Goal: Task Accomplishment & Management: Manage account settings

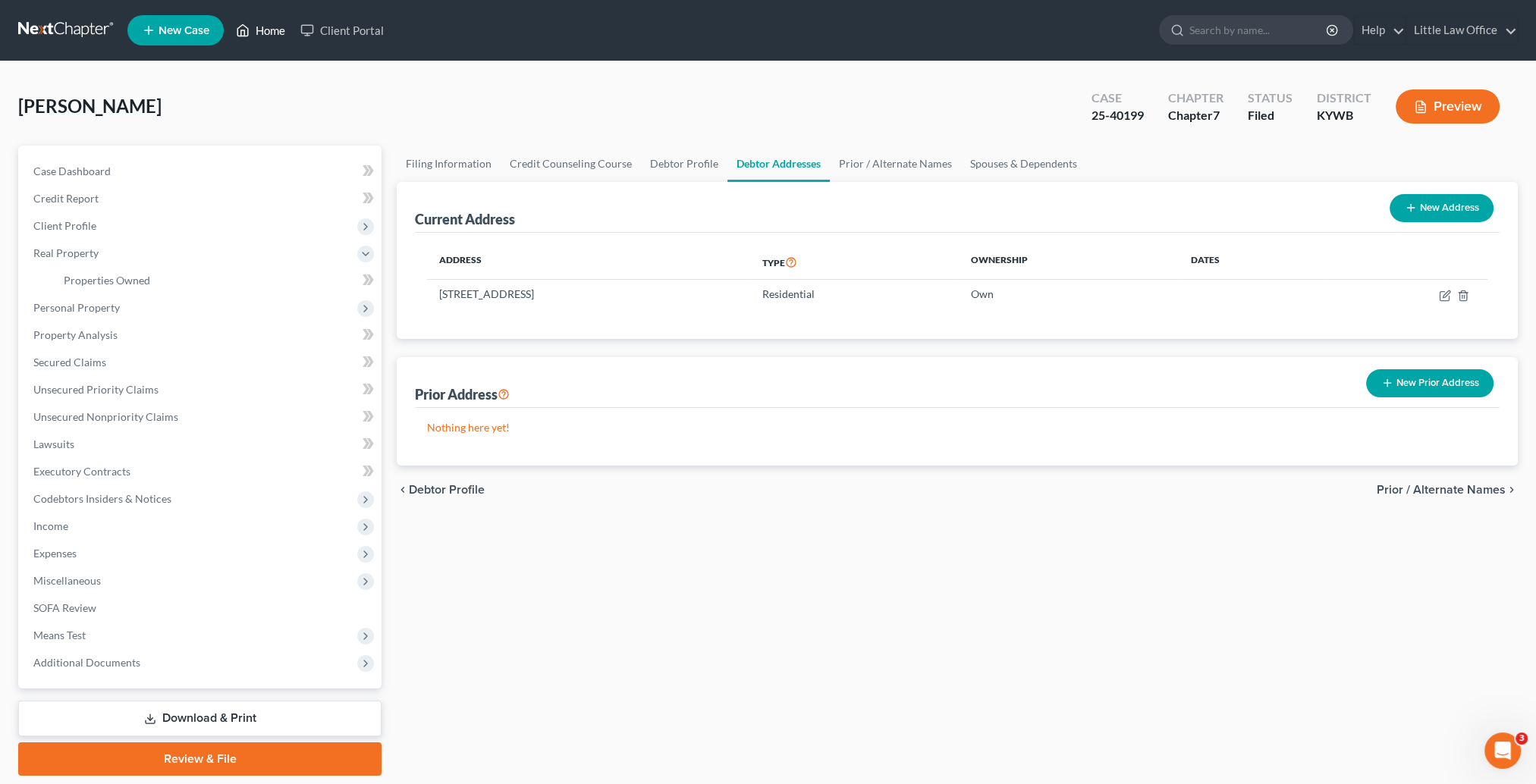
drag, startPoint x: 0, startPoint y: 0, endPoint x: 265, endPoint y: 41, distance: 268.2
click at [265, 41] on link "Home" at bounding box center [260, 30] width 64 height 27
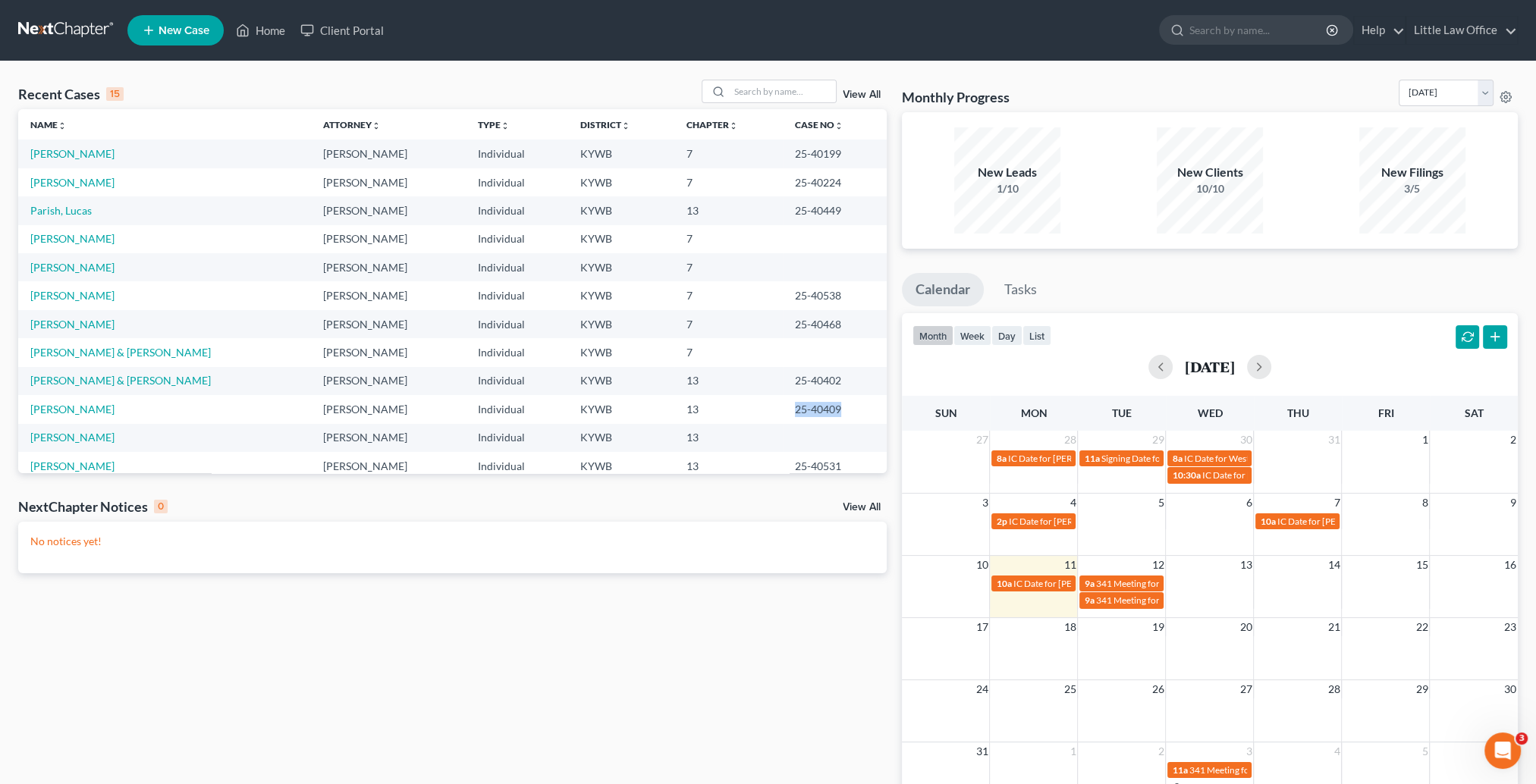
drag, startPoint x: 771, startPoint y: 411, endPoint x: 820, endPoint y: 416, distance: 49.3
click at [820, 416] on td "25-40409" at bounding box center [834, 409] width 104 height 28
copy td "25-40409"
click at [750, 95] on input "search" at bounding box center [783, 91] width 107 height 22
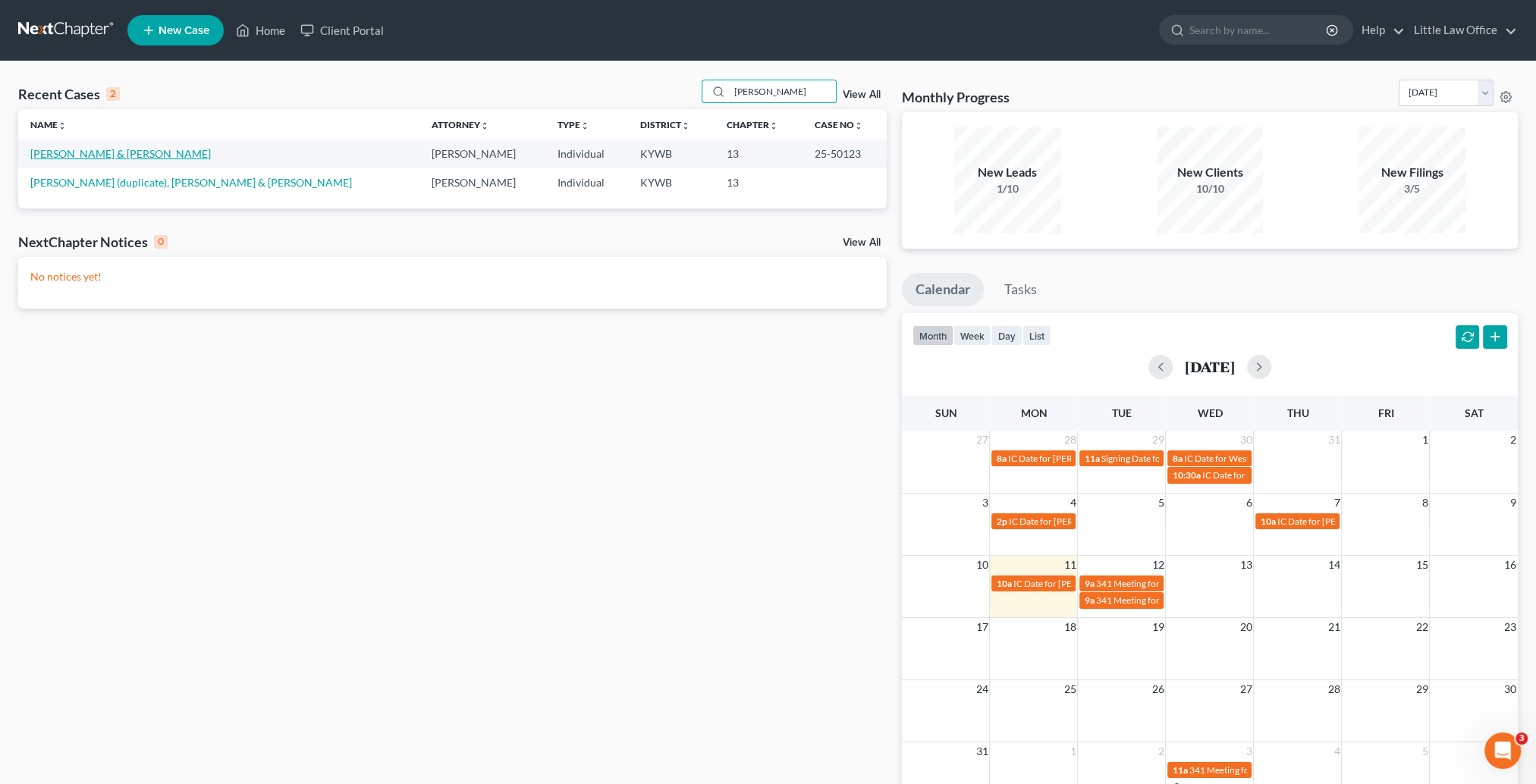
type input "[PERSON_NAME]"
click at [73, 155] on link "[PERSON_NAME] & [PERSON_NAME]" at bounding box center [121, 153] width 181 height 13
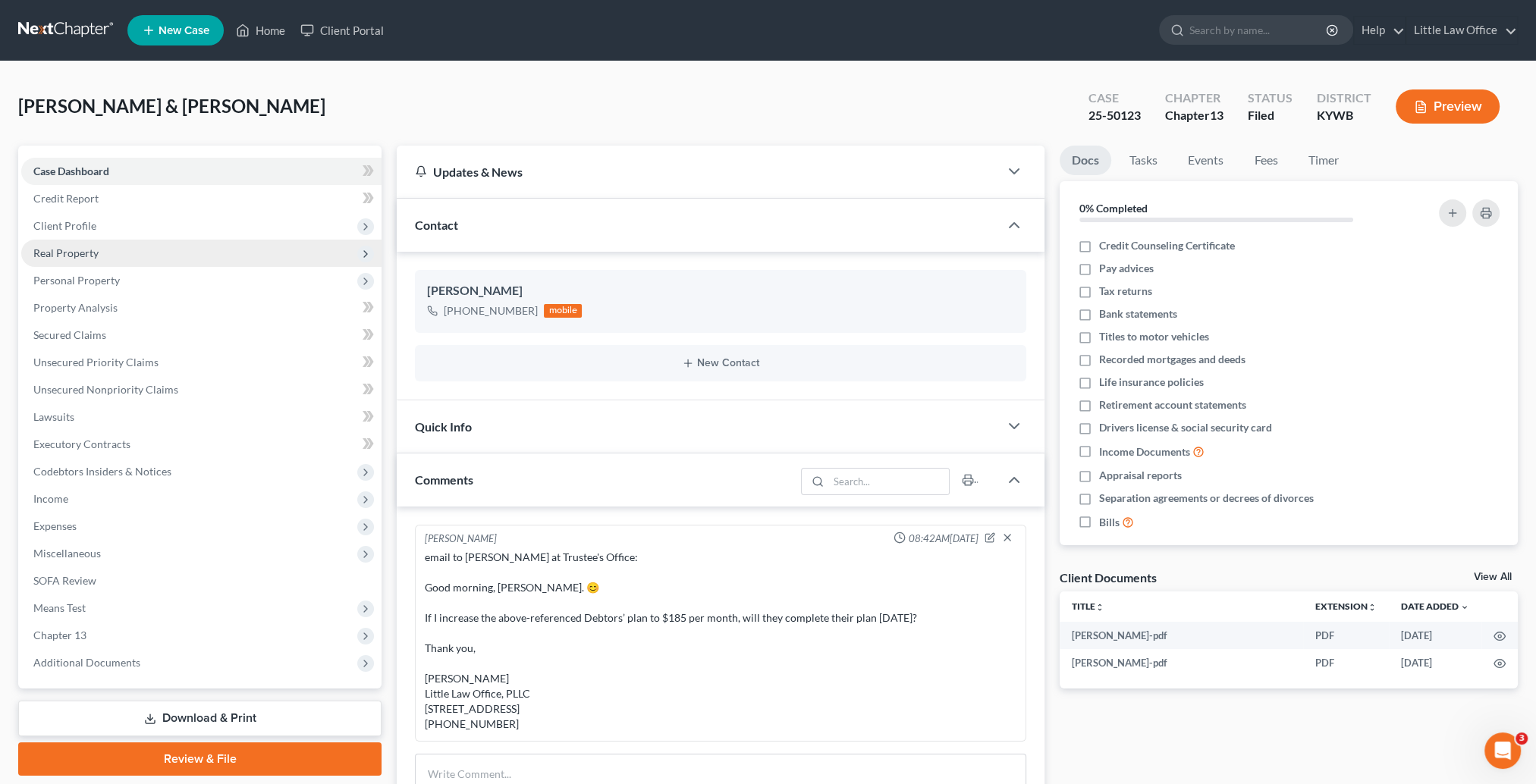
drag, startPoint x: 85, startPoint y: 226, endPoint x: 109, endPoint y: 243, distance: 29.4
click at [85, 226] on span "Client Profile" at bounding box center [64, 225] width 63 height 13
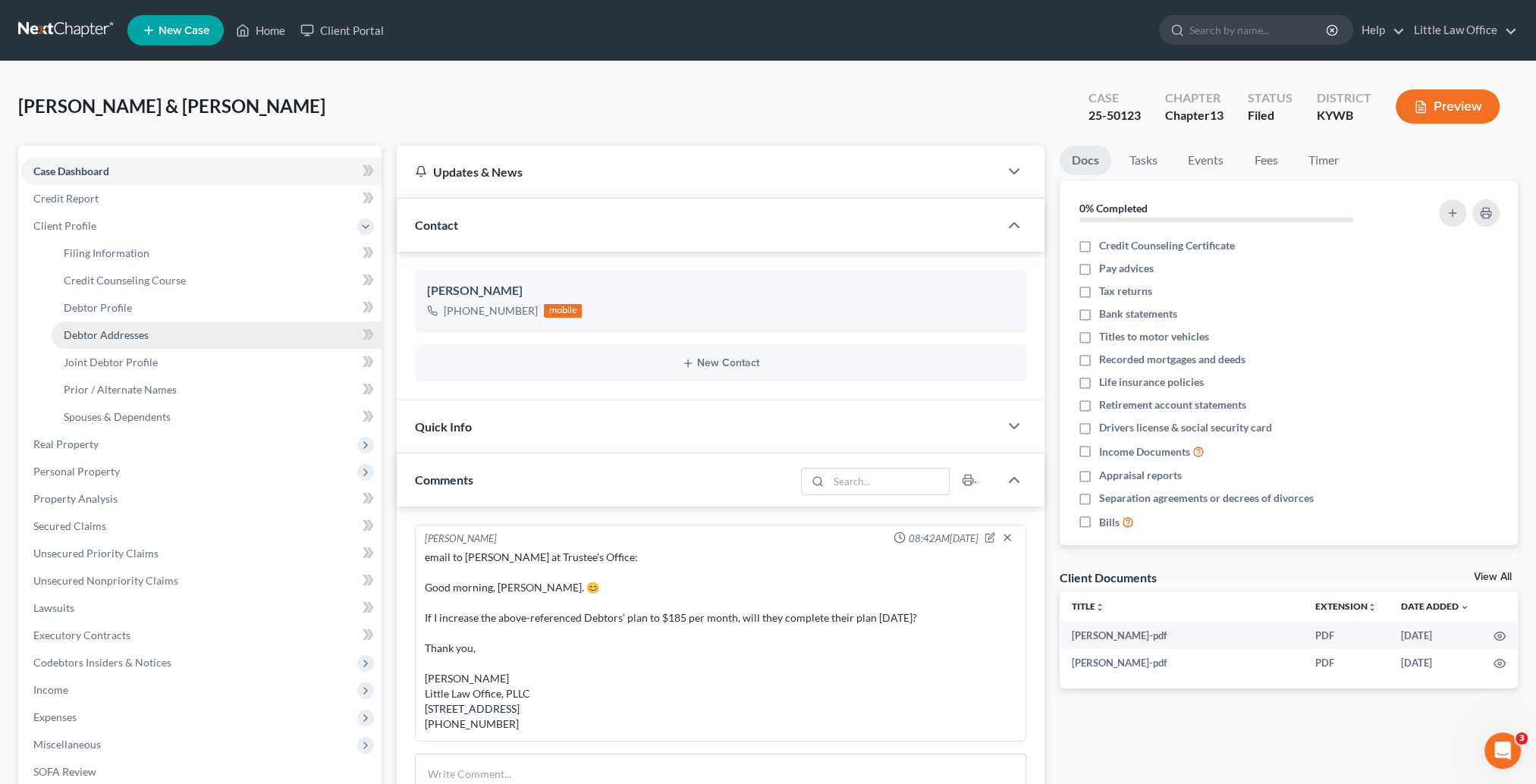
click at [107, 322] on link "Debtor Addresses" at bounding box center [216, 335] width 330 height 27
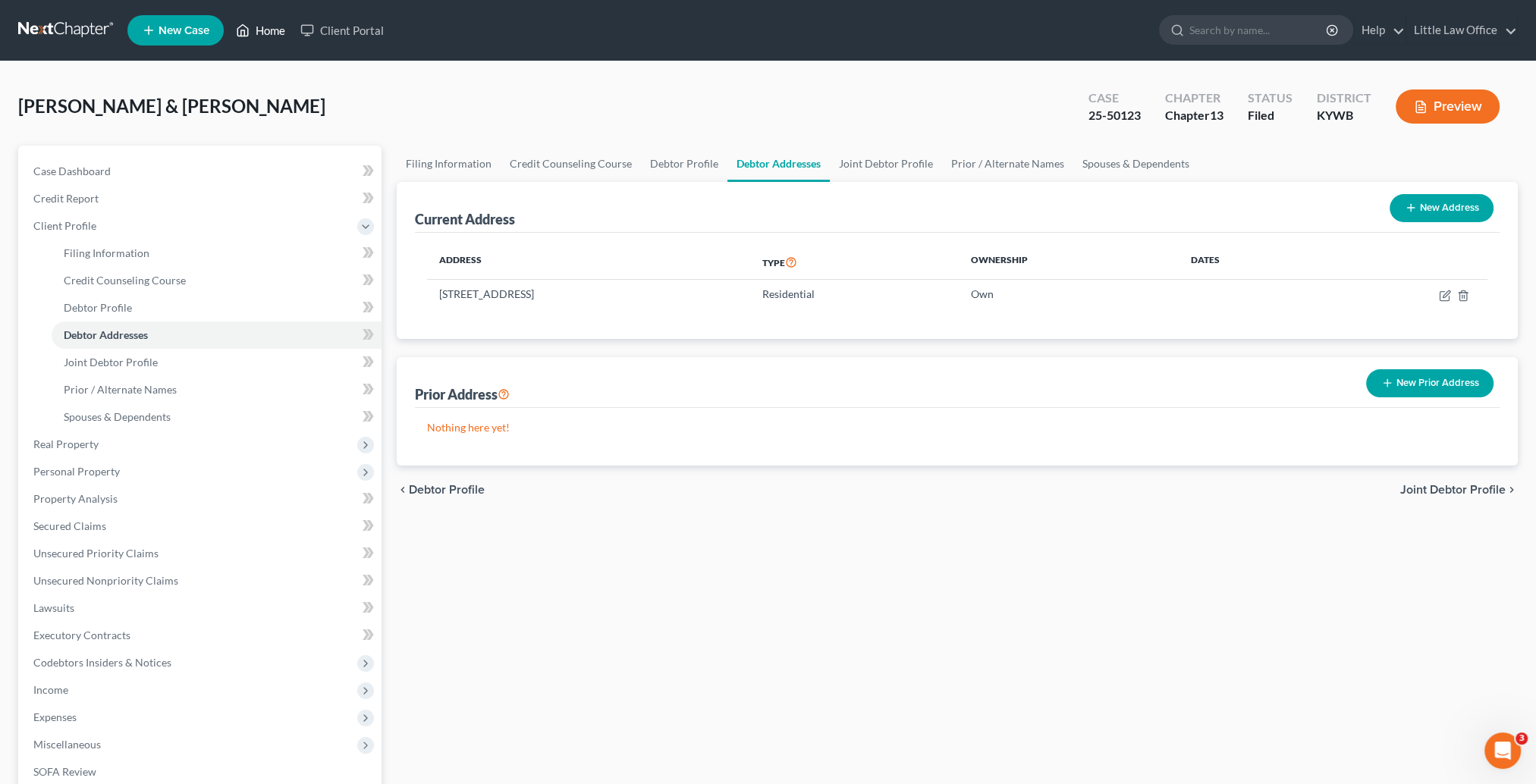
click at [289, 28] on link "Home" at bounding box center [260, 30] width 64 height 27
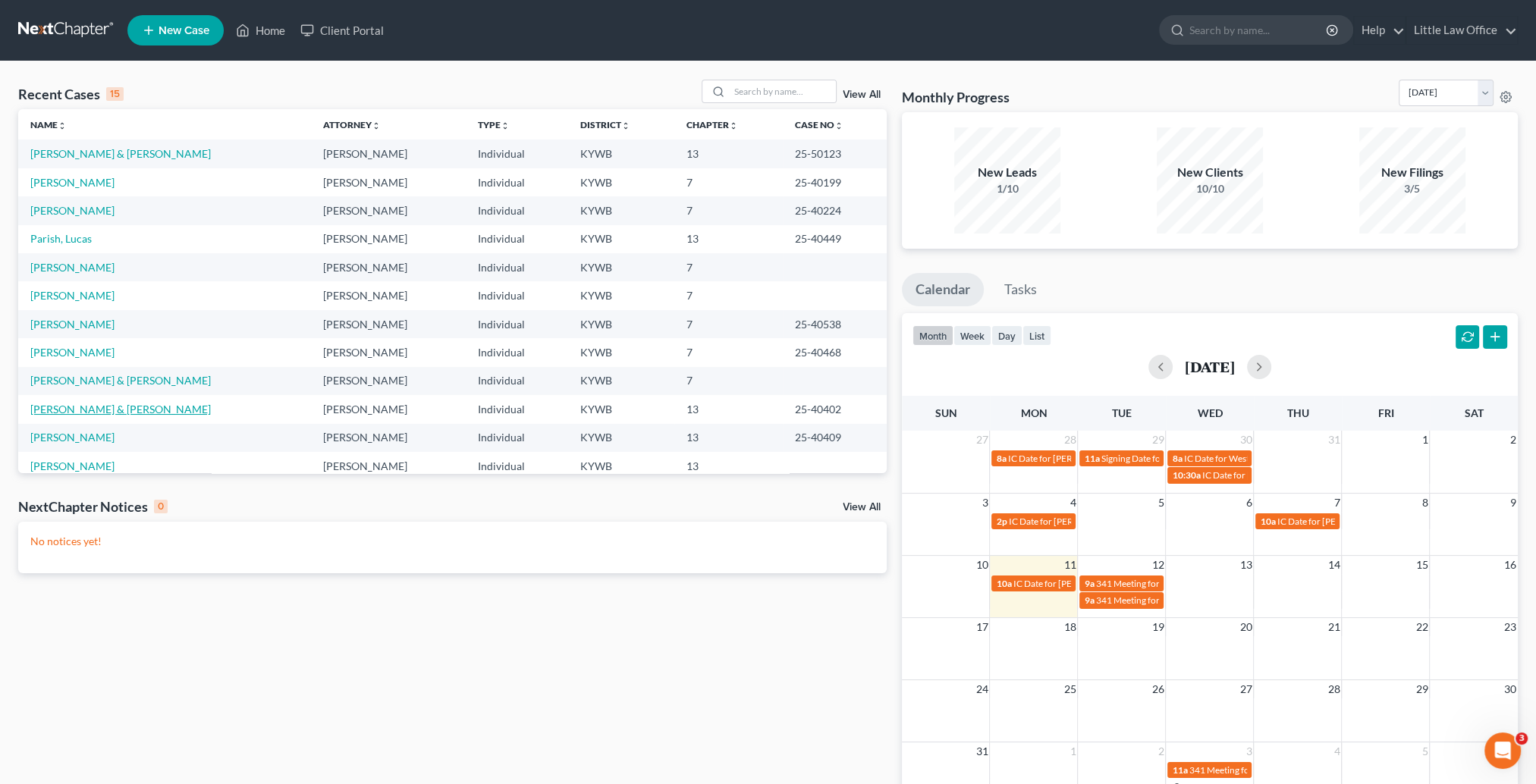
click at [127, 407] on link "[PERSON_NAME] & [PERSON_NAME]" at bounding box center [121, 409] width 181 height 13
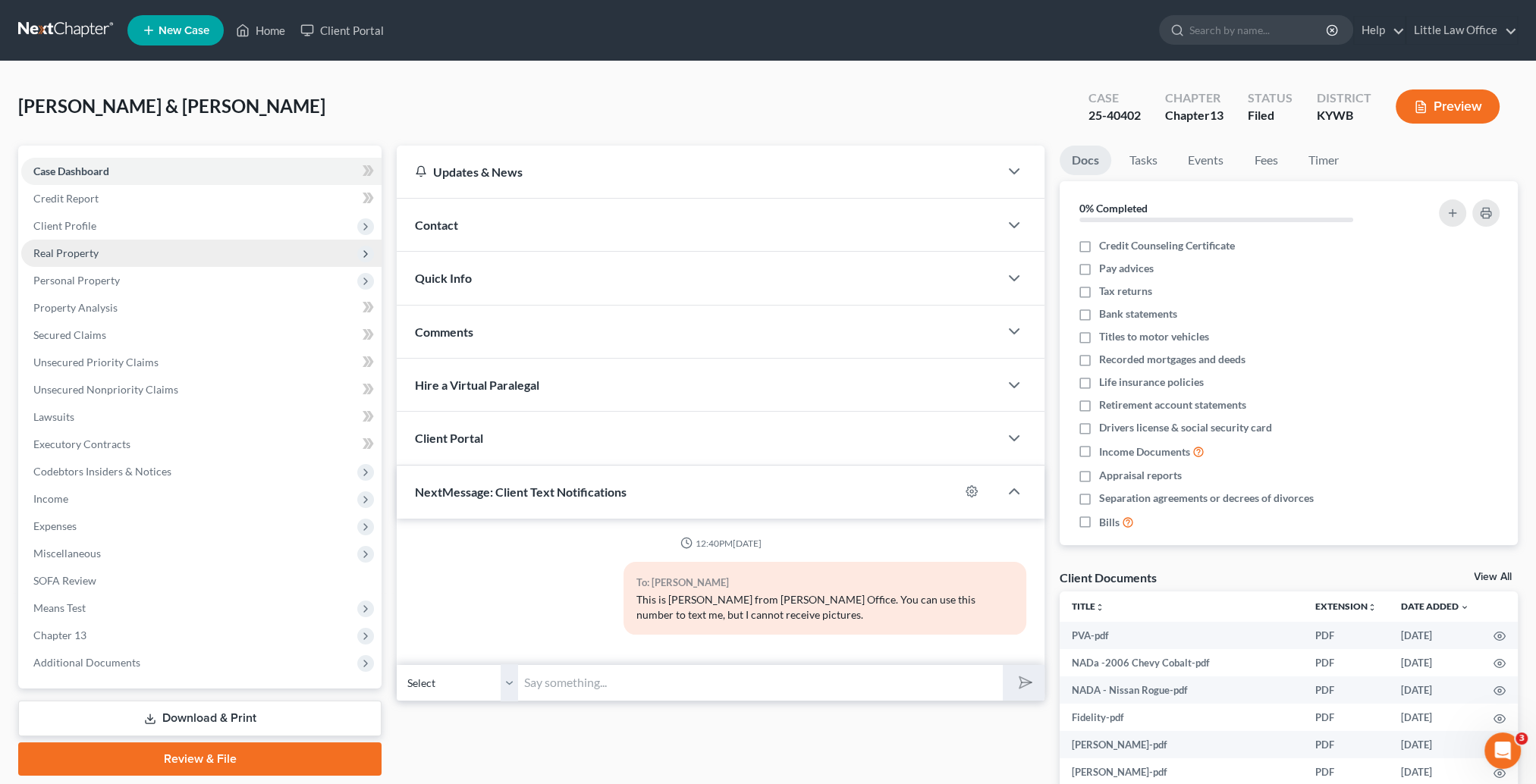
click at [87, 244] on span "Real Property" at bounding box center [201, 253] width 360 height 27
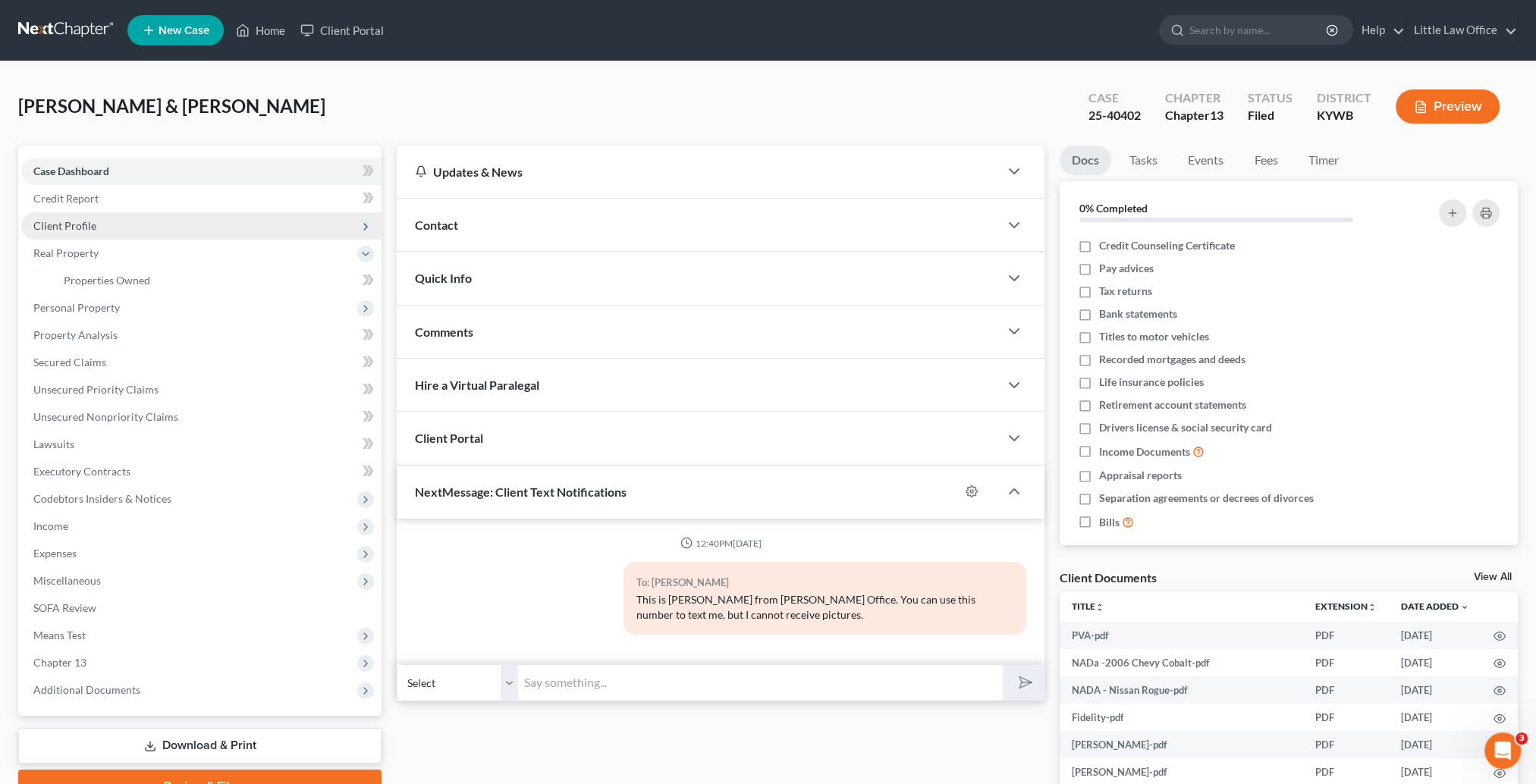
click at [76, 231] on span "Client Profile" at bounding box center [64, 225] width 63 height 13
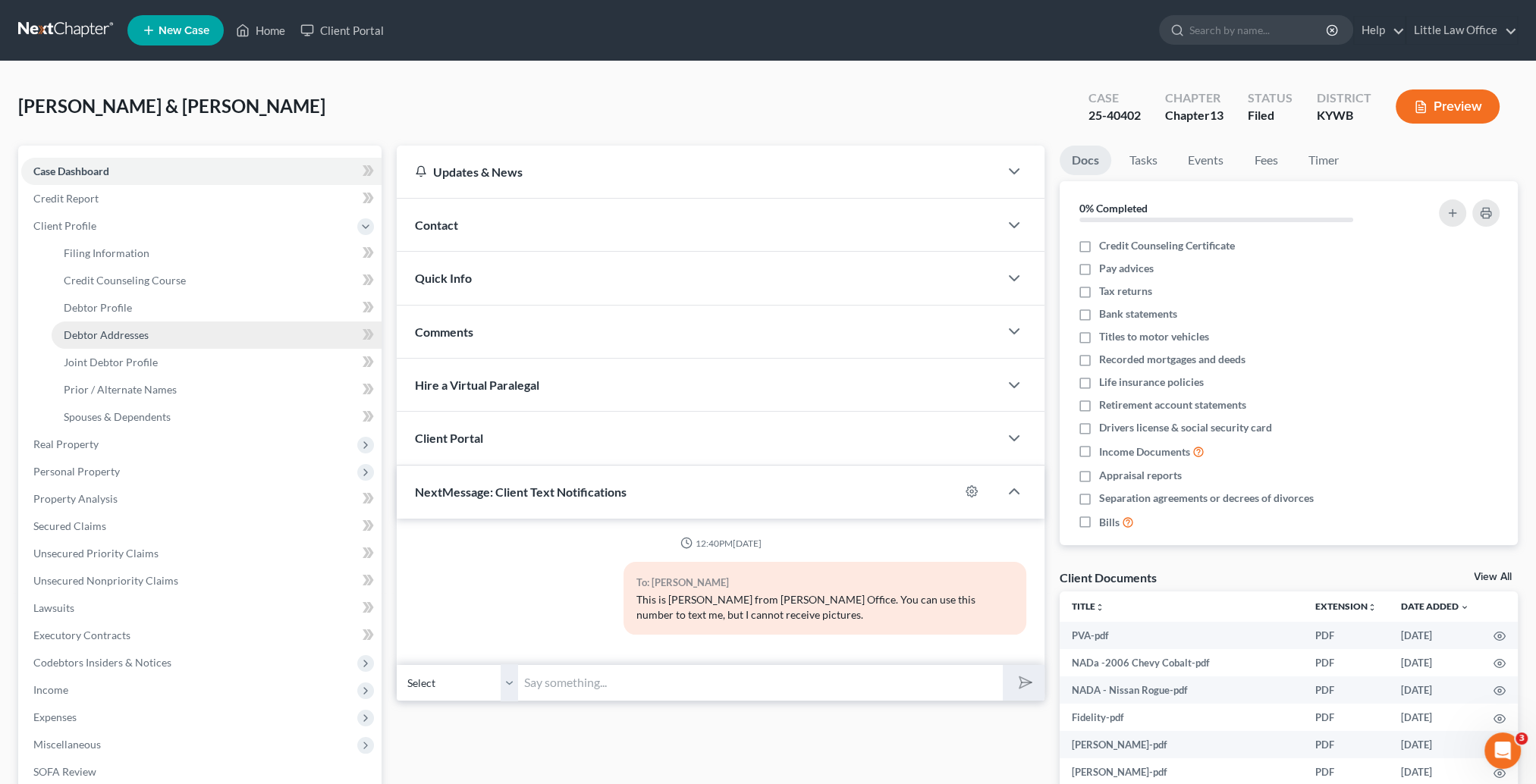
click at [130, 333] on span "Debtor Addresses" at bounding box center [106, 335] width 85 height 13
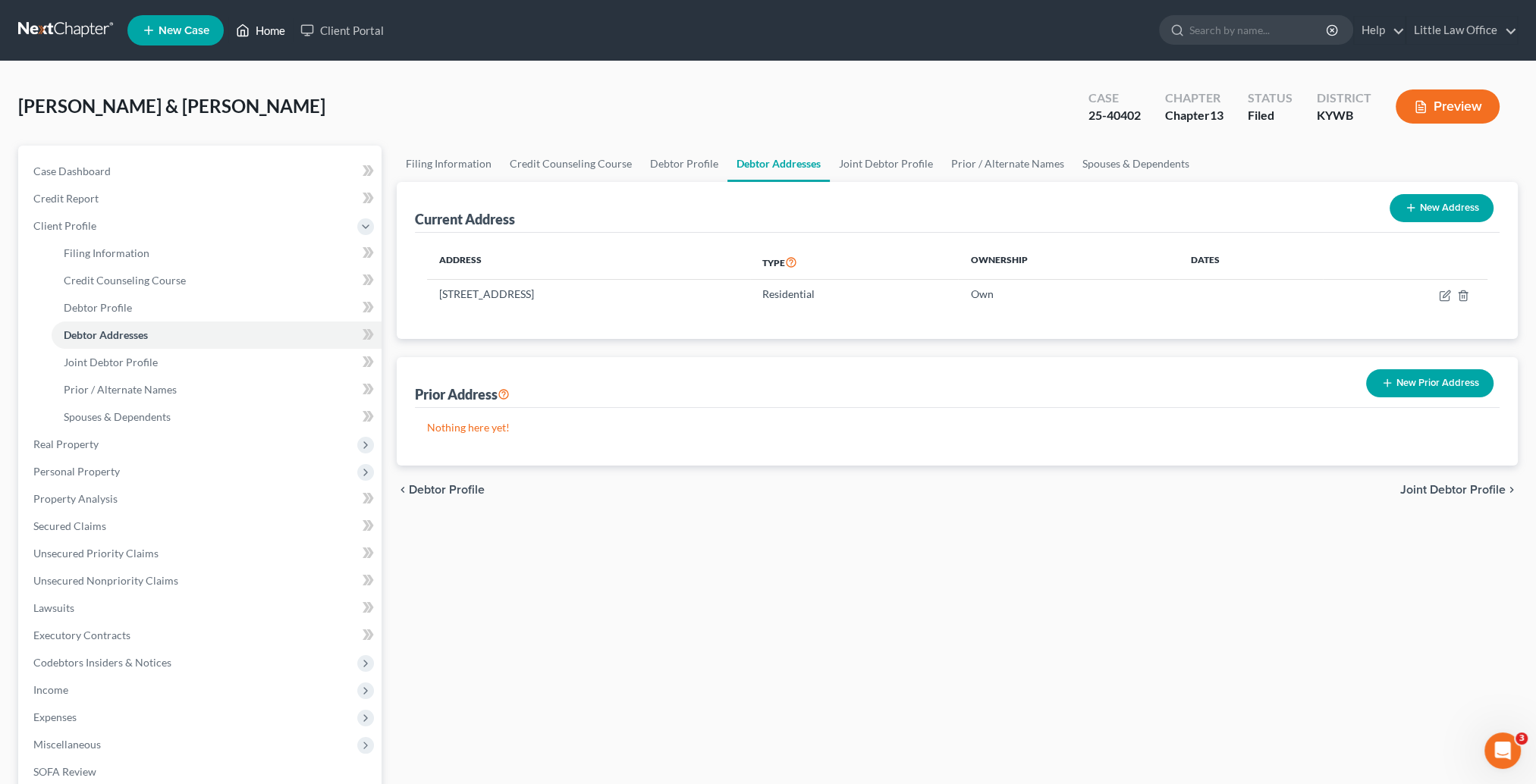
click at [270, 41] on link "Home" at bounding box center [260, 30] width 64 height 27
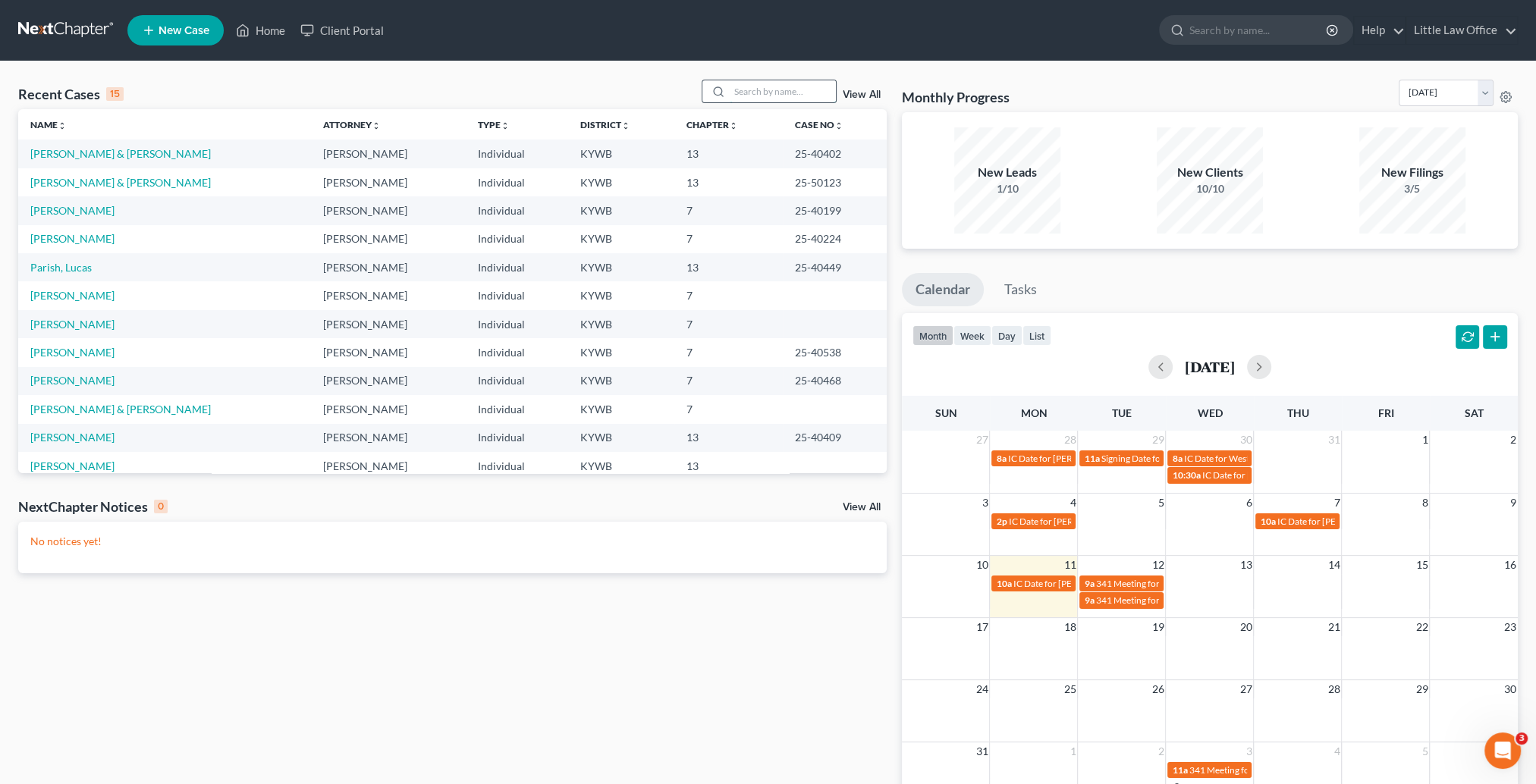
click at [758, 88] on input "search" at bounding box center [783, 91] width 107 height 22
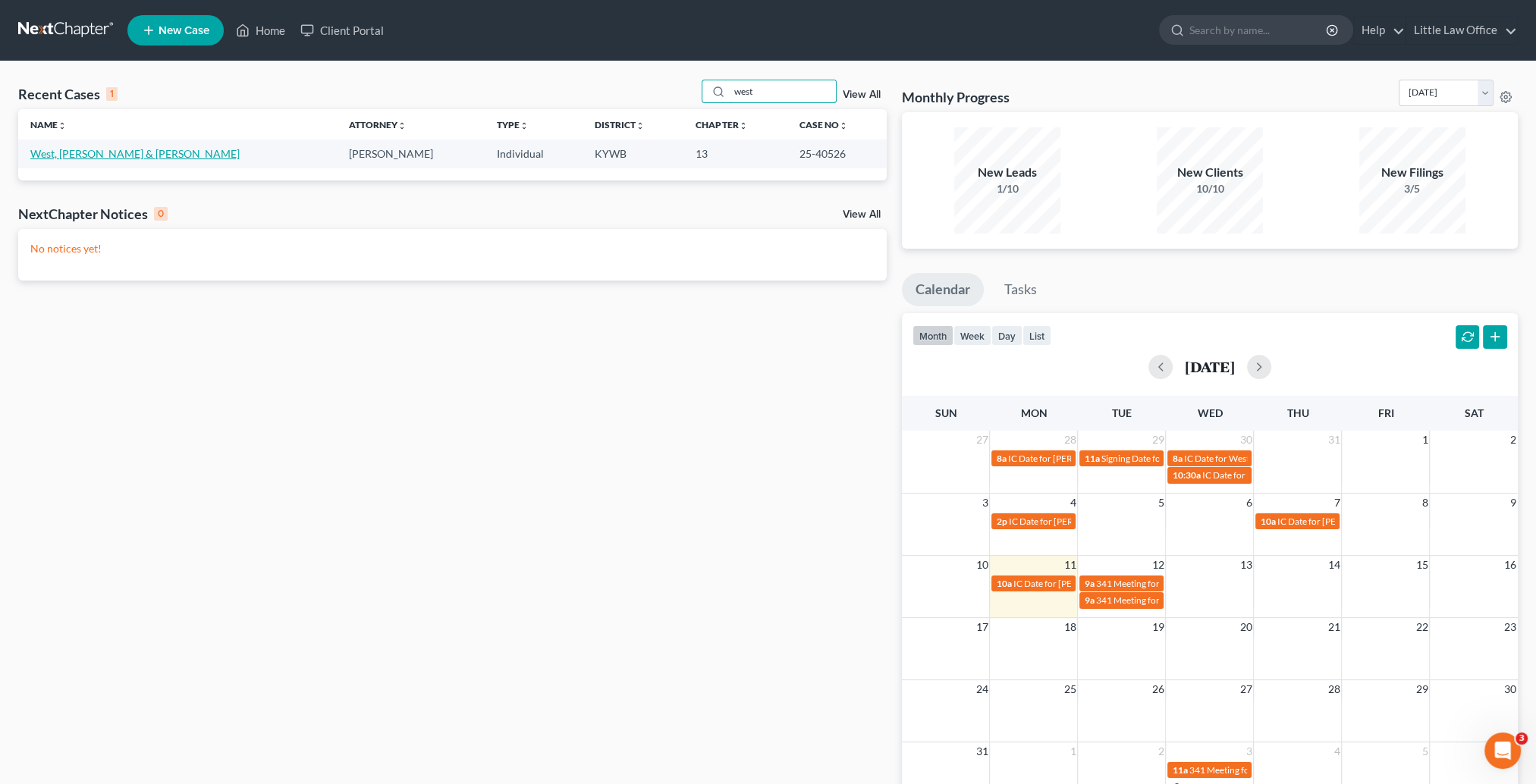
type input "west"
click at [98, 152] on link "West, [PERSON_NAME] & [PERSON_NAME]" at bounding box center [135, 153] width 210 height 13
select select "0"
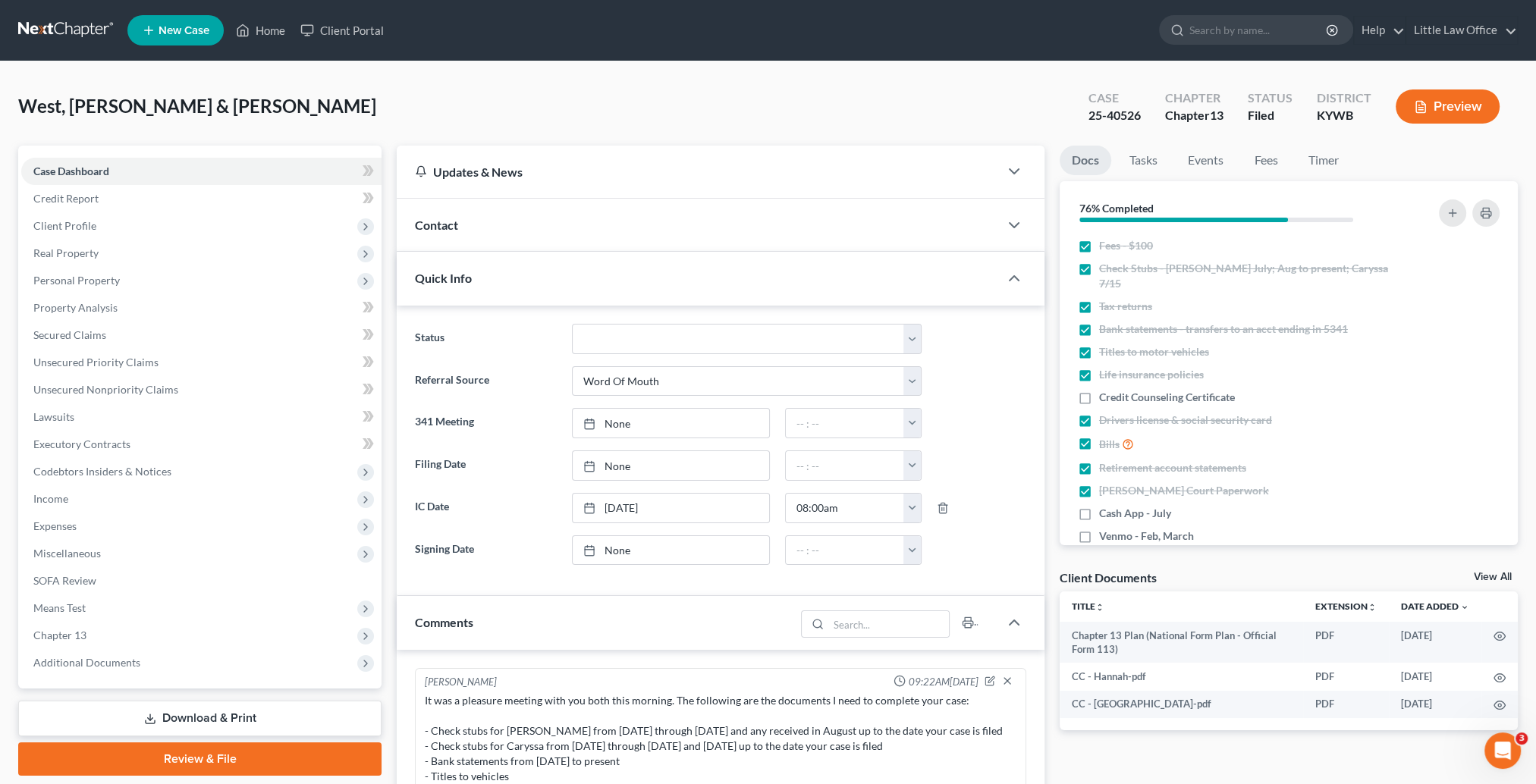
scroll to position [1486, 0]
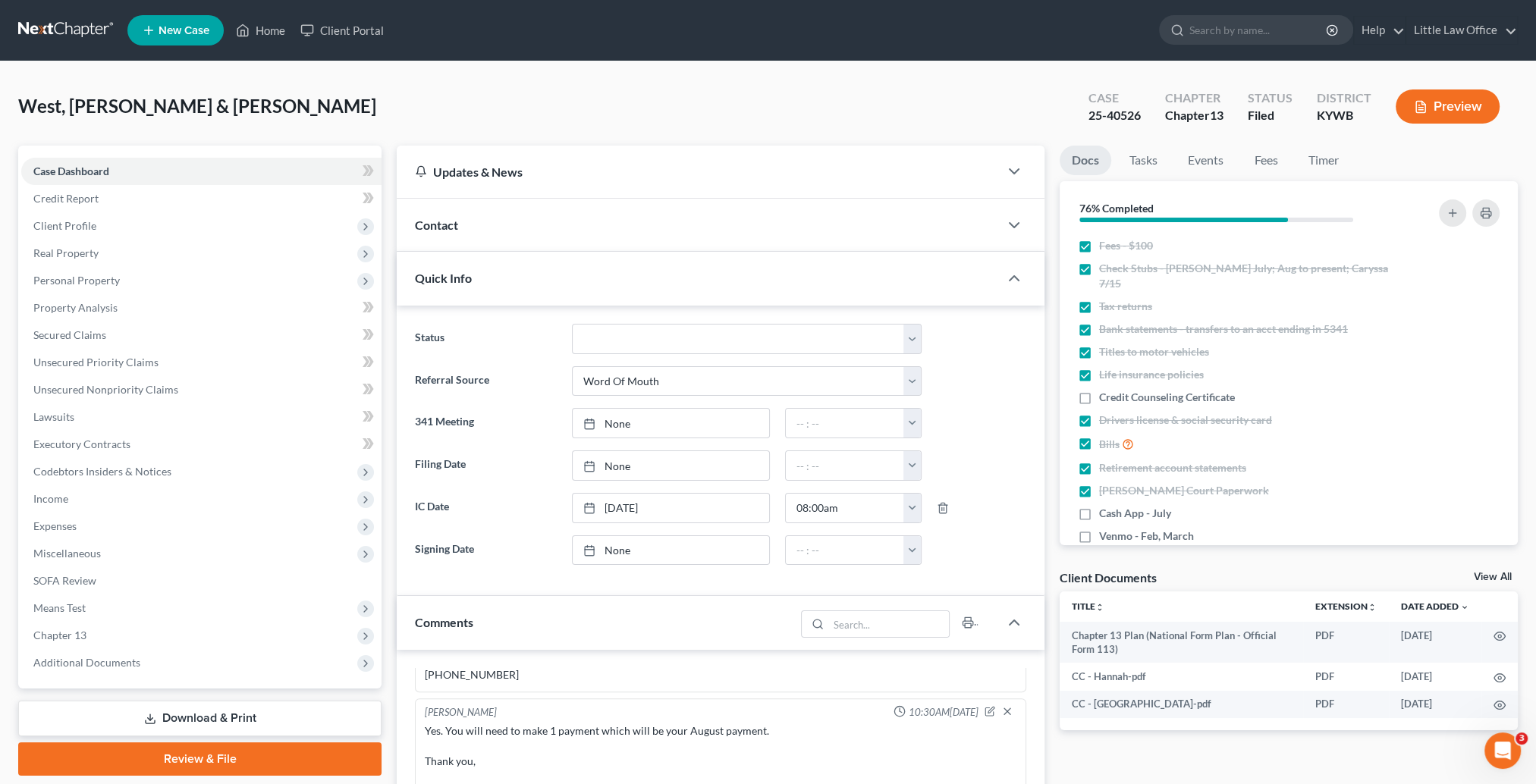
click at [440, 232] on div "Contact" at bounding box center [697, 225] width 603 height 52
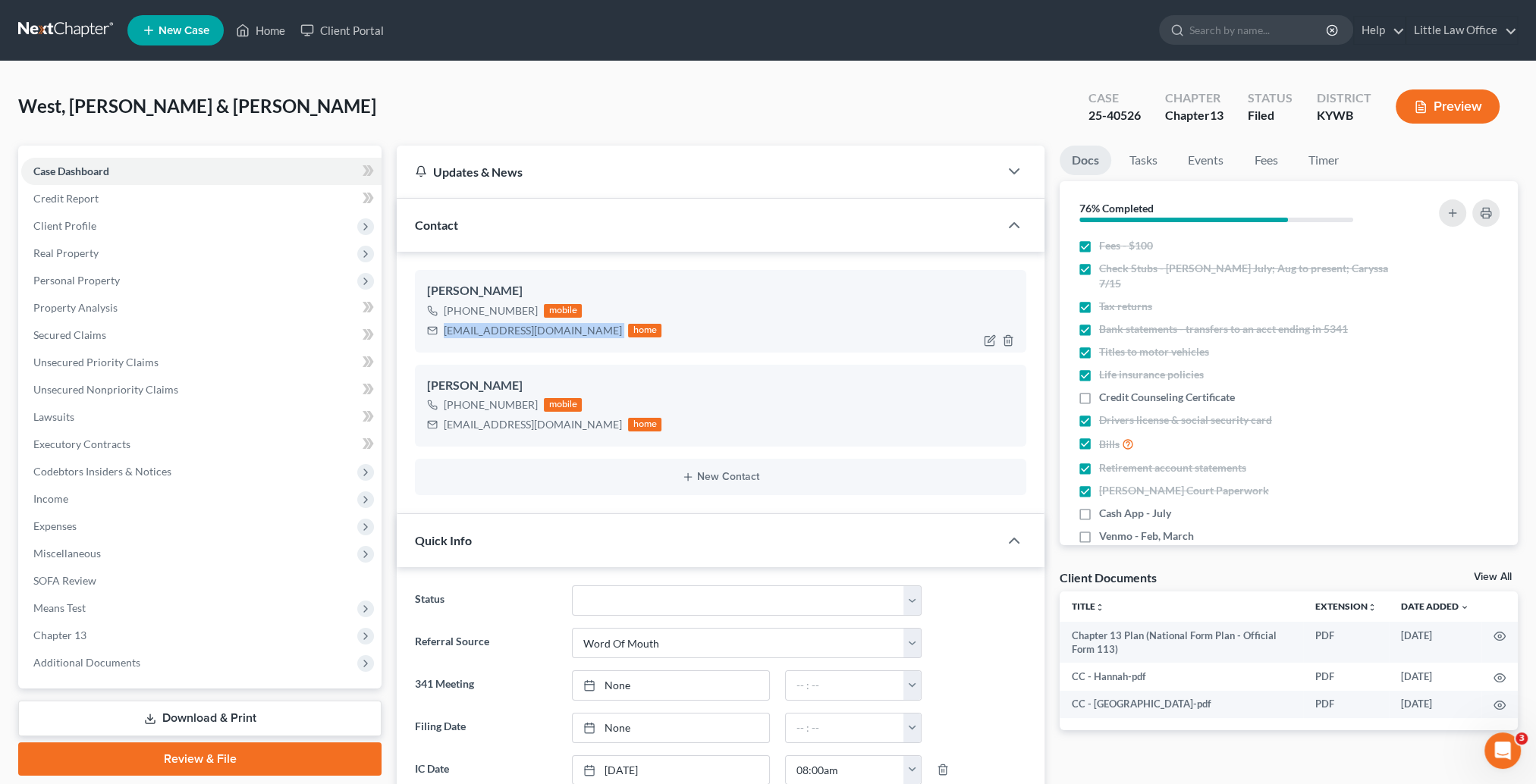
drag, startPoint x: 443, startPoint y: 328, endPoint x: 576, endPoint y: 344, distance: 134.0
click at [576, 344] on div "[PERSON_NAME] [PHONE_NUMBER] mobile [EMAIL_ADDRESS][DOMAIN_NAME] home" at bounding box center [720, 310] width 611 height 82
copy div "[EMAIL_ADDRESS][DOMAIN_NAME]"
drag, startPoint x: 457, startPoint y: 425, endPoint x: 577, endPoint y: 438, distance: 120.7
click at [577, 438] on div "[PERSON_NAME] [PHONE_NUMBER] mobile [EMAIL_ADDRESS][DOMAIN_NAME] home" at bounding box center [720, 406] width 611 height 82
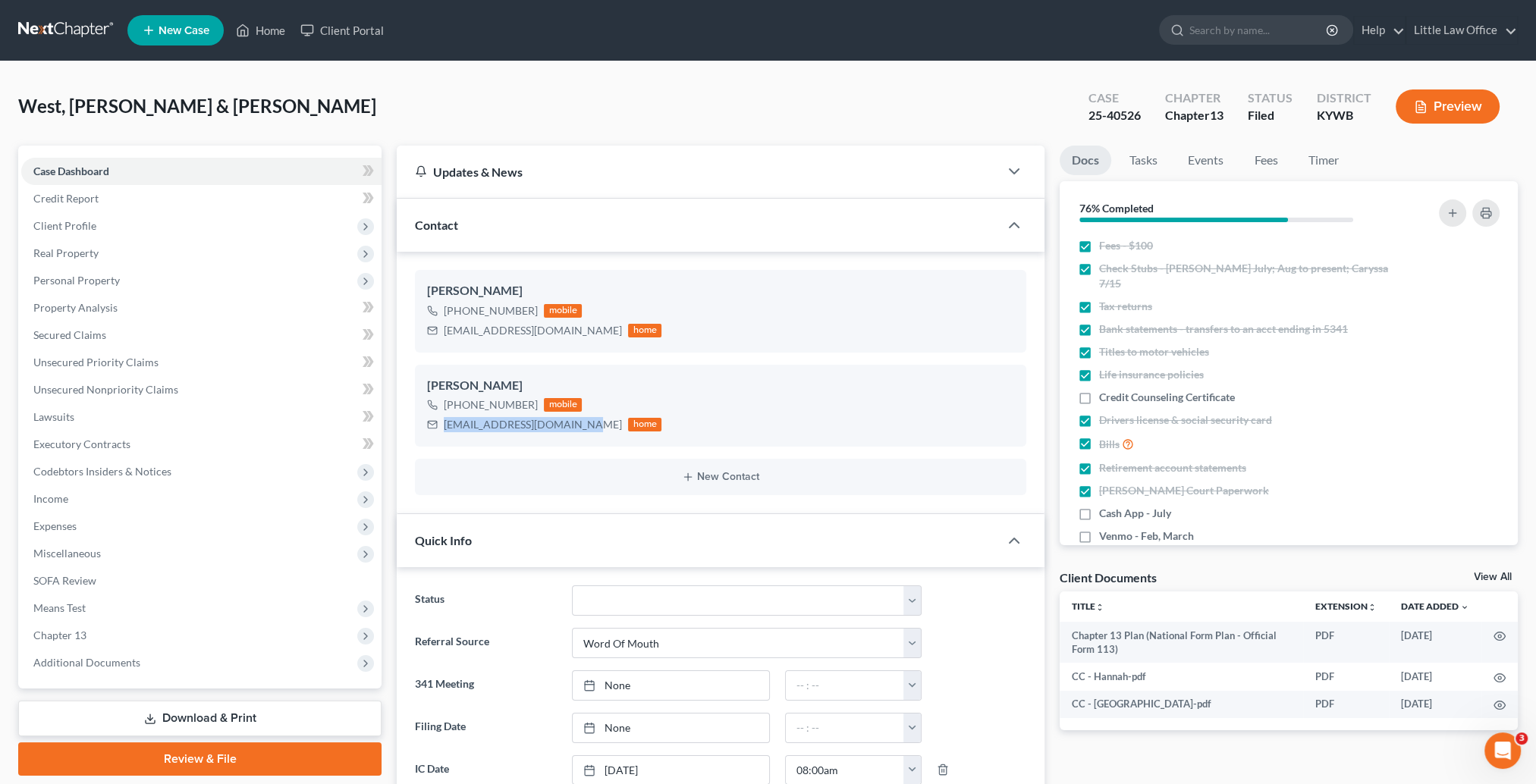
copy div "[EMAIL_ADDRESS][DOMAIN_NAME]"
click at [485, 534] on div "Quick Info" at bounding box center [697, 540] width 603 height 52
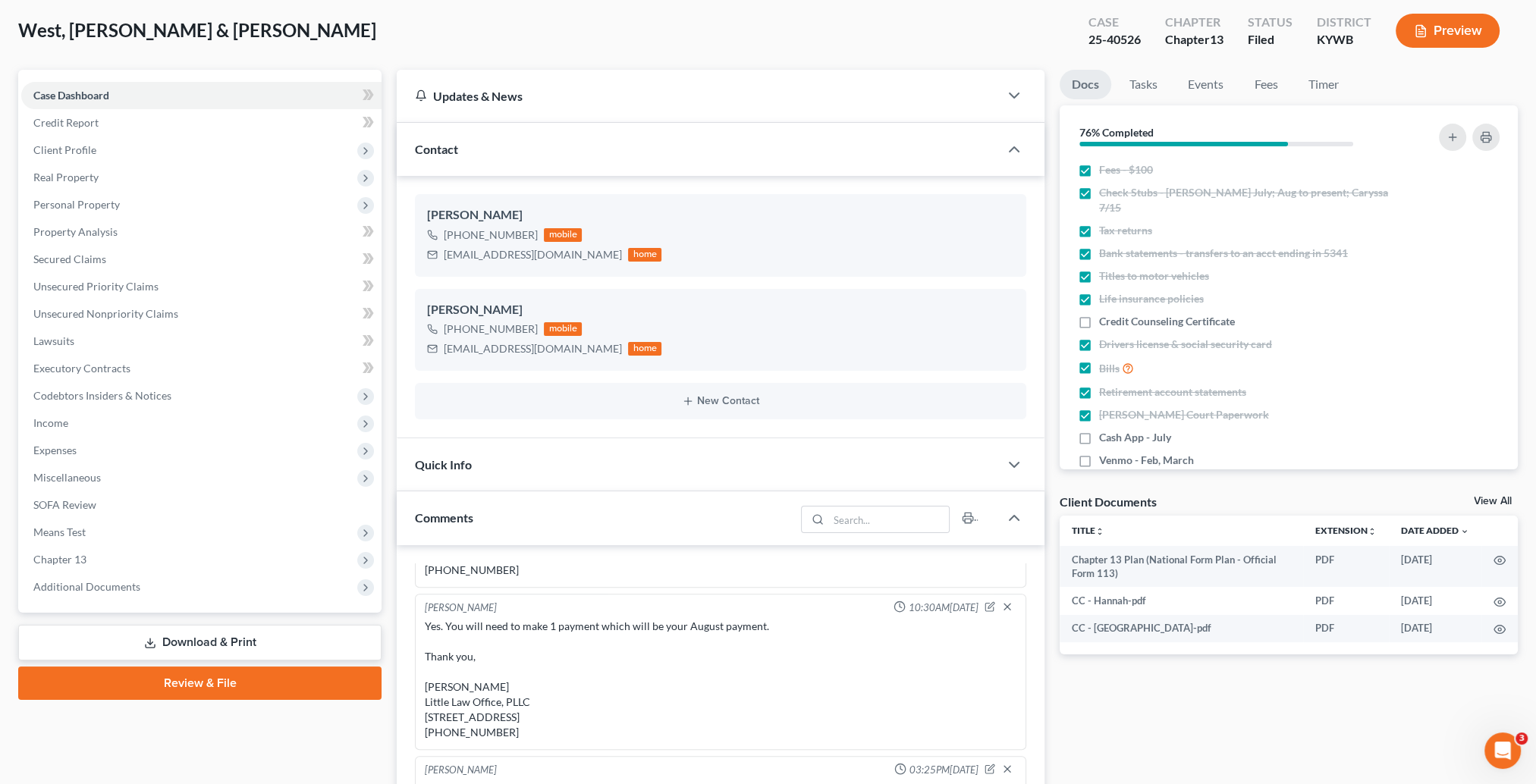
scroll to position [303, 0]
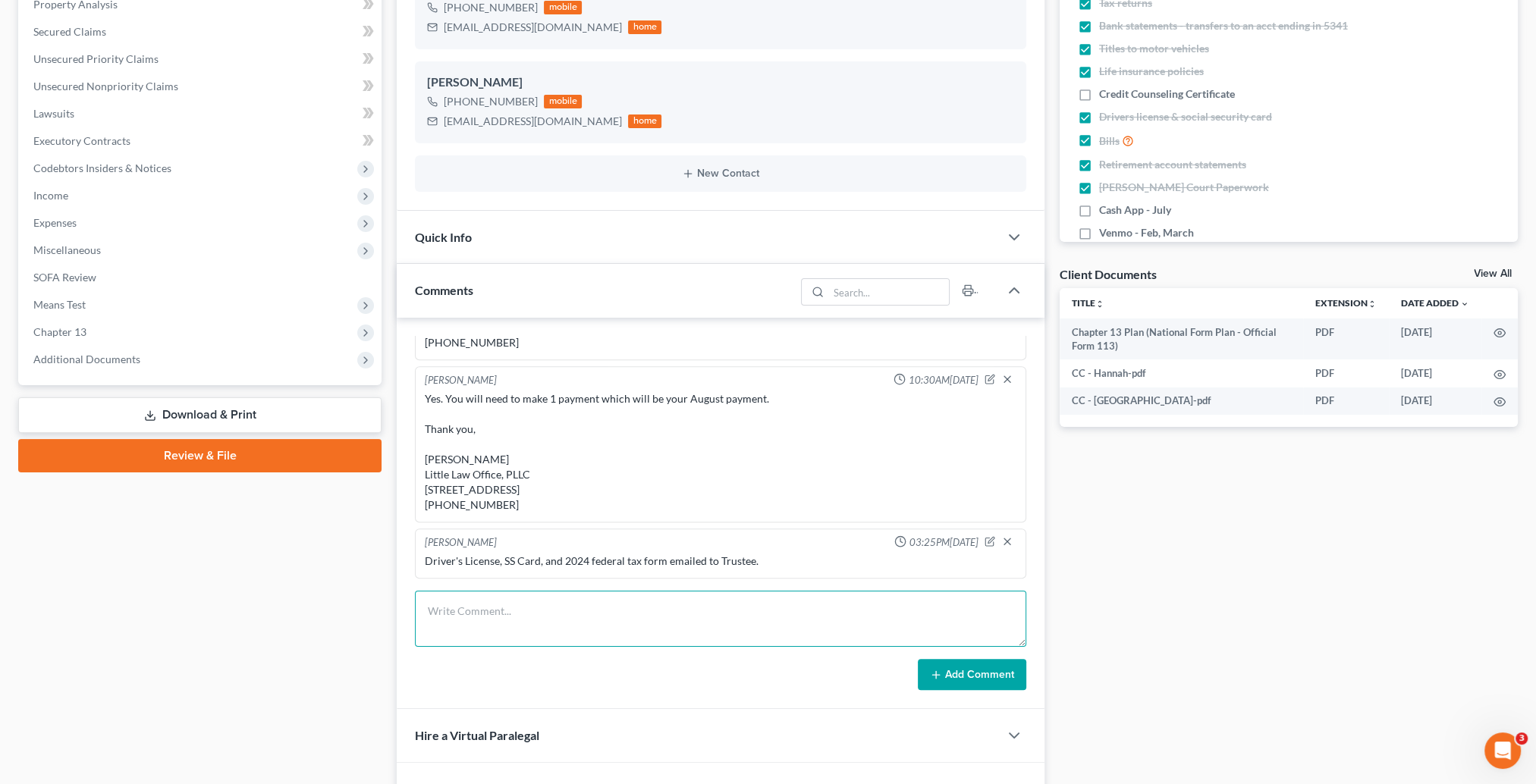
click at [580, 610] on textarea at bounding box center [720, 618] width 611 height 56
paste textarea "I received a letter in the mail requesting the present mileage on your 2019 Jee…"
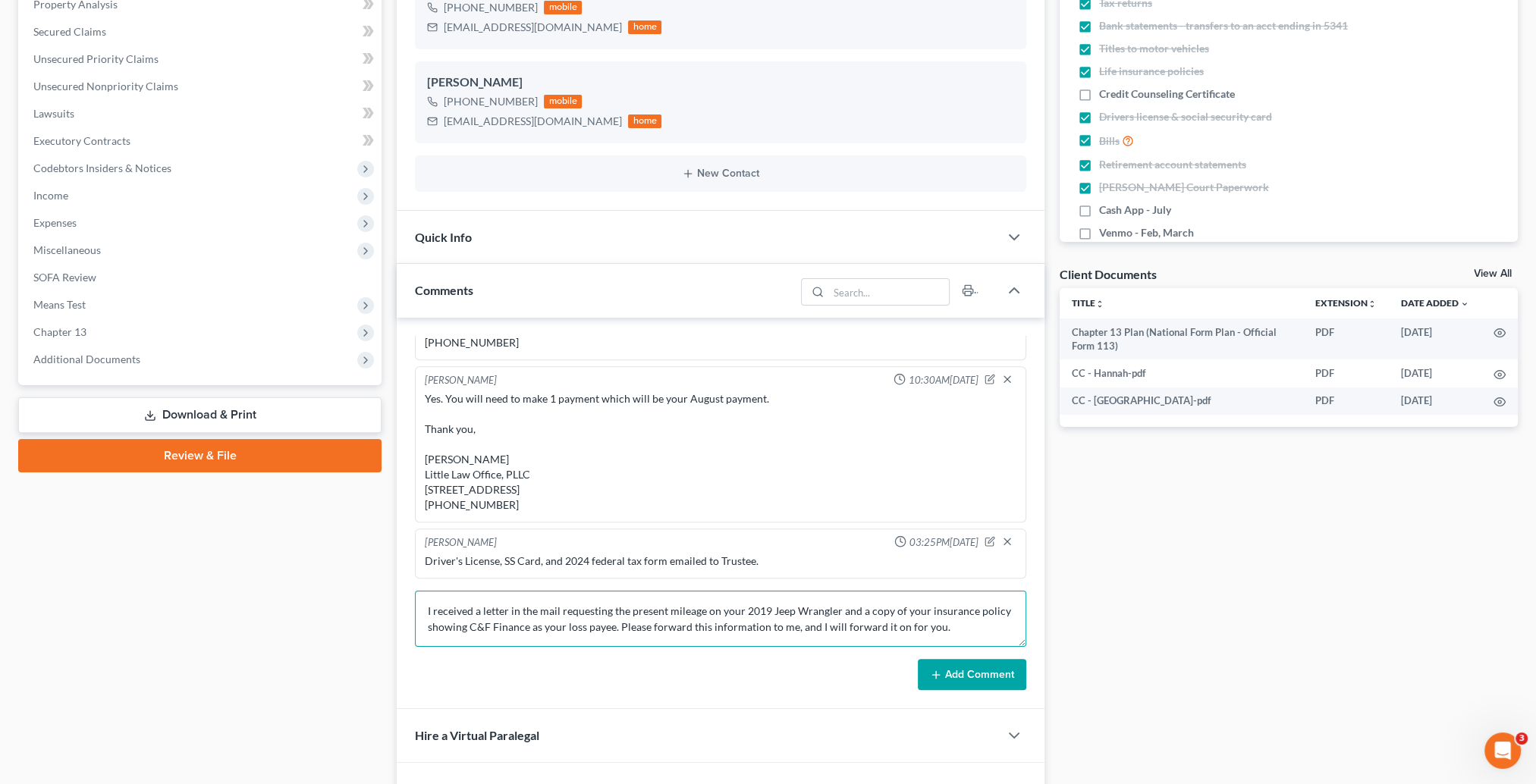
scroll to position [130, 0]
type textarea "I received a letter in the mail requesting the present mileage on your 2019 Jee…"
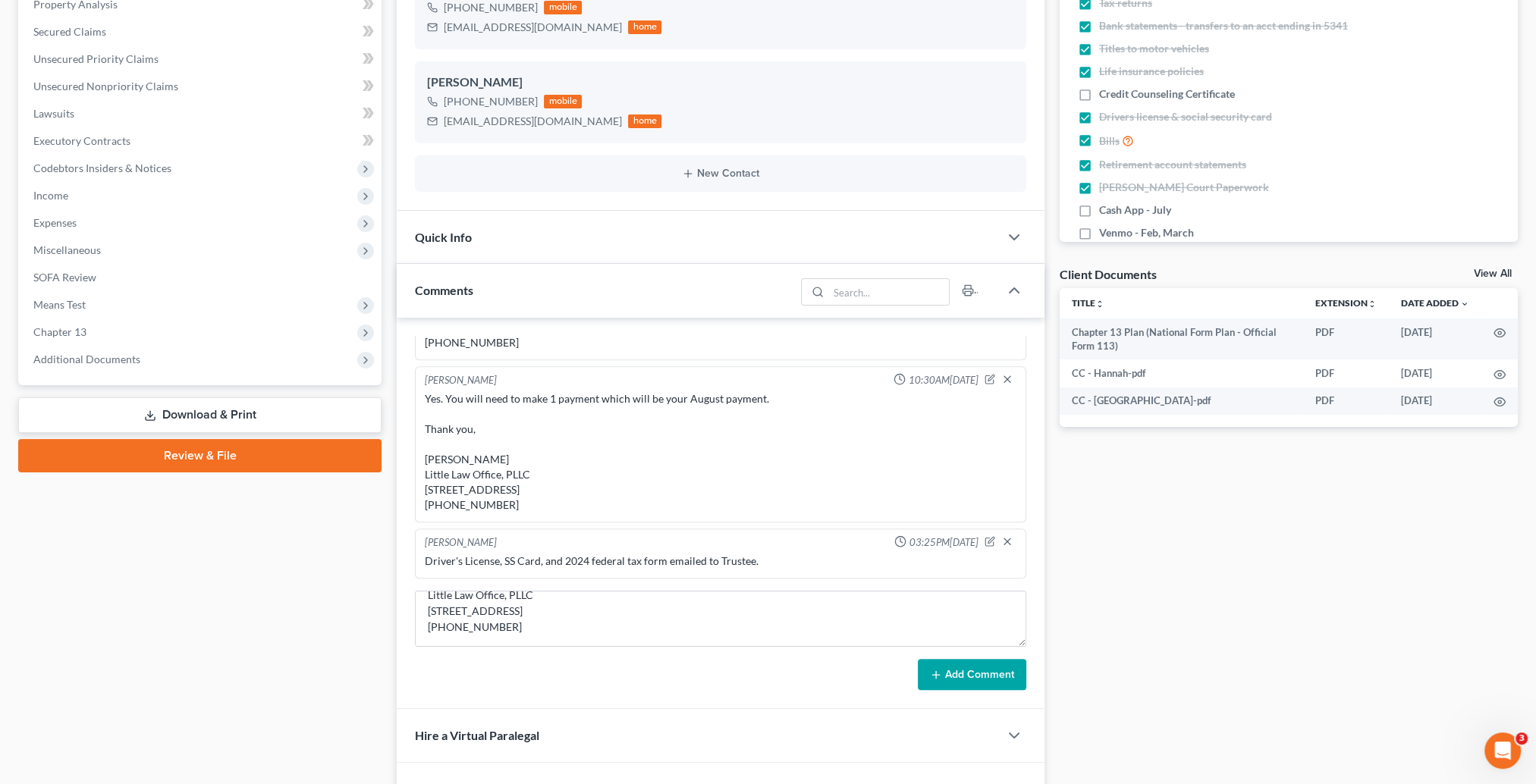
click at [972, 673] on button "Add Comment" at bounding box center [972, 675] width 108 height 32
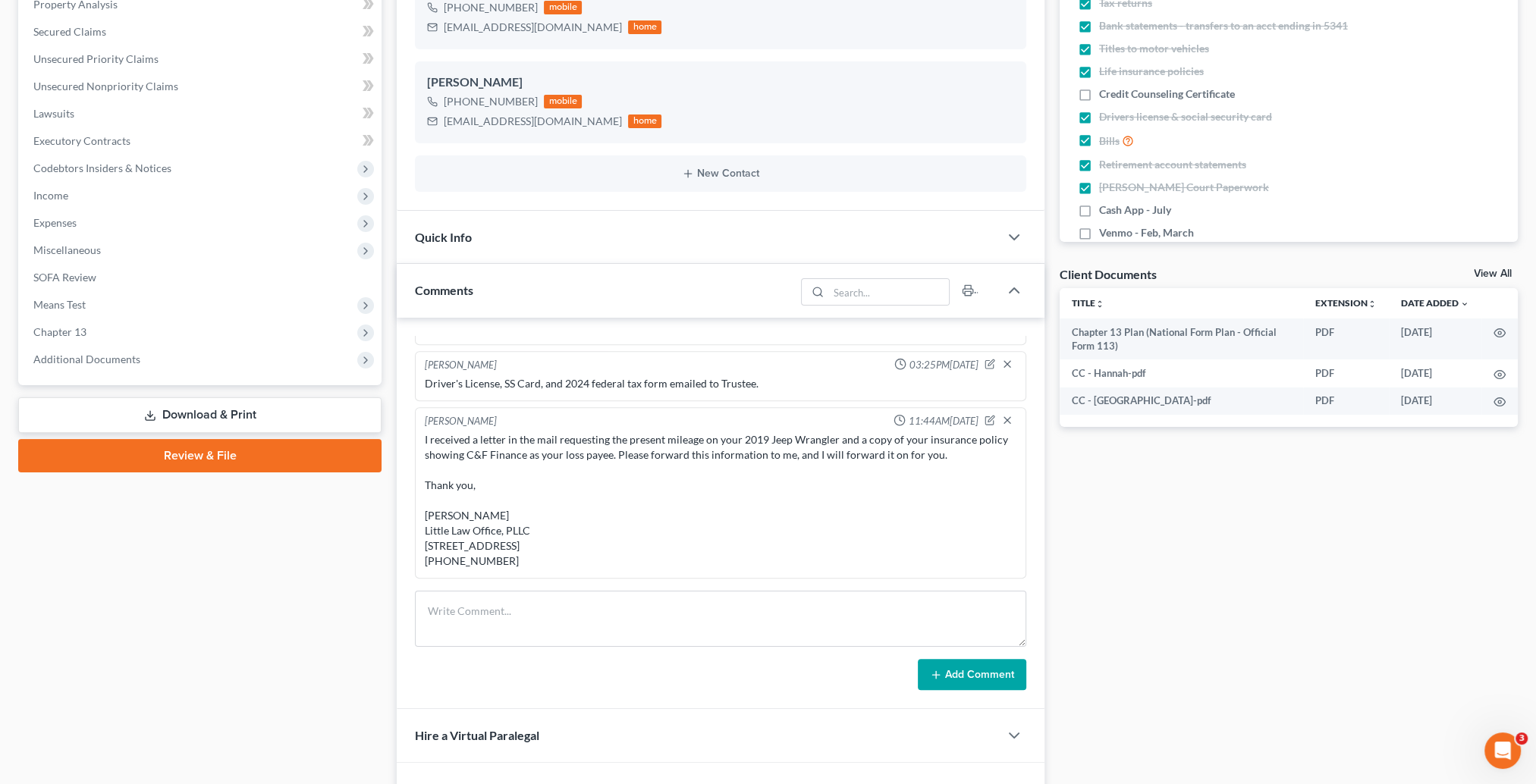
scroll to position [0, 0]
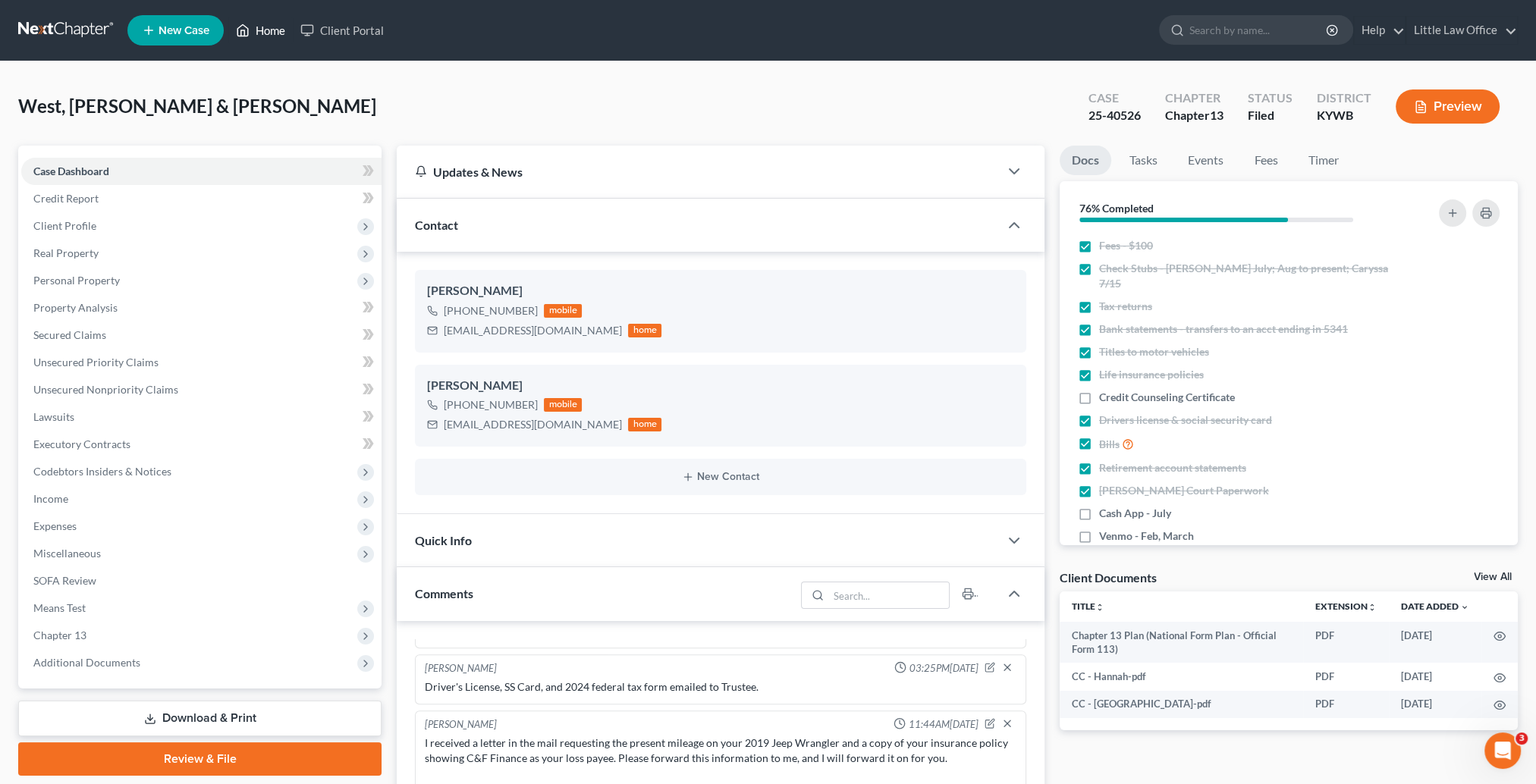
click at [263, 29] on link "Home" at bounding box center [260, 30] width 64 height 27
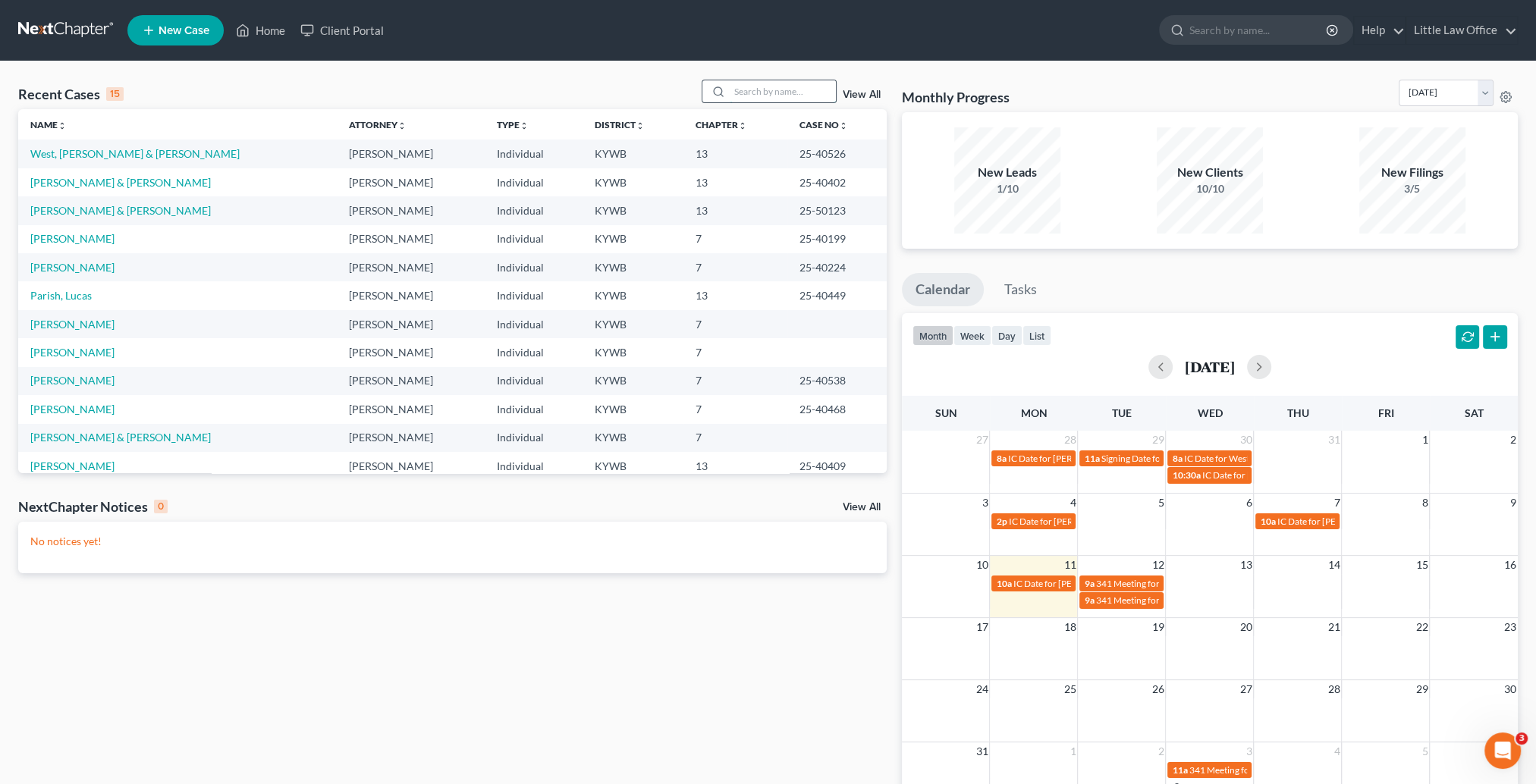
click at [735, 95] on input "search" at bounding box center [783, 91] width 107 height 22
click at [625, 669] on div "Recent Cases 15 View All Name unfold_more expand_more expand_less Attorney unfo…" at bounding box center [453, 455] width 884 height 750
click at [174, 29] on span "New Case" at bounding box center [184, 30] width 51 height 11
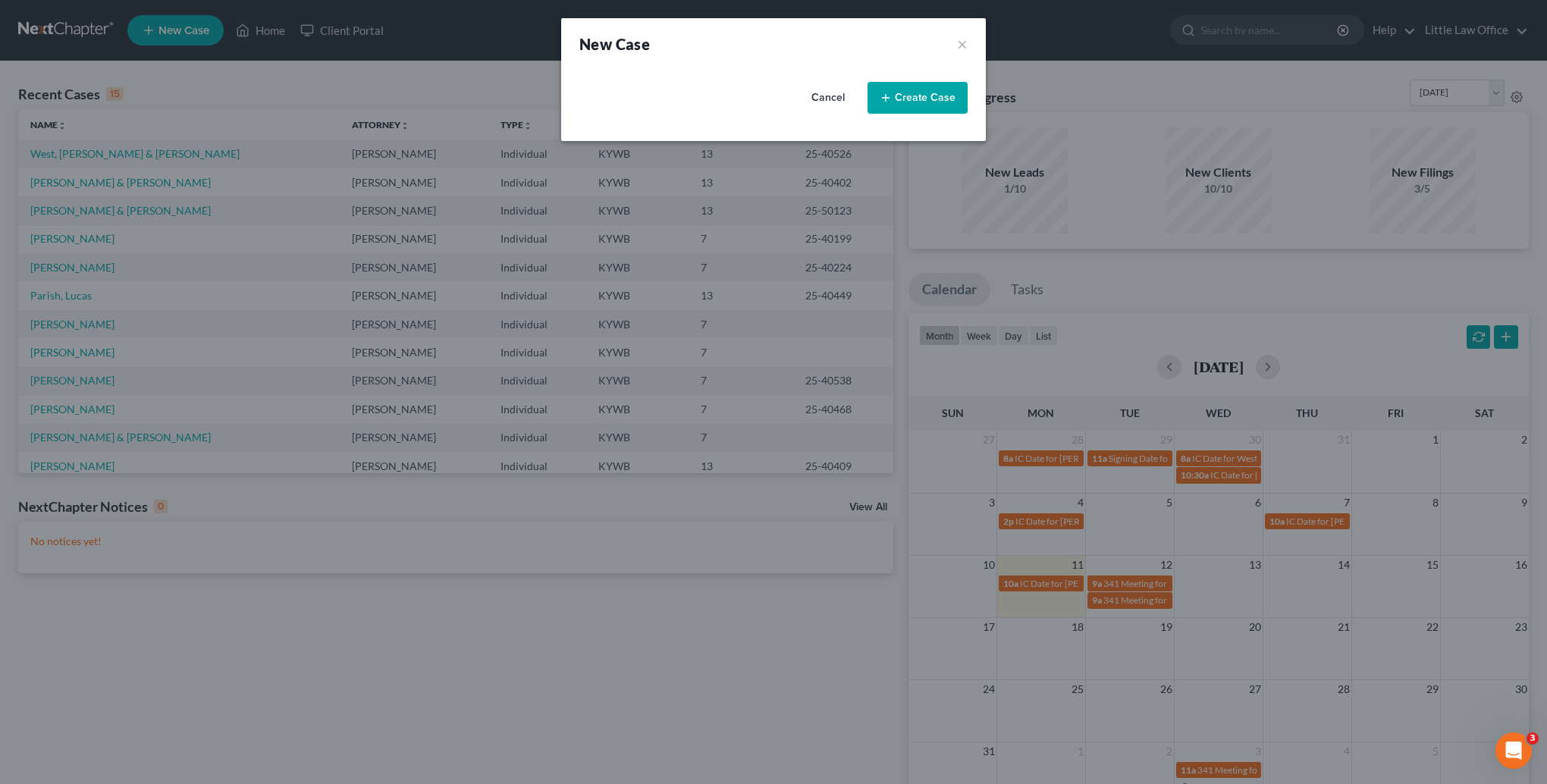
select select "33"
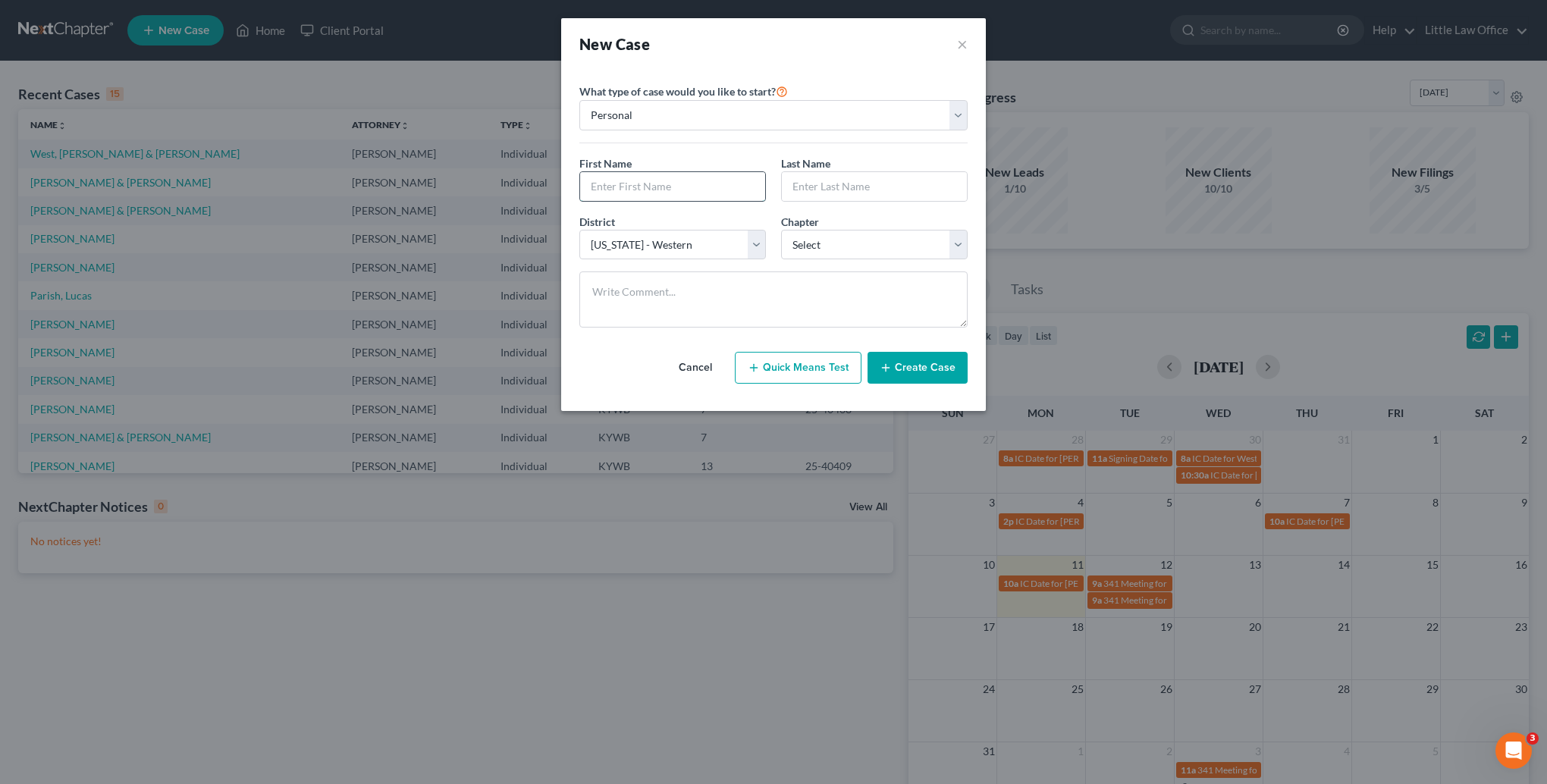
click at [654, 186] on input "text" at bounding box center [673, 187] width 185 height 29
type input "[PERSON_NAME]"
select select "0"
click at [919, 366] on button "Create Case" at bounding box center [918, 368] width 100 height 32
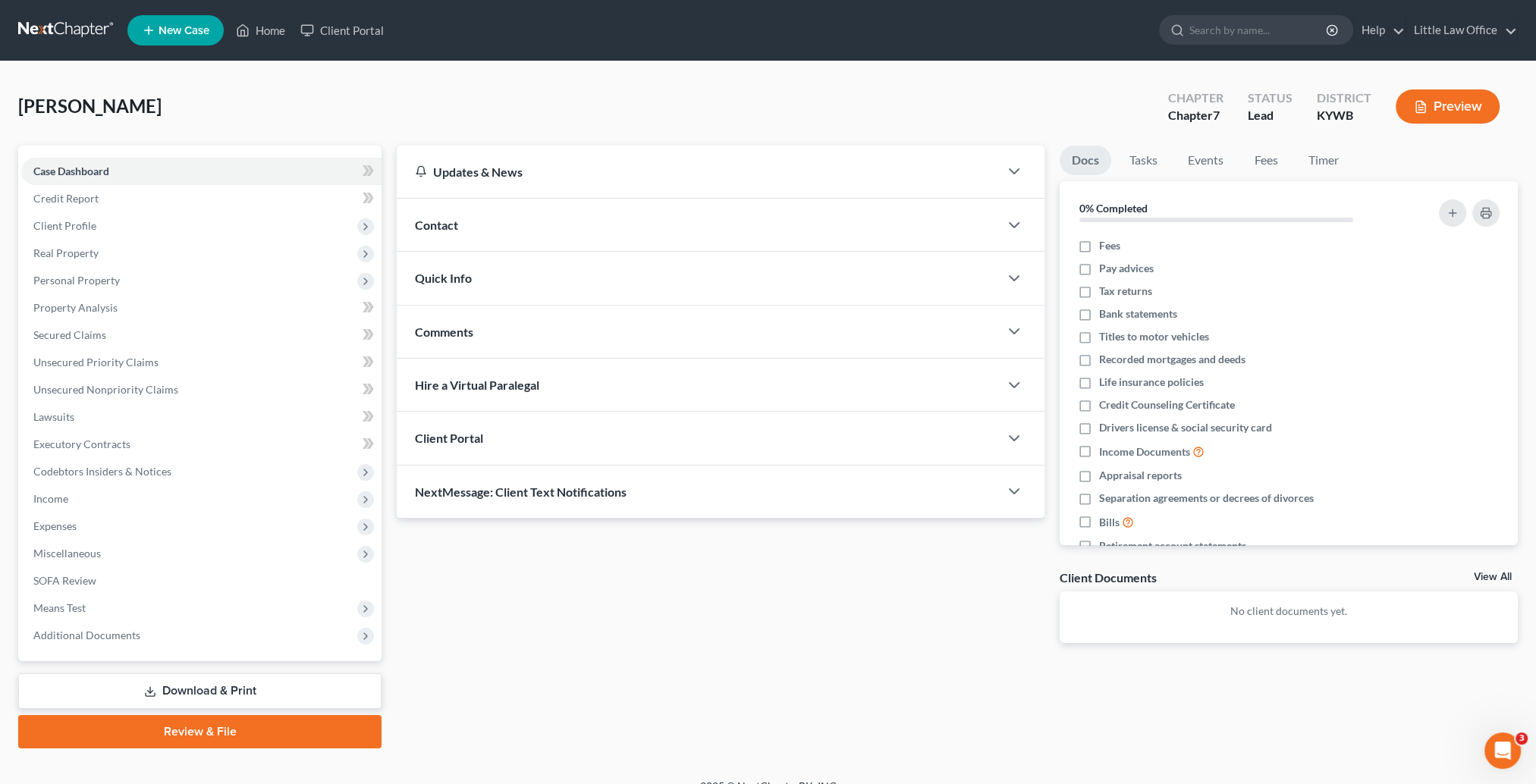
click at [501, 220] on div "Contact" at bounding box center [697, 225] width 603 height 52
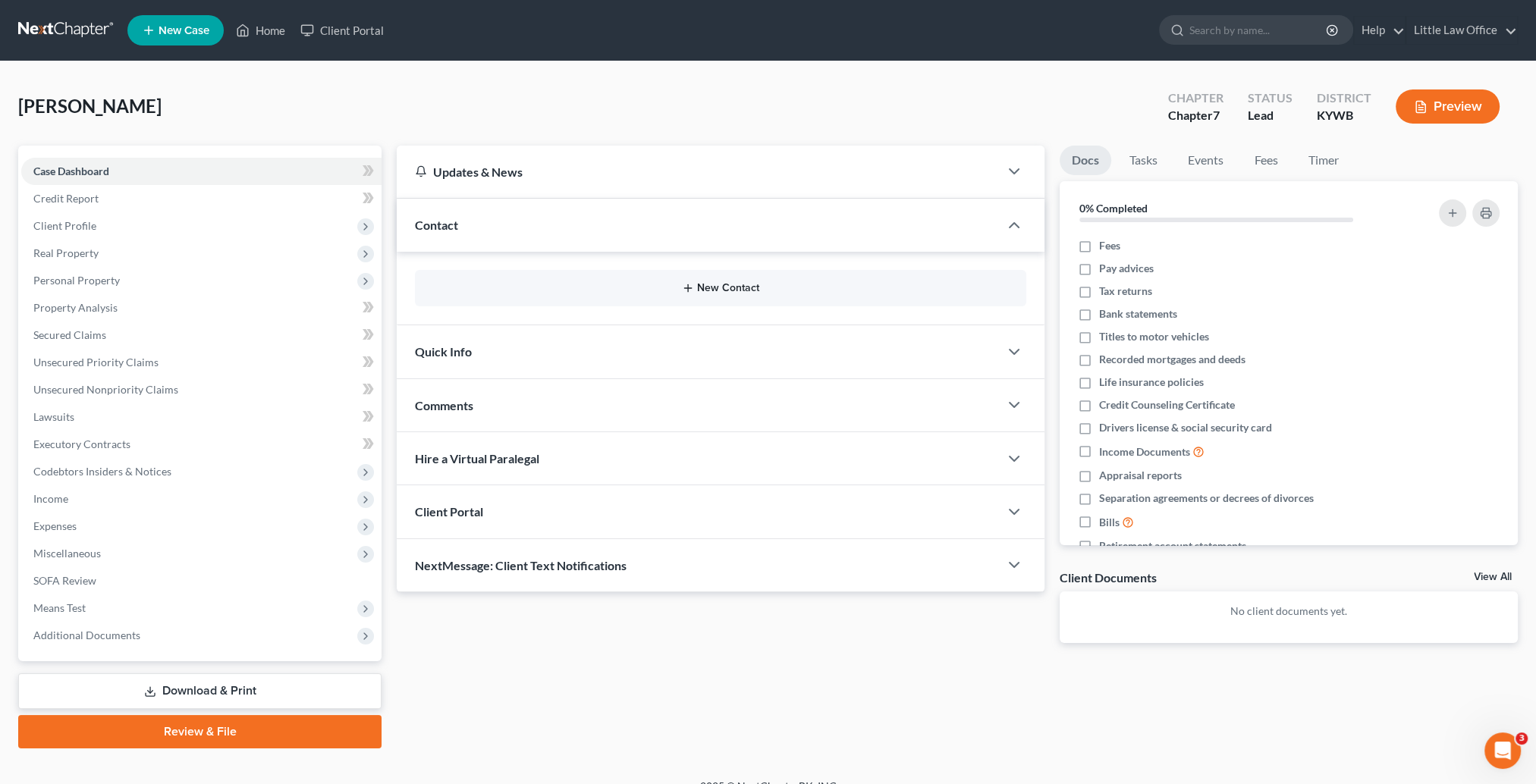
click at [748, 286] on button "New Contact" at bounding box center [720, 288] width 588 height 12
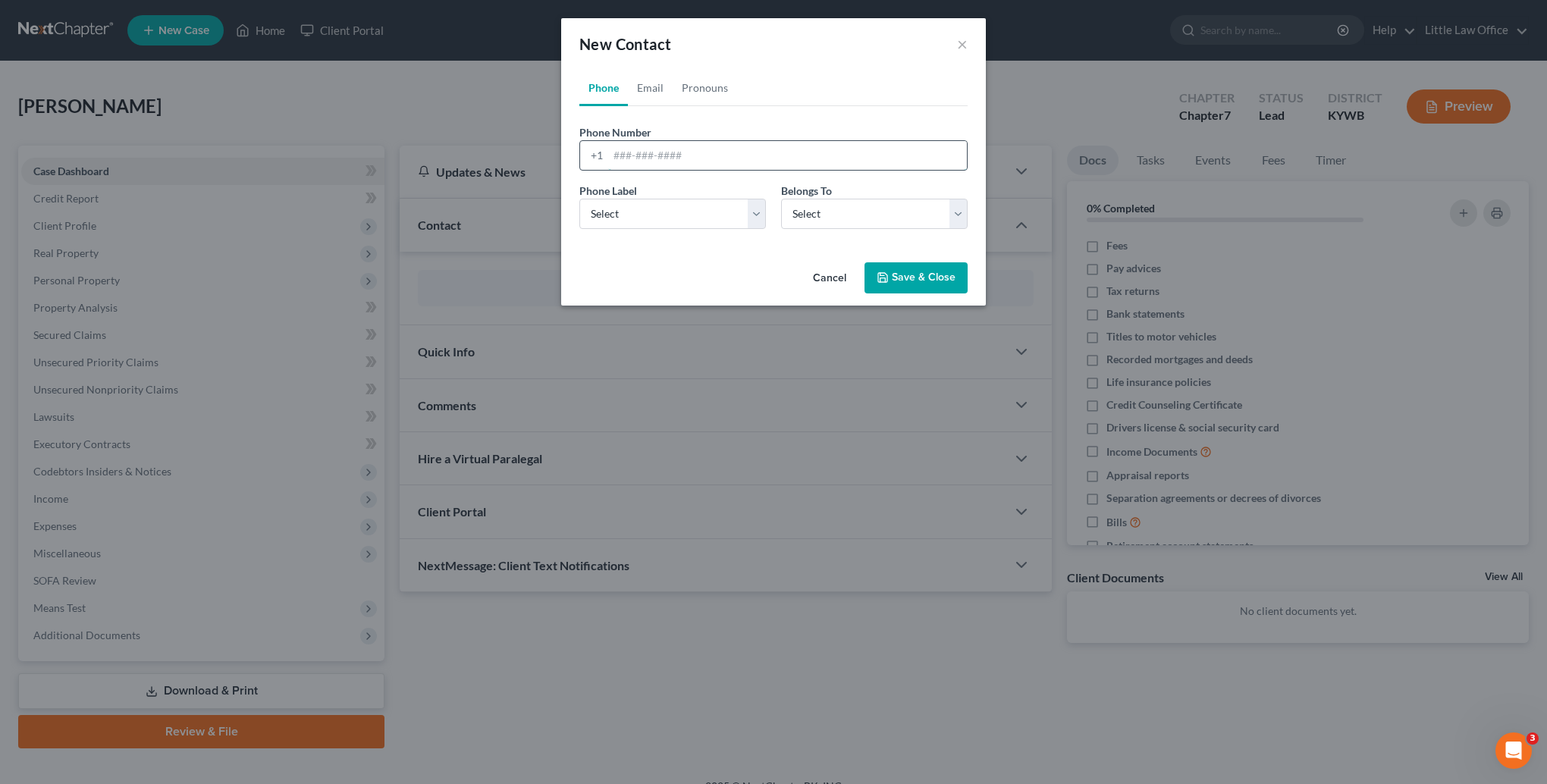
click at [671, 159] on input "tel" at bounding box center [787, 155] width 358 height 29
type input "2706358237"
click at [646, 199] on select "Select Mobile Home Work Other" at bounding box center [673, 214] width 187 height 30
select select "0"
click at [580, 199] on select "Select Mobile Home Work Other" at bounding box center [673, 214] width 187 height 30
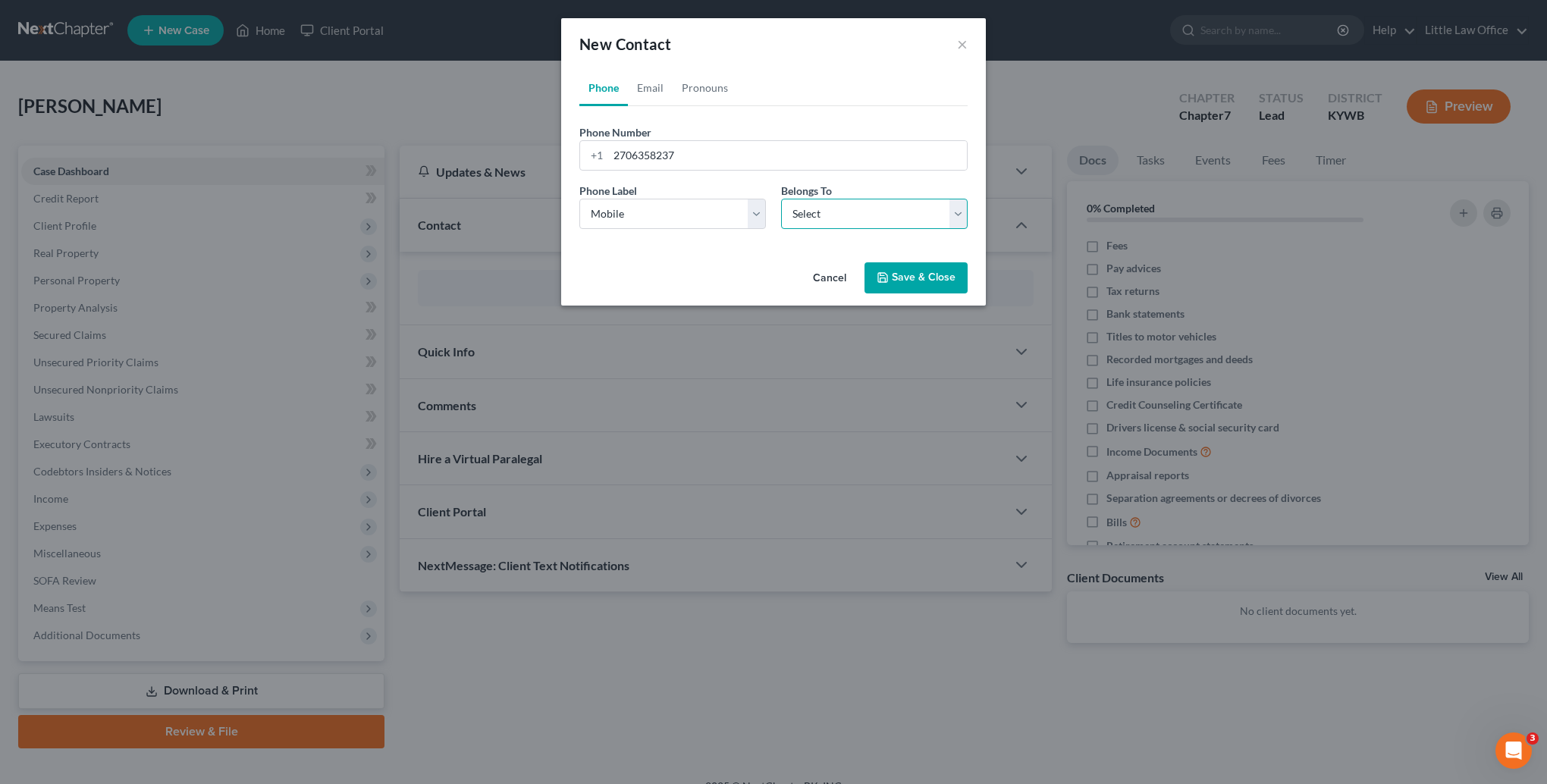
drag, startPoint x: 818, startPoint y: 213, endPoint x: 825, endPoint y: 226, distance: 14.8
click at [818, 213] on select "Select Client Other" at bounding box center [874, 214] width 187 height 30
select select "0"
click at [781, 199] on select "Select Client Other" at bounding box center [874, 214] width 187 height 30
drag, startPoint x: 900, startPoint y: 285, endPoint x: 846, endPoint y: 300, distance: 56.0
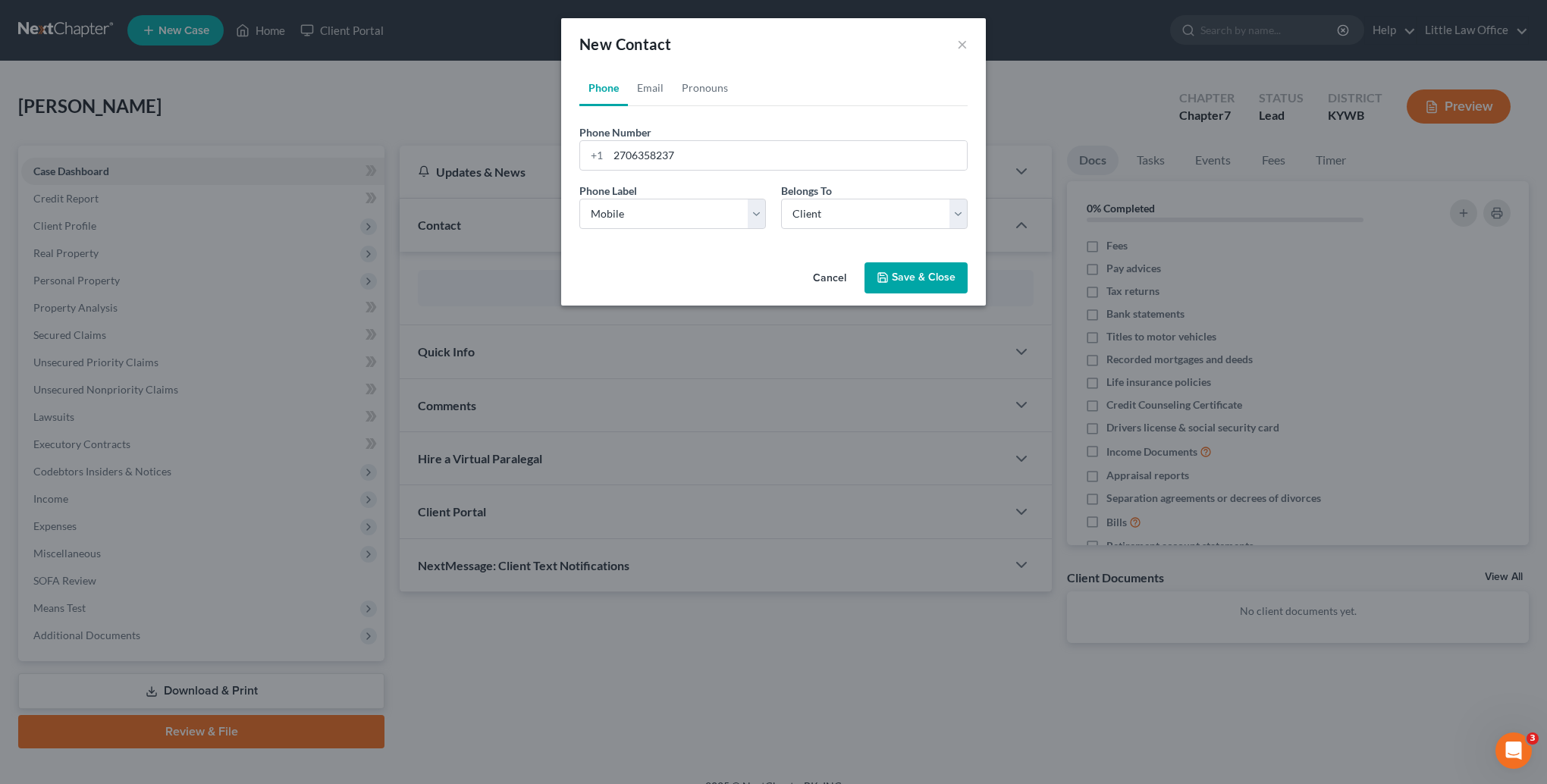
click at [898, 284] on button "Save & Close" at bounding box center [916, 279] width 103 height 32
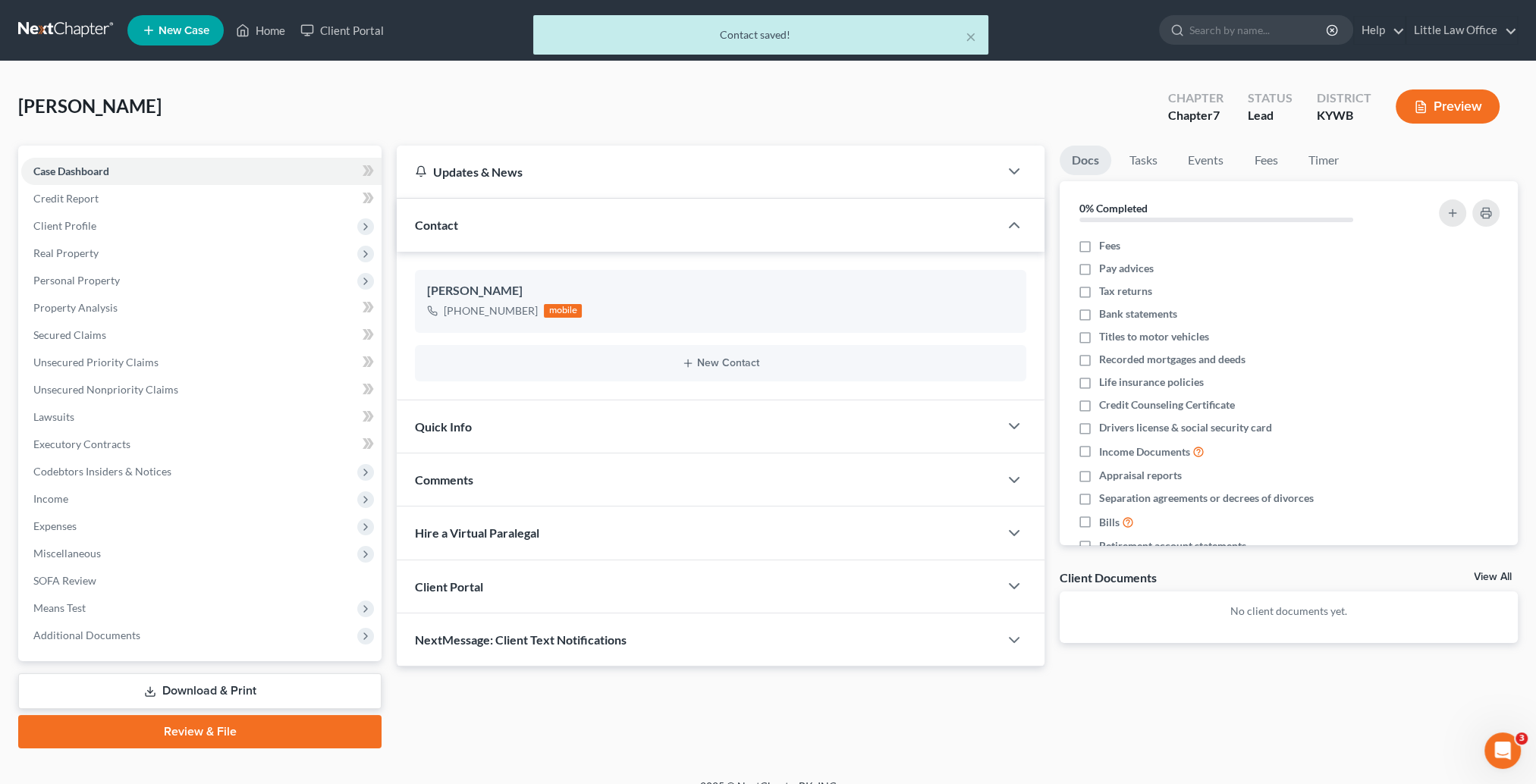
click at [505, 436] on div "Quick Info" at bounding box center [697, 427] width 603 height 52
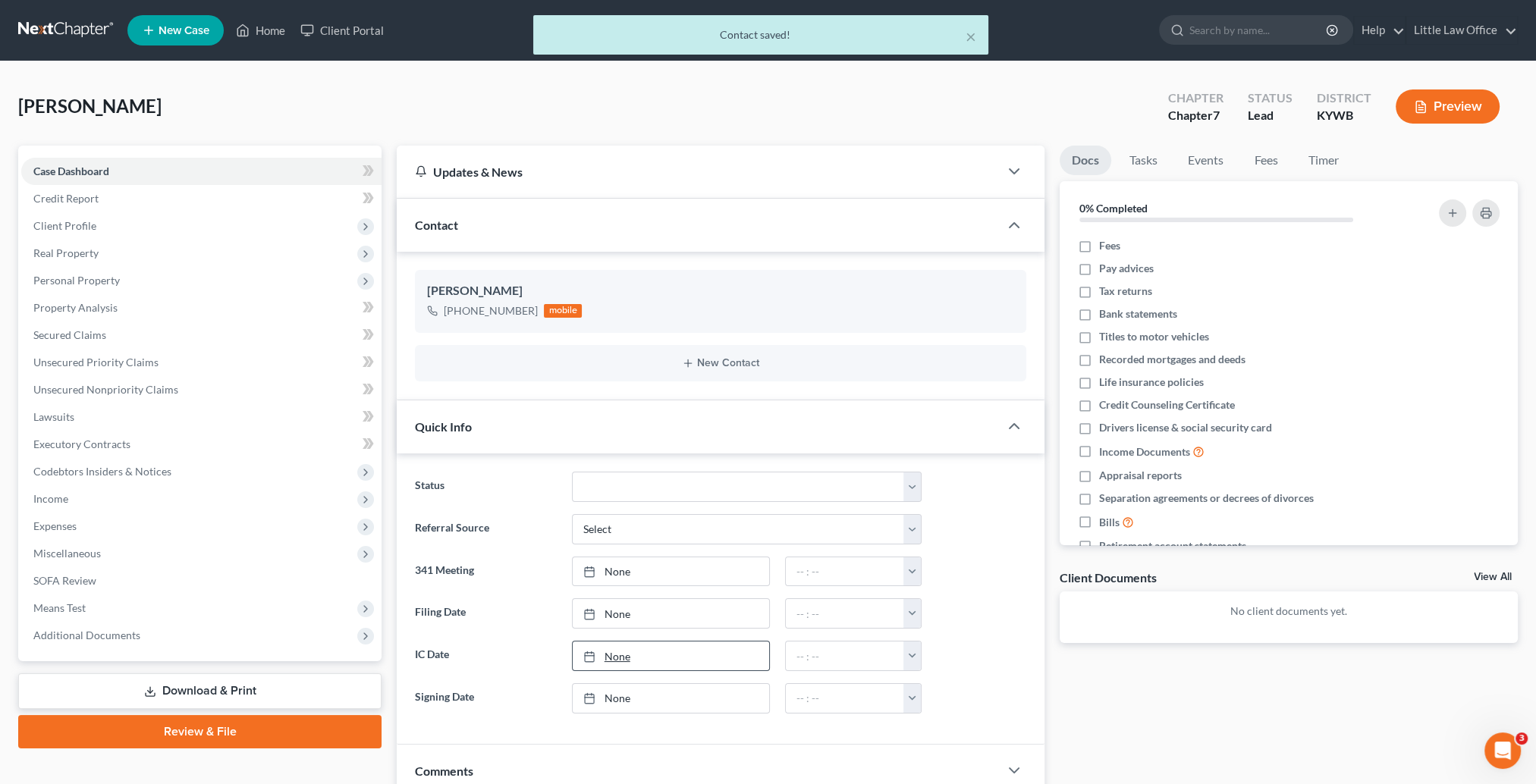
click at [622, 654] on link "None" at bounding box center [671, 656] width 196 height 29
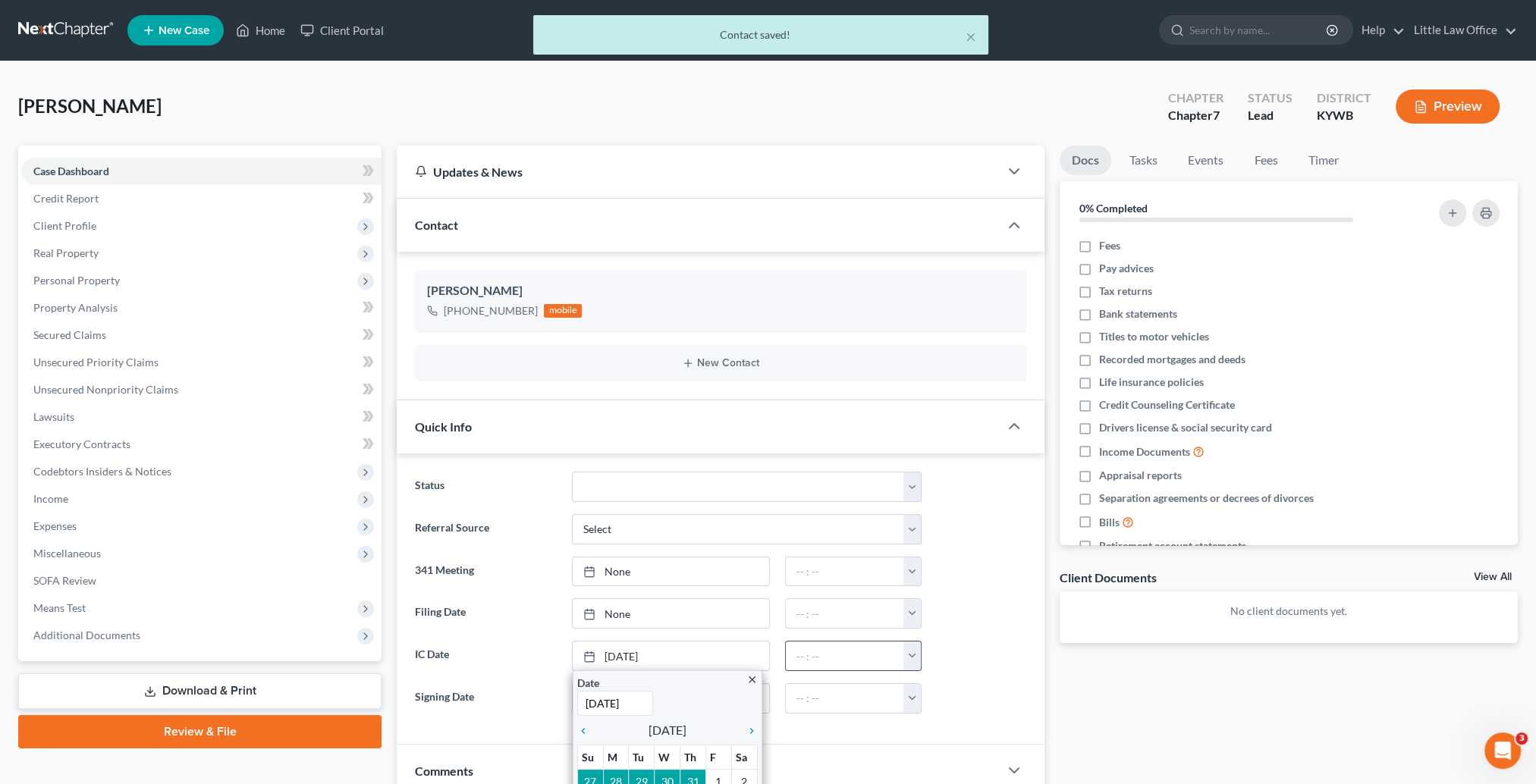
click at [919, 665] on button "button" at bounding box center [912, 656] width 18 height 29
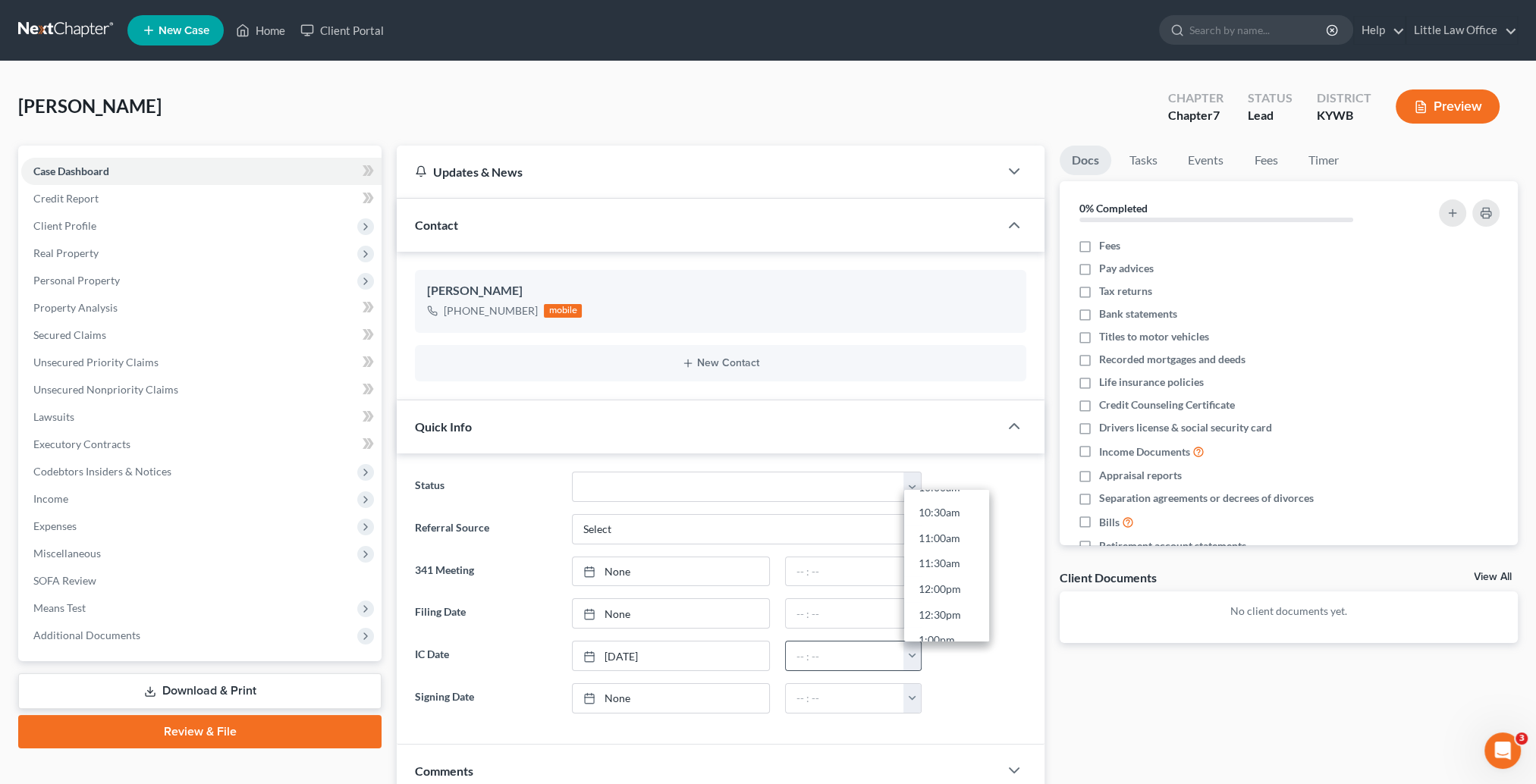
scroll to position [683, 0]
click at [954, 560] on link "2:30pm" at bounding box center [947, 564] width 85 height 26
type input "2:30pm"
click at [255, 28] on link "Home" at bounding box center [260, 30] width 64 height 27
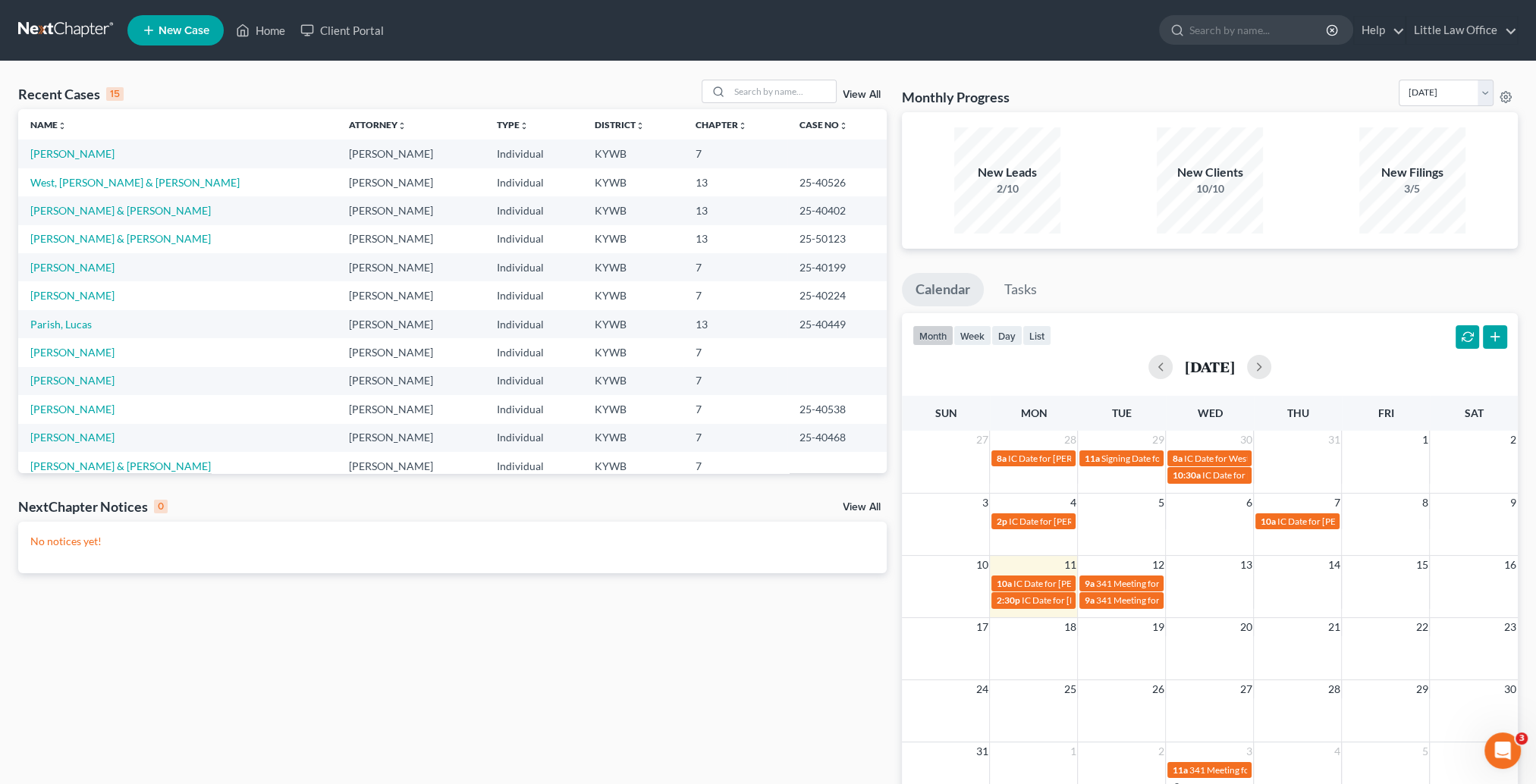
click at [798, 103] on div "Recent Cases 15 View All" at bounding box center [453, 94] width 869 height 30
click at [793, 93] on input "search" at bounding box center [783, 91] width 107 height 22
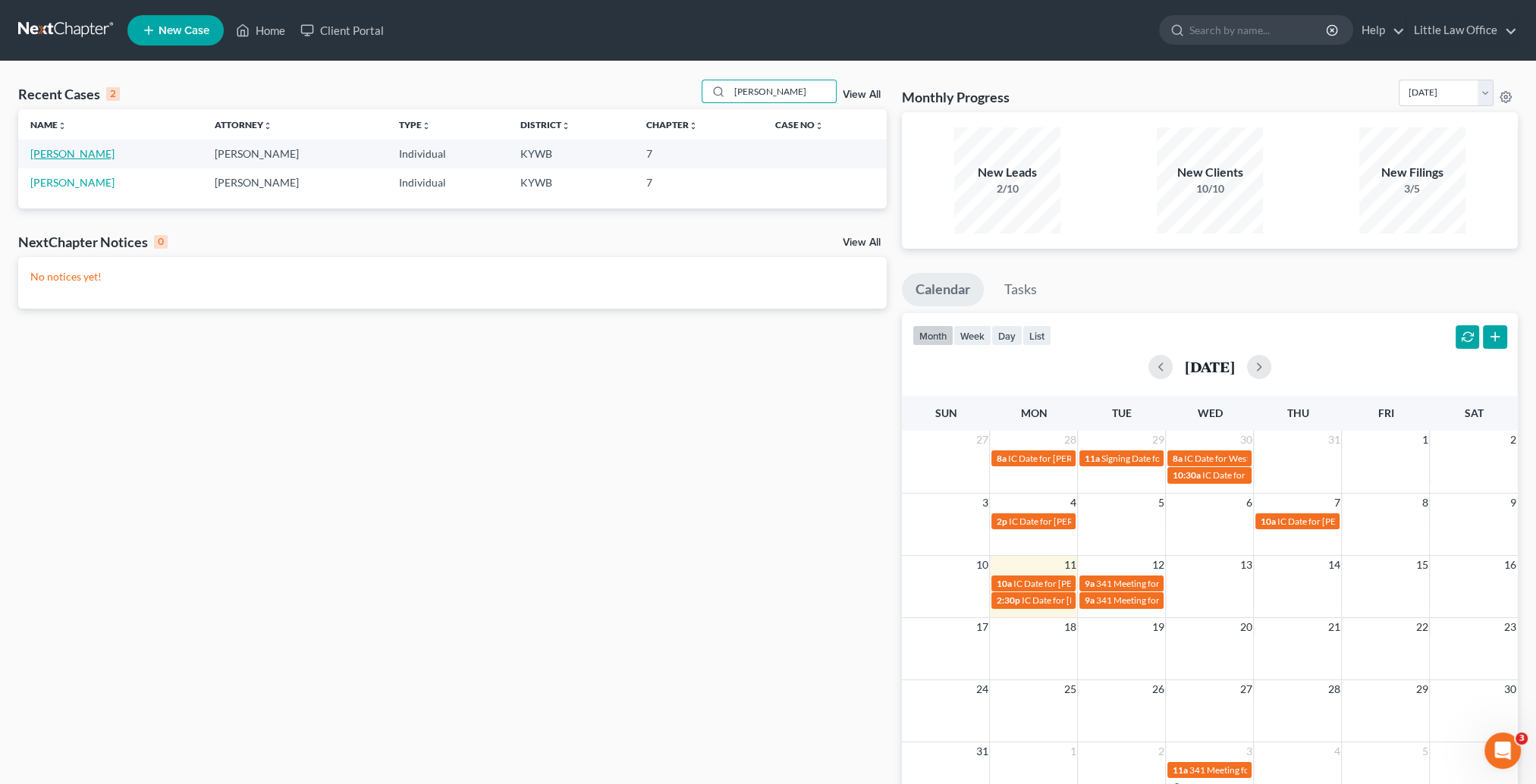
type input "[PERSON_NAME]"
click at [63, 150] on link "[PERSON_NAME]" at bounding box center [73, 153] width 85 height 13
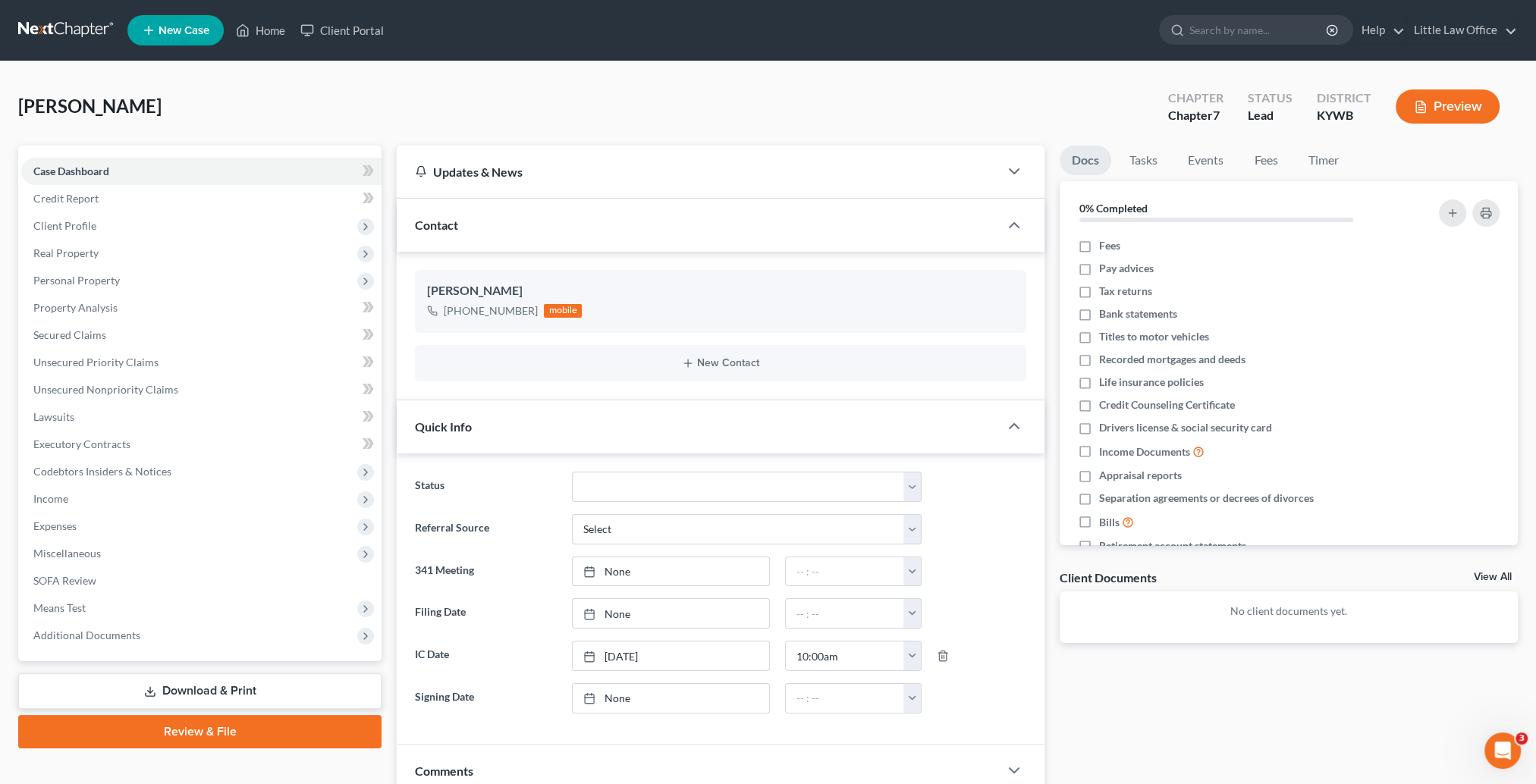
click at [511, 236] on div "Contact" at bounding box center [697, 225] width 603 height 52
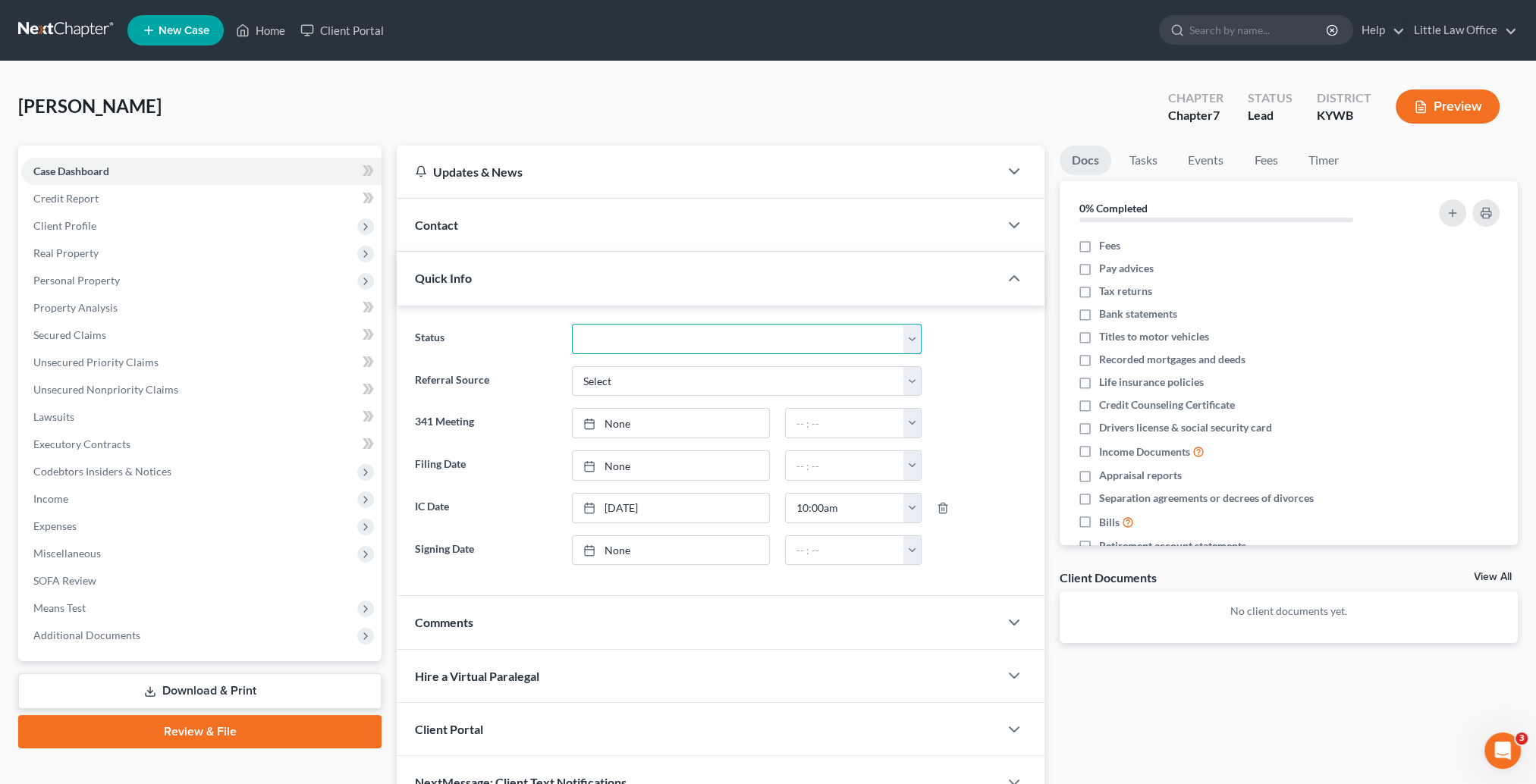
click at [607, 336] on select "Discharged Discharged & Reported Discharge Litigation Dismissal Notice Dismisse…" at bounding box center [747, 339] width 351 height 30
select select "11"
click at [572, 324] on select "Discharged Discharged & Reported Discharge Litigation Dismissal Notice Dismisse…" at bounding box center [747, 339] width 351 height 30
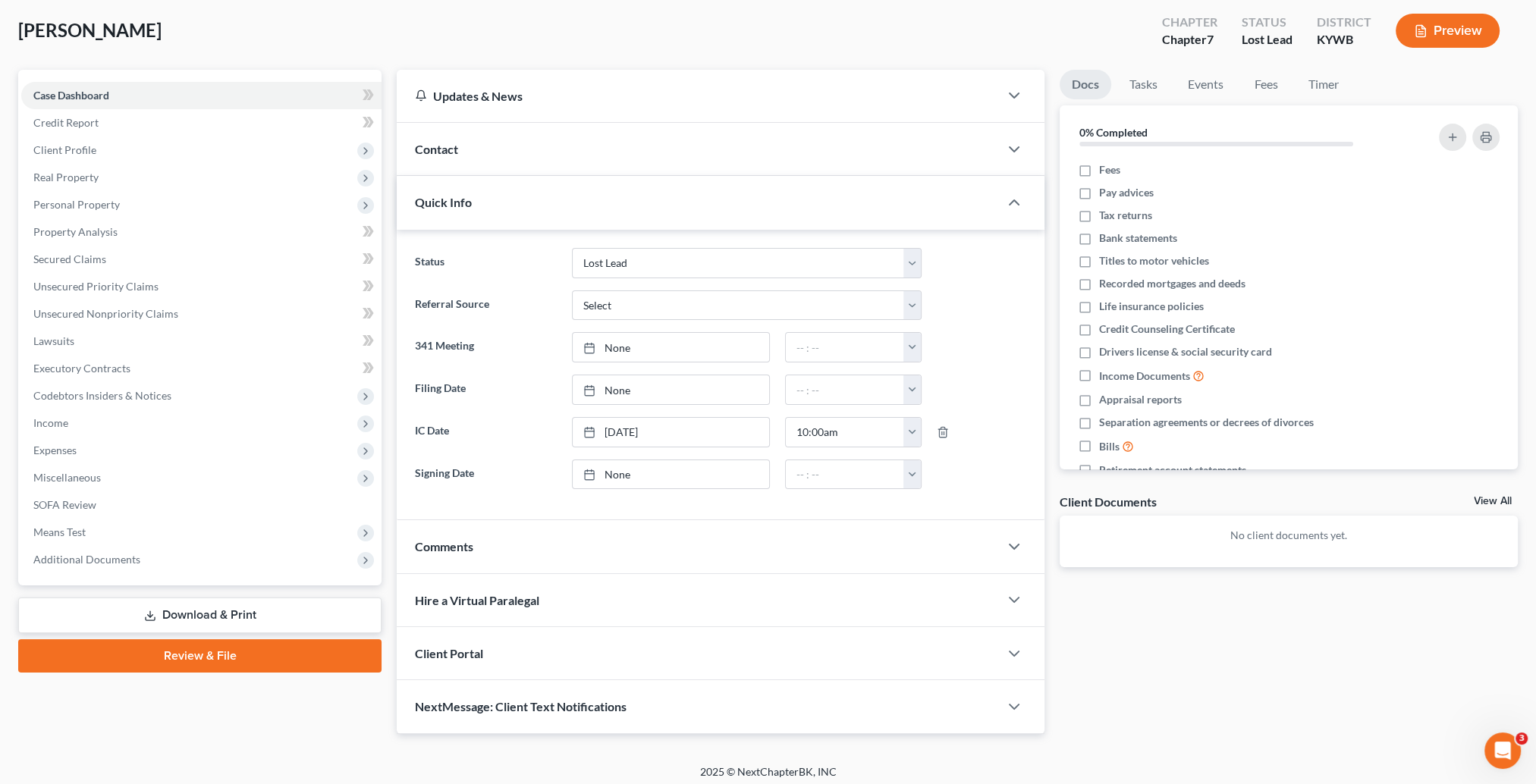
click at [479, 532] on div "Comments" at bounding box center [697, 547] width 603 height 52
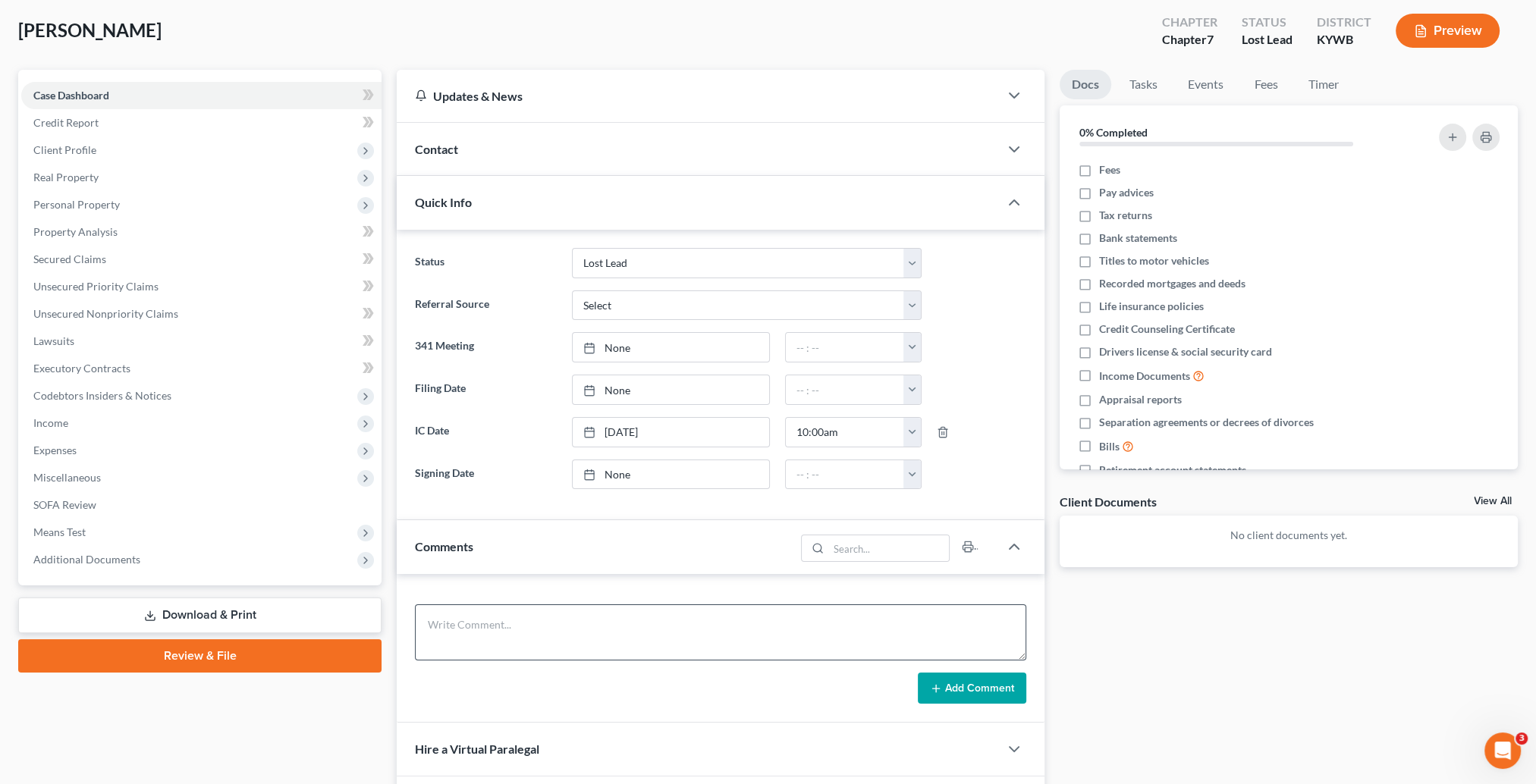
scroll to position [227, 0]
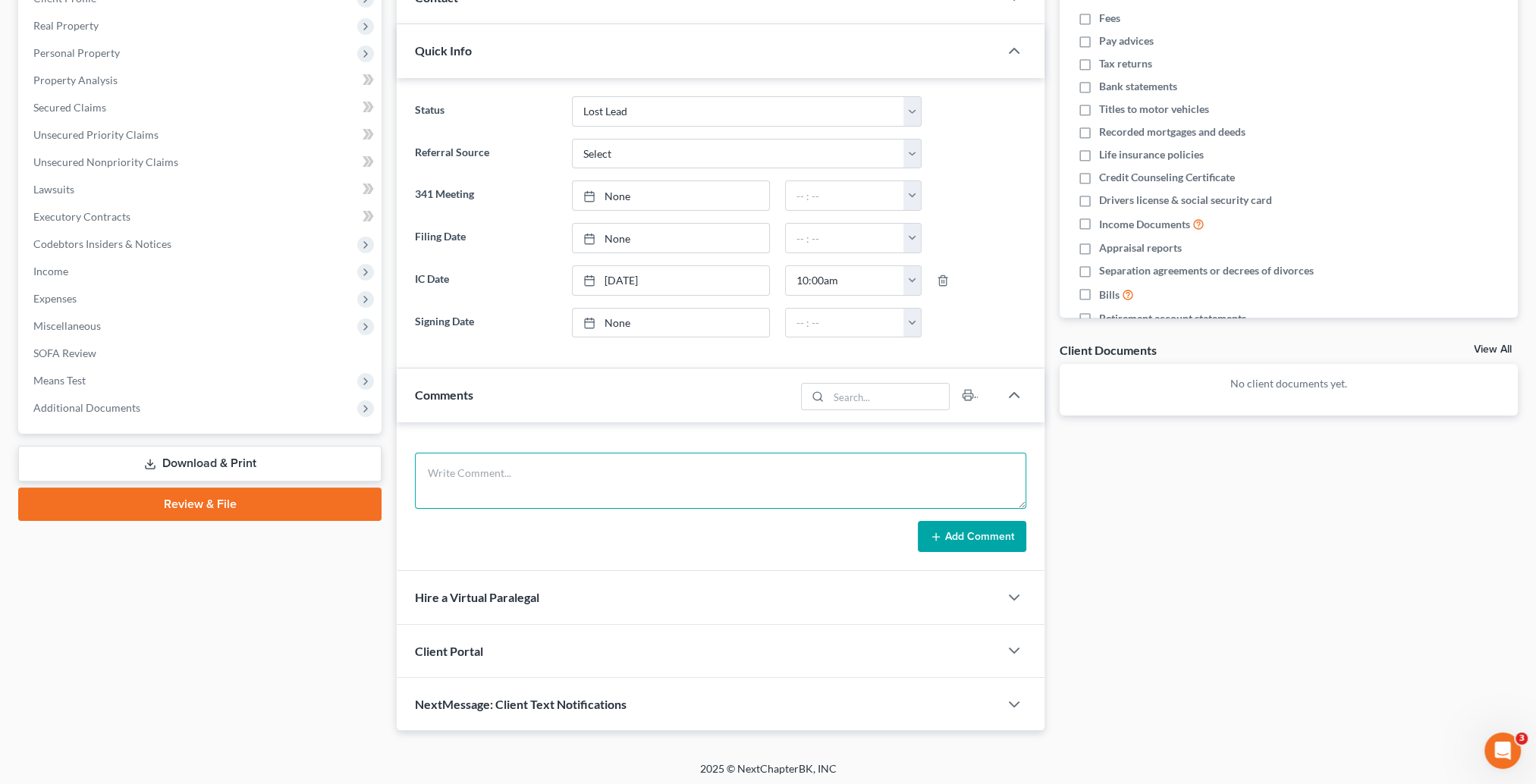
click at [561, 453] on textarea at bounding box center [720, 481] width 611 height 56
type textarea "No call, no show for appt on [DATE] 10:00. Called phone number on file. Call we…"
click at [969, 521] on button "Add Comment" at bounding box center [972, 537] width 108 height 32
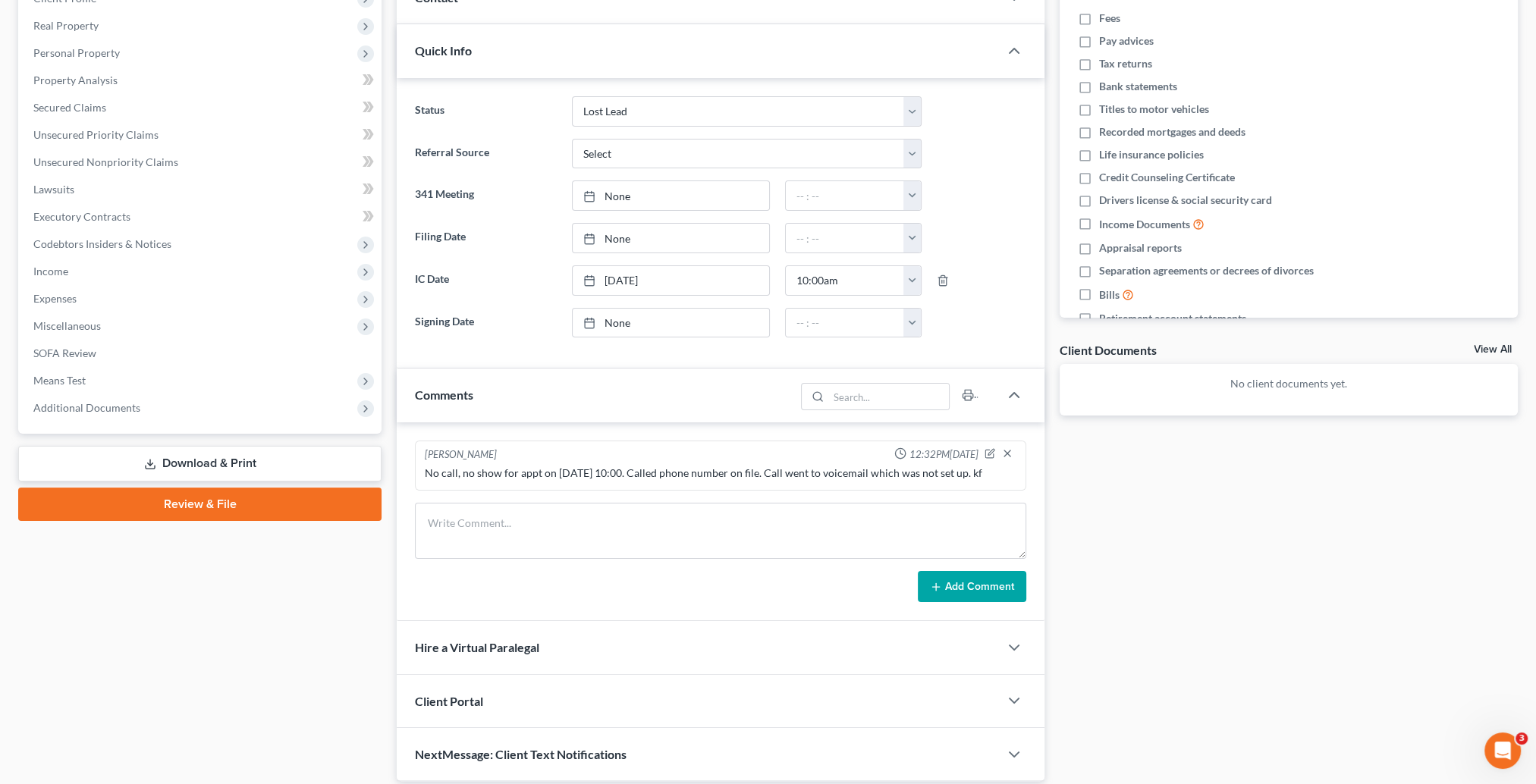
click at [1254, 605] on div "Docs Tasks Events Fees Timer 0% Completed Nothing here yet! Fees Pay advices Ta…" at bounding box center [1289, 350] width 473 height 863
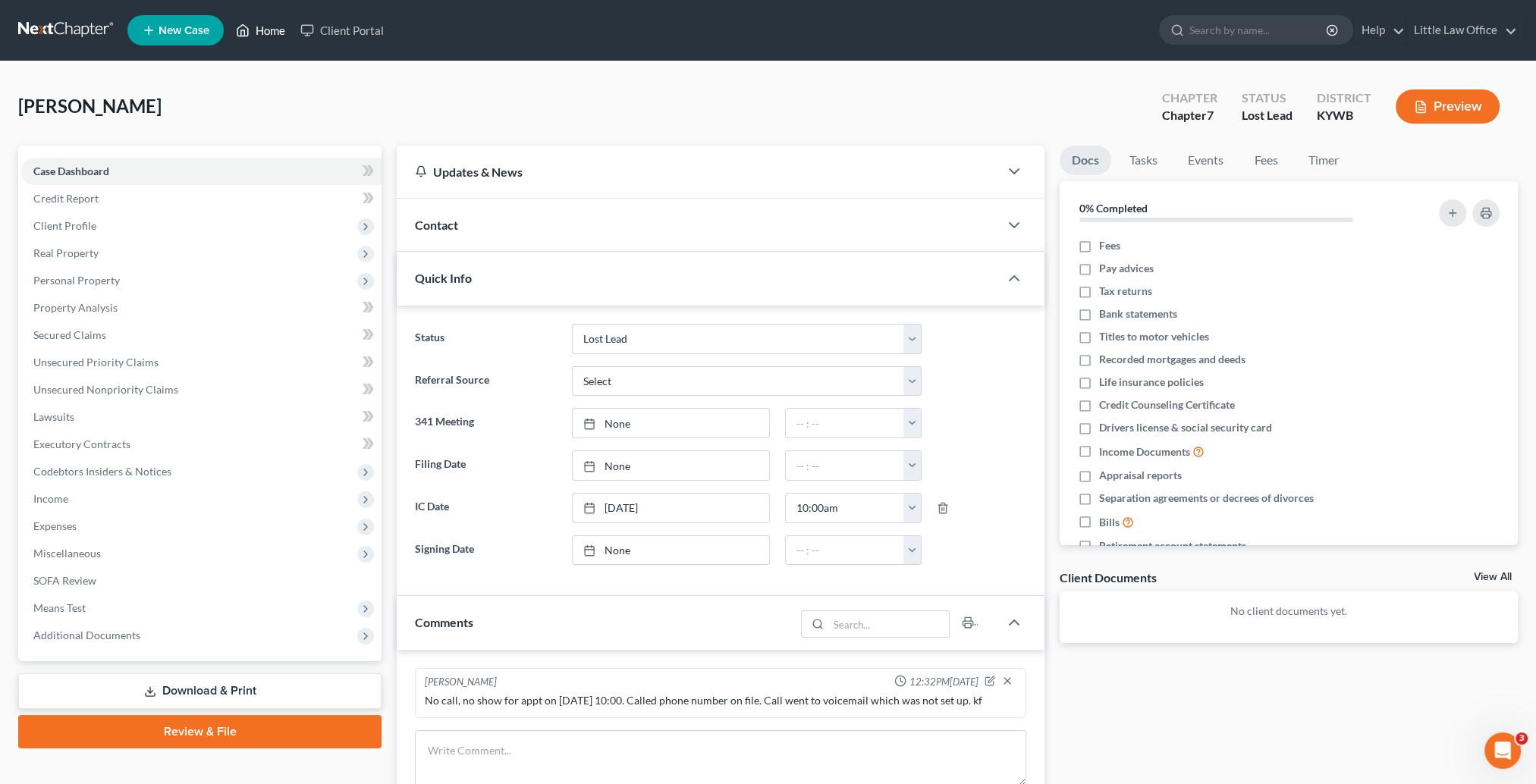
click at [258, 29] on link "Home" at bounding box center [260, 30] width 64 height 27
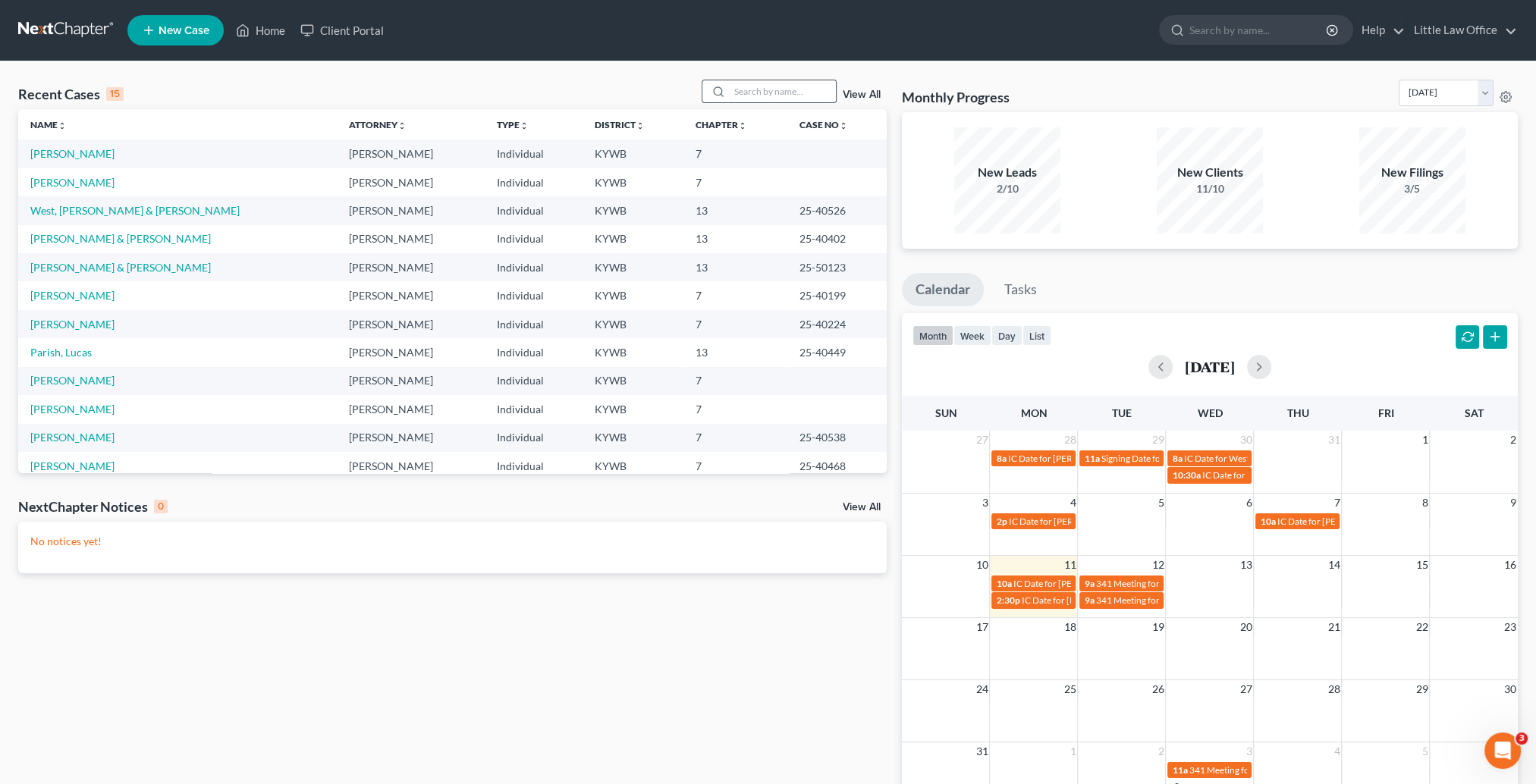
click at [785, 99] on input "search" at bounding box center [783, 91] width 107 height 22
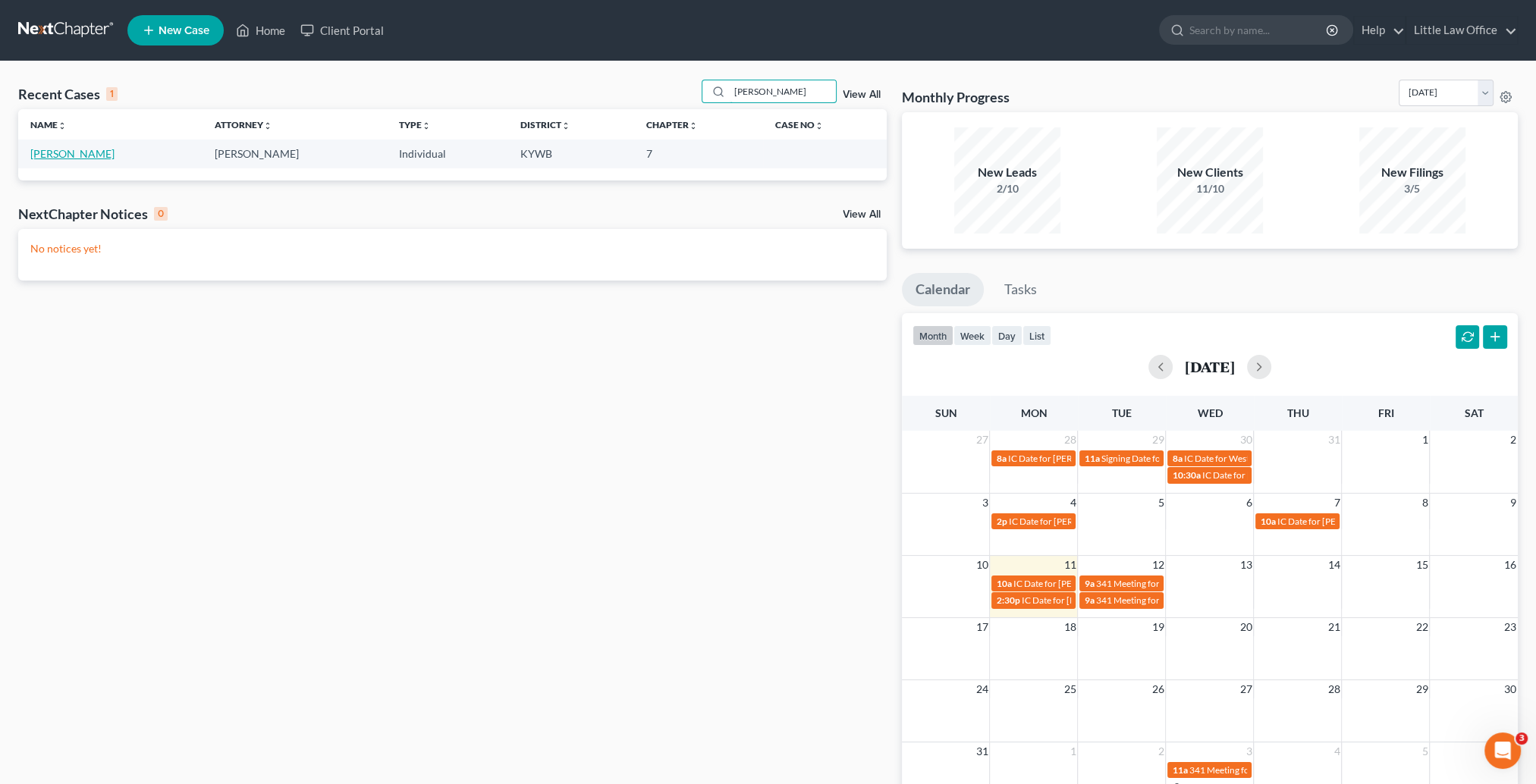
type input "[PERSON_NAME]"
click at [79, 151] on link "[PERSON_NAME]" at bounding box center [73, 153] width 85 height 13
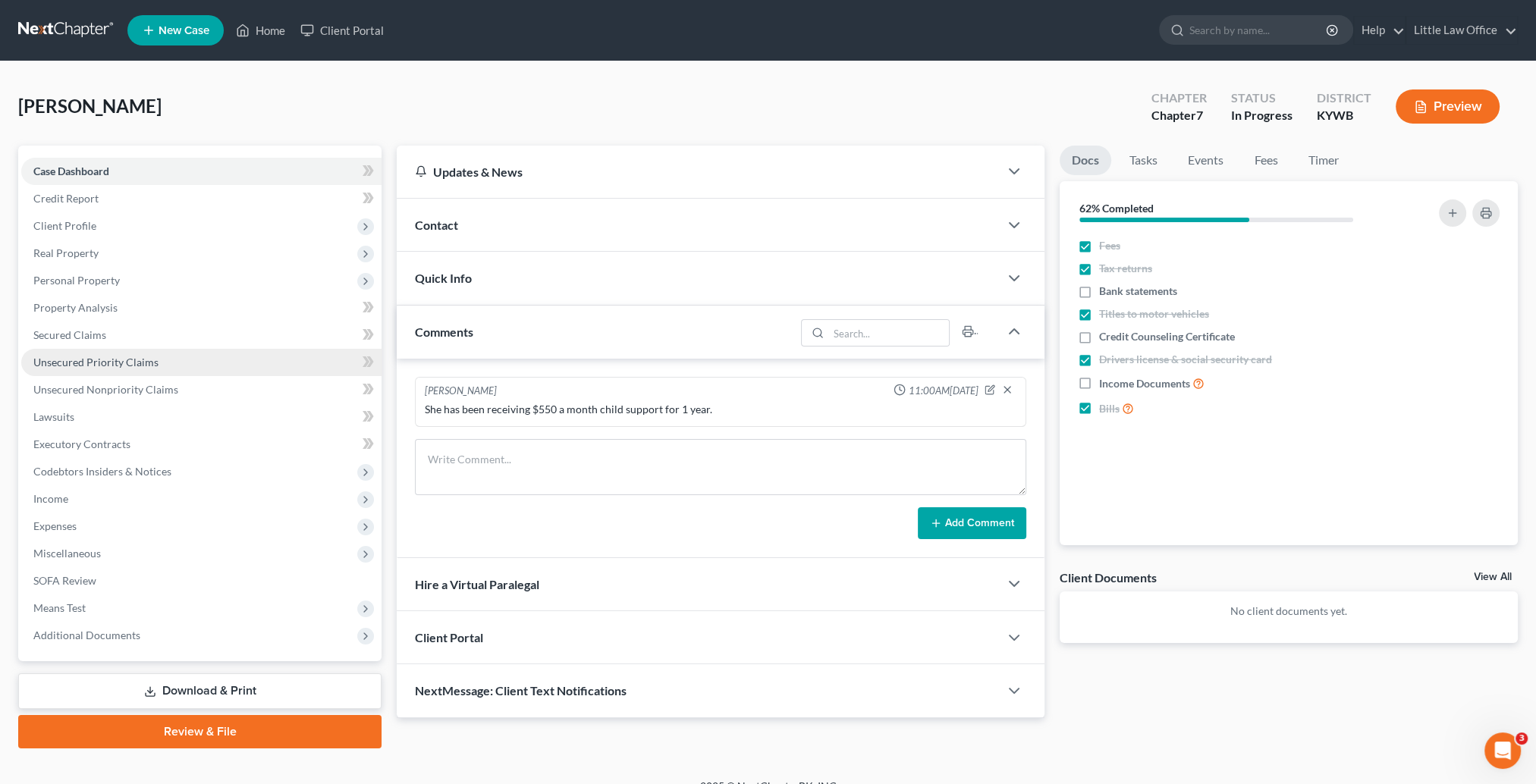
scroll to position [20, 0]
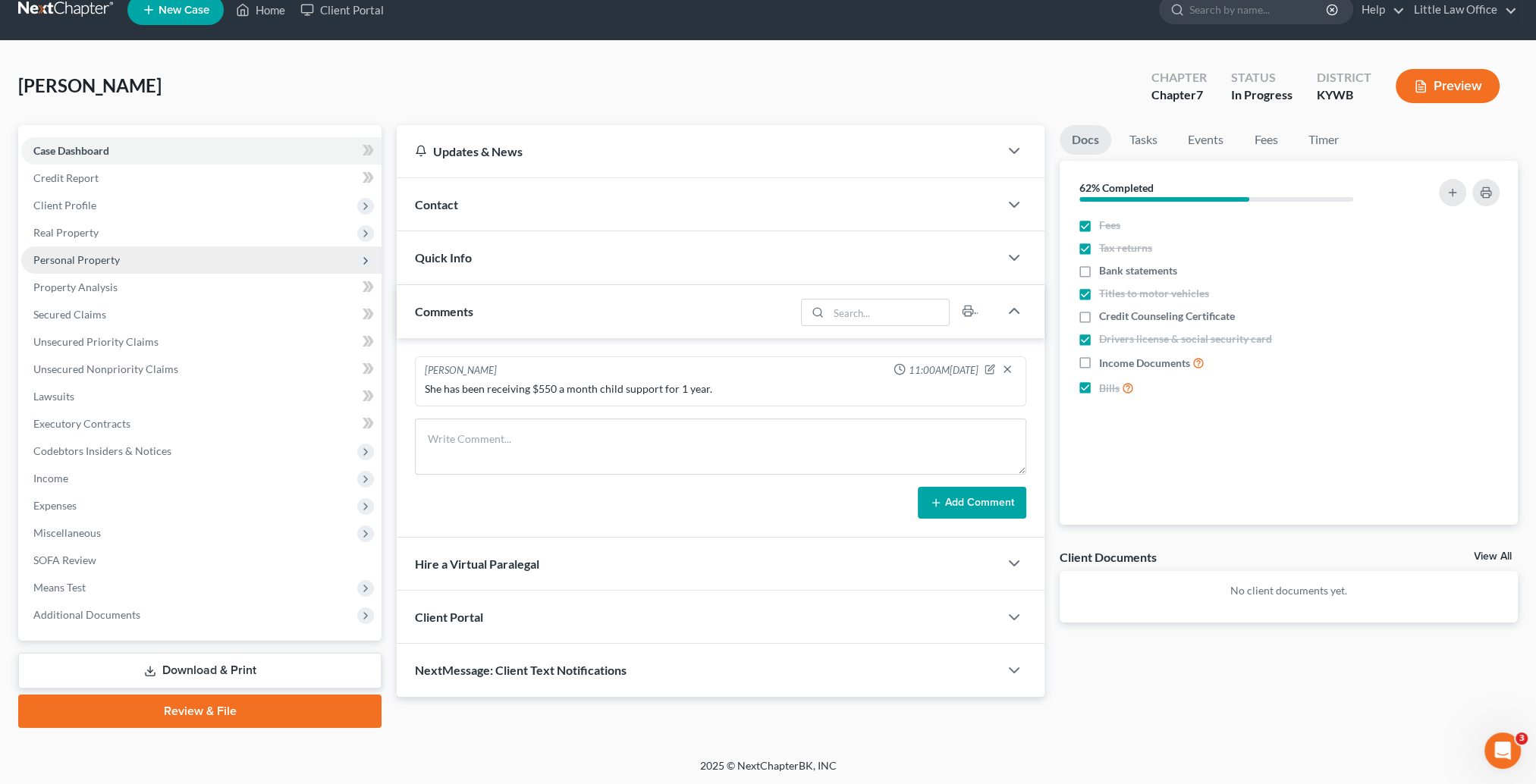
click at [99, 263] on span "Personal Property" at bounding box center [76, 259] width 86 height 13
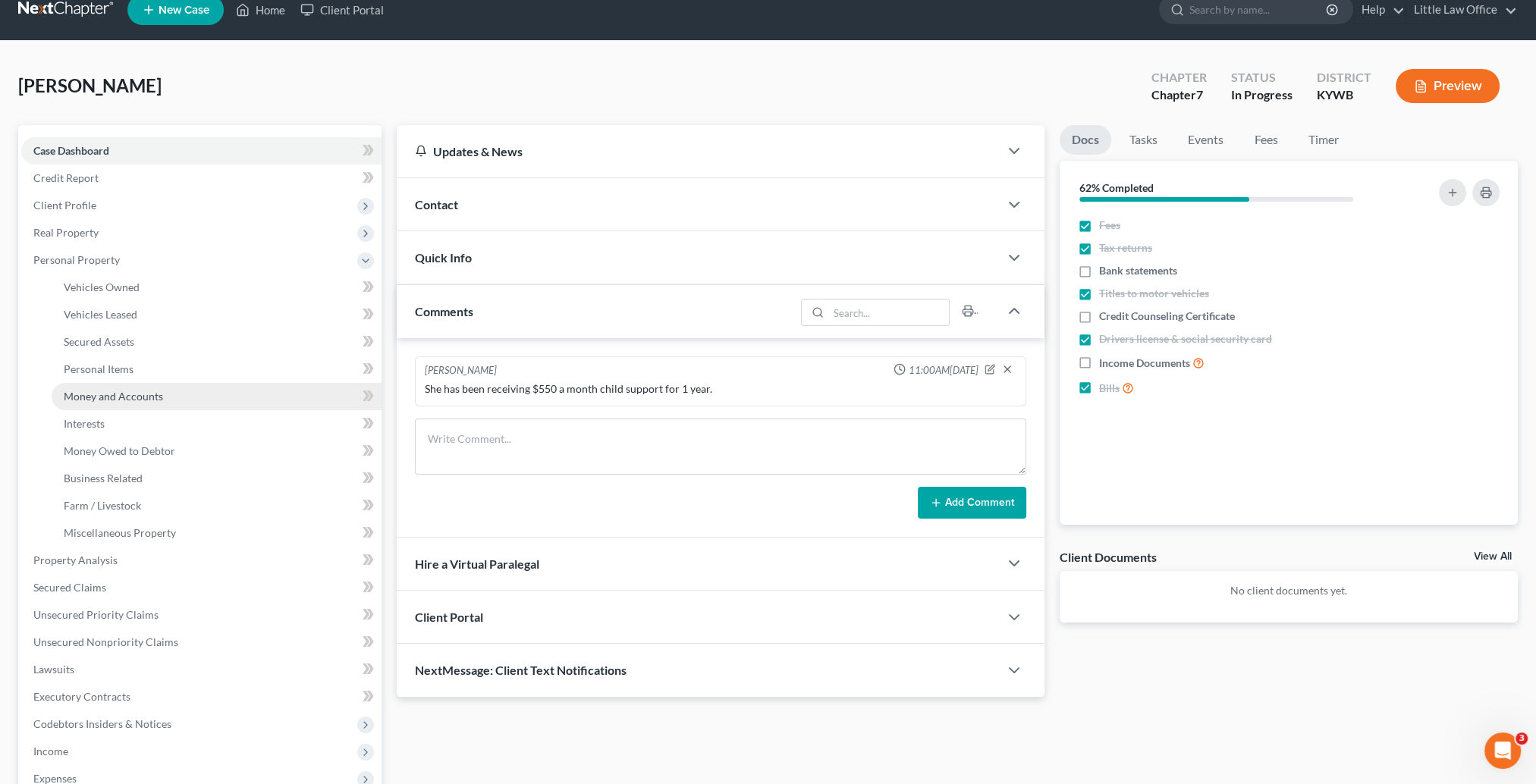
click at [137, 391] on span "Money and Accounts" at bounding box center [113, 395] width 100 height 13
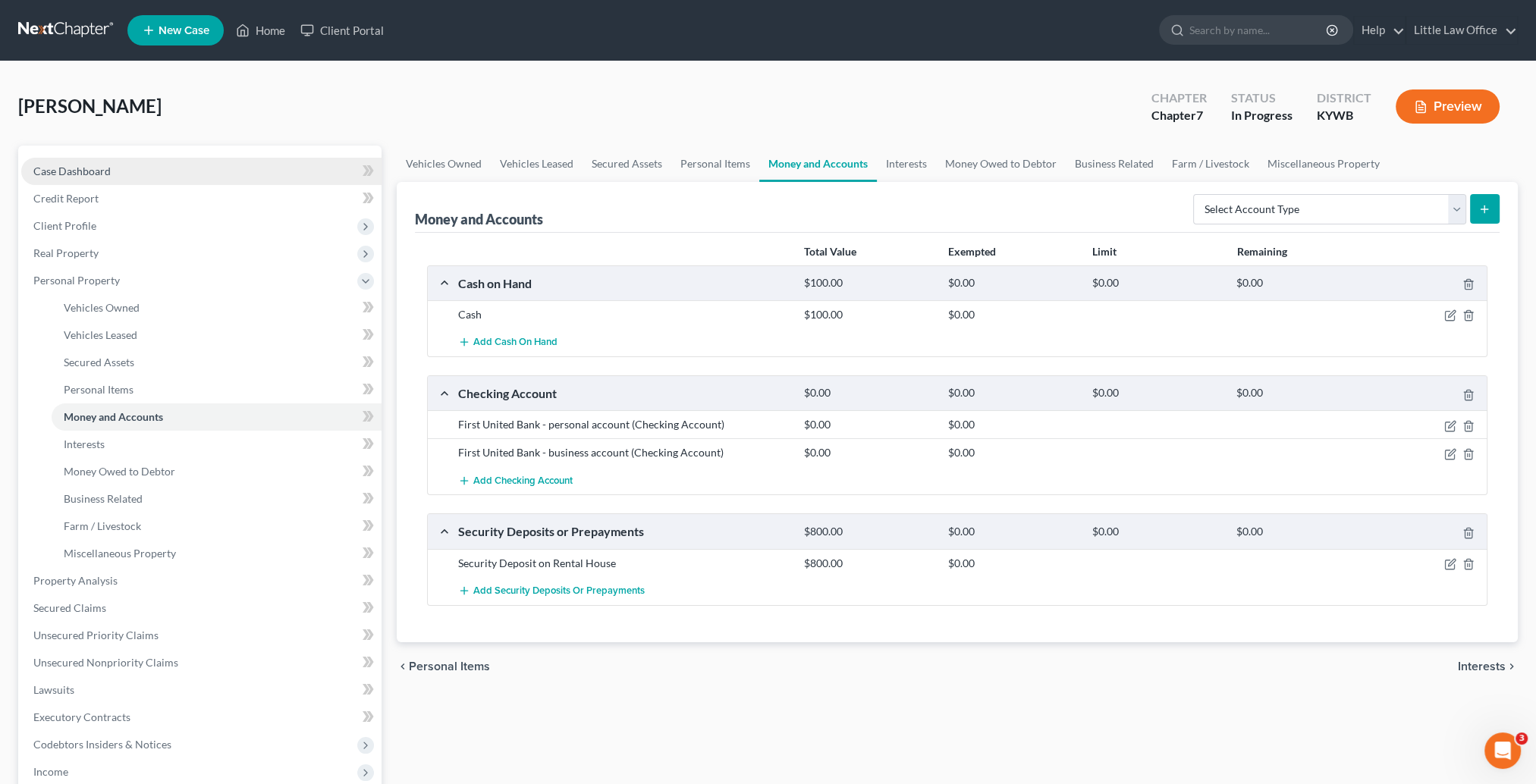
click at [64, 169] on span "Case Dashboard" at bounding box center [72, 171] width 78 height 13
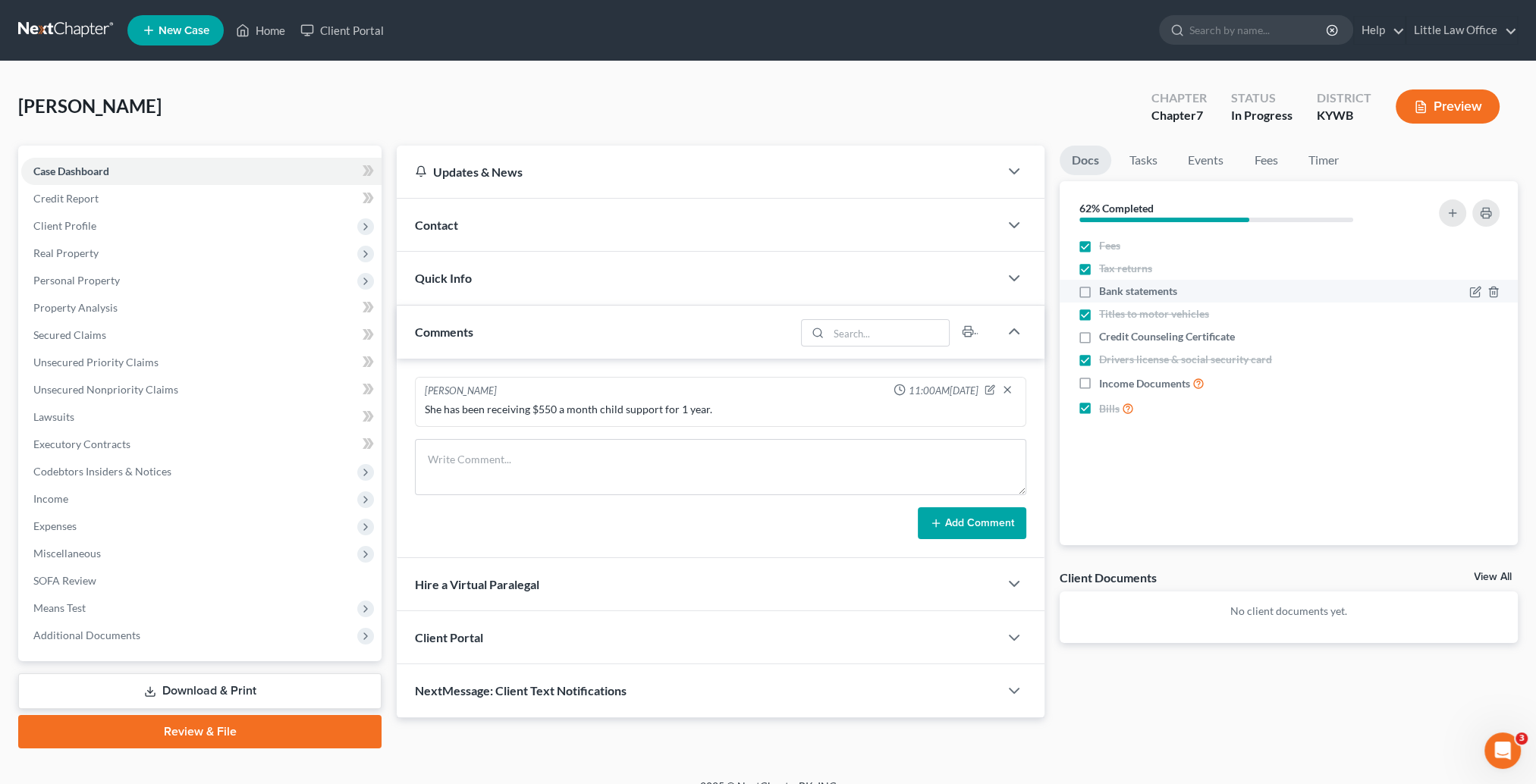
click at [1464, 291] on div at bounding box center [1452, 291] width 109 height 15
click at [1472, 294] on icon "button" at bounding box center [1475, 291] width 12 height 12
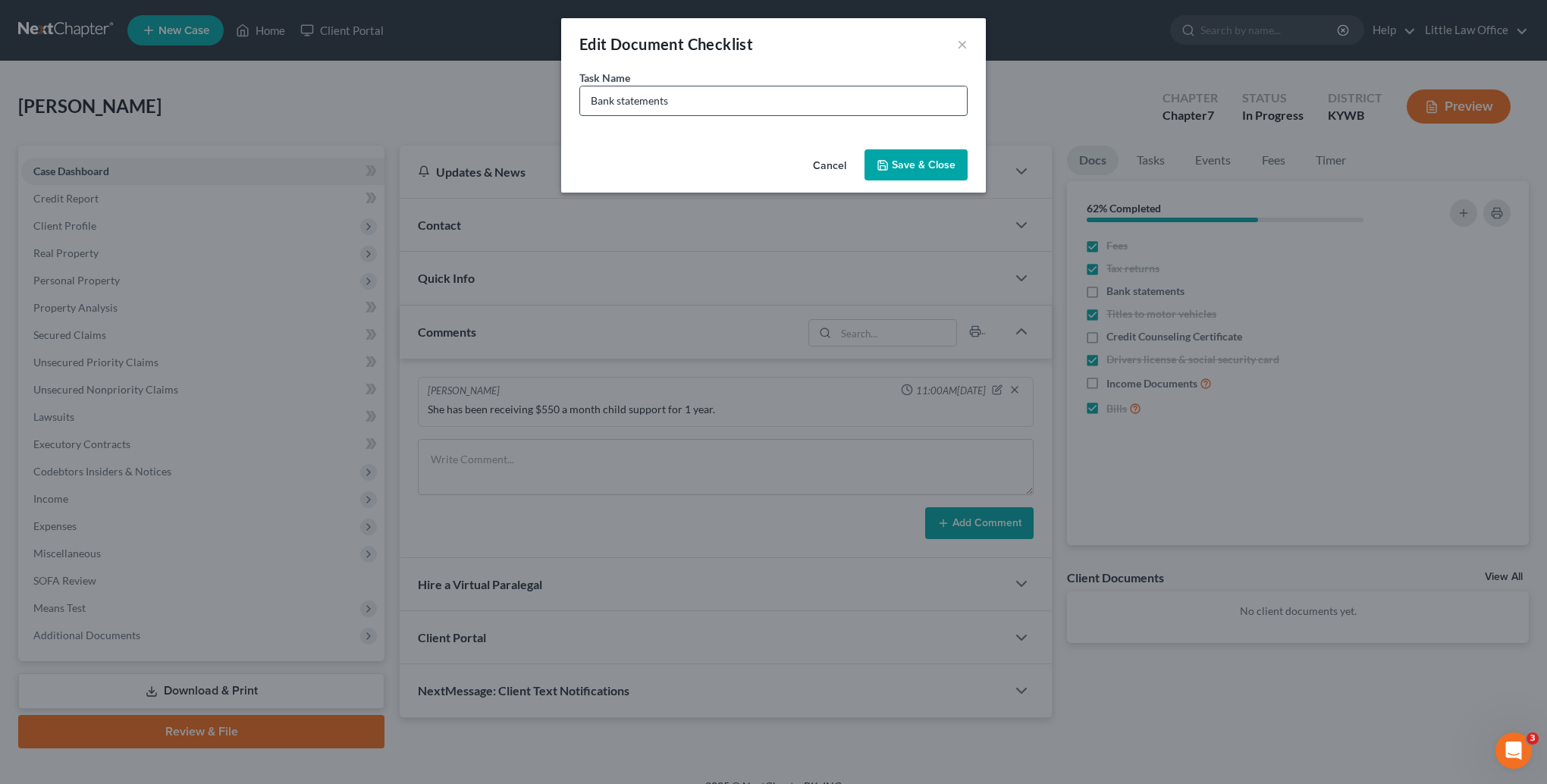
click at [749, 107] on input "Bank statements" at bounding box center [774, 101] width 387 height 29
click at [711, 100] on input "Bank statements - business Aug to present" at bounding box center [774, 101] width 387 height 29
type input "Bank statements - business & personal - Aug to present"
click at [907, 181] on div "Cancel Save & Close" at bounding box center [773, 168] width 425 height 50
click at [896, 171] on button "Save & Close" at bounding box center [916, 166] width 103 height 32
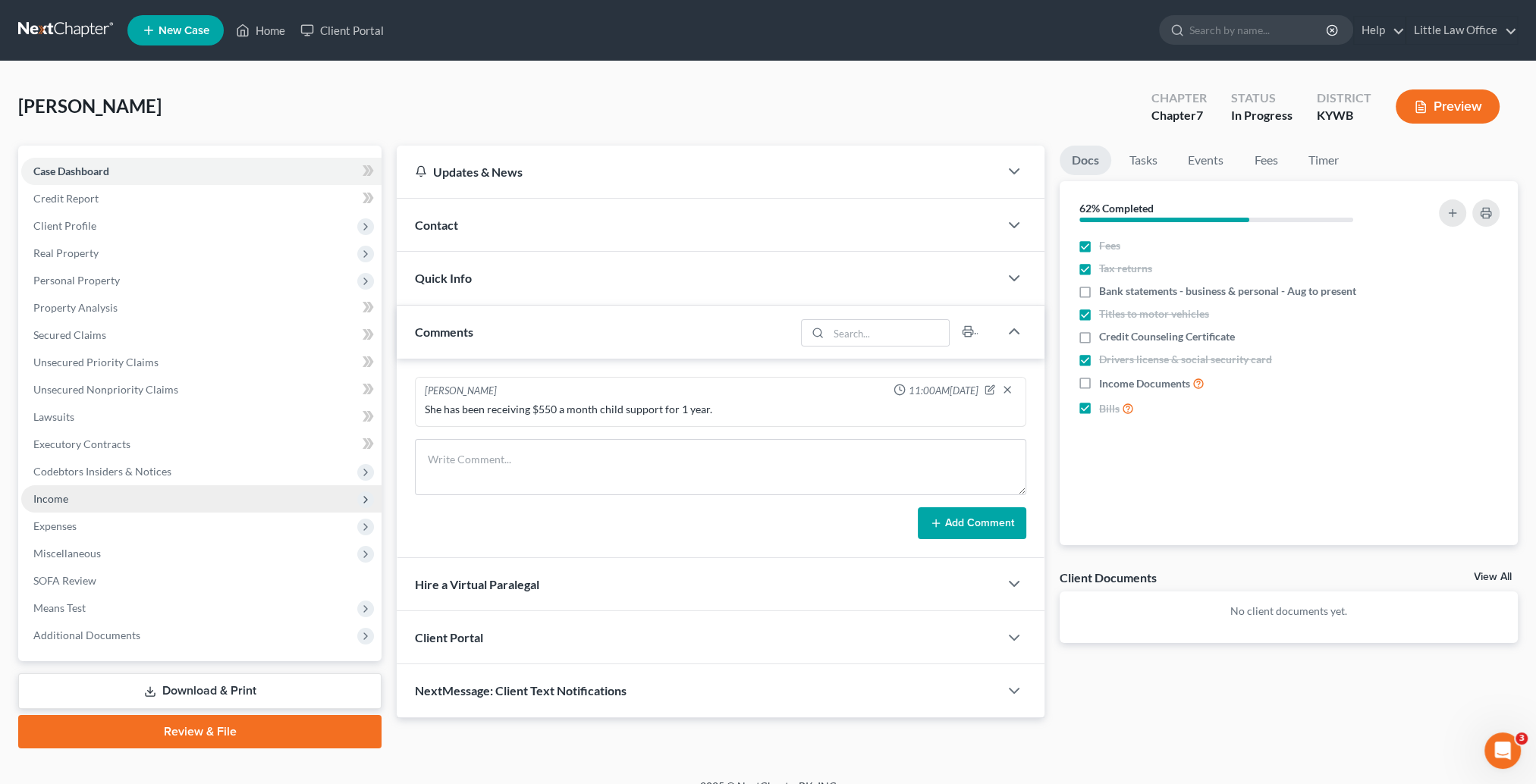
click at [75, 492] on span "Income" at bounding box center [201, 498] width 360 height 27
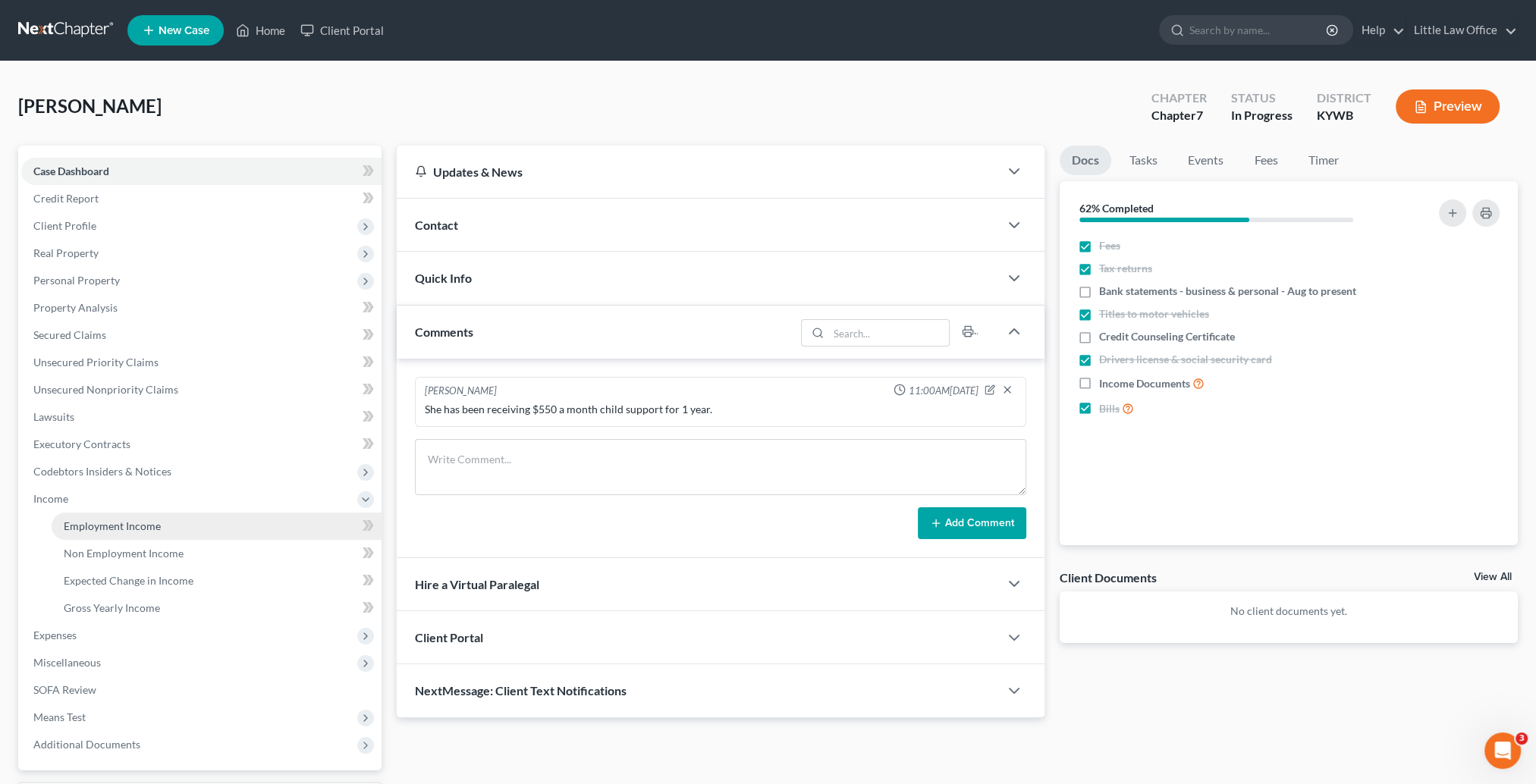
click at [107, 521] on span "Employment Income" at bounding box center [112, 525] width 97 height 13
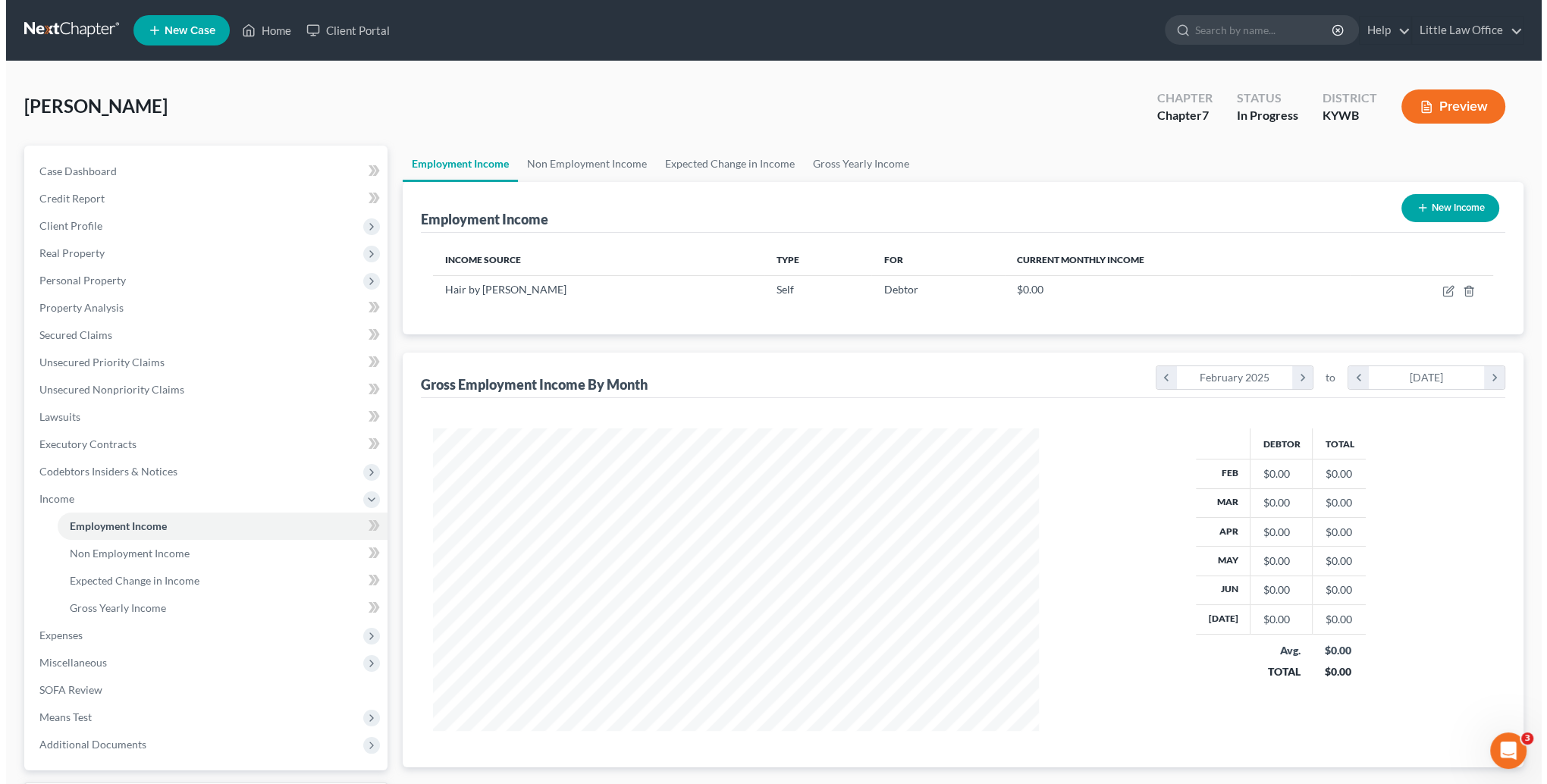
scroll to position [302, 636]
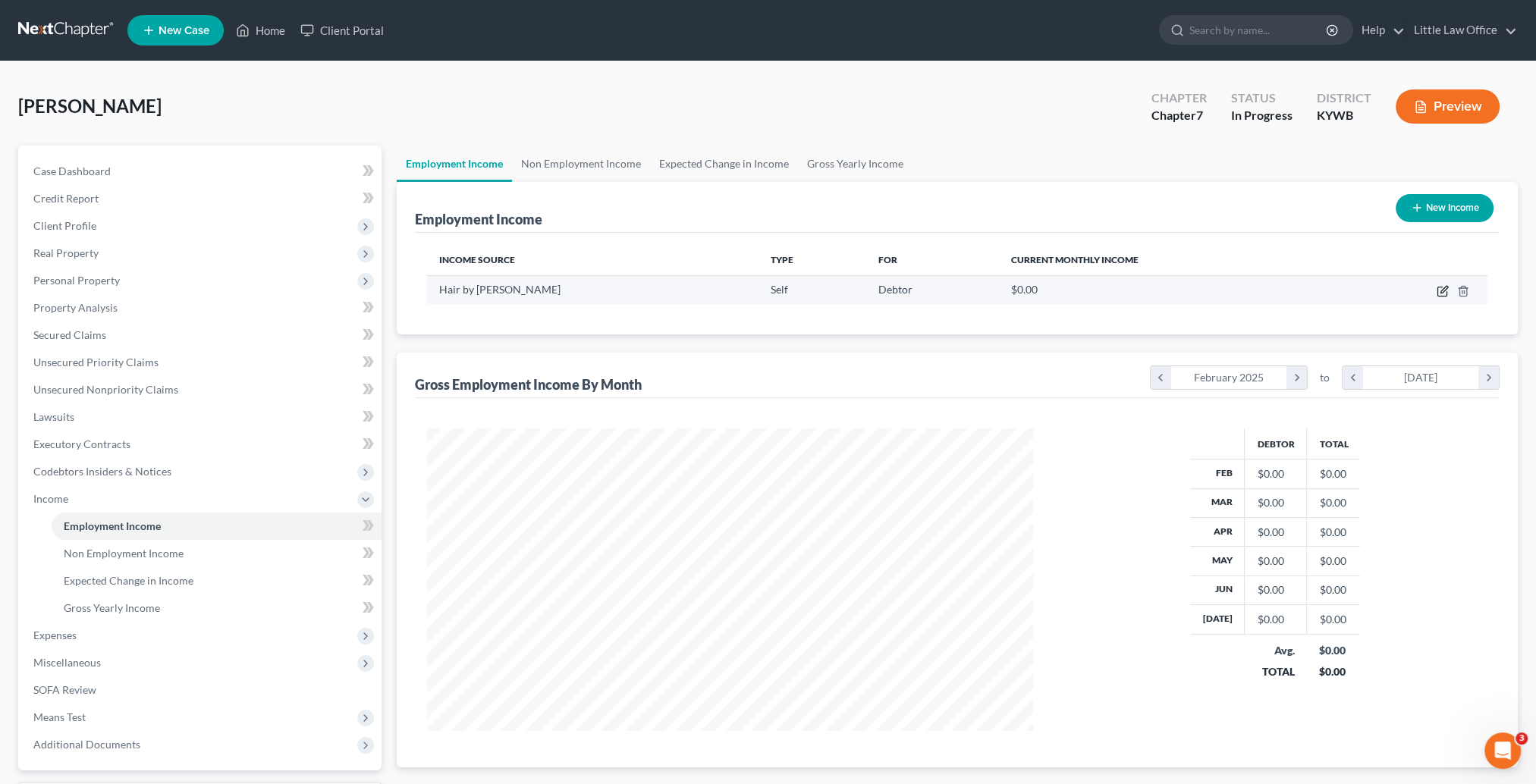
click at [1446, 288] on icon "button" at bounding box center [1443, 291] width 12 height 12
select select "1"
select select "0"
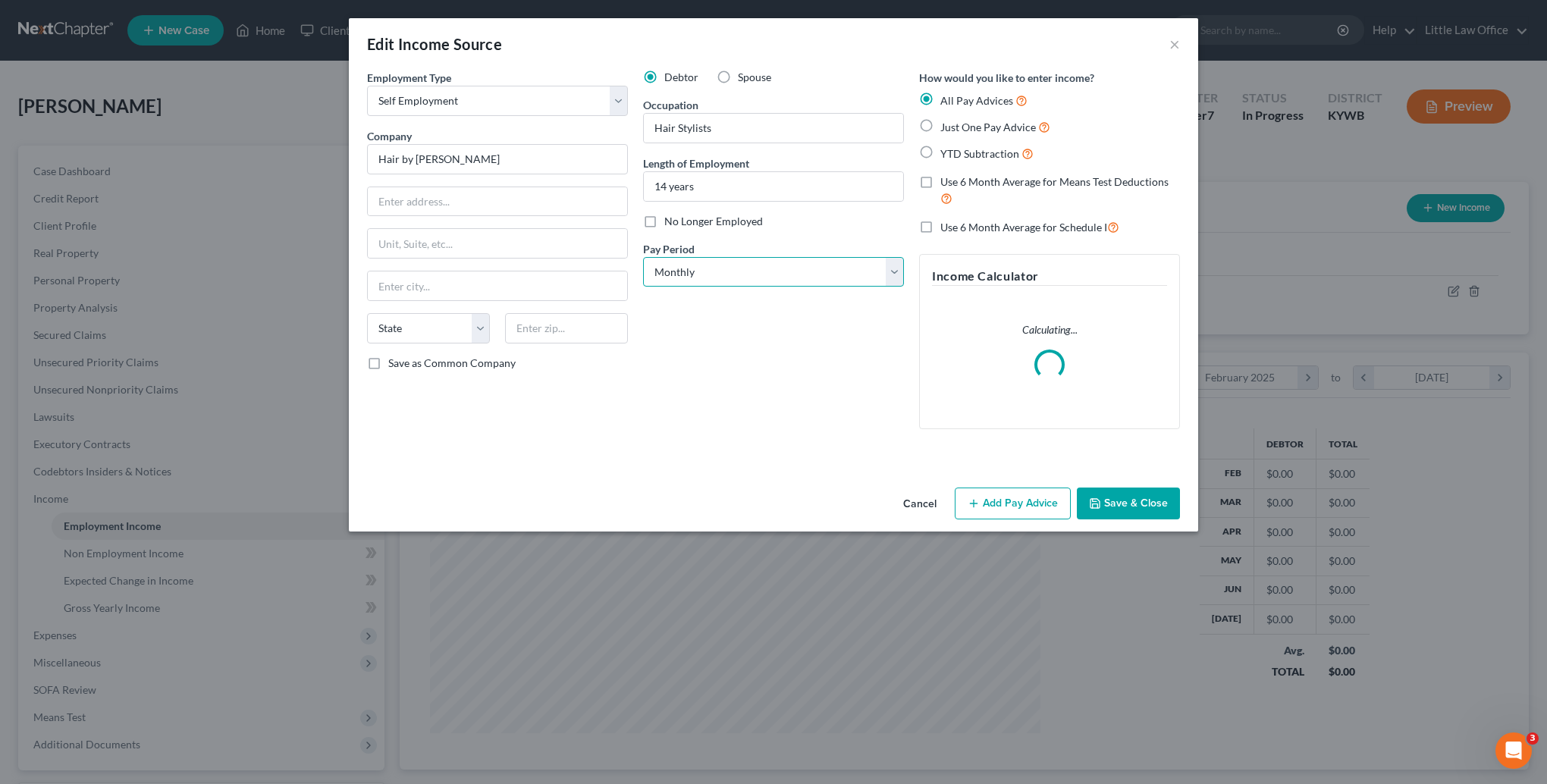
click at [696, 272] on select "Select Monthly Twice Monthly Every Other Week Weekly" at bounding box center [773, 272] width 261 height 30
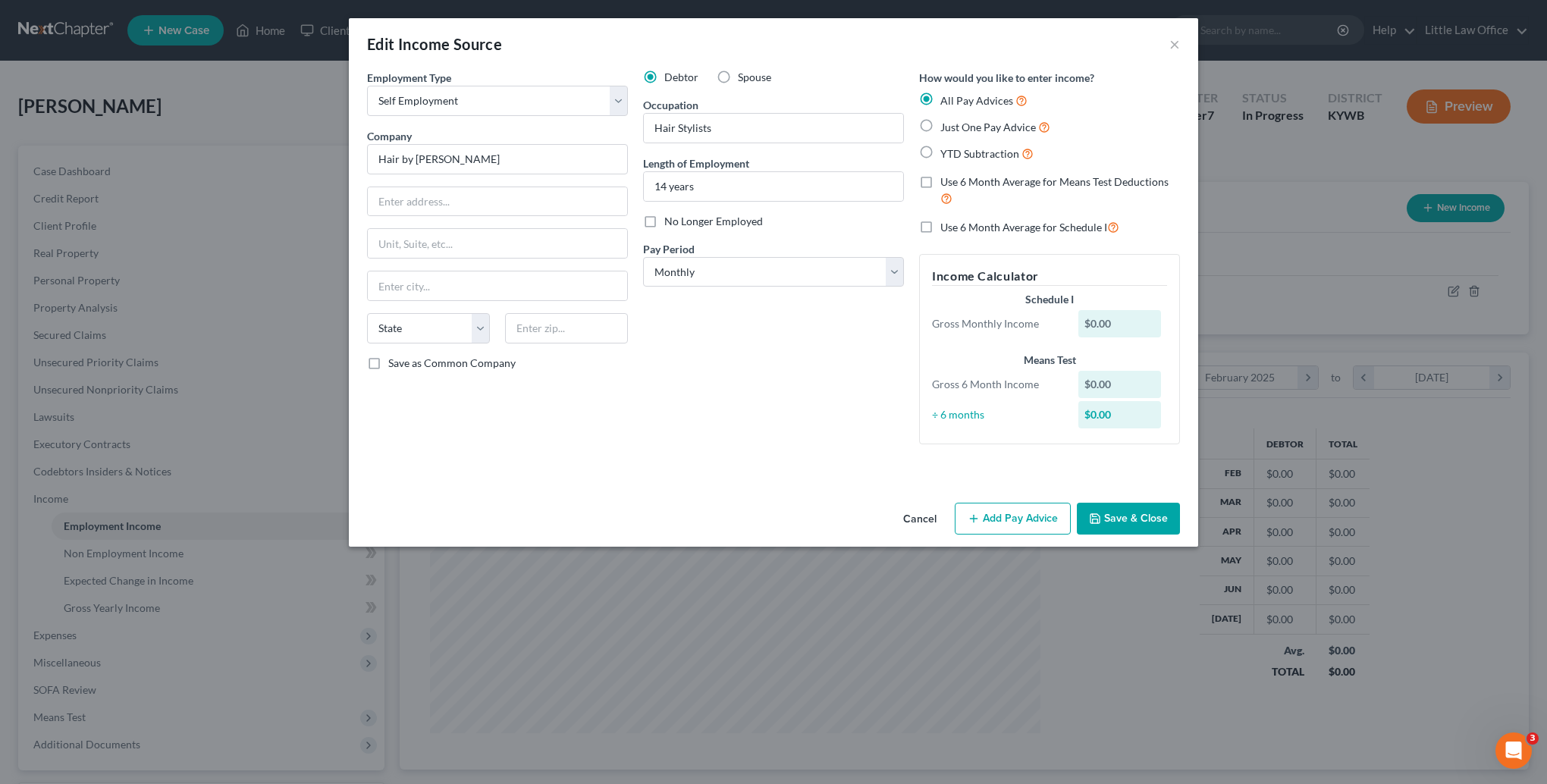
click at [1010, 521] on button "Add Pay Advice" at bounding box center [1012, 519] width 116 height 32
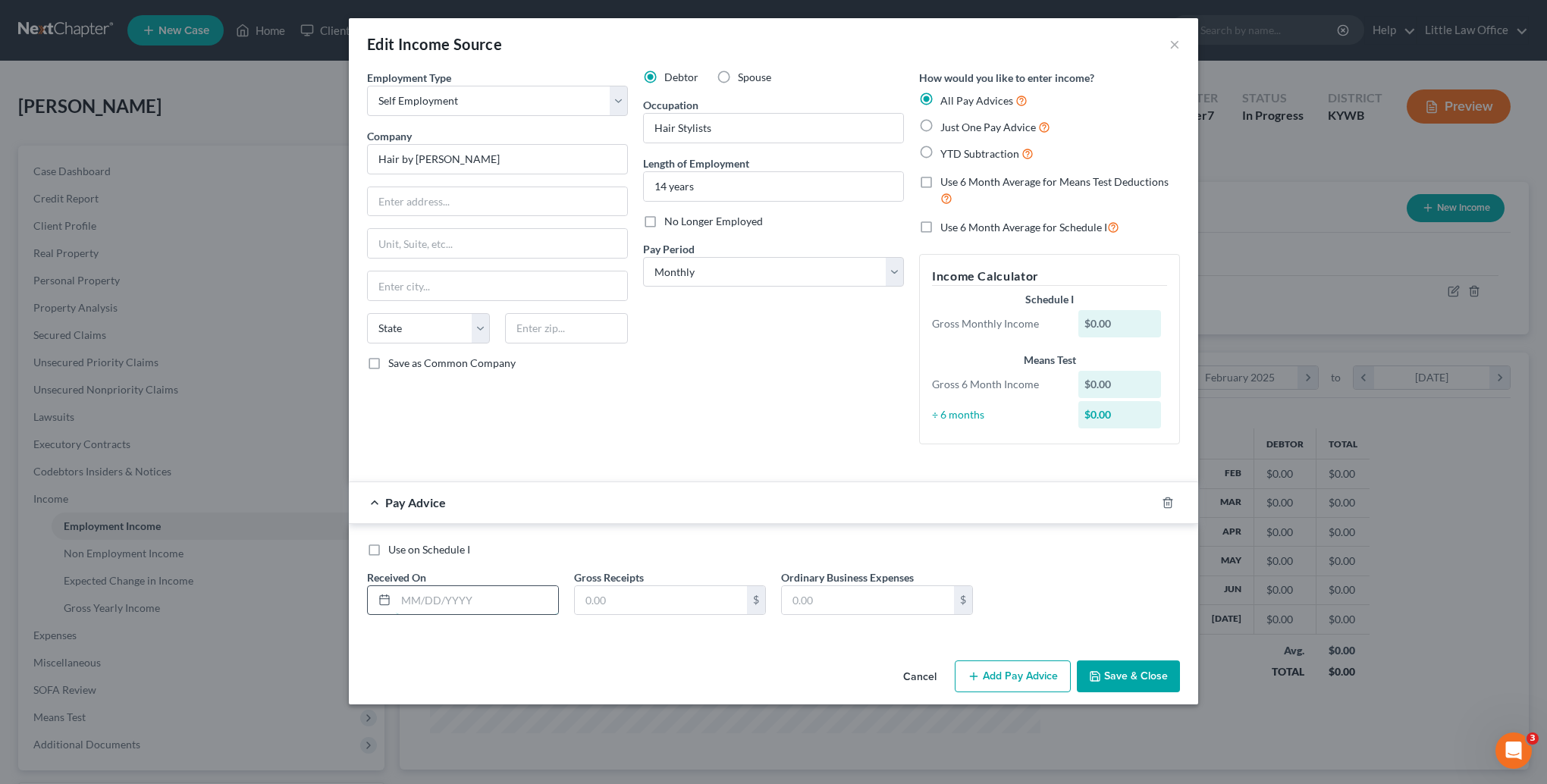
click at [461, 608] on input "text" at bounding box center [477, 601] width 162 height 29
type input "[DATE]"
type input "1,965.35"
click at [823, 596] on input "text" at bounding box center [868, 601] width 172 height 29
type input "509.06"
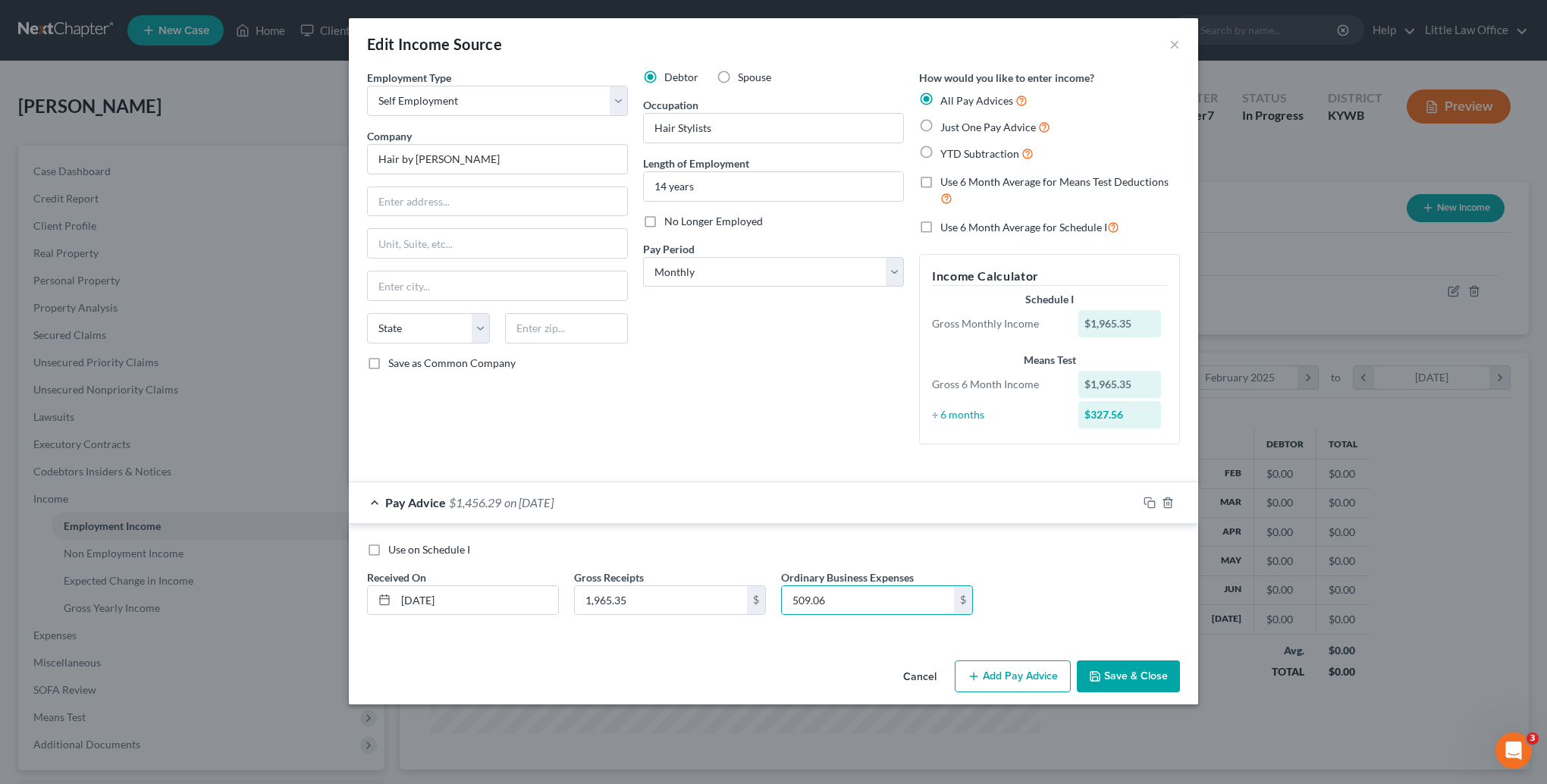
click at [1009, 671] on button "Add Pay Advice" at bounding box center [1012, 677] width 116 height 32
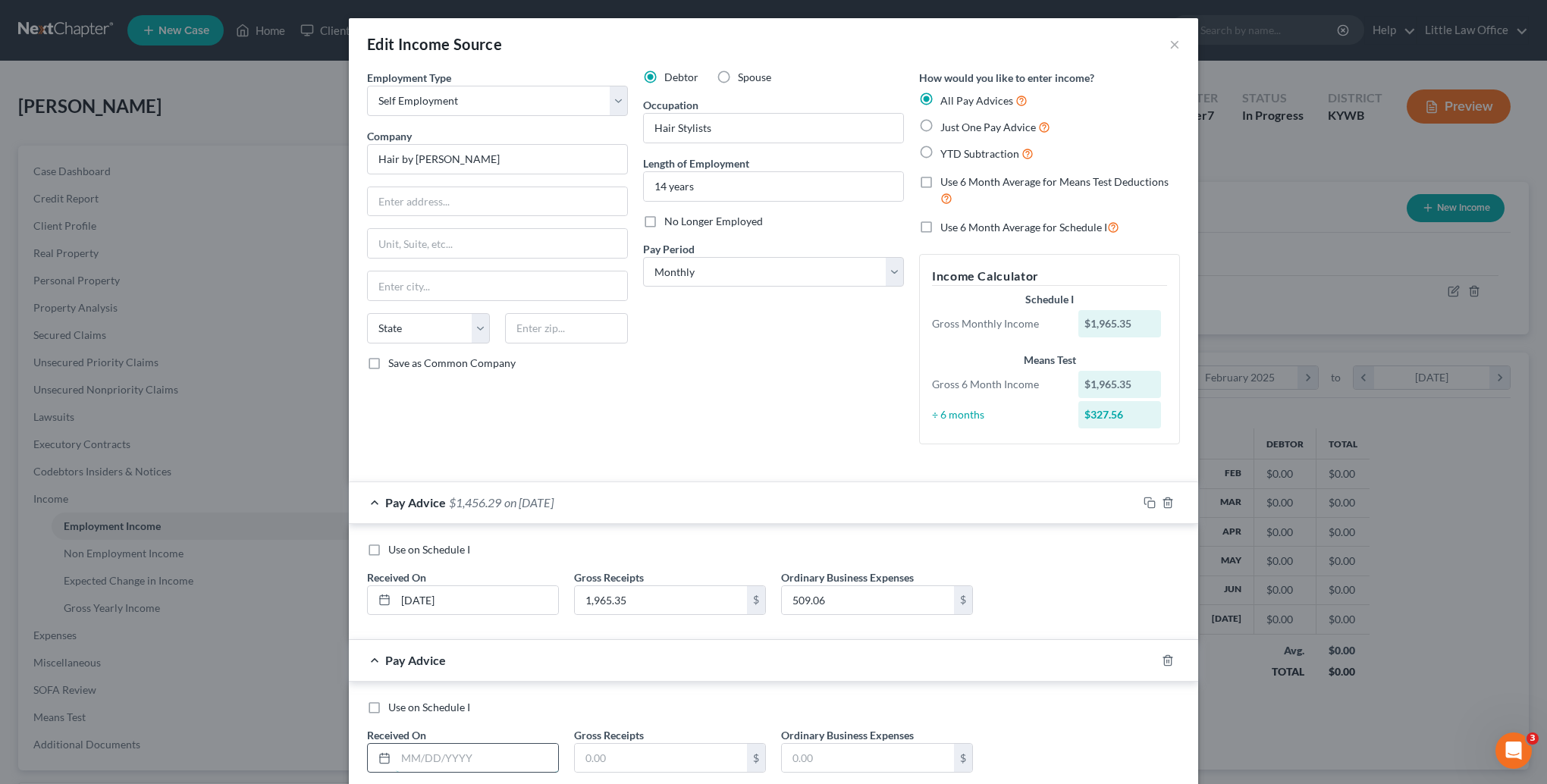
click at [460, 743] on input "text" at bounding box center [477, 758] width 162 height 29
type input "[DATE]"
click at [609, 749] on input "text" at bounding box center [661, 758] width 172 height 29
type input "4,187.72"
click at [877, 751] on input "text" at bounding box center [868, 758] width 172 height 29
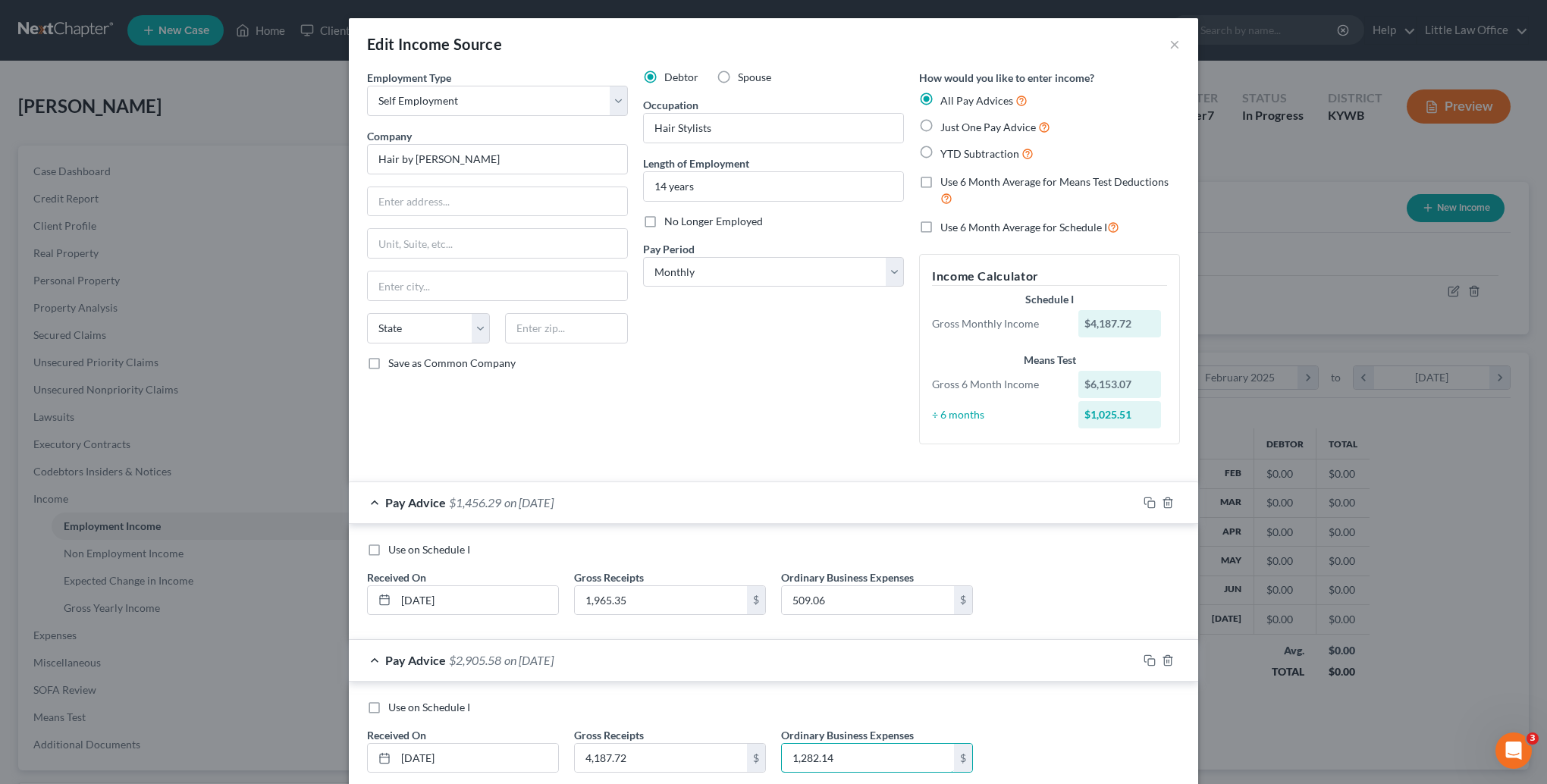
scroll to position [94, 0]
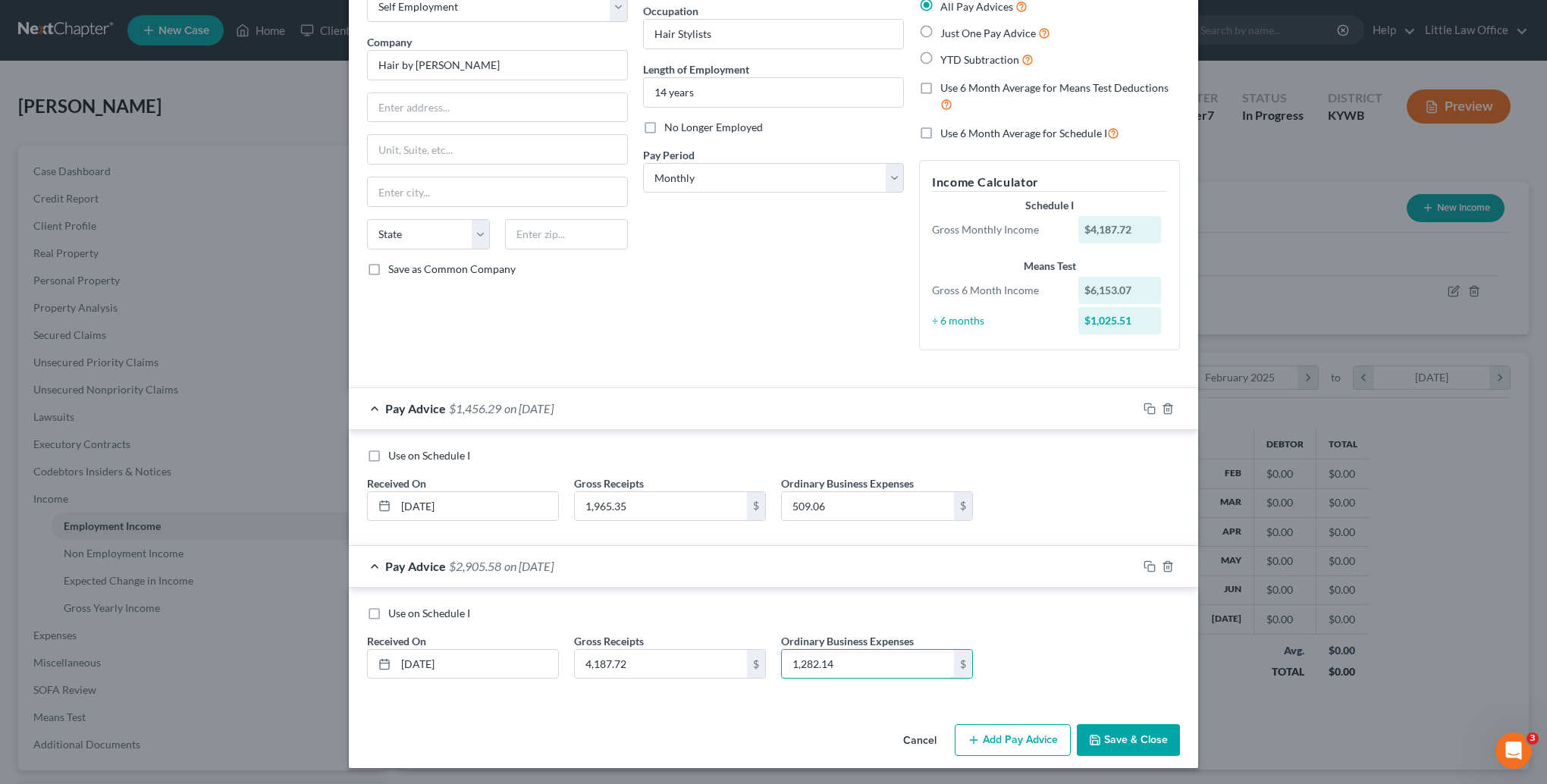
type input "1,282.14"
click at [1028, 738] on button "Add Pay Advice" at bounding box center [1012, 740] width 116 height 32
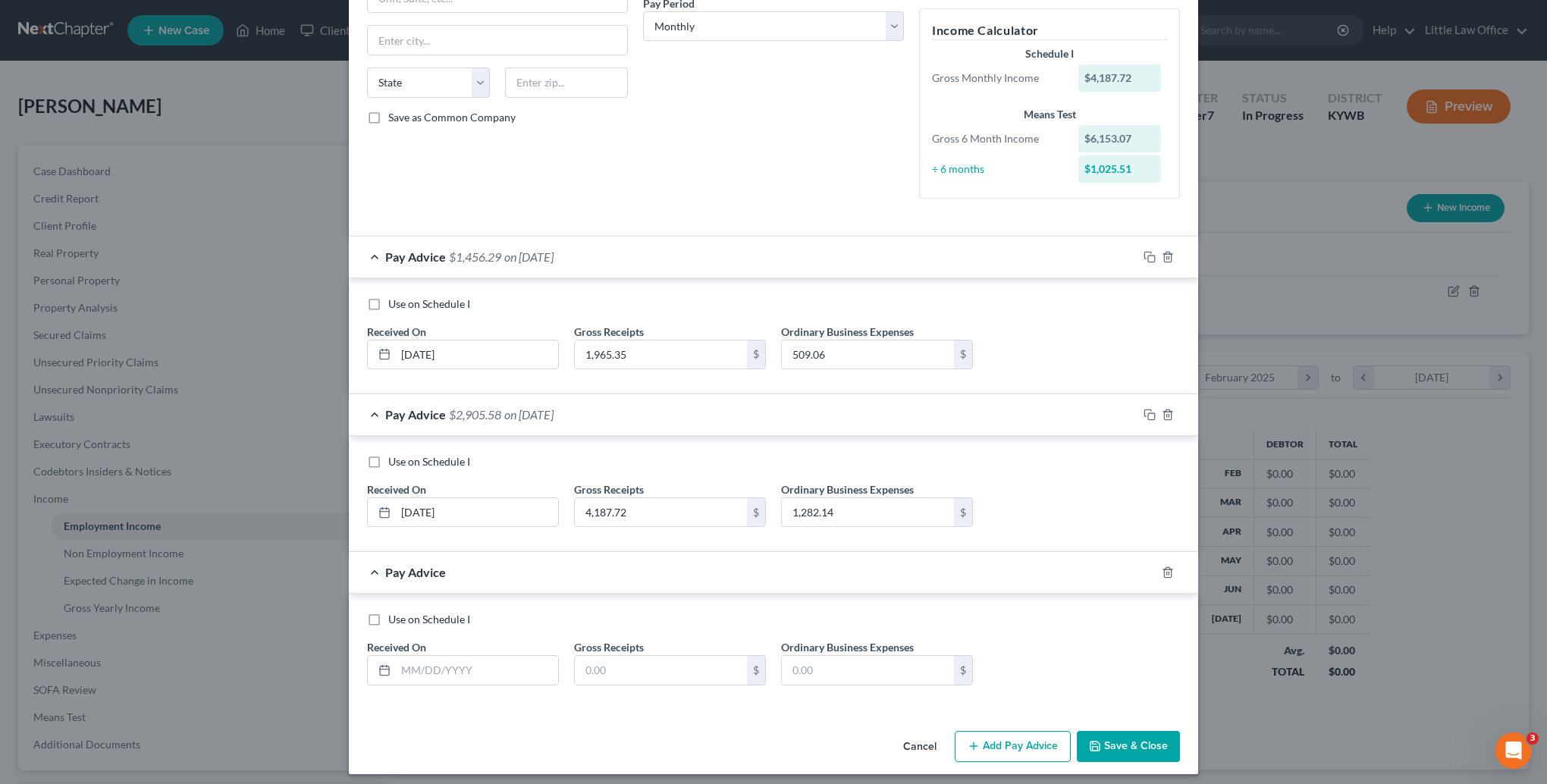
scroll to position [252, 0]
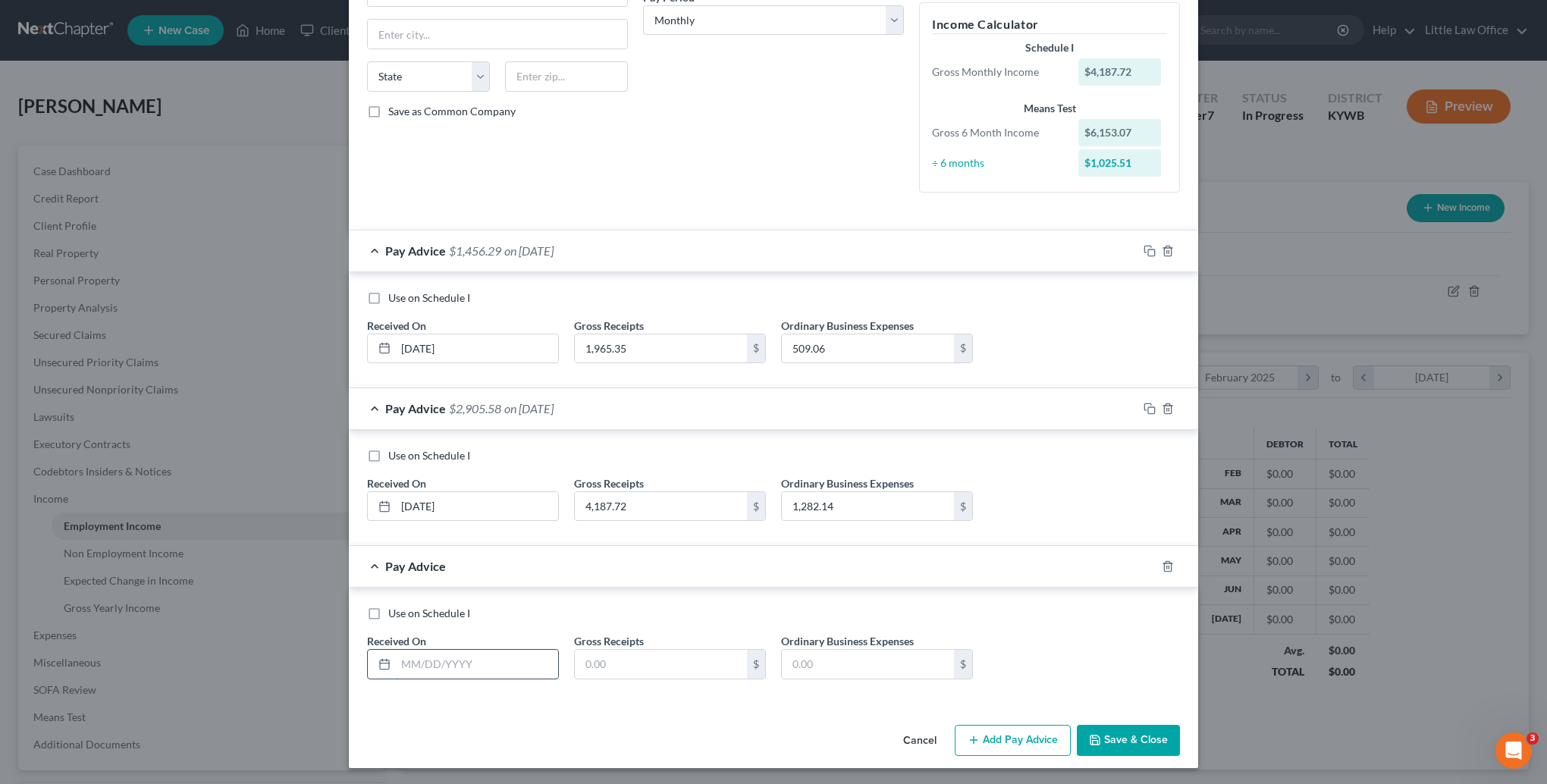
click at [444, 654] on input "text" at bounding box center [477, 664] width 162 height 29
type input "[DATE]"
click at [616, 678] on div "Use on Schedule I Received On * [DATE] Gross Receipts $ Ordinary Business Expen…" at bounding box center [773, 648] width 828 height 85
click at [633, 671] on input "text" at bounding box center [661, 664] width 172 height 29
type input "1,783.39"
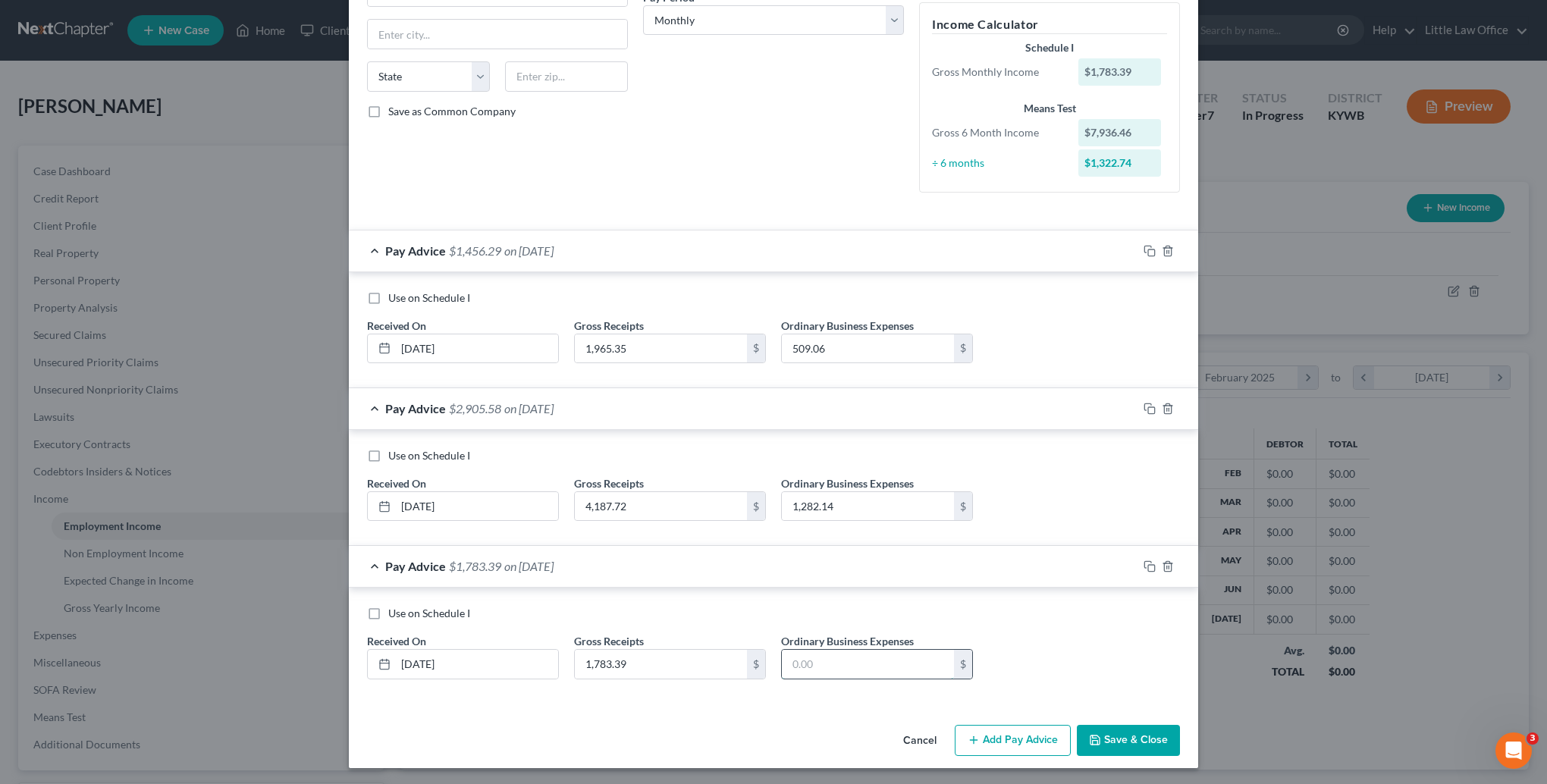
click at [846, 660] on input "text" at bounding box center [868, 664] width 172 height 29
type input "841.18"
click at [977, 745] on button "Add Pay Advice" at bounding box center [1012, 741] width 116 height 32
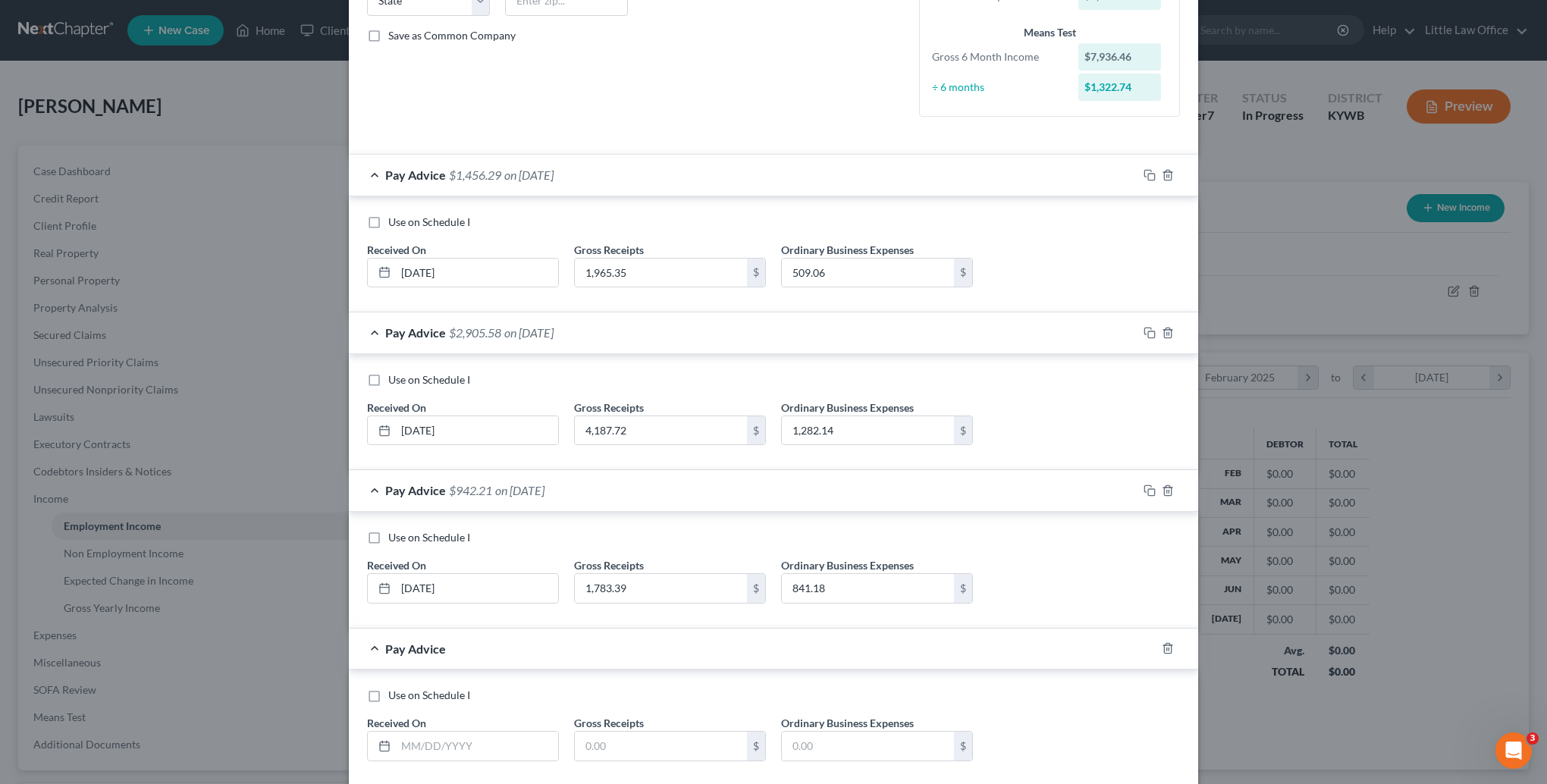
scroll to position [403, 0]
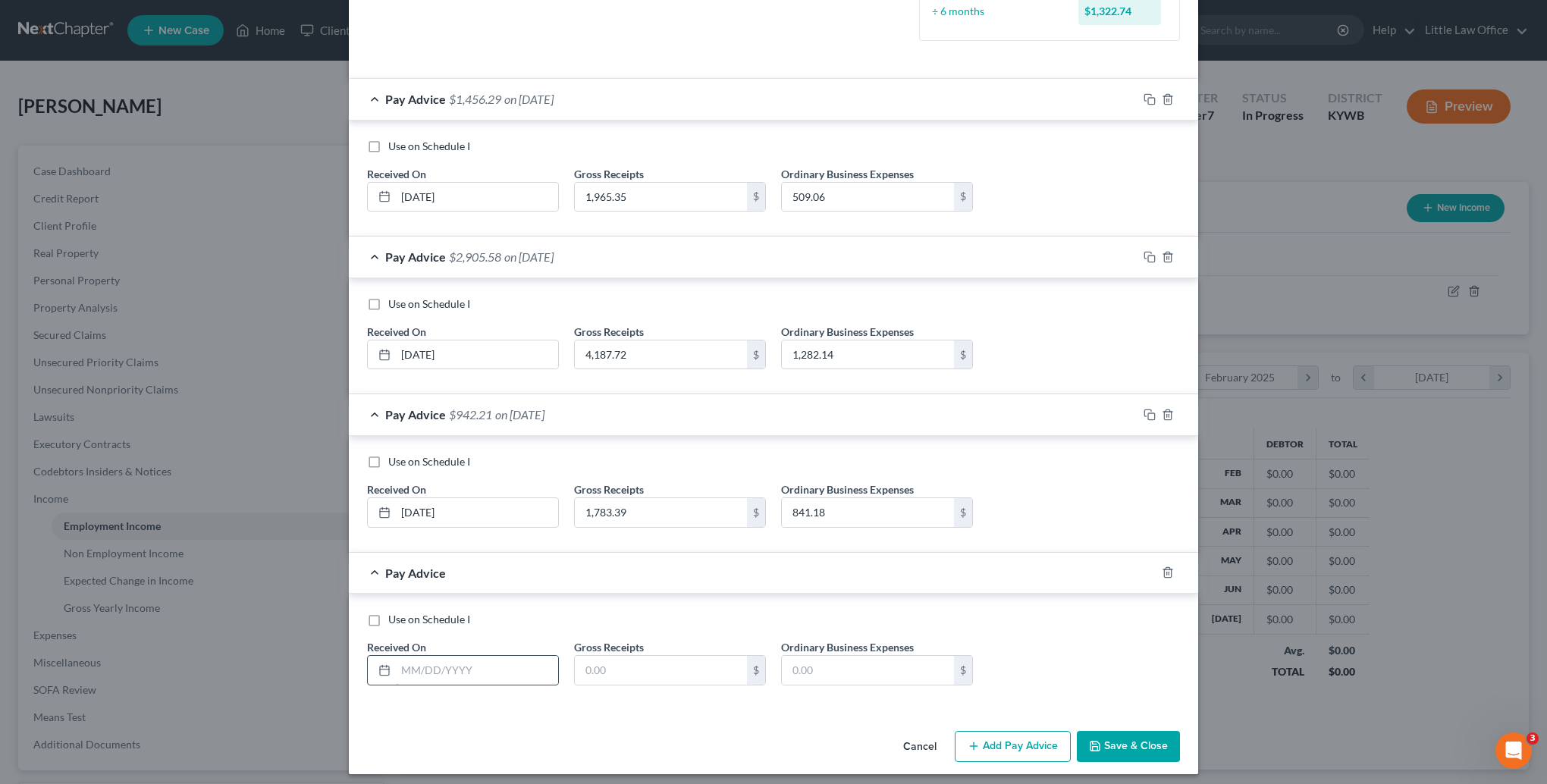
click at [434, 661] on input "text" at bounding box center [477, 670] width 162 height 29
type input "[DATE]"
type input "1,511.48"
drag, startPoint x: 797, startPoint y: 655, endPoint x: 849, endPoint y: 680, distance: 57.7
click at [798, 657] on input "text" at bounding box center [868, 670] width 172 height 29
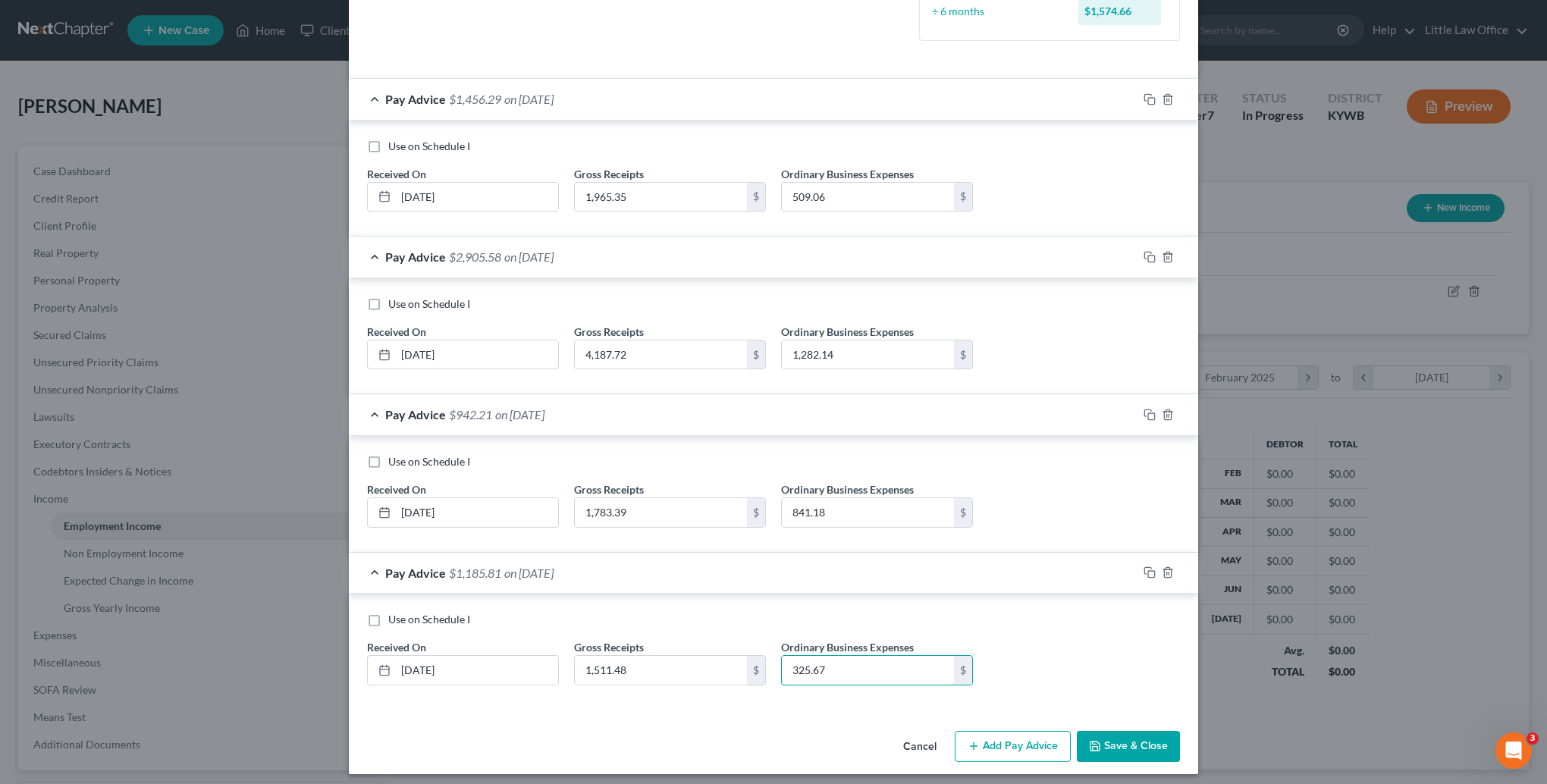
type input "325.67"
click at [1021, 749] on button "Add Pay Advice" at bounding box center [1012, 747] width 116 height 32
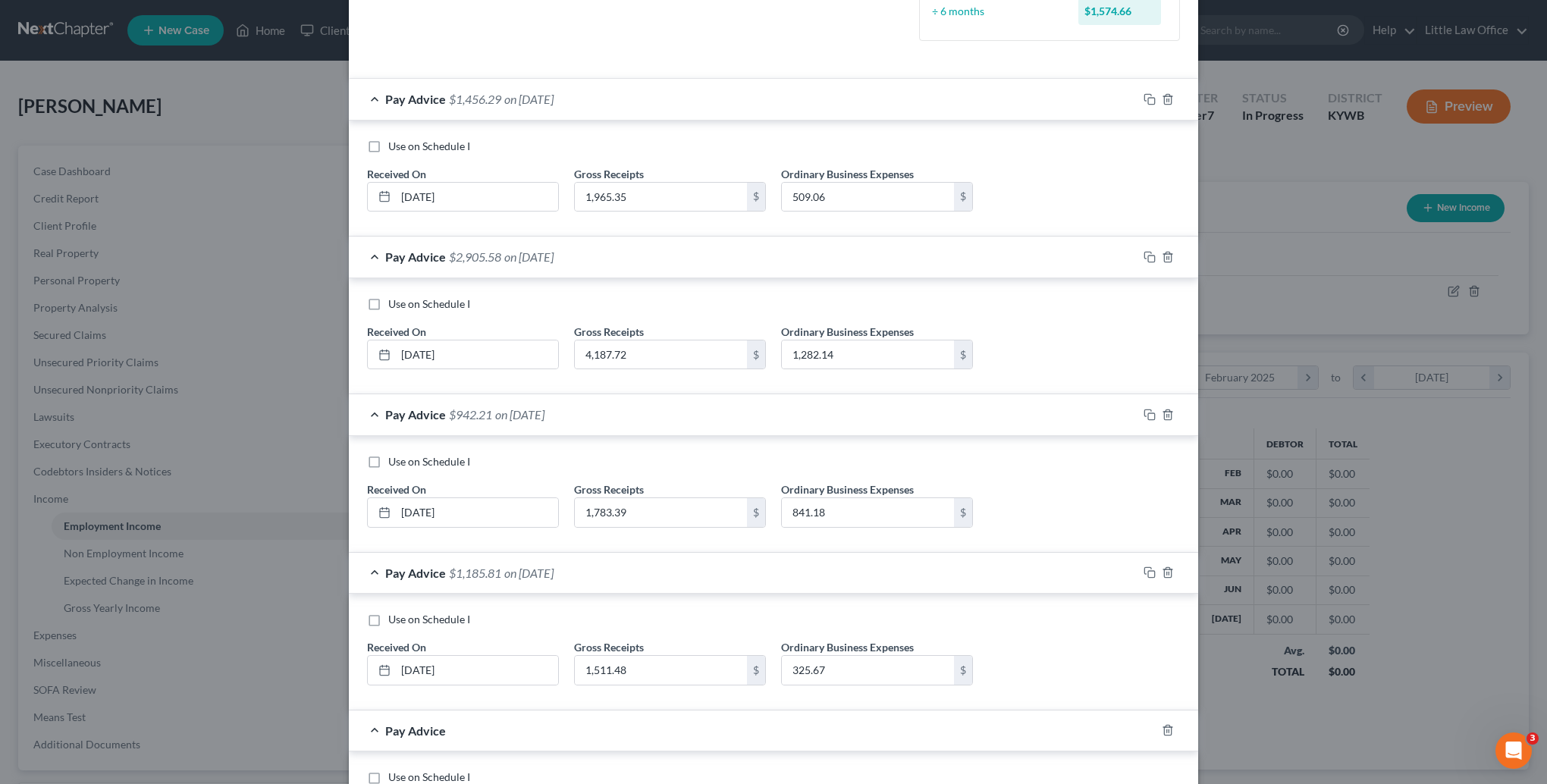
scroll to position [555, 0]
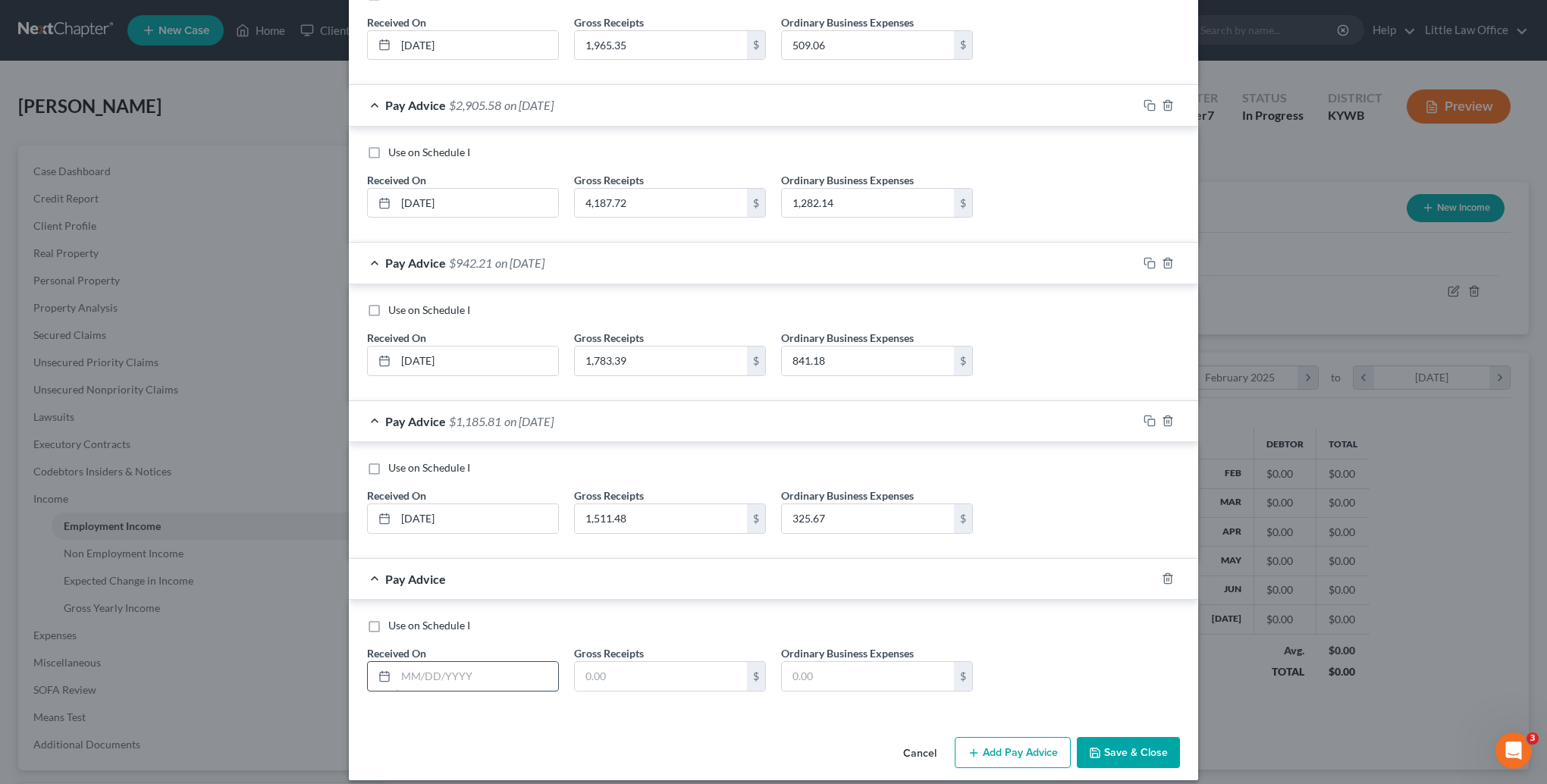
click at [482, 682] on input "text" at bounding box center [477, 676] width 162 height 29
type input "[DATE]"
click at [683, 674] on input "text" at bounding box center [661, 676] width 172 height 29
type input "935.49"
click at [831, 672] on input "text" at bounding box center [868, 676] width 172 height 29
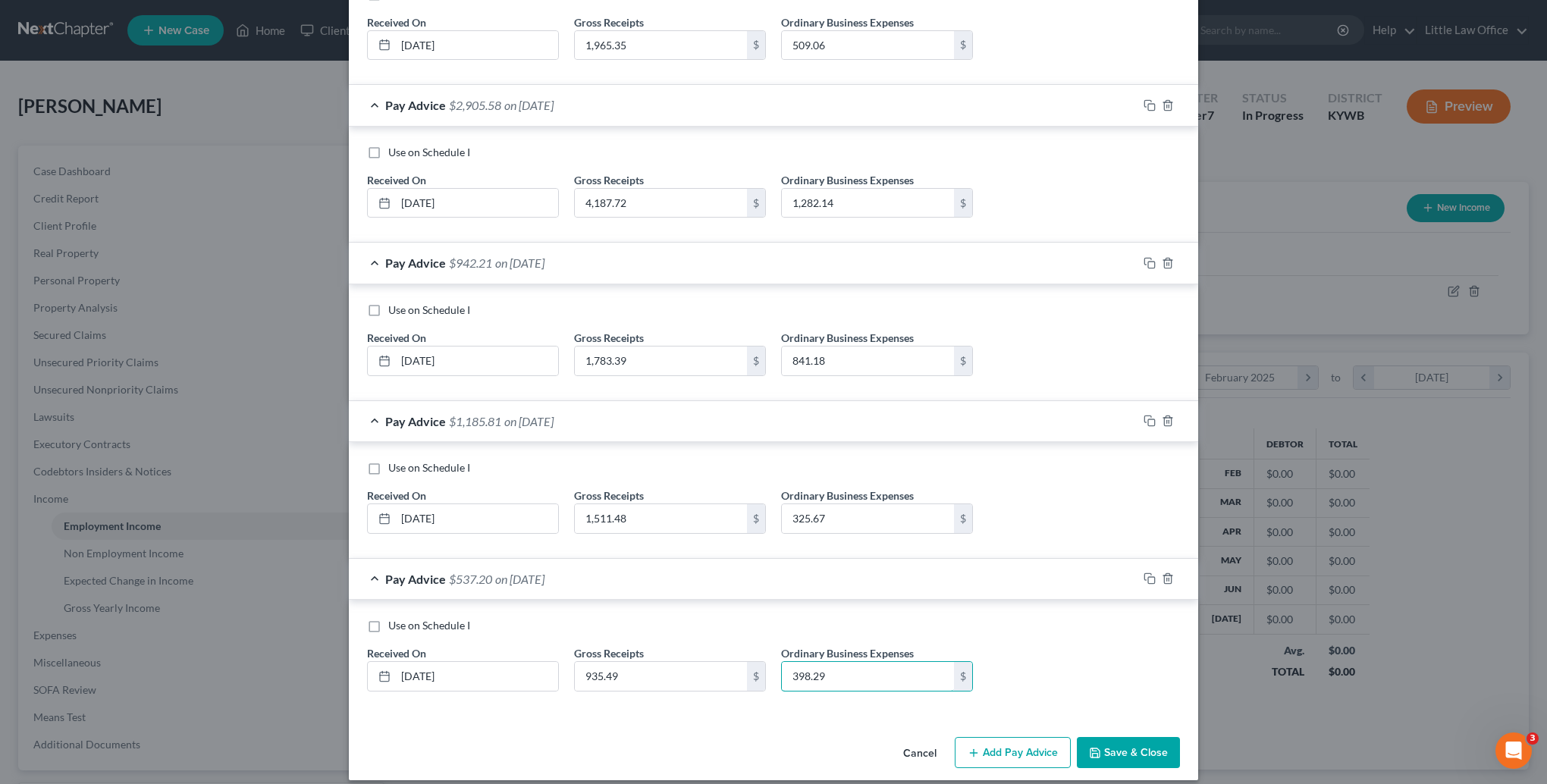
scroll to position [565, 0]
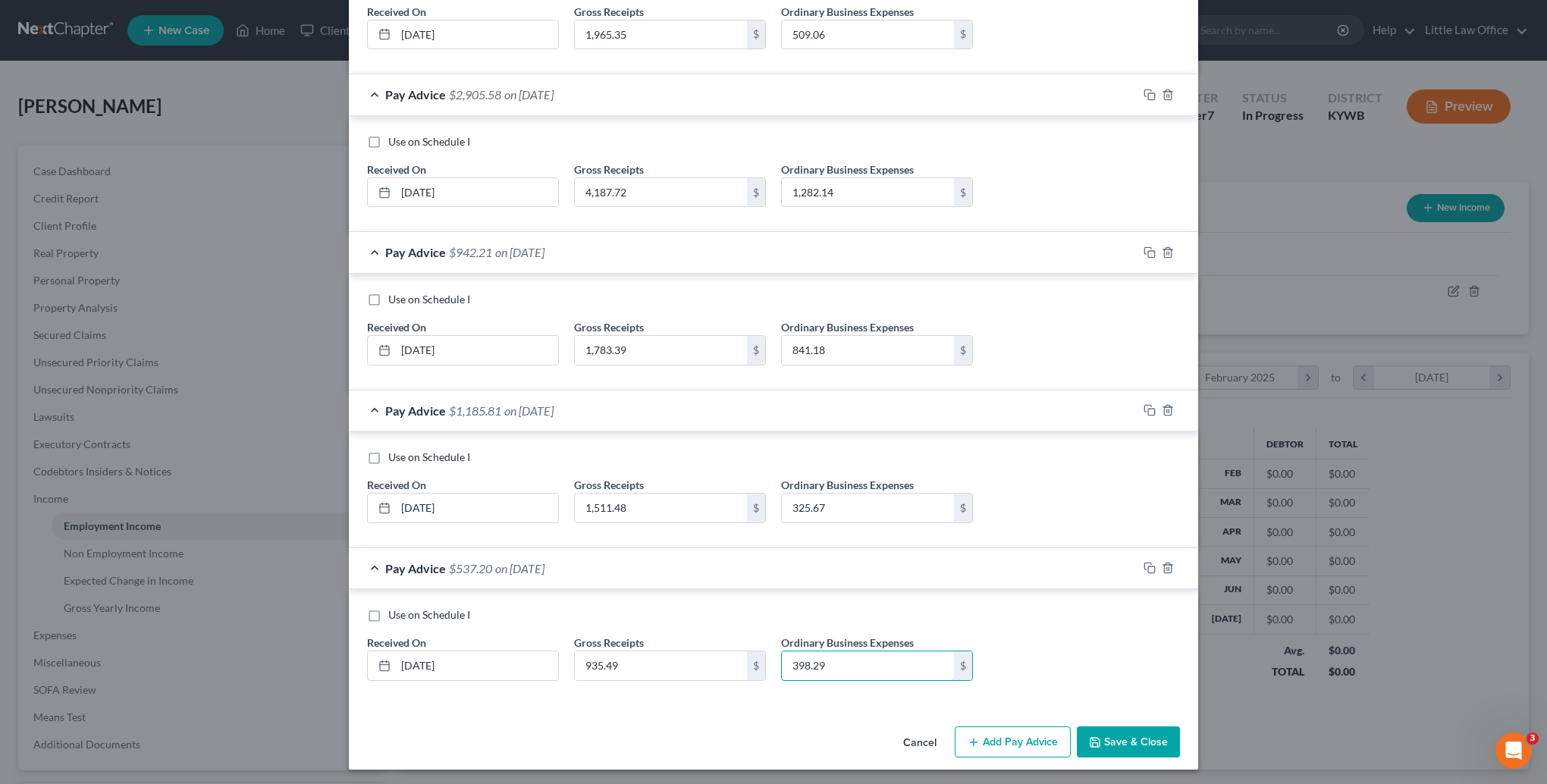
type input "398.29"
click at [994, 742] on button "Add Pay Advice" at bounding box center [1012, 743] width 116 height 32
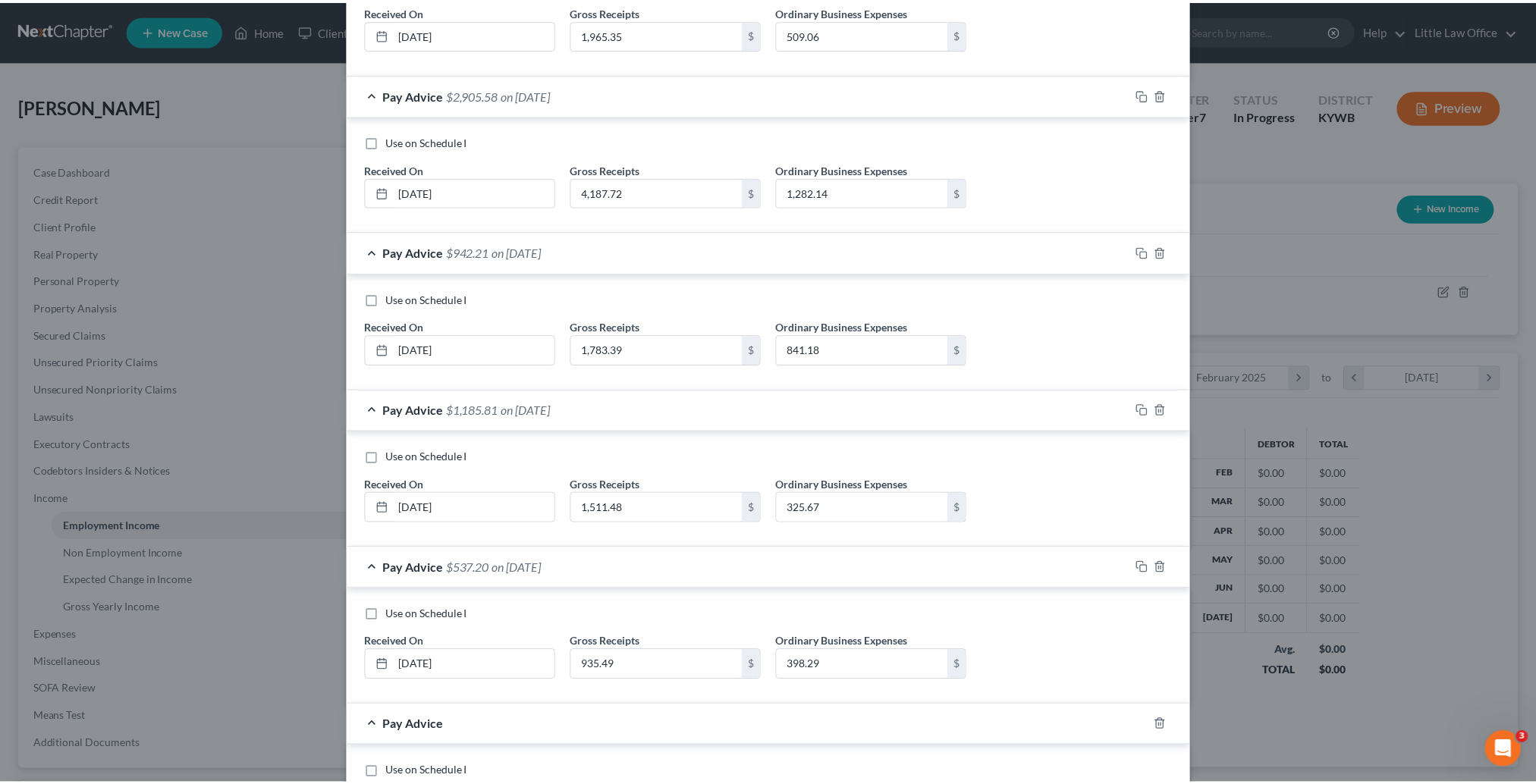
scroll to position [717, 0]
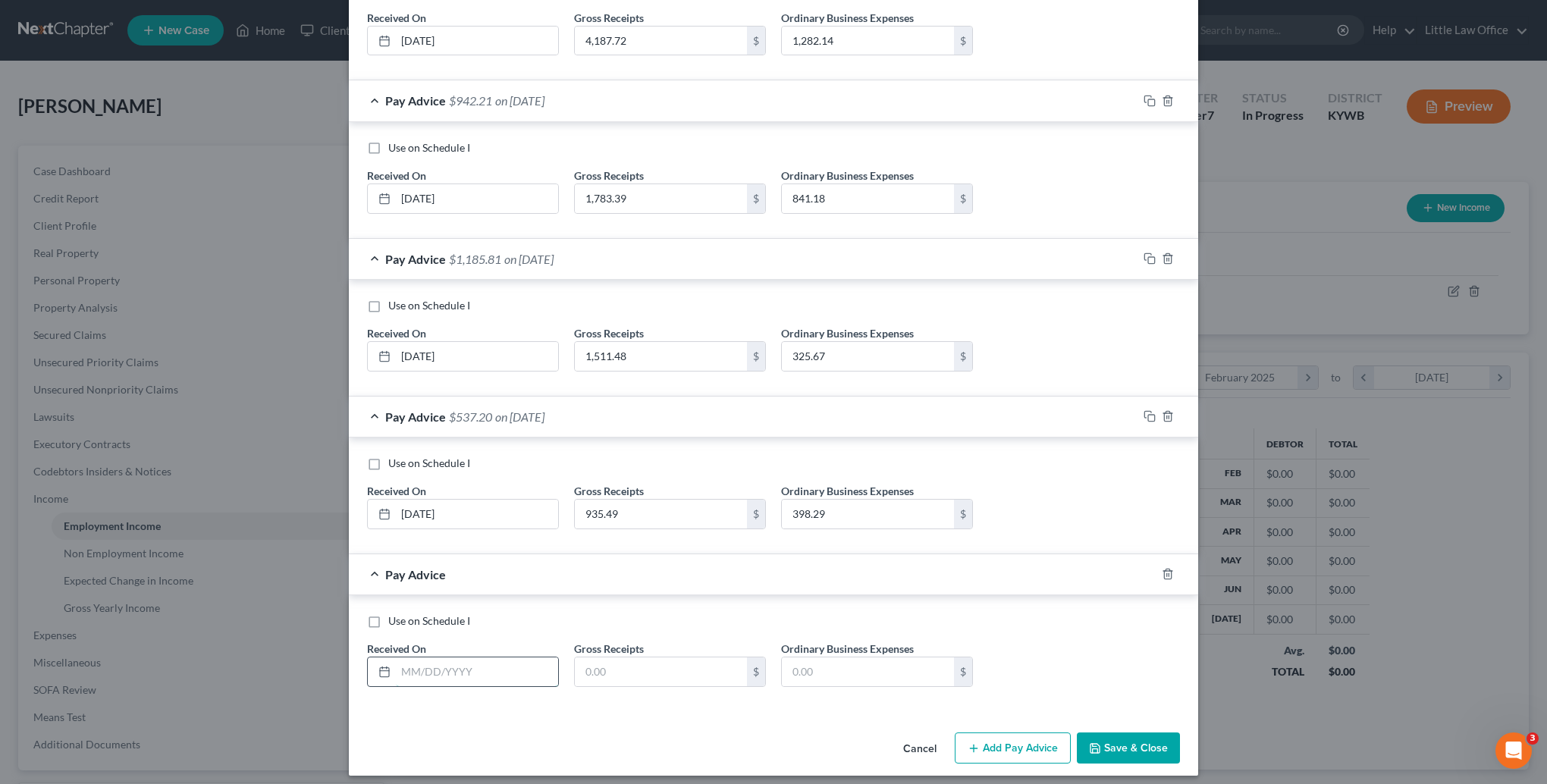
click at [482, 676] on input "text" at bounding box center [477, 672] width 162 height 29
type input "[DATE]"
click at [616, 669] on input "text" at bounding box center [661, 672] width 172 height 29
type input "2,092.5"
click at [913, 662] on input "text" at bounding box center [868, 672] width 172 height 29
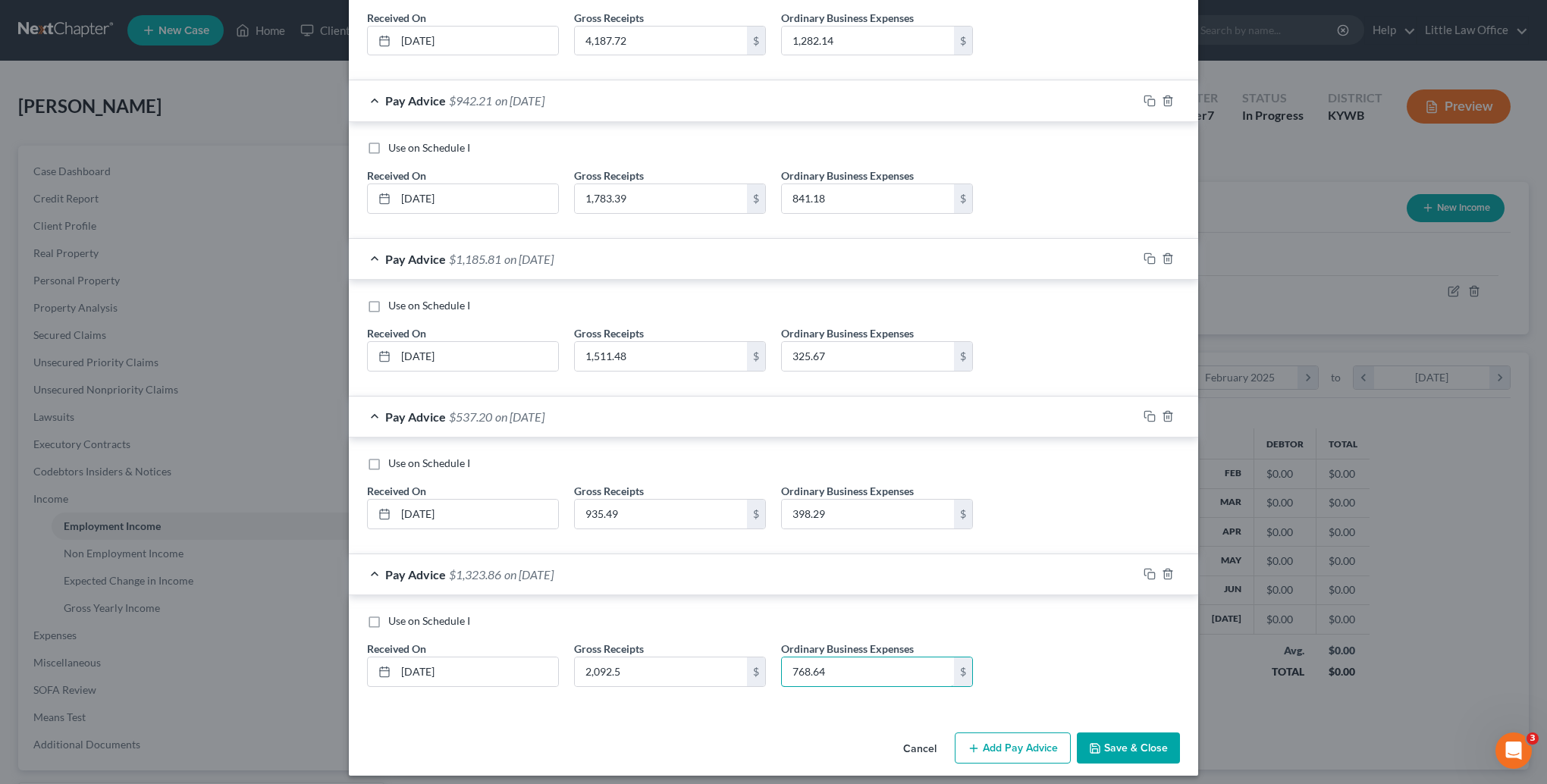
type input "768.64"
click at [1109, 747] on button "Save & Close" at bounding box center [1128, 749] width 103 height 32
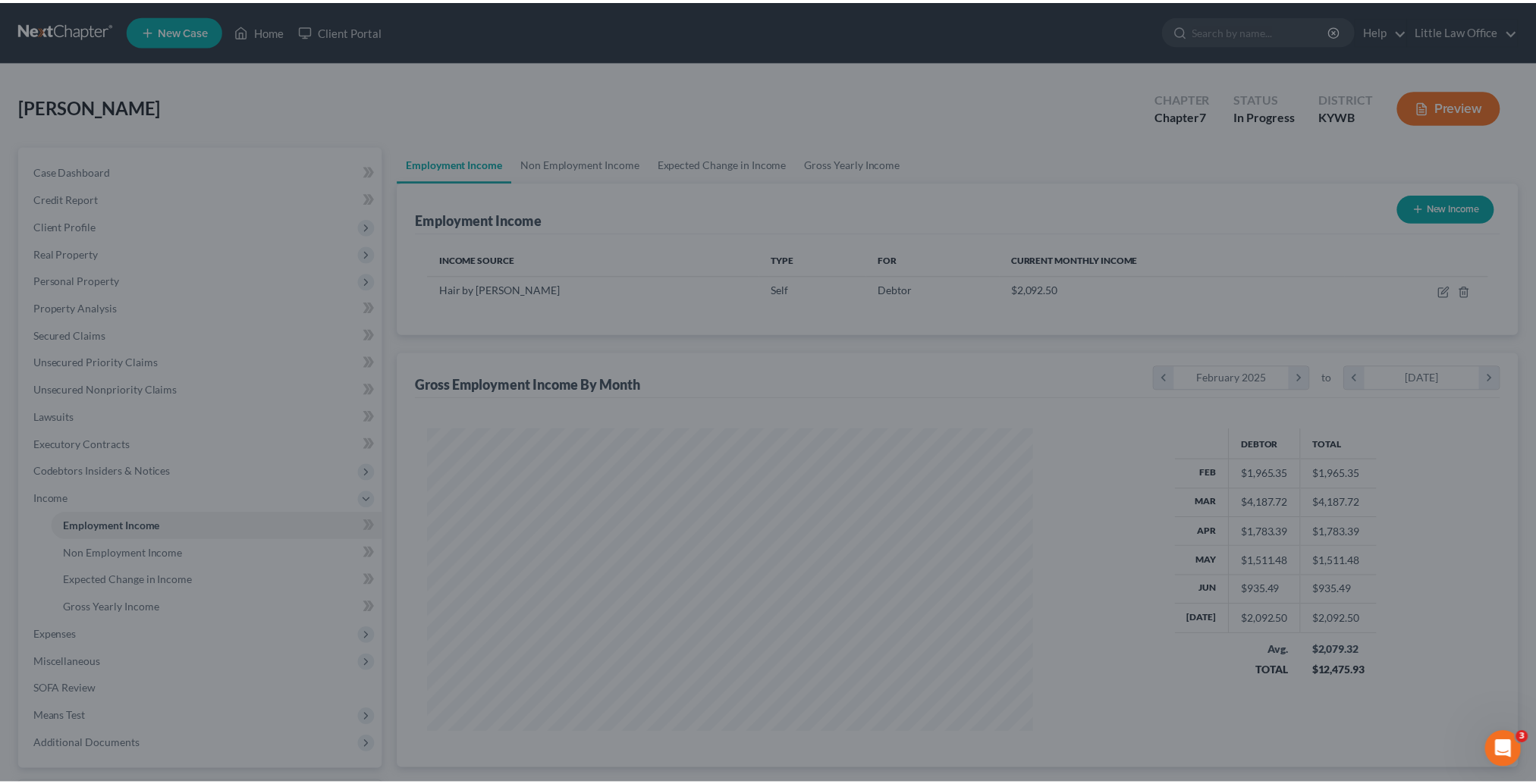
scroll to position [757880, 758015]
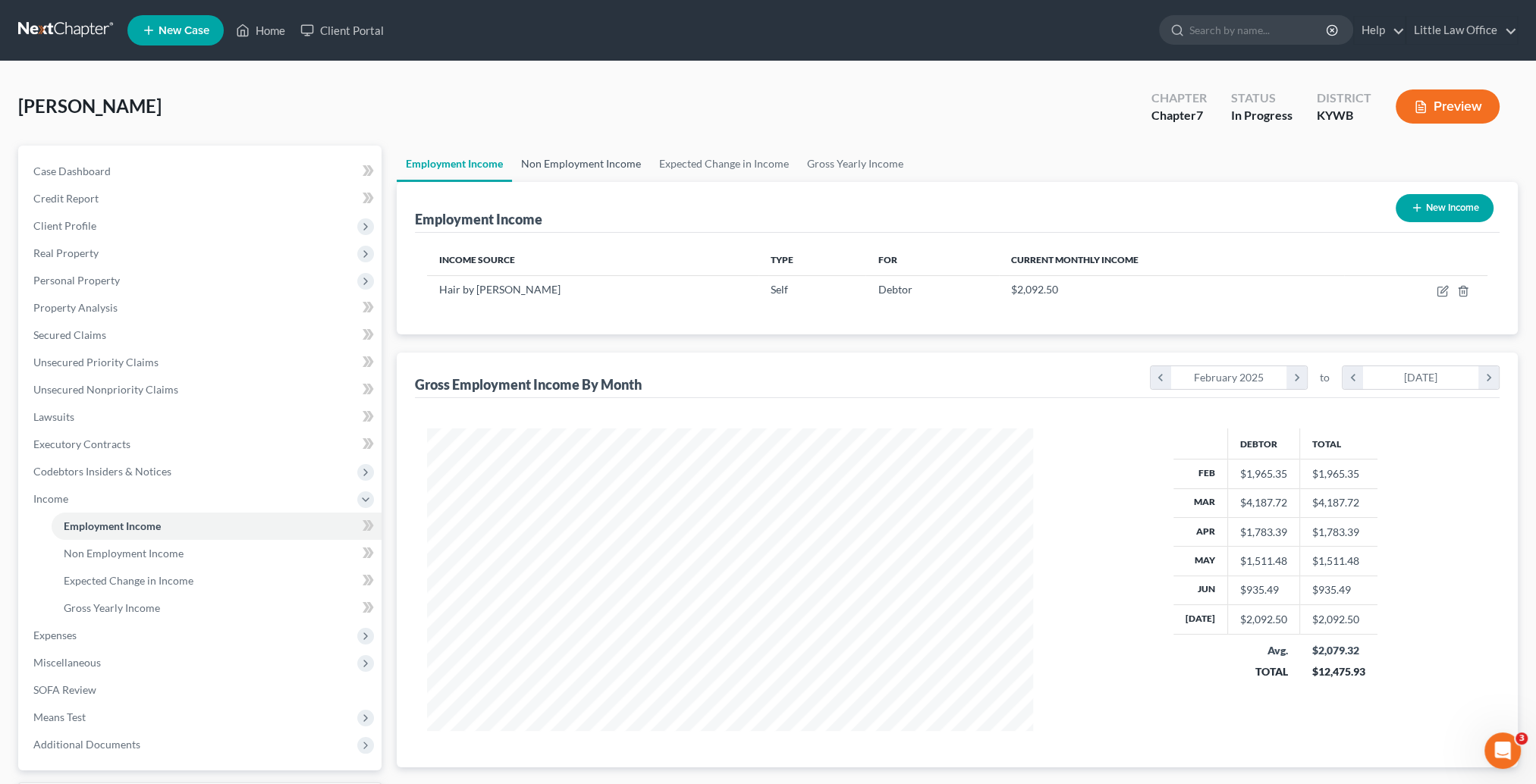
click at [555, 166] on link "Non Employment Income" at bounding box center [581, 163] width 138 height 36
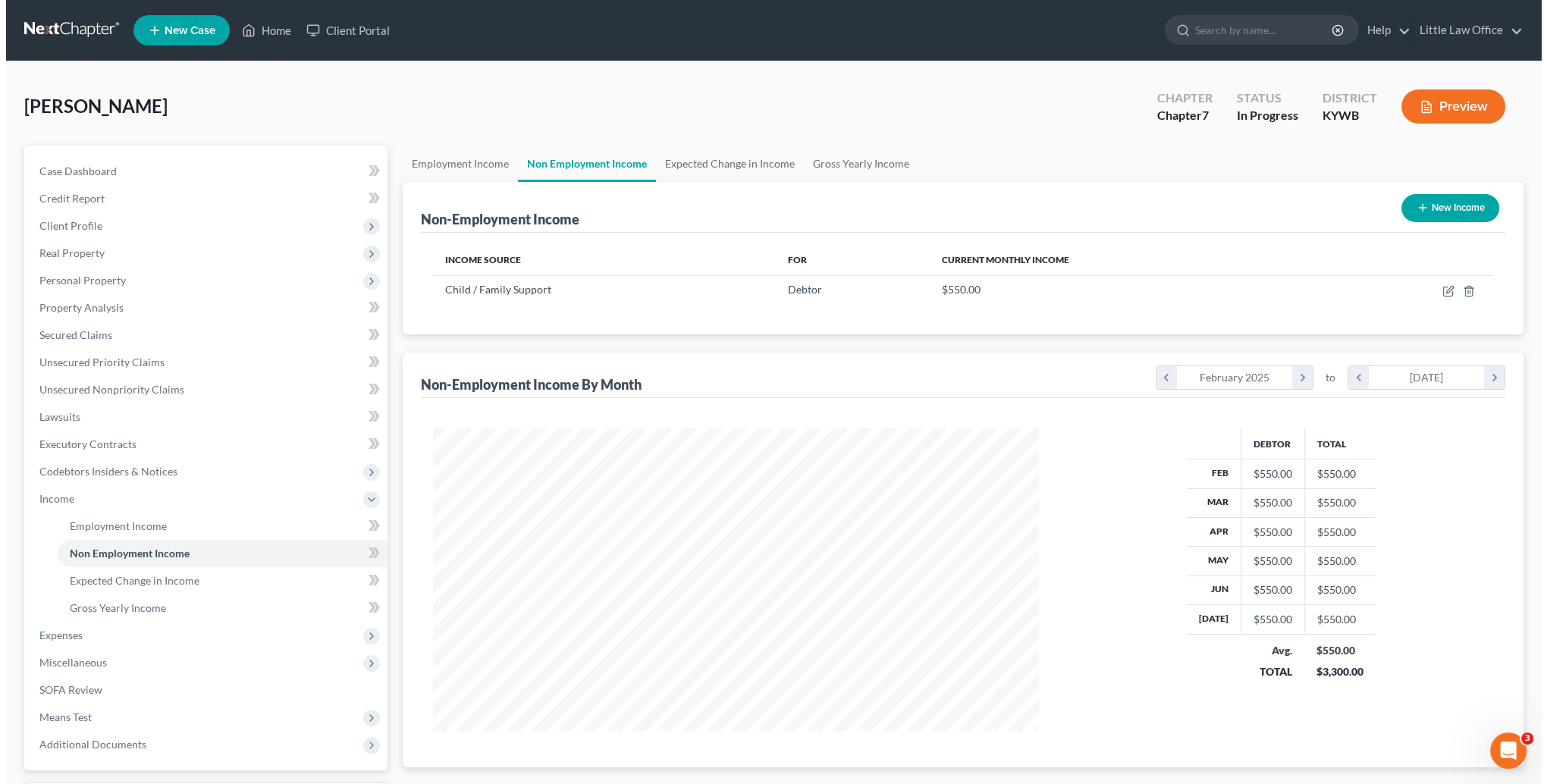
scroll to position [302, 636]
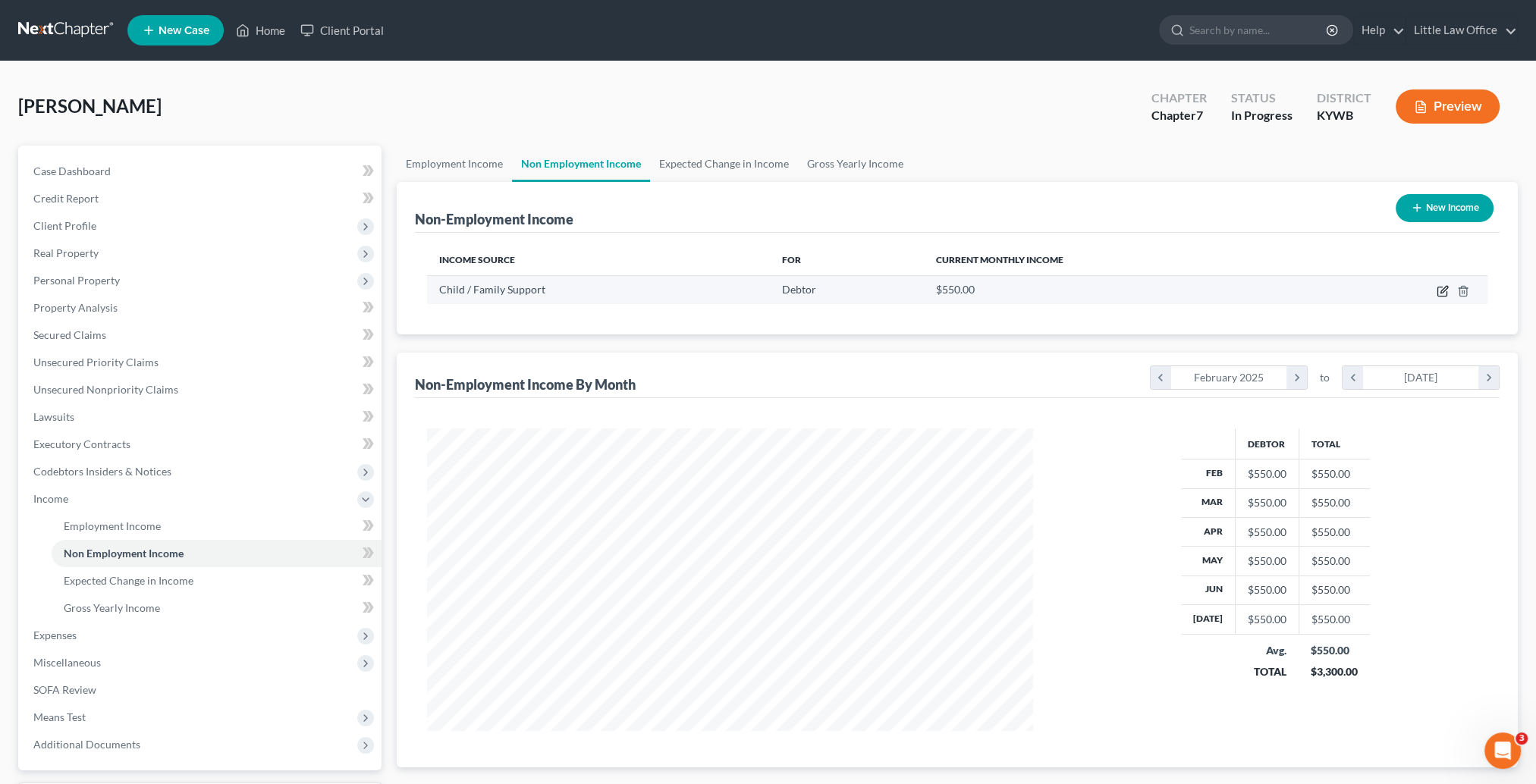
click at [1438, 291] on icon "button" at bounding box center [1443, 291] width 12 height 12
select select "7"
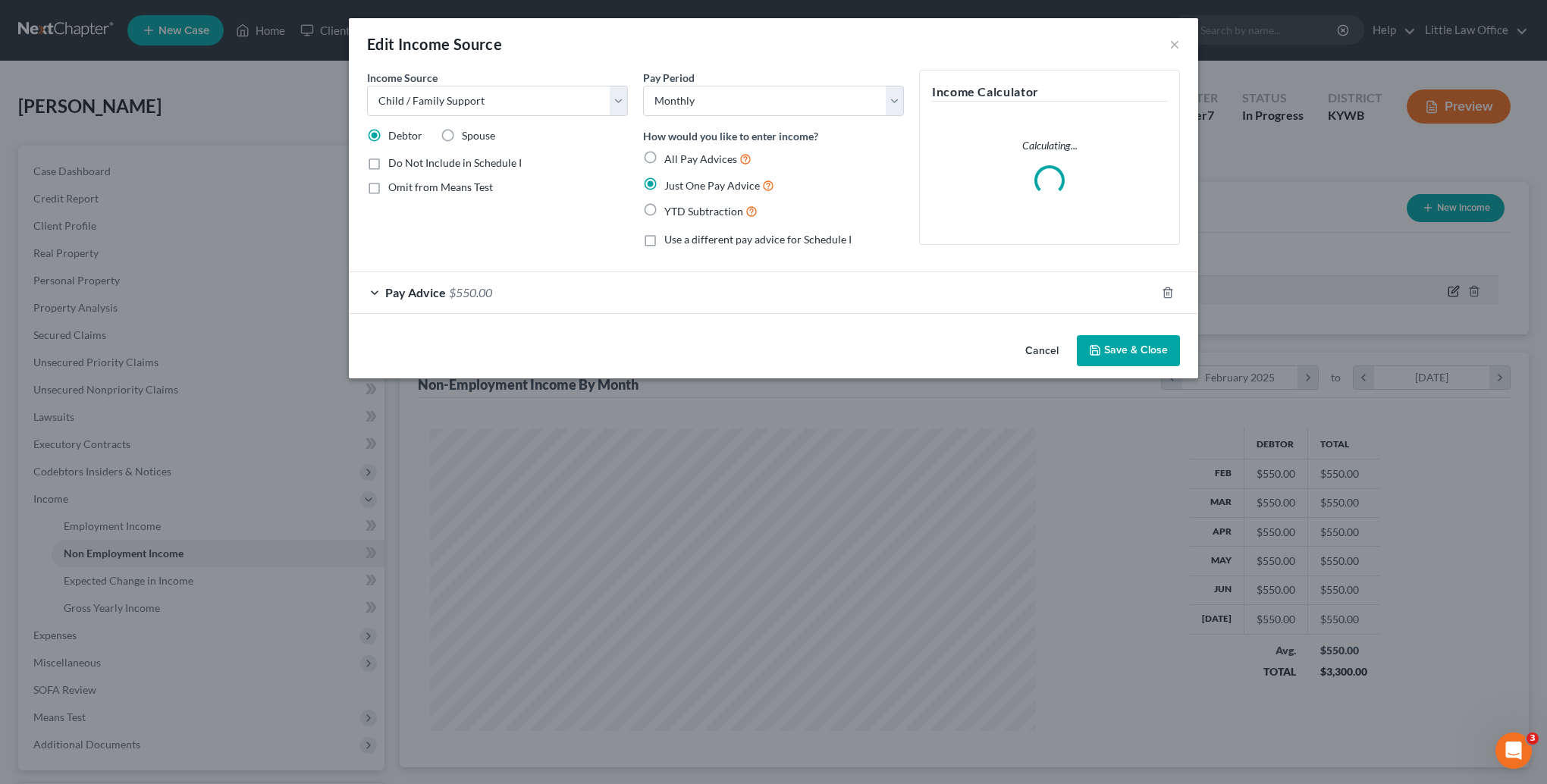
scroll to position [304, 640]
click at [677, 107] on select "Select Monthly Twice Monthly Every Other Week Weekly" at bounding box center [773, 101] width 261 height 30
select select "2"
click at [643, 85] on select "Select Monthly Twice Monthly Every Other Week Weekly" at bounding box center [773, 101] width 261 height 30
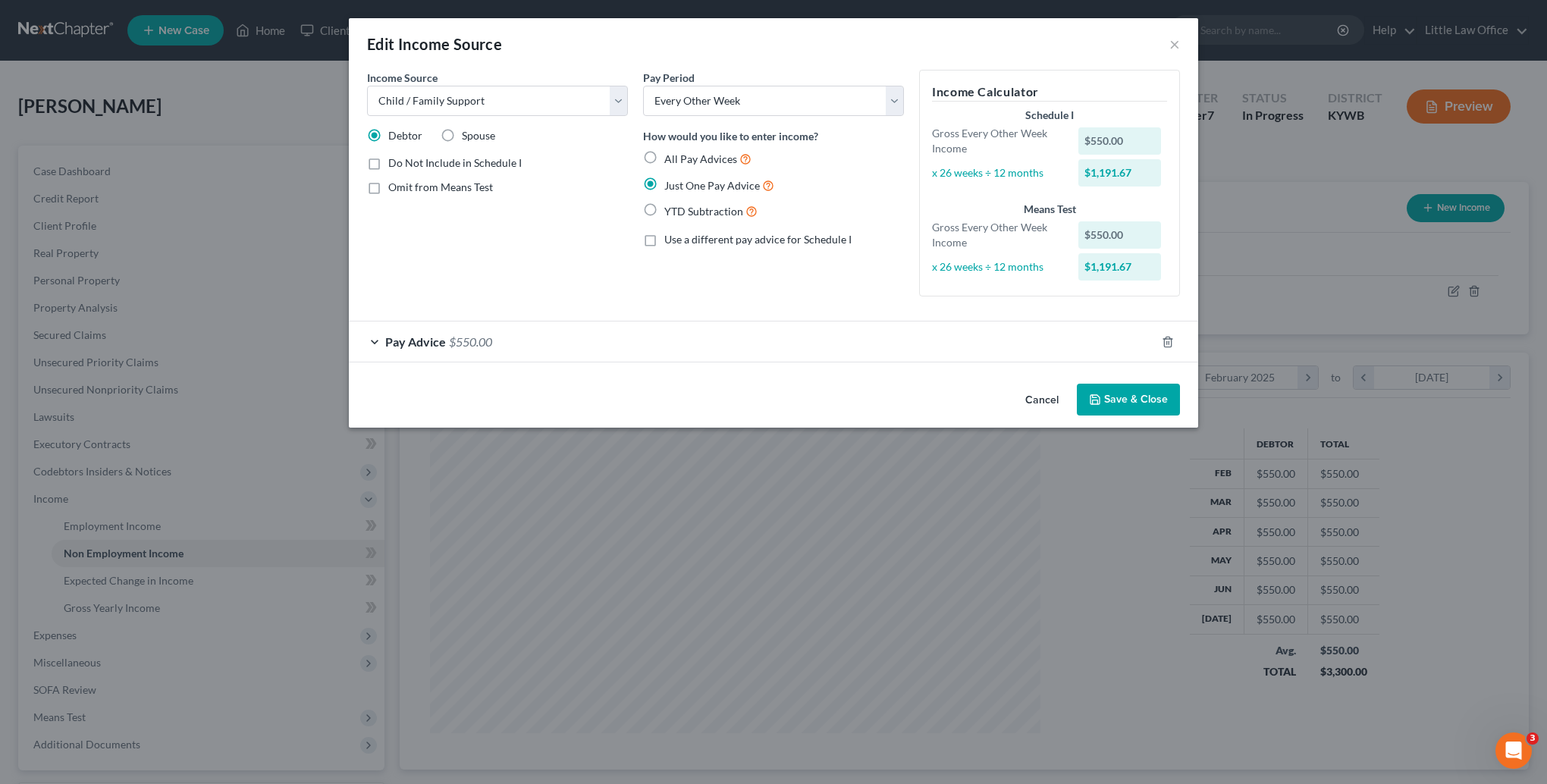
click at [466, 351] on div "Pay Advice $550.00" at bounding box center [752, 342] width 807 height 41
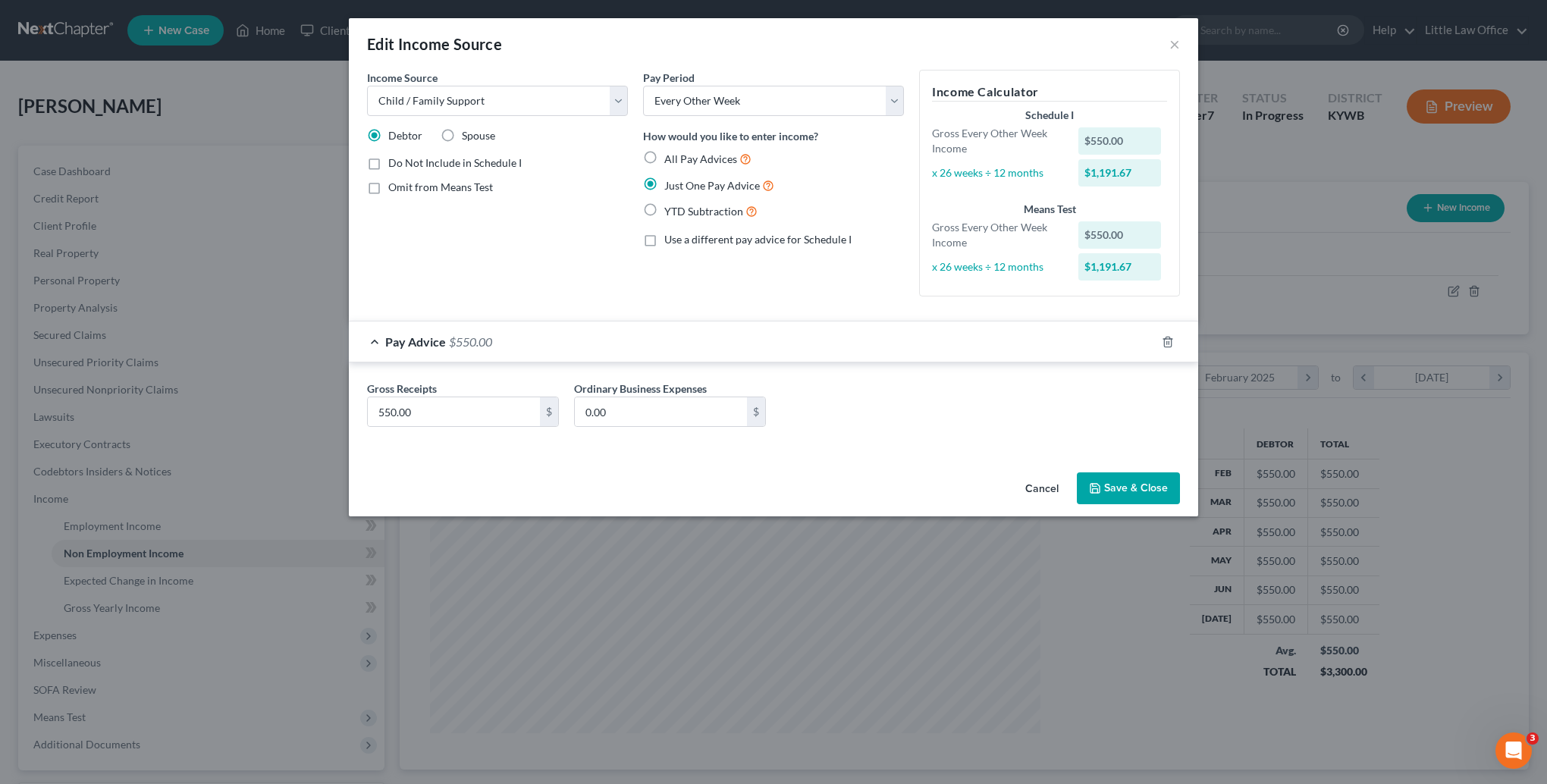
click at [683, 161] on span "All Pay Advices" at bounding box center [700, 158] width 73 height 13
click at [680, 160] on input "All Pay Advices" at bounding box center [675, 155] width 10 height 10
radio input "true"
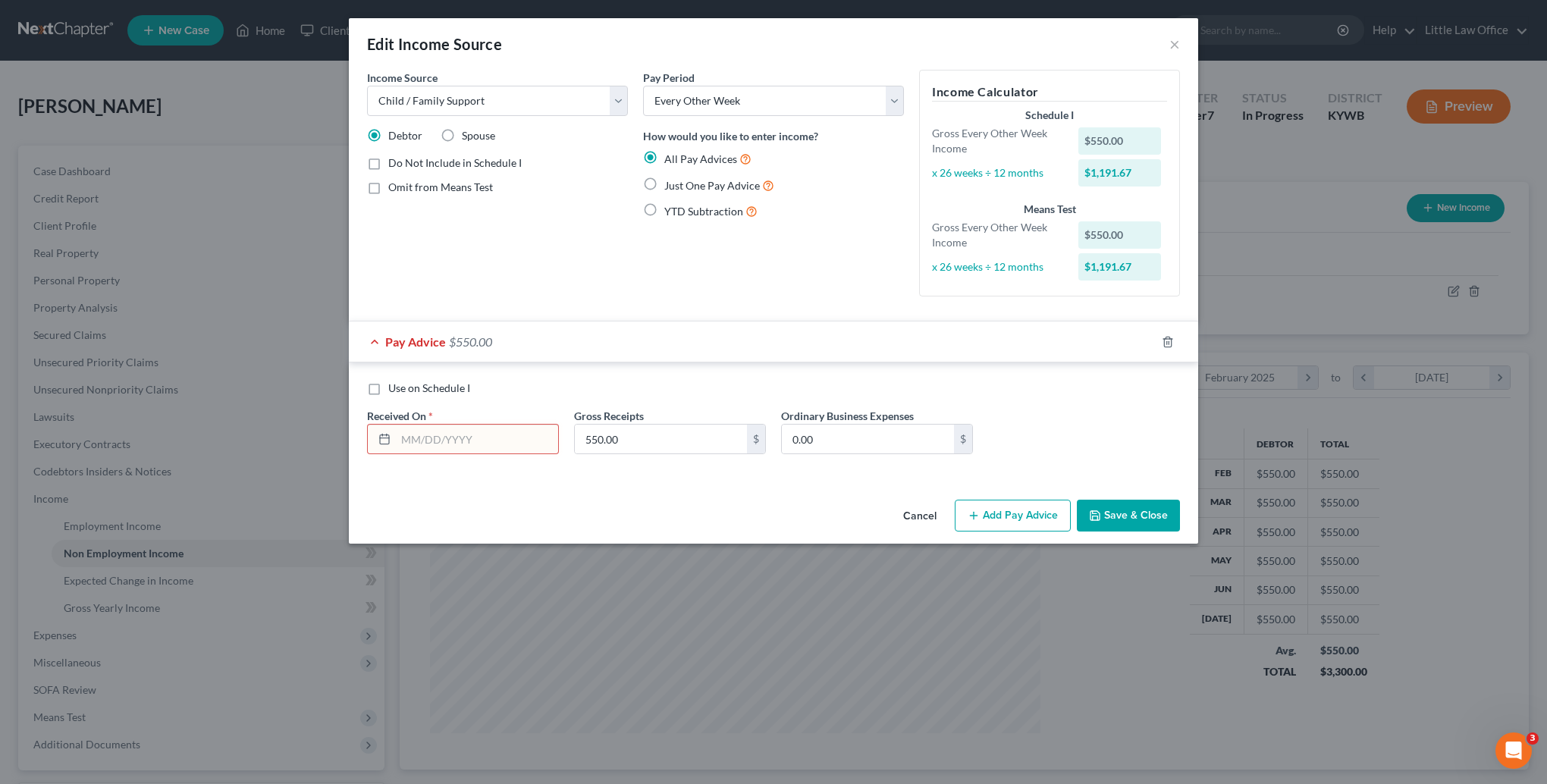
click at [518, 428] on input "text" at bounding box center [477, 439] width 162 height 29
click at [726, 91] on select "Select Monthly Twice Monthly Every Other Week Weekly" at bounding box center [773, 101] width 261 height 30
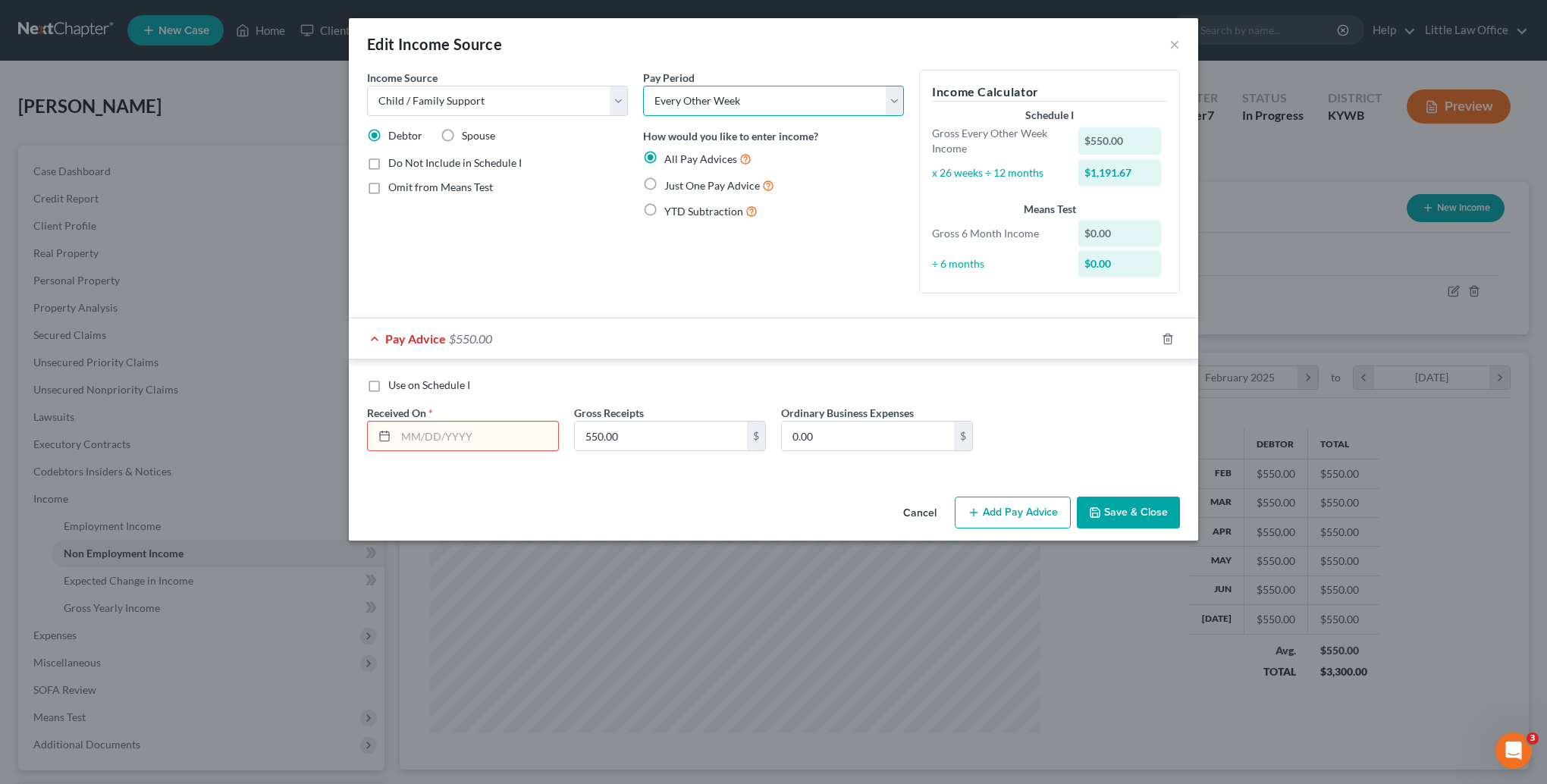
select select "0"
click at [643, 85] on select "Select Monthly Twice Monthly Every Other Week Weekly" at bounding box center [773, 101] width 261 height 30
click at [488, 441] on input "text" at bounding box center [477, 436] width 162 height 29
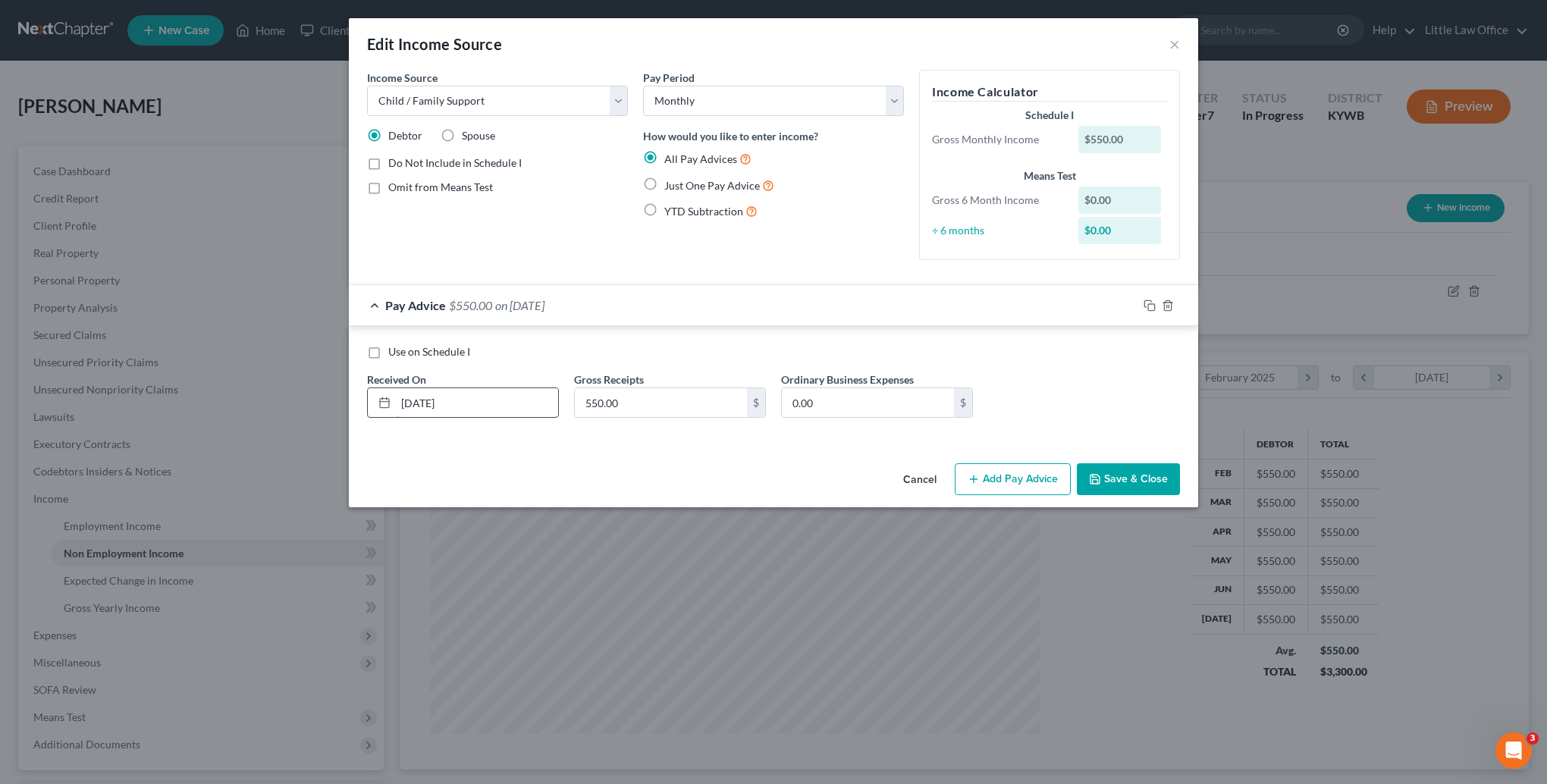
type input "[DATE]"
type input "275"
drag, startPoint x: 492, startPoint y: 414, endPoint x: 319, endPoint y: 410, distance: 173.0
click at [319, 410] on div "Edit Income Source × Income Source * Select Unemployment Disability (from emplo…" at bounding box center [773, 392] width 1547 height 784
type input "[DATE]"
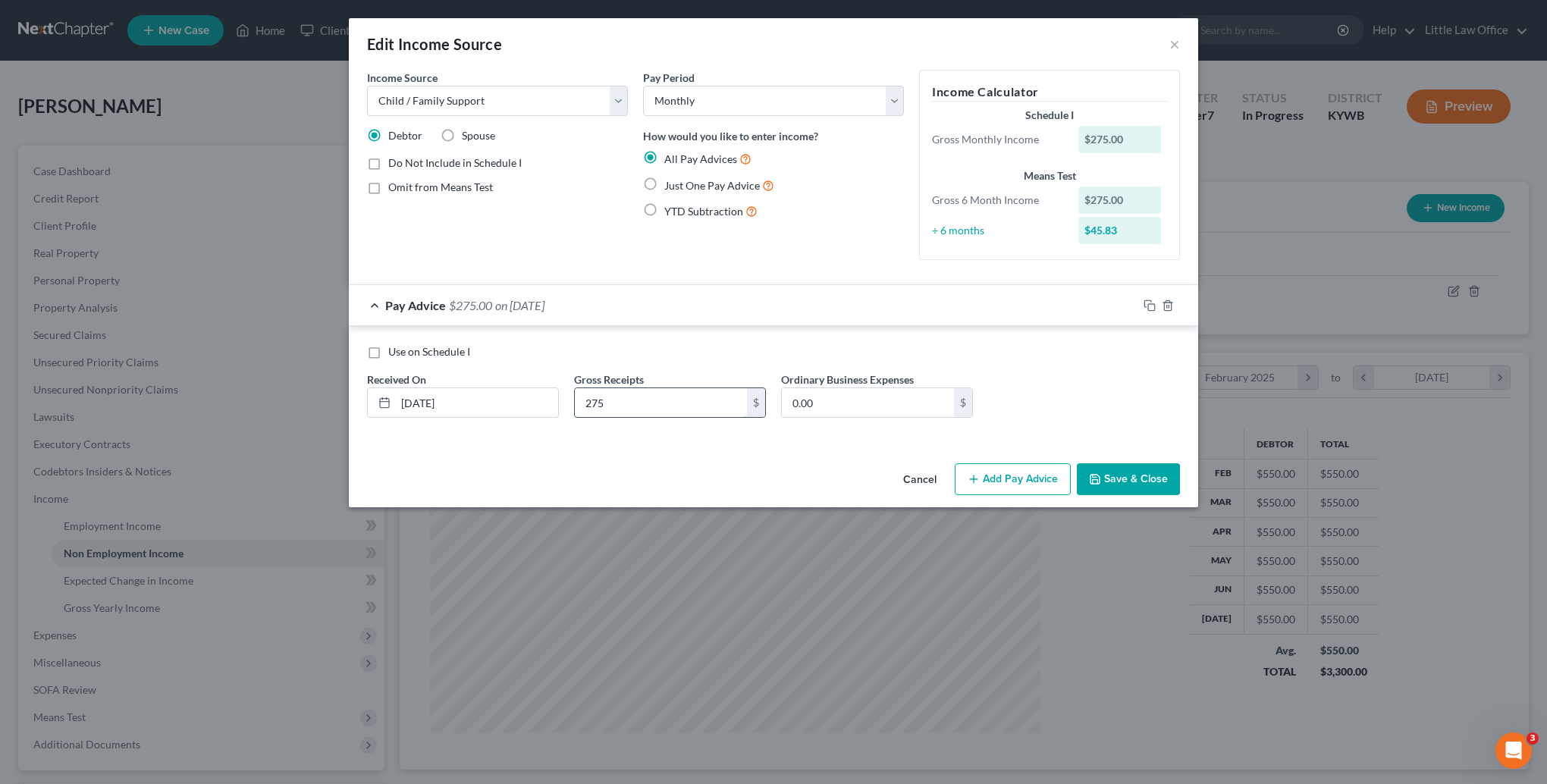
click at [693, 401] on input "275" at bounding box center [661, 402] width 172 height 29
type input "550"
click at [1150, 307] on icon "button" at bounding box center [1149, 305] width 12 height 12
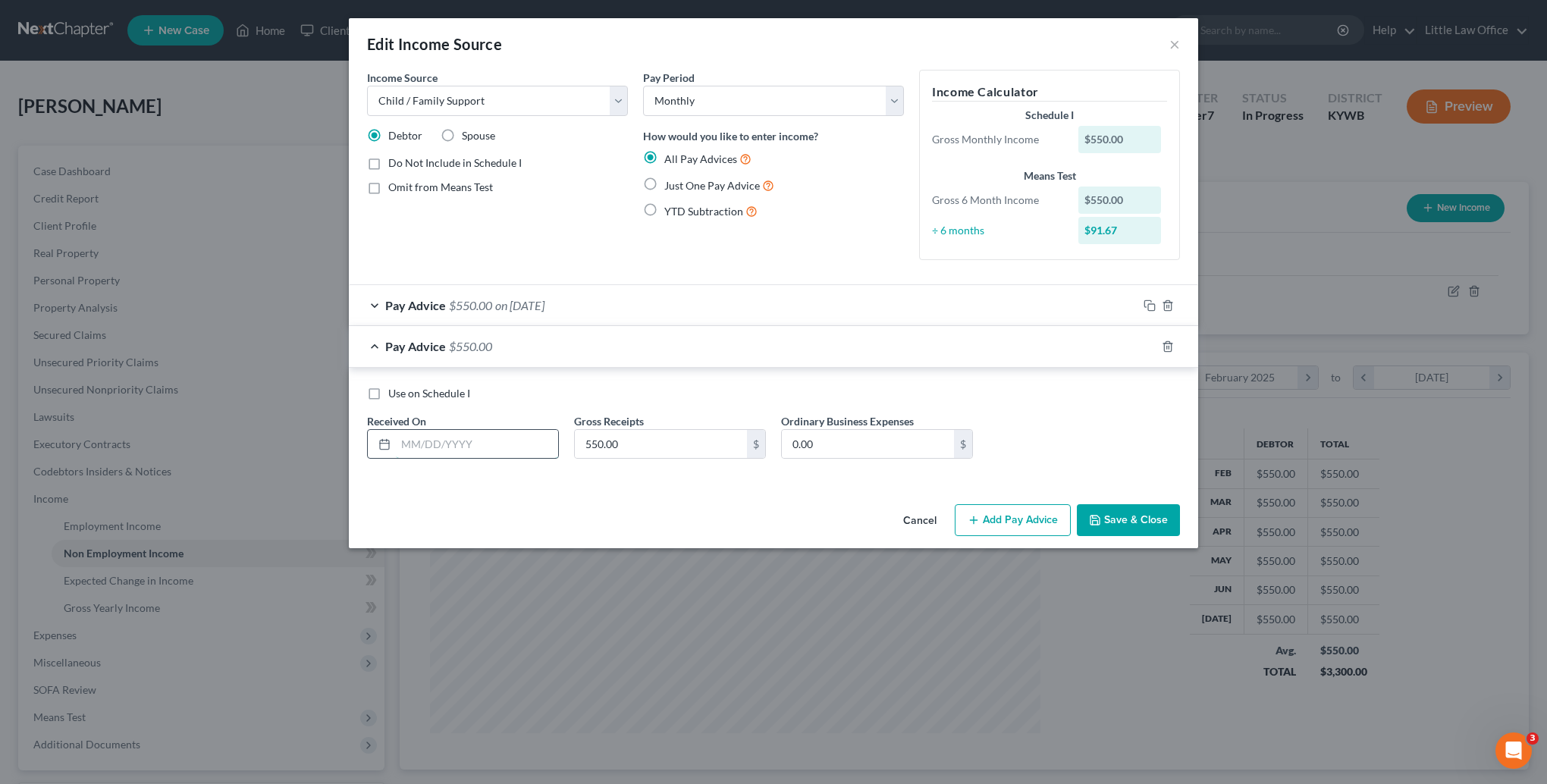
click at [466, 438] on input "text" at bounding box center [477, 444] width 162 height 29
type input "[DATE]"
type input "275"
drag, startPoint x: 473, startPoint y: 448, endPoint x: 394, endPoint y: 447, distance: 79.0
click at [394, 447] on div "[DATE]" at bounding box center [462, 444] width 192 height 30
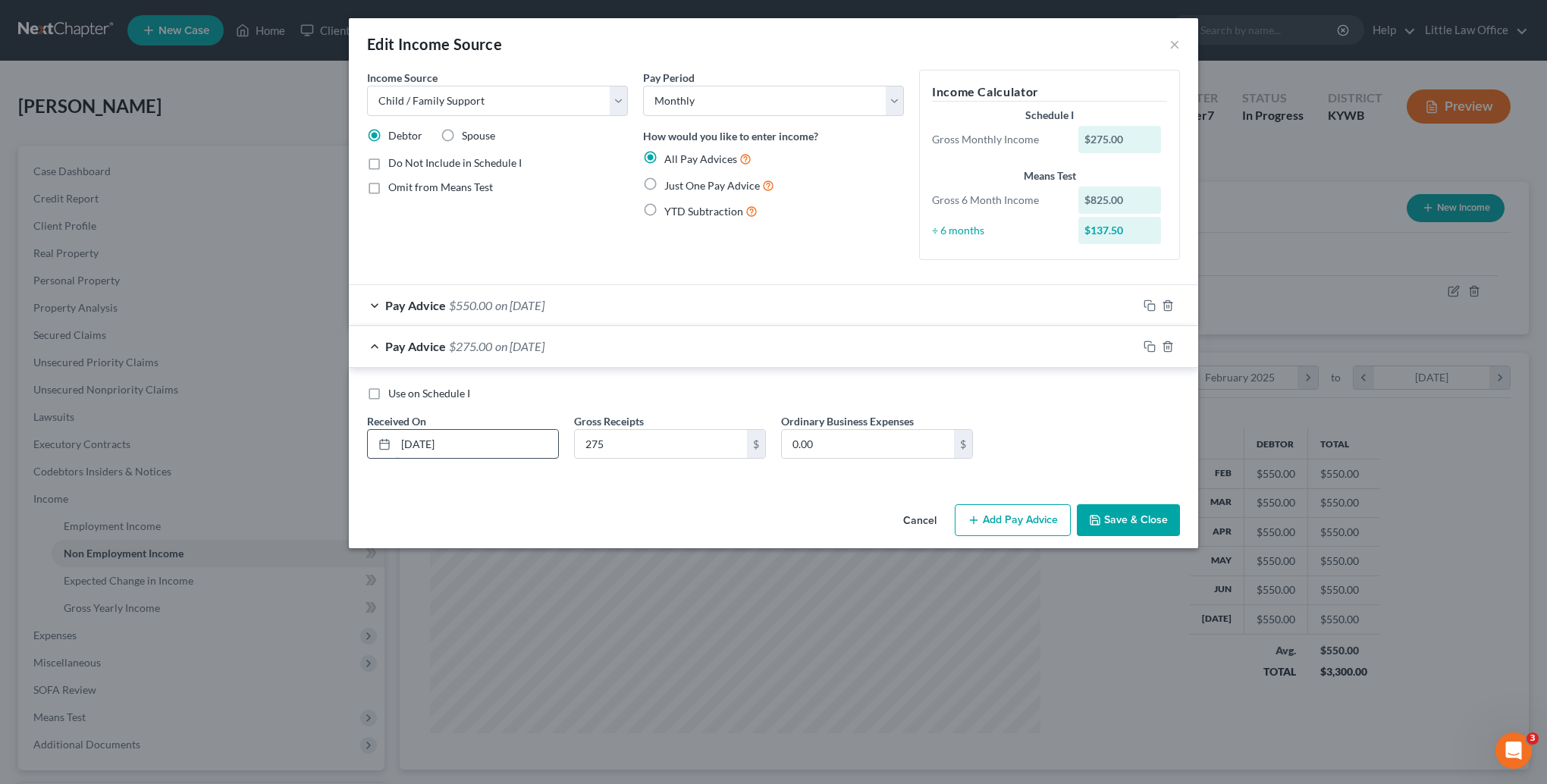
type input "[DATE]"
type input "550"
click at [1137, 346] on div at bounding box center [1168, 346] width 61 height 24
click at [1147, 351] on icon "button" at bounding box center [1149, 346] width 12 height 12
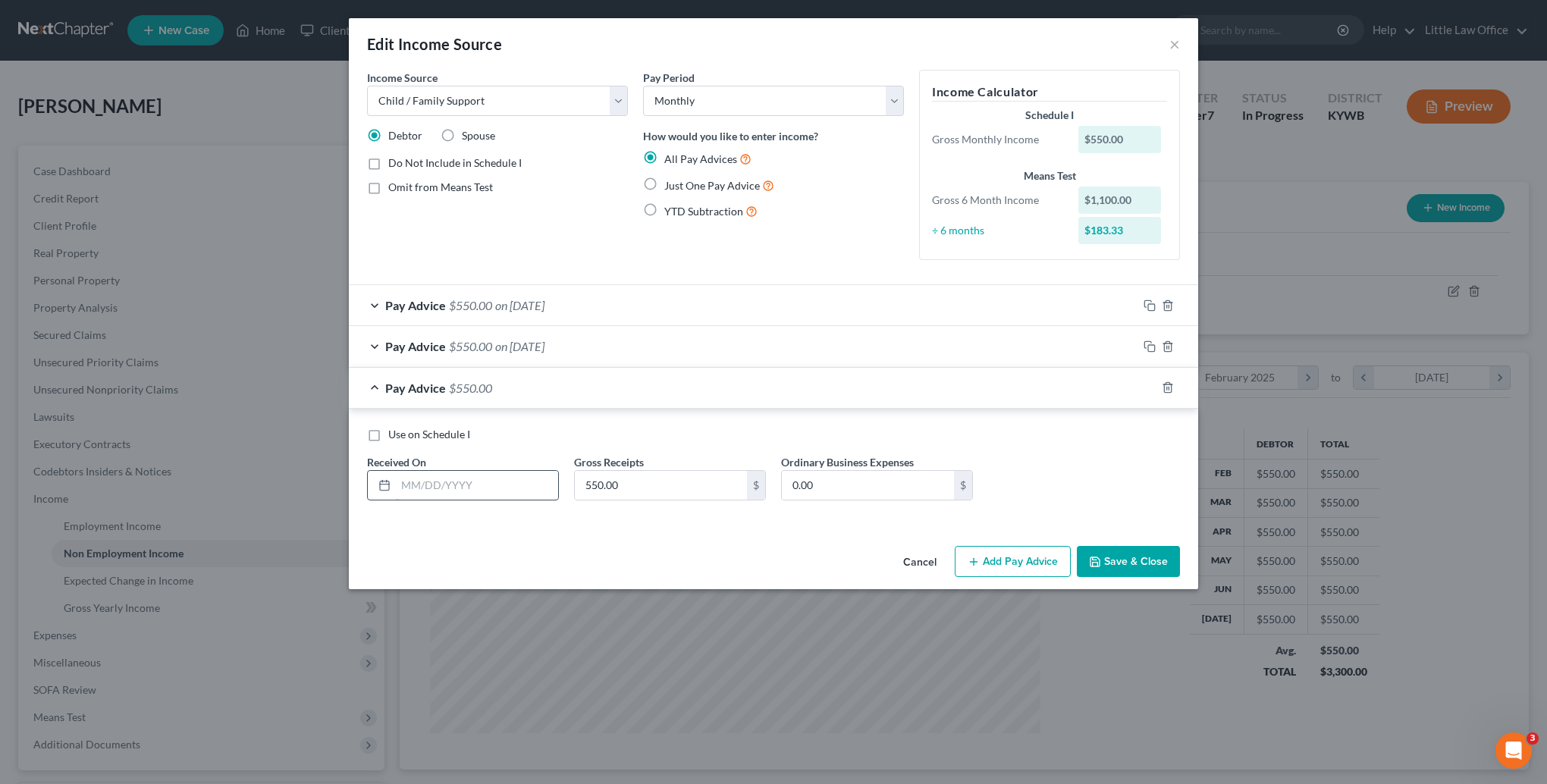
click at [479, 492] on input "text" at bounding box center [477, 485] width 162 height 29
type input "[DATE]"
type input "275"
drag, startPoint x: 485, startPoint y: 486, endPoint x: 389, endPoint y: 492, distance: 96.2
click at [389, 492] on div "[DATE]" at bounding box center [462, 485] width 192 height 30
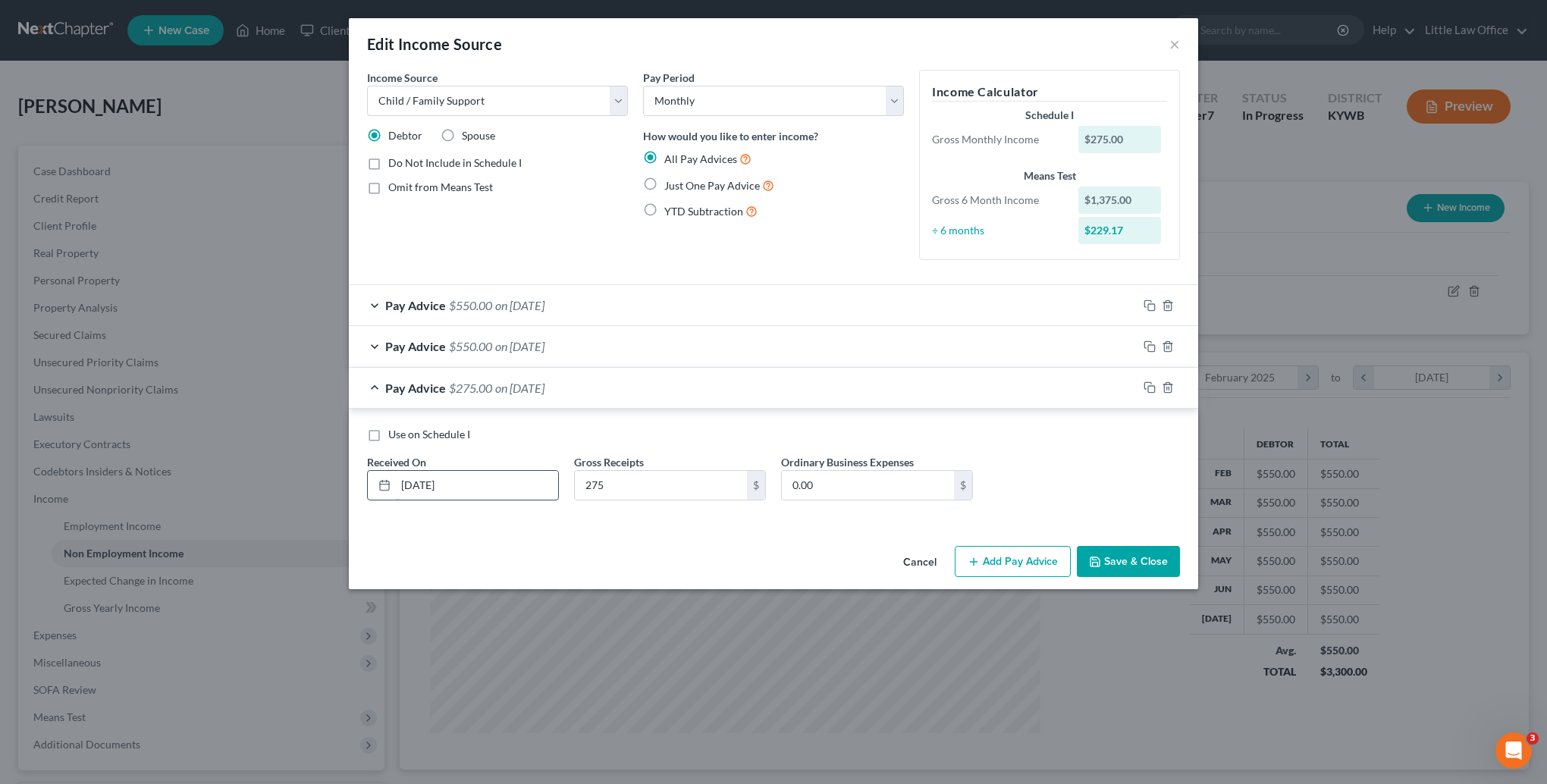
type input "[DATE]"
type input "550"
click at [1018, 556] on button "Add Pay Advice" at bounding box center [1012, 562] width 116 height 32
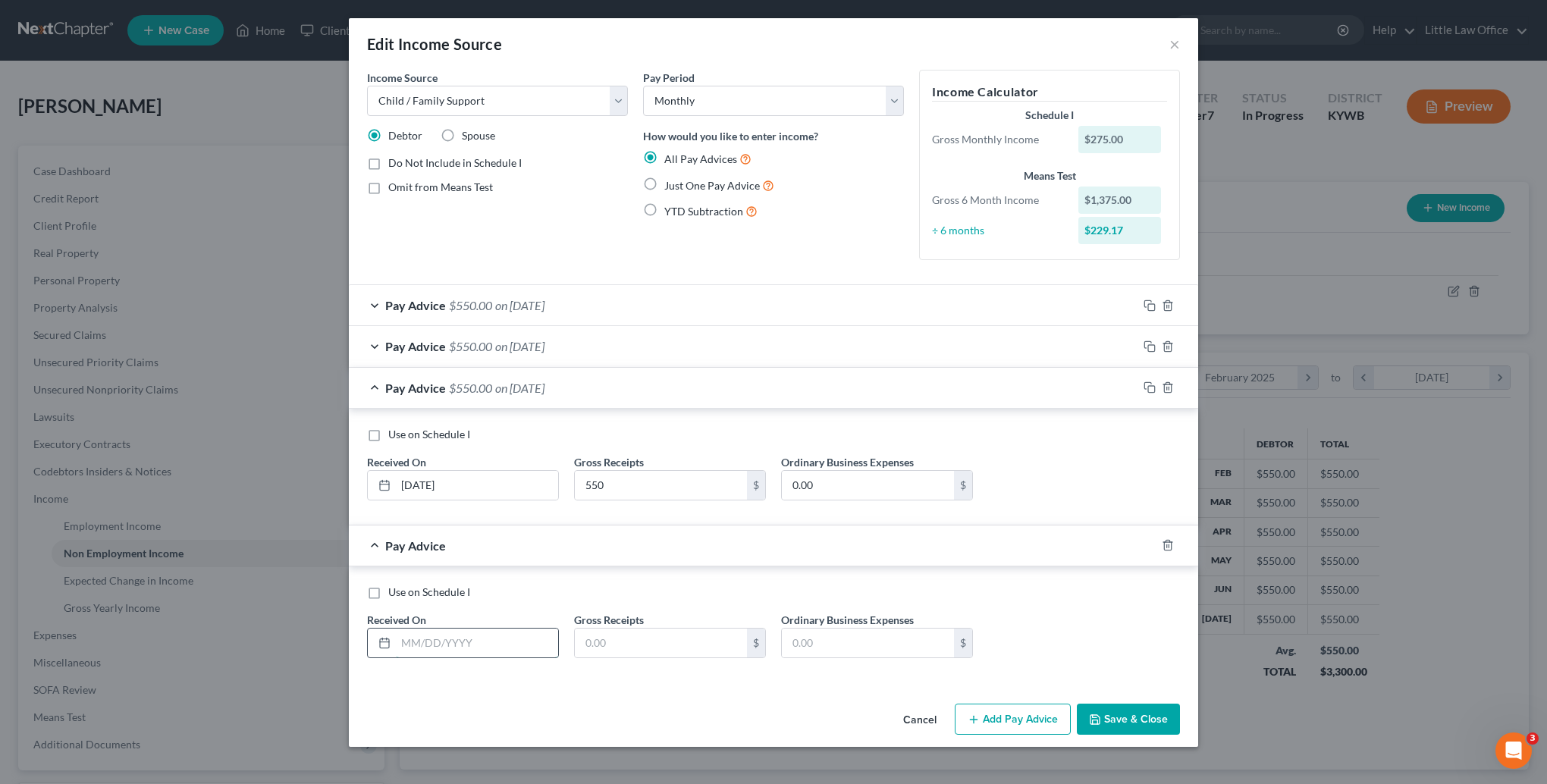
click at [440, 650] on input "text" at bounding box center [477, 643] width 162 height 29
type input "[DATE]"
type input "275"
click at [1034, 715] on button "Add Pay Advice" at bounding box center [1012, 720] width 116 height 32
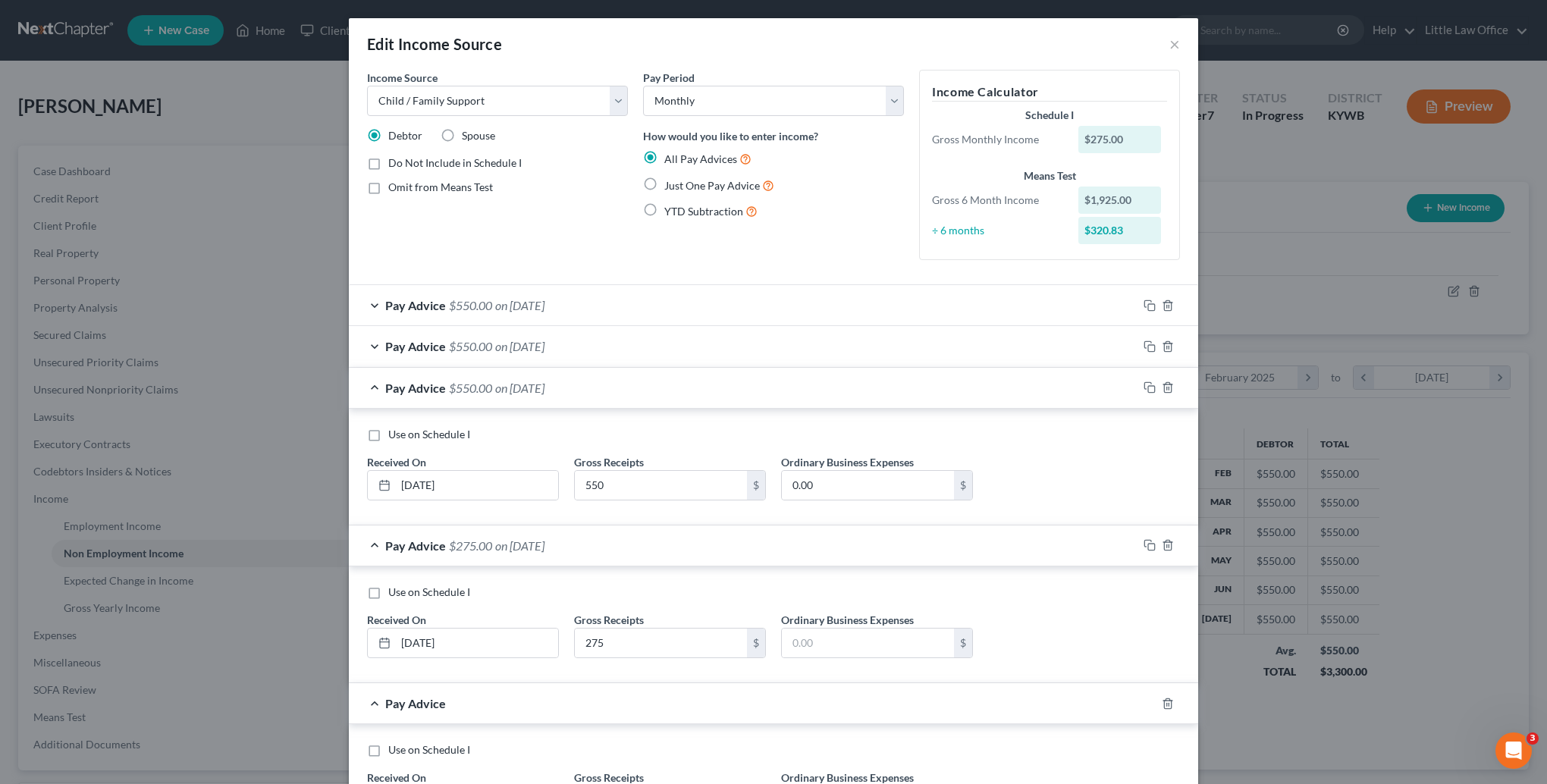
scroll to position [137, 0]
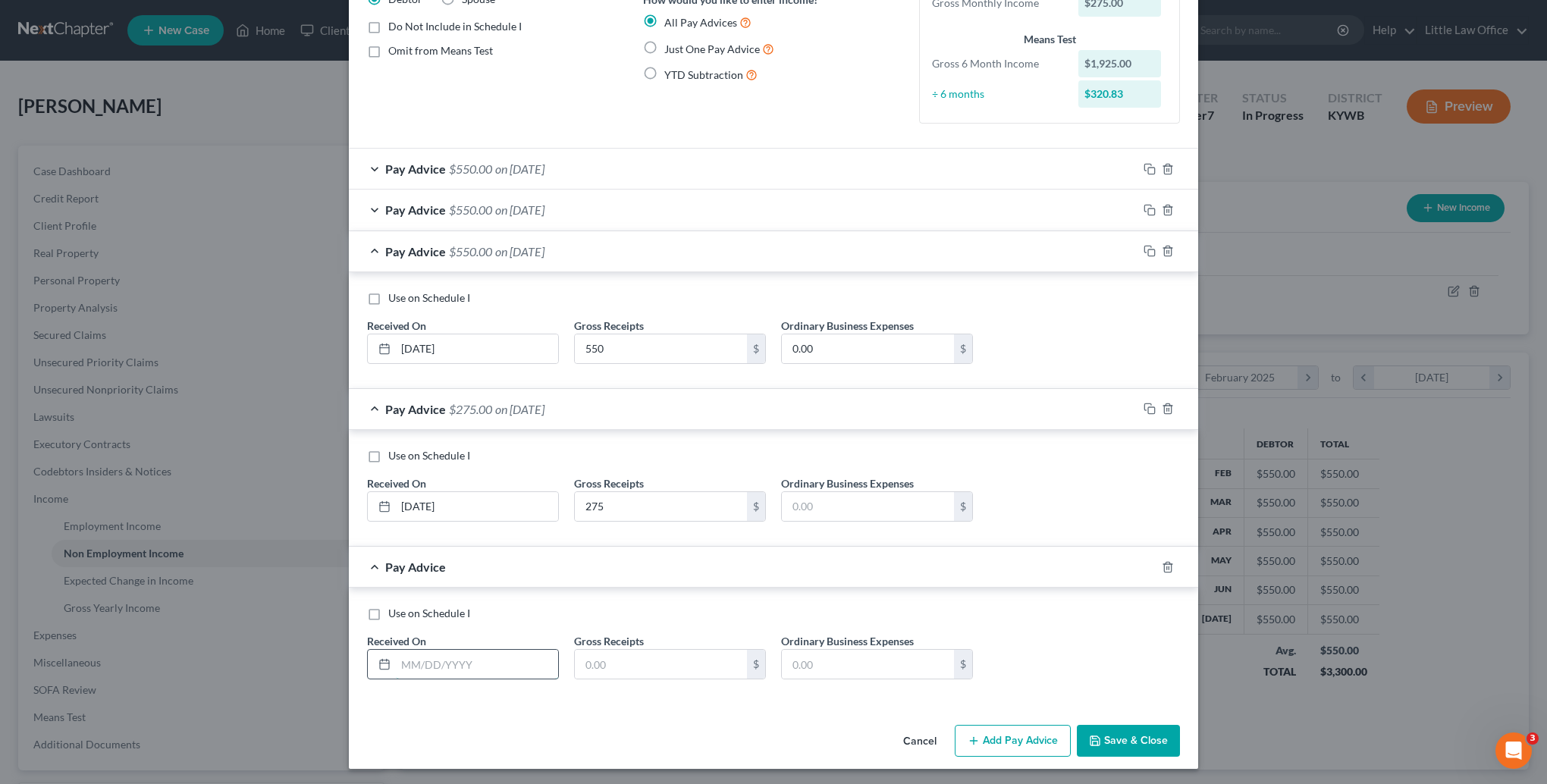
click at [455, 662] on input "text" at bounding box center [477, 664] width 162 height 29
type input "[DATE]"
click at [619, 662] on input "text" at bounding box center [661, 664] width 172 height 29
type input "550"
click at [989, 746] on button "Add Pay Advice" at bounding box center [1012, 741] width 116 height 32
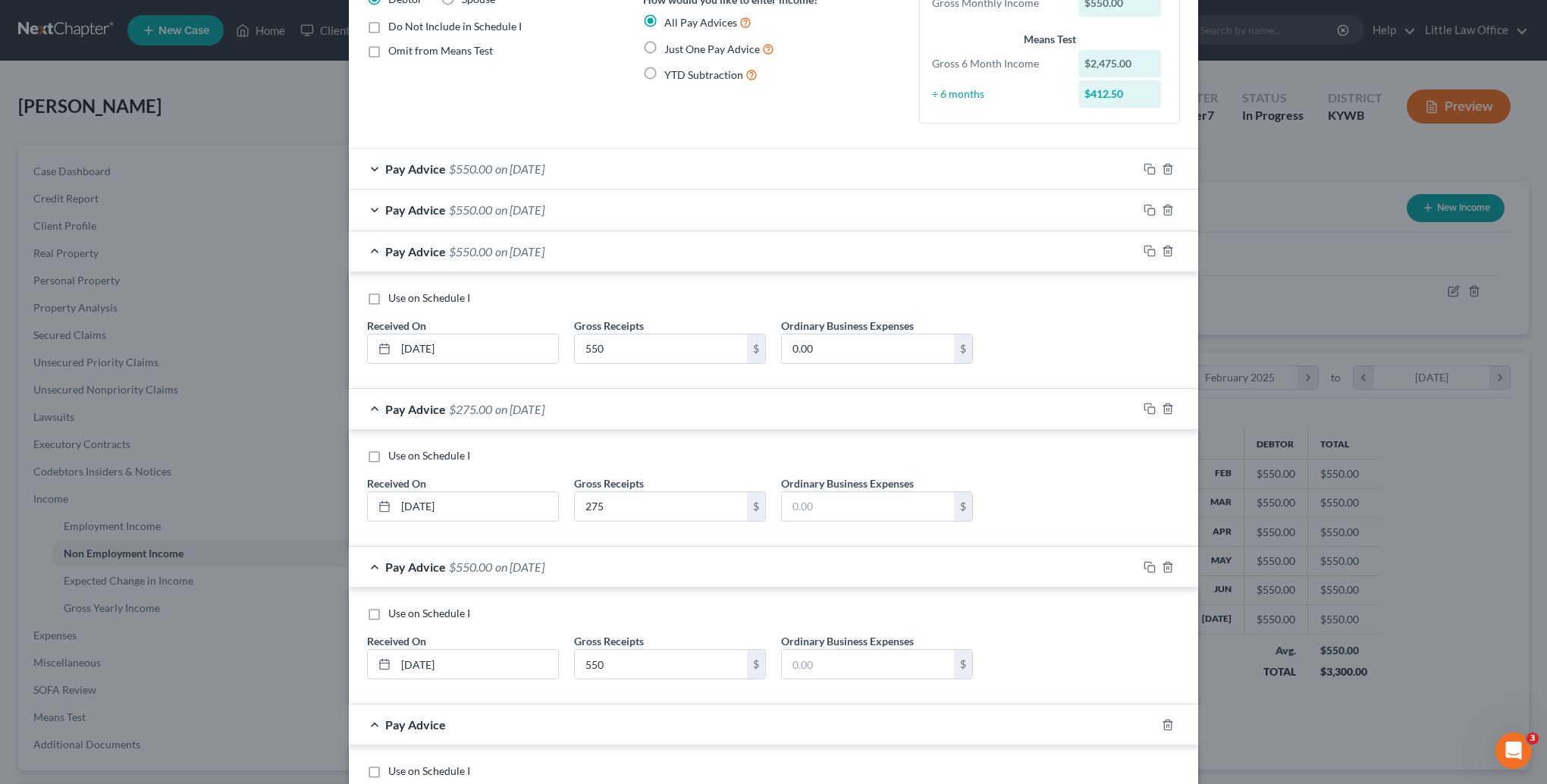
scroll to position [212, 0]
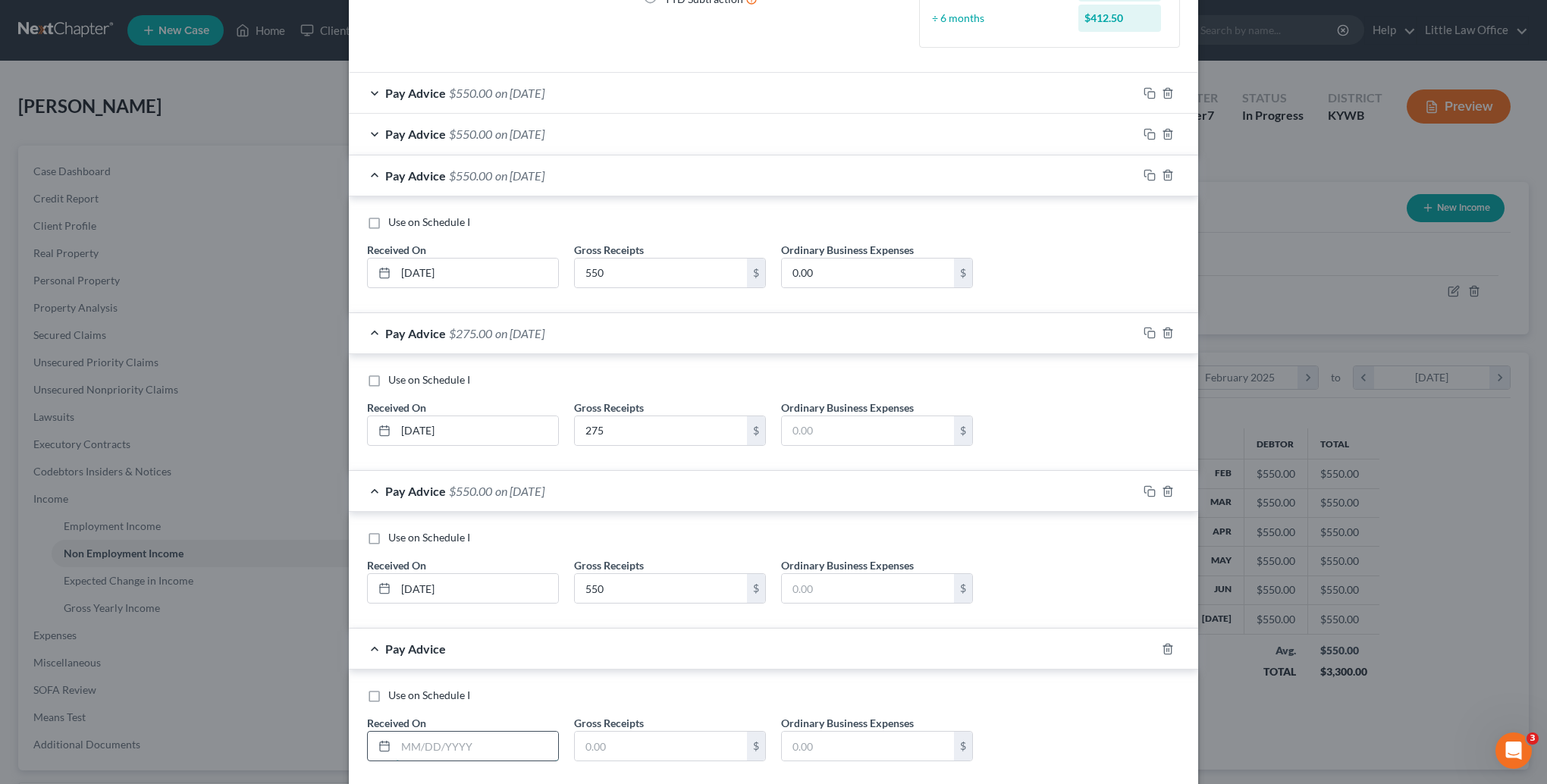
click at [454, 736] on input "text" at bounding box center [477, 746] width 162 height 29
type input "07/01/2025"
click at [607, 747] on input "text" at bounding box center [661, 746] width 172 height 29
type input "275"
click at [388, 539] on label "Use on Schedule I" at bounding box center [428, 537] width 82 height 15
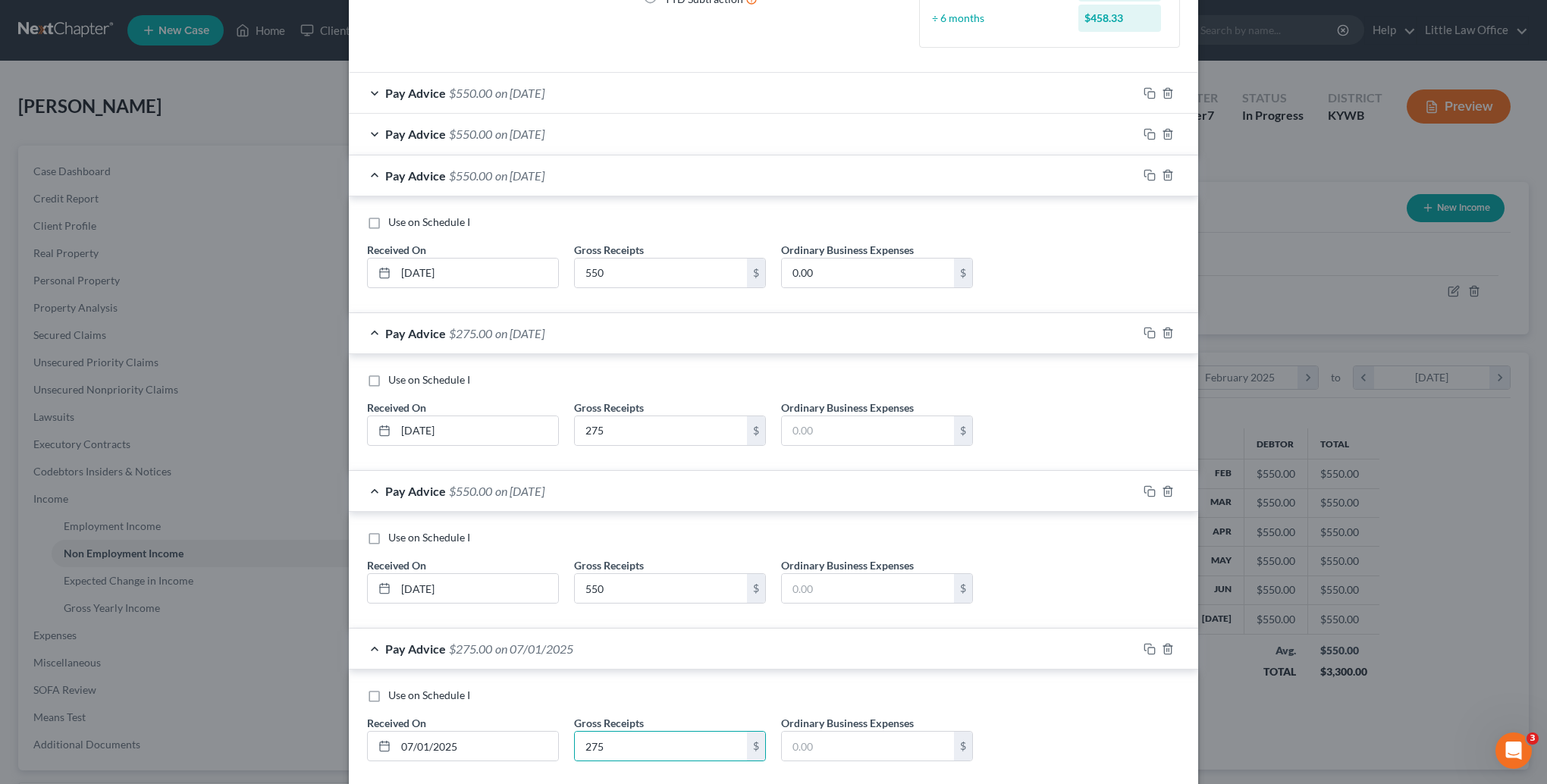
click at [395, 539] on input "Use on Schedule I" at bounding box center [400, 535] width 10 height 10
checkbox input "true"
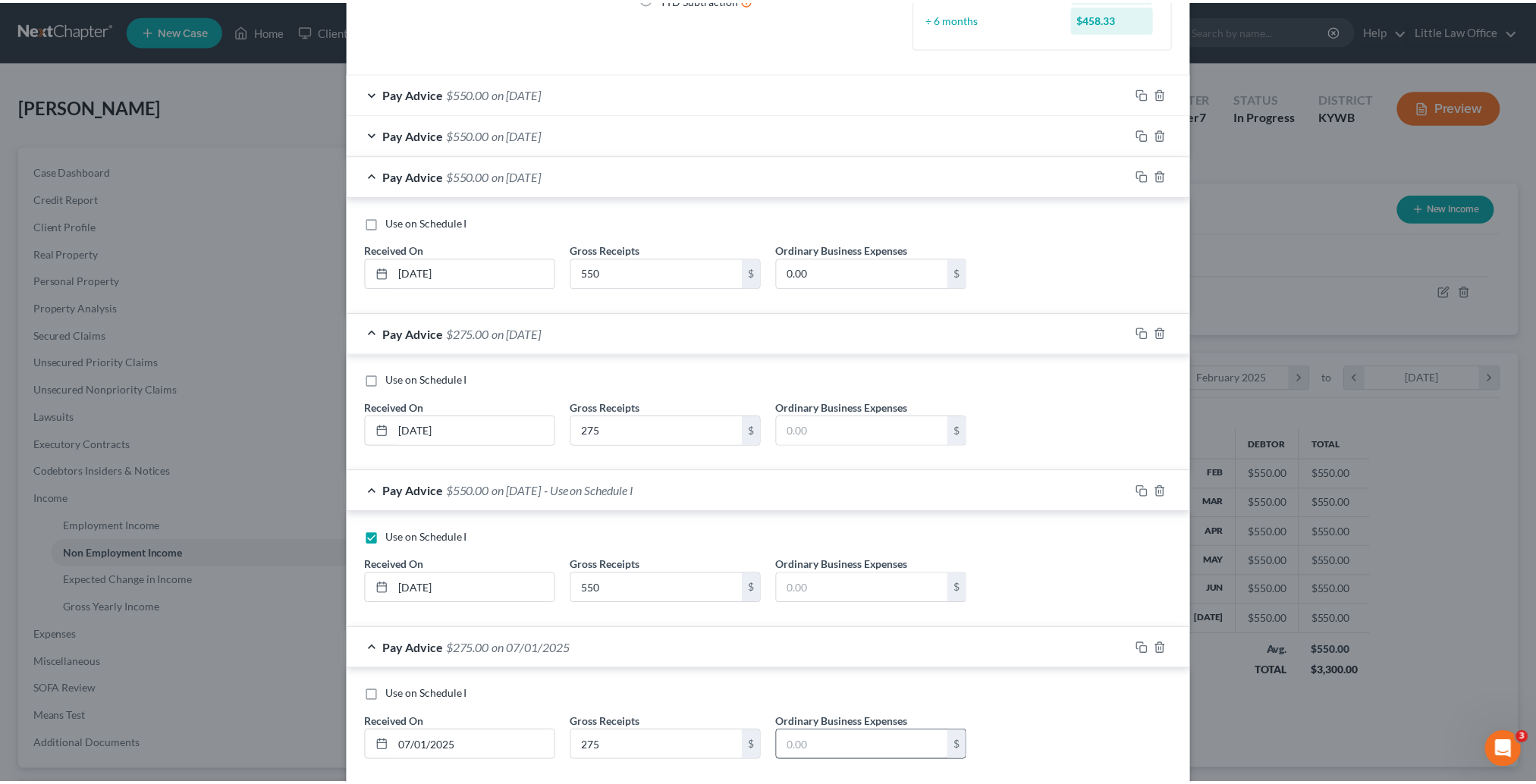
scroll to position [293, 0]
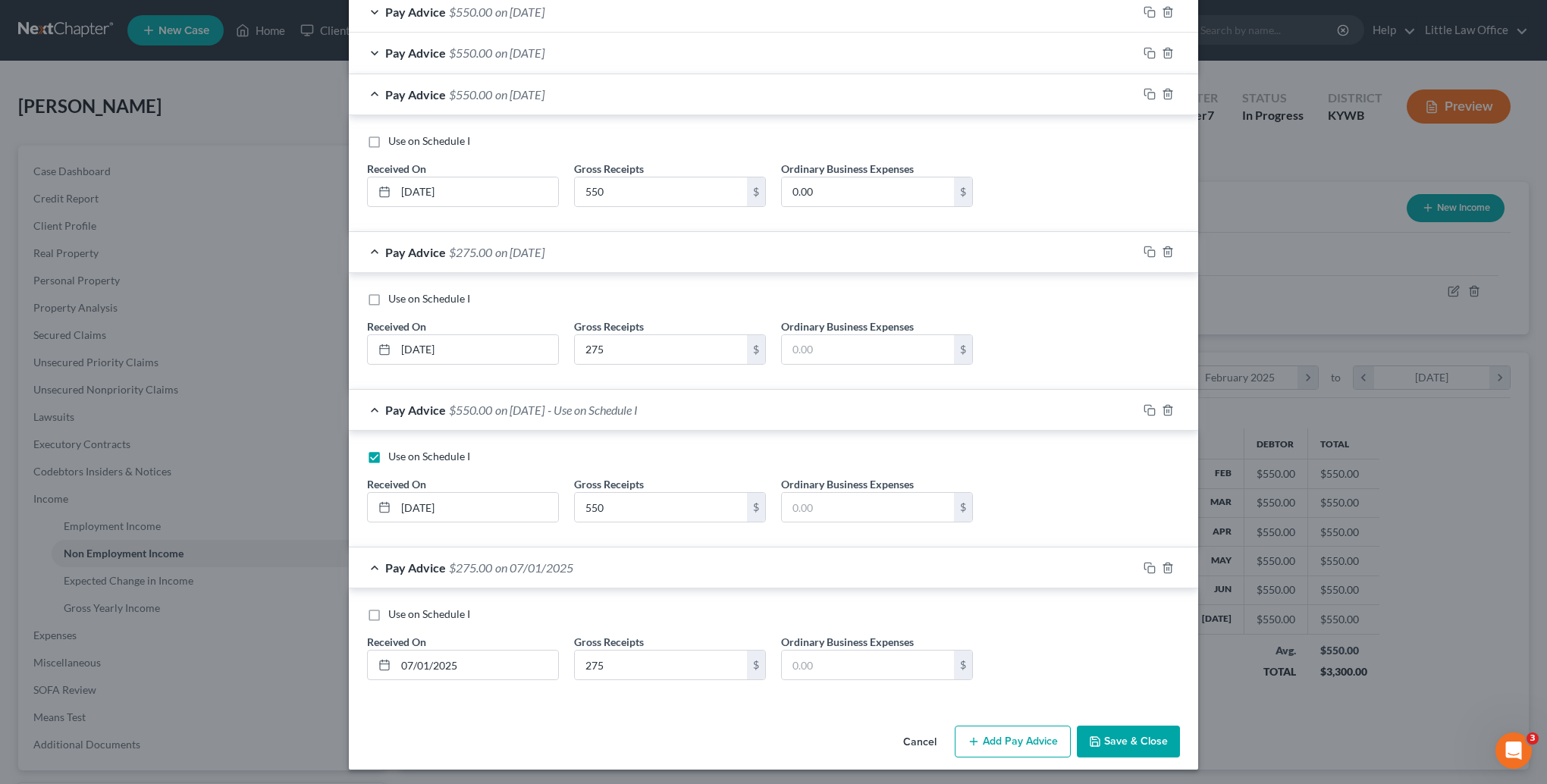
click at [1096, 743] on icon "button" at bounding box center [1095, 742] width 12 height 12
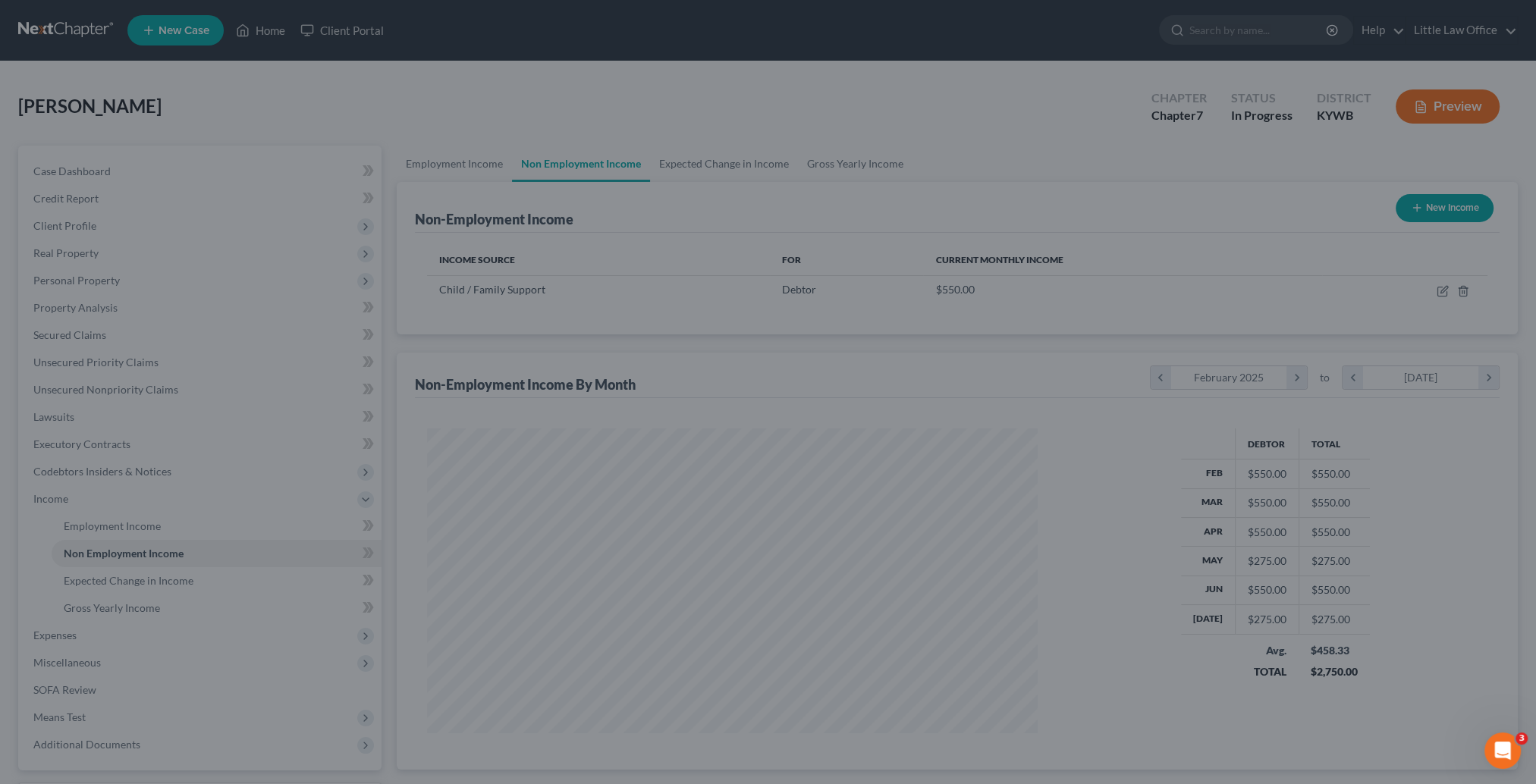
scroll to position [757880, 758015]
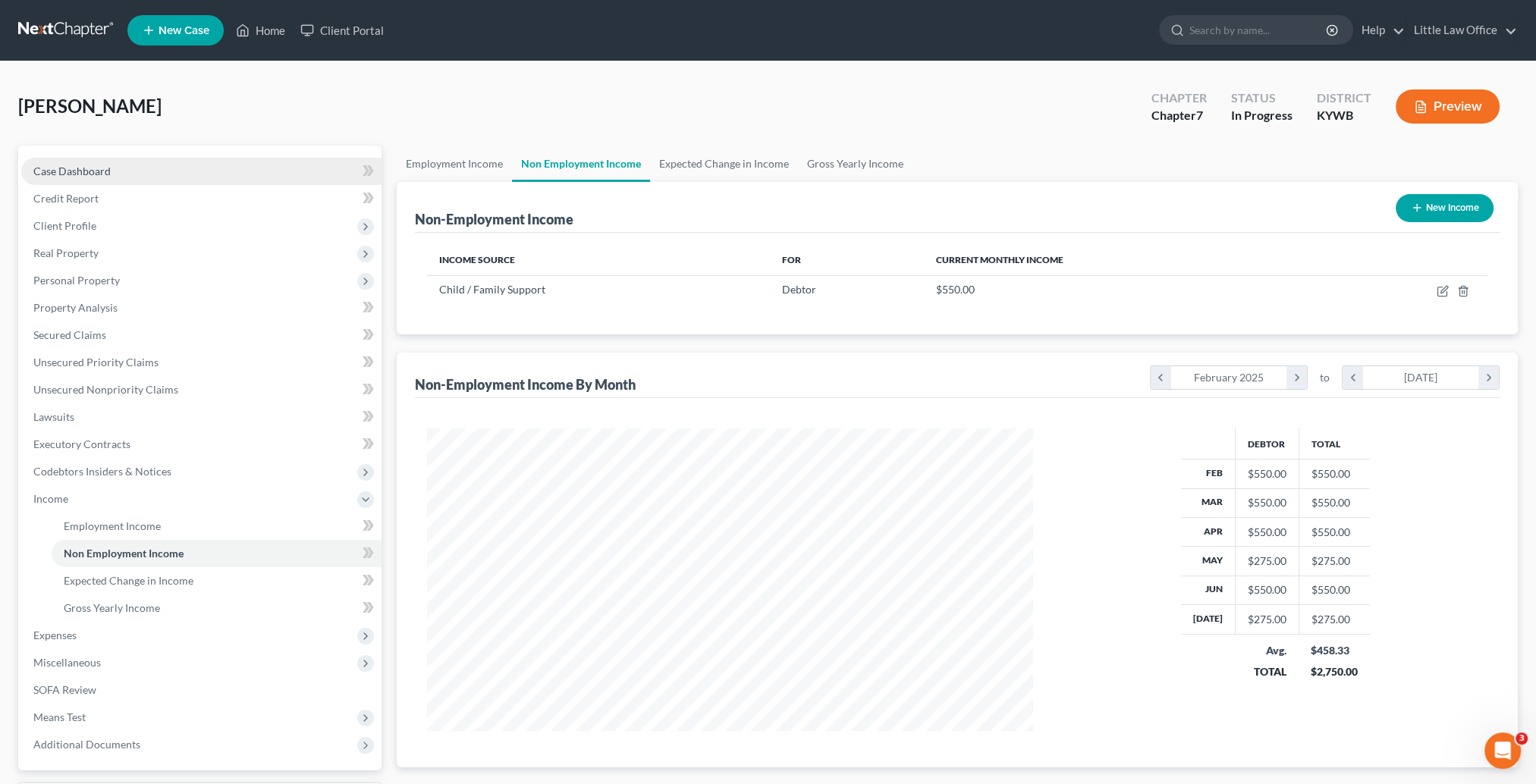
click at [117, 170] on link "Case Dashboard" at bounding box center [201, 172] width 360 height 27
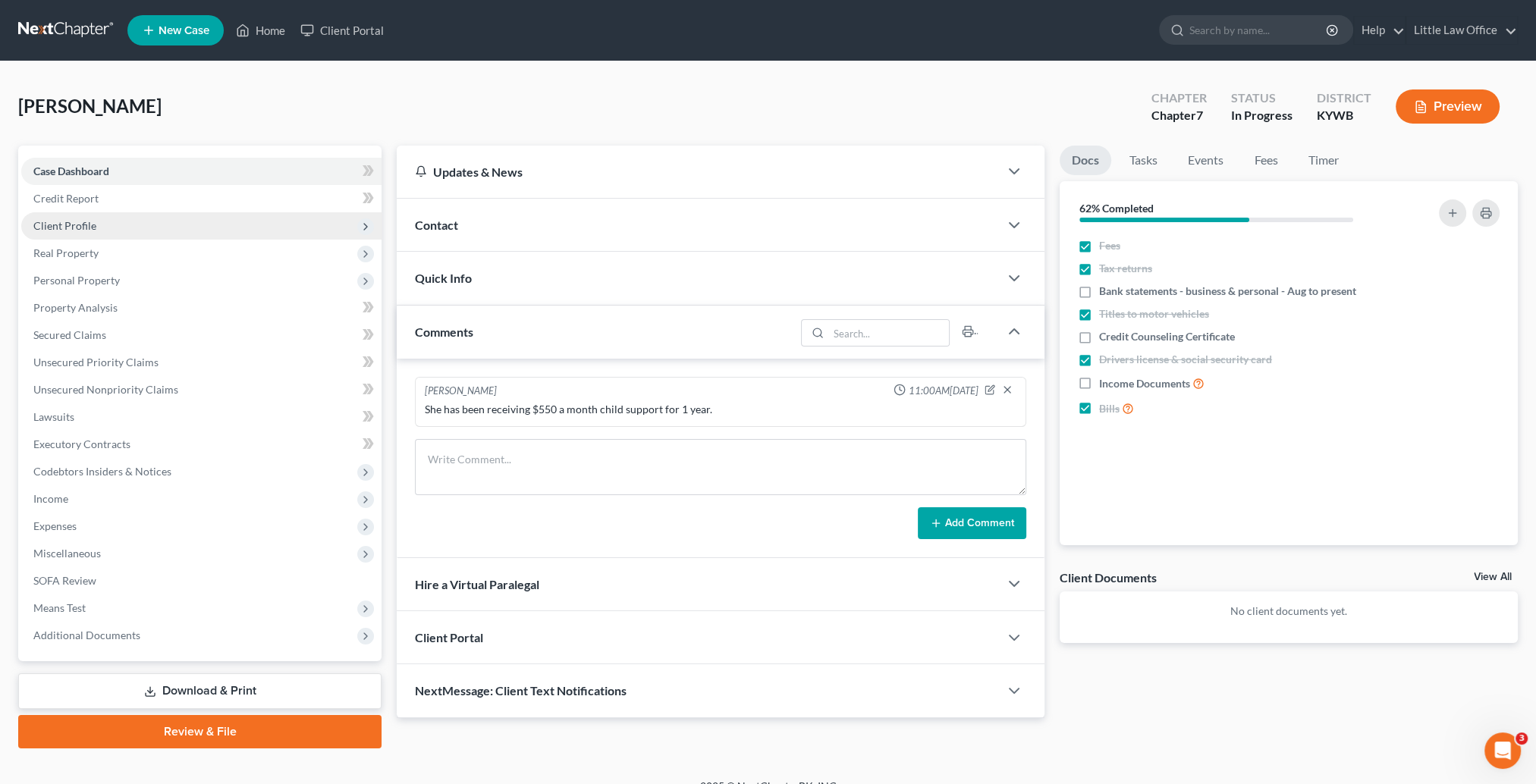
click at [115, 220] on span "Client Profile" at bounding box center [201, 226] width 360 height 27
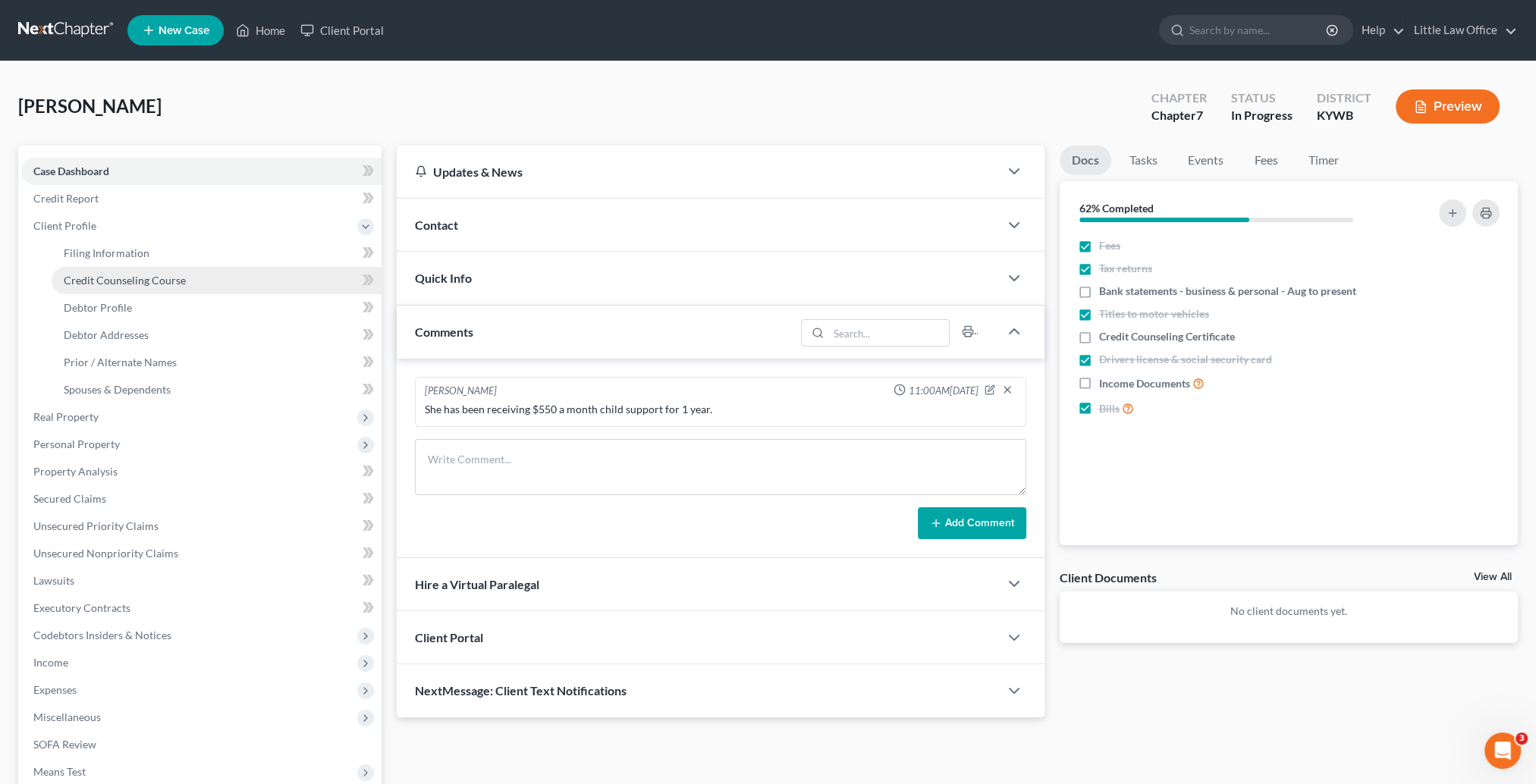
click at [141, 284] on span "Credit Counseling Course" at bounding box center [124, 280] width 122 height 13
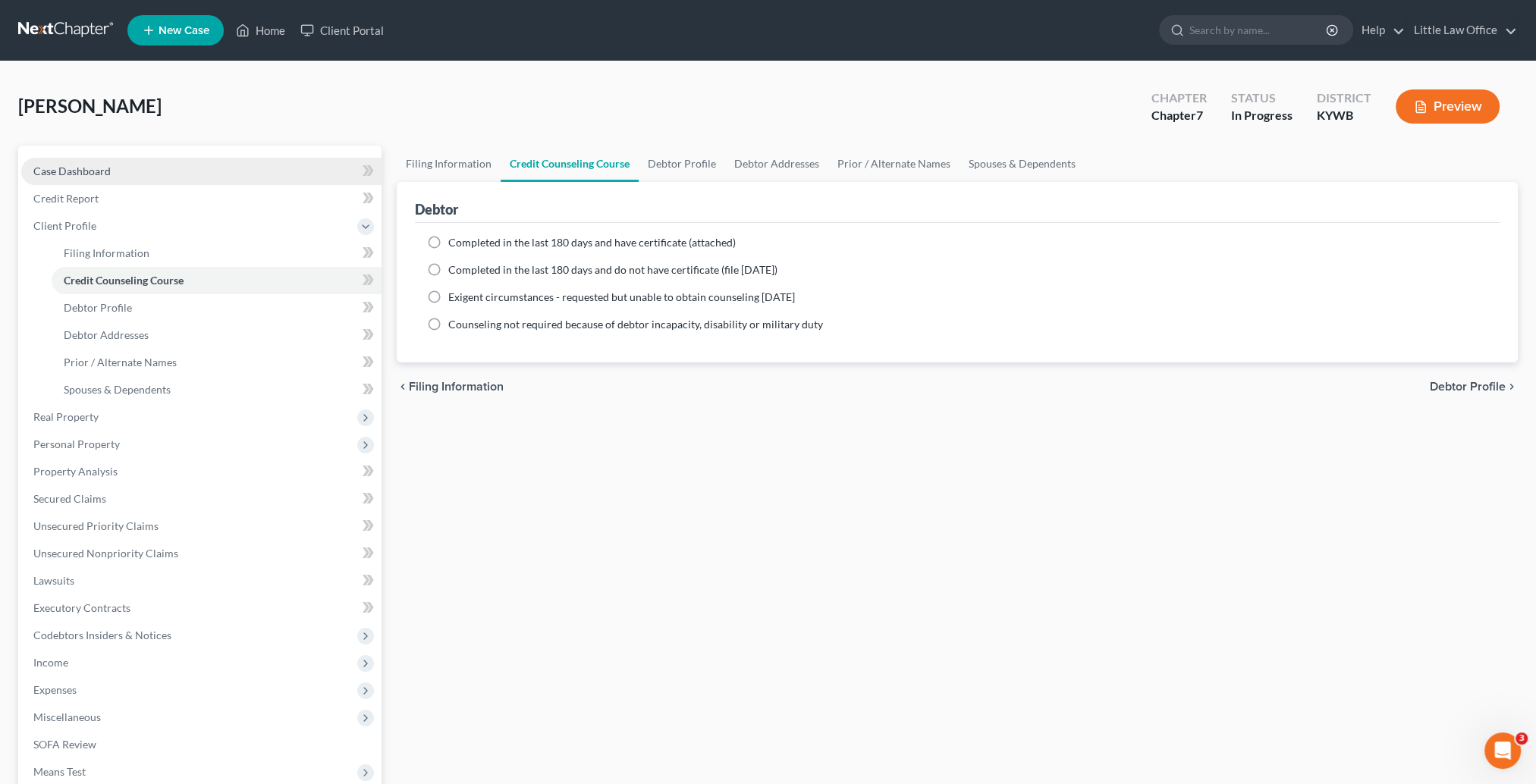
click at [89, 165] on span "Case Dashboard" at bounding box center [72, 171] width 78 height 13
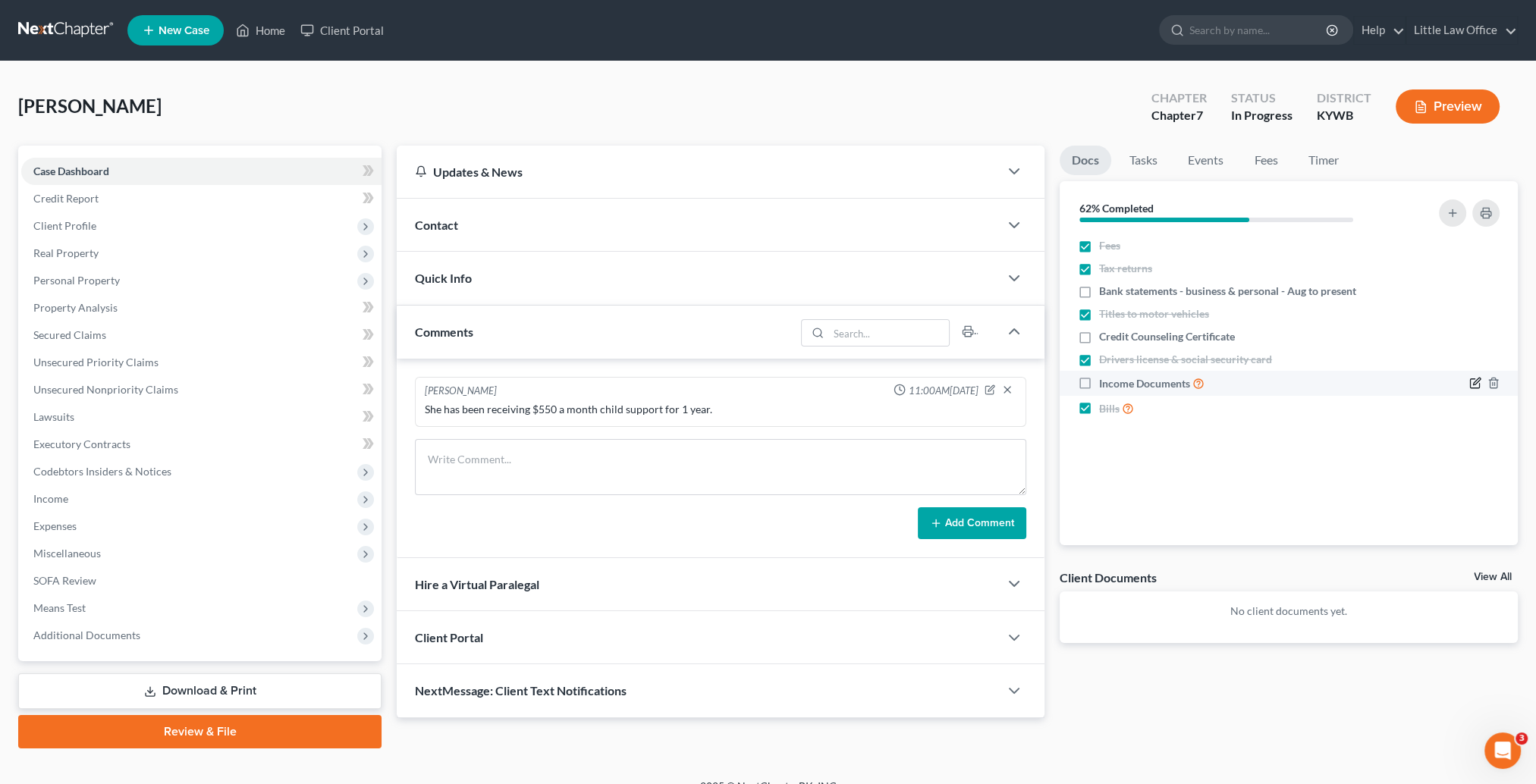
click at [1475, 386] on icon "button" at bounding box center [1475, 383] width 12 height 12
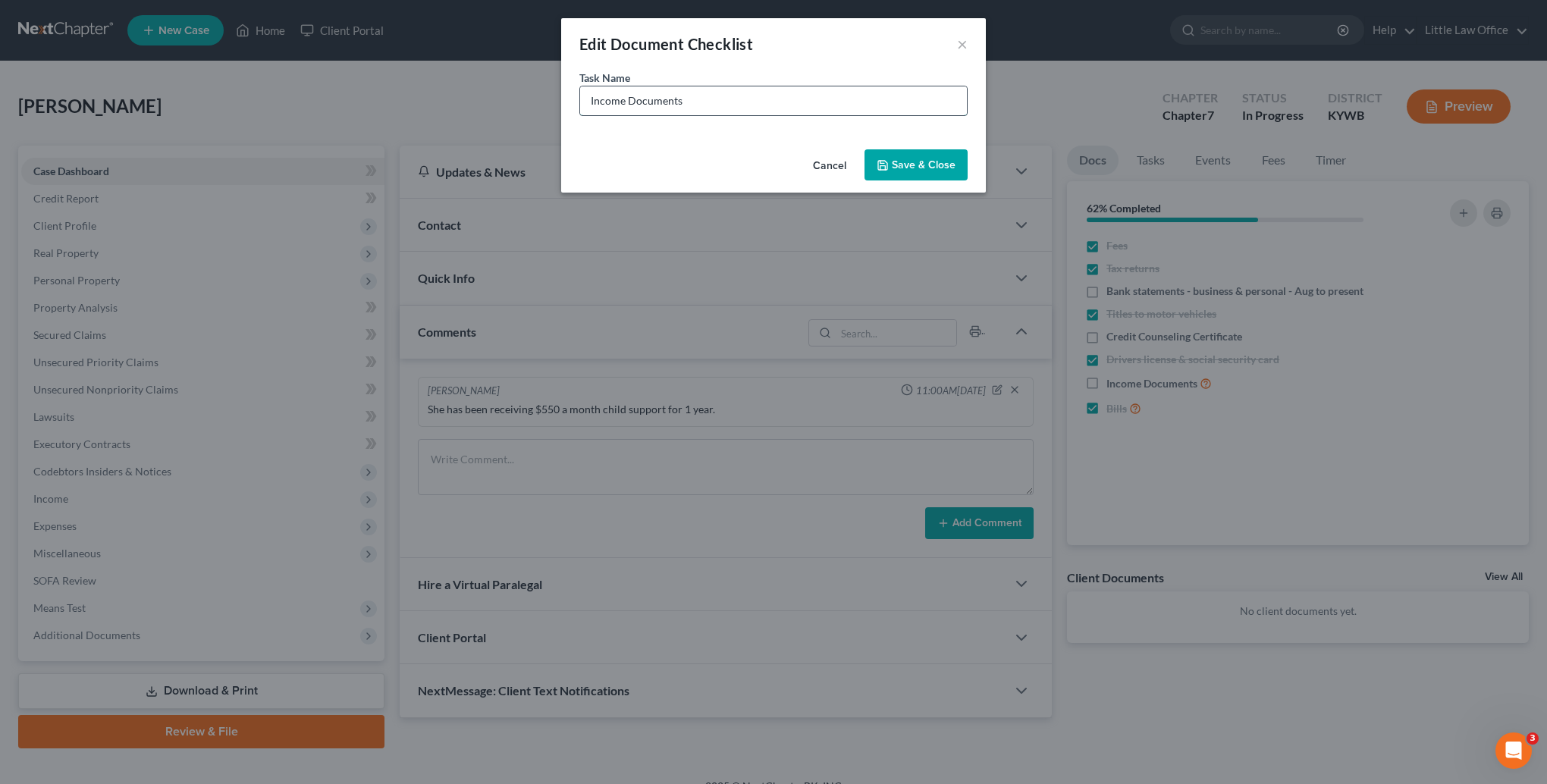
click at [798, 106] on input "Income Documents" at bounding box center [774, 101] width 387 height 29
type input "Income Documents - bank statements"
click at [913, 161] on button "Save & Close" at bounding box center [916, 166] width 103 height 32
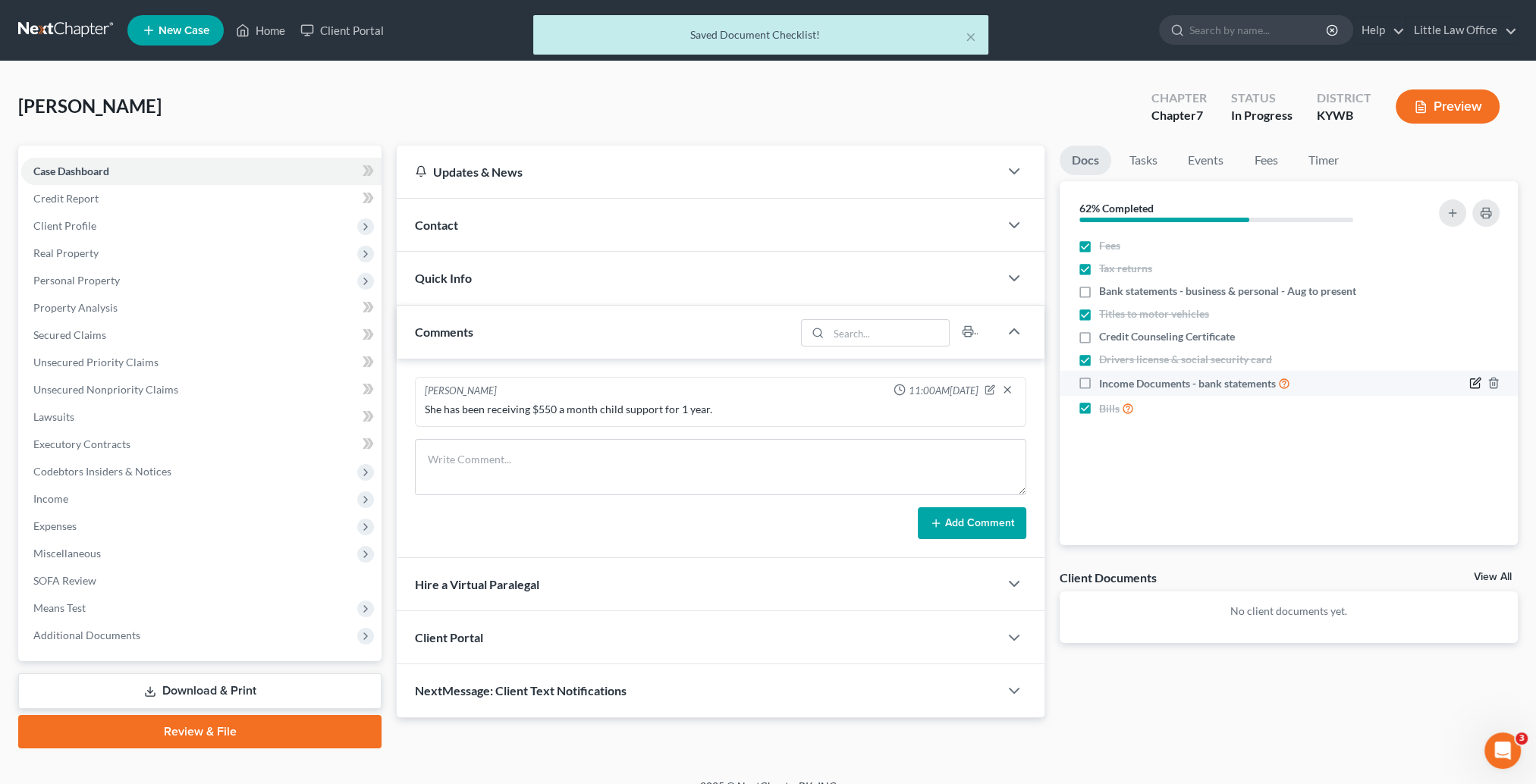
click at [1472, 381] on icon "button" at bounding box center [1475, 383] width 12 height 12
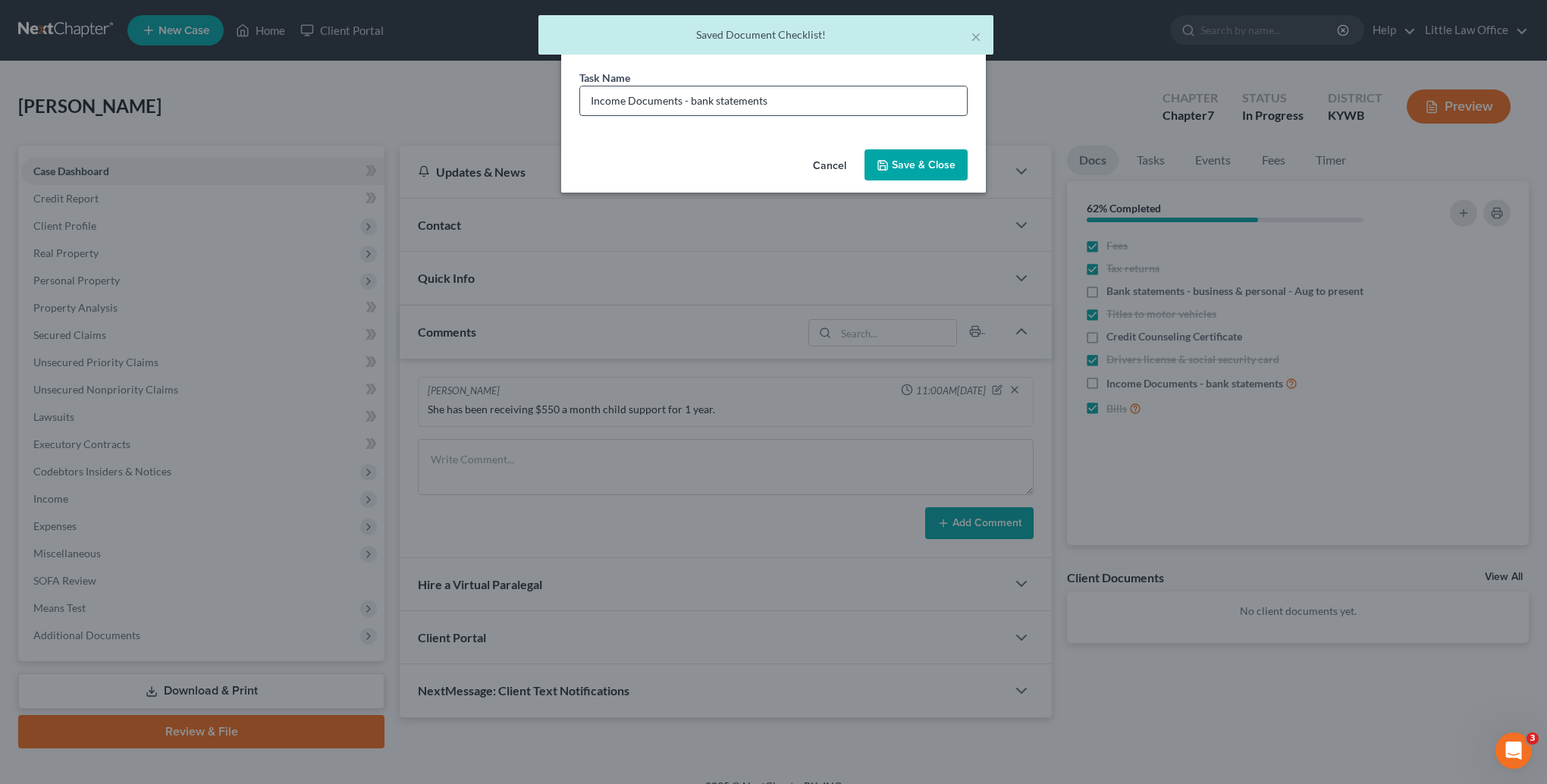
click at [812, 111] on input "Income Documents - bank statements" at bounding box center [774, 101] width 387 height 29
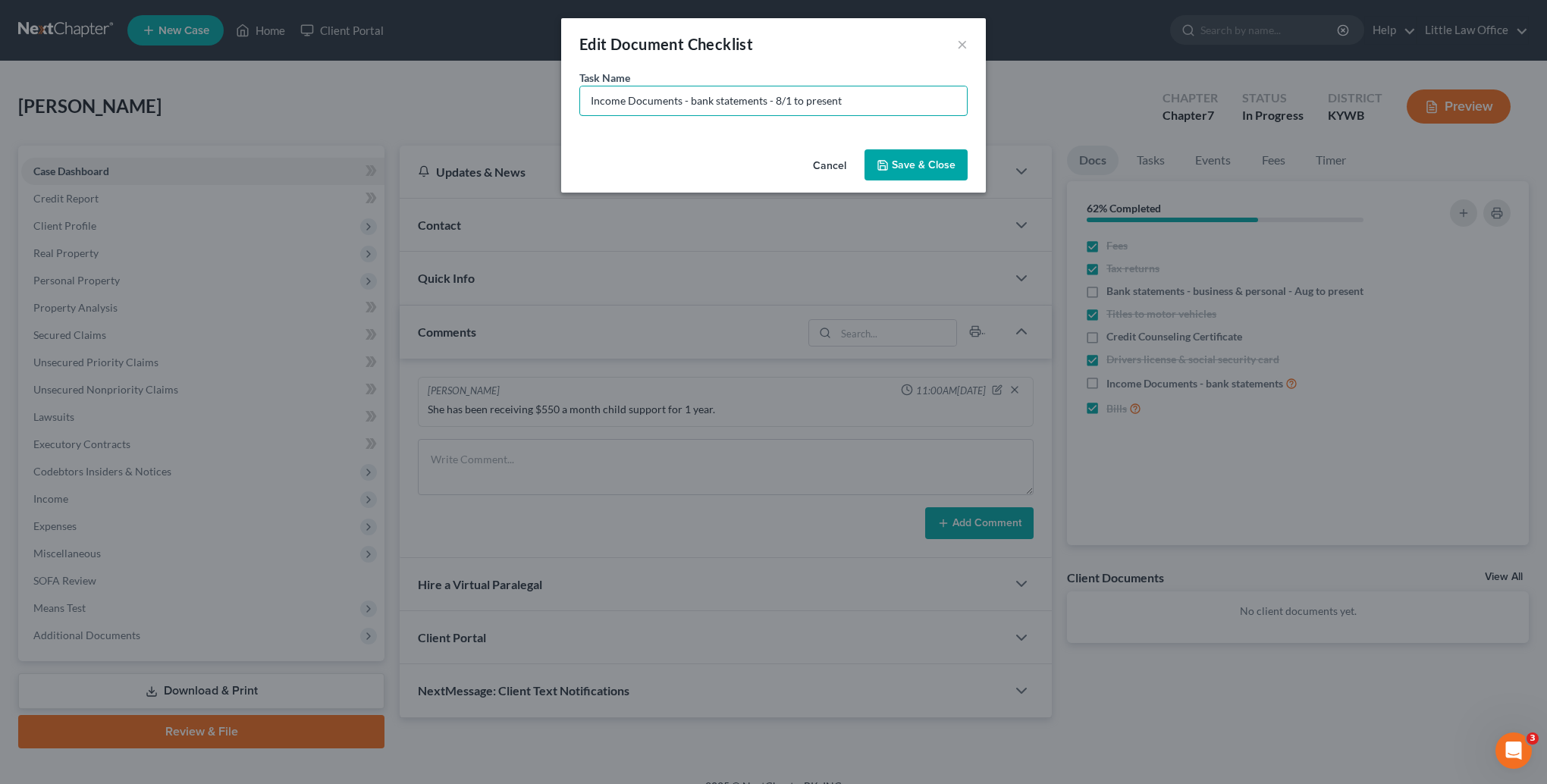
type input "Income Documents - bank statements - 8/1 to present"
click at [933, 172] on button "Save & Close" at bounding box center [916, 166] width 103 height 32
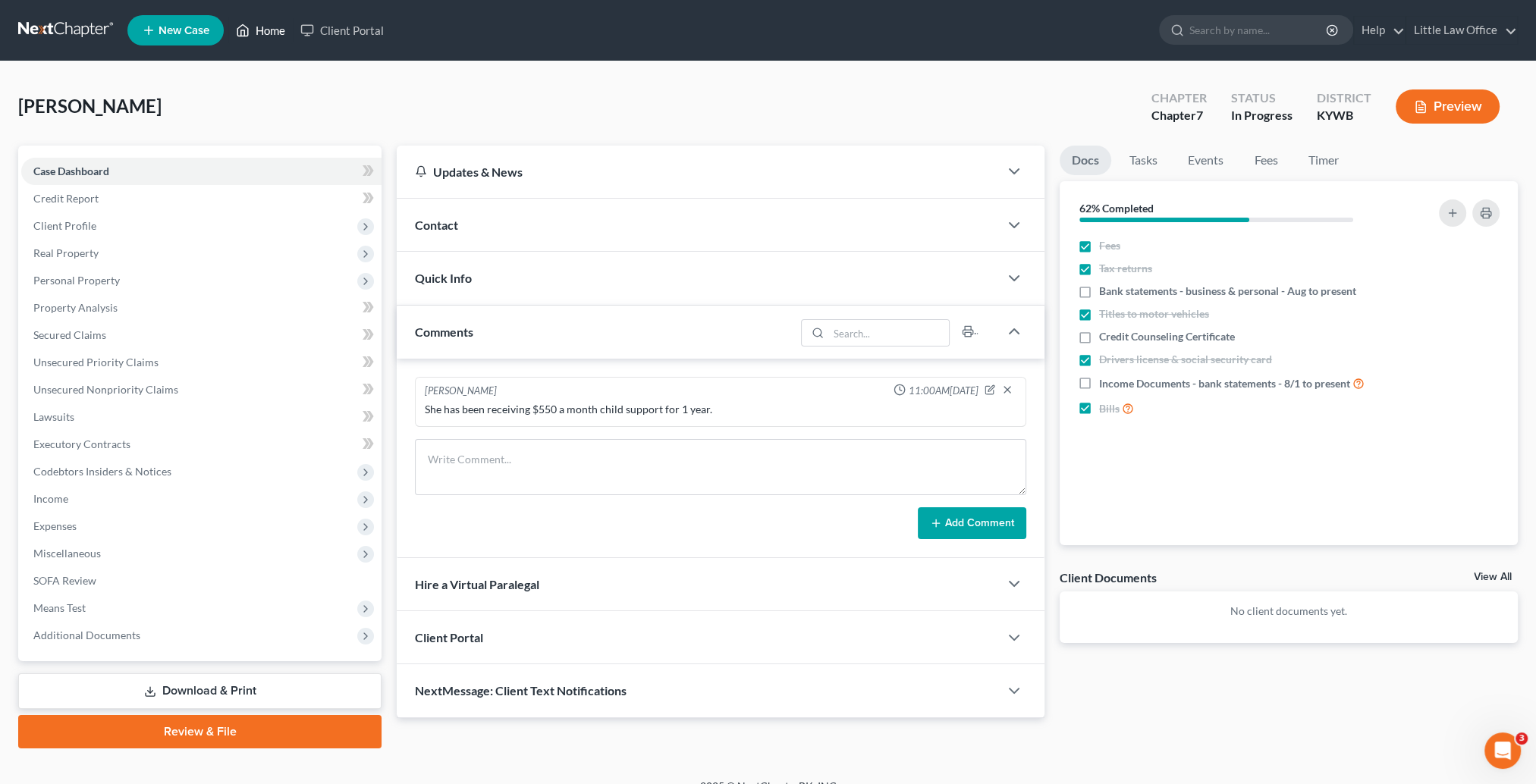
click at [263, 28] on link "Home" at bounding box center [260, 30] width 64 height 27
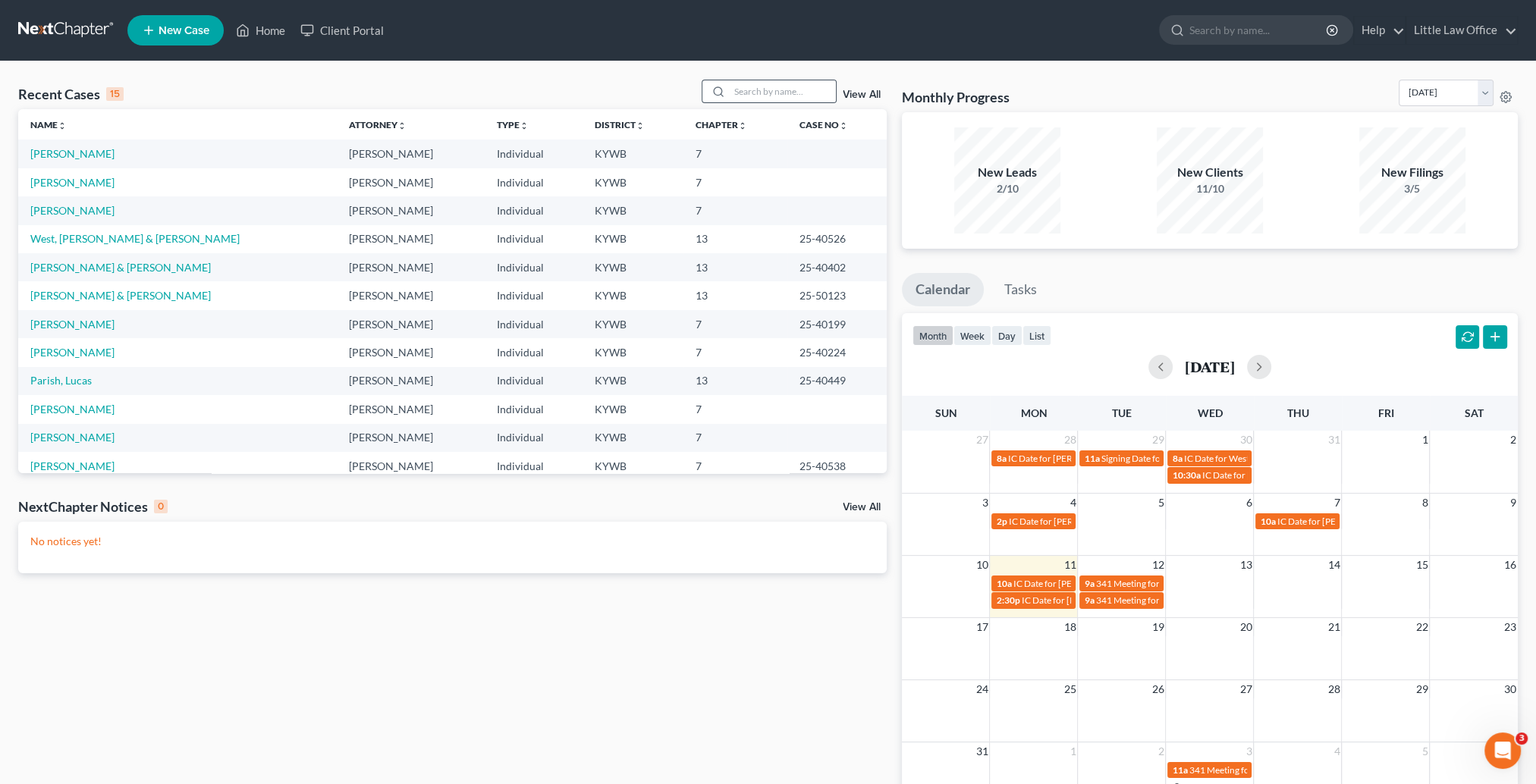
click at [793, 102] on div at bounding box center [769, 91] width 135 height 24
click at [788, 96] on input "search" at bounding box center [783, 91] width 107 height 22
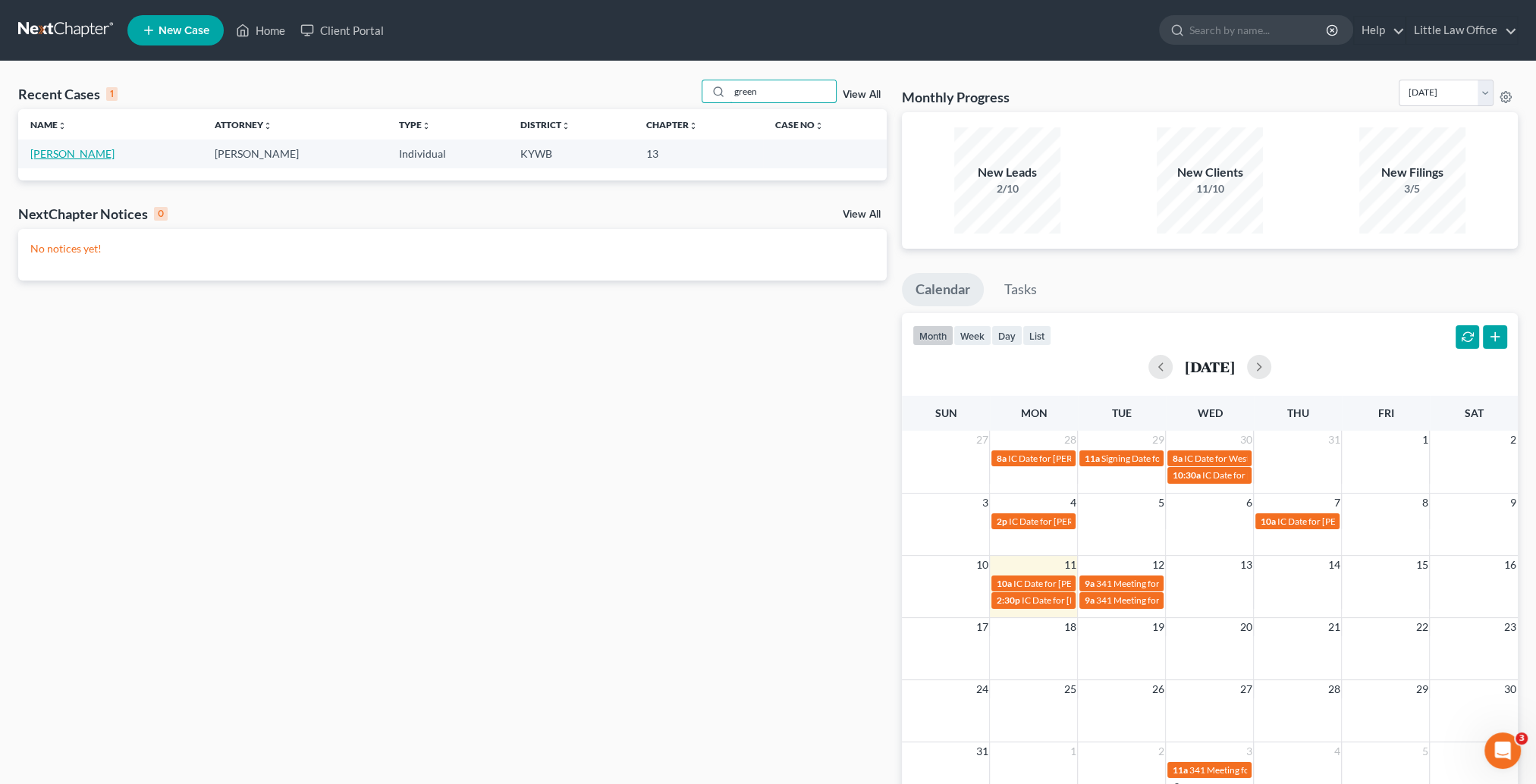
type input "green"
click at [51, 152] on link "[PERSON_NAME]" at bounding box center [73, 153] width 85 height 13
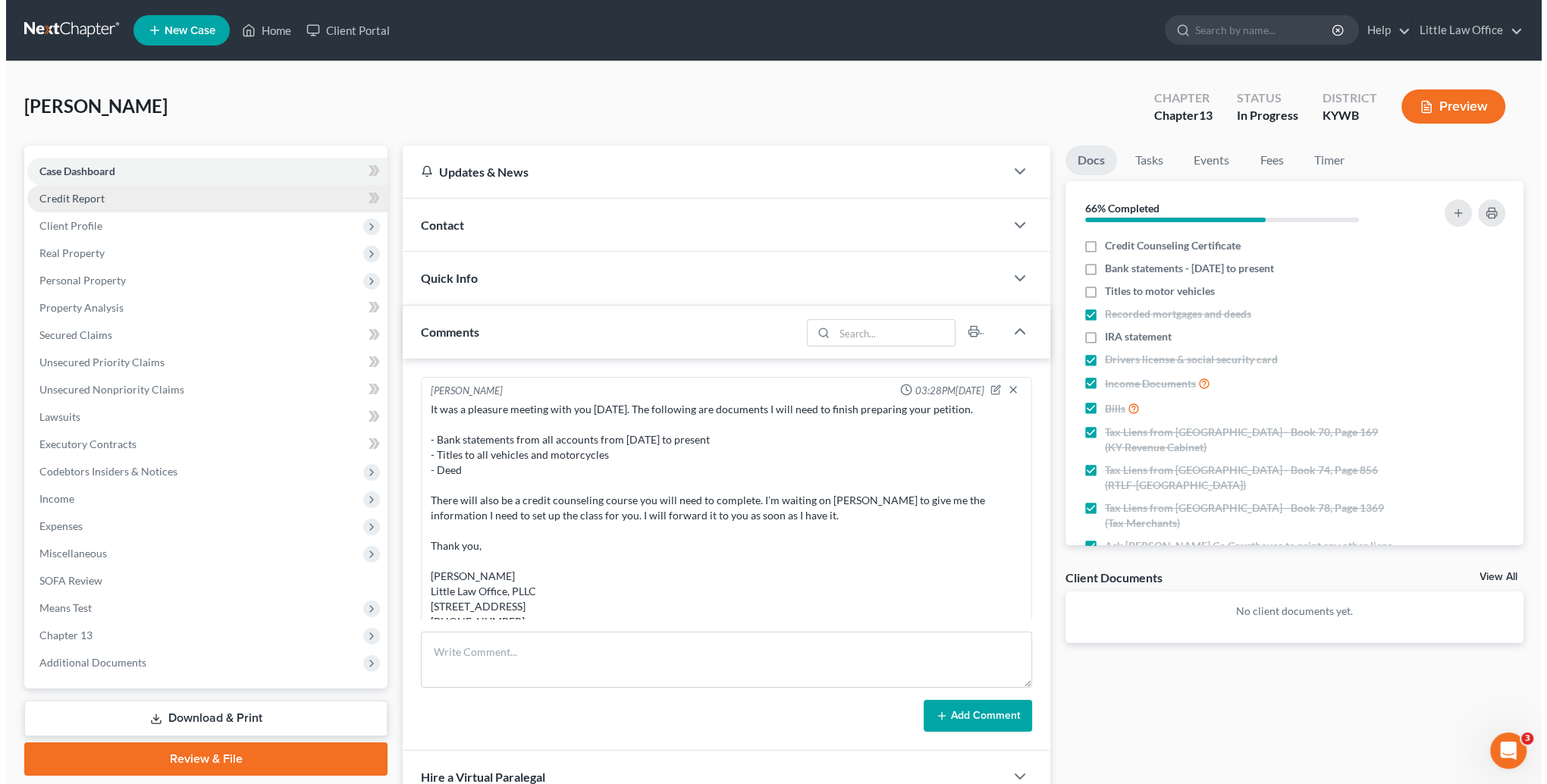
scroll to position [1005, 0]
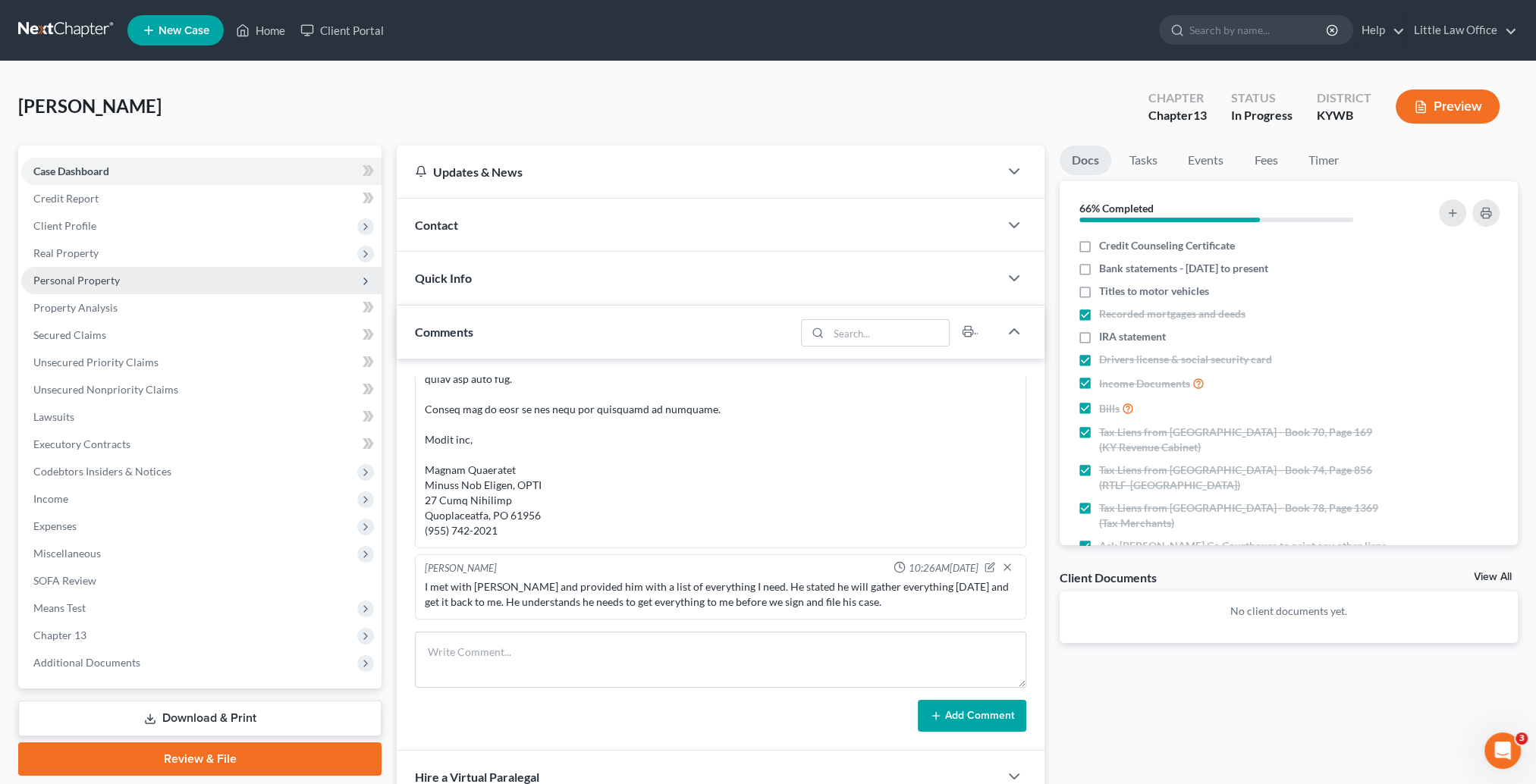
click at [151, 278] on span "Personal Property" at bounding box center [201, 280] width 360 height 27
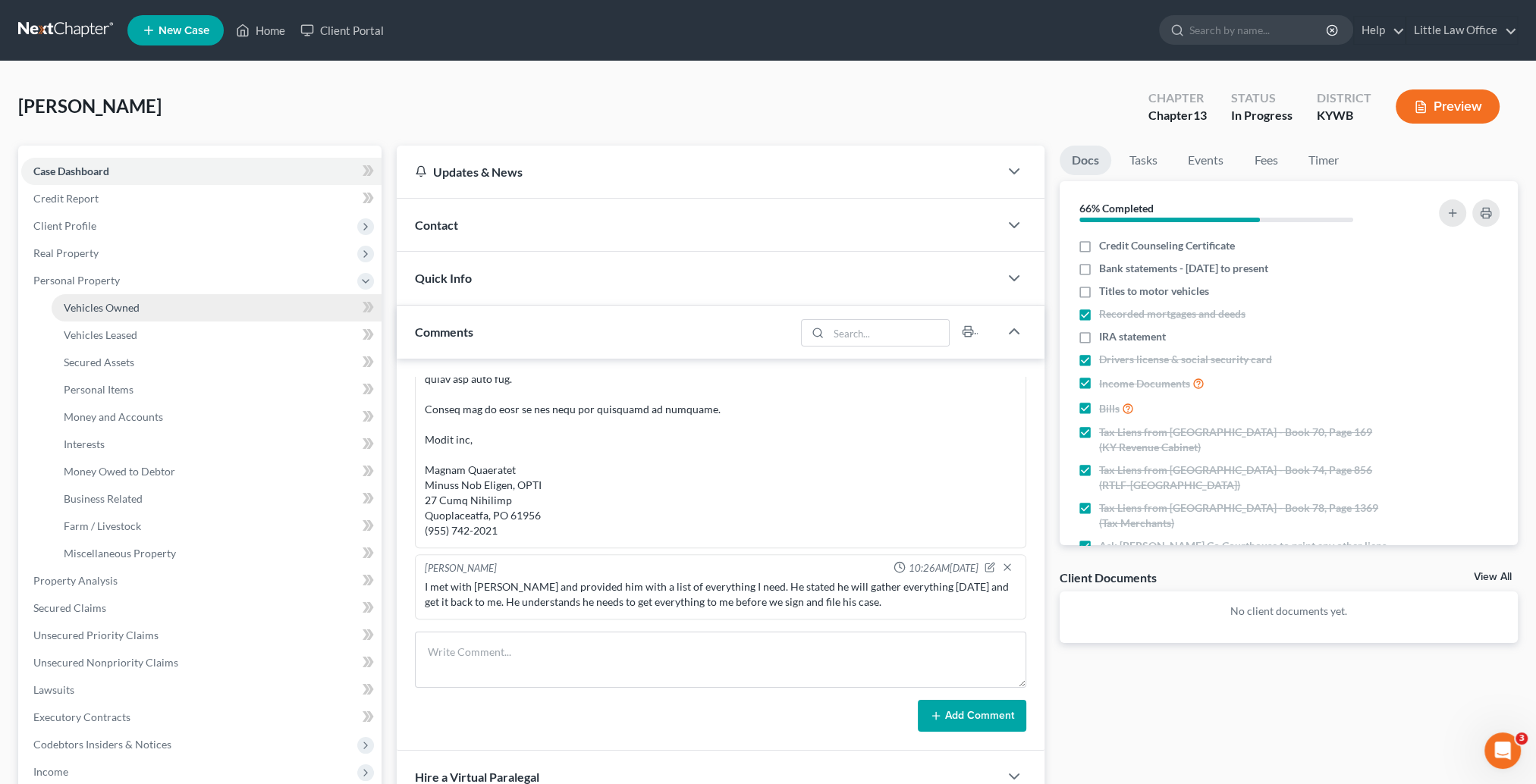
click at [133, 314] on link "Vehicles Owned" at bounding box center [216, 308] width 330 height 27
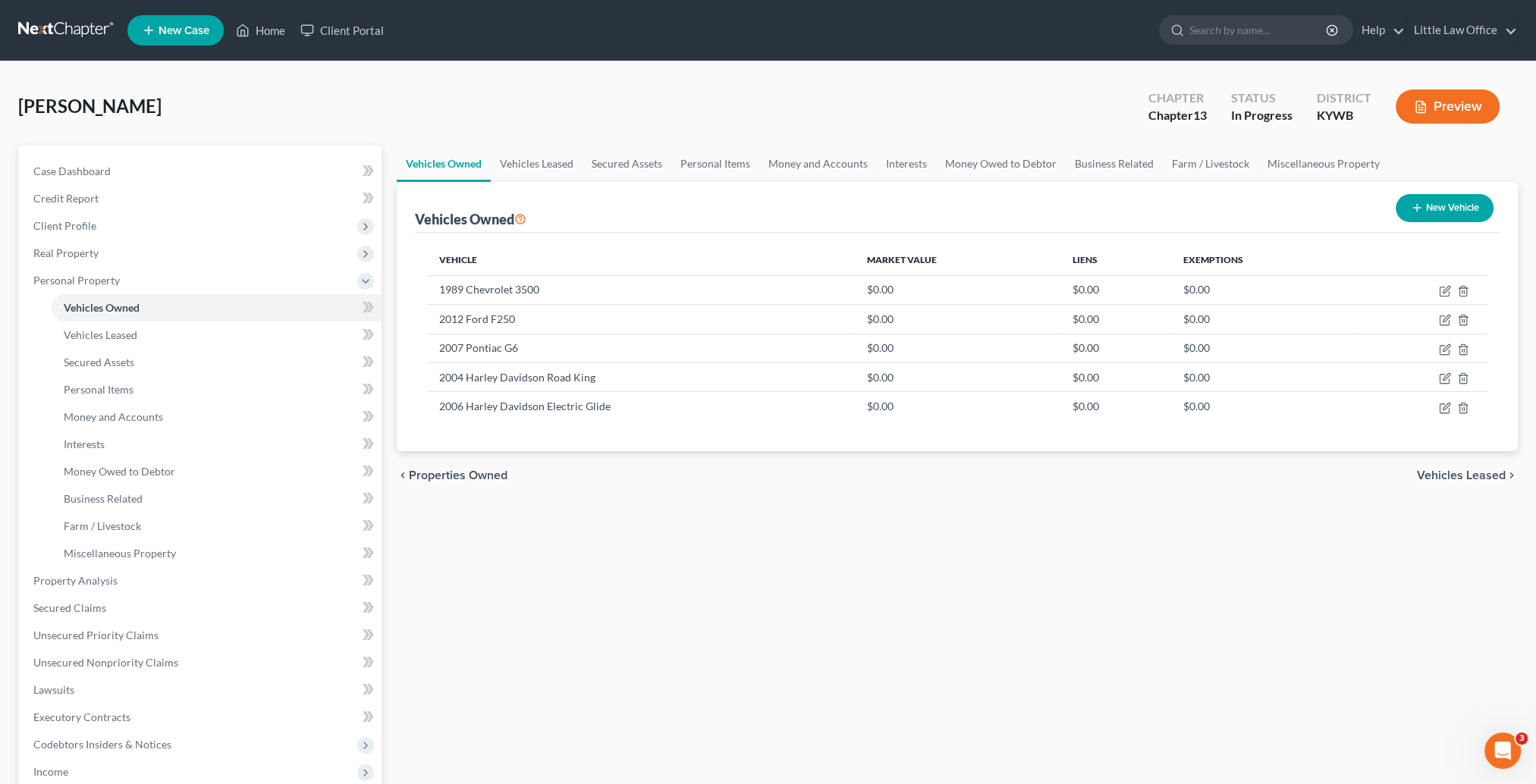
click at [1455, 210] on button "New Vehicle" at bounding box center [1445, 208] width 98 height 28
select select "0"
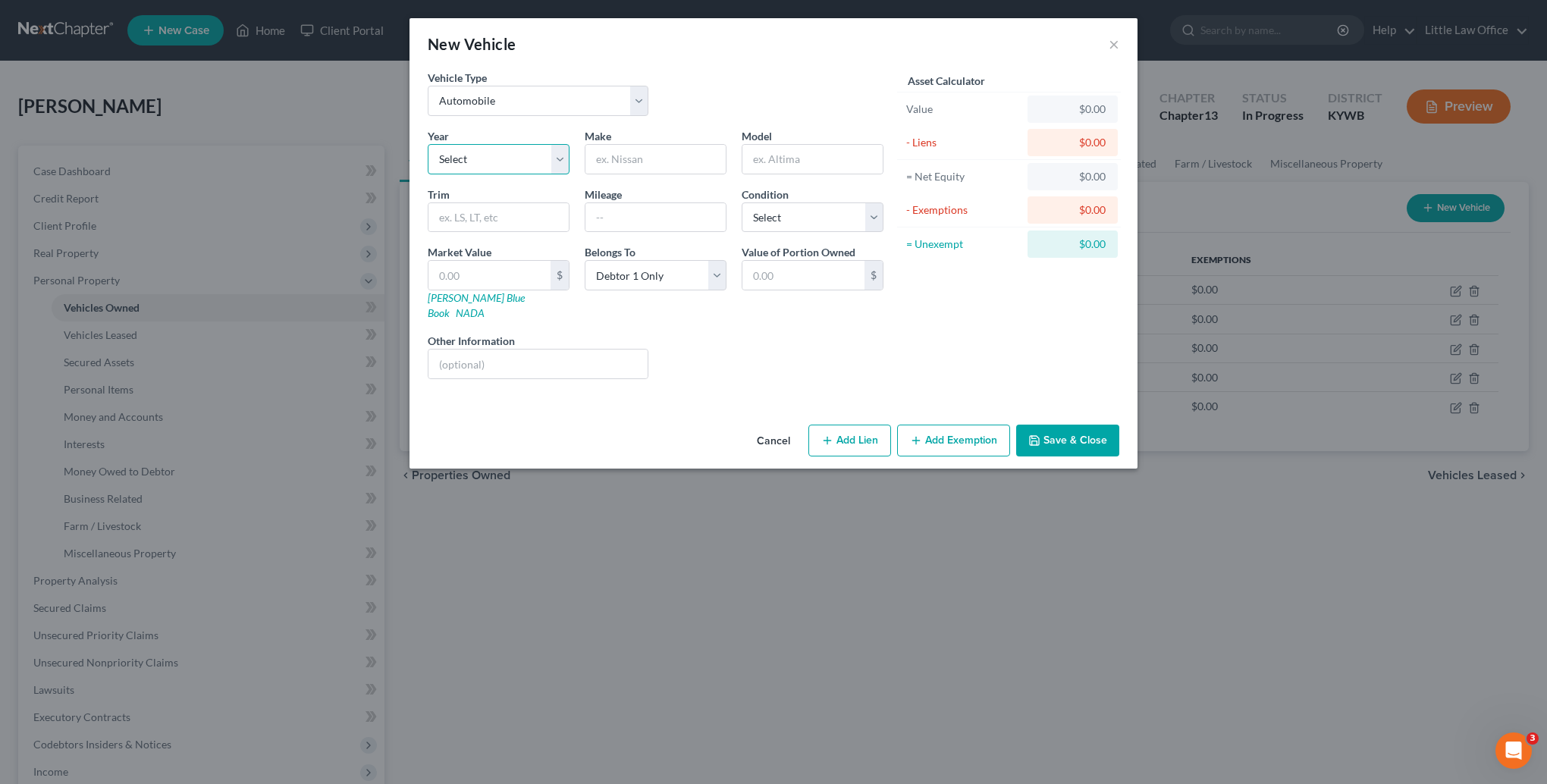
click at [521, 165] on select "Select 2026 2025 2024 2023 2022 2021 2020 2019 2018 2017 2016 2015 2014 2013 20…" at bounding box center [498, 160] width 142 height 30
select select "15"
click at [428, 144] on select "Select 2026 2025 2024 2023 2022 2021 2020 2019 2018 2017 2016 2015 2014 2013 20…" at bounding box center [498, 160] width 142 height 30
type input "Ford"
type input "F250"
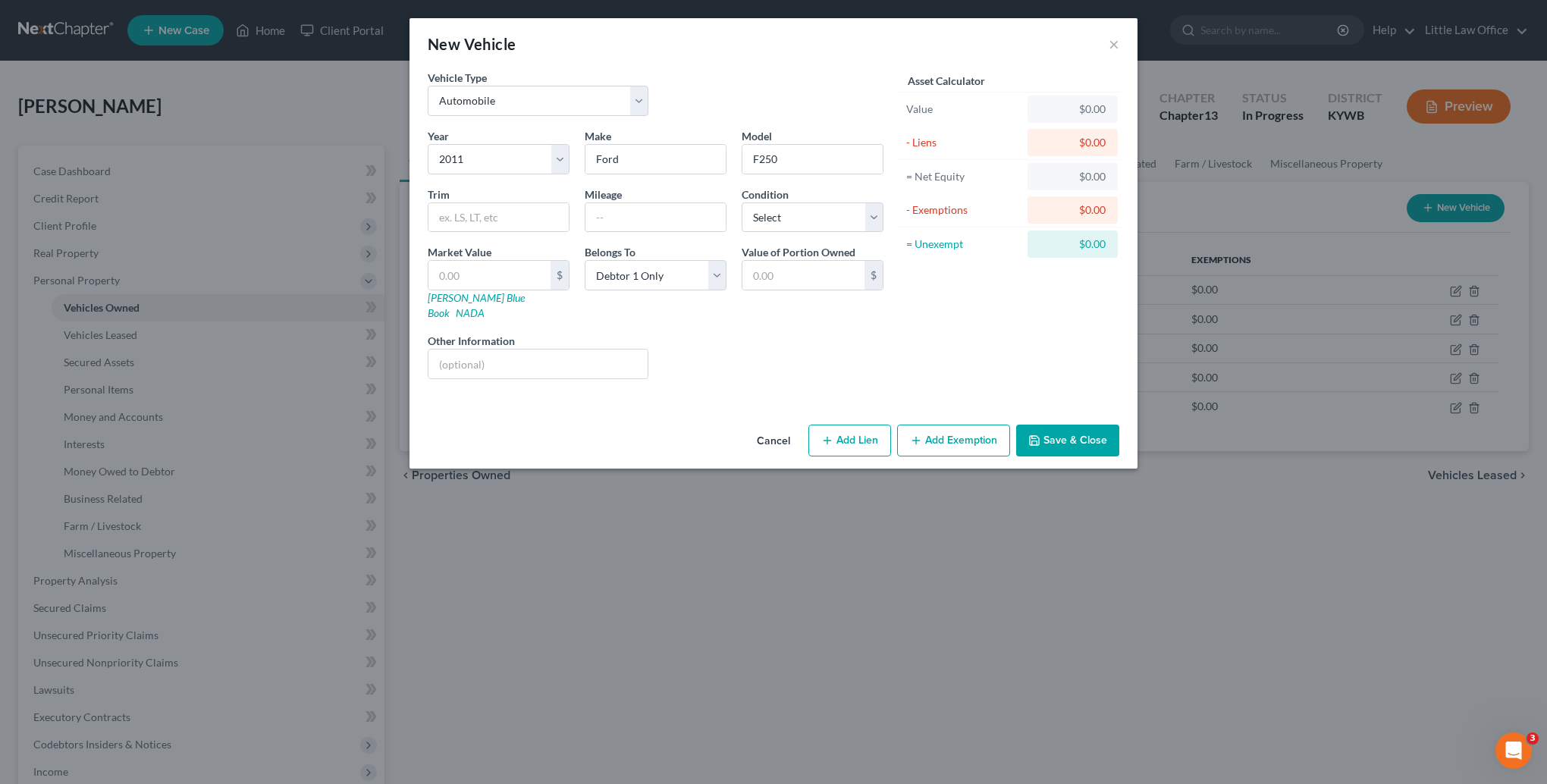
click at [1076, 425] on button "Save & Close" at bounding box center [1068, 441] width 103 height 32
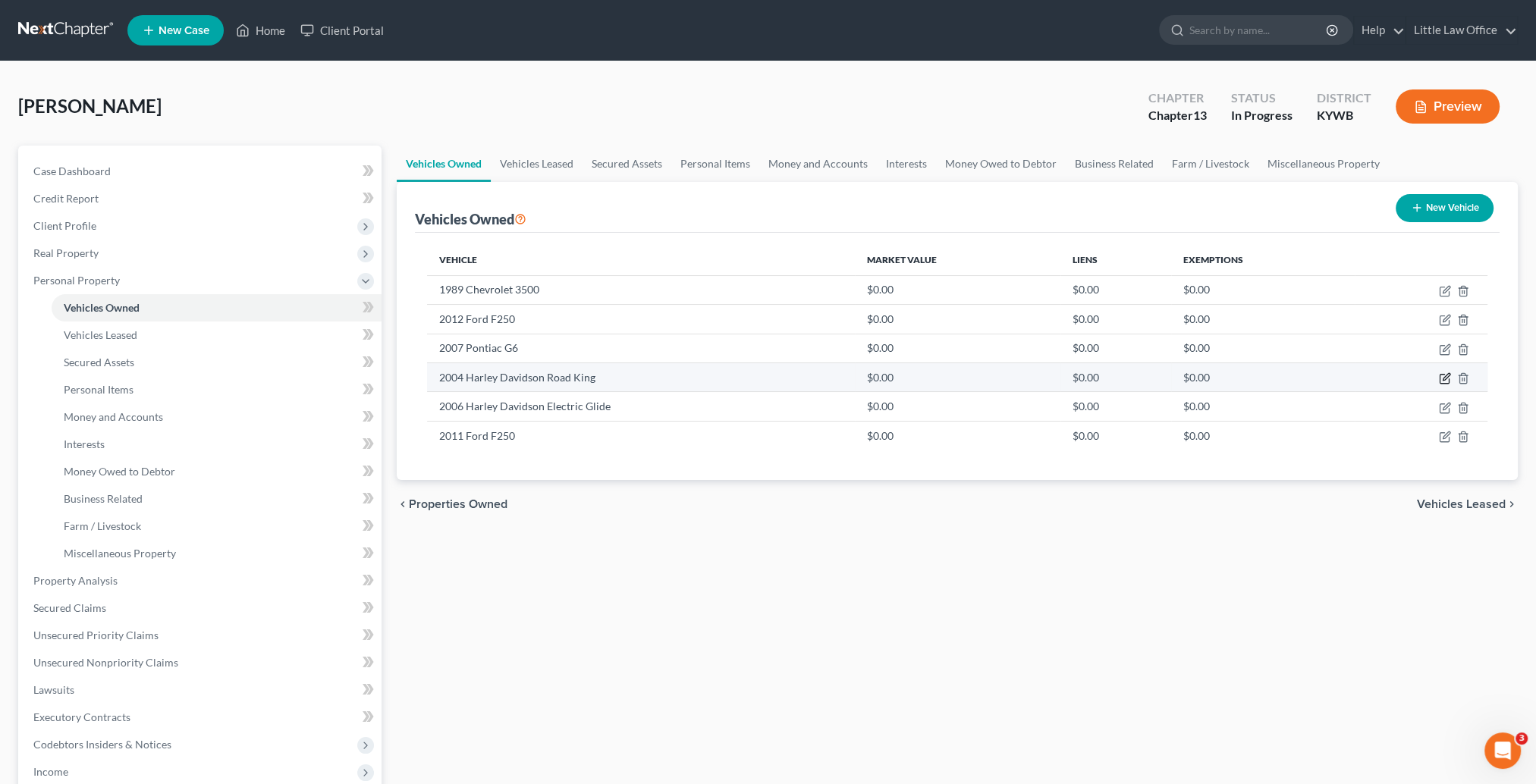
click at [1447, 373] on icon "button" at bounding box center [1445, 378] width 12 height 12
select select "0"
select select "22"
select select "4"
select select "0"
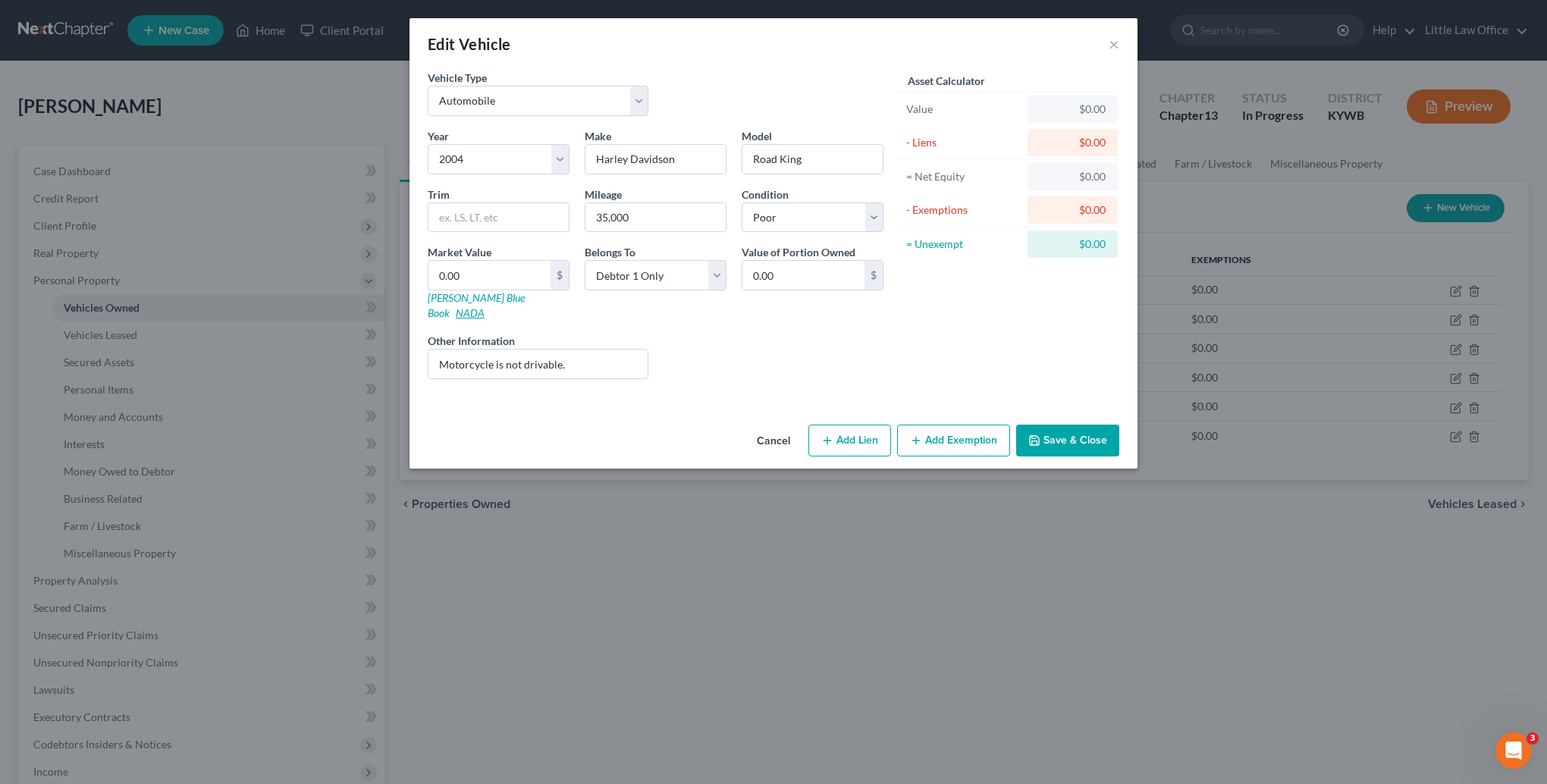
click at [484, 307] on link "NADA" at bounding box center [470, 313] width 29 height 13
click at [625, 150] on input "Harley Davidson" at bounding box center [656, 159] width 140 height 29
type input "Harley-Davidson"
click at [471, 268] on input "0.00" at bounding box center [489, 275] width 122 height 29
type input "5"
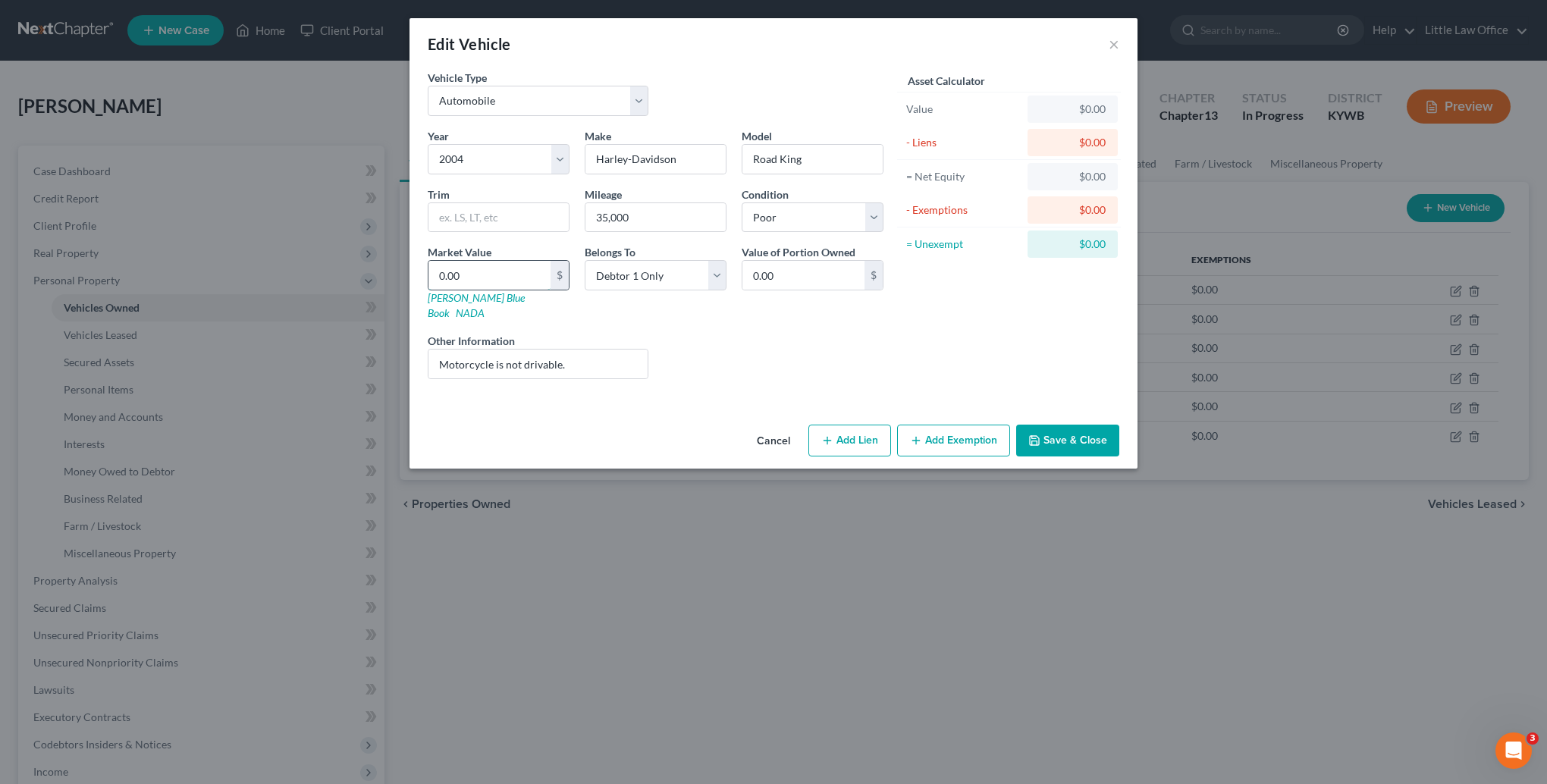
type input "5.00"
type input "50"
type input "50.00"
type input "500"
type input "500.00"
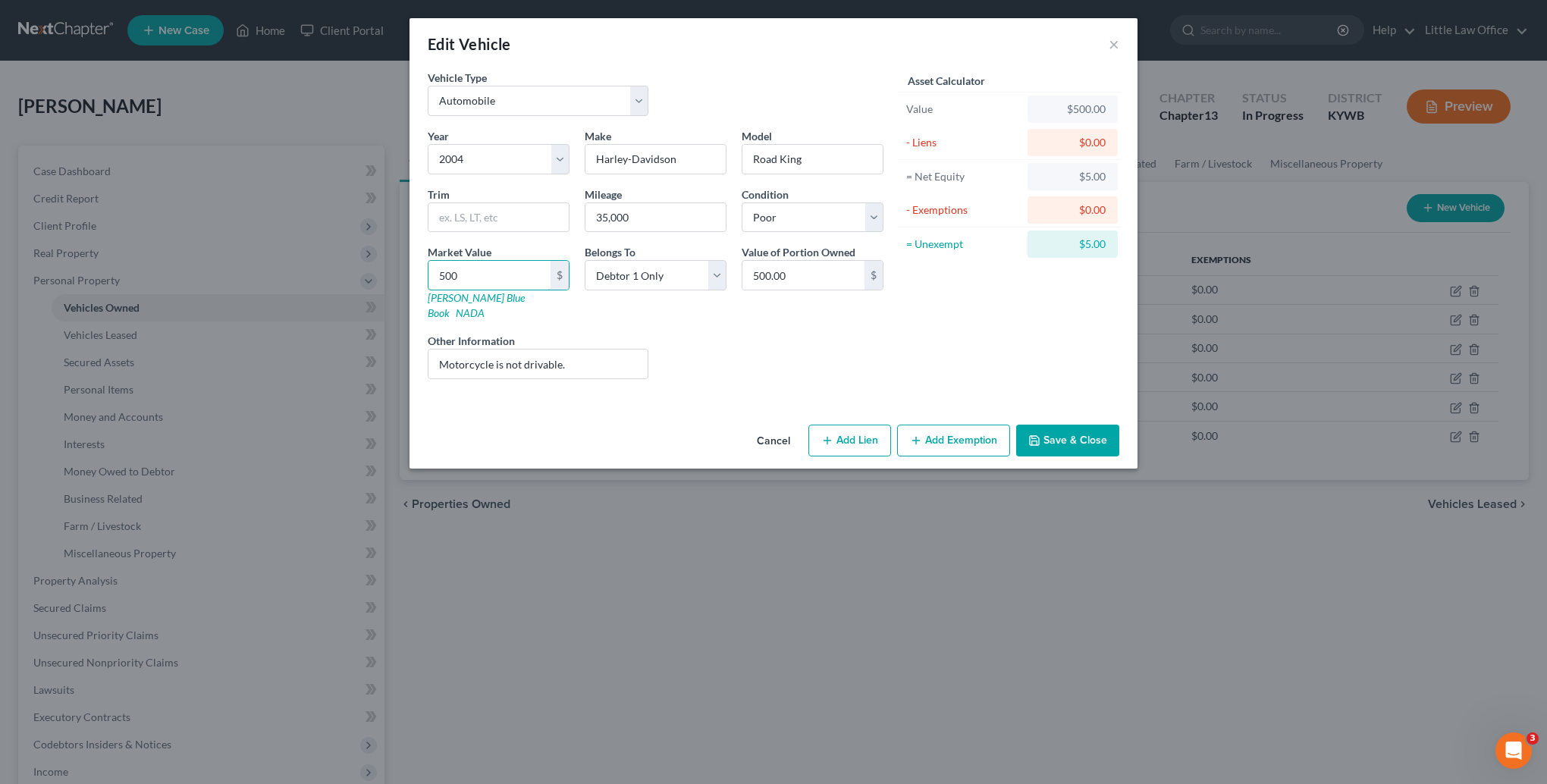
type input "500"
click at [1095, 426] on button "Save & Close" at bounding box center [1068, 441] width 103 height 32
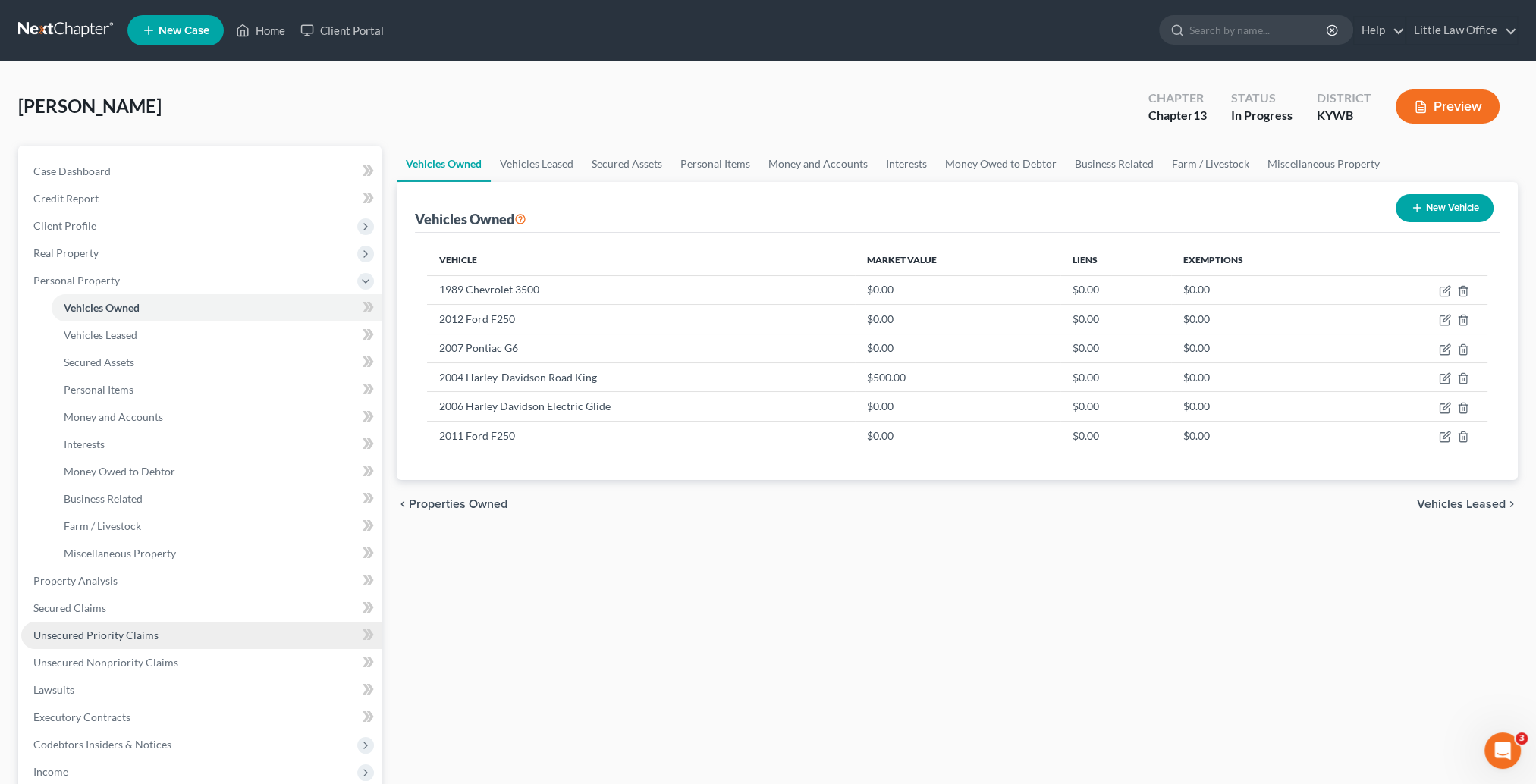
click at [66, 632] on span "Unsecured Priority Claims" at bounding box center [96, 634] width 125 height 13
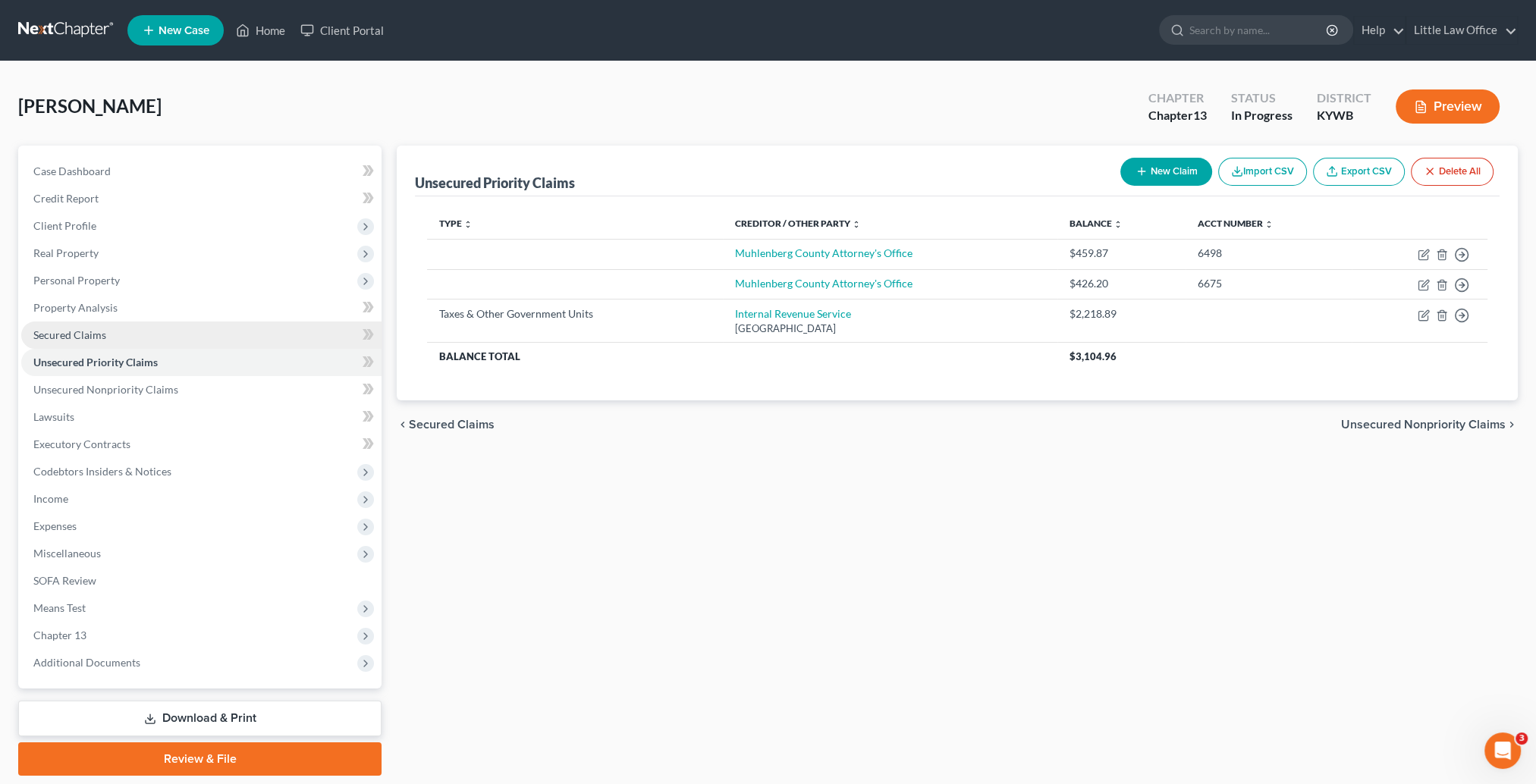
click at [86, 341] on link "Secured Claims" at bounding box center [201, 335] width 360 height 27
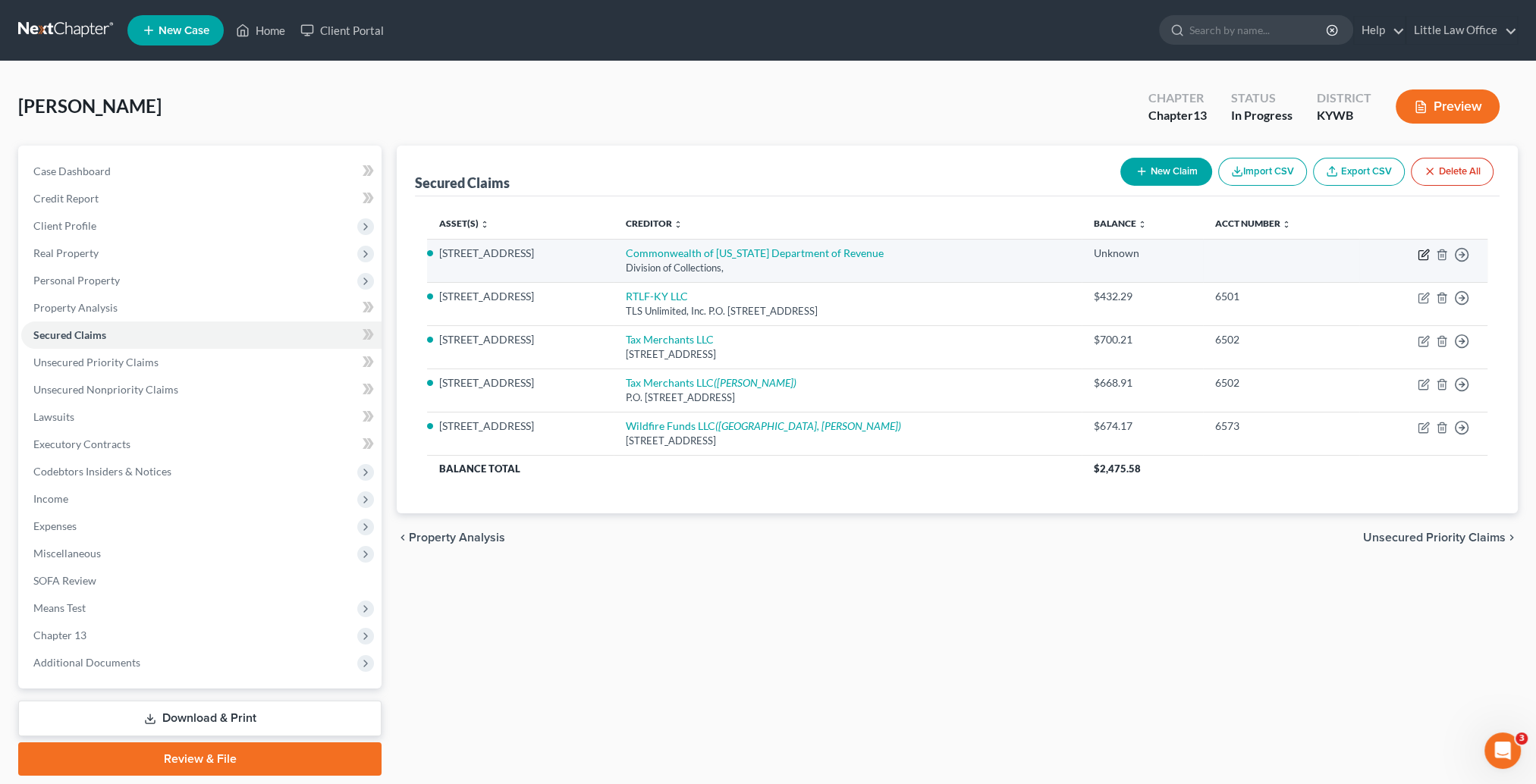
click at [1423, 256] on icon "button" at bounding box center [1424, 254] width 12 height 12
select select "0"
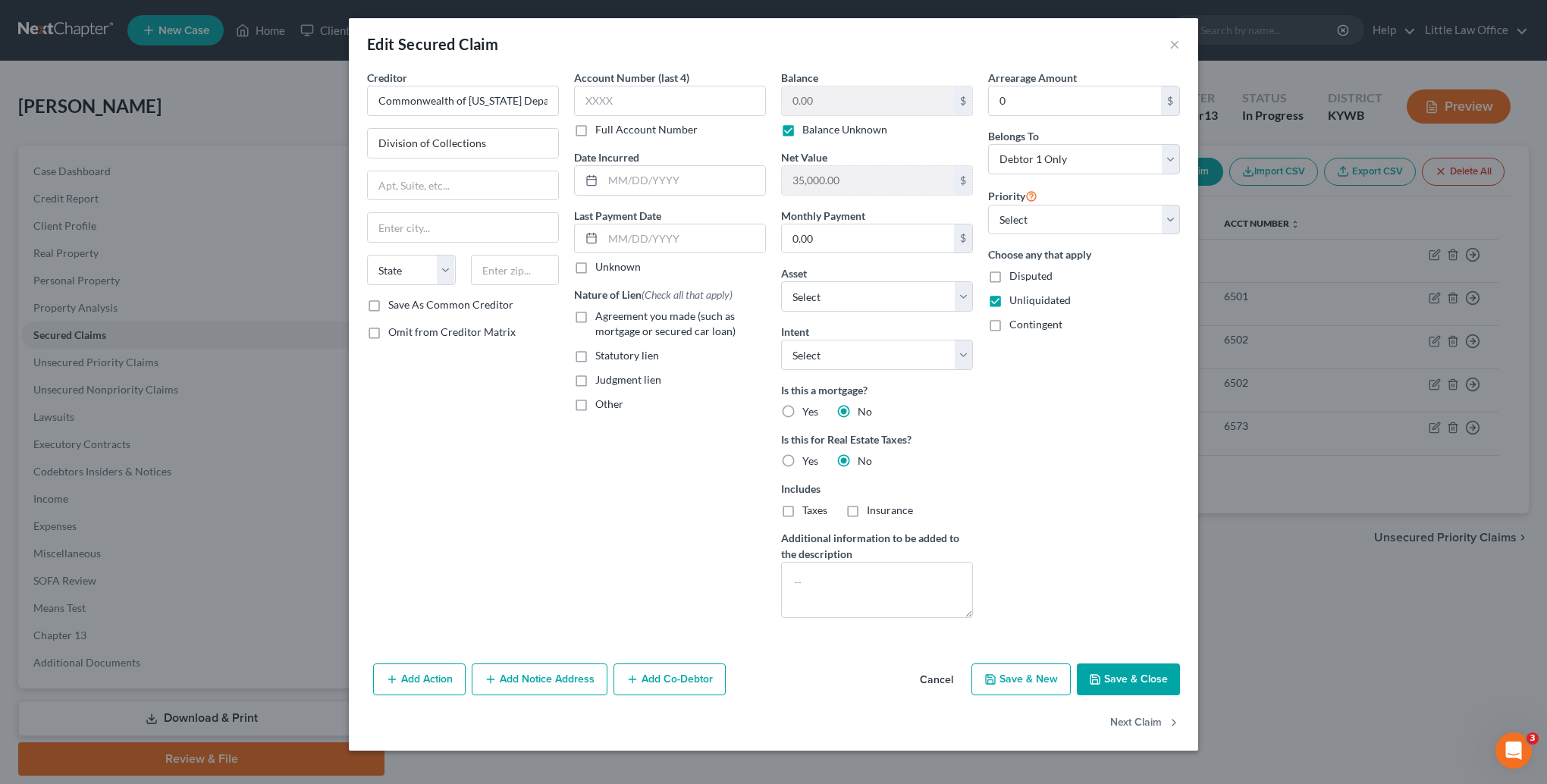
click at [629, 357] on span "Statutory lien" at bounding box center [626, 355] width 63 height 13
click at [611, 357] on input "Statutory lien" at bounding box center [607, 353] width 10 height 10
checkbox input "true"
click at [885, 365] on select "Select Surrender Redeem Reaffirm Avoid Other" at bounding box center [876, 355] width 192 height 30
click at [781, 340] on select "Select Surrender Redeem Reaffirm Avoid Other" at bounding box center [876, 355] width 192 height 30
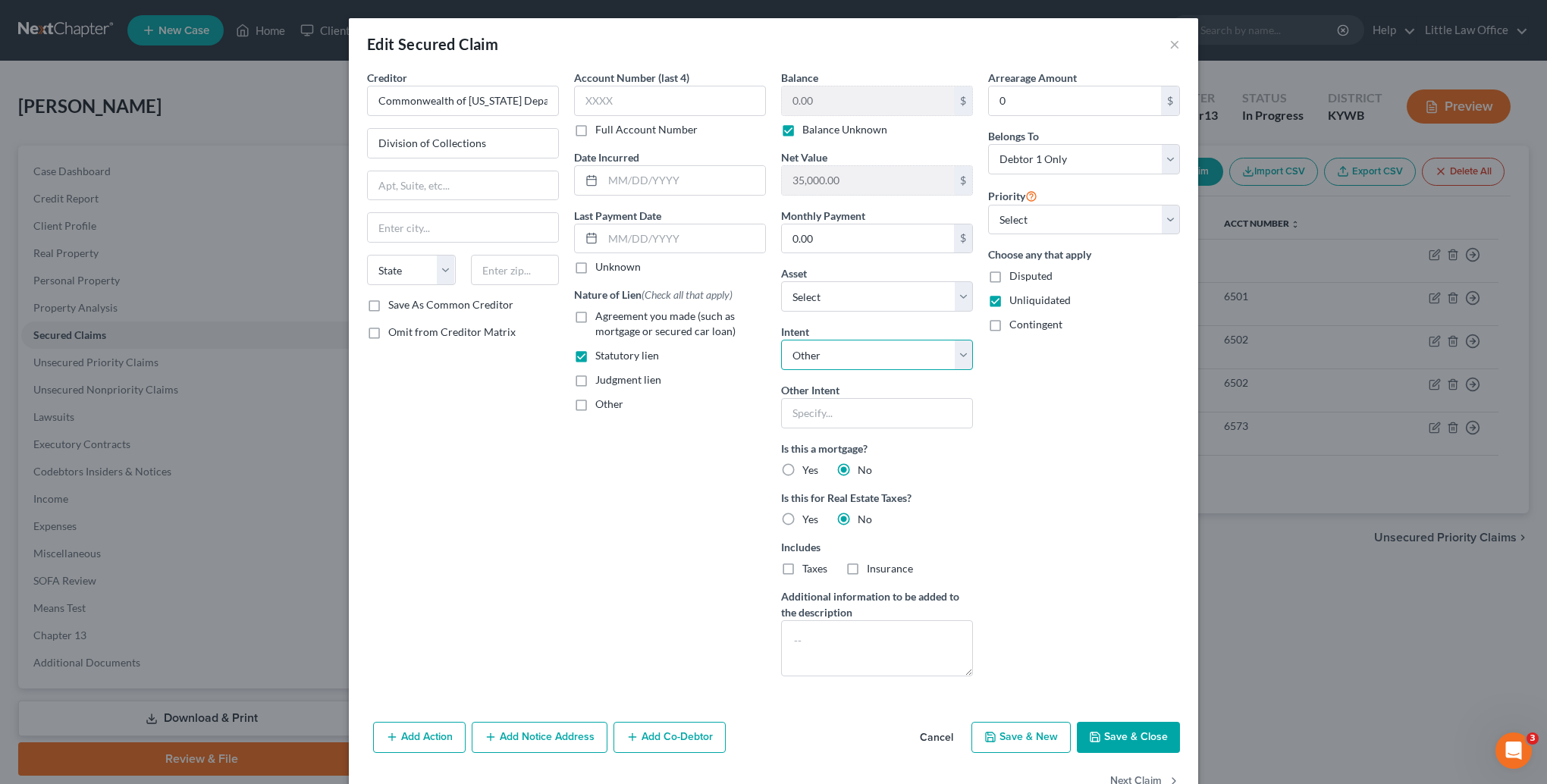
click at [866, 362] on select "Select Surrender Redeem Reaffirm Avoid Other" at bounding box center [876, 355] width 192 height 30
click at [781, 340] on select "Select Surrender Redeem Reaffirm Avoid Other" at bounding box center [876, 355] width 192 height 30
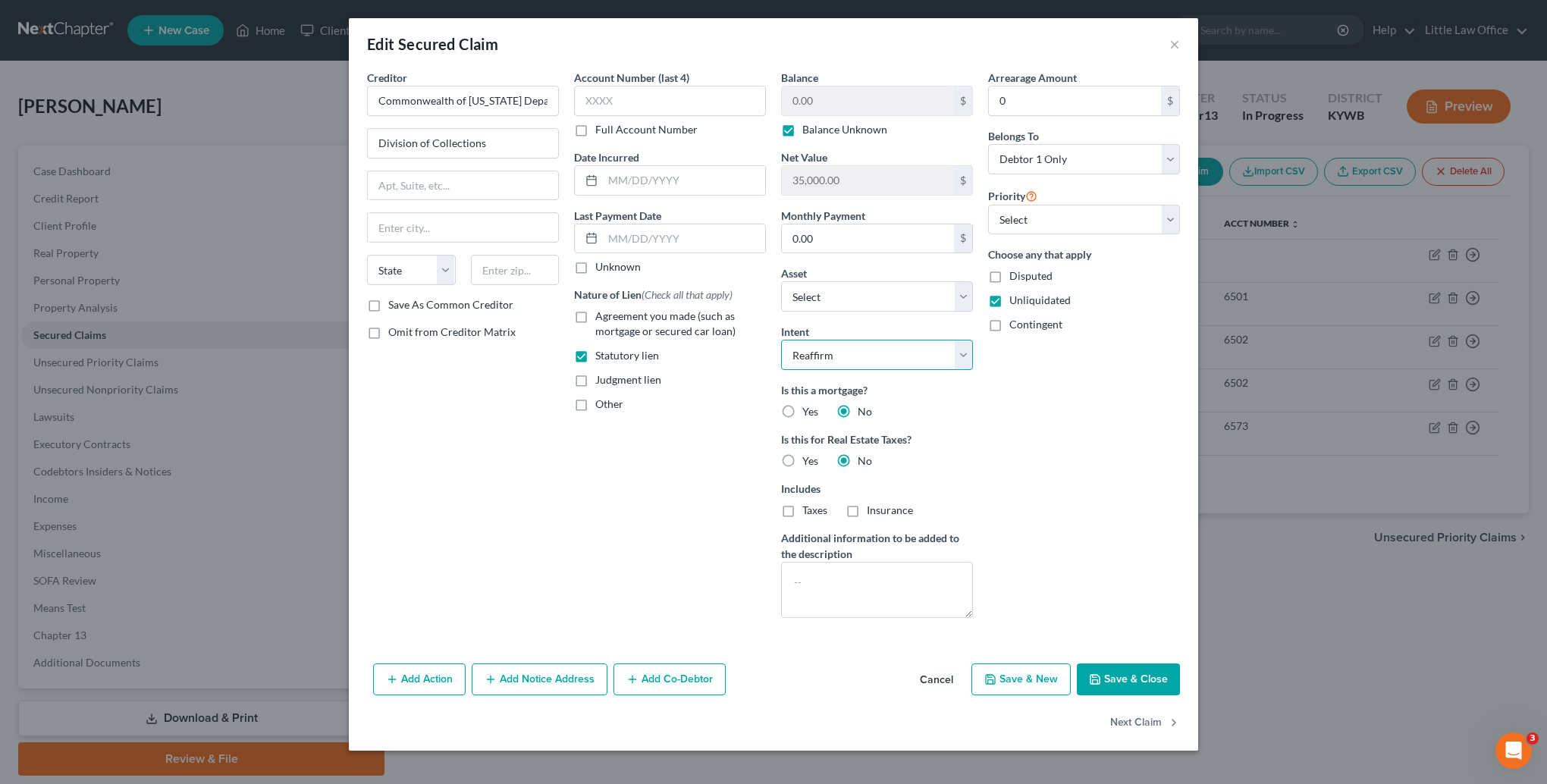
select select "3"
click at [1061, 474] on div "Arrearage Amount 0 $ Belongs To * Select Debtor 1 Only Debtor 2 Only Debtor 1 A…" at bounding box center [1083, 350] width 207 height 560
click at [463, 193] on input "text" at bounding box center [462, 186] width 190 height 29
type input "[STREET_ADDRESS]"
type input "40602"
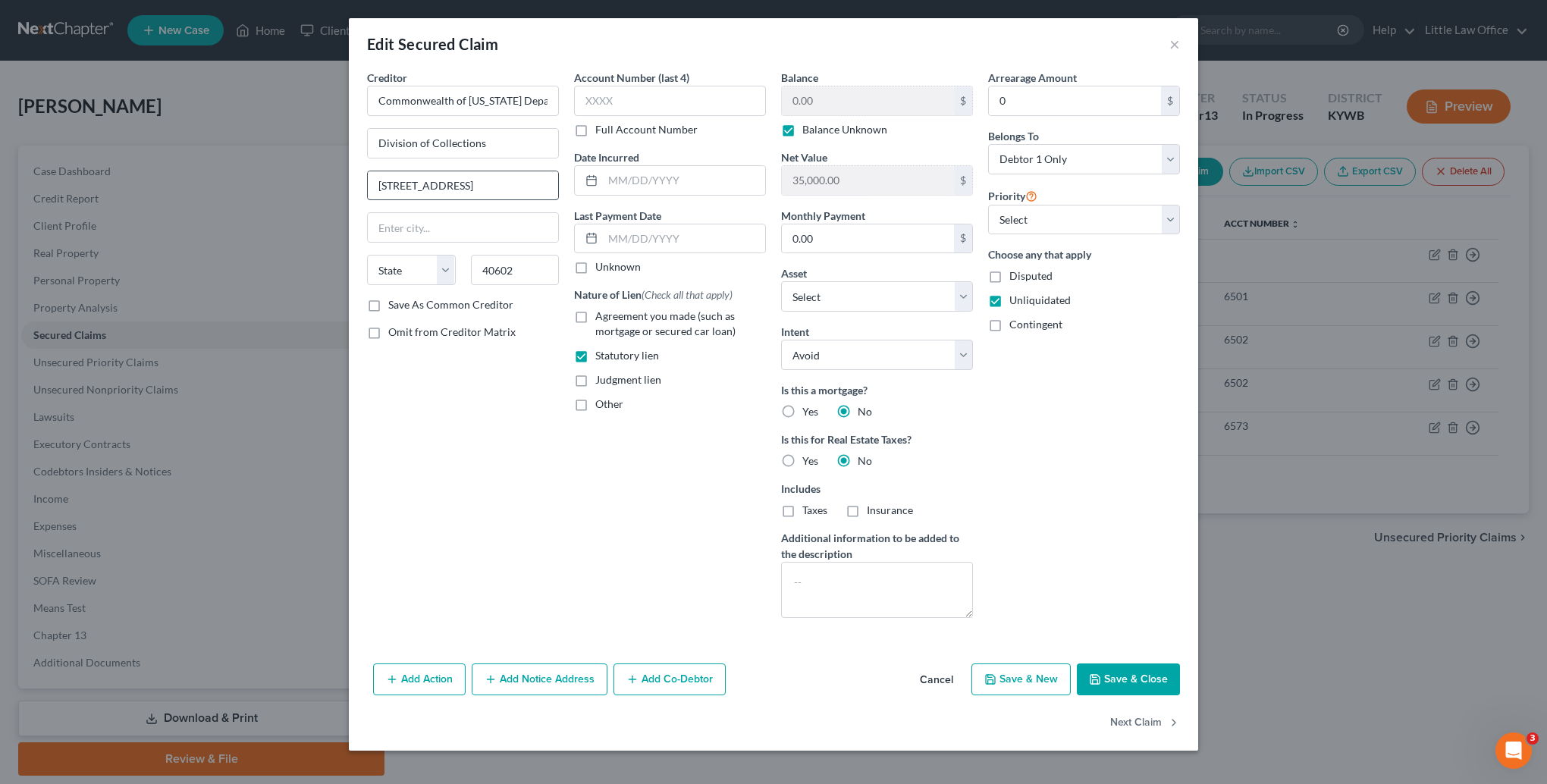
type input "Frankfort"
select select "18"
click at [1135, 672] on button "Save & Close" at bounding box center [1128, 679] width 103 height 32
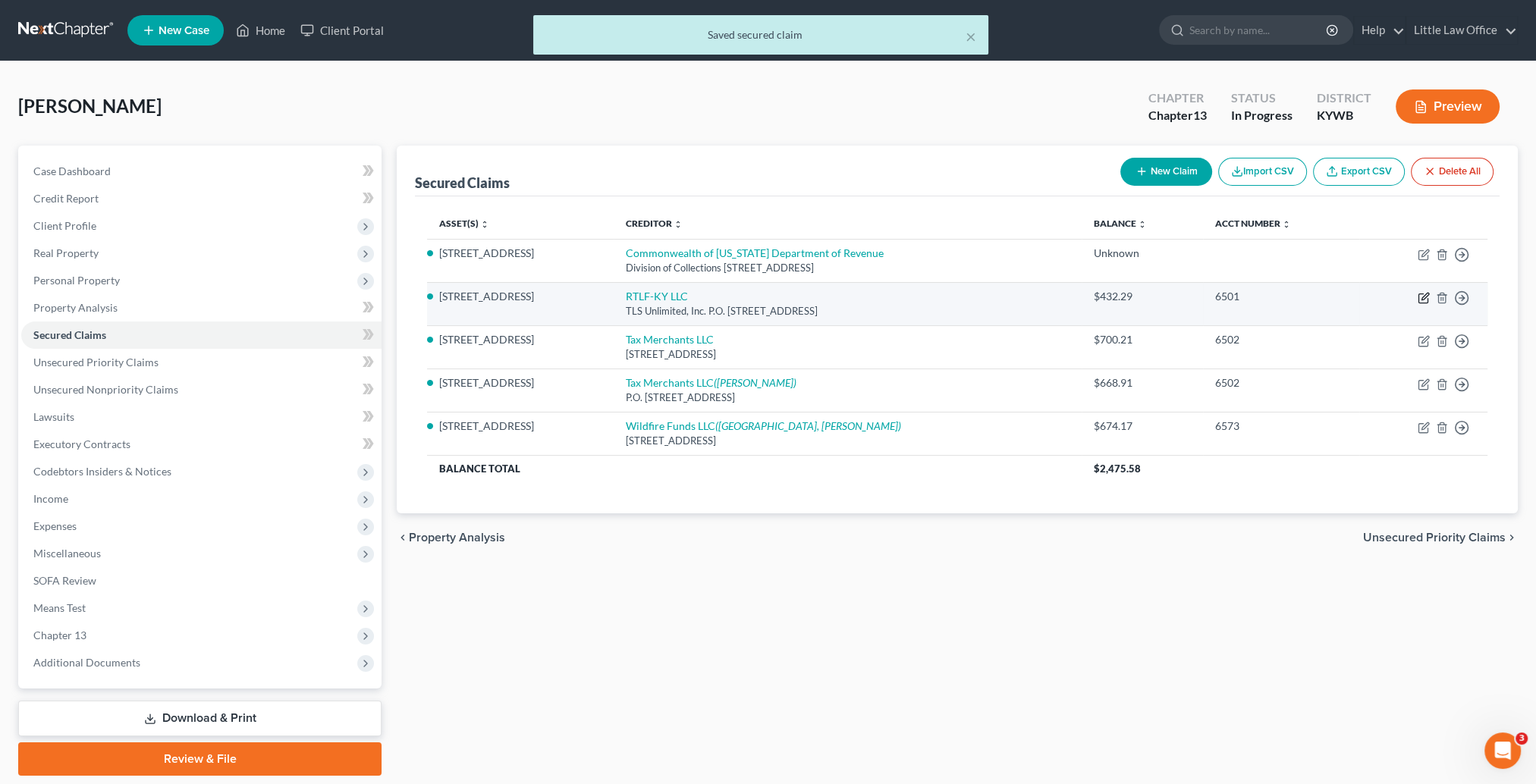
click at [1420, 299] on icon "button" at bounding box center [1424, 298] width 12 height 12
select select "30"
select select "0"
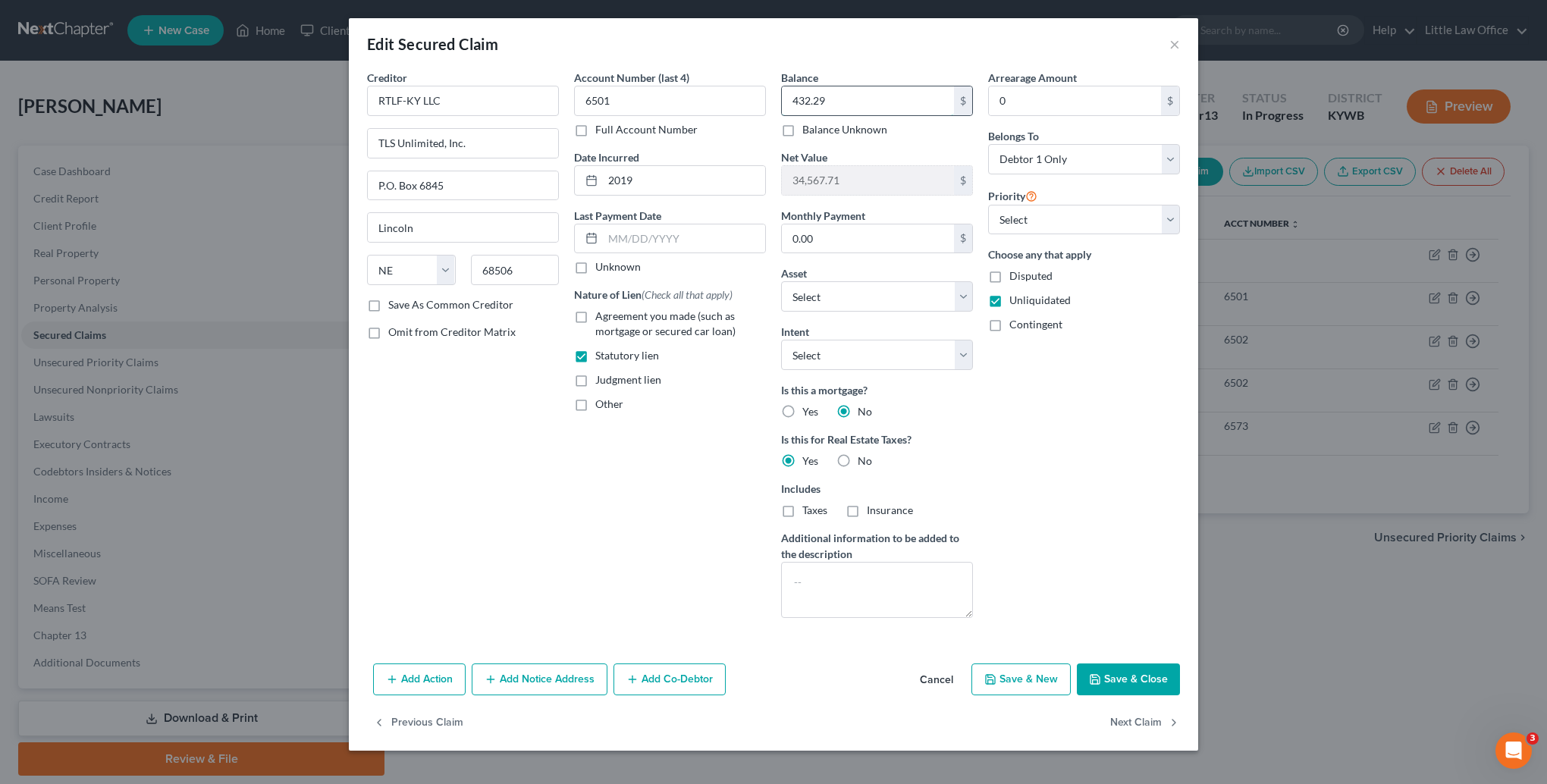
click at [843, 92] on input "432.29" at bounding box center [868, 101] width 172 height 29
type input "619.14"
click at [1135, 672] on button "Save & Close" at bounding box center [1128, 679] width 103 height 32
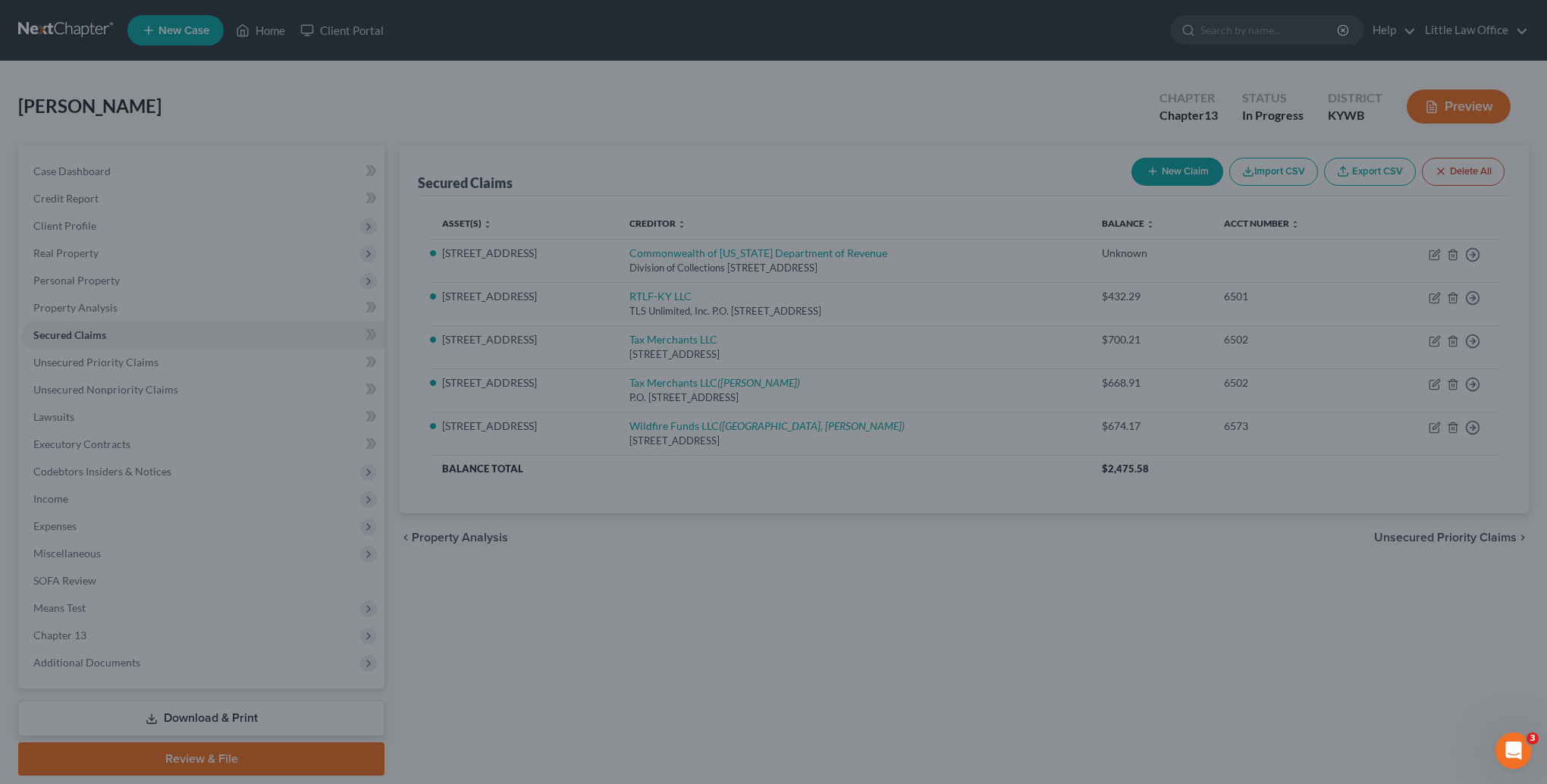
type input "34,380.86"
select select "3"
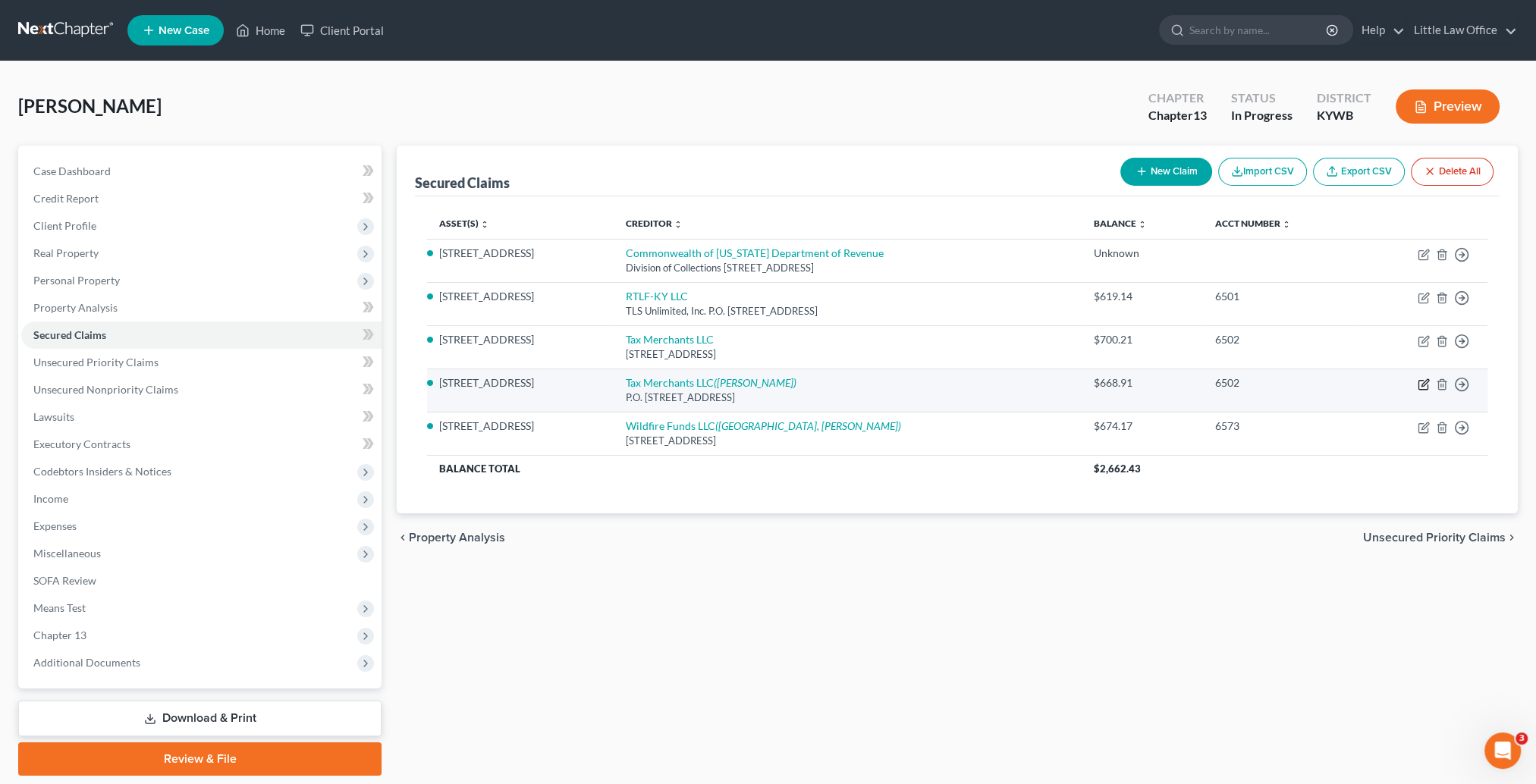
click at [1424, 384] on icon "button" at bounding box center [1425, 383] width 7 height 7
select select "18"
select select "0"
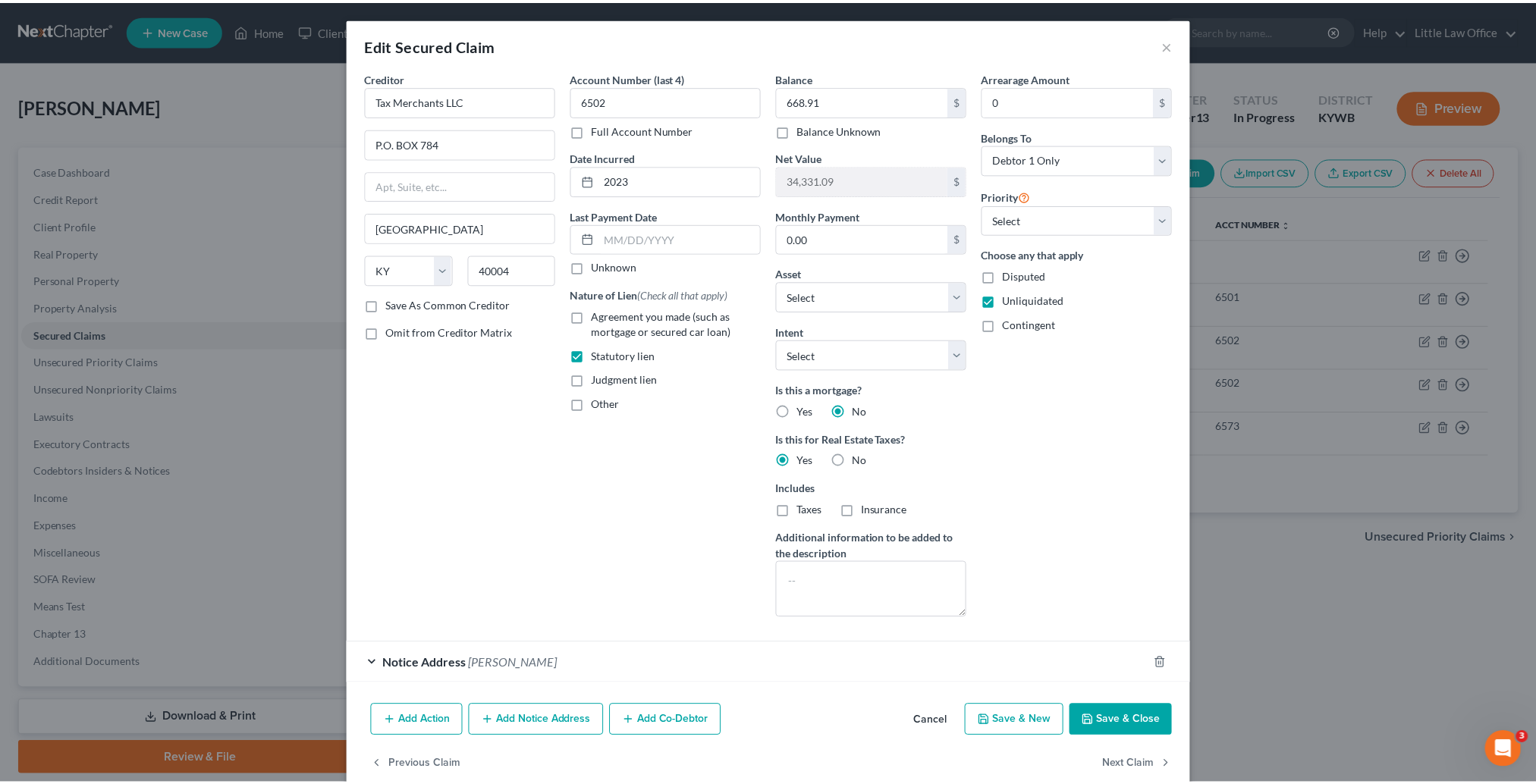
scroll to position [24, 0]
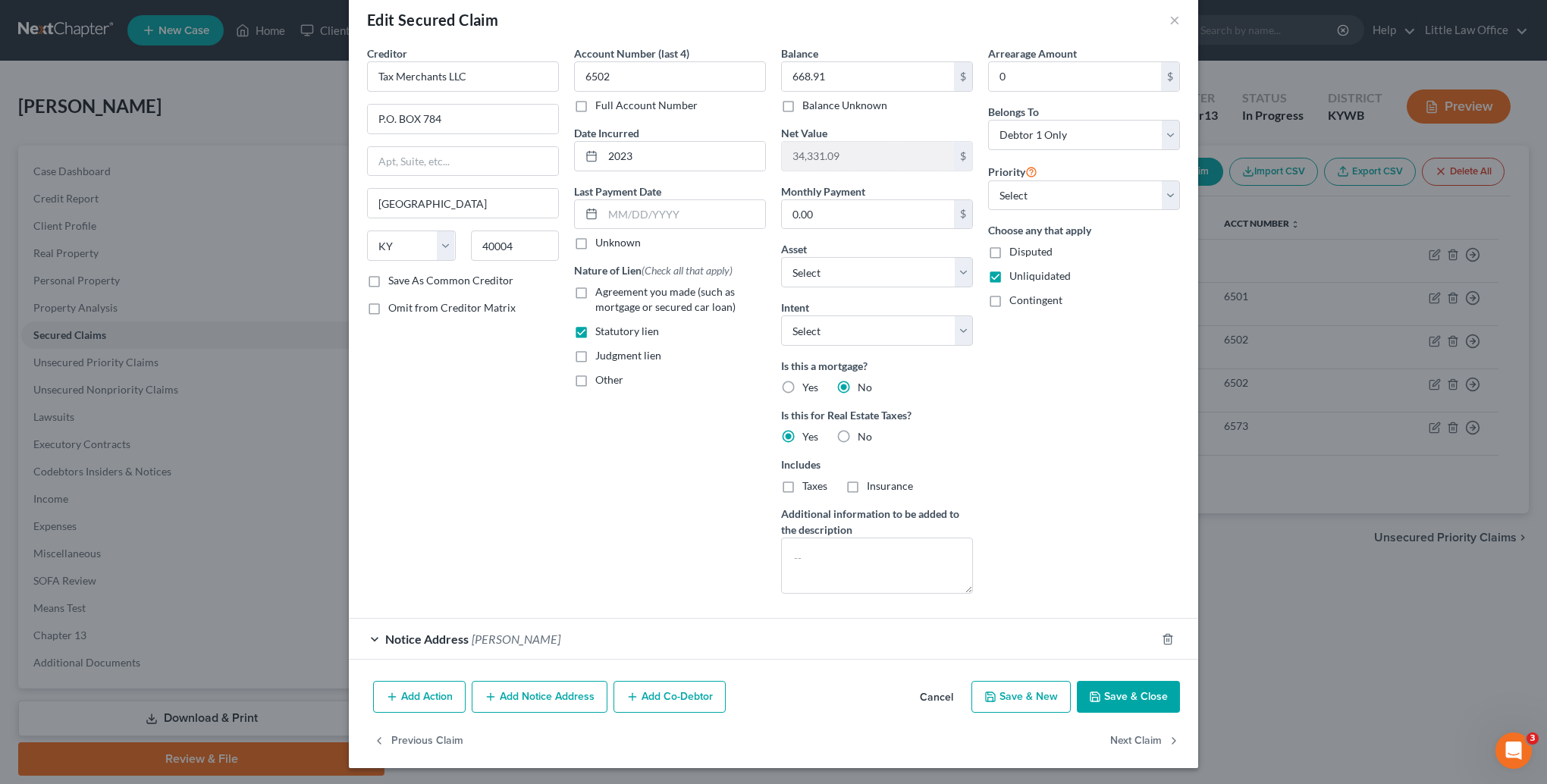
click at [1115, 689] on button "Save & Close" at bounding box center [1128, 697] width 103 height 32
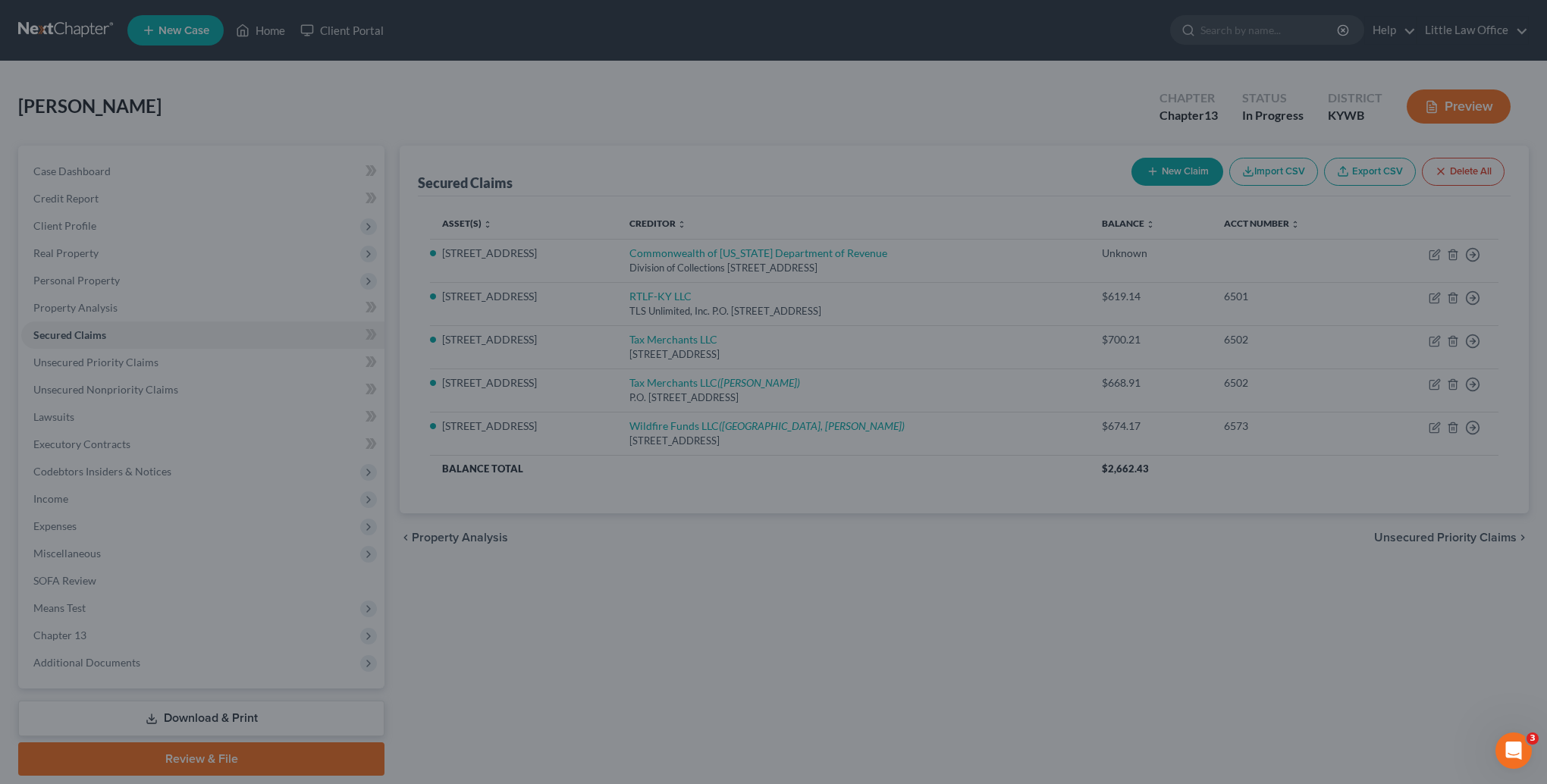
select select "3"
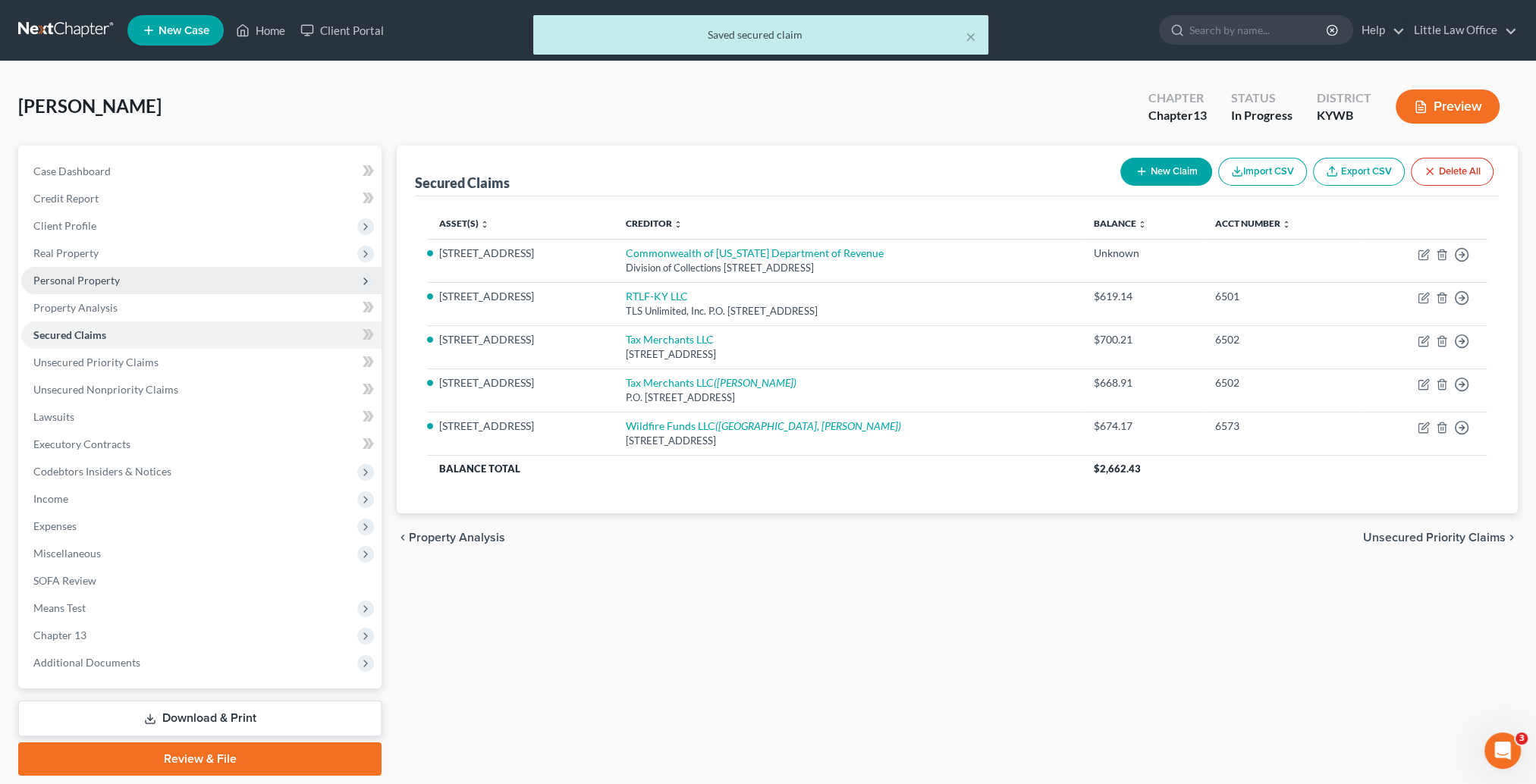
click at [69, 284] on span "Personal Property" at bounding box center [76, 280] width 86 height 13
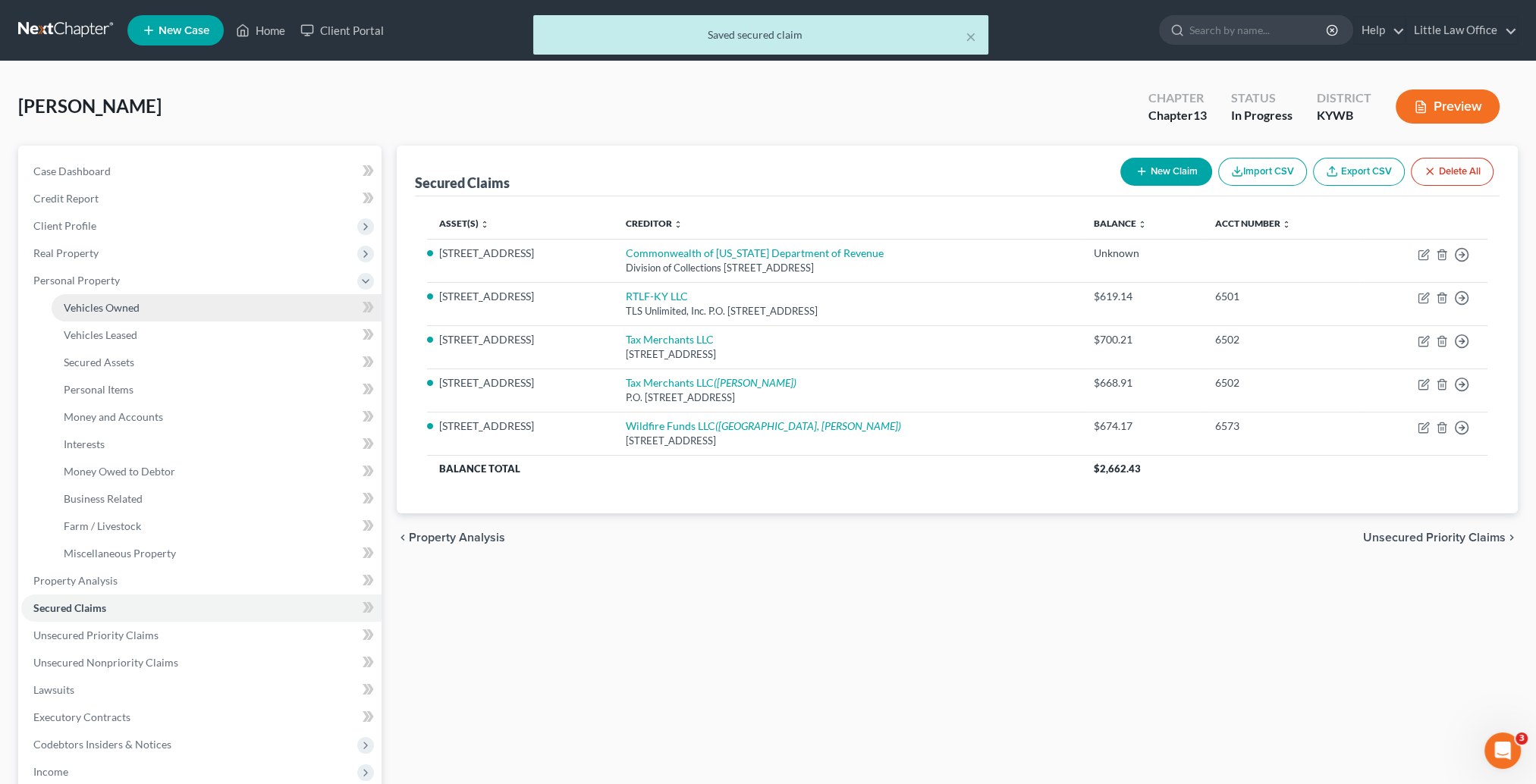
click at [97, 302] on span "Vehicles Owned" at bounding box center [101, 307] width 76 height 13
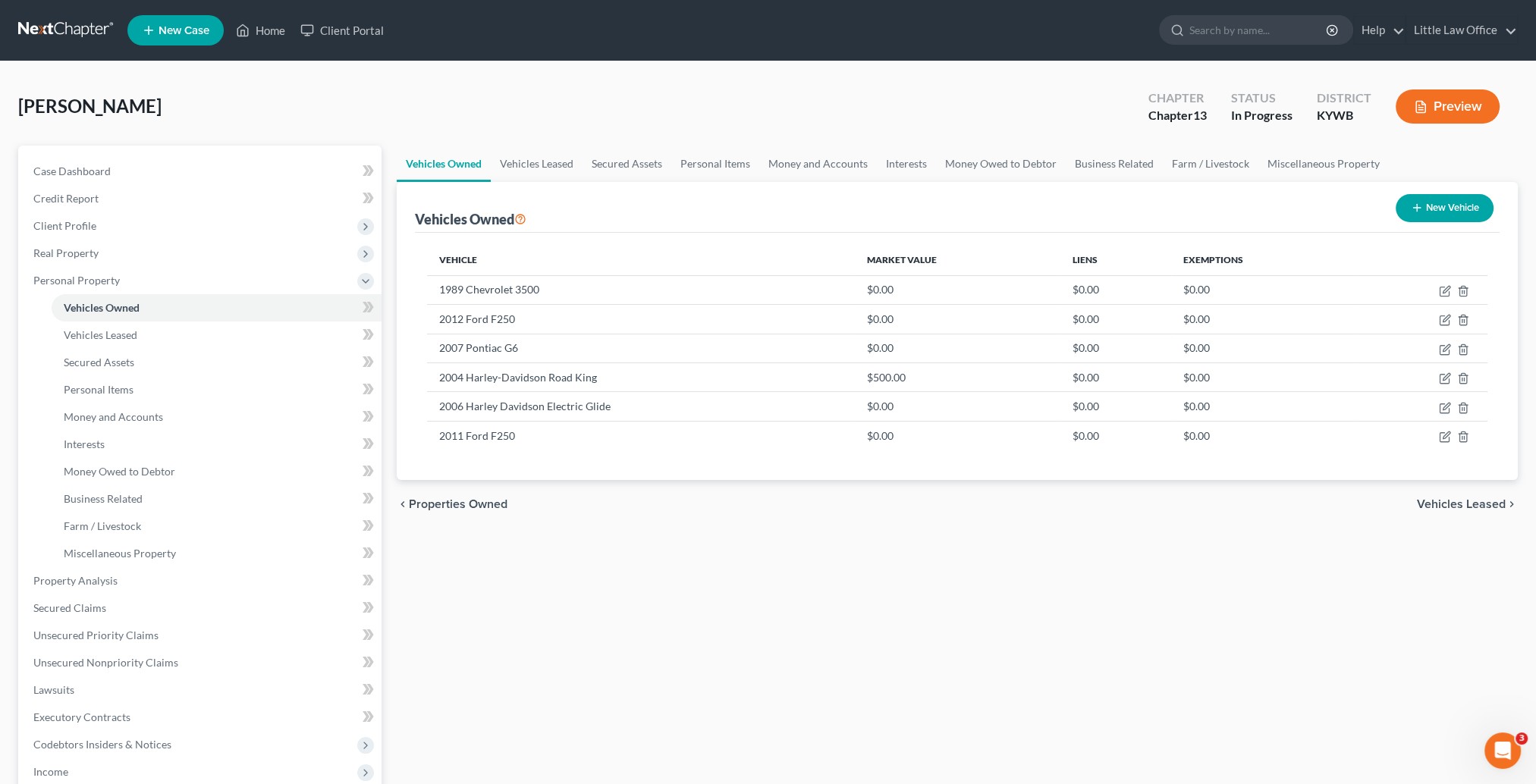
click at [1453, 202] on button "New Vehicle" at bounding box center [1445, 208] width 98 height 28
select select "0"
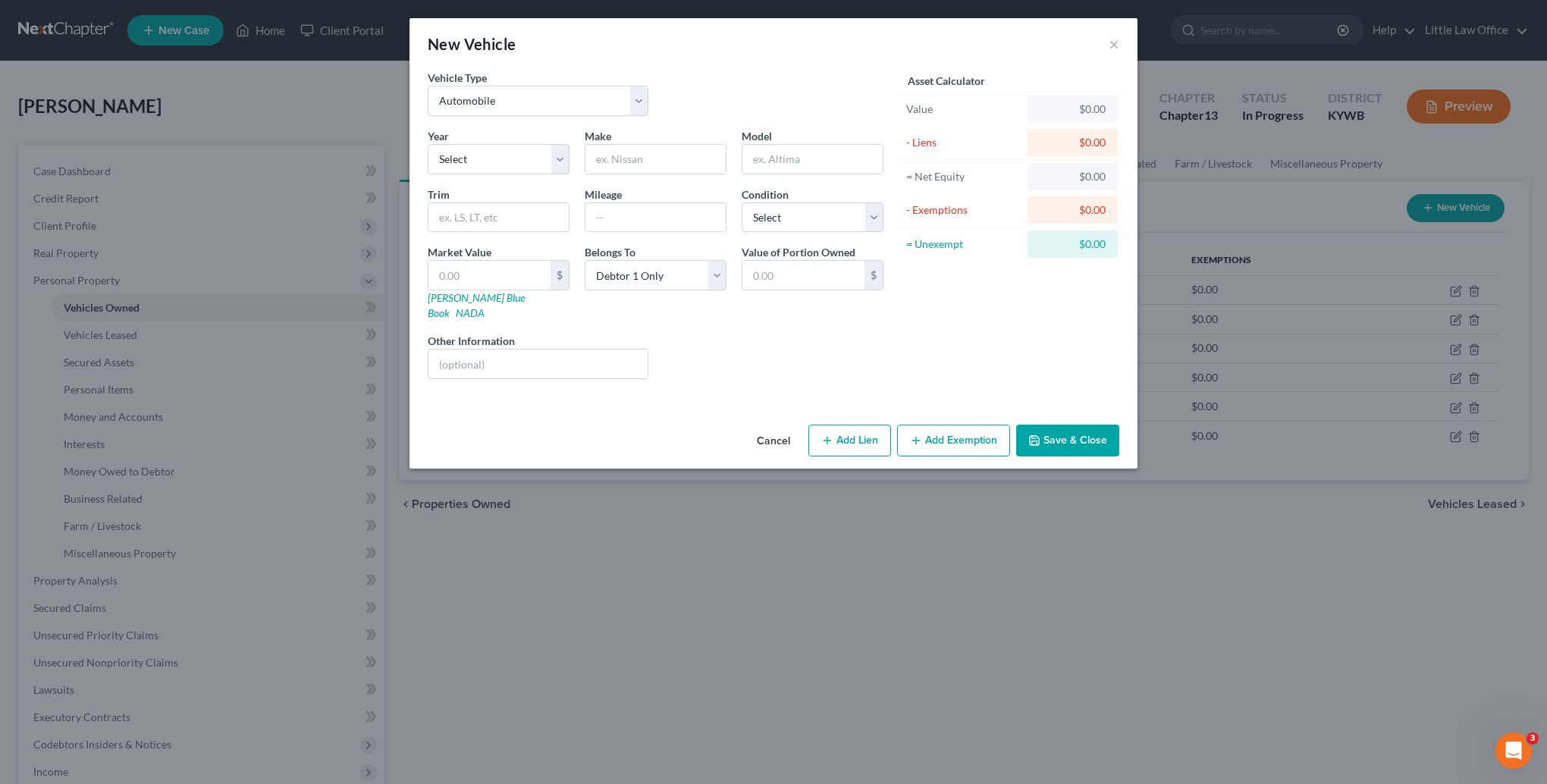
click at [762, 429] on button "Cancel" at bounding box center [773, 441] width 57 height 30
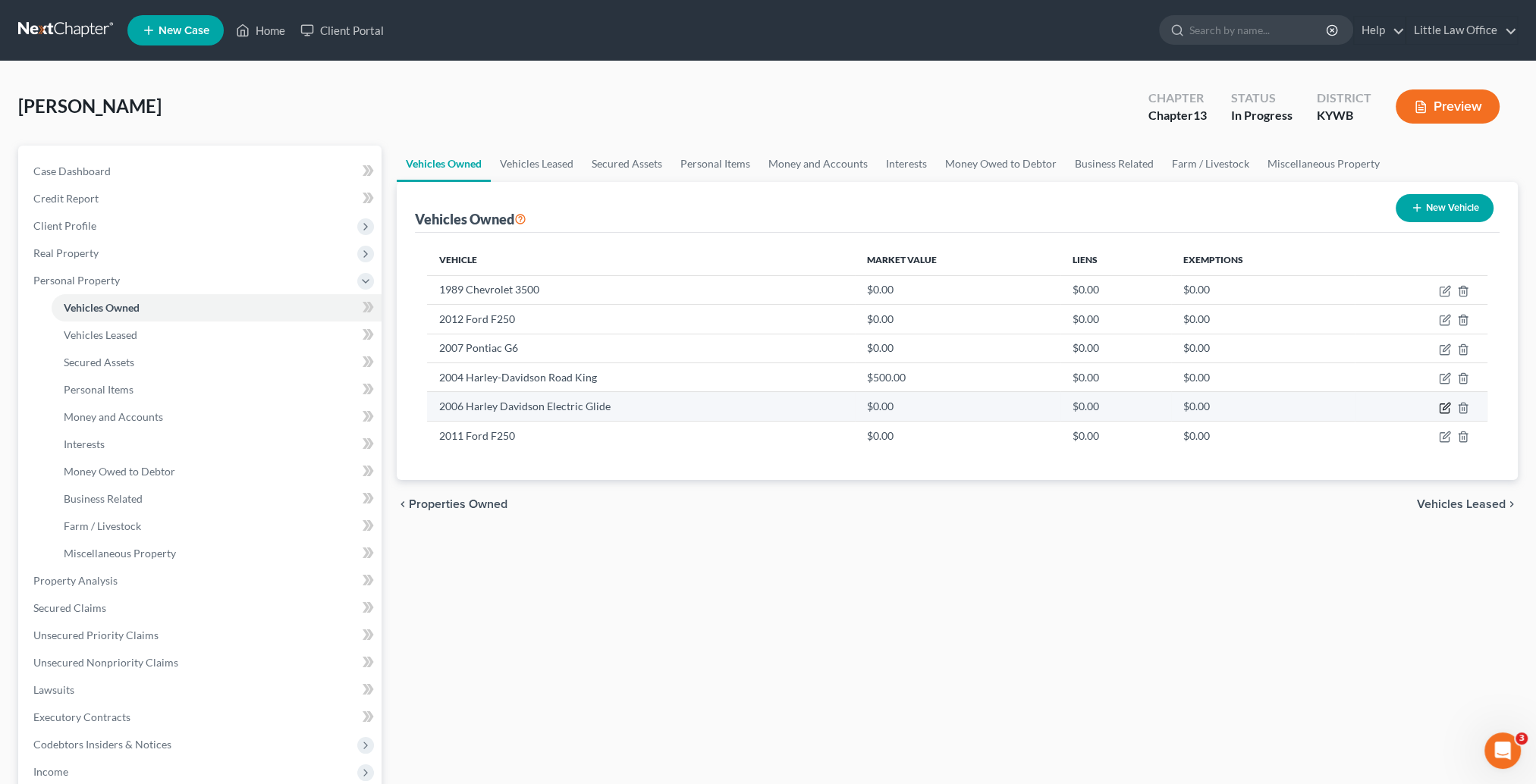
click at [1441, 408] on icon "button" at bounding box center [1445, 408] width 12 height 12
select select "0"
select select "20"
select select "0"
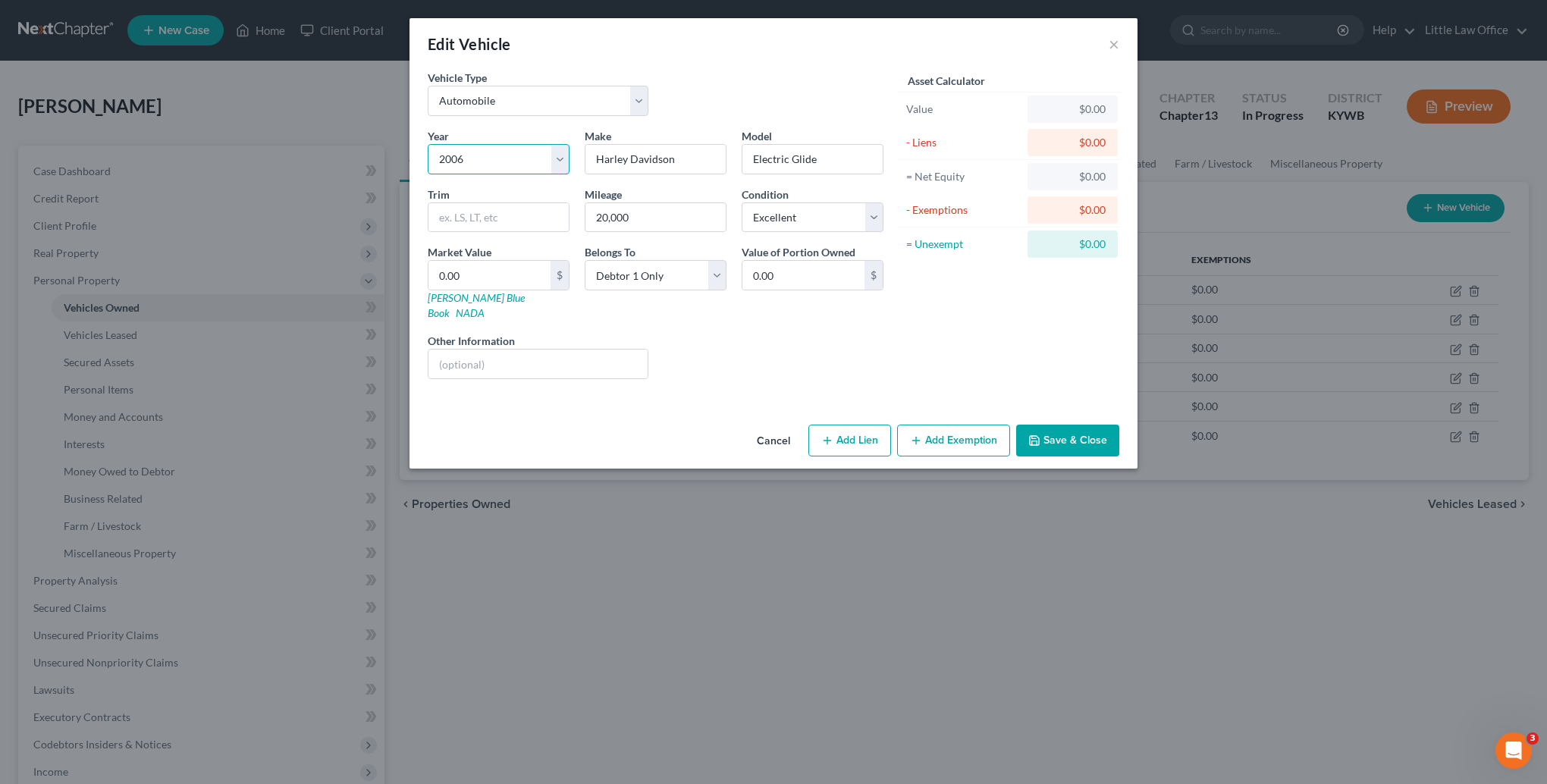
click at [477, 169] on select "Select 2026 2025 2024 2023 2022 2021 2020 2019 2018 2017 2016 2015 2014 2013 20…" at bounding box center [498, 160] width 142 height 30
select select "19"
click at [428, 144] on select "Select 2026 2025 2024 2023 2022 2021 2020 2019 2018 2017 2016 2015 2014 2013 20…" at bounding box center [498, 160] width 142 height 30
click at [888, 333] on div "Liens Select" at bounding box center [773, 356] width 236 height 46
click at [750, 155] on input "Electric Glide" at bounding box center [813, 159] width 140 height 29
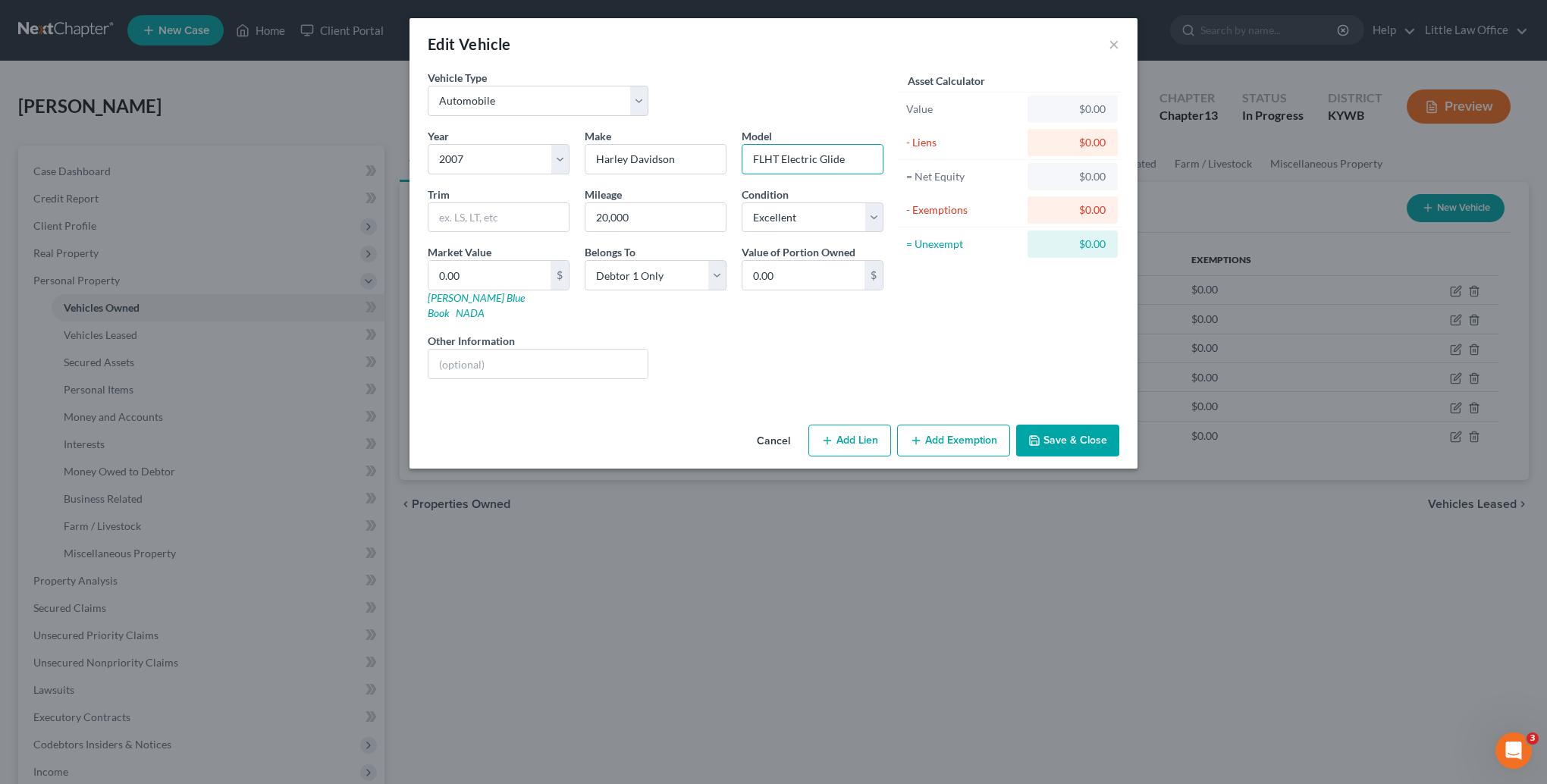
type input "FLHT Electric Glide"
click at [499, 276] on input "0.00" at bounding box center [489, 275] width 122 height 29
type input "6"
type input "6.00"
type input "60"
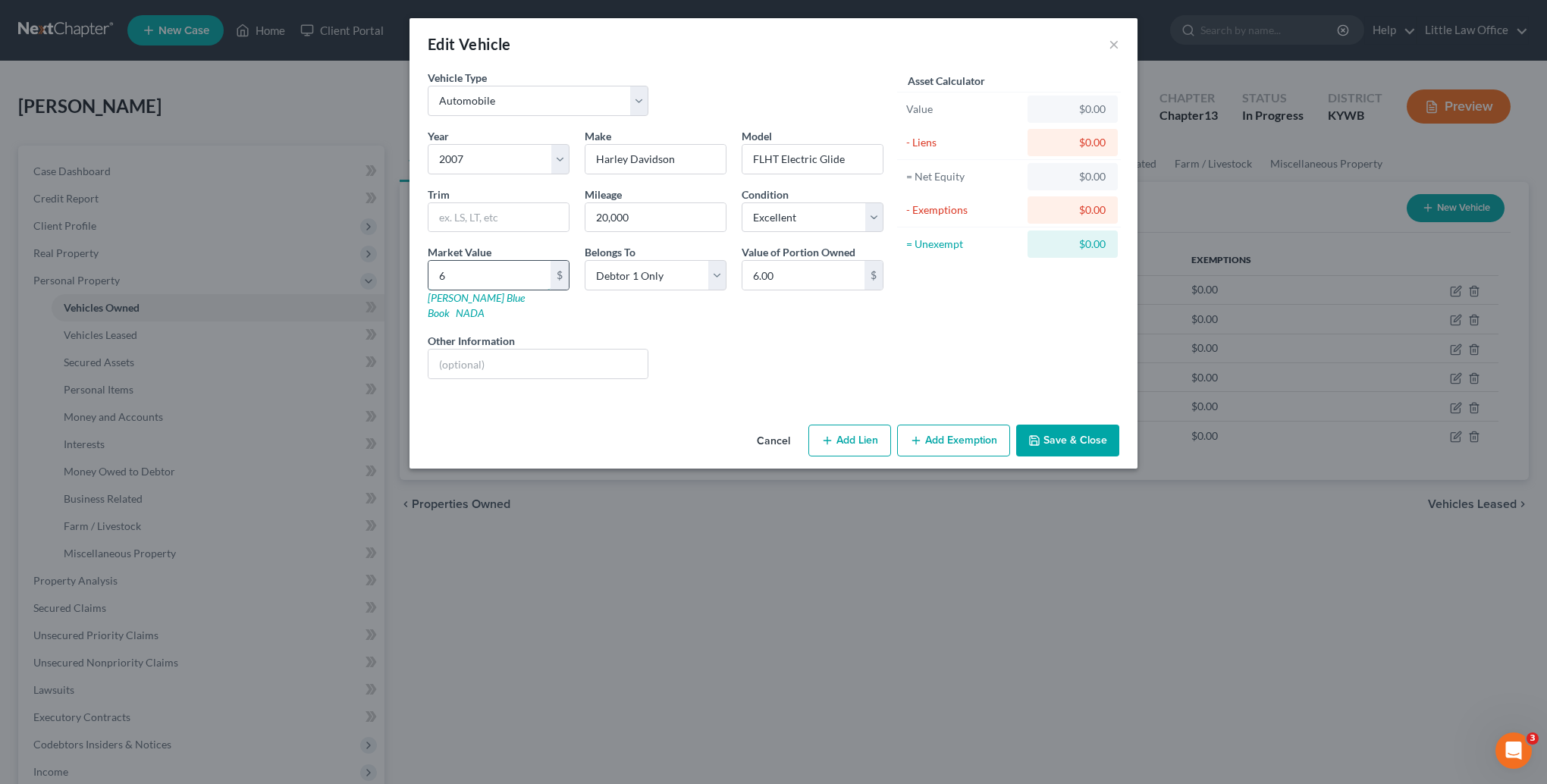
type input "60.00"
type input "603"
type input "603.00"
type input "6035"
type input "6,035.00"
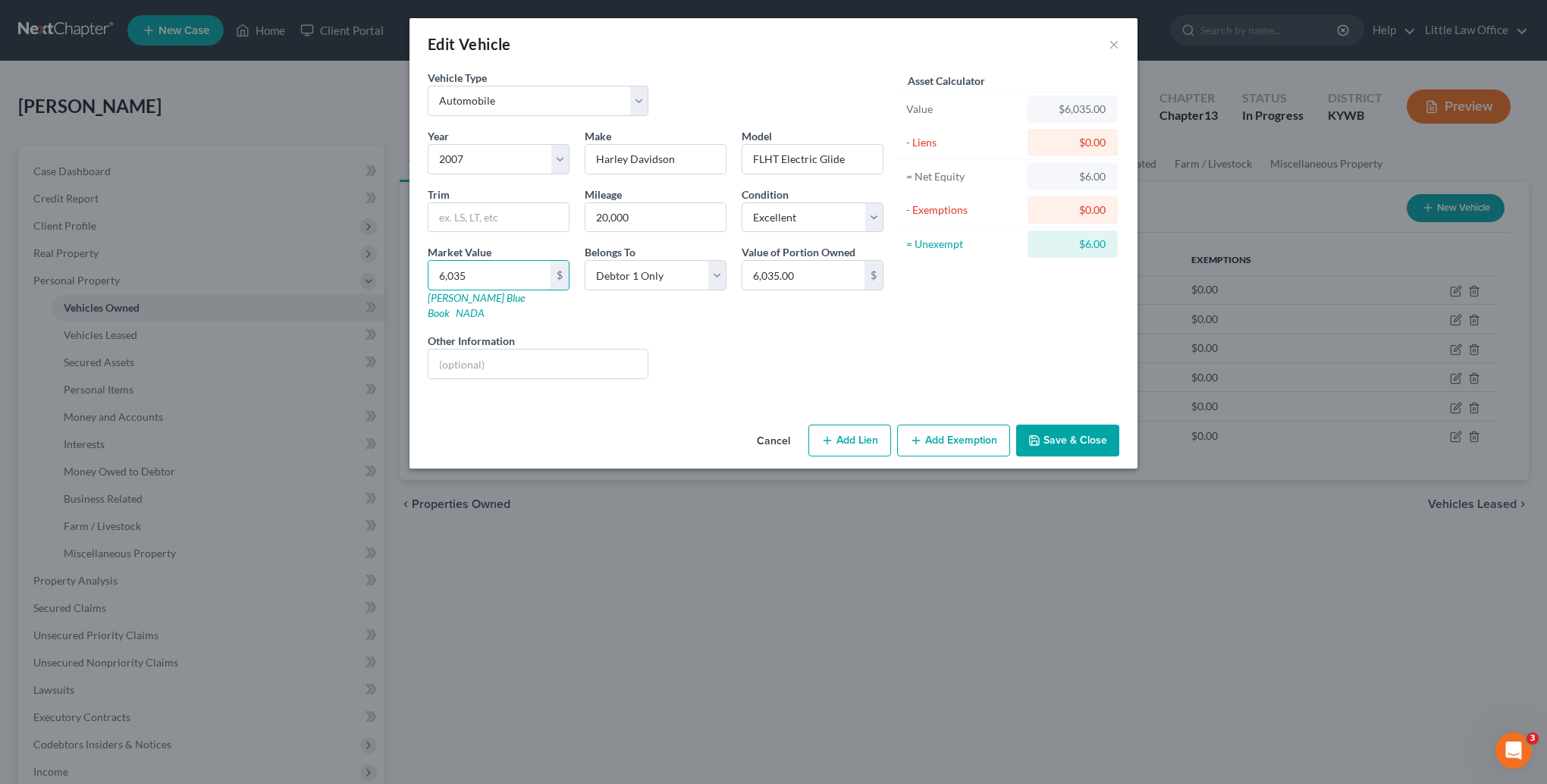
type input "6,035"
click at [1055, 436] on button "Save & Close" at bounding box center [1068, 441] width 103 height 32
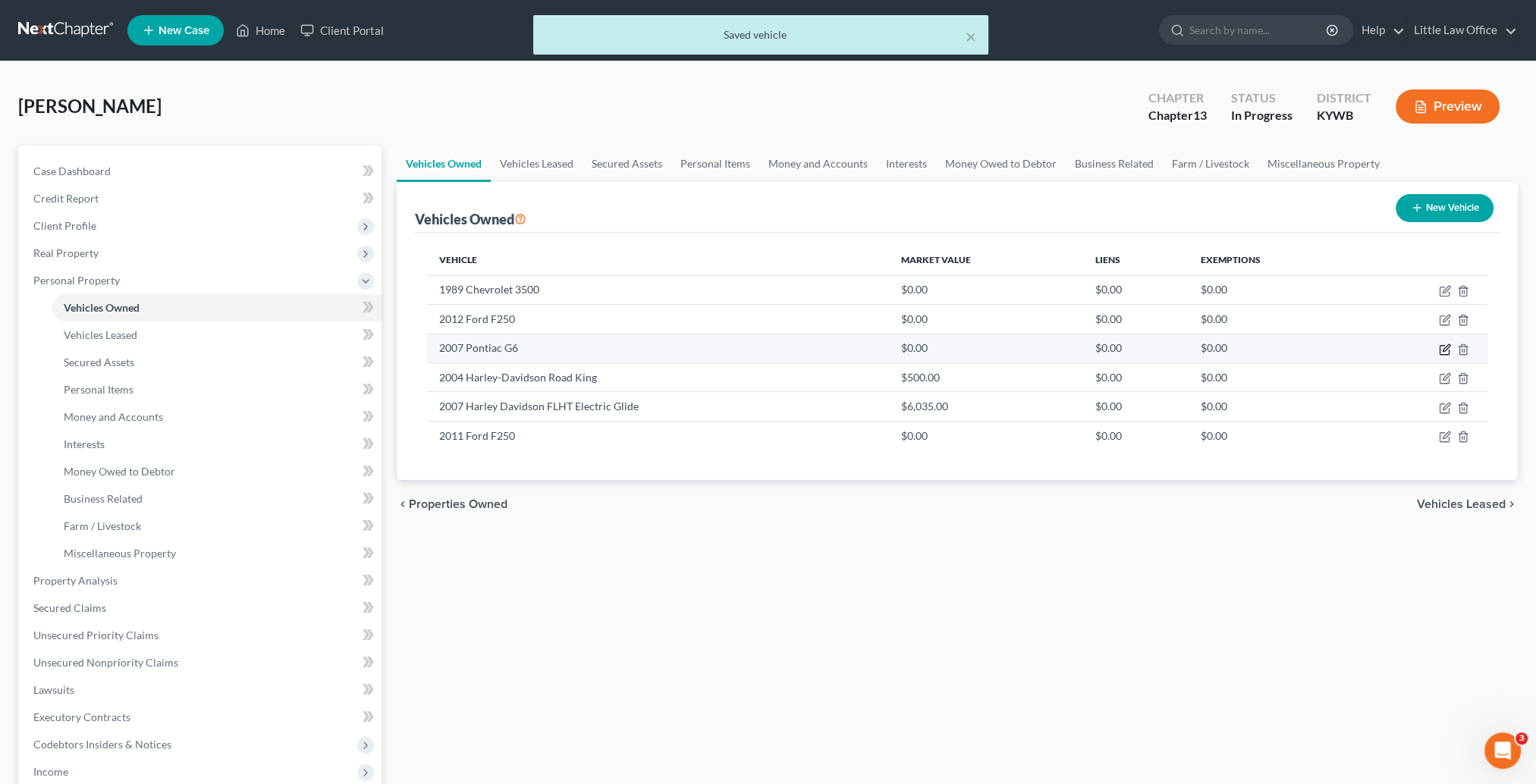
click at [1445, 346] on icon "button" at bounding box center [1445, 350] width 12 height 12
select select "0"
select select "19"
select select "0"
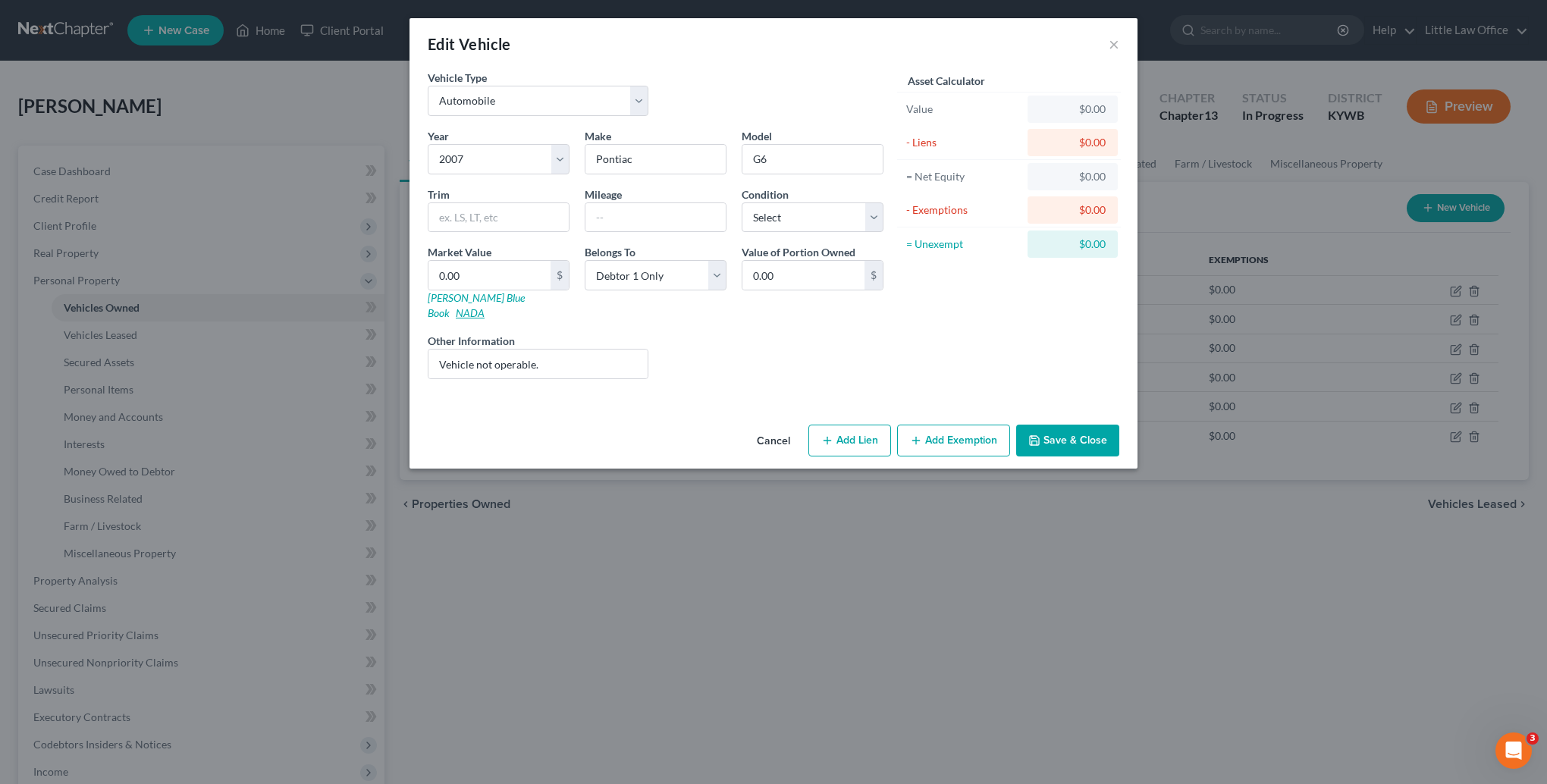
click at [484, 307] on link "NADA" at bounding box center [470, 313] width 29 height 13
click at [528, 361] on input "Vehicle not operable." at bounding box center [537, 364] width 219 height 29
click at [558, 357] on input "Vehicle not operable." at bounding box center [537, 364] width 219 height 29
paste input "V6 Coupe 2D GT"
type input "Vehicle not operable. V6 Coupe 2D GT"
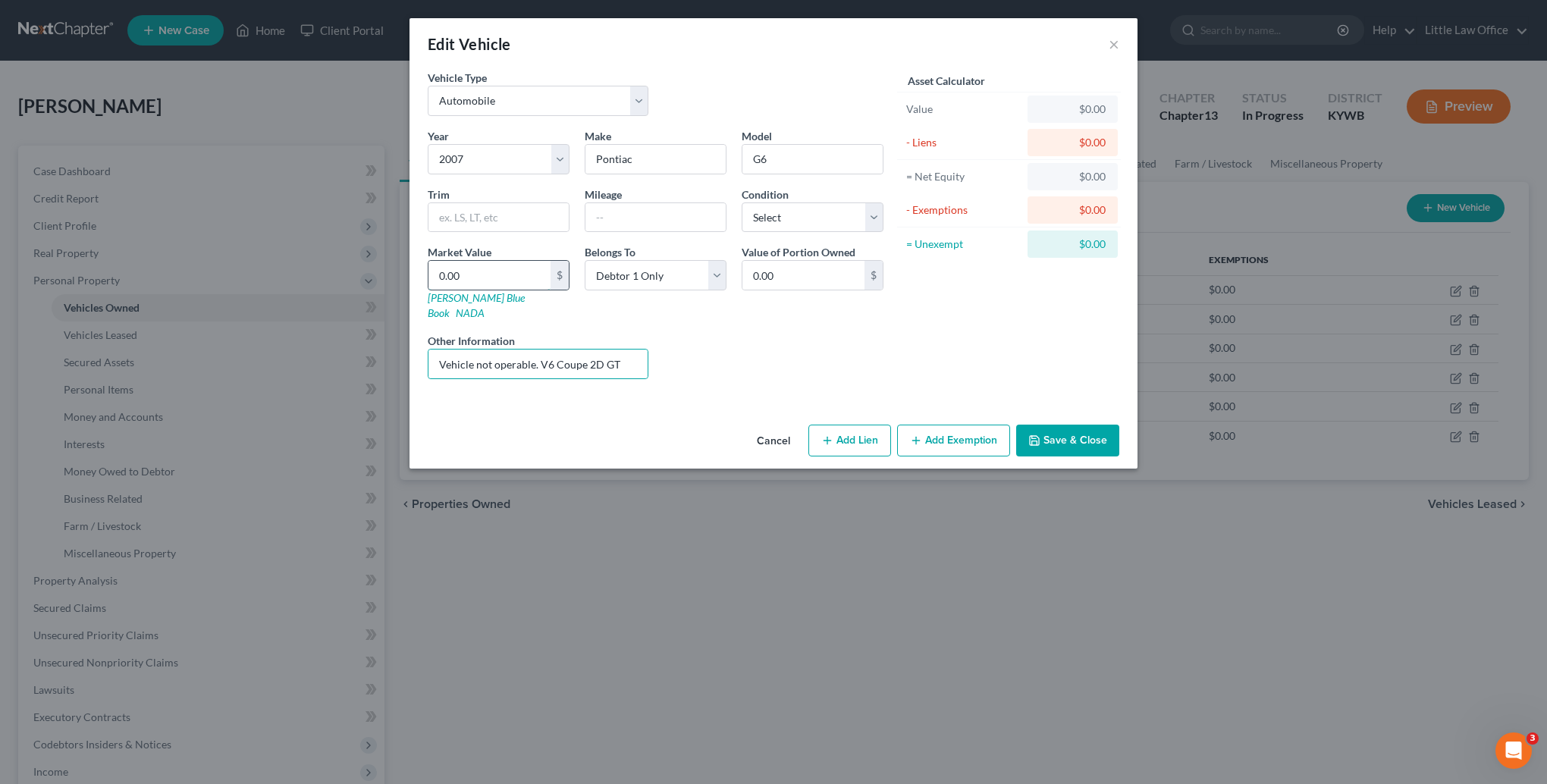
click at [469, 277] on input "0.00" at bounding box center [489, 275] width 122 height 29
type input "1"
type input "1.00"
type input "12"
type input "12.00"
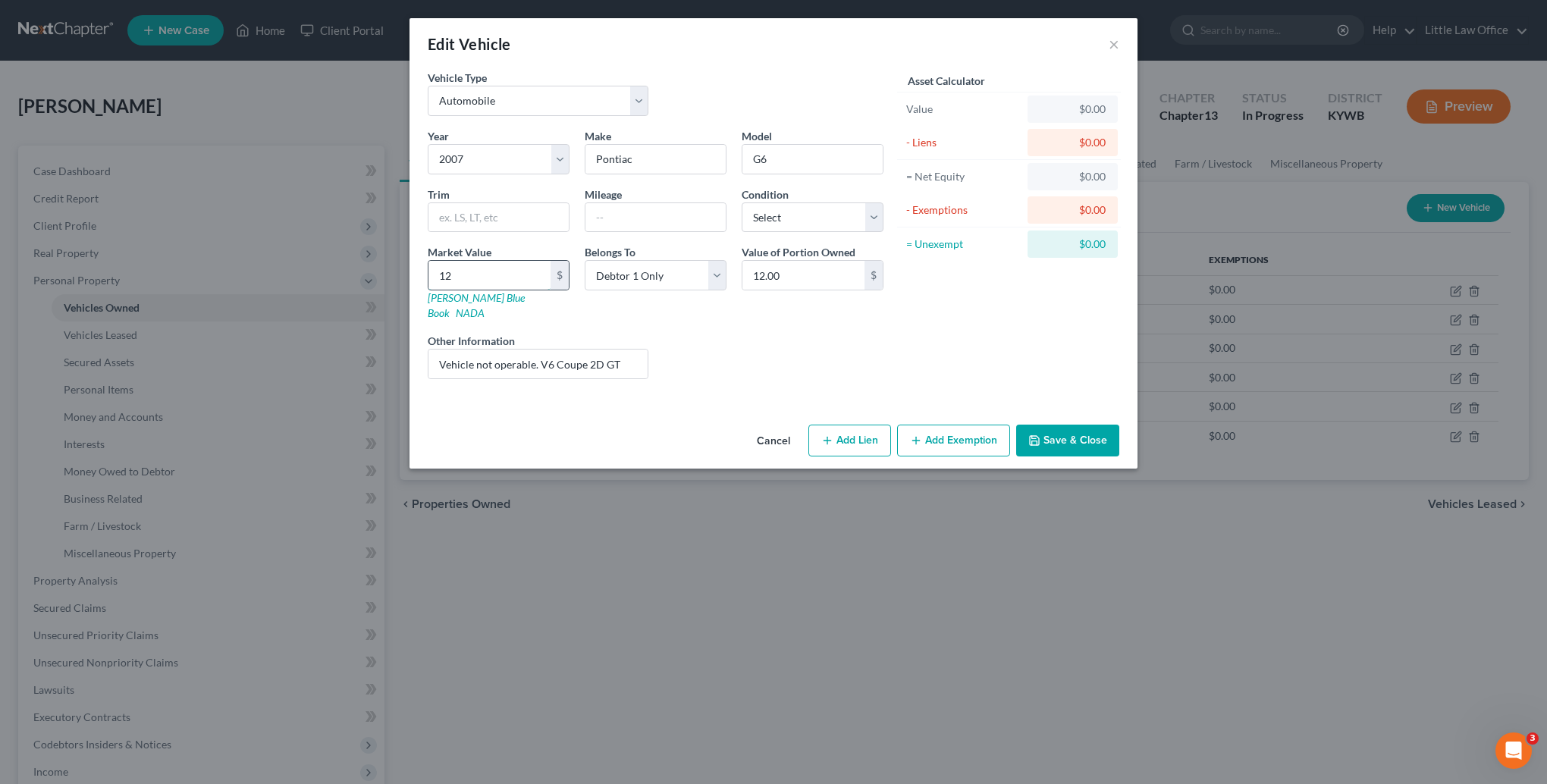
type input "125"
type input "125.00"
type input "1250"
type input "1,250.00"
type input "1,250"
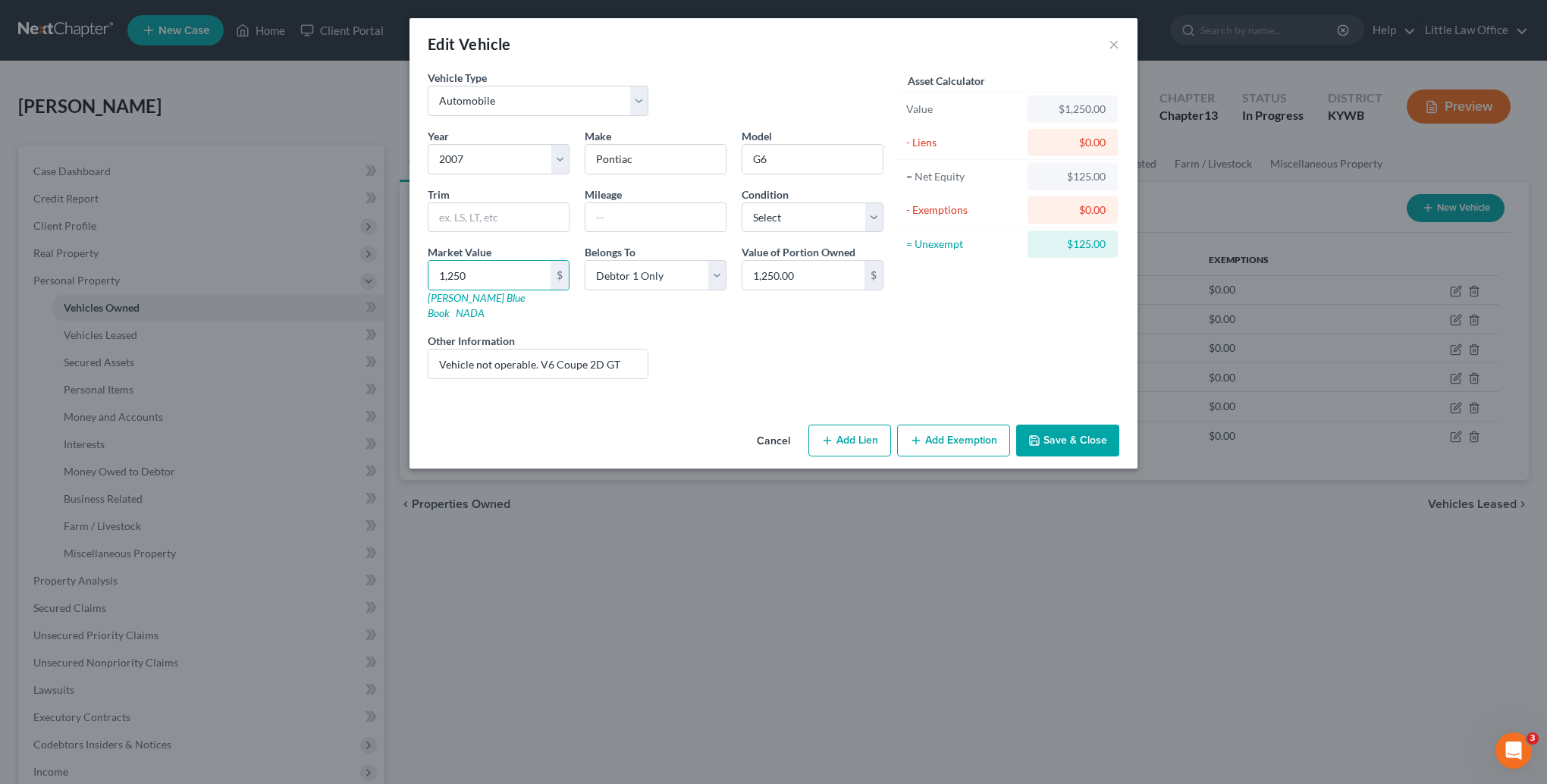
click at [1096, 425] on button "Save & Close" at bounding box center [1068, 441] width 103 height 32
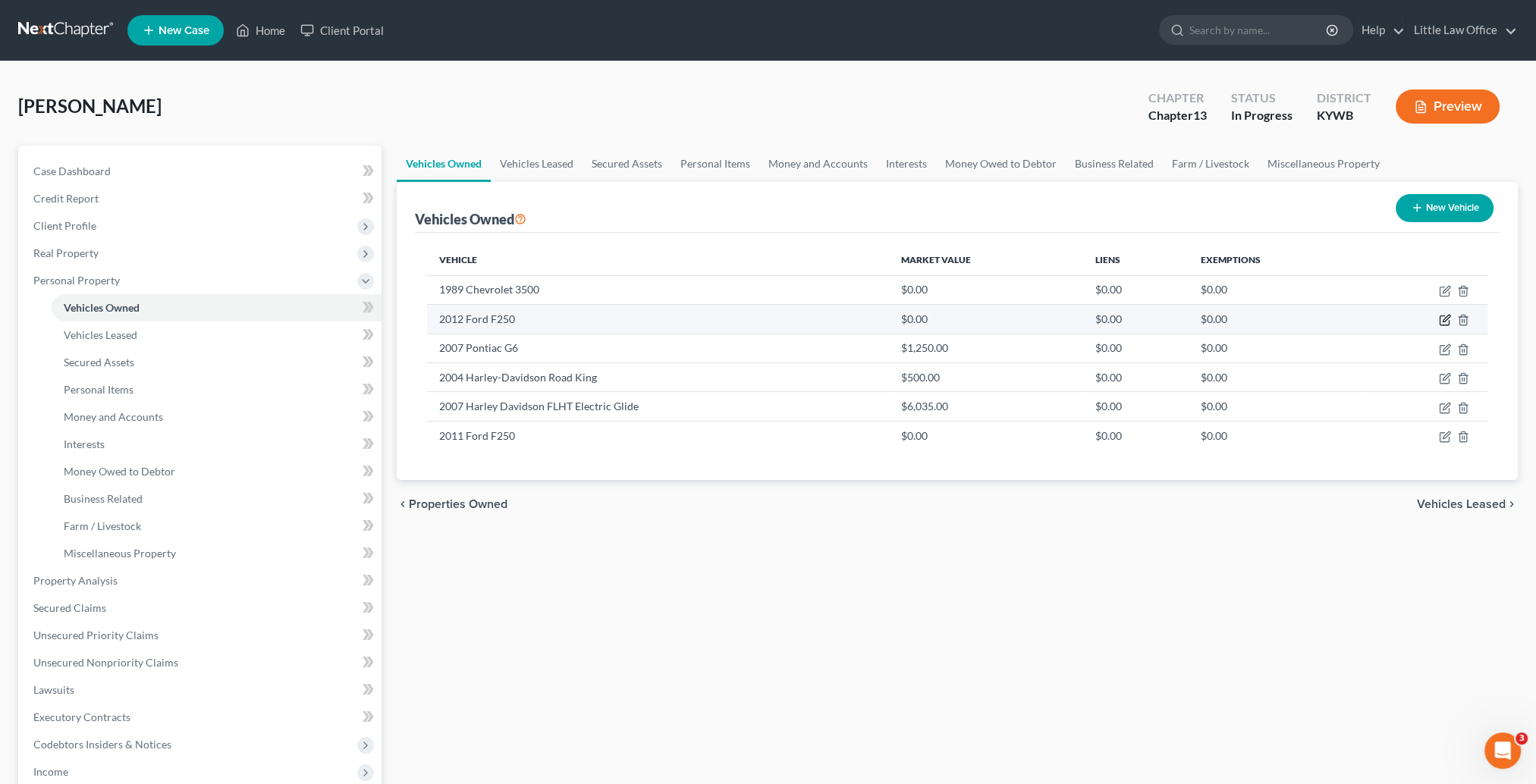
click at [1446, 320] on icon "button" at bounding box center [1445, 320] width 12 height 12
select select "0"
select select "14"
select select "1"
select select "0"
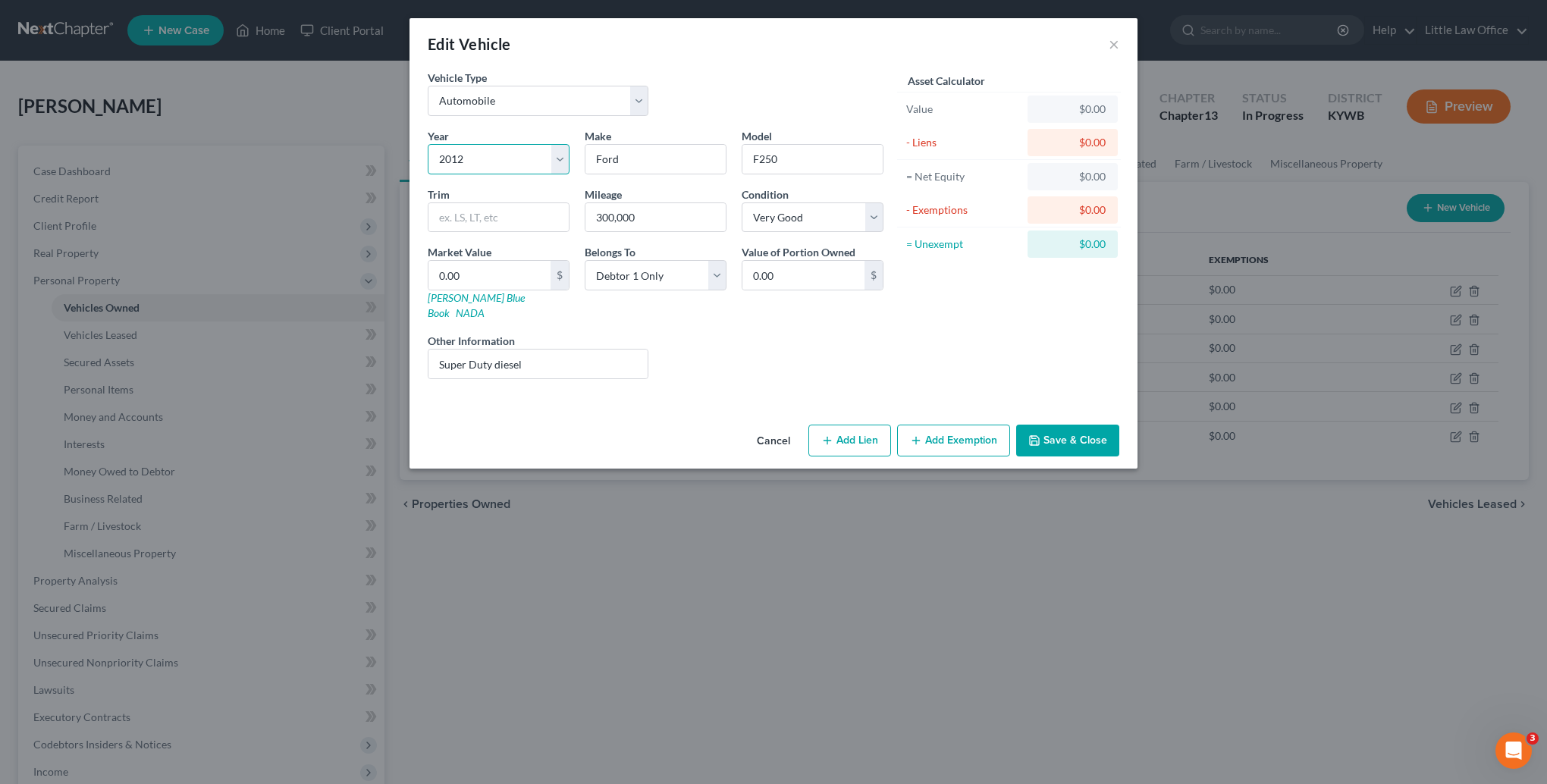
click at [464, 161] on select "Select 2026 2025 2024 2023 2022 2021 2020 2019 2018 2017 2016 2015 2014 2013 20…" at bounding box center [498, 160] width 142 height 30
select select "15"
click at [428, 144] on select "Select 2026 2025 2024 2023 2022 2021 2020 2019 2018 2017 2016 2015 2014 2013 20…" at bounding box center [498, 160] width 142 height 30
click at [1095, 433] on button "Save & Close" at bounding box center [1068, 441] width 103 height 32
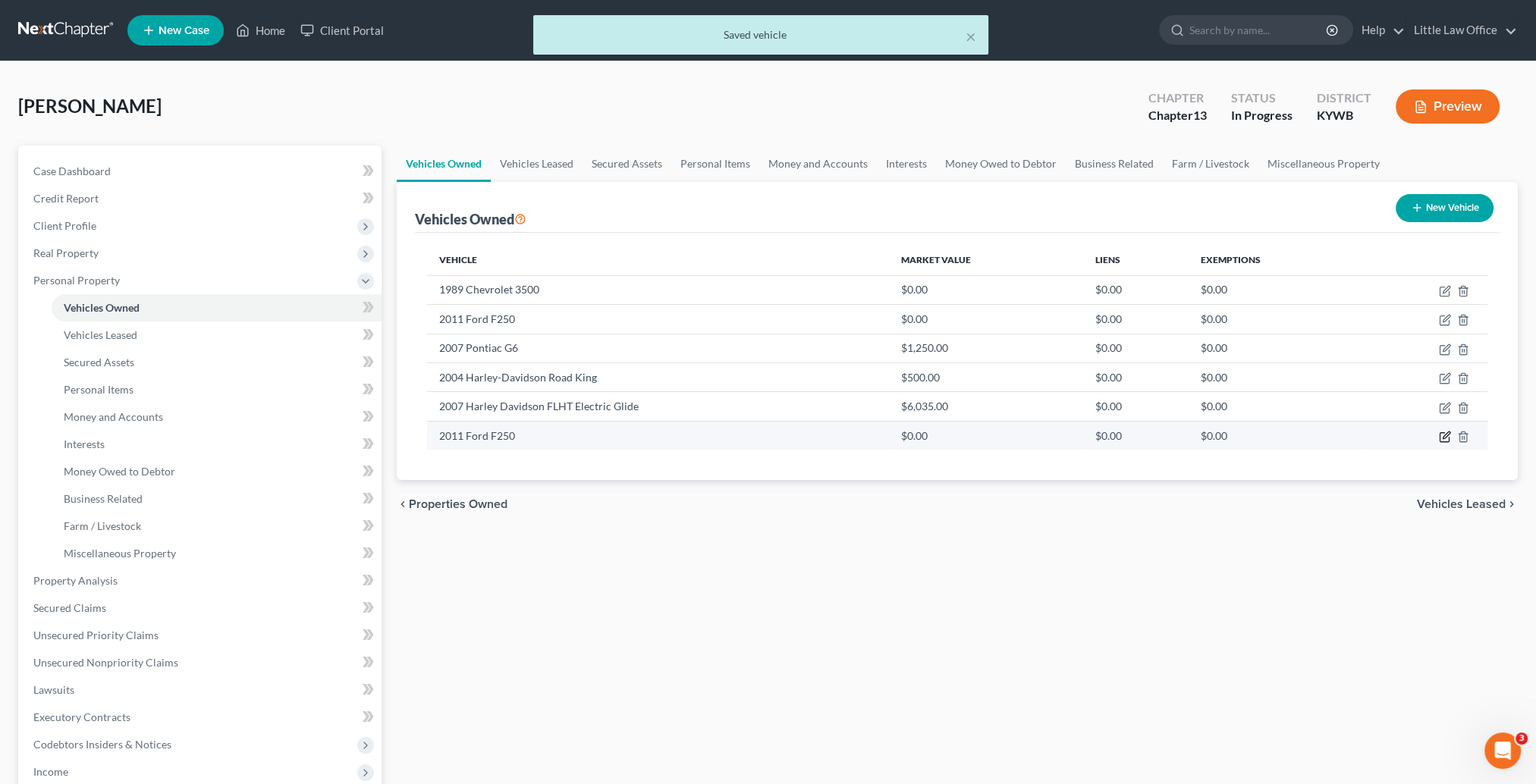
click at [1441, 436] on icon "button" at bounding box center [1445, 437] width 12 height 12
select select "0"
select select "15"
select select "0"
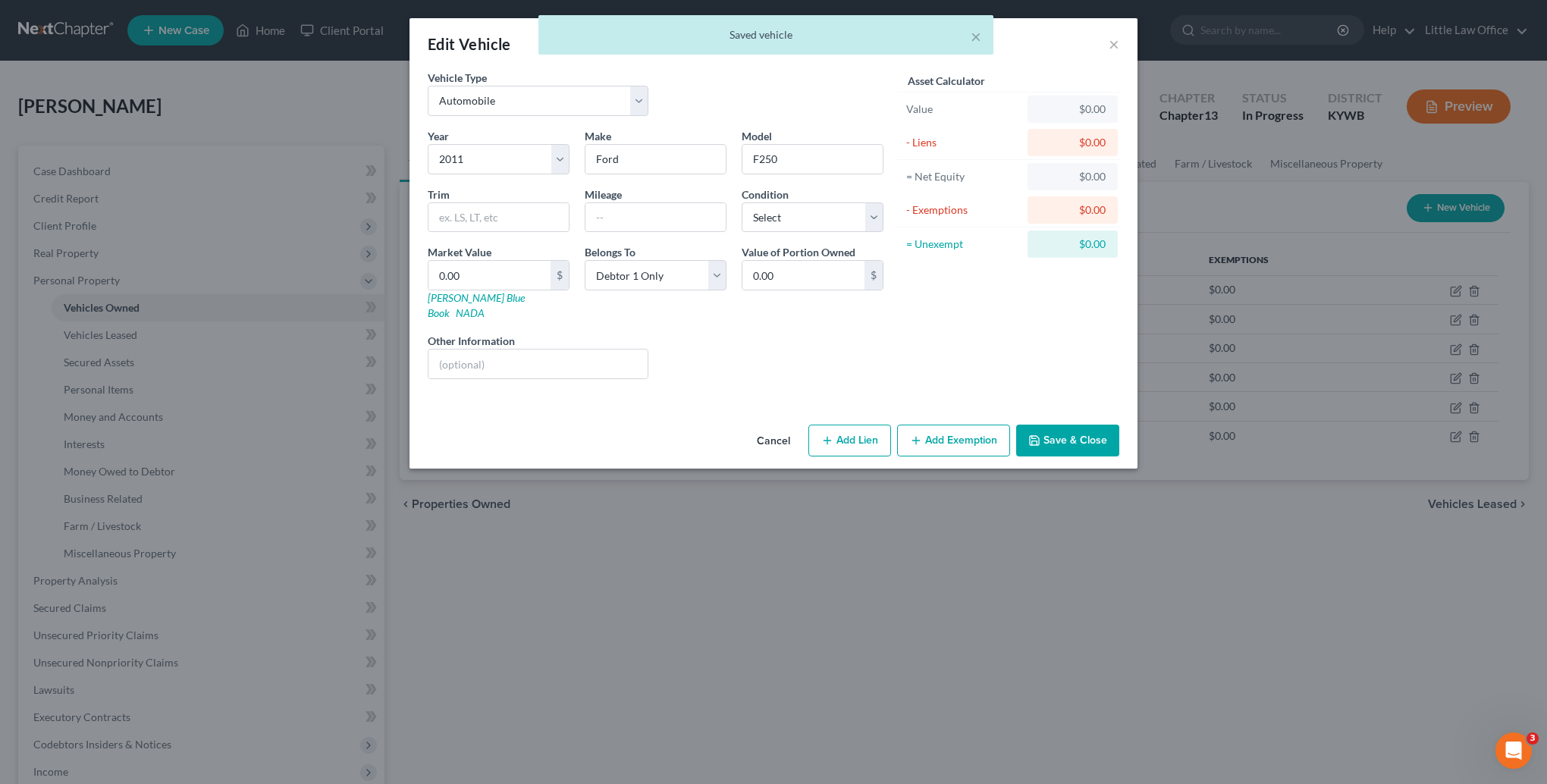
drag, startPoint x: 1036, startPoint y: 422, endPoint x: 1274, endPoint y: 424, distance: 238.0
click at [1036, 436] on polyline "button" at bounding box center [1033, 437] width 3 height 3
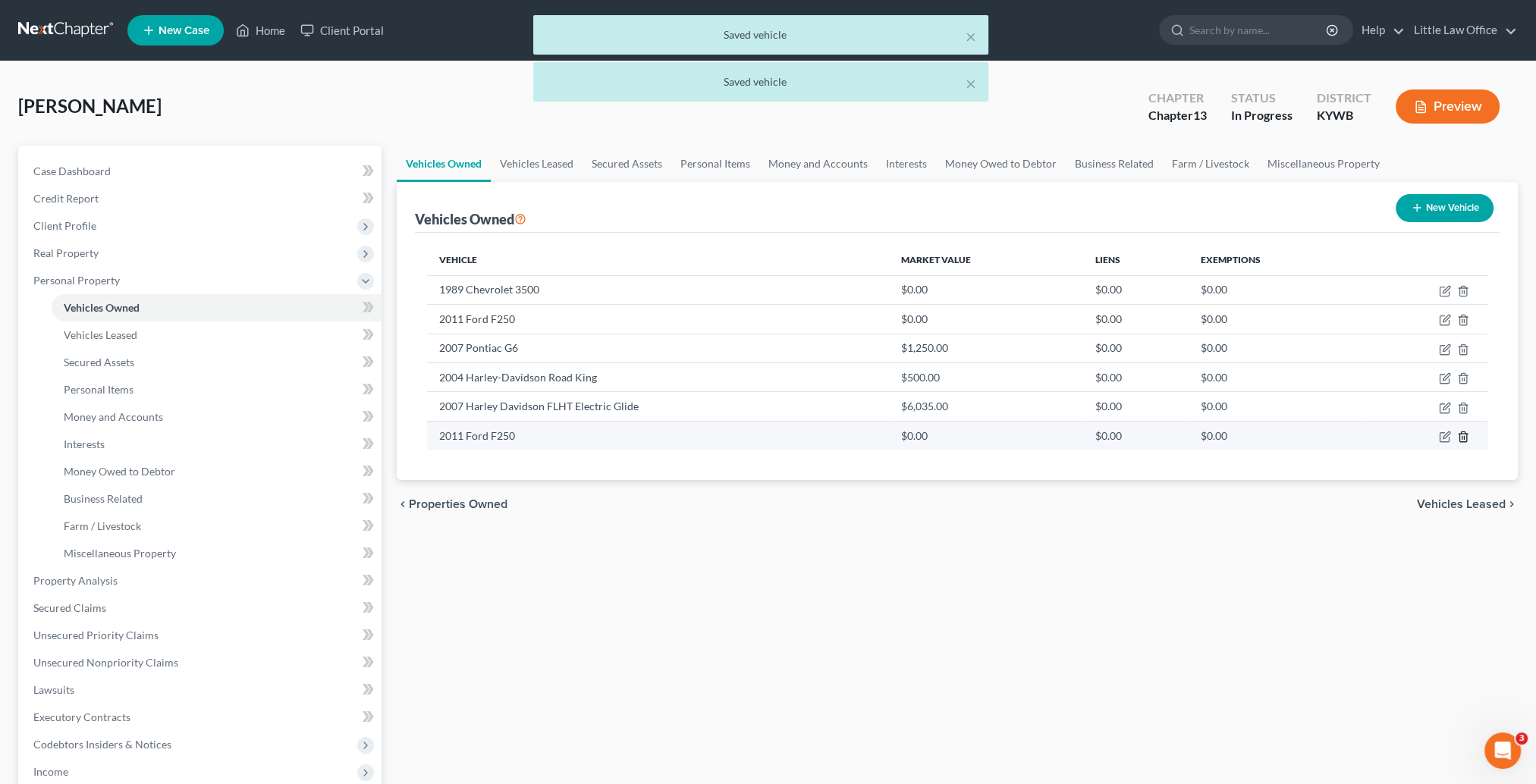
click at [1461, 436] on icon "button" at bounding box center [1463, 437] width 12 height 12
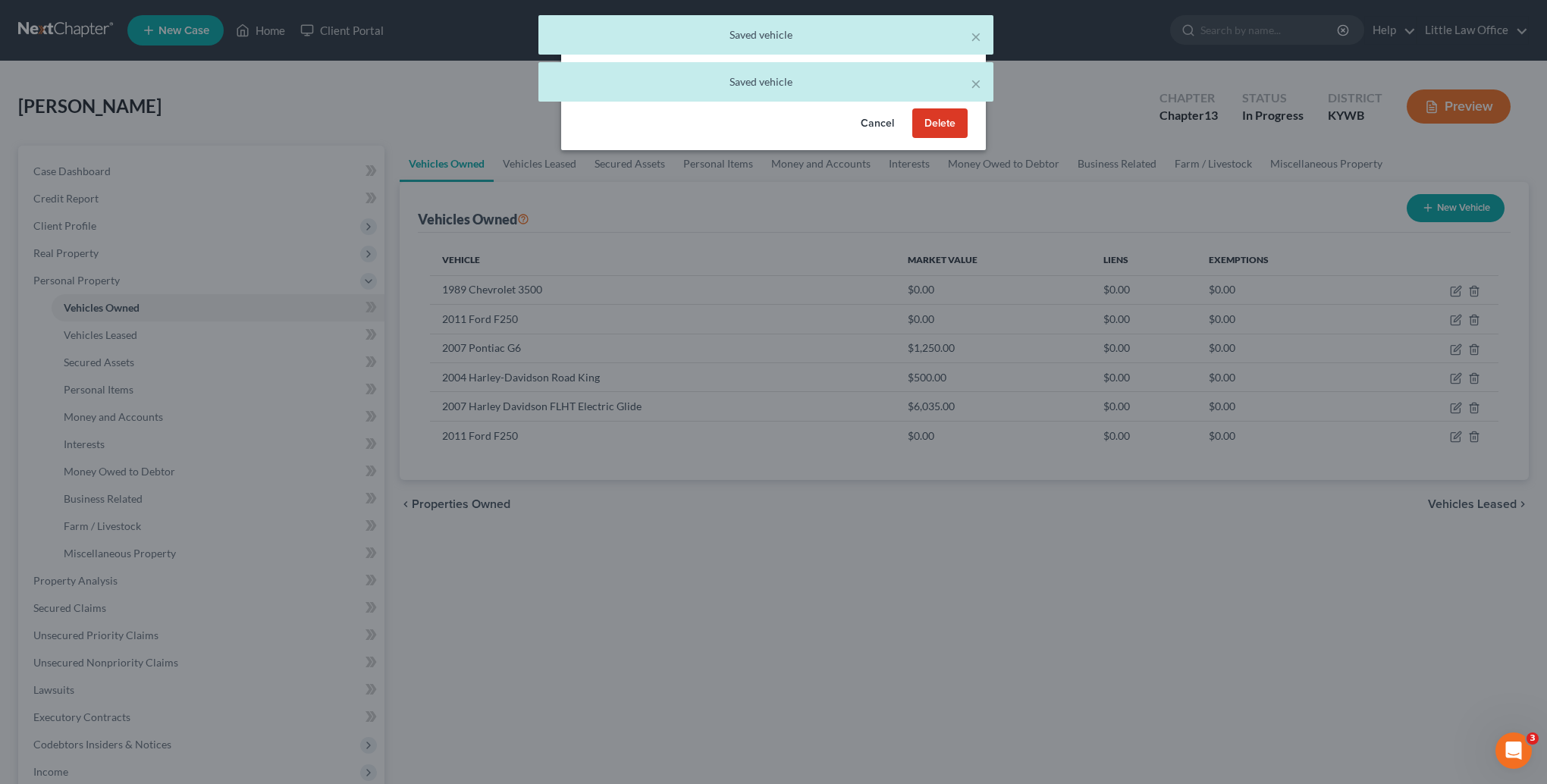
click at [943, 128] on button "Delete" at bounding box center [940, 123] width 56 height 30
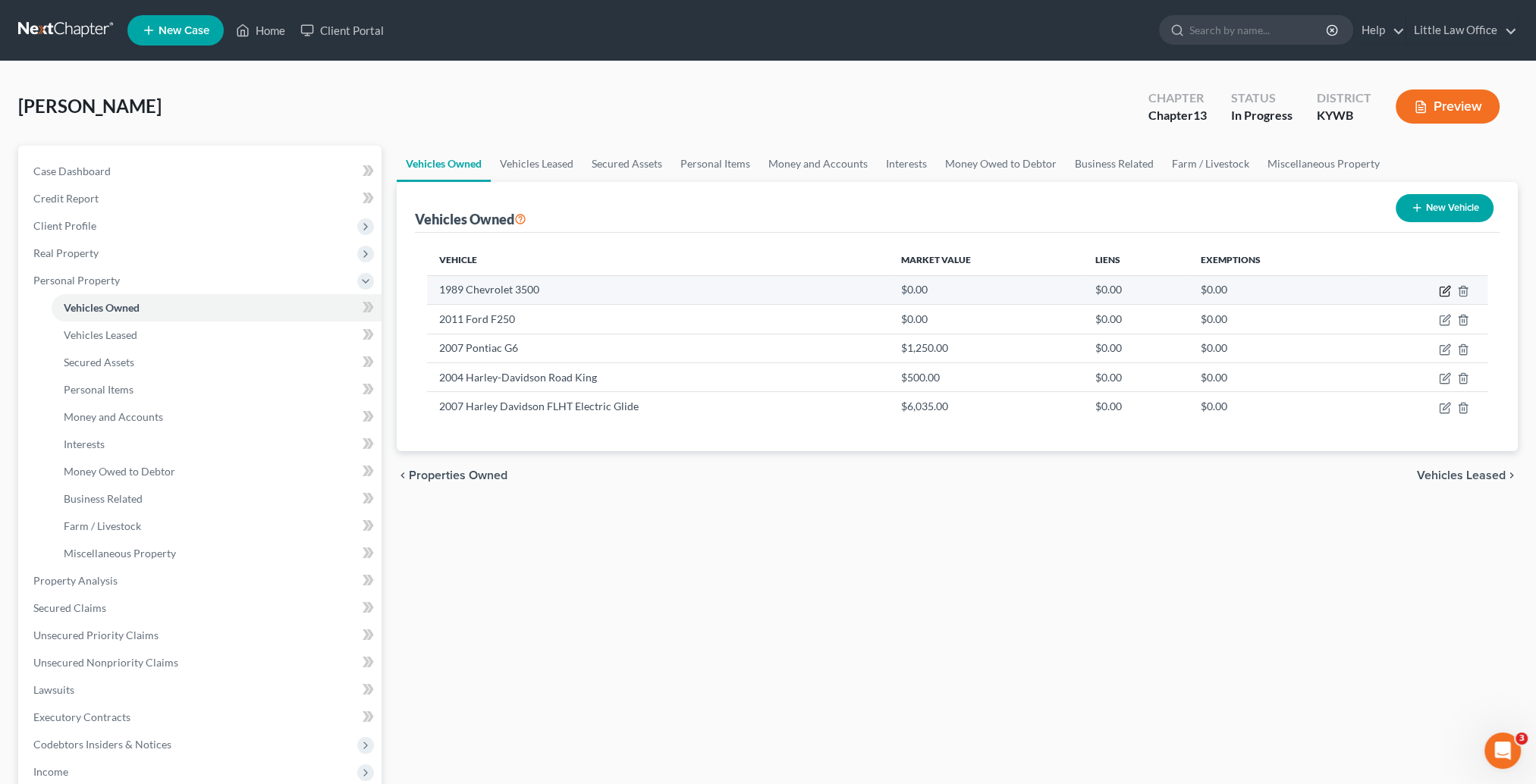
click at [1447, 286] on icon "button" at bounding box center [1445, 291] width 12 height 12
select select "0"
select select "37"
select select "4"
select select "0"
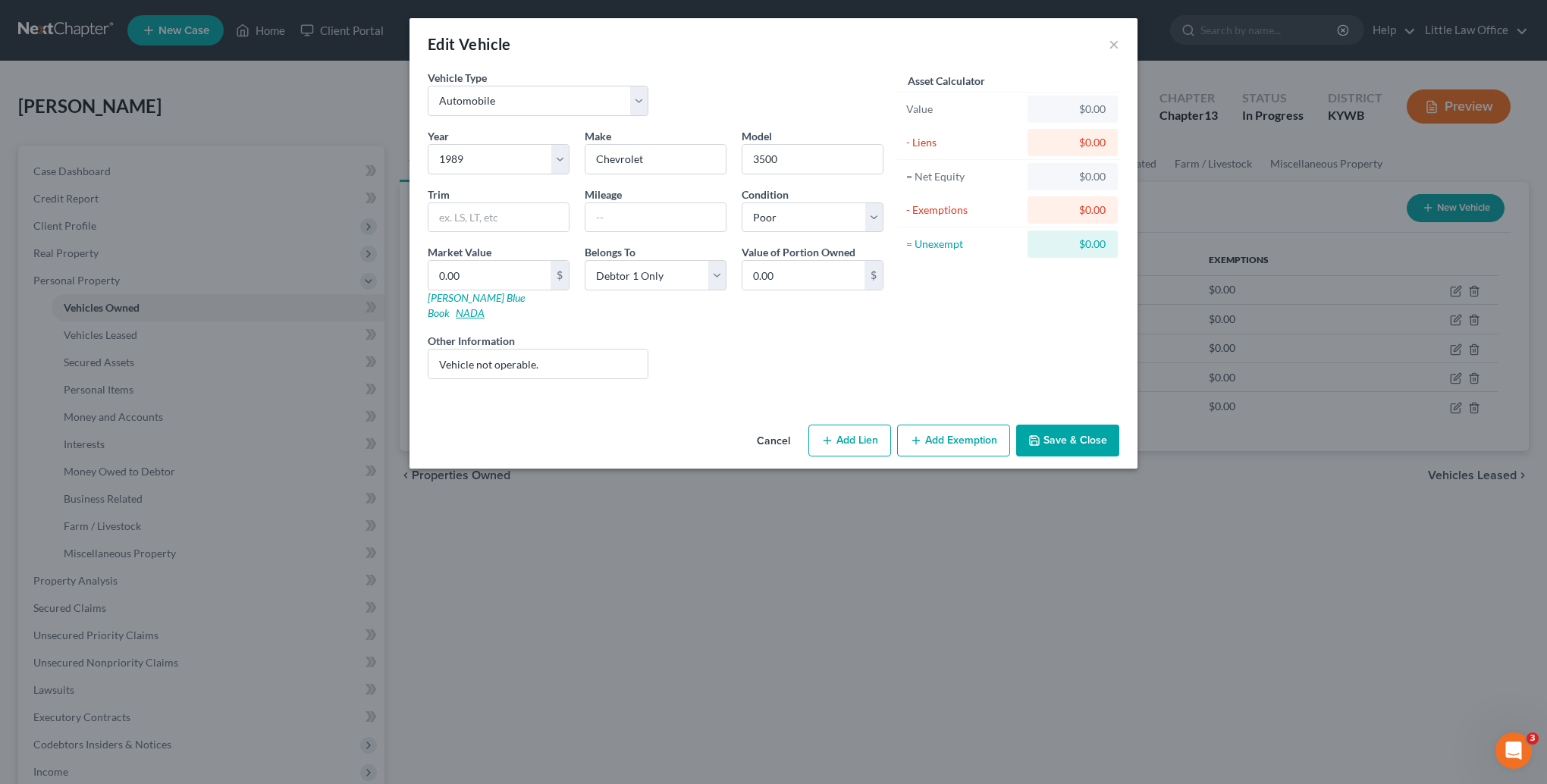
click at [484, 307] on link "NADA" at bounding box center [470, 313] width 29 height 13
click at [752, 157] on input "3500" at bounding box center [813, 159] width 140 height 29
type input "C3500"
click at [514, 272] on input "0.00" at bounding box center [489, 275] width 122 height 29
type input "5"
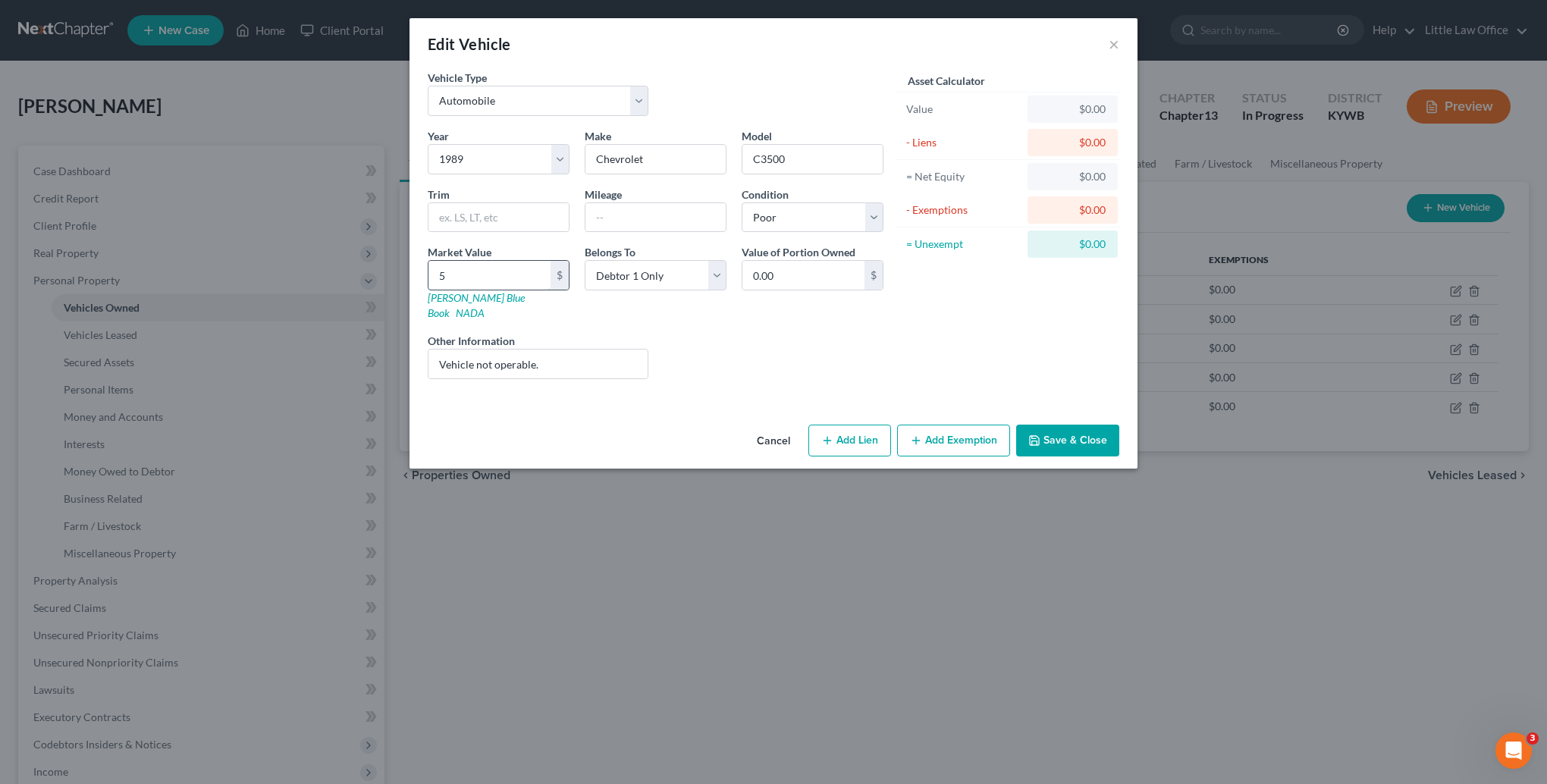
type input "5.00"
type input "50"
type input "50.00"
type input "500"
type input "500.00"
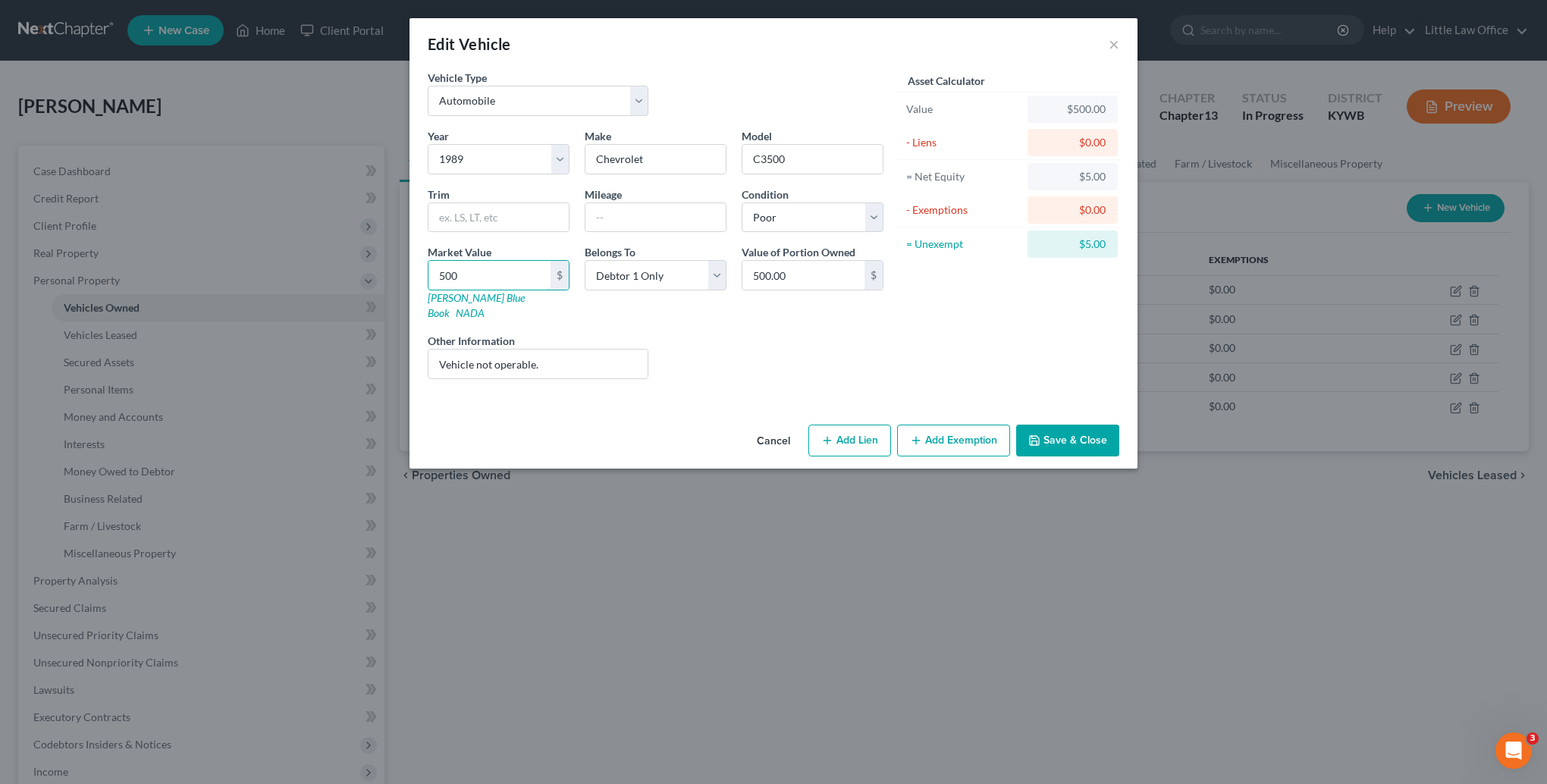
type input "500"
click at [1091, 434] on button "Save & Close" at bounding box center [1068, 441] width 103 height 32
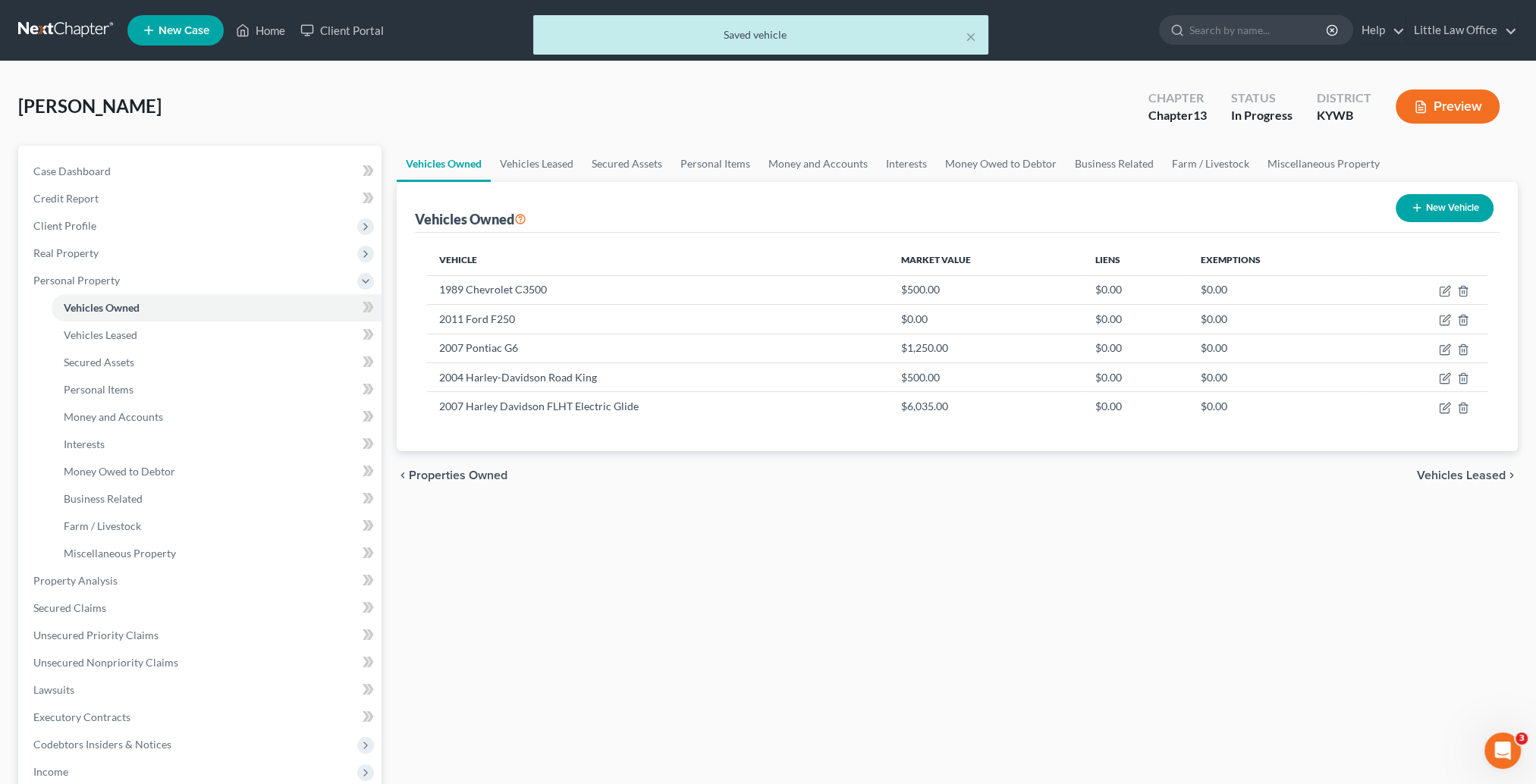
click at [264, 30] on div "× Saved vehicle" at bounding box center [760, 39] width 1536 height 47
drag, startPoint x: 985, startPoint y: 39, endPoint x: 974, endPoint y: 38, distance: 11.0
click at [984, 38] on div "× Saved vehicle" at bounding box center [761, 35] width 455 height 40
click at [969, 38] on button "×" at bounding box center [970, 36] width 11 height 19
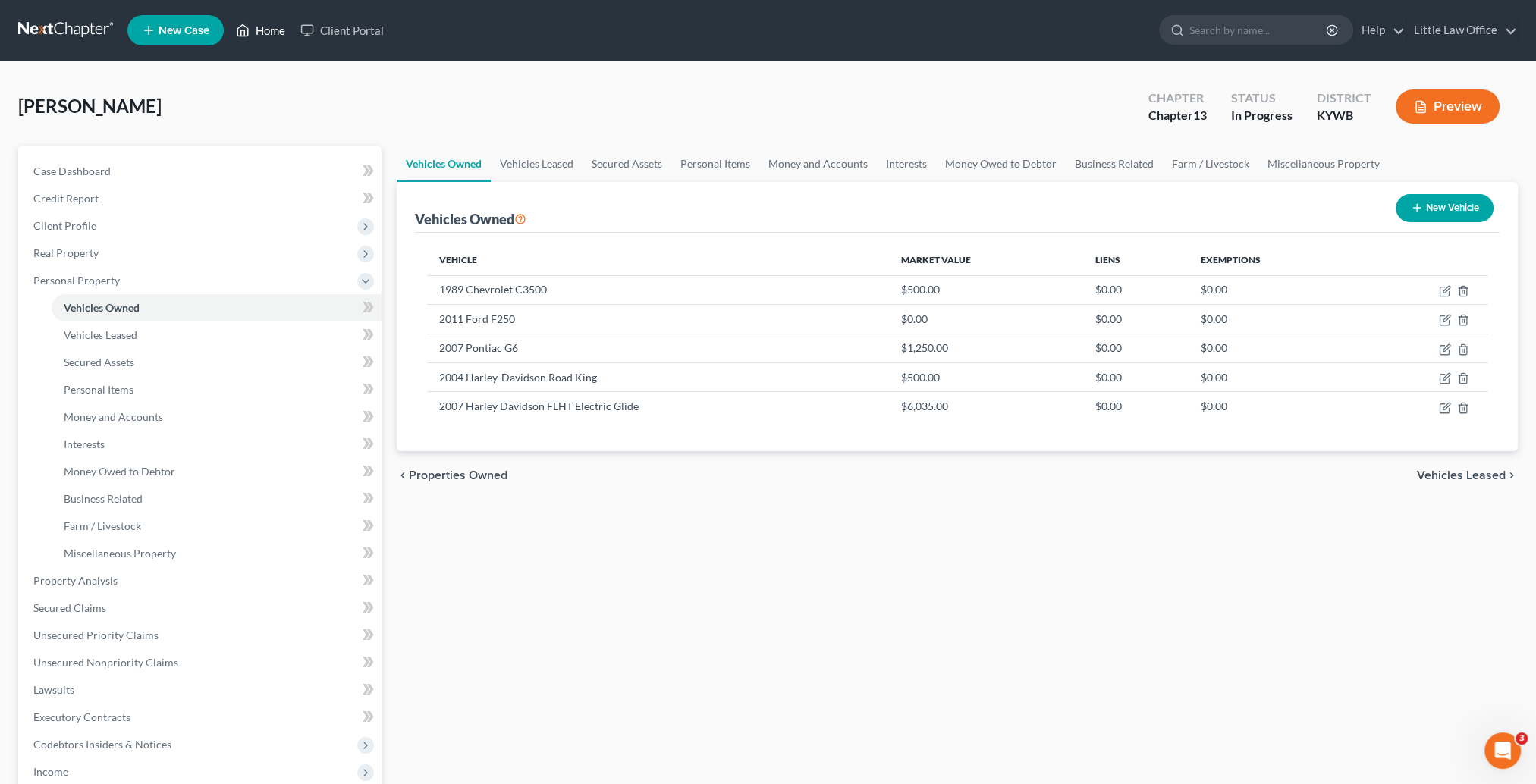
click at [261, 26] on link "Home" at bounding box center [260, 30] width 64 height 27
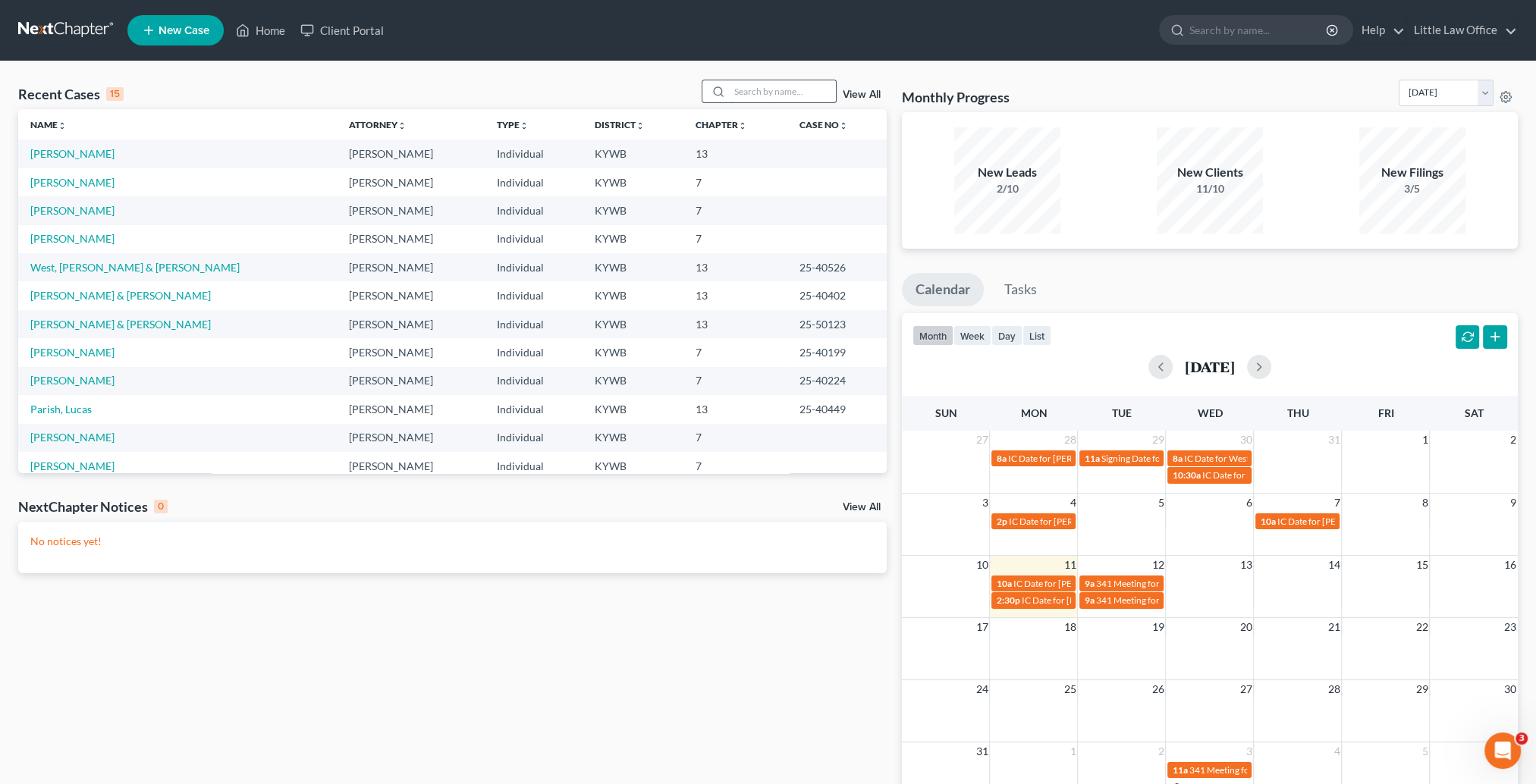
click at [764, 93] on input "search" at bounding box center [783, 91] width 107 height 22
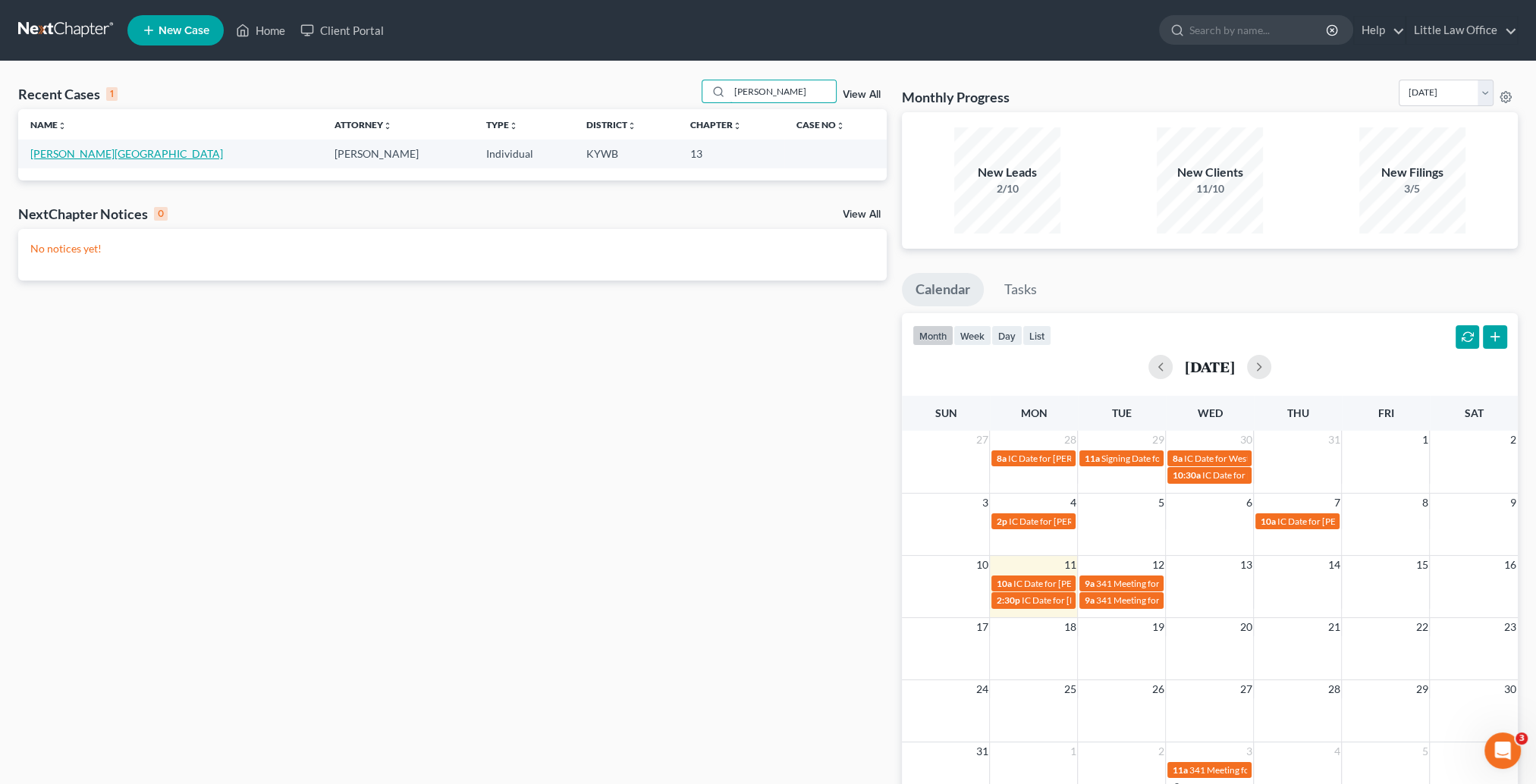
type input "[PERSON_NAME]"
click at [67, 153] on link "[PERSON_NAME][GEOGRAPHIC_DATA]" at bounding box center [127, 153] width 193 height 13
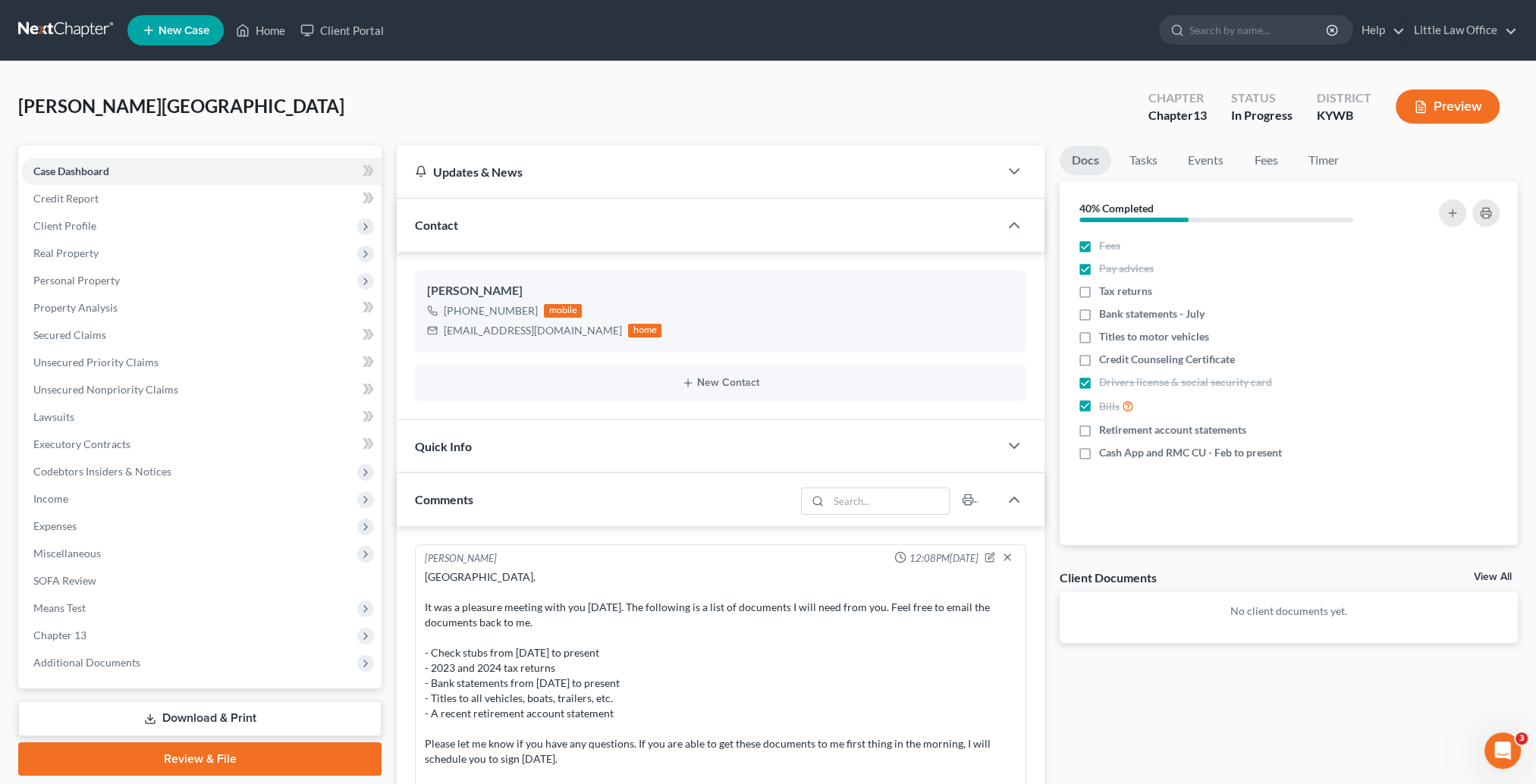
scroll to position [798, 0]
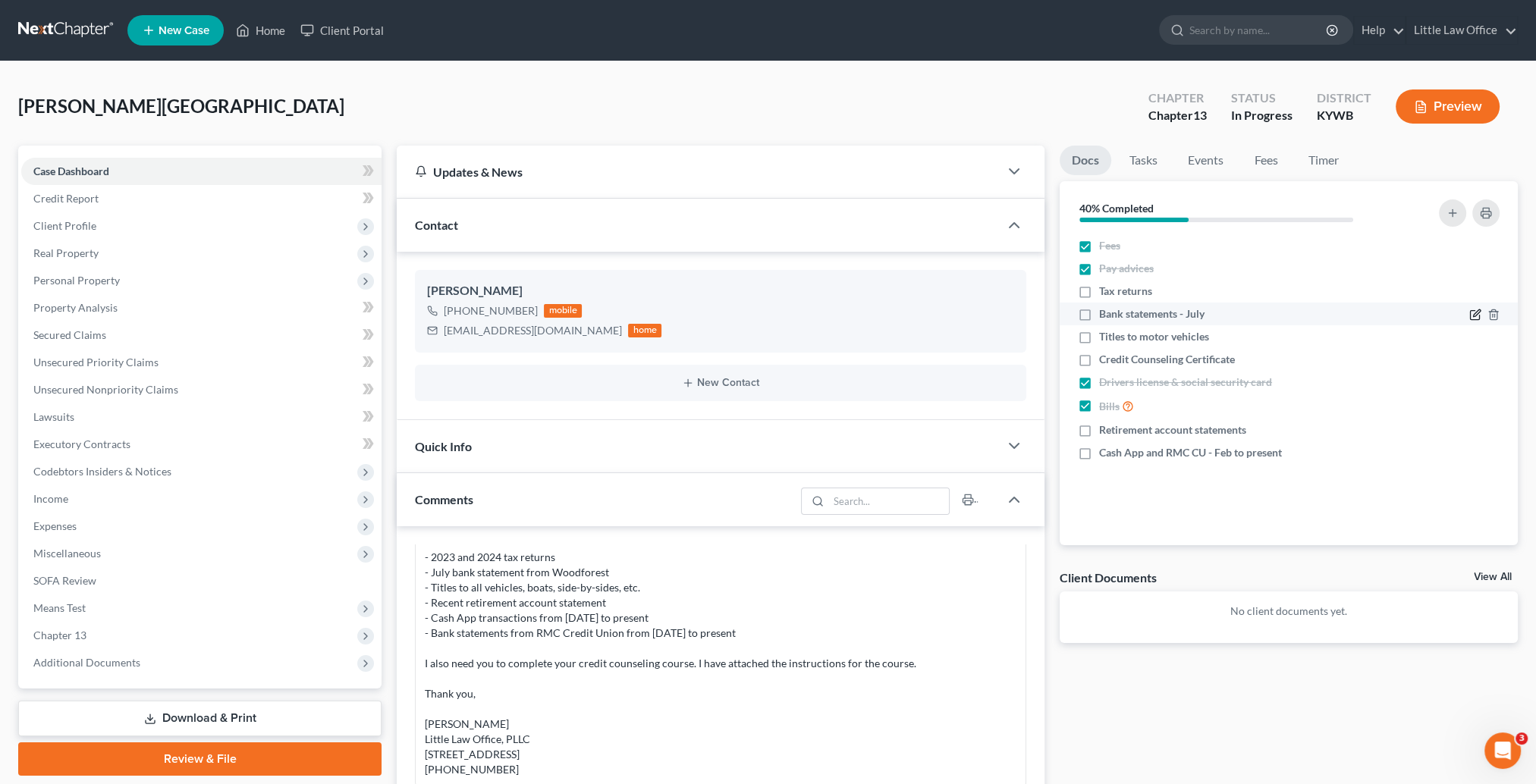
click at [1472, 317] on icon "button" at bounding box center [1475, 314] width 12 height 12
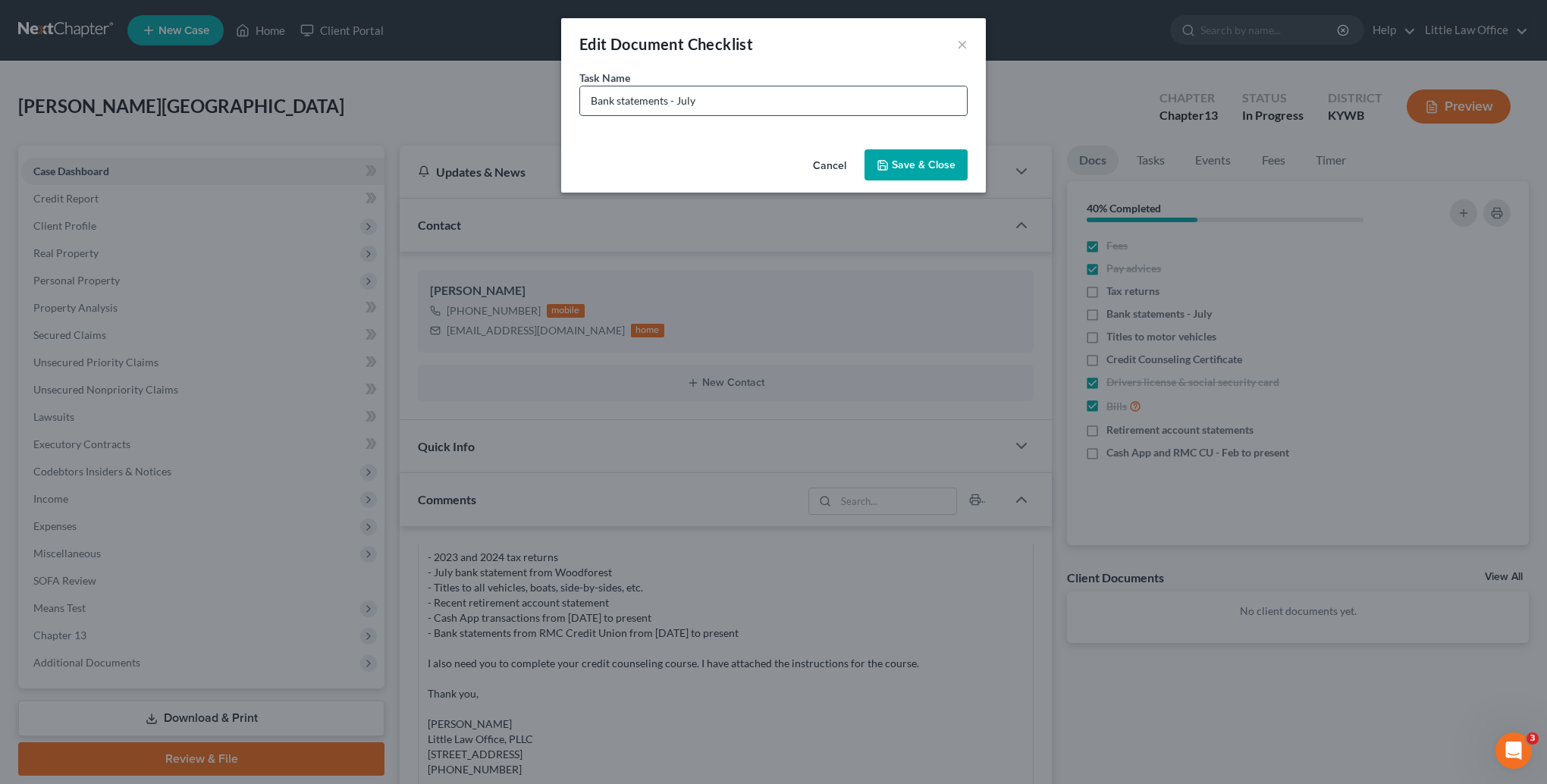
click at [764, 101] on input "Bank statements - July" at bounding box center [774, 101] width 387 height 29
type input "Bank statements - [DATE] to present"
click at [915, 176] on button "Save & Close" at bounding box center [916, 166] width 103 height 32
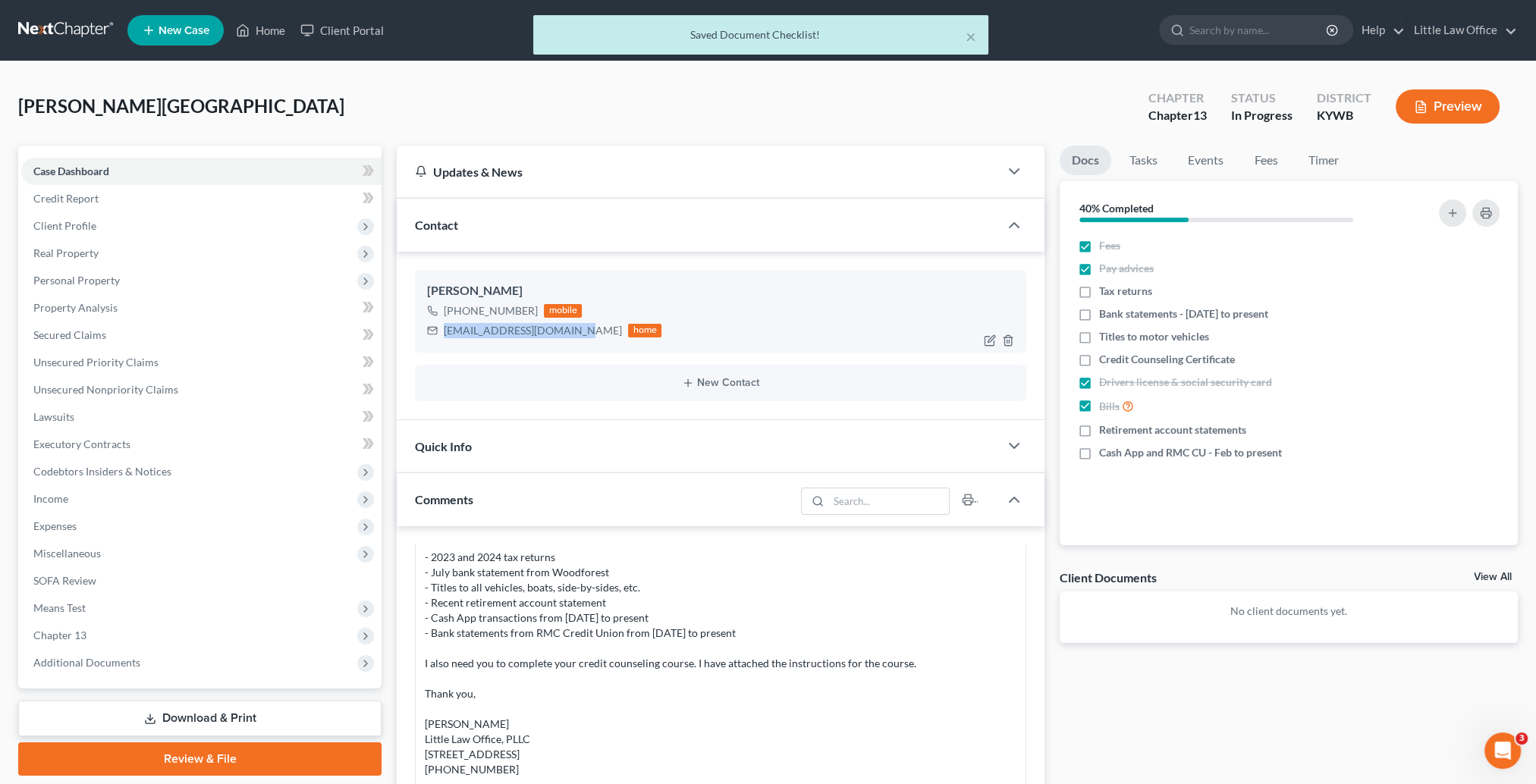
drag, startPoint x: 473, startPoint y: 333, endPoint x: 574, endPoint y: 338, distance: 101.1
click at [574, 338] on div "[EMAIL_ADDRESS][DOMAIN_NAME] home" at bounding box center [544, 330] width 234 height 19
copy div "[EMAIL_ADDRESS][DOMAIN_NAME]"
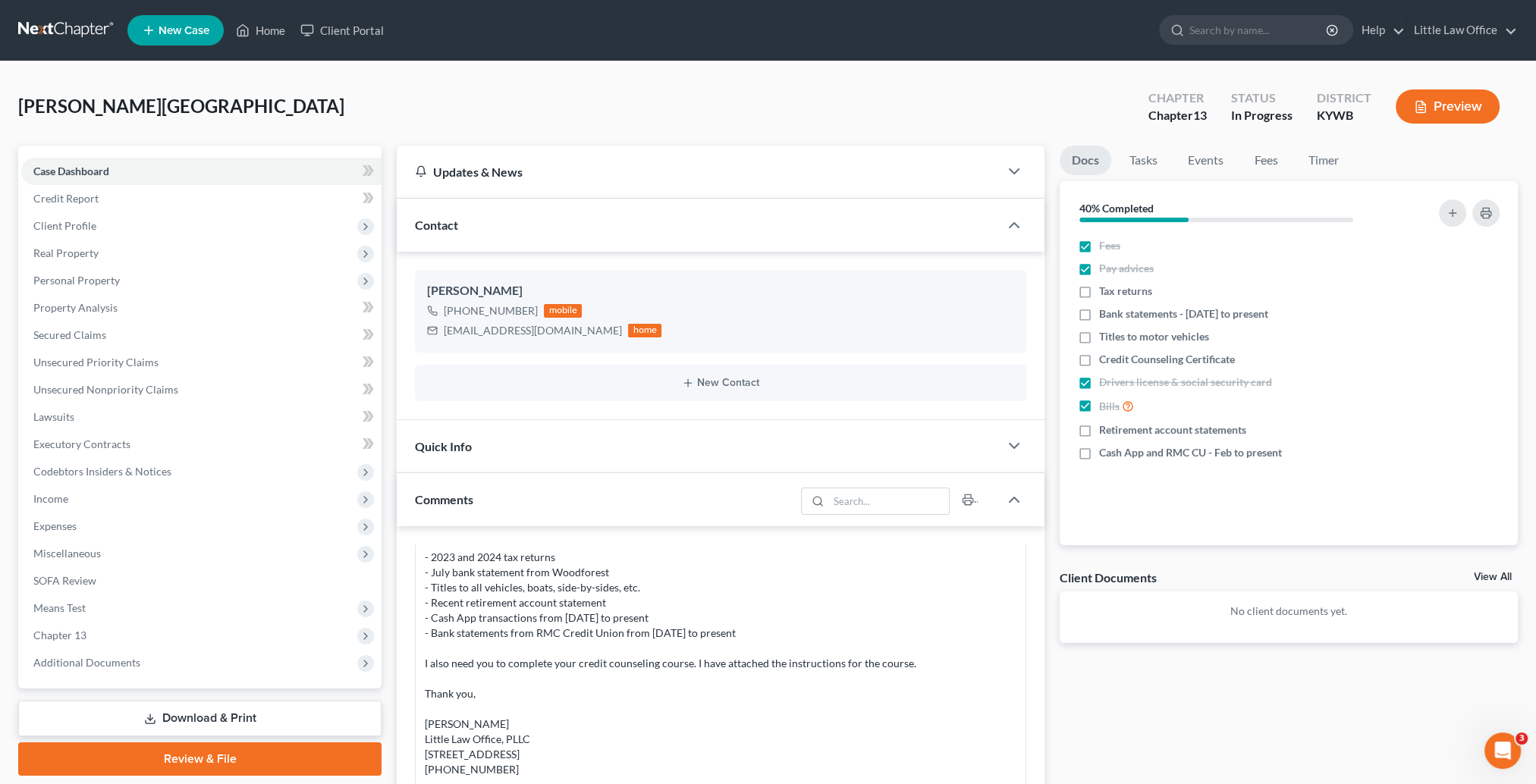
click at [536, 226] on div "Contact" at bounding box center [697, 225] width 603 height 52
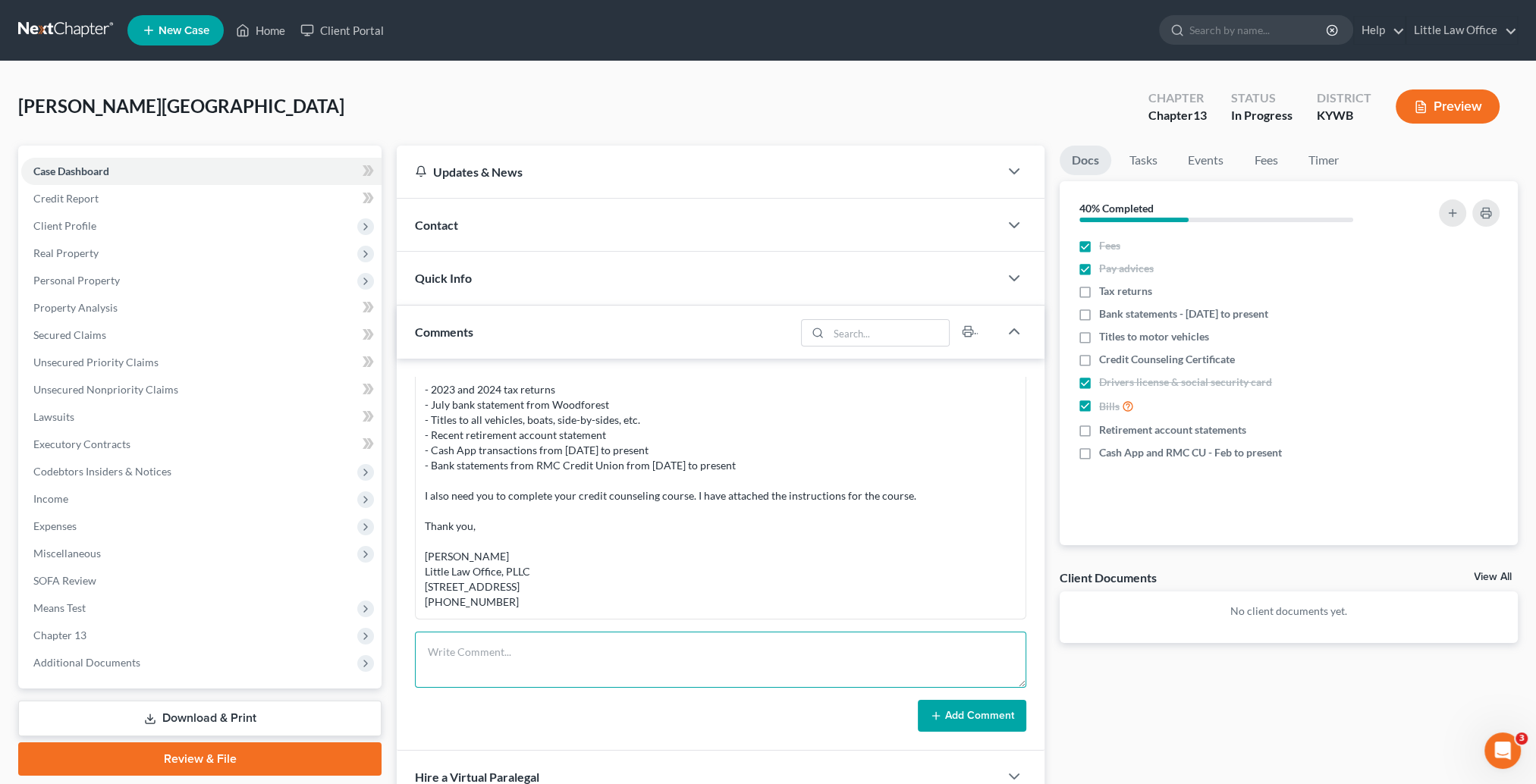
click at [619, 669] on textarea at bounding box center [720, 660] width 611 height 56
paste textarea "[GEOGRAPHIC_DATA], In order to finish your file, I still need the following doc…"
type textarea "[GEOGRAPHIC_DATA], In order to finish your file, I still need the following doc…"
click at [980, 721] on button "Add Comment" at bounding box center [972, 716] width 108 height 32
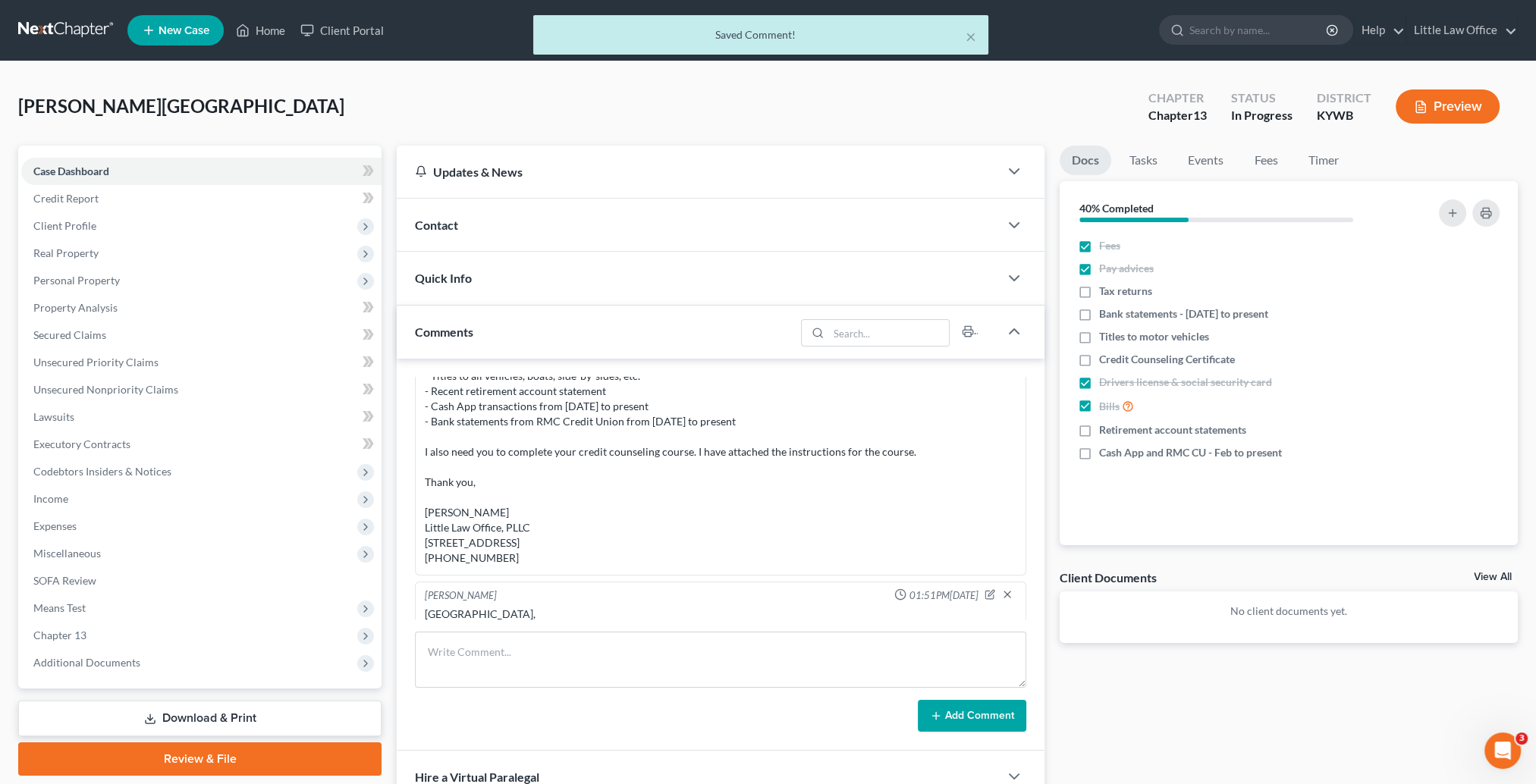
scroll to position [1127, 0]
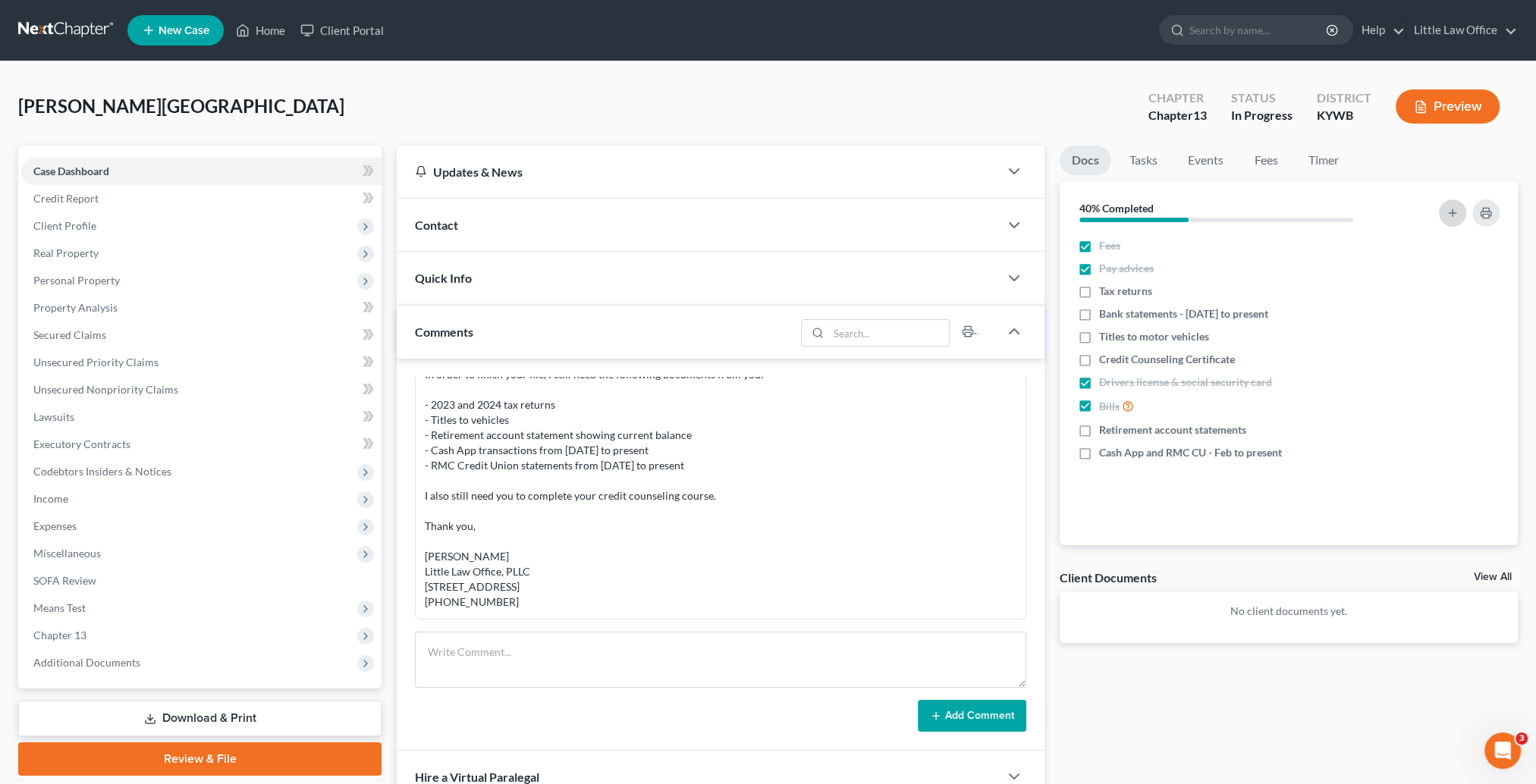
click at [1451, 209] on icon "button" at bounding box center [1452, 213] width 12 height 12
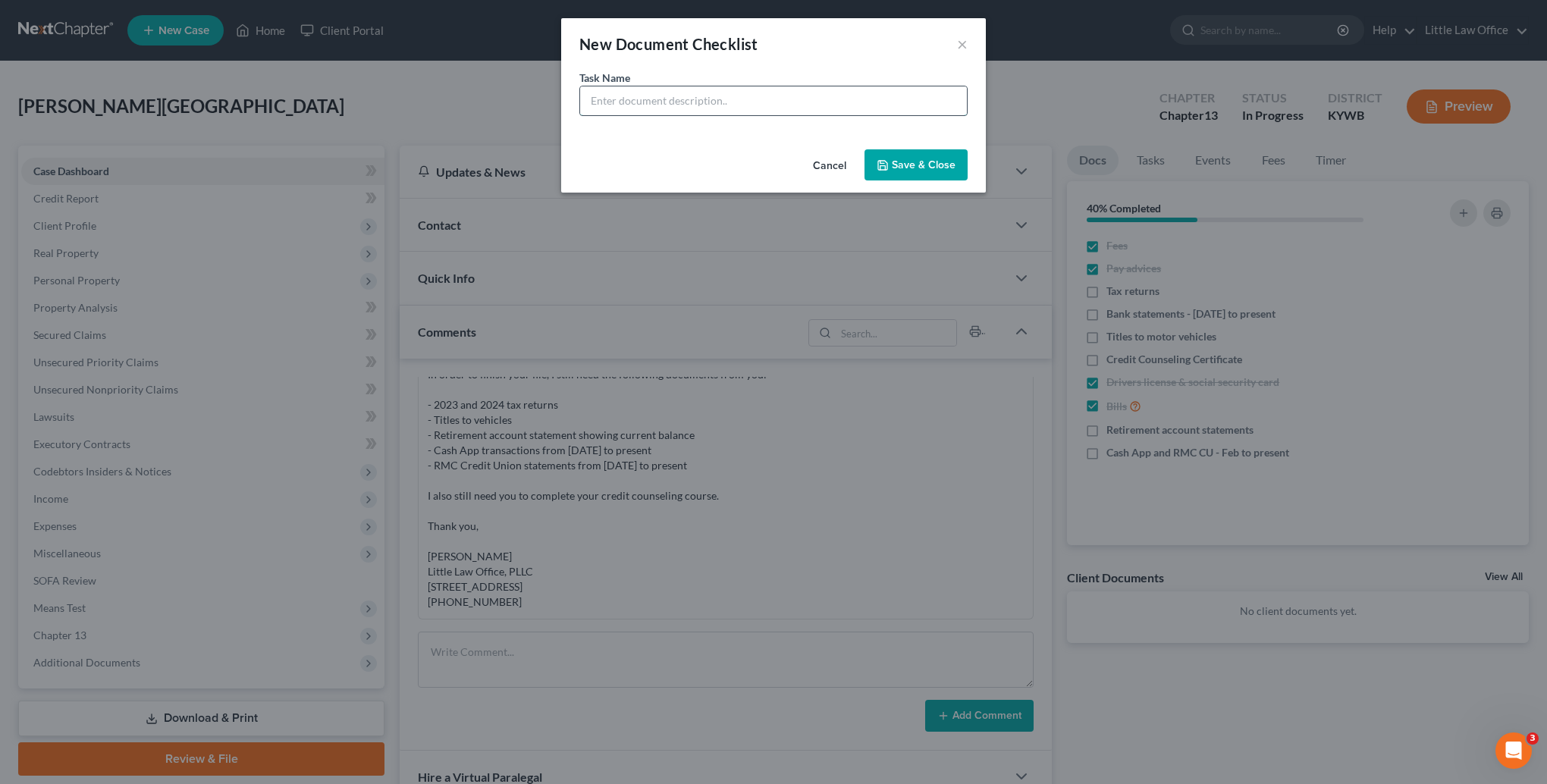
click at [603, 105] on input "text" at bounding box center [774, 101] width 387 height 29
type input "Go through bank statements"
click at [900, 156] on button "Save & Close" at bounding box center [916, 166] width 103 height 32
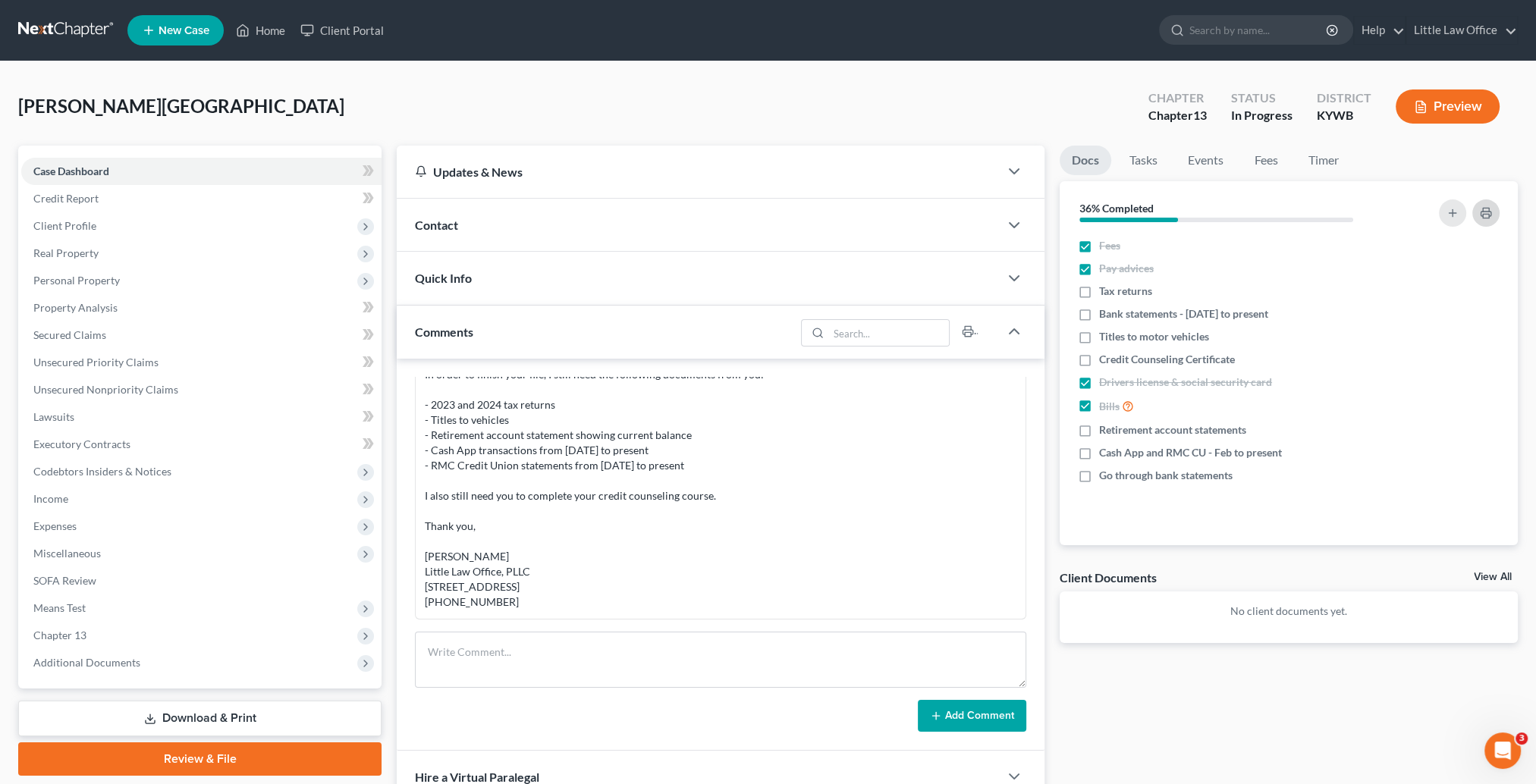
click at [1490, 217] on icon "button" at bounding box center [1486, 213] width 12 height 12
click at [282, 35] on link "Home" at bounding box center [260, 30] width 64 height 27
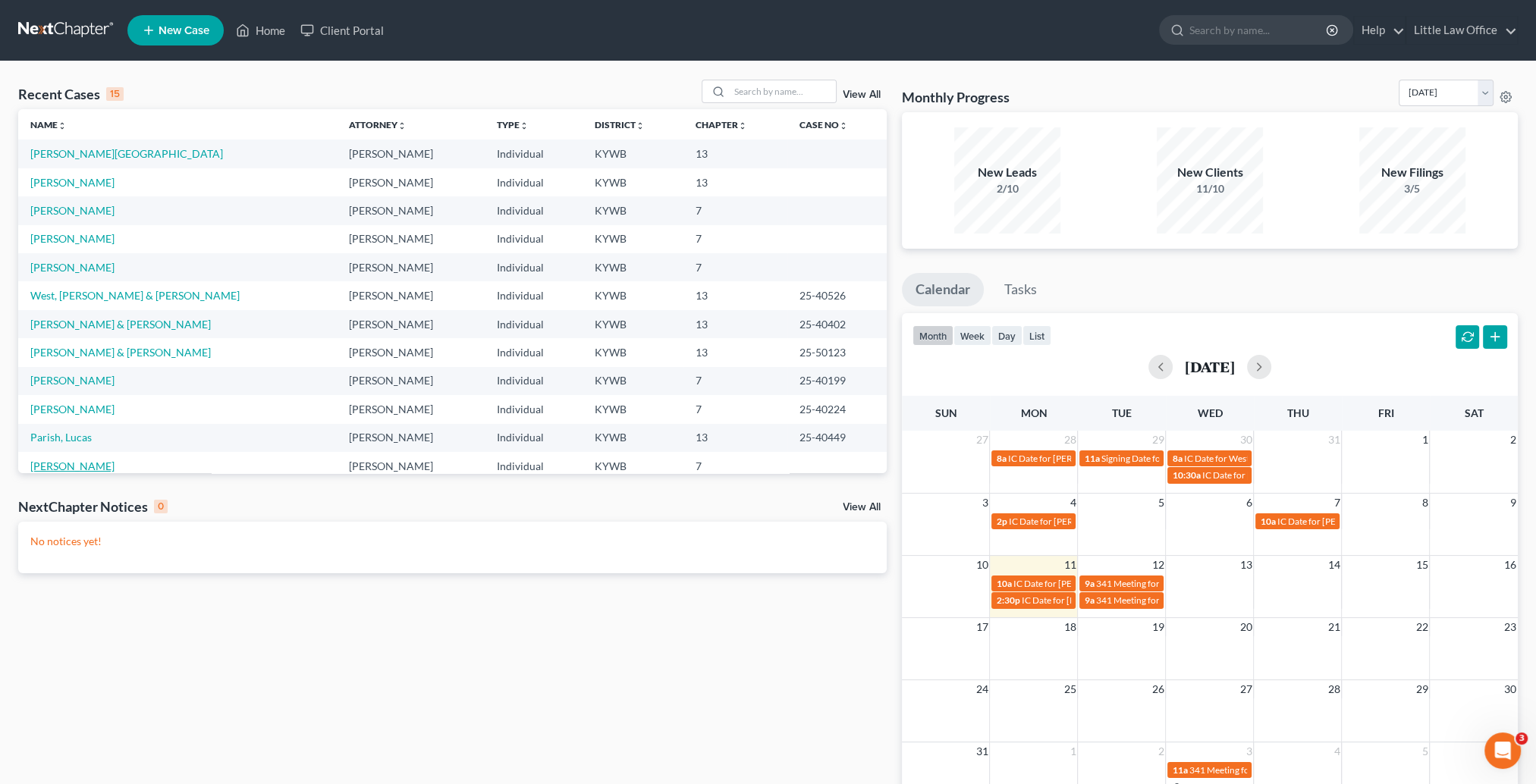
click at [74, 470] on link "[PERSON_NAME]" at bounding box center [73, 466] width 85 height 13
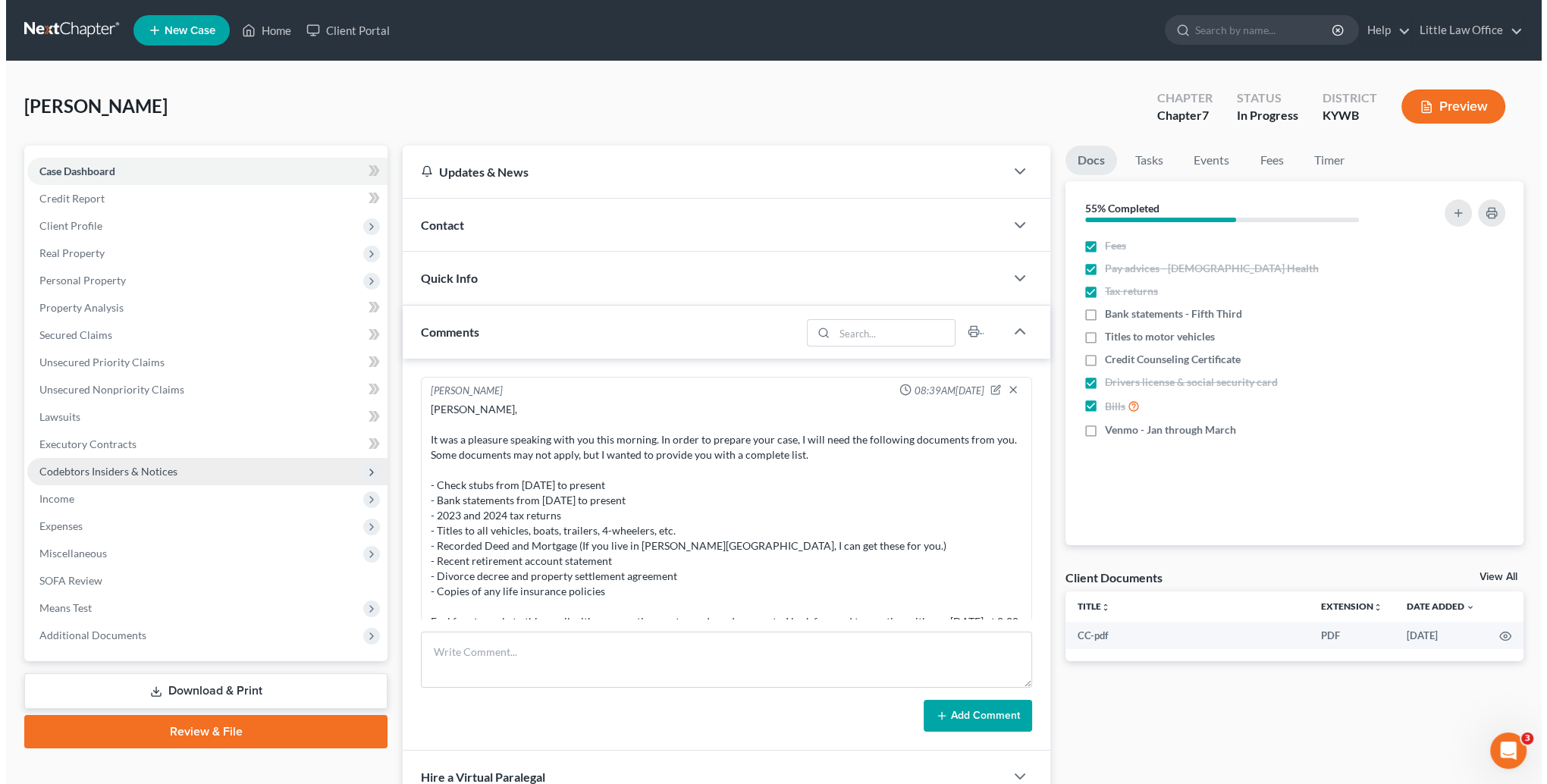
scroll to position [1314, 0]
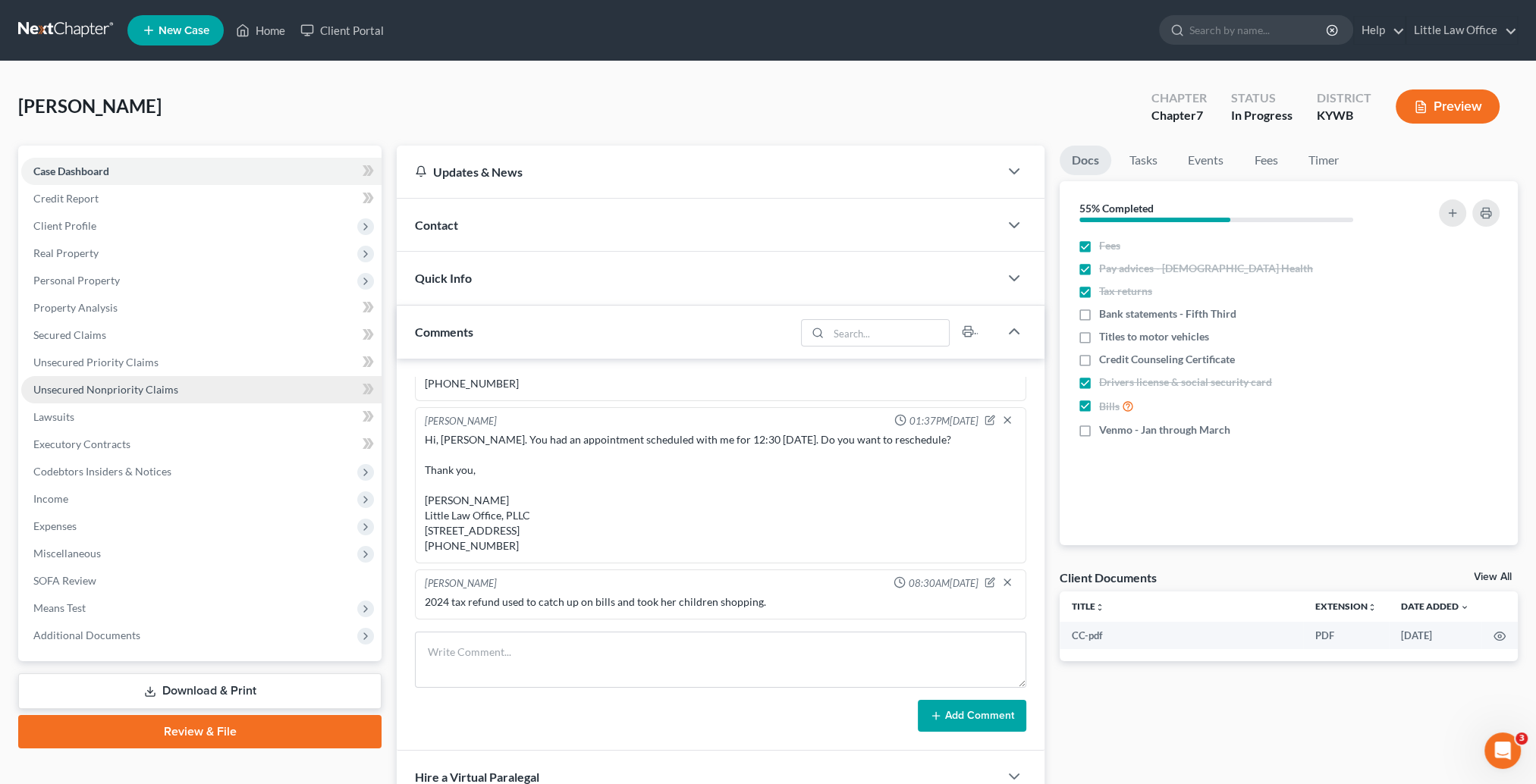
click at [107, 384] on span "Unsecured Nonpriority Claims" at bounding box center [105, 389] width 145 height 13
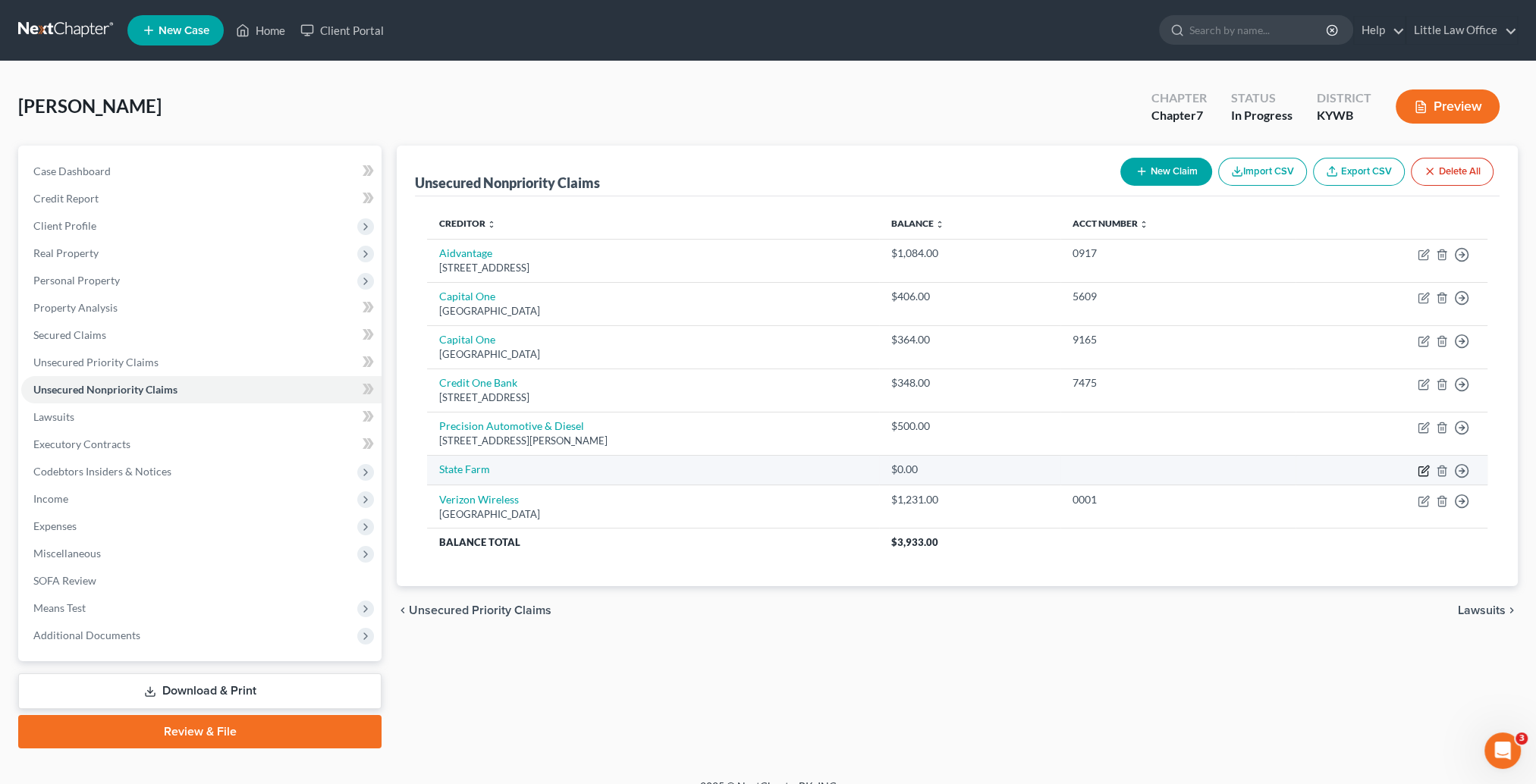
click at [1420, 468] on icon "button" at bounding box center [1424, 471] width 12 height 12
select select "0"
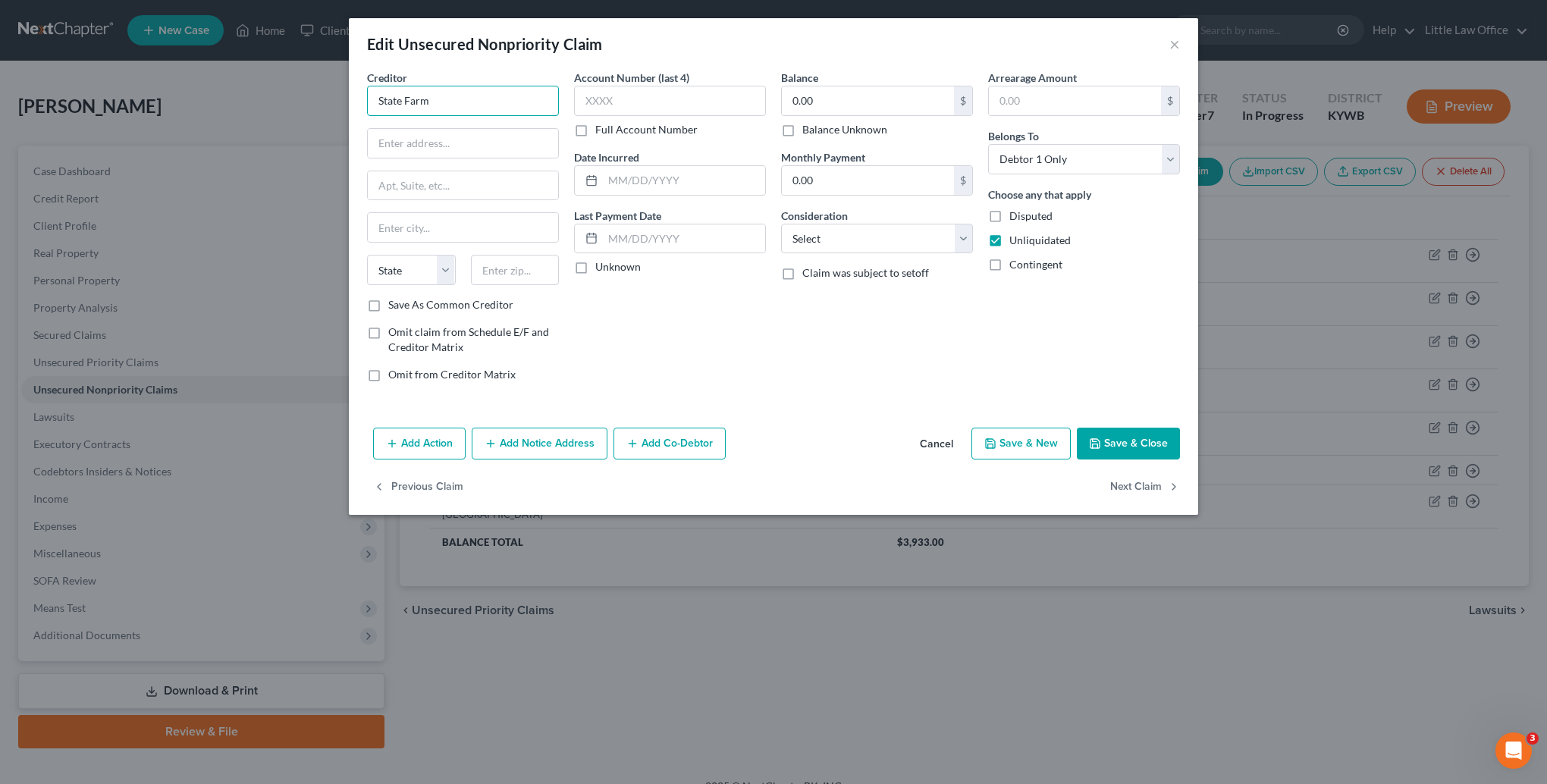
click at [446, 99] on input "State Farm" at bounding box center [462, 101] width 192 height 30
type input "State Farm Mutual Automobile Insurance Company"
type input "PO Box 2358"
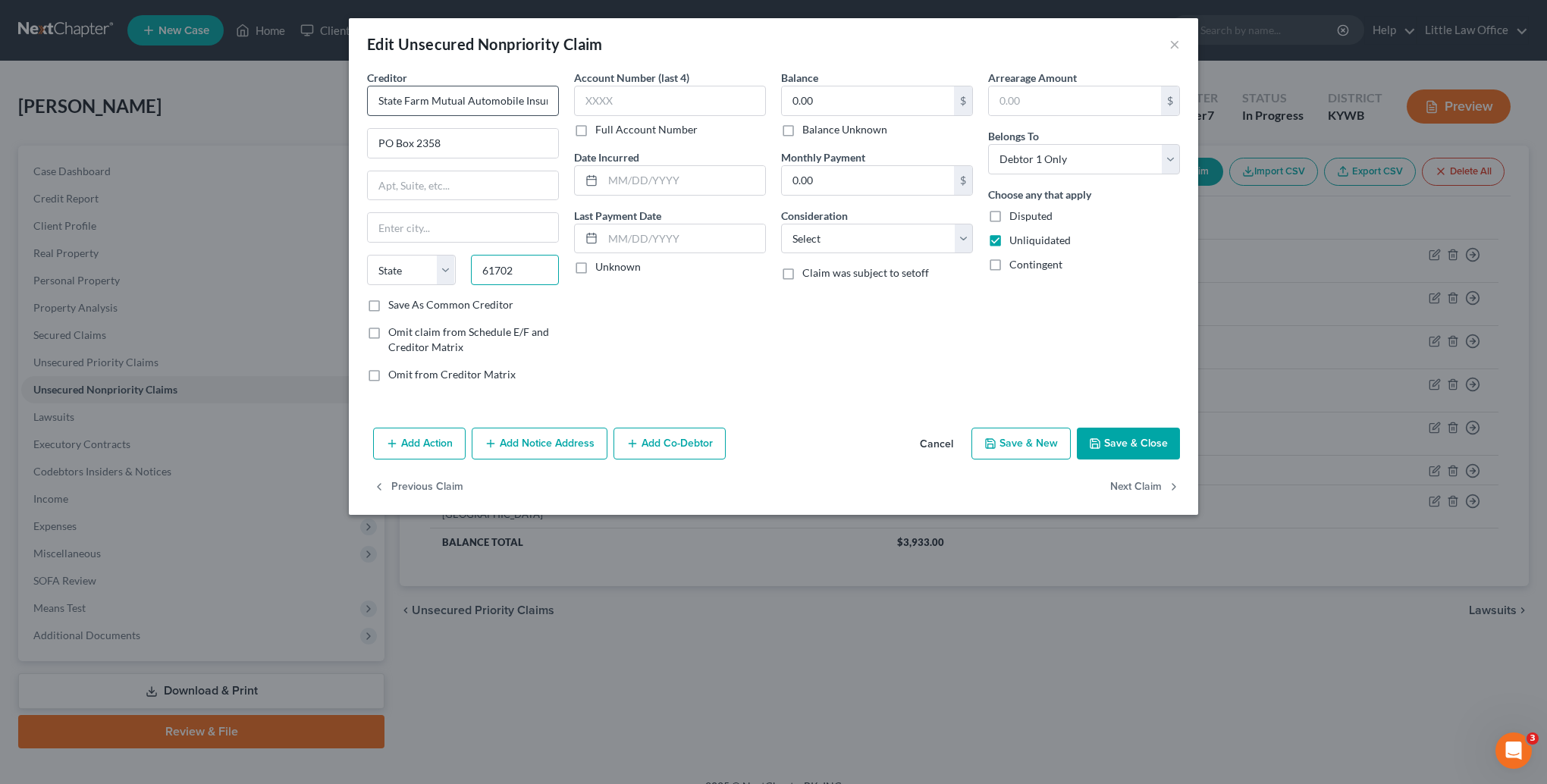
type input "61702"
type input "Bloomington"
select select "14"
click at [813, 107] on input "0.00" at bounding box center [868, 101] width 172 height 29
type input "910.51"
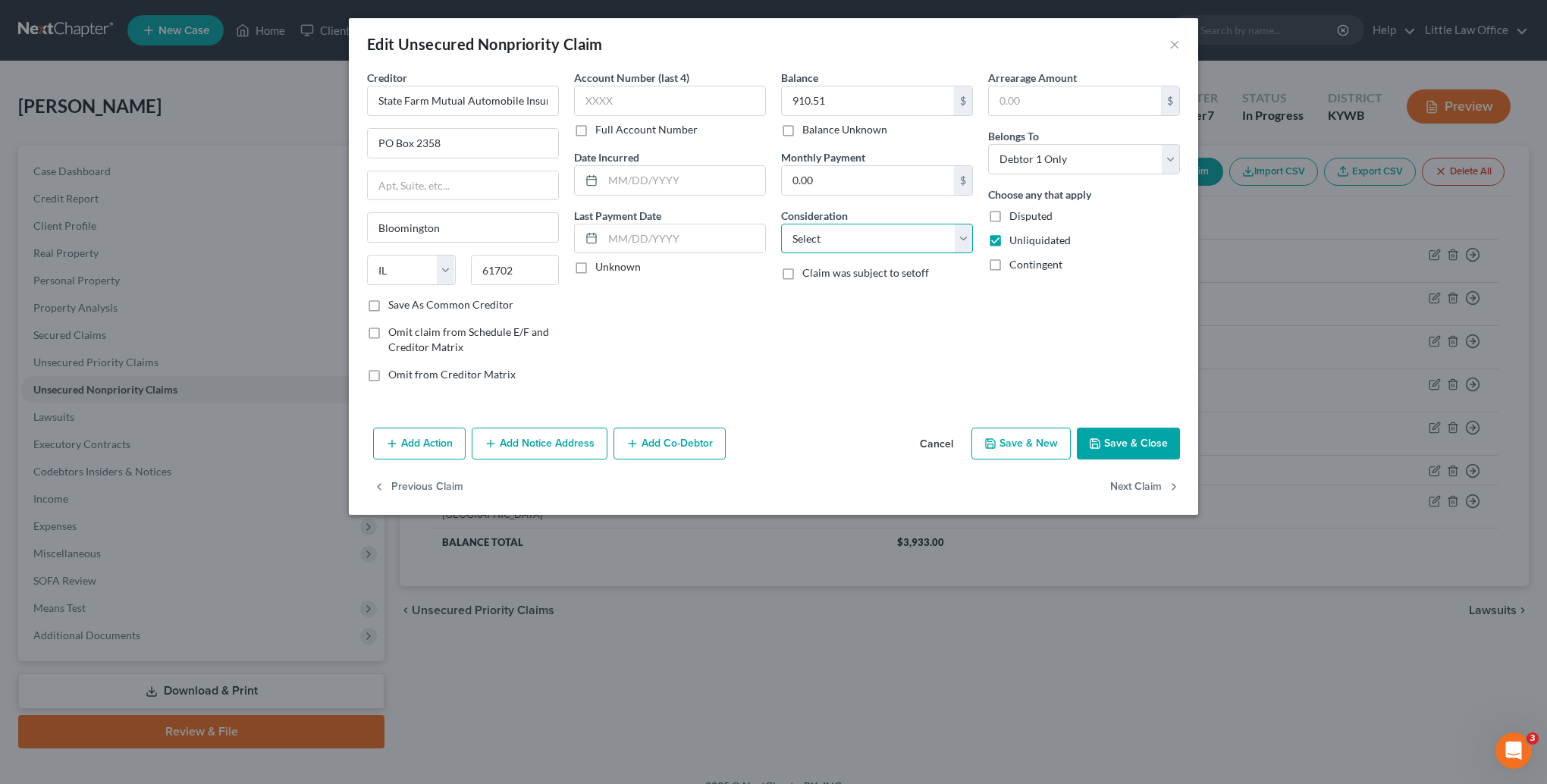
click at [840, 240] on select "Select Cable / Satellite Services Collection Agency Credit Card Debt Debt Couns…" at bounding box center [876, 239] width 192 height 30
select select "14"
click at [781, 224] on select "Select Cable / Satellite Services Collection Agency Credit Card Debt Debt Couns…" at bounding box center [876, 239] width 192 height 30
type input "Insurance Premium"
click at [1147, 451] on button "Save & Close" at bounding box center [1128, 444] width 103 height 32
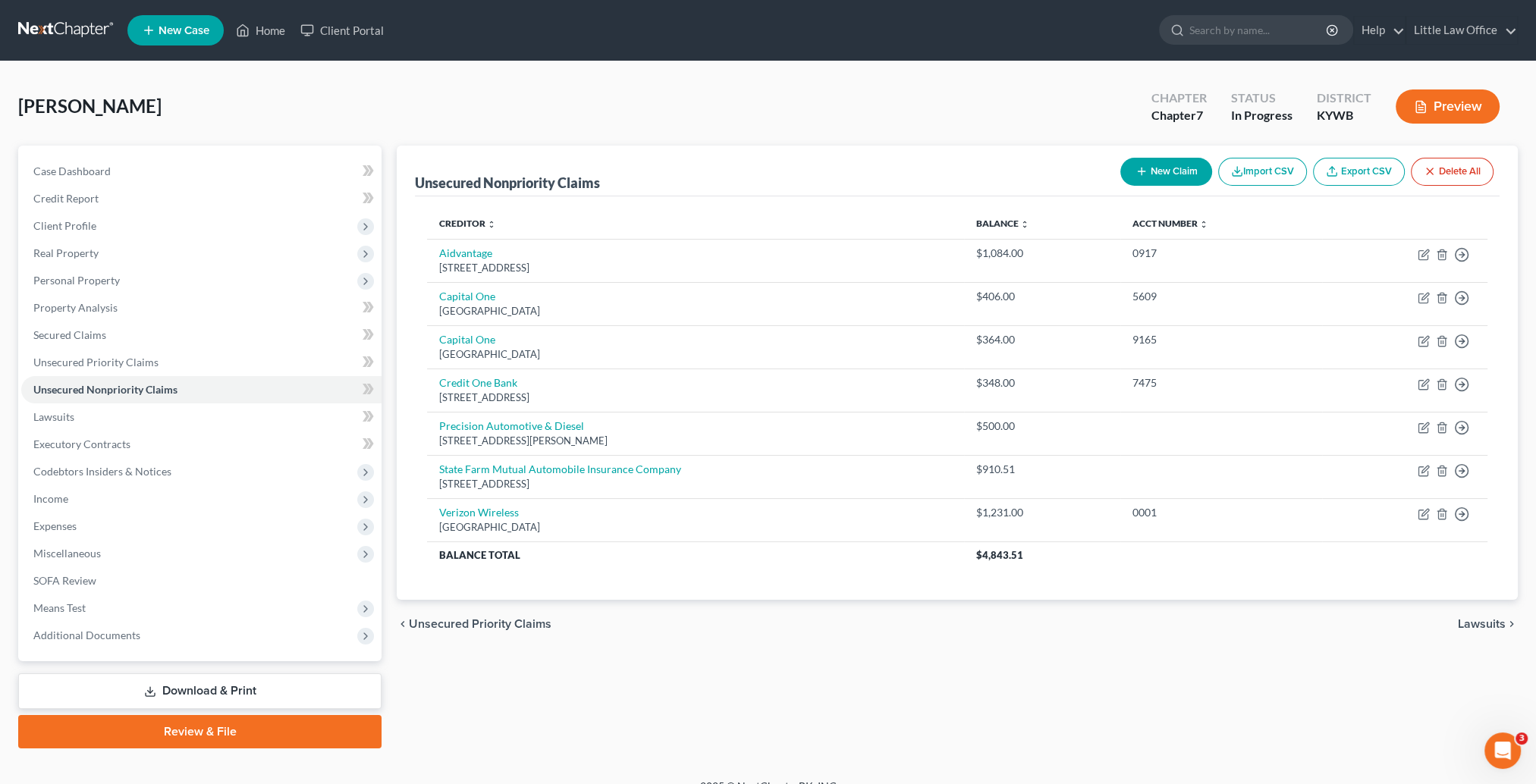
click at [1144, 182] on button "New Claim" at bounding box center [1167, 172] width 92 height 28
select select "0"
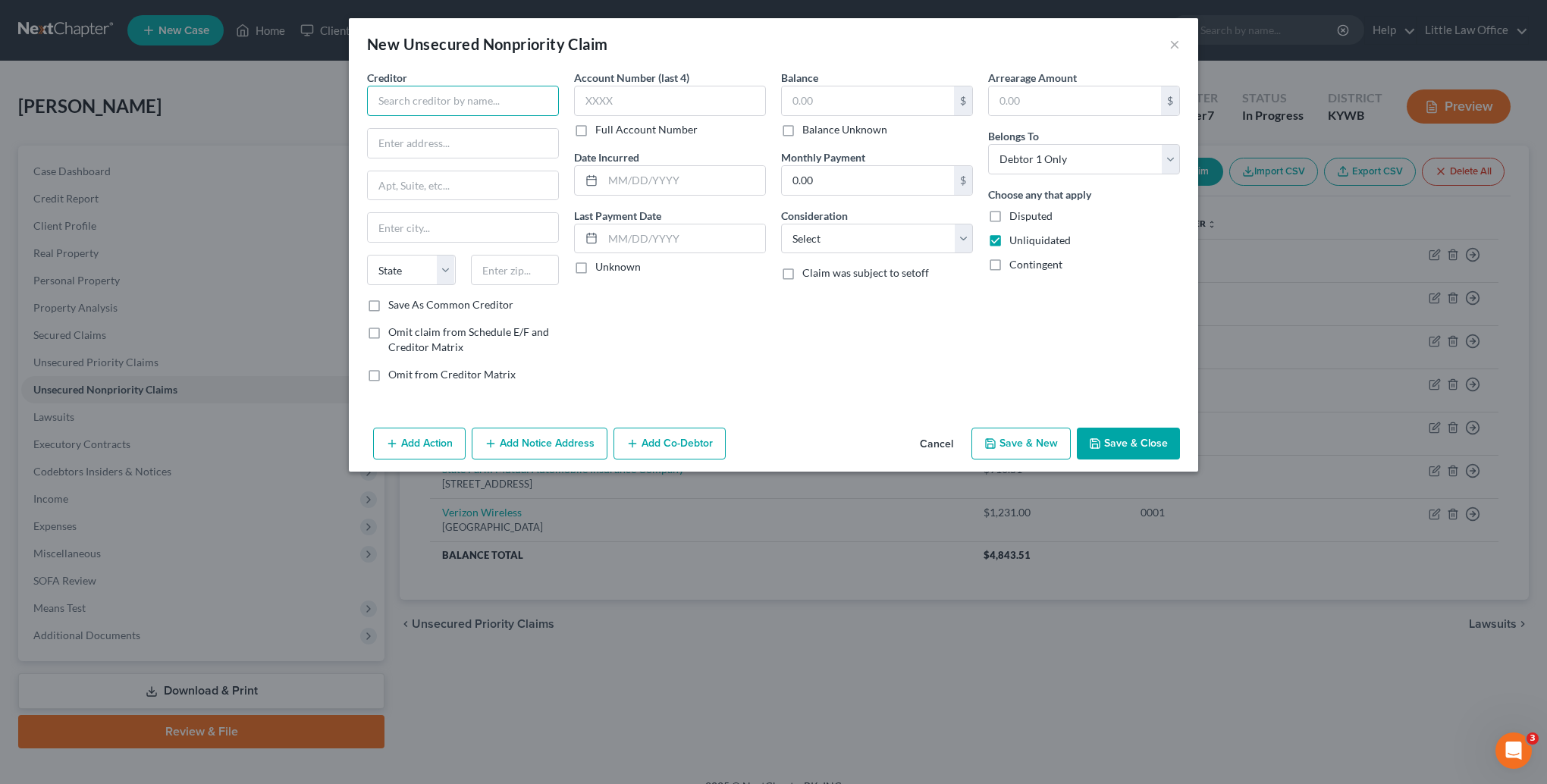
click at [446, 113] on input "text" at bounding box center [462, 101] width 192 height 30
type input "[PERSON_NAME]"
click at [411, 133] on input "text" at bounding box center [462, 144] width 190 height 29
type input "[STREET_ADDRESS][PERSON_NAME]"
type input "Suite 215"
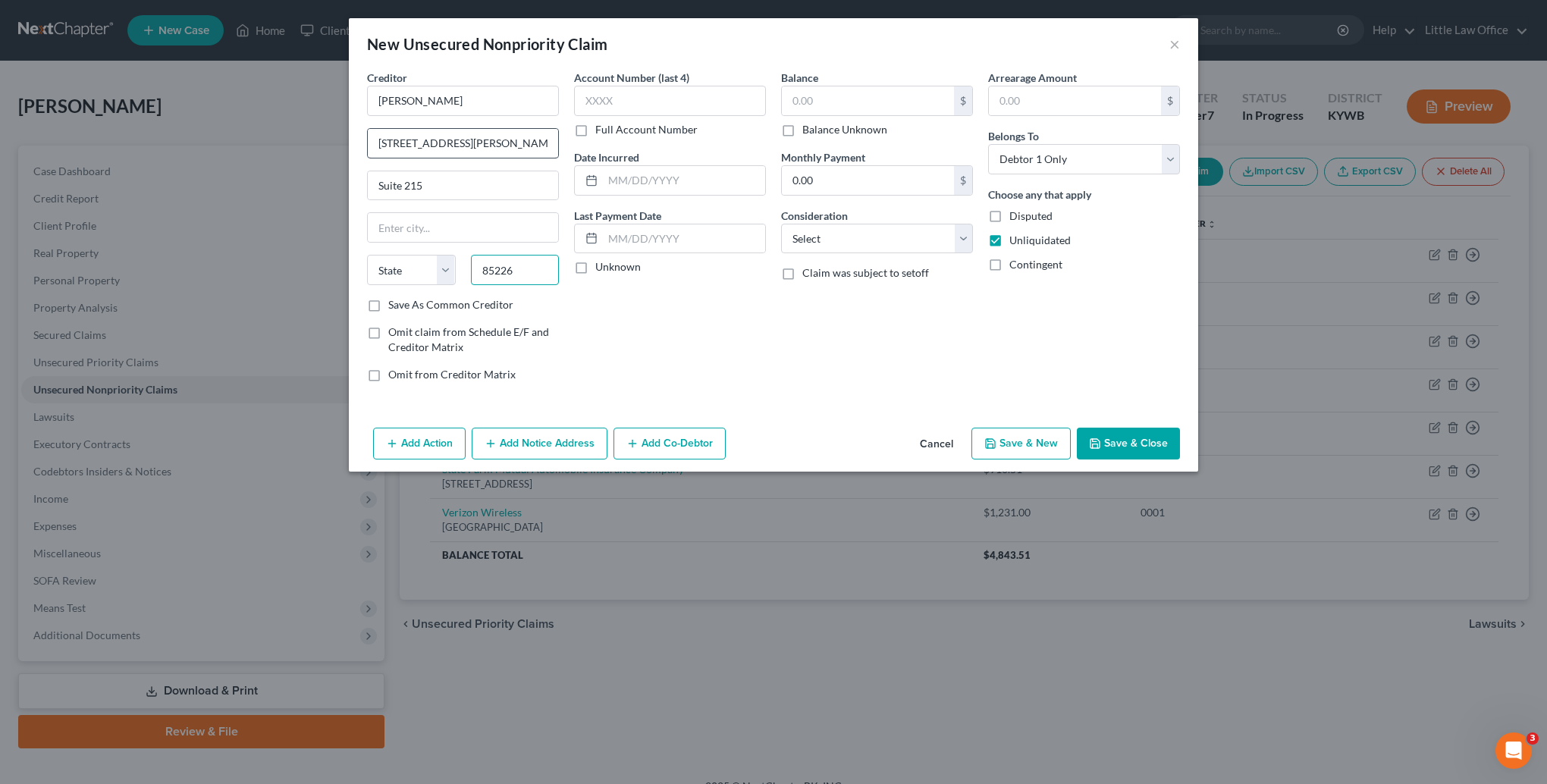
type input "85226"
type input "[PERSON_NAME]"
select select "3"
click at [819, 102] on input "text" at bounding box center [868, 101] width 172 height 29
type input "1,592.88"
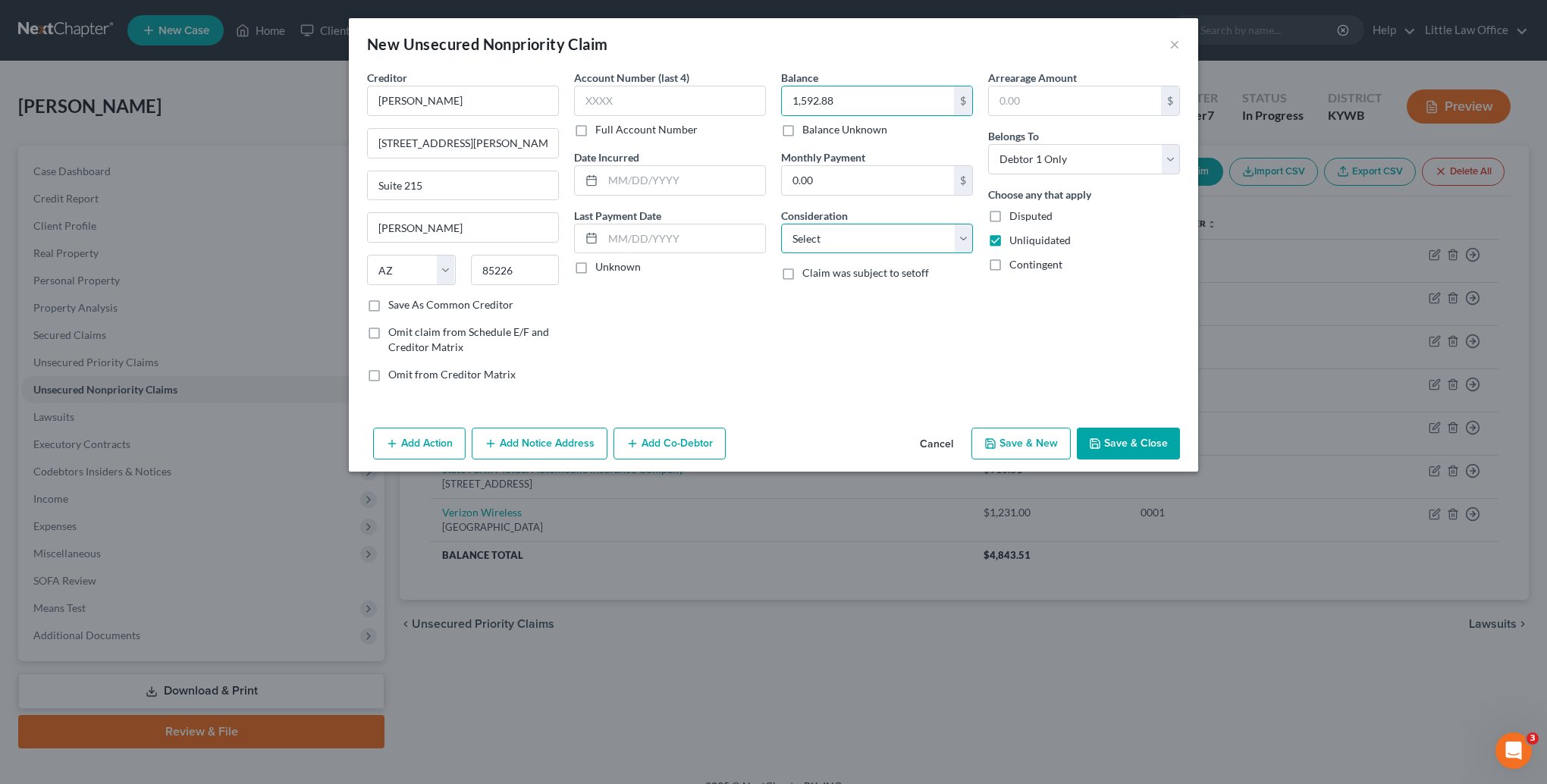
click at [902, 237] on select "Select Cable / Satellite Services Collection Agency Credit Card Debt Debt Couns…" at bounding box center [876, 239] width 192 height 30
select select "14"
click at [781, 224] on select "Select Cable / Satellite Services Collection Agency Credit Card Debt Debt Couns…" at bounding box center [876, 239] width 192 height 30
type input "Tuition"
click at [591, 444] on button "Add Notice Address" at bounding box center [539, 444] width 136 height 32
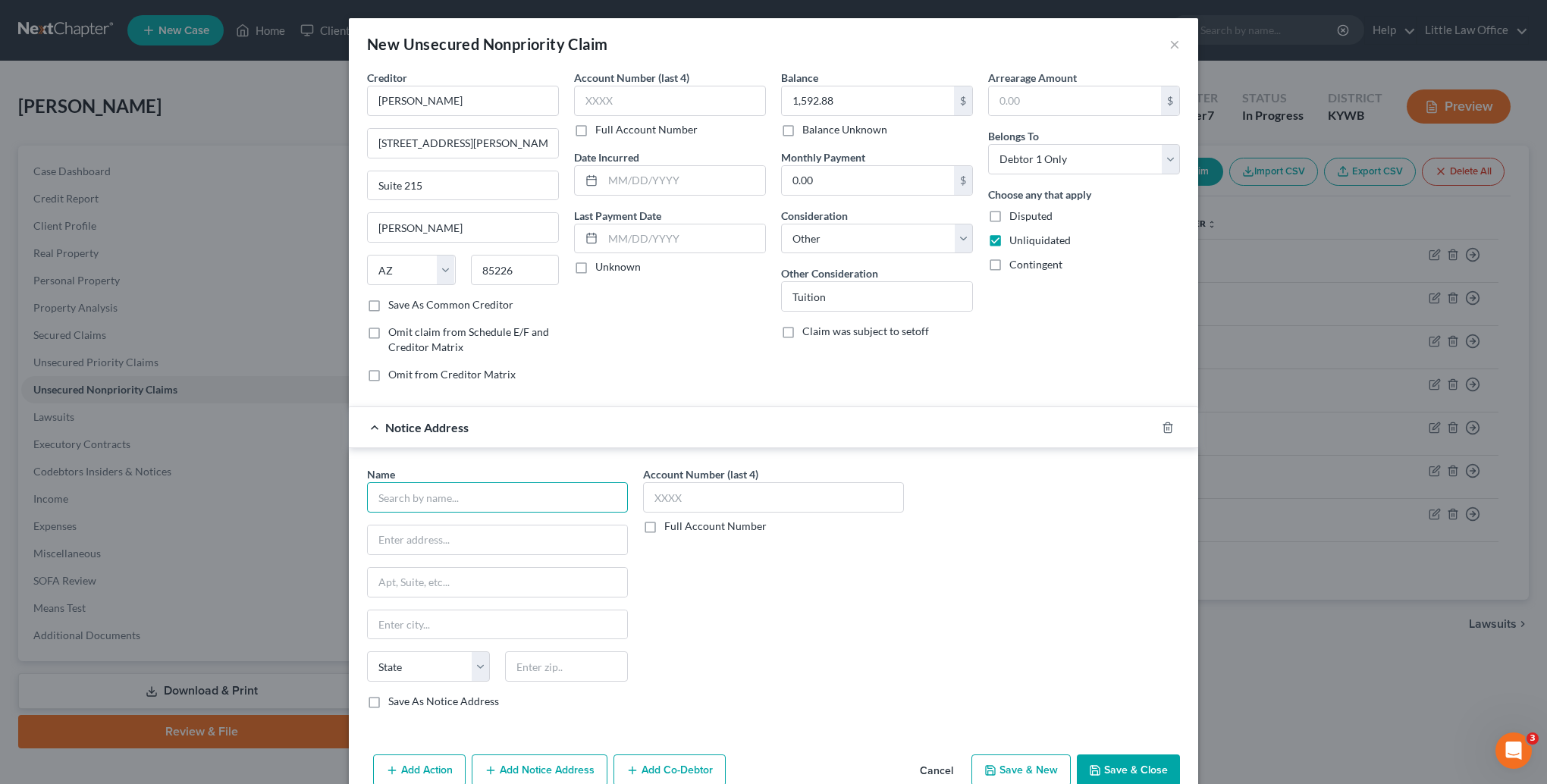
click at [519, 504] on input "text" at bounding box center [497, 498] width 261 height 30
type input "Ability Recovery Services LLC"
type input "PO Box 4262"
type input "18505"
type input "Scranton"
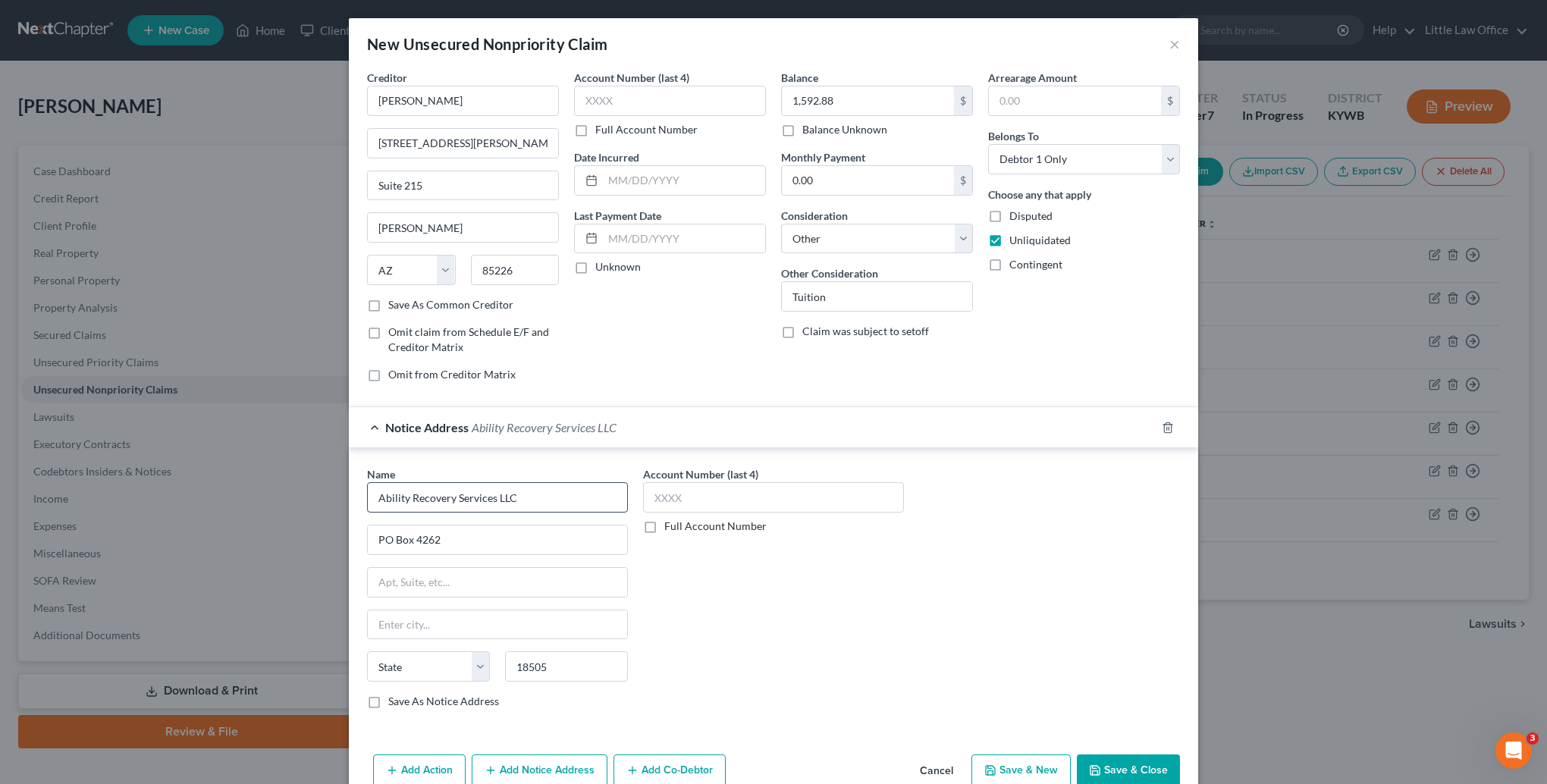
select select "39"
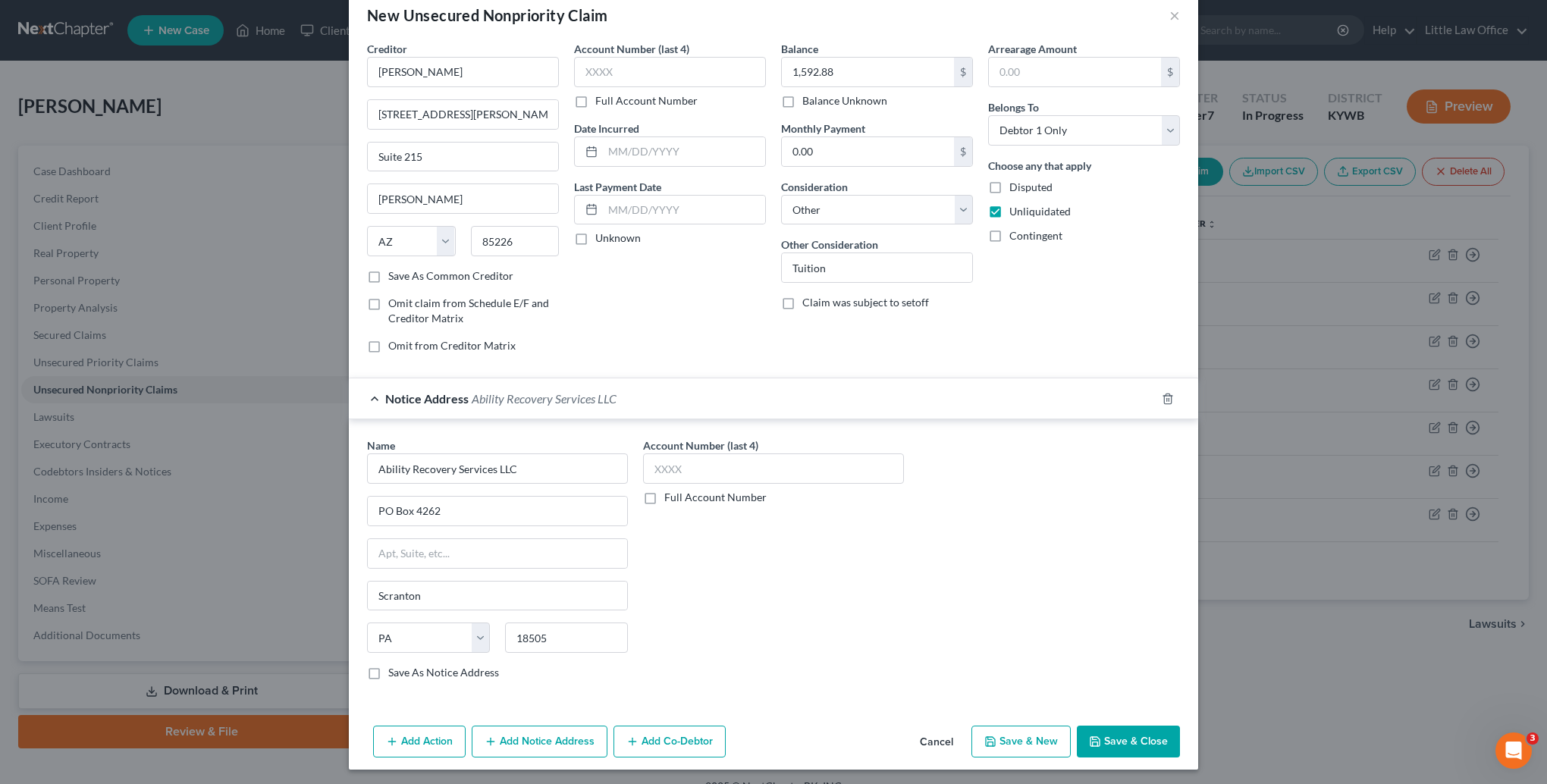
click at [1116, 746] on button "Save & Close" at bounding box center [1128, 742] width 103 height 32
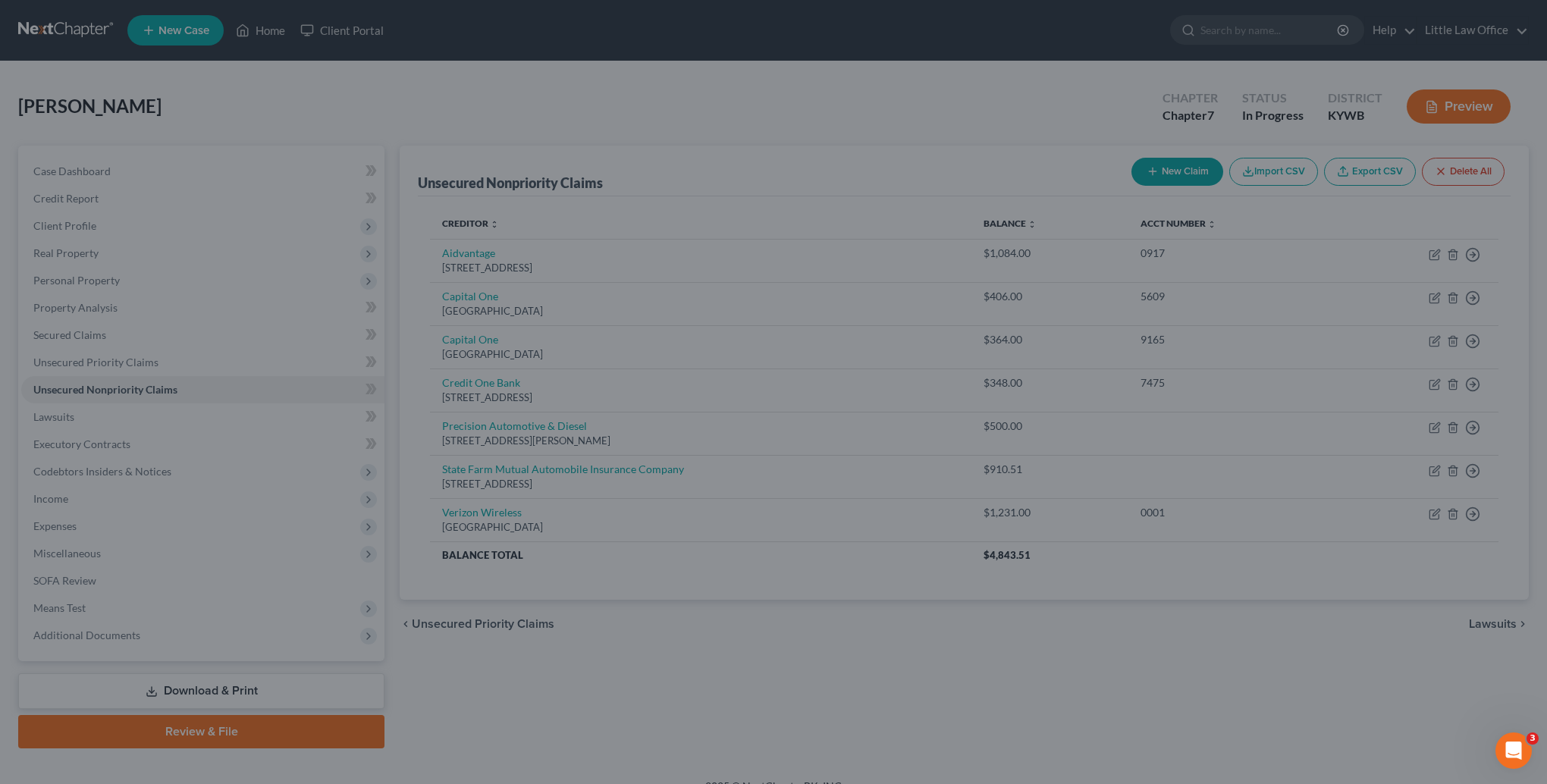
scroll to position [0, 0]
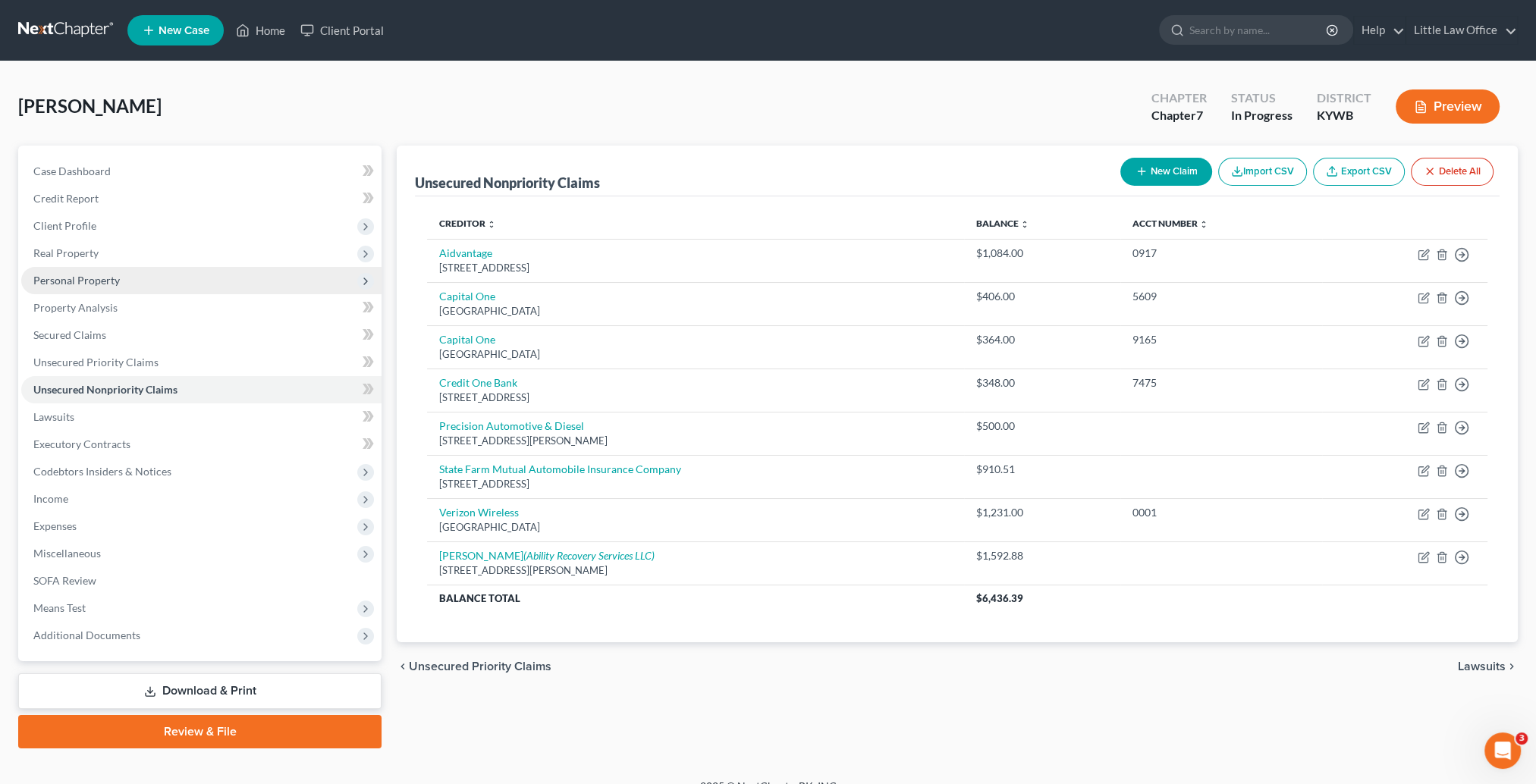
click at [85, 286] on span "Personal Property" at bounding box center [201, 280] width 360 height 27
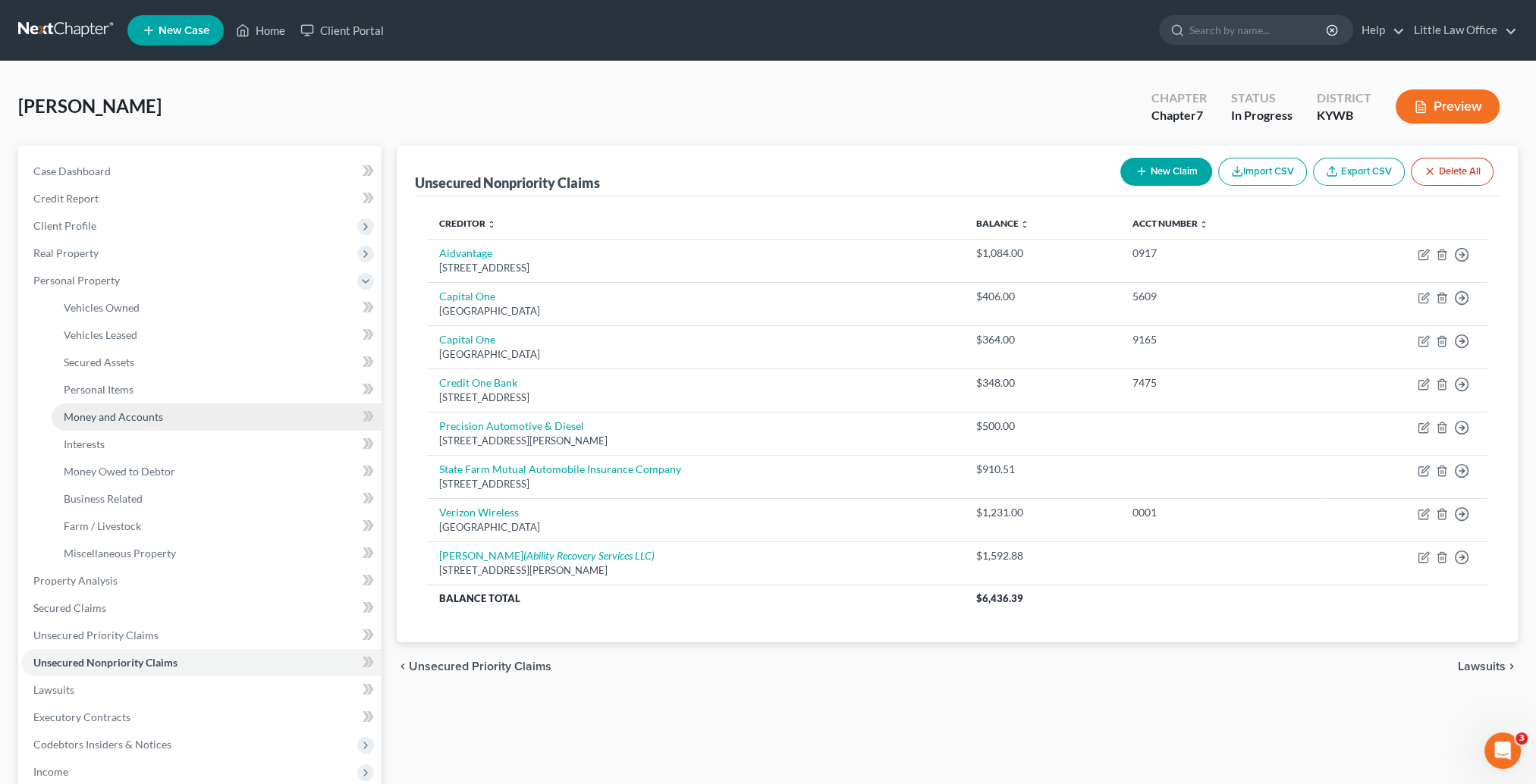
click at [112, 409] on link "Money and Accounts" at bounding box center [216, 416] width 330 height 27
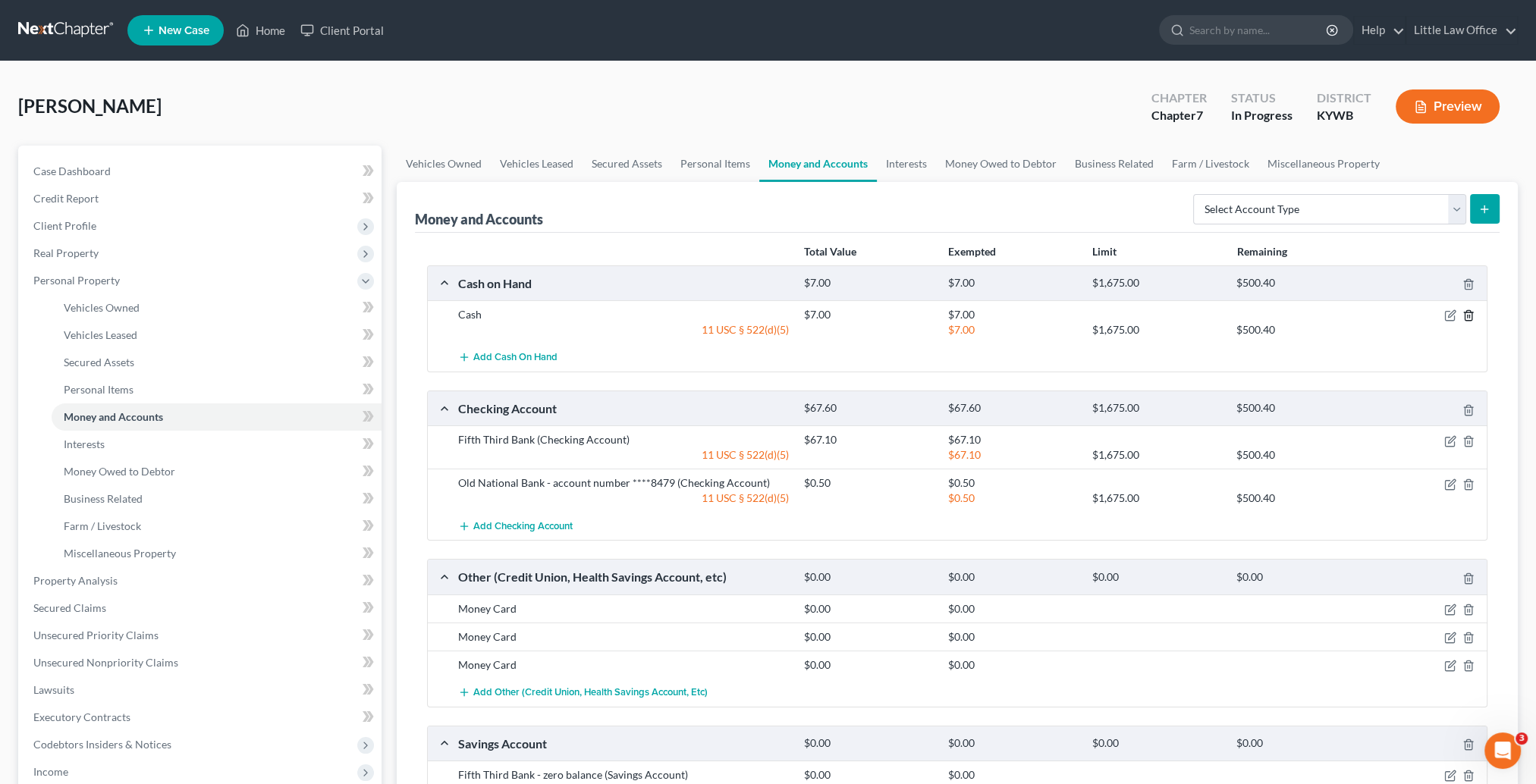
click at [1469, 313] on icon "button" at bounding box center [1468, 315] width 12 height 12
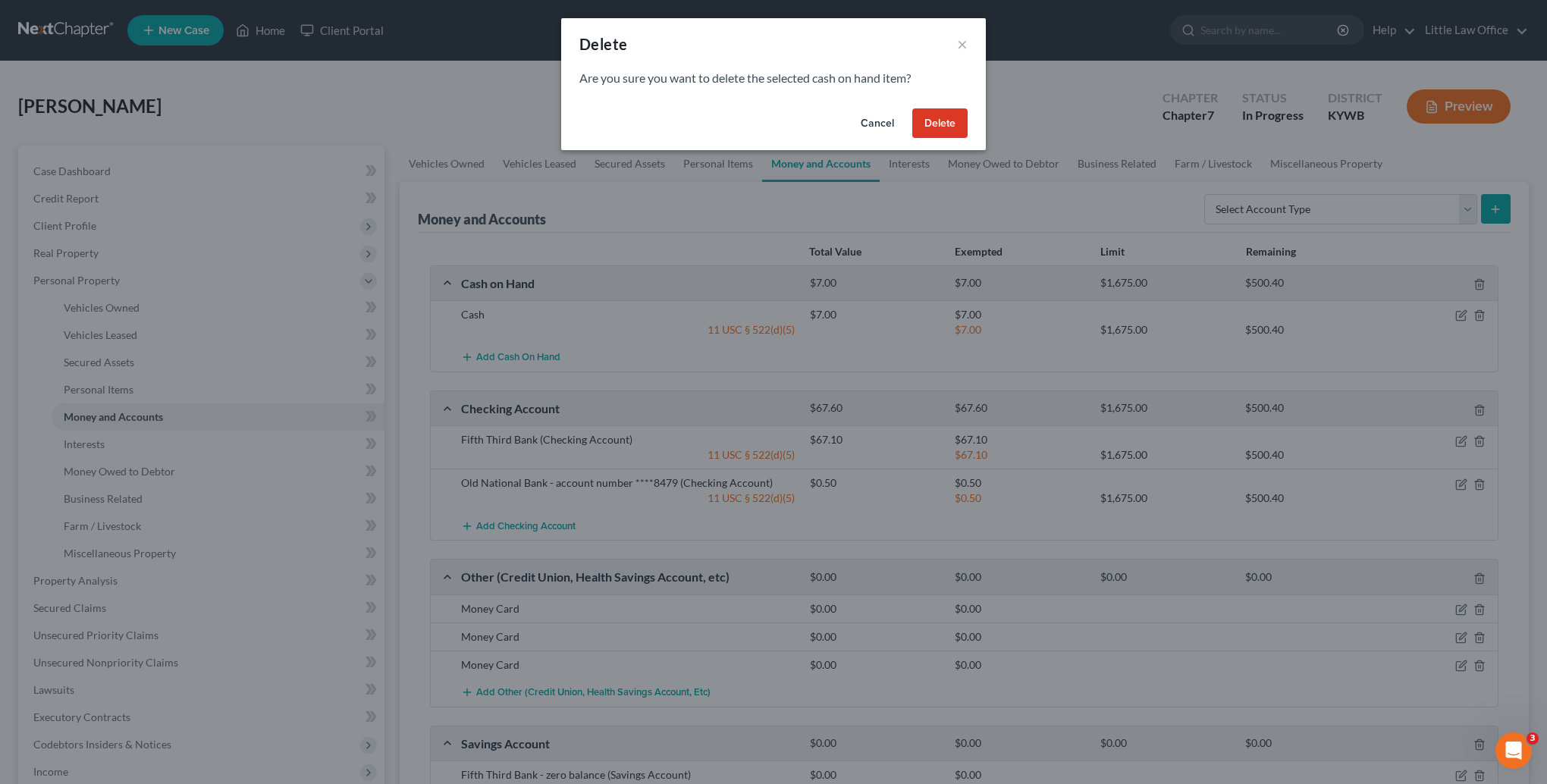
click at [934, 129] on button "Delete" at bounding box center [940, 123] width 56 height 30
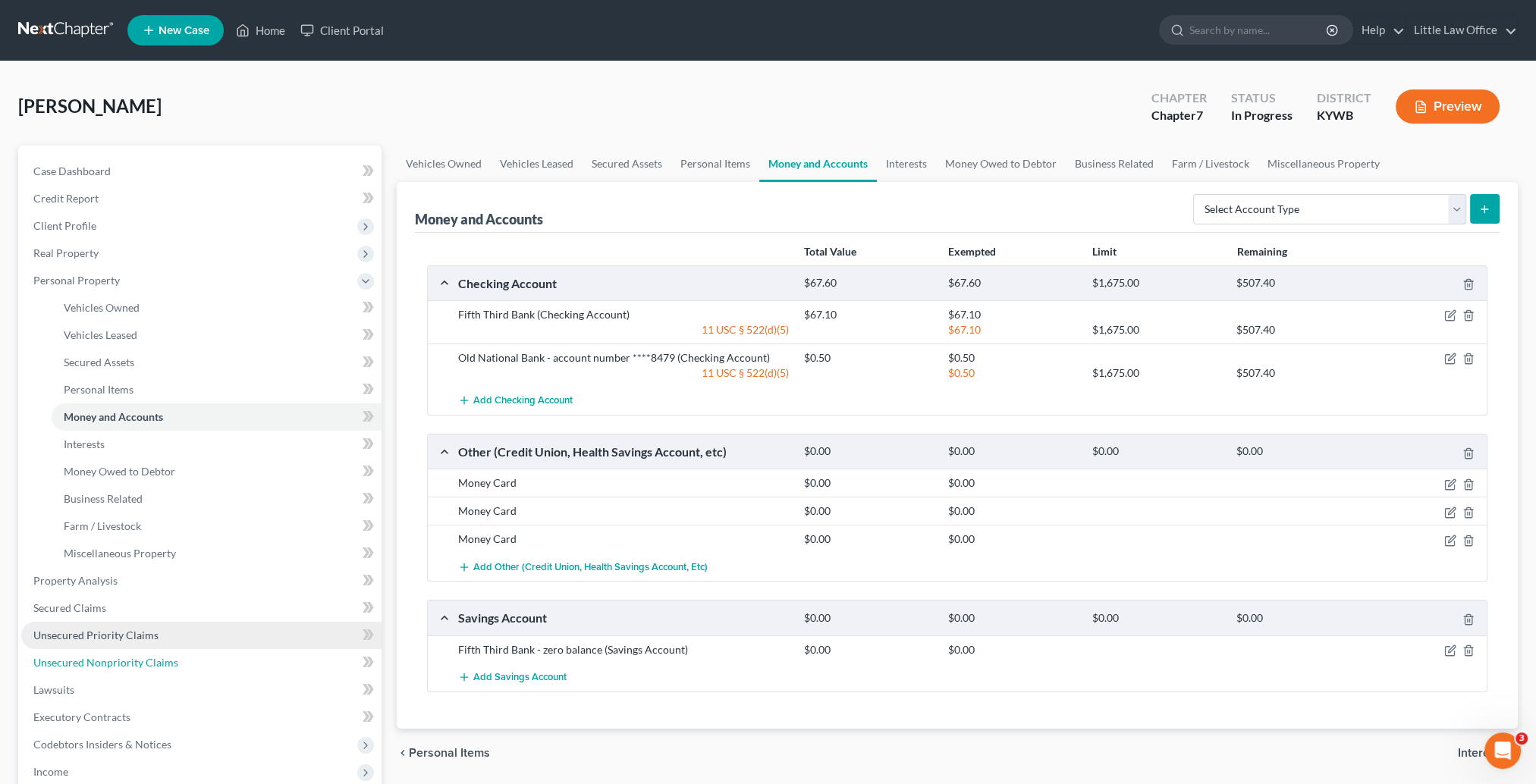
drag, startPoint x: 178, startPoint y: 656, endPoint x: 262, endPoint y: 633, distance: 87.1
click at [178, 656] on link "Unsecured Nonpriority Claims" at bounding box center [201, 662] width 360 height 27
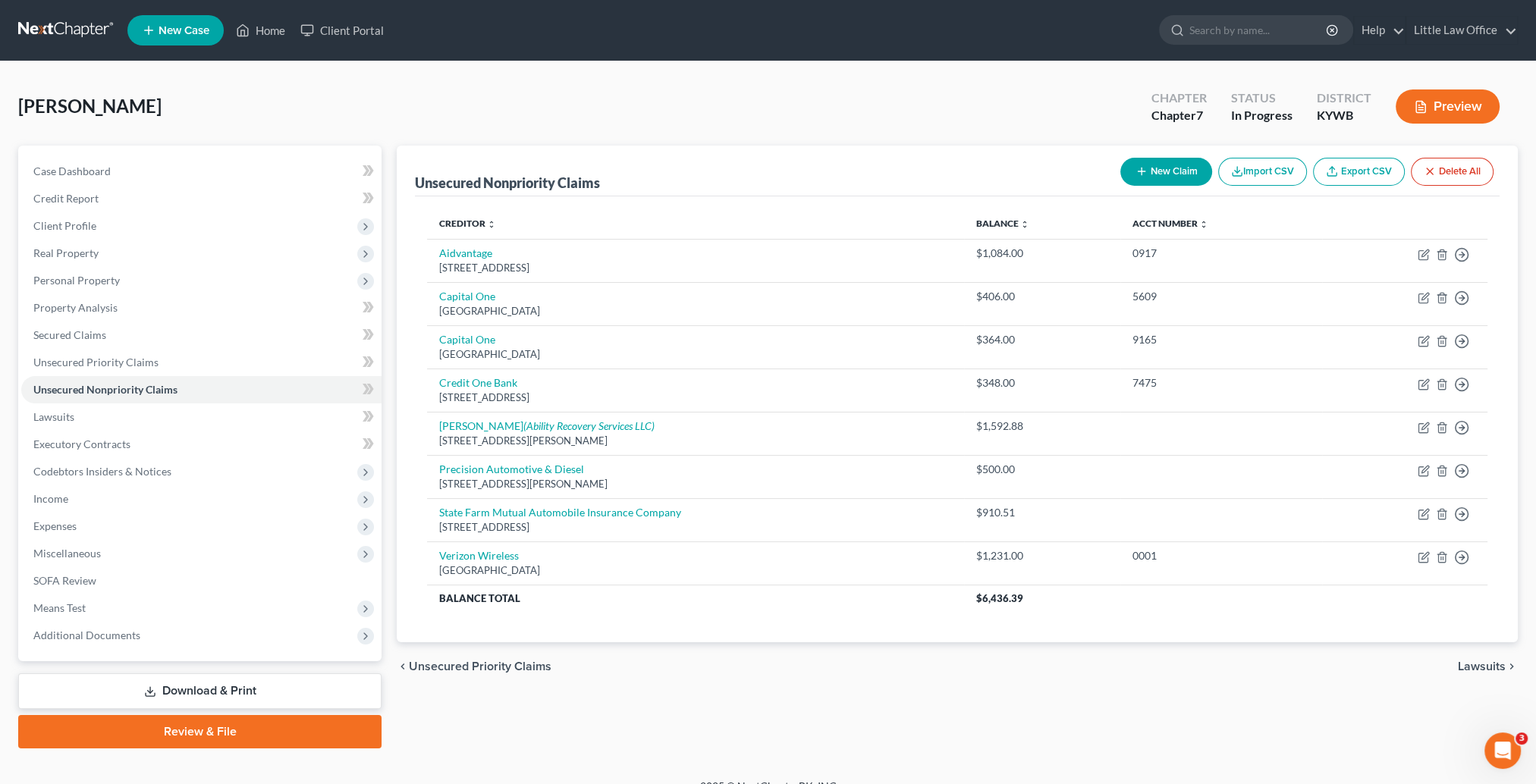
click at [1179, 167] on button "New Claim" at bounding box center [1167, 172] width 92 height 28
select select "0"
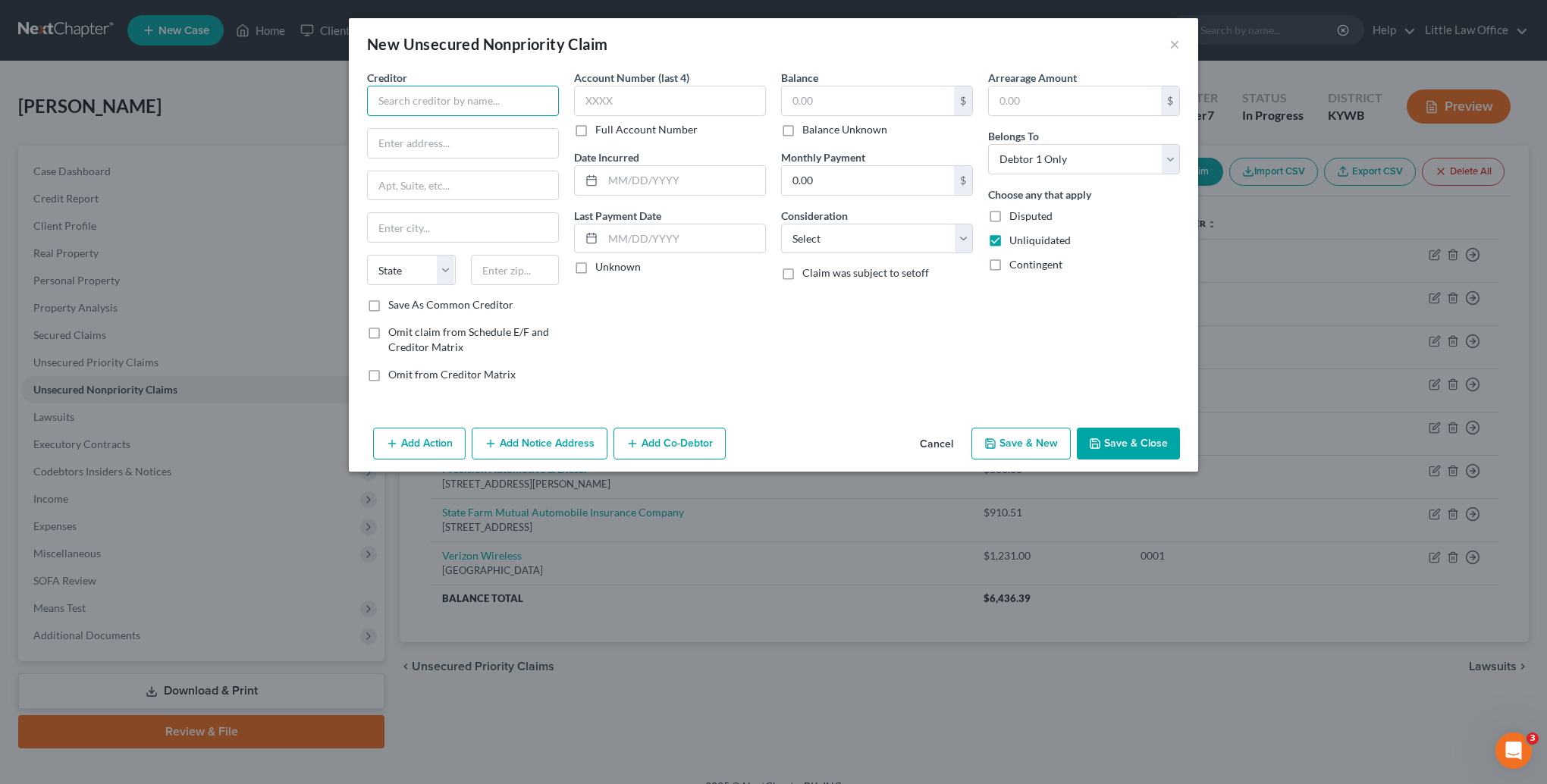
click at [531, 100] on input "text" at bounding box center [462, 101] width 192 height 30
type input "Continental Finance Company"
click at [687, 95] on input "text" at bounding box center [669, 101] width 192 height 30
type input "8162"
click at [863, 101] on input "text" at bounding box center [868, 101] width 172 height 29
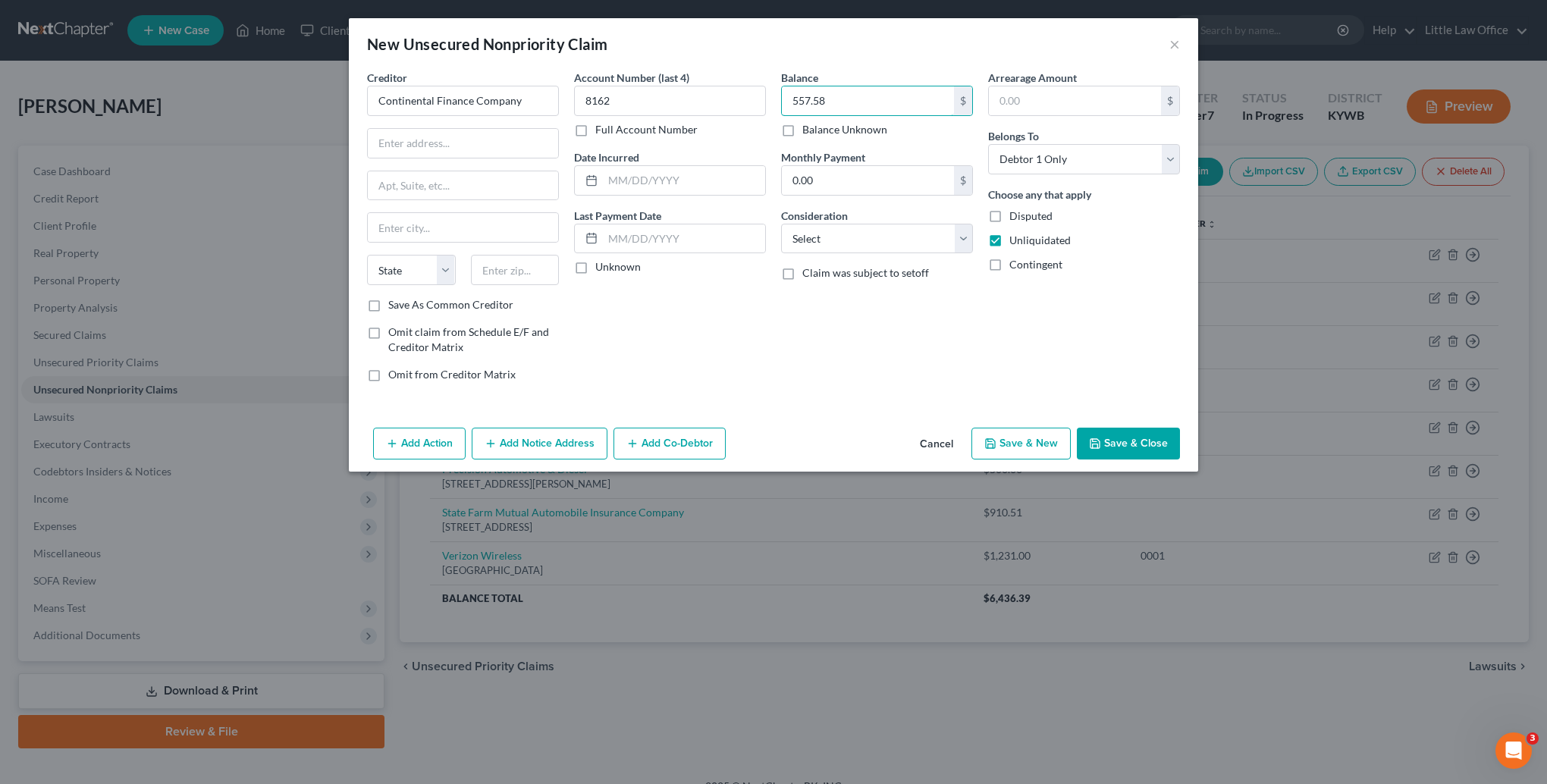
type input "557.58"
click at [473, 146] on input "text" at bounding box center [462, 144] width 190 height 29
type input "PO Box 8099"
type input "19714"
type input "[GEOGRAPHIC_DATA]"
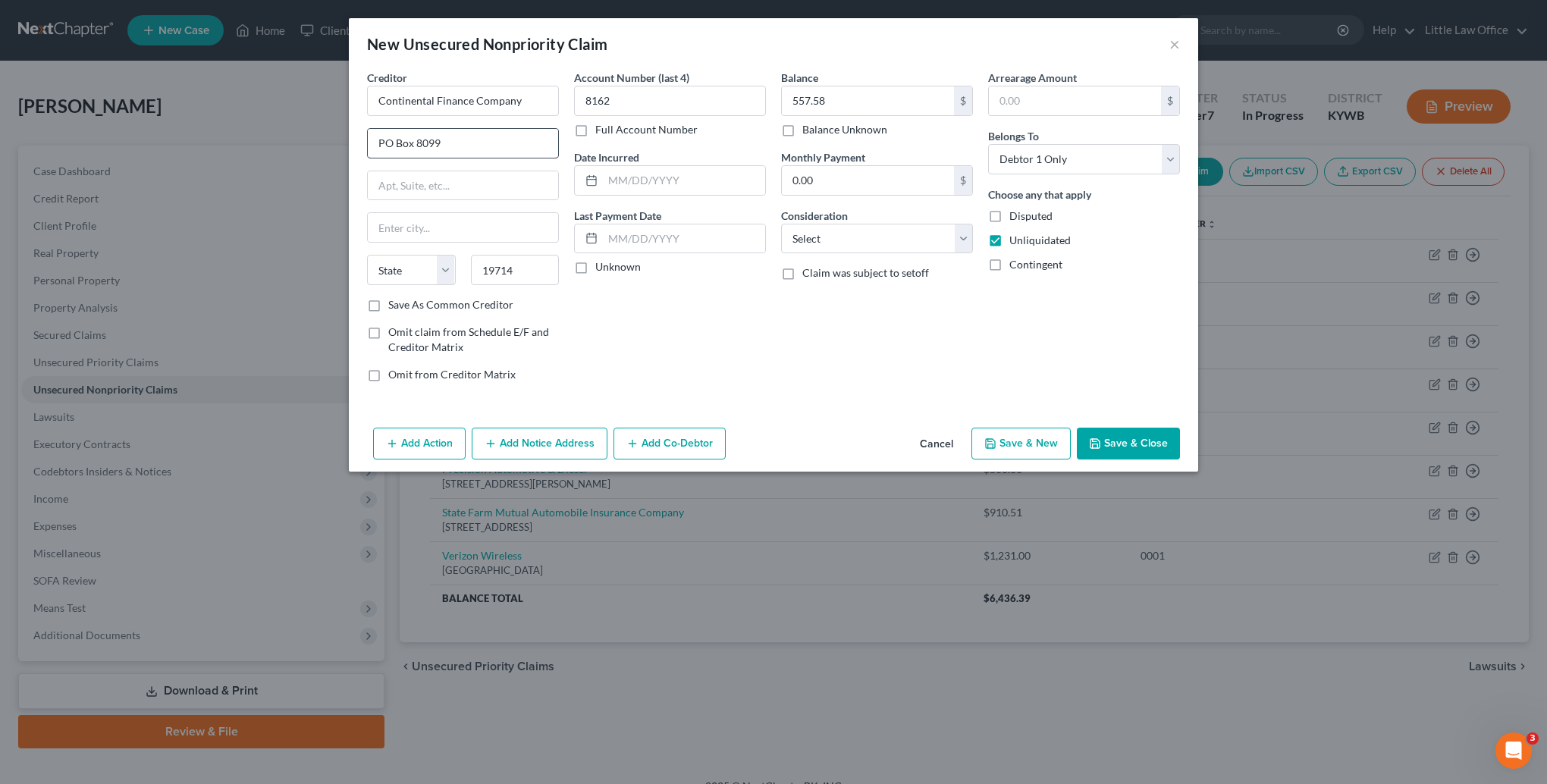
select select "7"
click at [388, 307] on label "Save As Common Creditor" at bounding box center [450, 305] width 125 height 15
click at [395, 307] on input "Save As Common Creditor" at bounding box center [400, 302] width 10 height 10
checkbox input "true"
click at [809, 237] on select "Select Cable / Satellite Services Collection Agency Credit Card Debt Debt Couns…" at bounding box center [876, 239] width 192 height 30
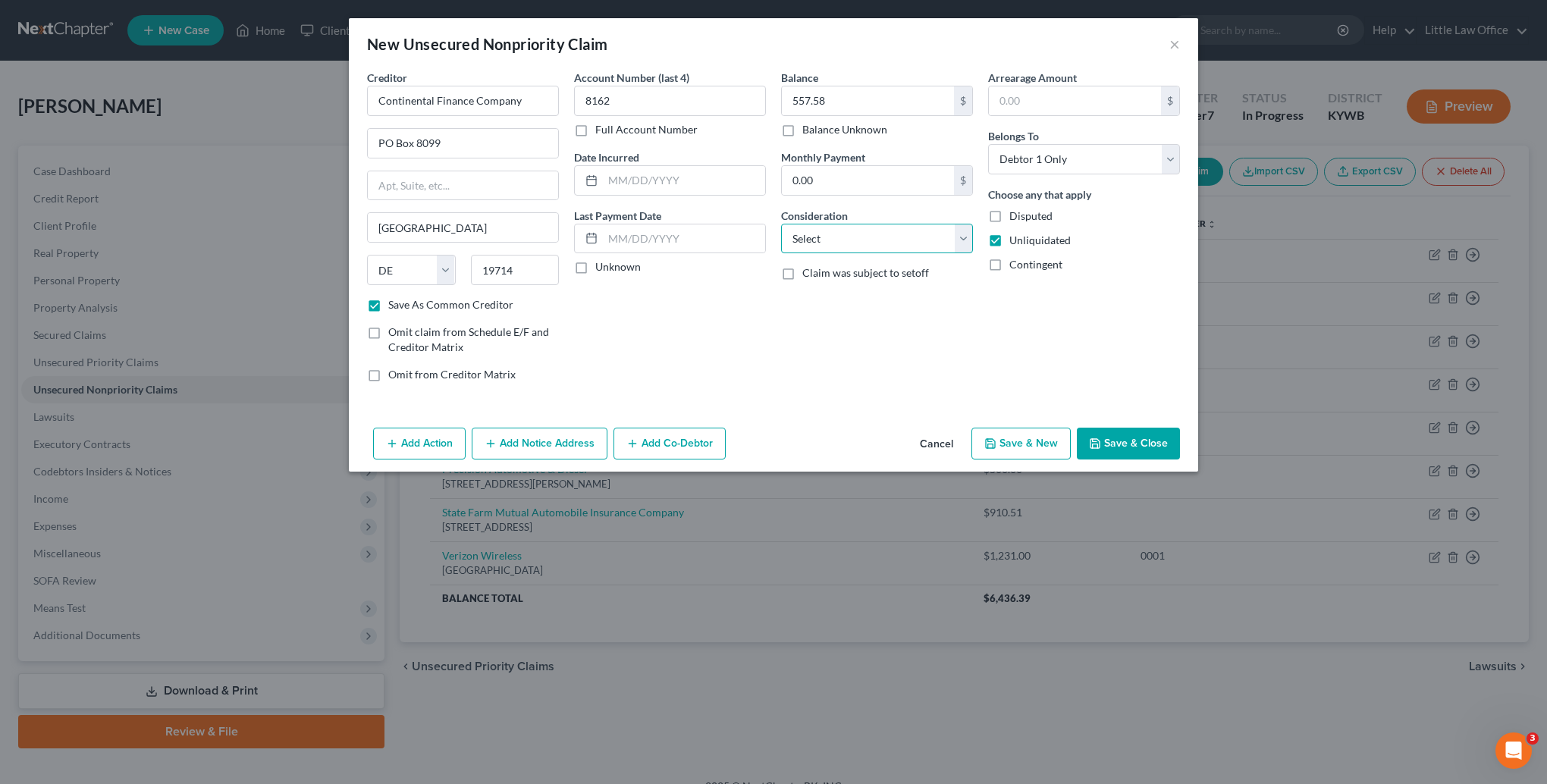
select select "10"
click at [781, 224] on select "Select Cable / Satellite Services Collection Agency Credit Card Debt Debt Couns…" at bounding box center [876, 239] width 192 height 30
click at [573, 436] on button "Add Notice Address" at bounding box center [539, 444] width 136 height 32
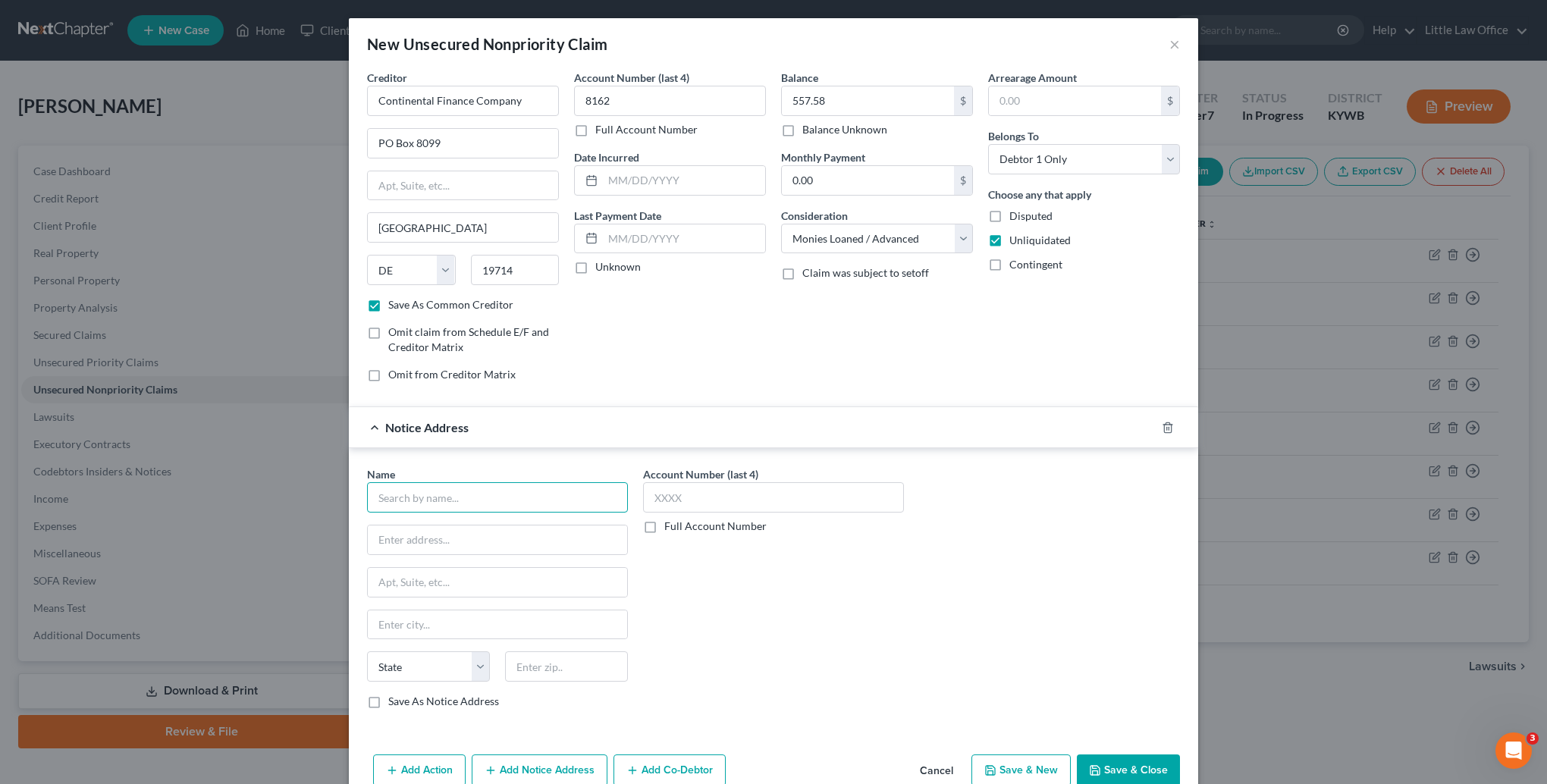
click at [522, 498] on input "text" at bounding box center [497, 498] width 261 height 30
type input "The Bank of [US_STATE]"
click at [546, 536] on input "text" at bounding box center [497, 540] width 259 height 29
type input "[STREET_ADDRESS]"
type input "63775"
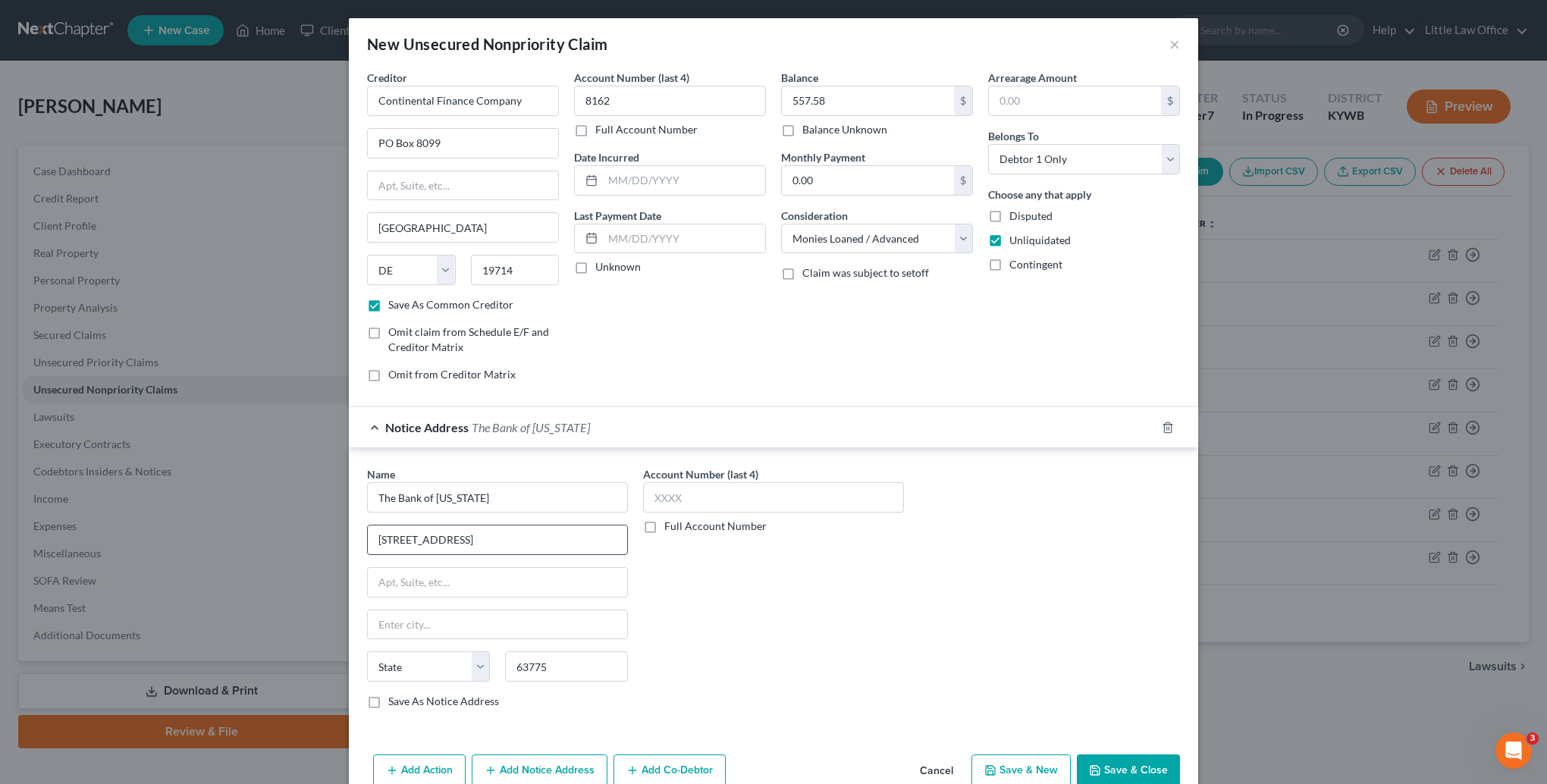
type input "[GEOGRAPHIC_DATA]"
select select "26"
click at [462, 699] on label "Save As Notice Address" at bounding box center [443, 701] width 111 height 15
click at [404, 699] on input "Save As Notice Address" at bounding box center [400, 699] width 10 height 10
checkbox input "true"
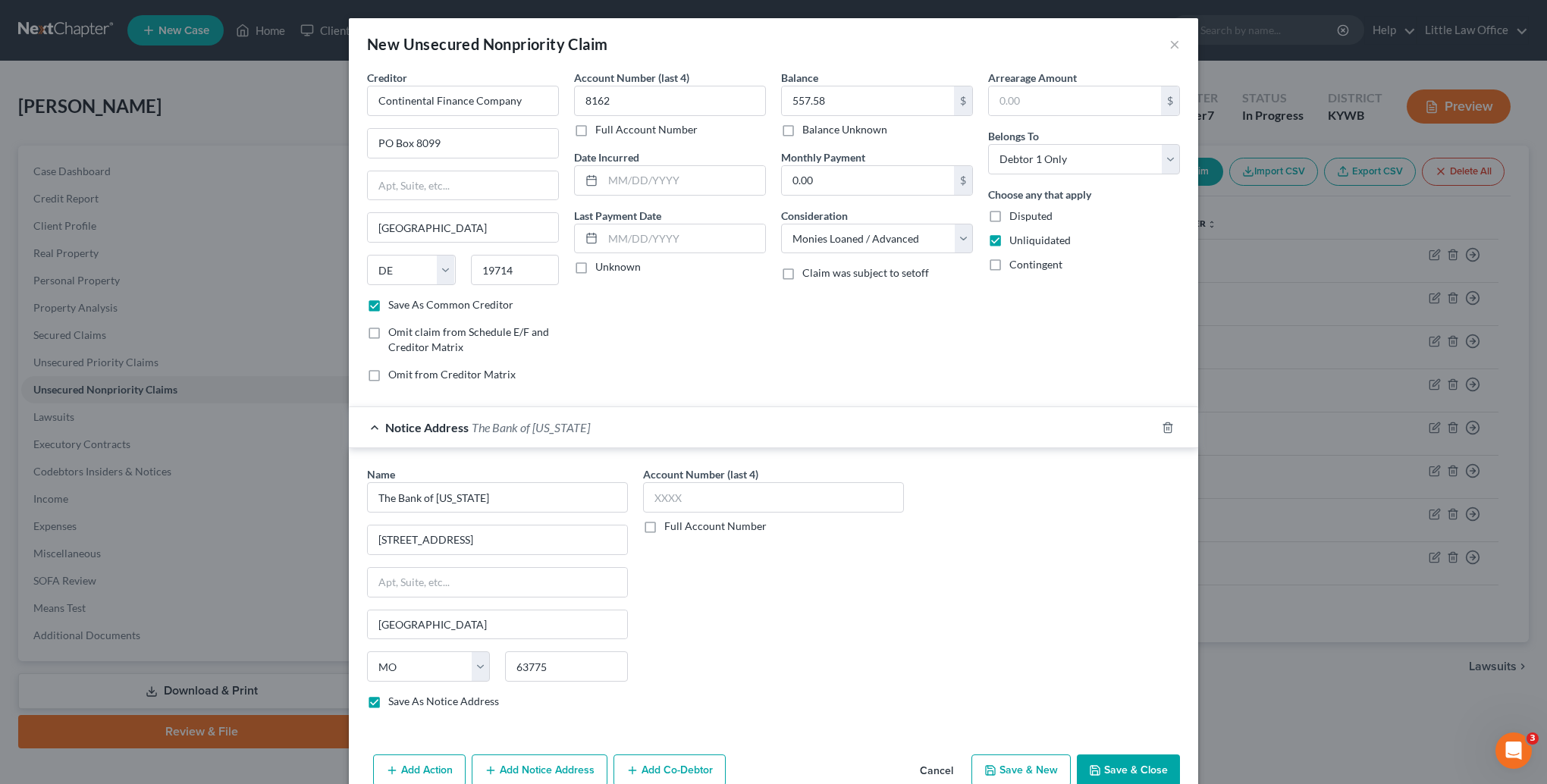
scroll to position [29, 0]
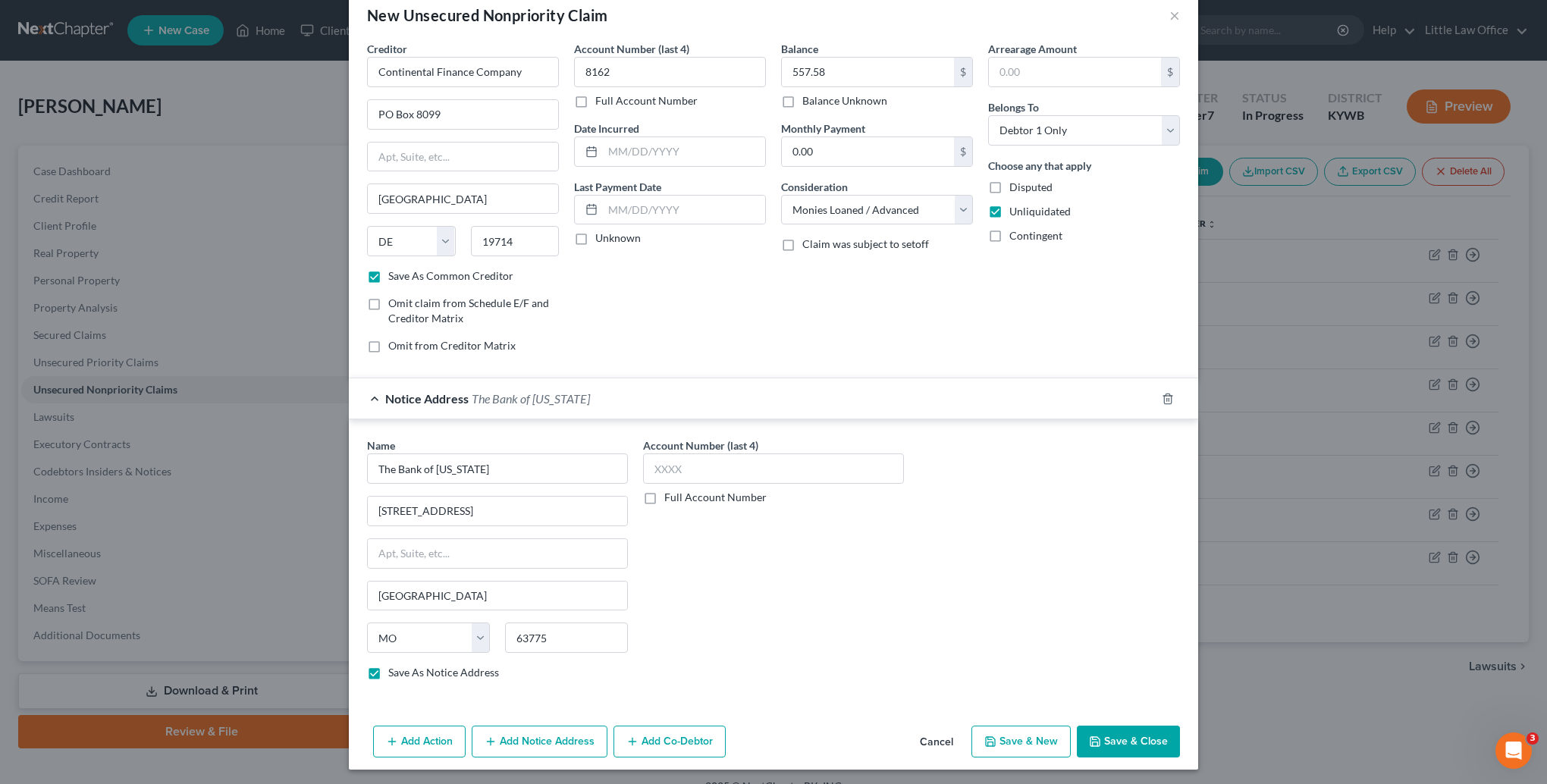
click at [525, 737] on button "Add Notice Address" at bounding box center [539, 742] width 136 height 32
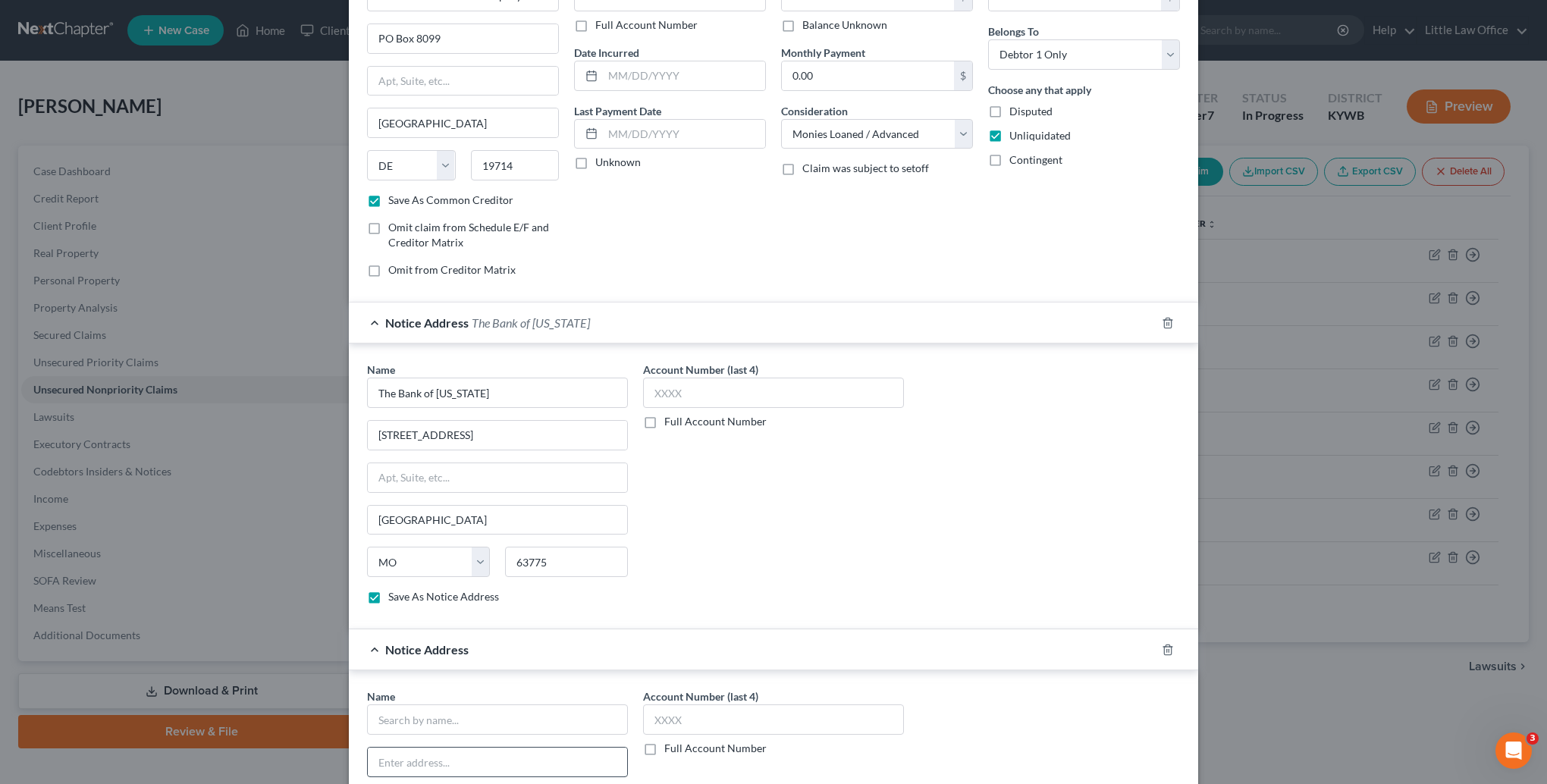
scroll to position [181, 0]
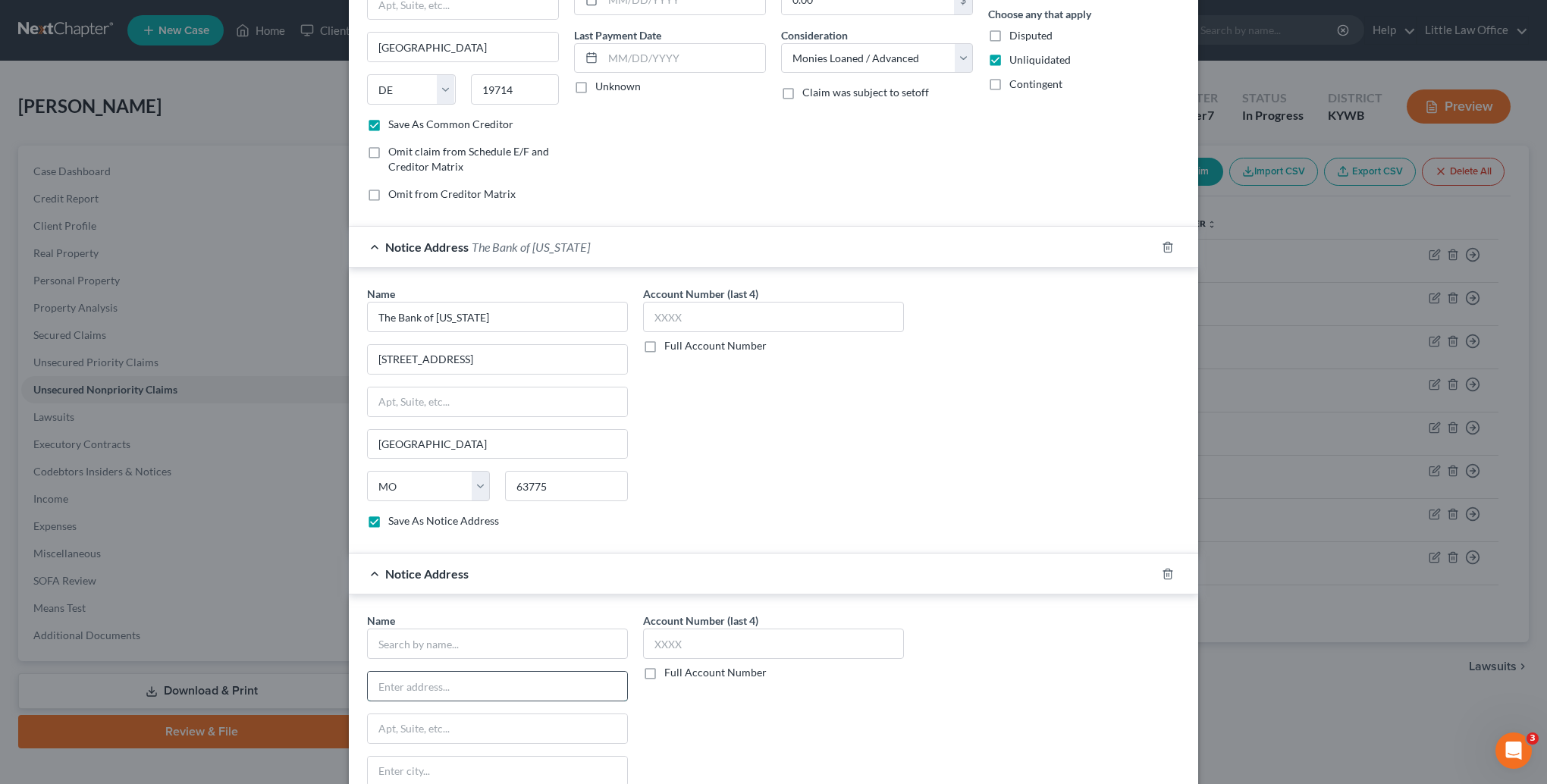
click at [449, 676] on input "text" at bounding box center [497, 686] width 259 height 29
click at [436, 642] on input "text" at bounding box center [497, 644] width 261 height 30
type input "CKS Prime Investments LLC"
click at [760, 632] on input "text" at bounding box center [773, 644] width 261 height 30
type input "7690"
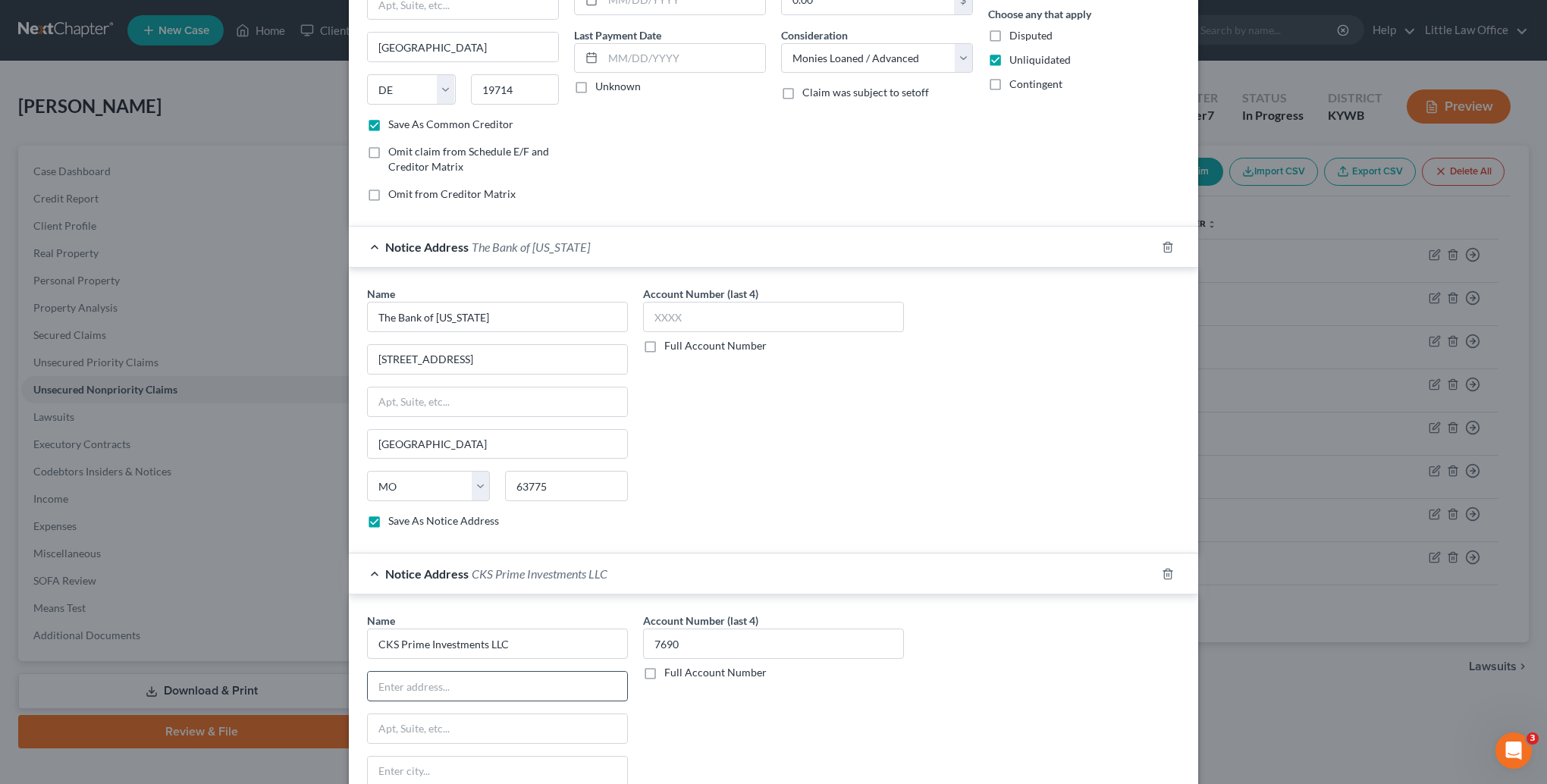
click at [427, 687] on input "text" at bounding box center [497, 686] width 259 height 29
type input "1800 State Route 34"
type input "[STREET_ADDRESS]"
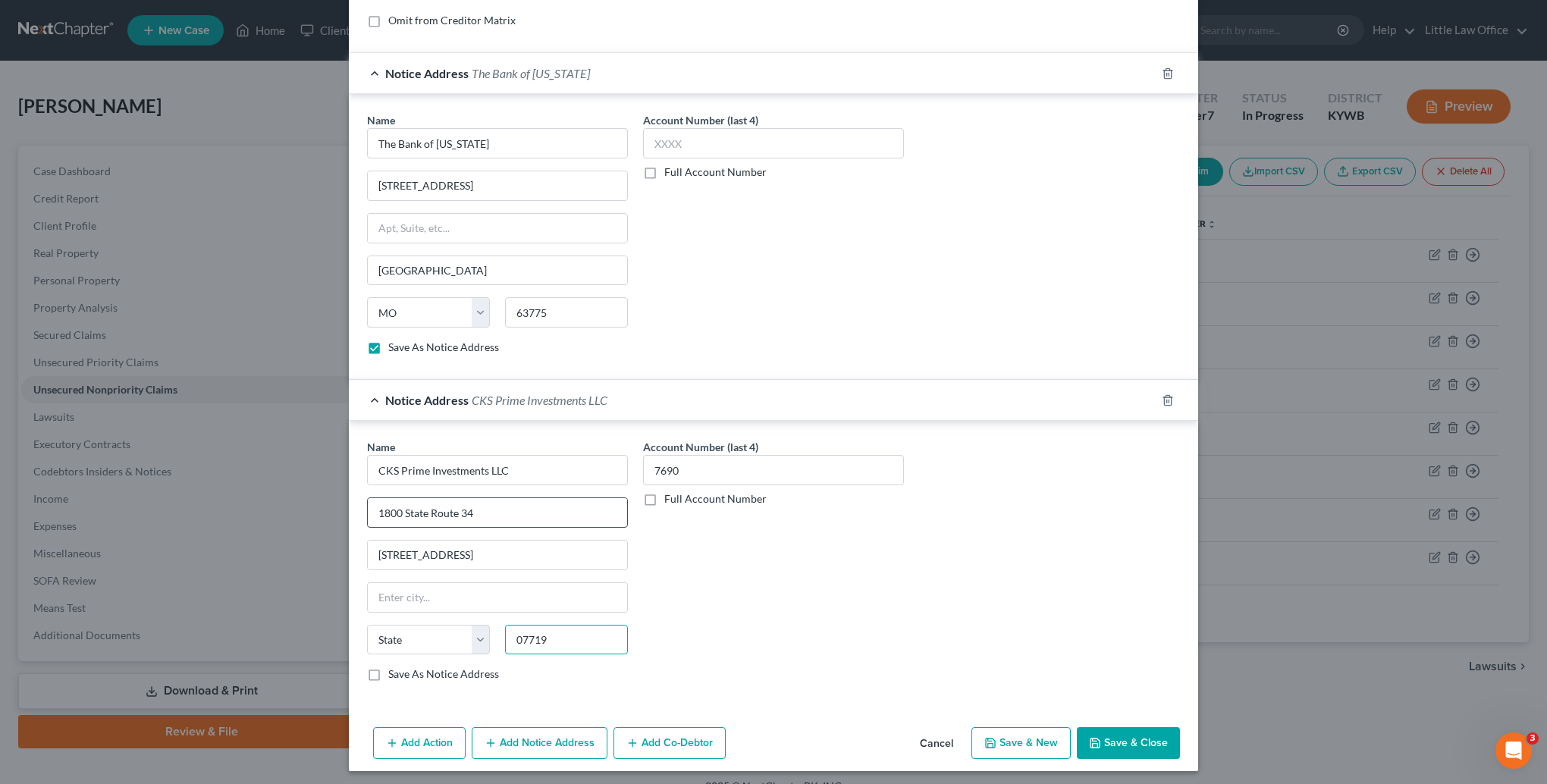
type input "07719"
type input "Belmar"
select select "33"
drag, startPoint x: 407, startPoint y: 587, endPoint x: 267, endPoint y: 601, distance: 140.7
click at [267, 601] on div "New Unsecured Nonpriority Claim × Creditor * Continental Finance Company [GEOGR…" at bounding box center [773, 392] width 1547 height 784
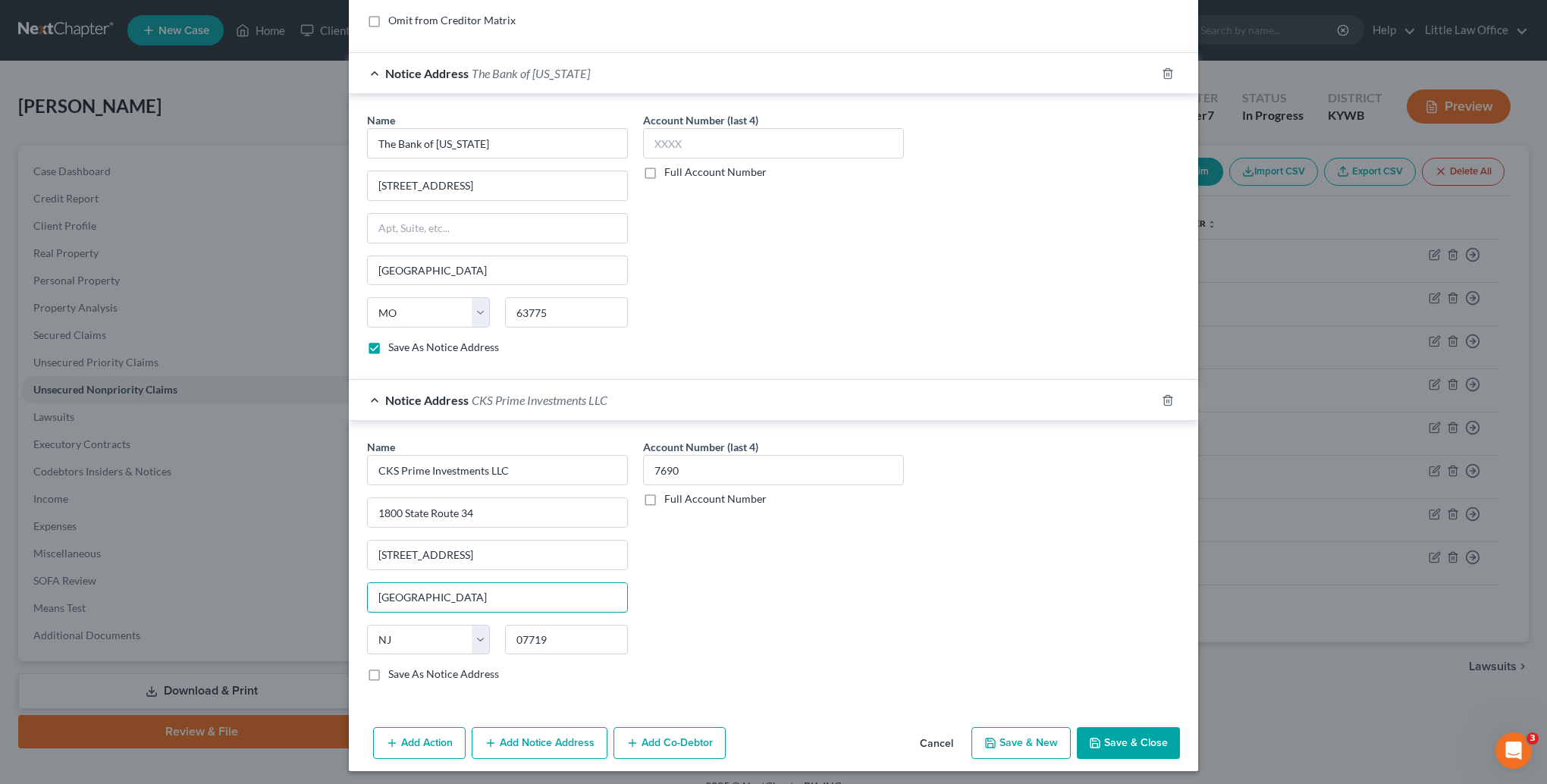
type input "[GEOGRAPHIC_DATA]"
click at [388, 672] on label "Save As Notice Address" at bounding box center [443, 674] width 111 height 15
click at [395, 672] on input "Save As Notice Address" at bounding box center [400, 672] width 10 height 10
click at [528, 753] on button "Add Notice Address" at bounding box center [539, 743] width 136 height 32
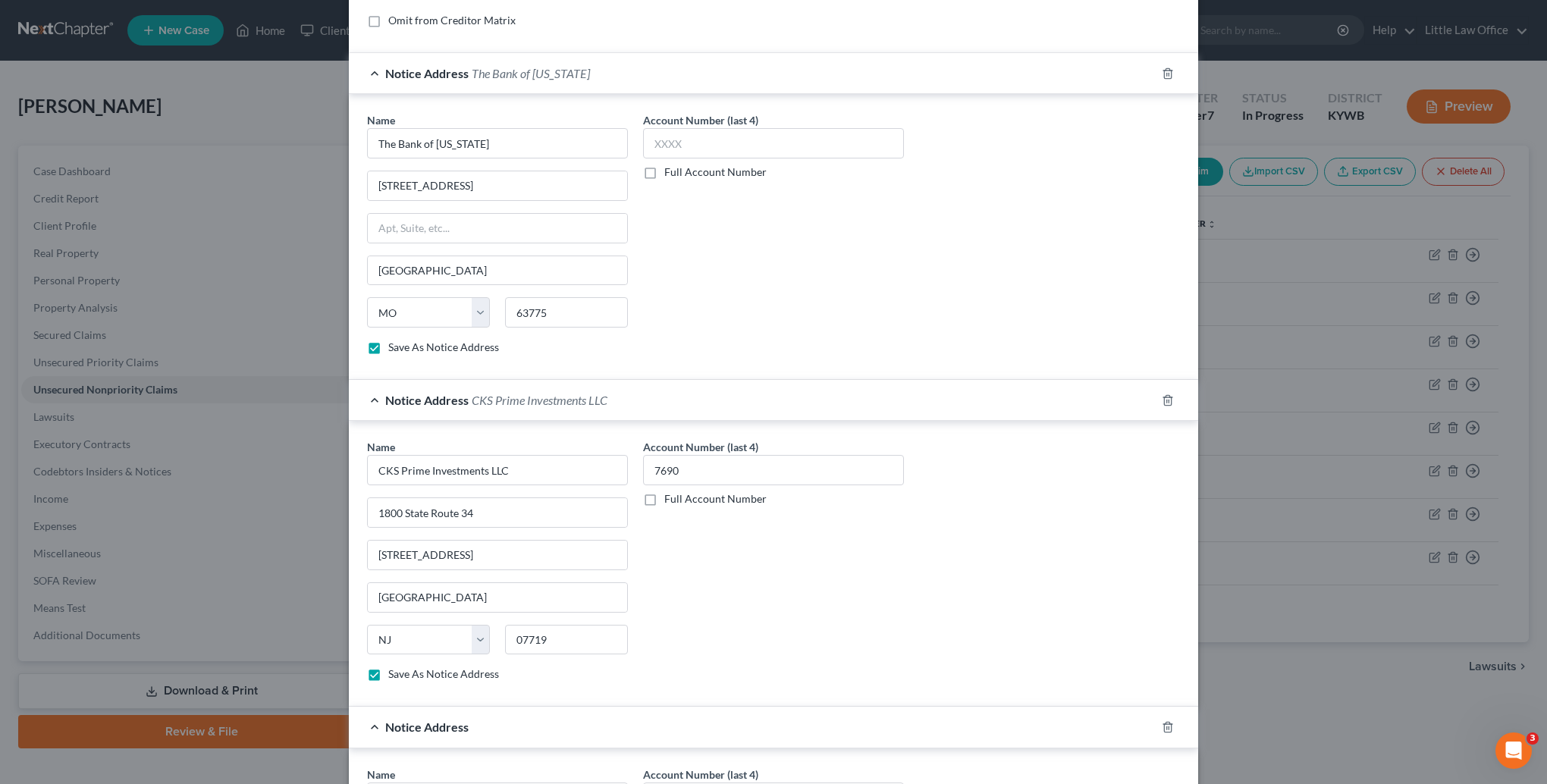
scroll to position [506, 0]
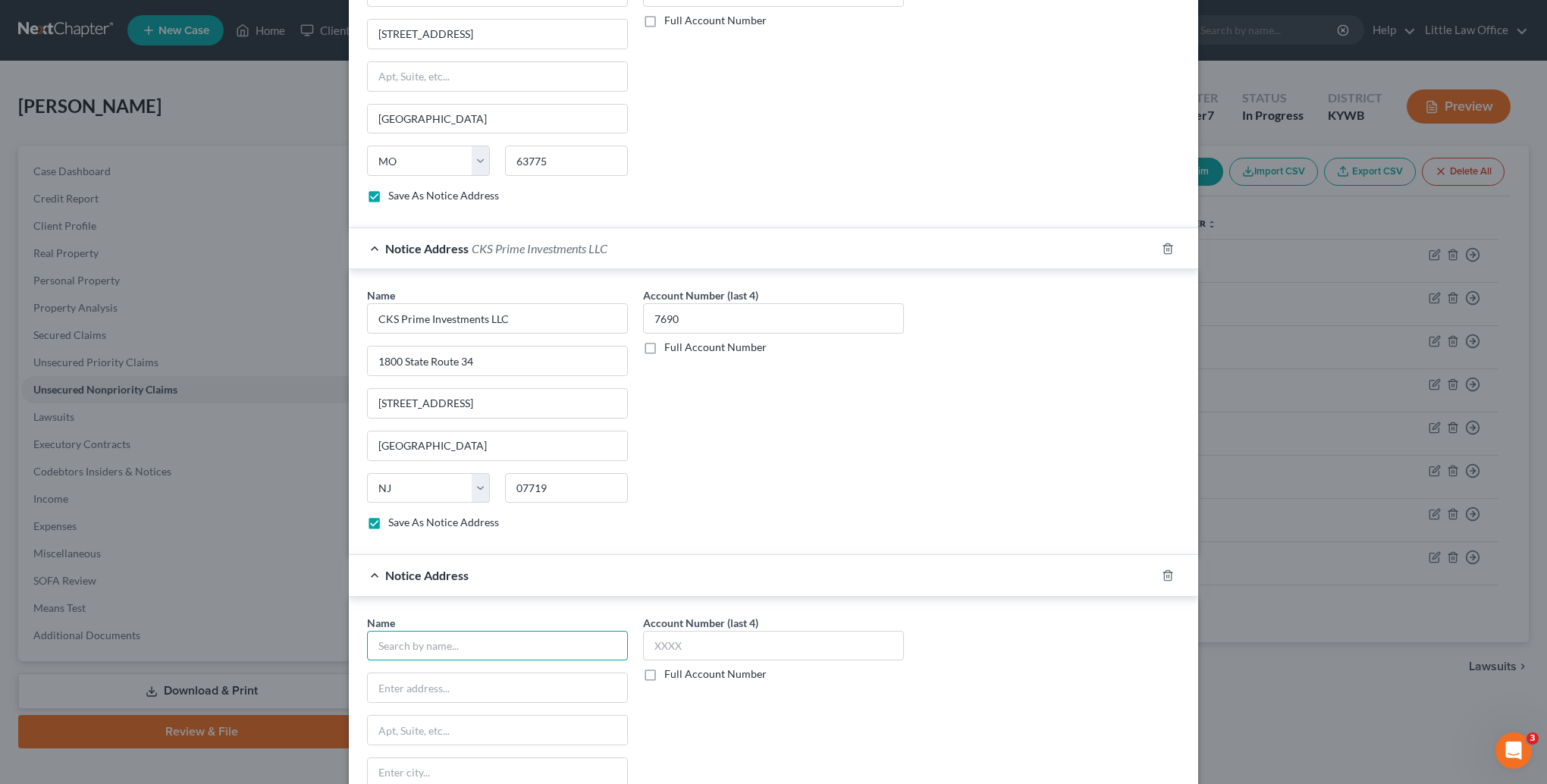
click at [417, 639] on input "text" at bounding box center [497, 646] width 261 height 30
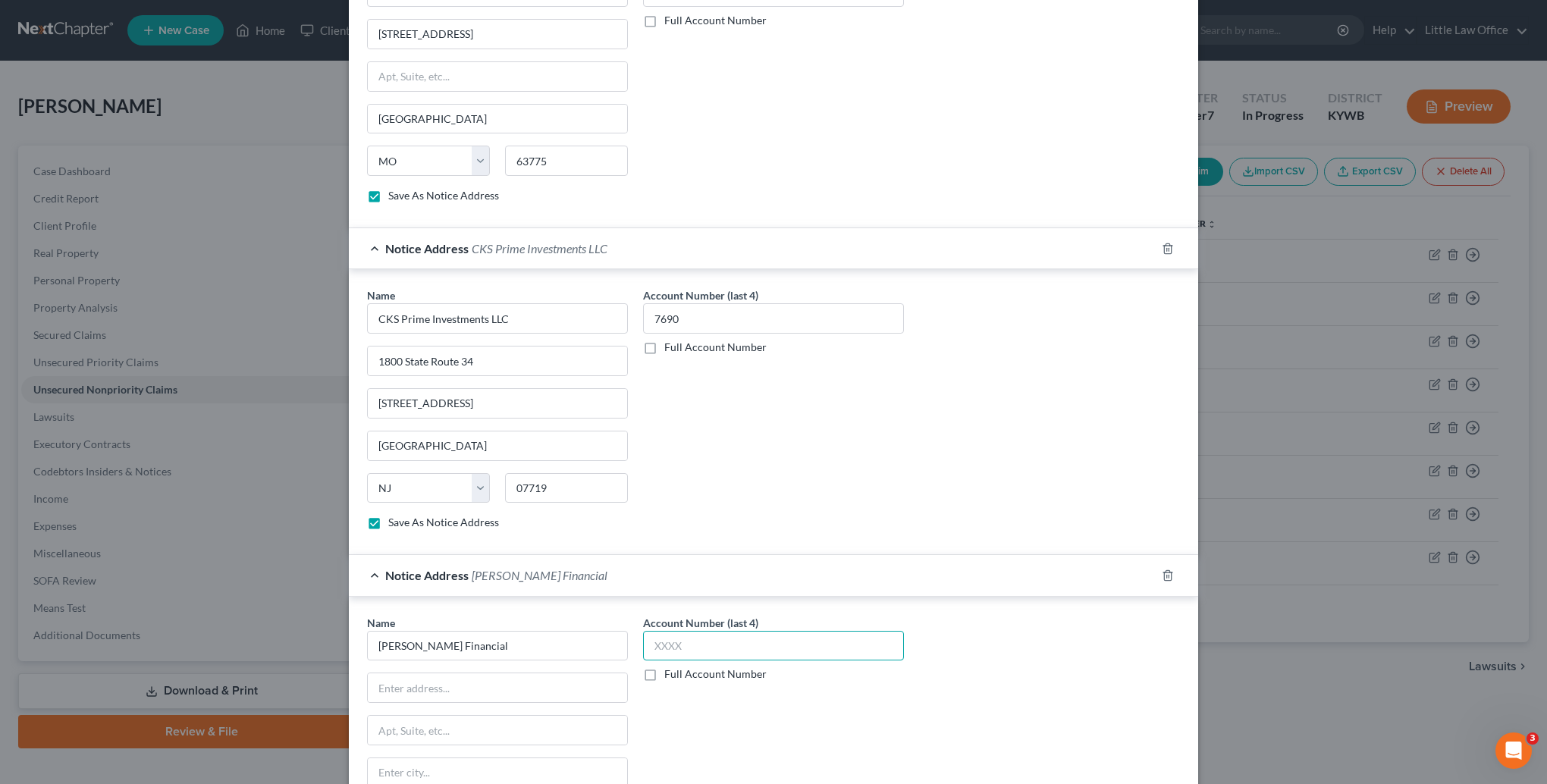
click at [677, 645] on input "text" at bounding box center [773, 646] width 261 height 30
click at [452, 687] on input "text" at bounding box center [497, 688] width 259 height 29
click at [531, 687] on input "text" at bounding box center [497, 688] width 259 height 29
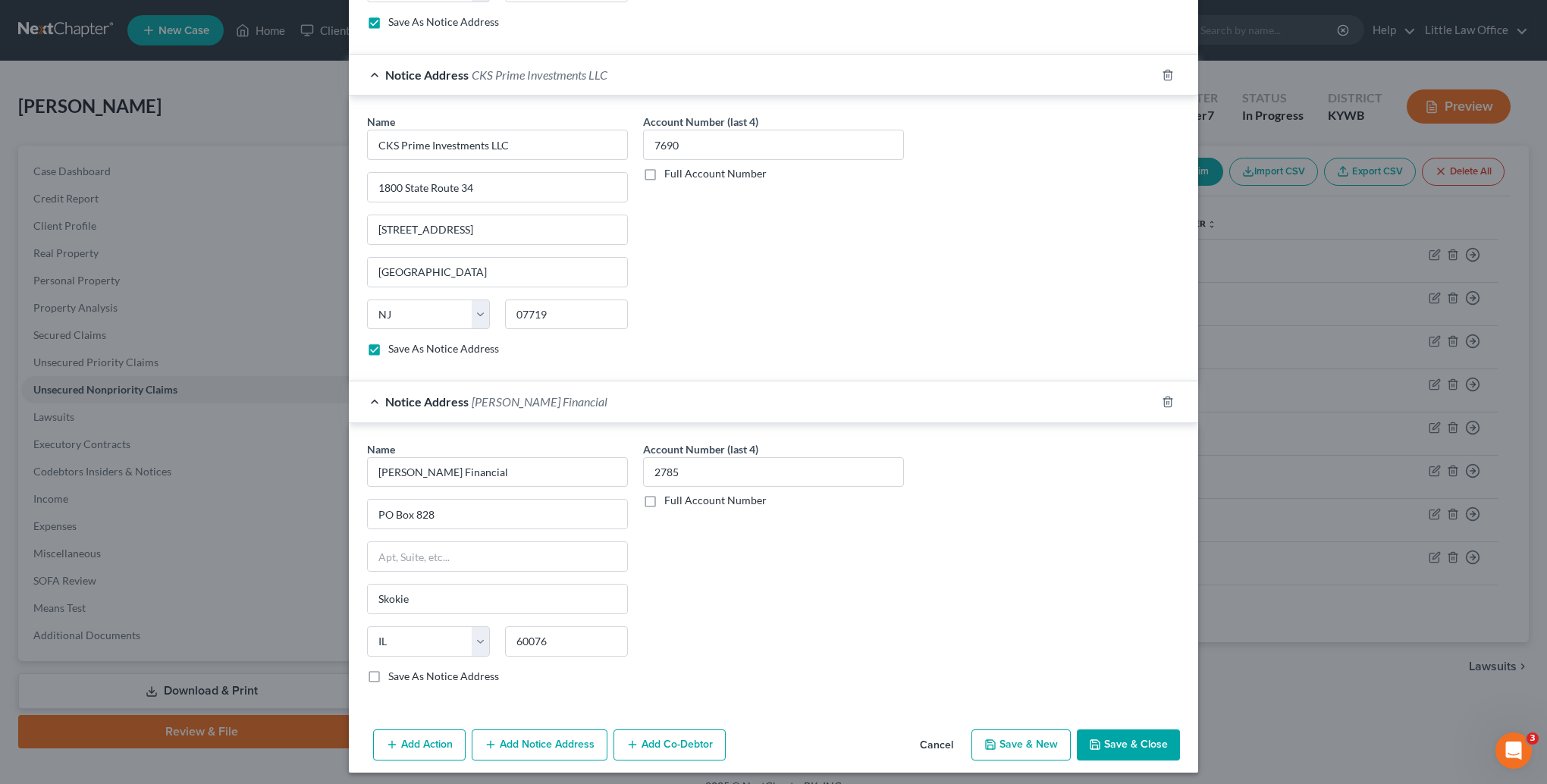
click at [388, 672] on label "Save As Notice Address" at bounding box center [443, 677] width 111 height 15
click at [395, 672] on input "Save As Notice Address" at bounding box center [400, 674] width 10 height 10
click at [1135, 741] on button "Save & Close" at bounding box center [1128, 745] width 103 height 32
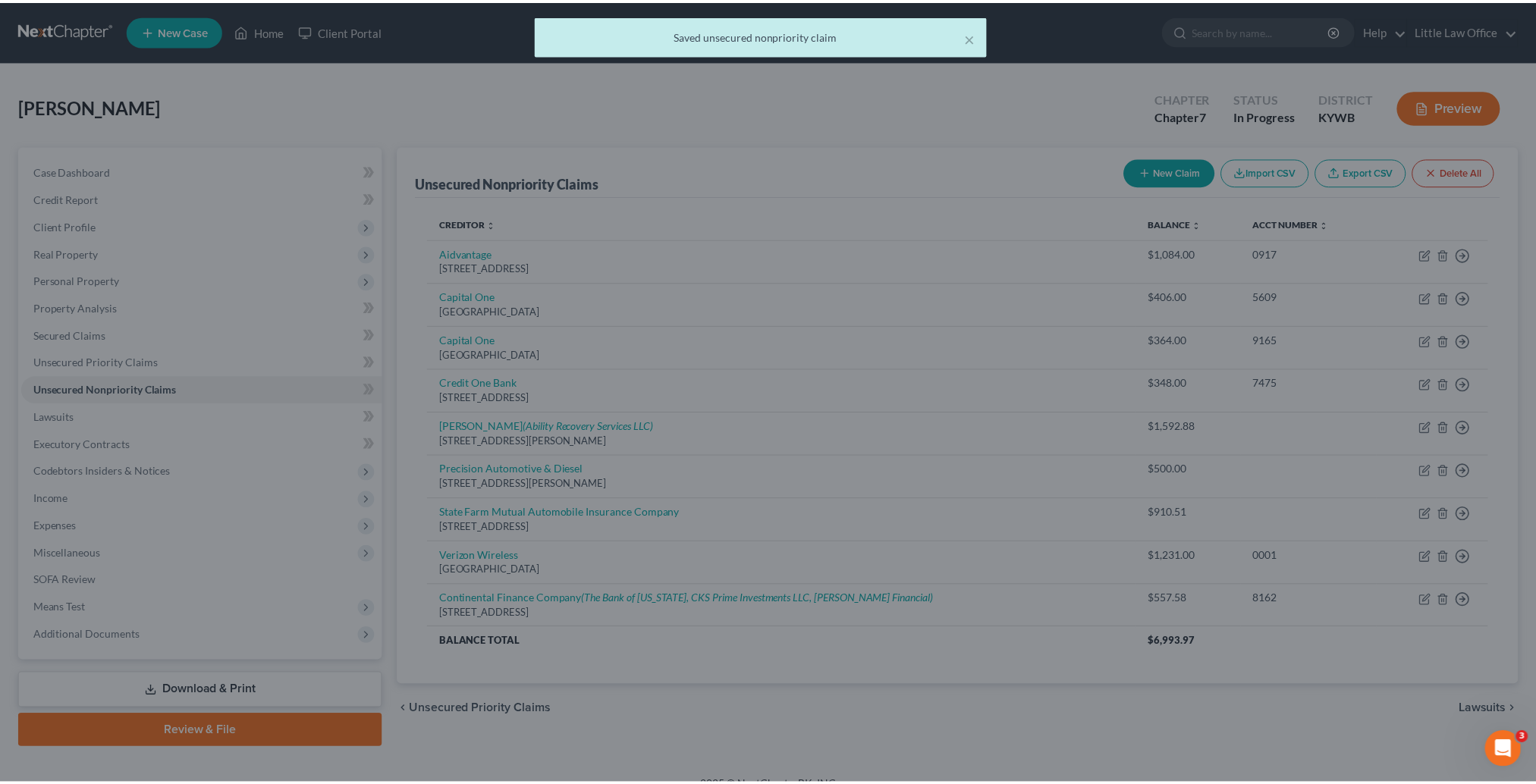
scroll to position [0, 0]
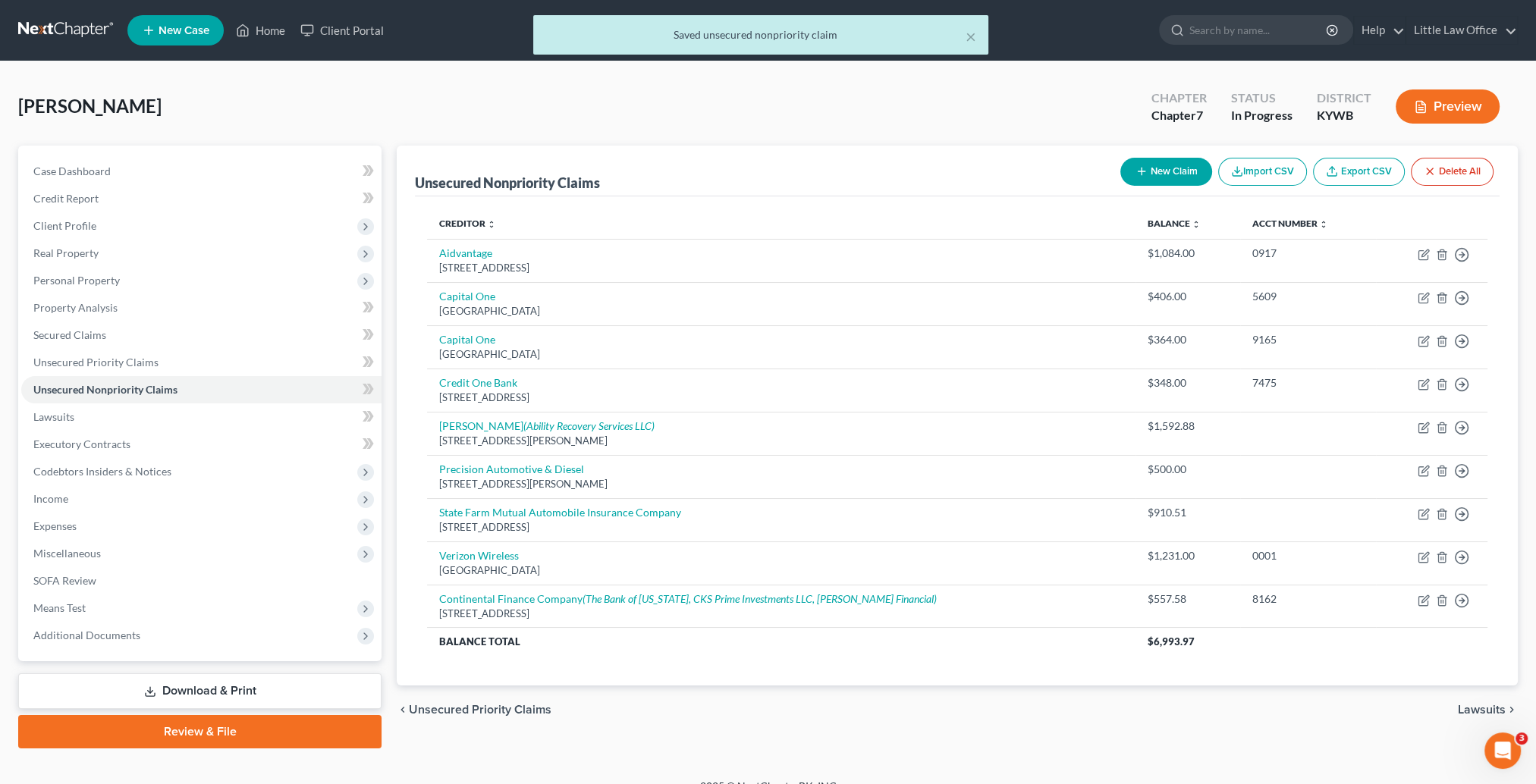
click at [1167, 183] on button "New Claim" at bounding box center [1167, 172] width 92 height 28
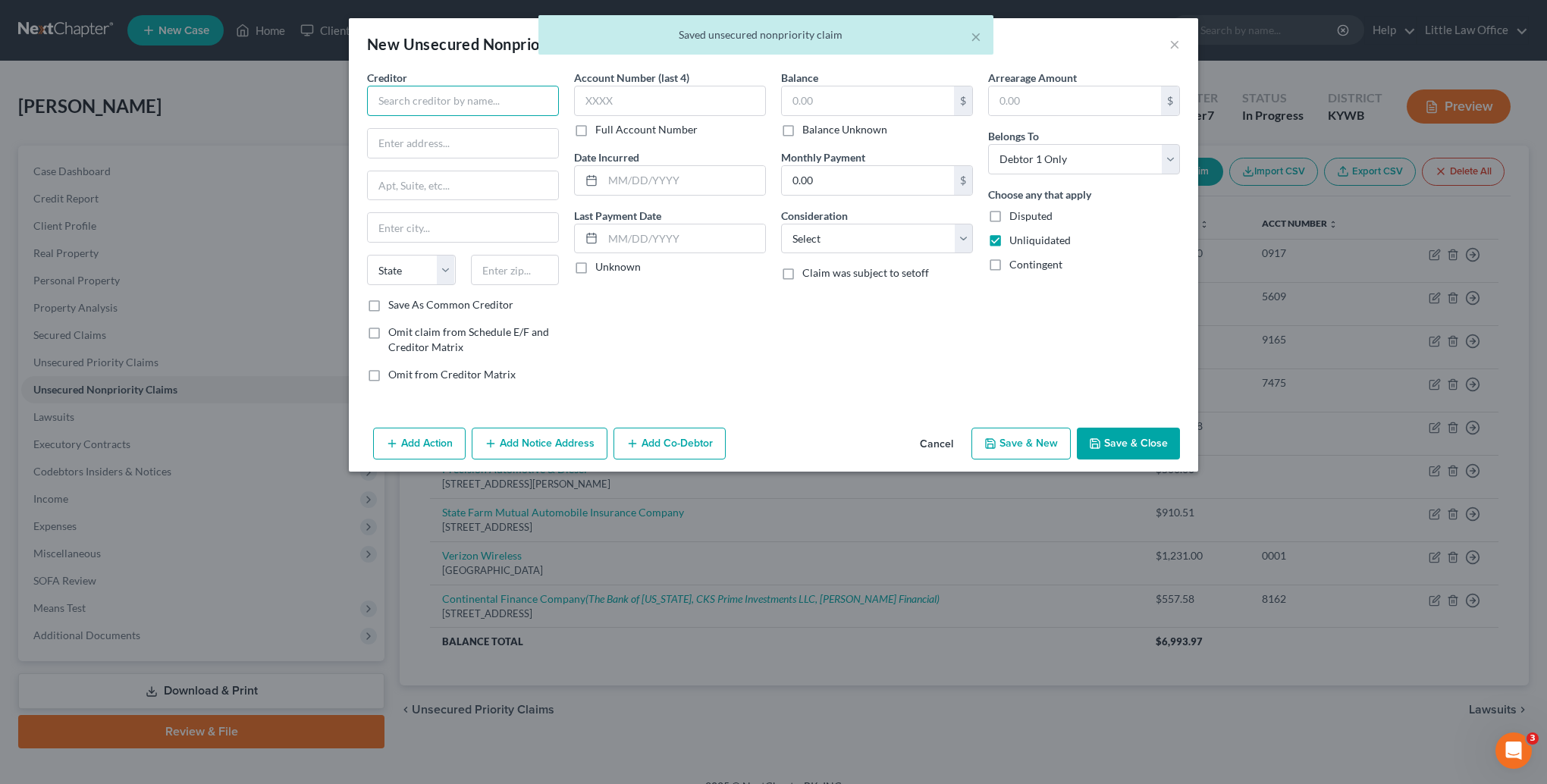
click at [472, 101] on input "text" at bounding box center [462, 101] width 192 height 30
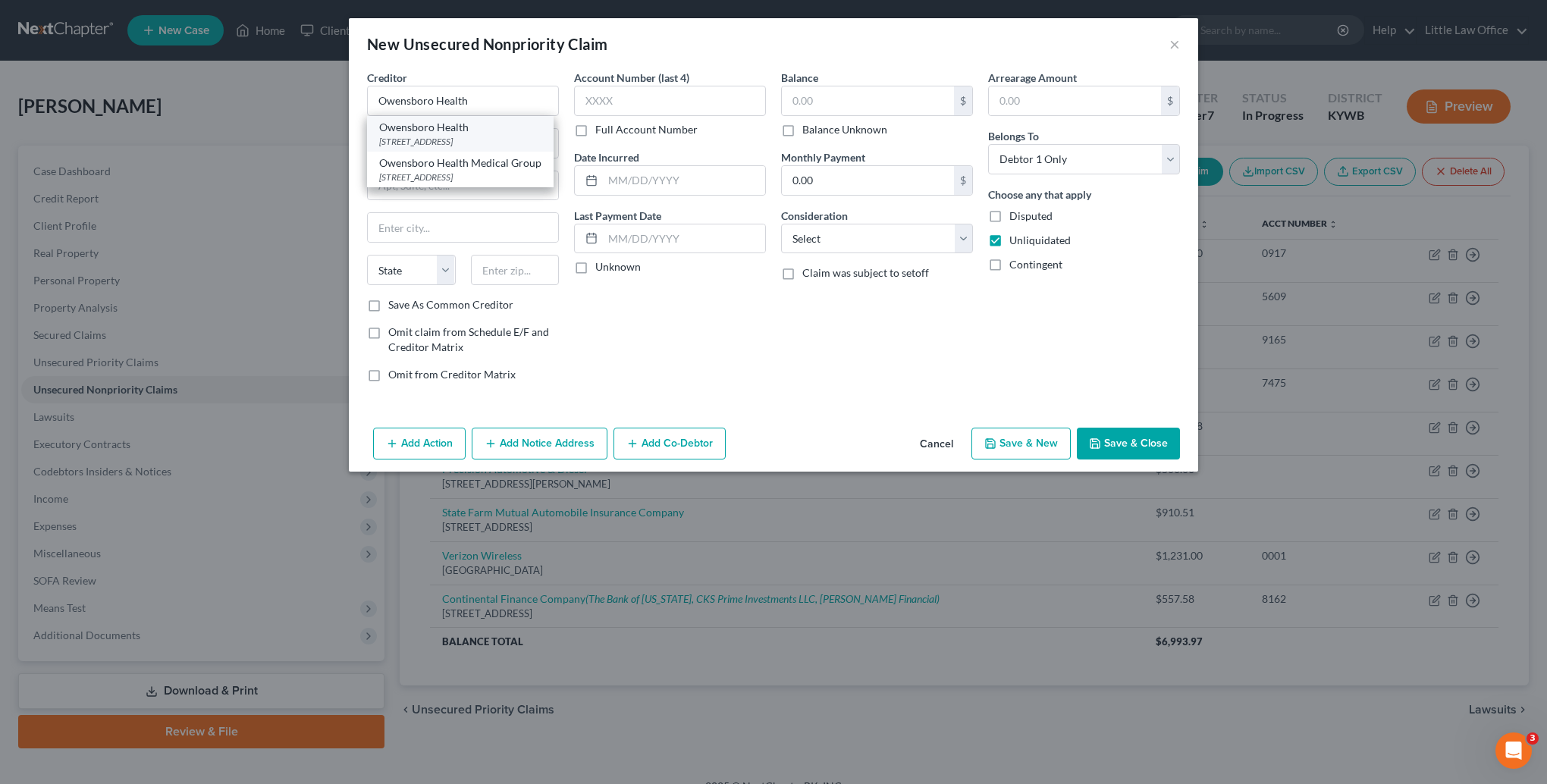
click at [466, 123] on div "Owensboro Health" at bounding box center [460, 128] width 162 height 15
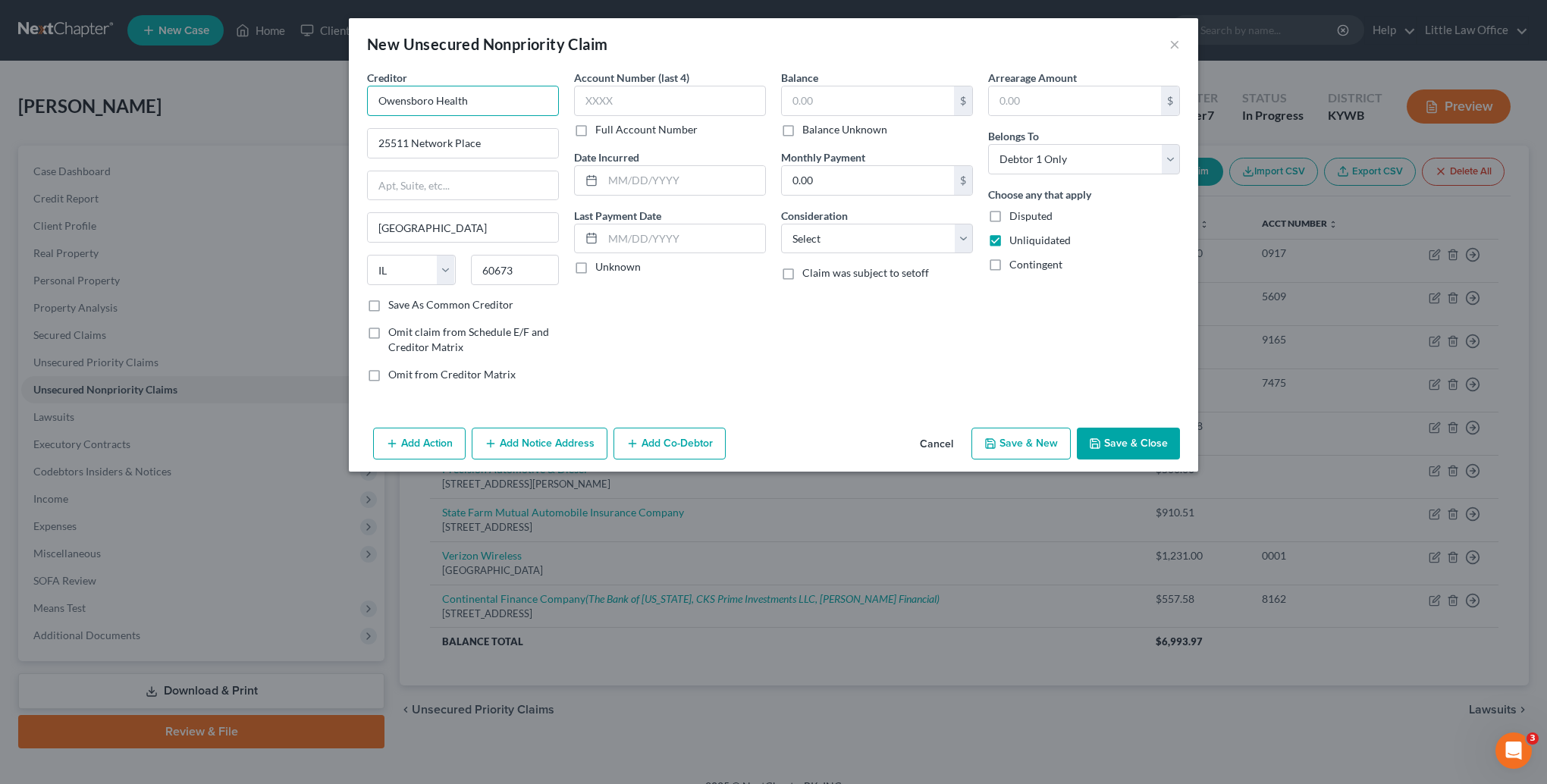
click at [484, 103] on input "Owensboro Health" at bounding box center [462, 101] width 192 height 30
click at [838, 136] on label "Balance Unknown" at bounding box center [844, 129] width 85 height 15
click at [818, 132] on input "Balance Unknown" at bounding box center [814, 127] width 10 height 10
click at [836, 239] on select "Select Cable / Satellite Services Collection Agency Credit Card Debt Debt Couns…" at bounding box center [876, 239] width 192 height 30
click at [781, 224] on select "Select Cable / Satellite Services Collection Agency Credit Card Debt Debt Couns…" at bounding box center [876, 239] width 192 height 30
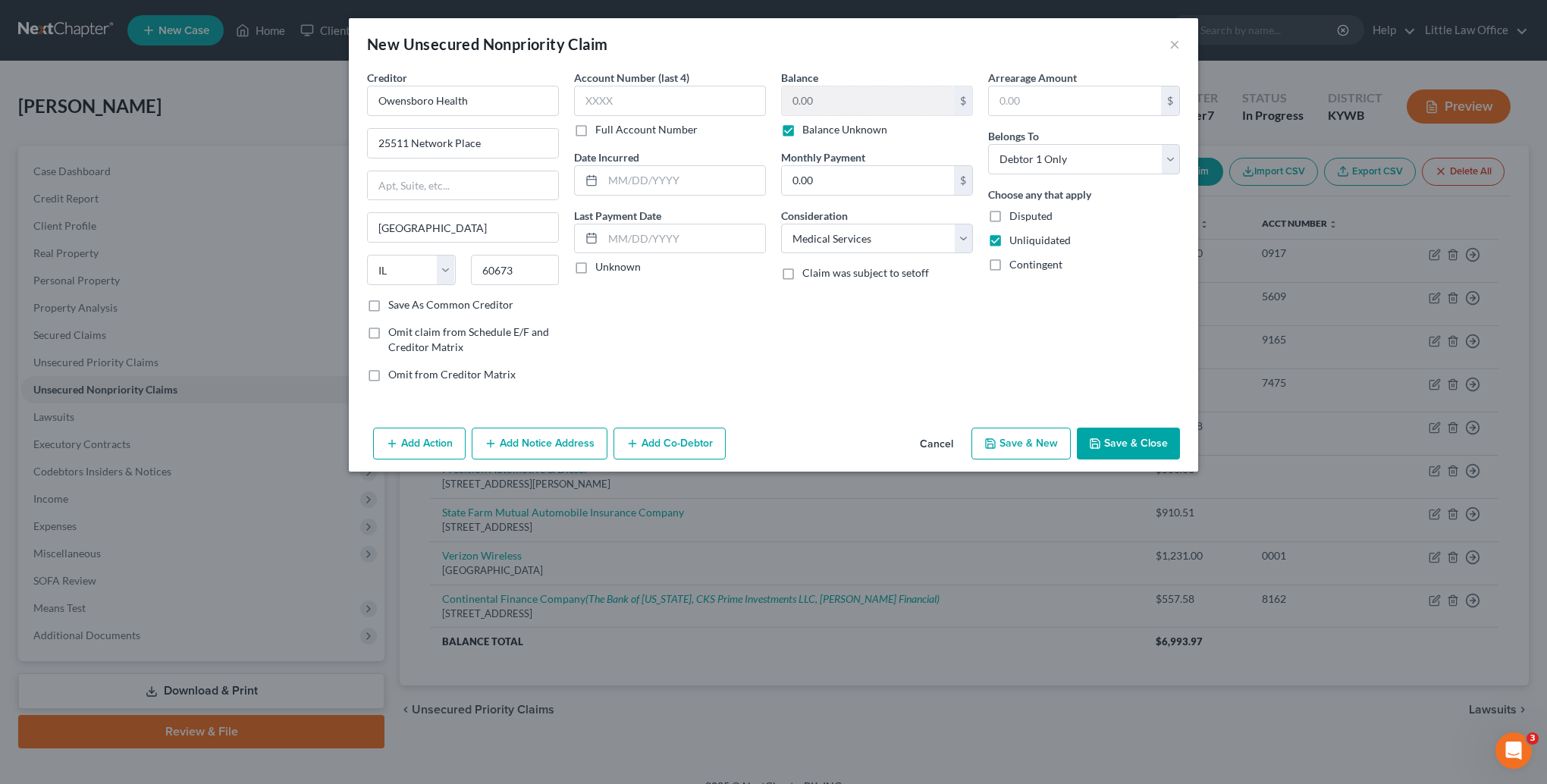
click at [1144, 452] on button "Save & Close" at bounding box center [1128, 444] width 103 height 32
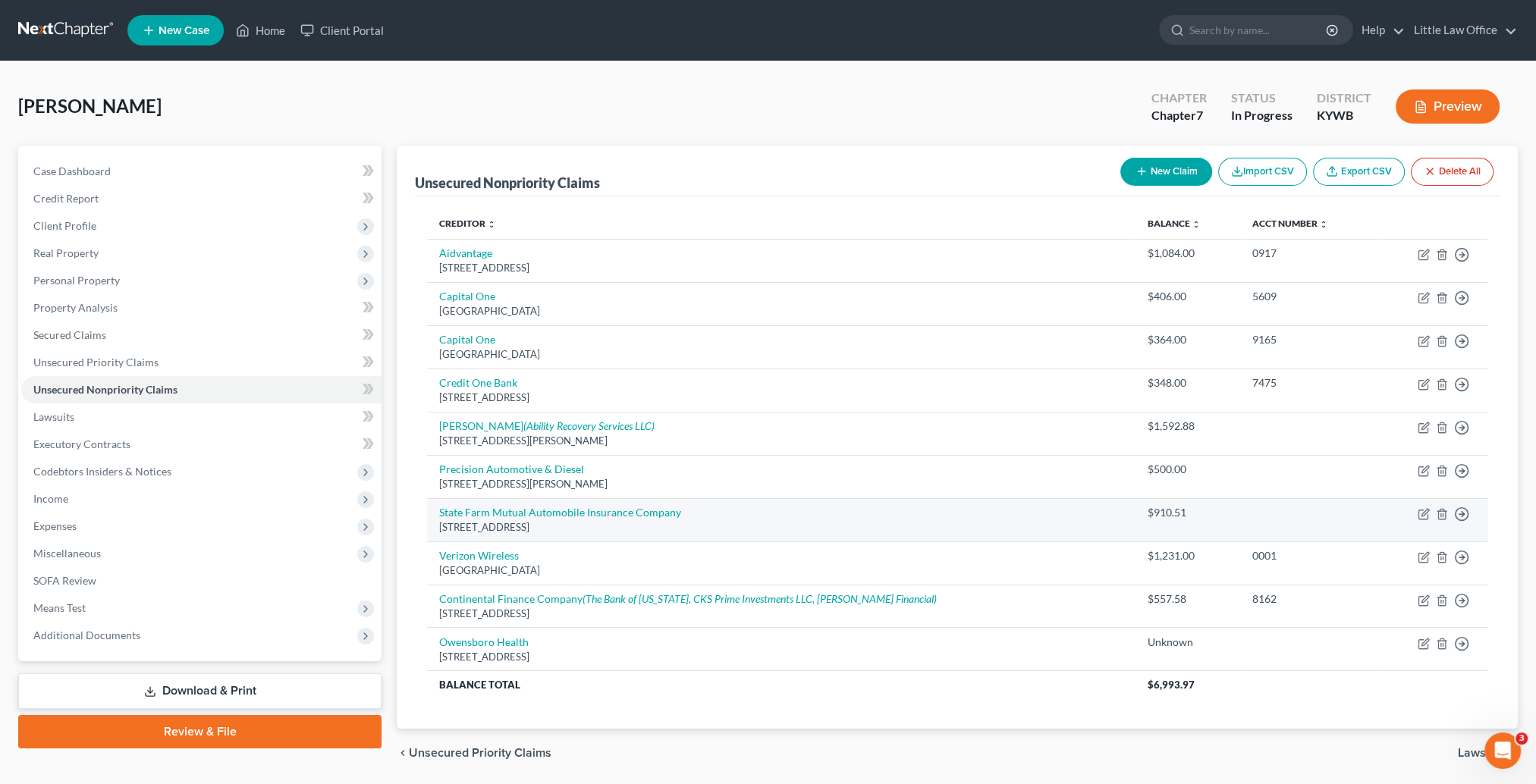
click at [1414, 514] on td "Move to D Move to E Move to G Move to Notice Only" at bounding box center [1432, 520] width 112 height 43
click at [1419, 511] on icon "button" at bounding box center [1424, 514] width 12 height 12
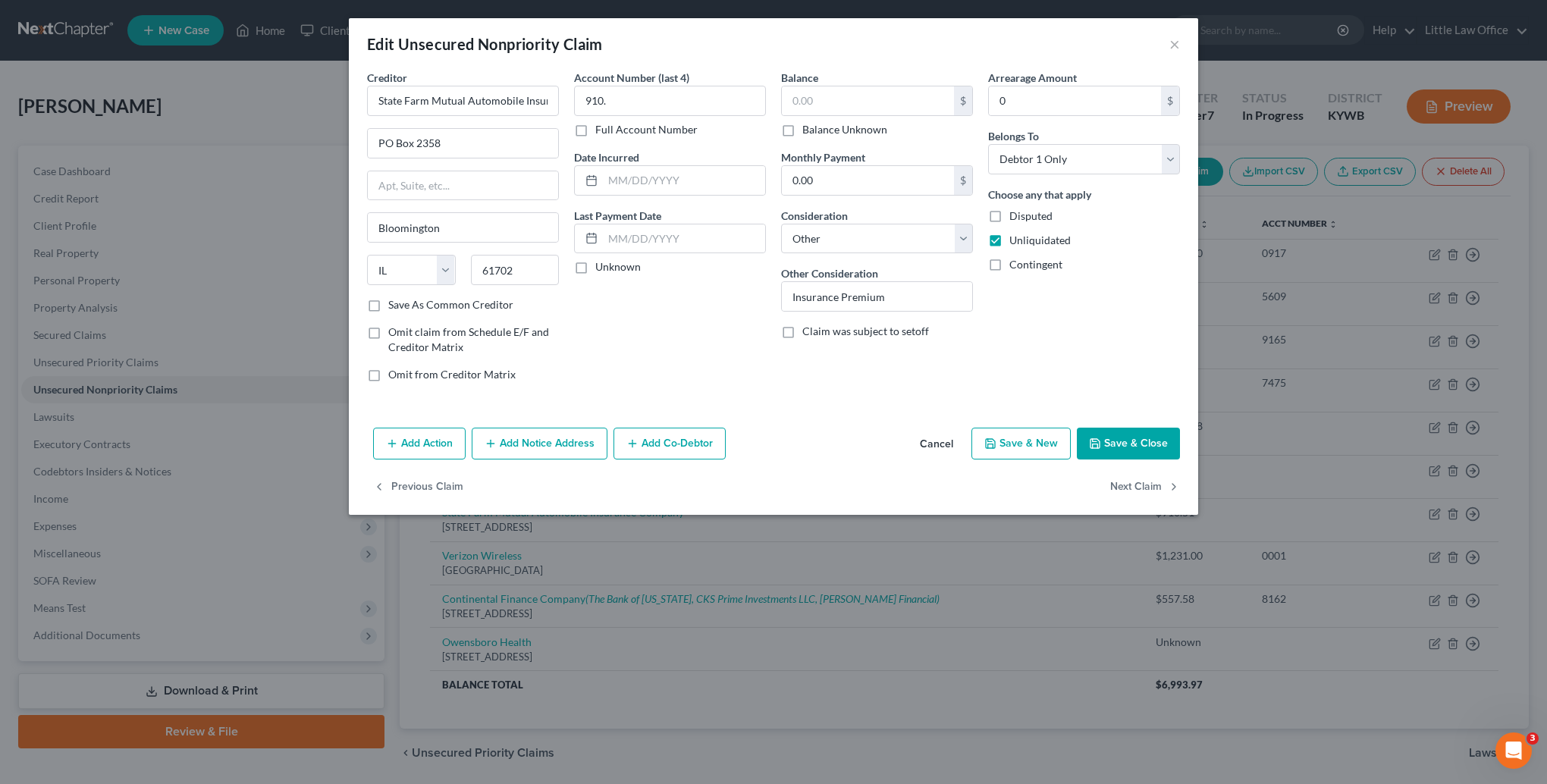
click at [948, 444] on button "Cancel" at bounding box center [936, 444] width 57 height 30
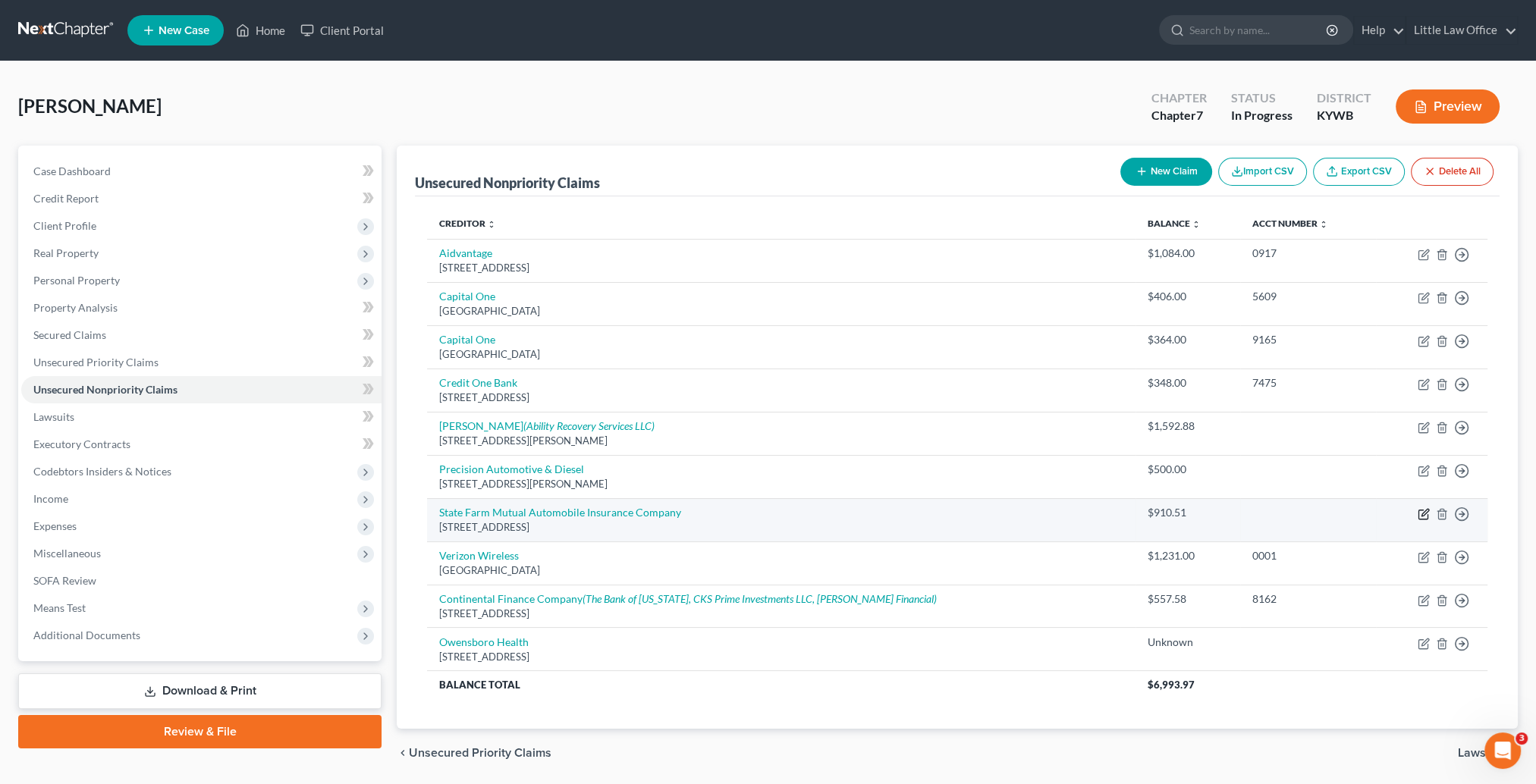
click at [1425, 510] on icon "button" at bounding box center [1424, 514] width 12 height 12
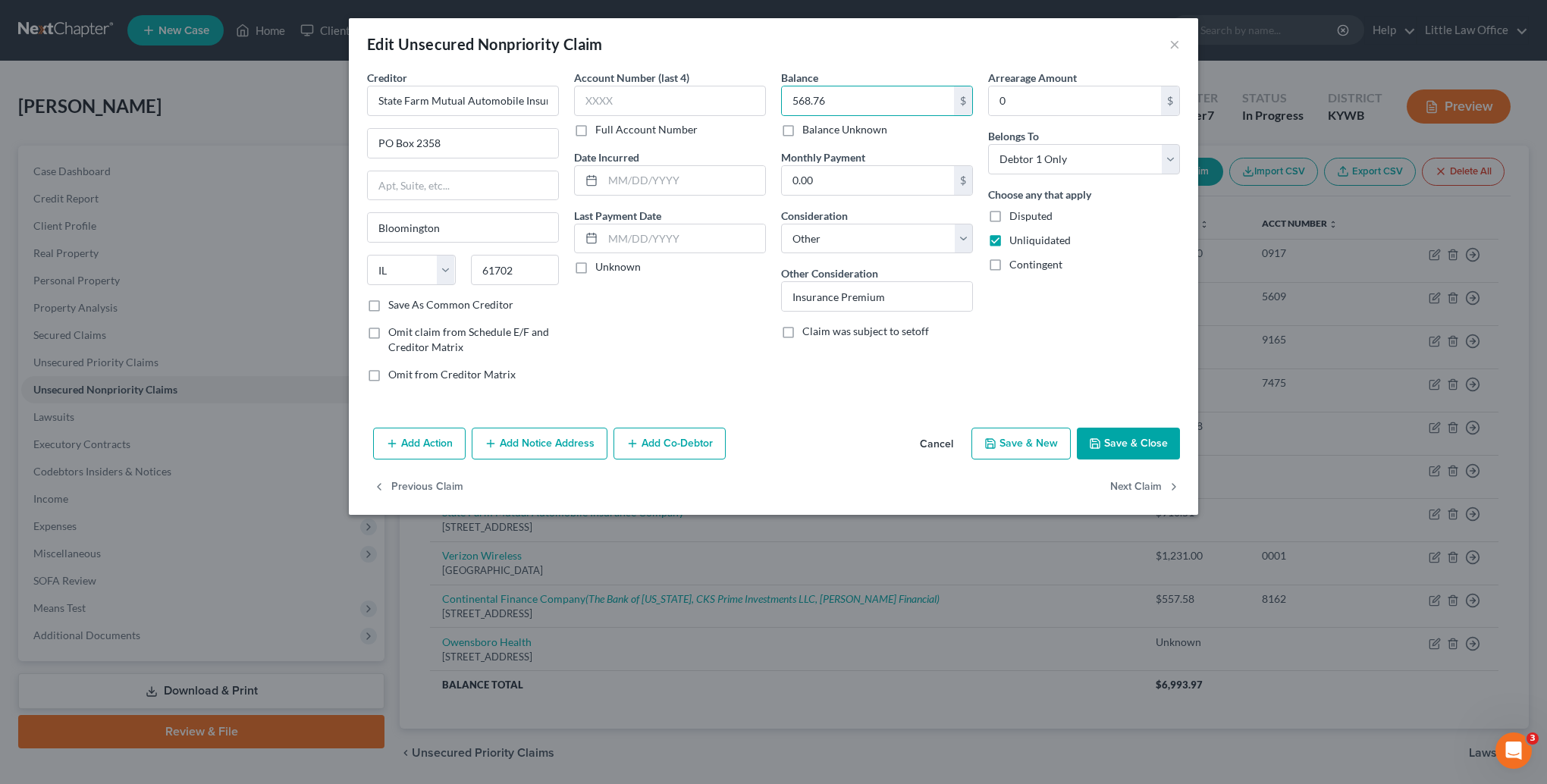
click at [1136, 437] on button "Save & Close" at bounding box center [1128, 444] width 103 height 32
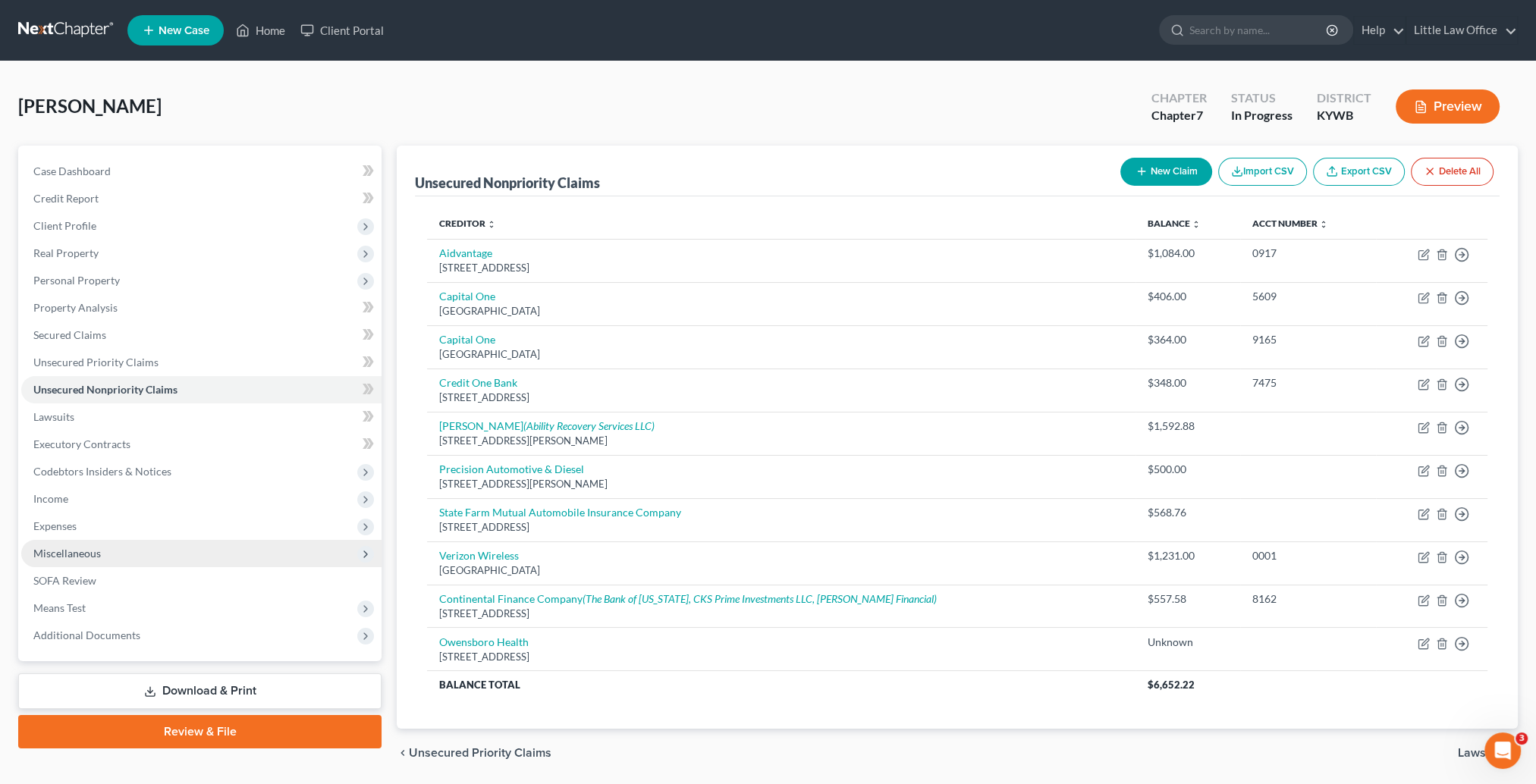
drag, startPoint x: 89, startPoint y: 508, endPoint x: 109, endPoint y: 549, distance: 45.6
click at [89, 508] on span "Income" at bounding box center [201, 498] width 360 height 27
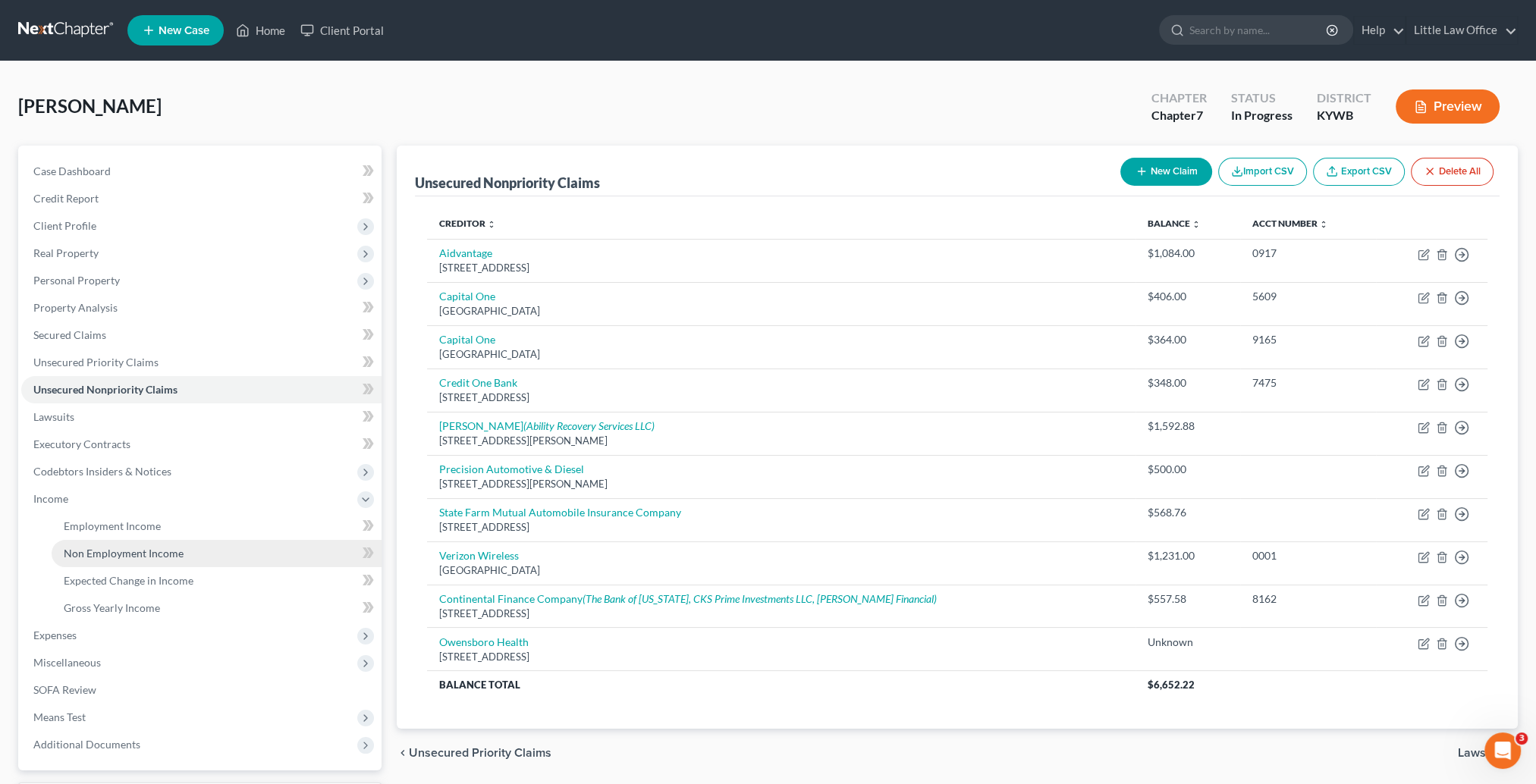
click at [128, 553] on span "Non Employment Income" at bounding box center [123, 553] width 120 height 13
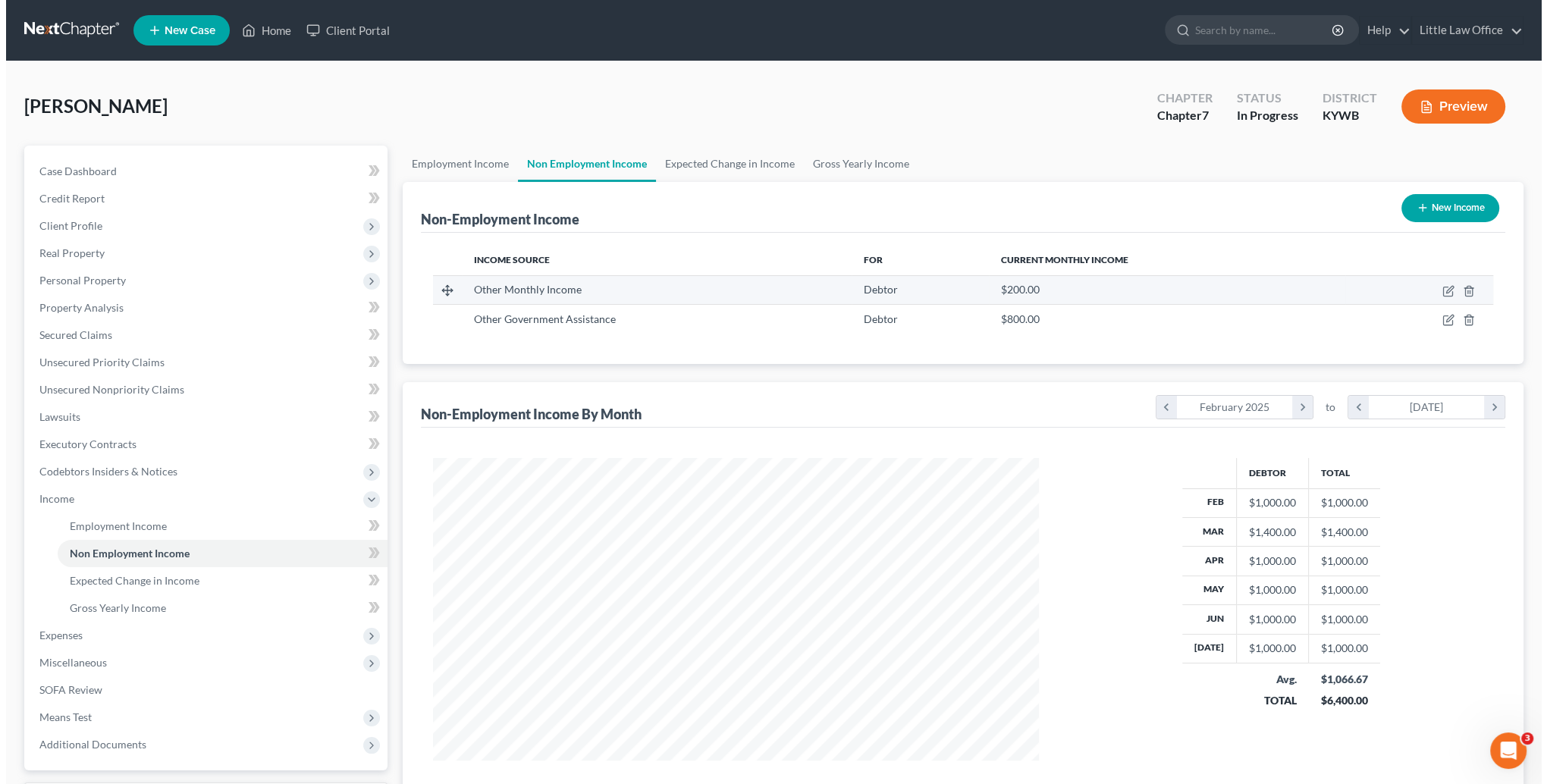
scroll to position [302, 636]
click at [1441, 314] on icon "button" at bounding box center [1442, 320] width 12 height 12
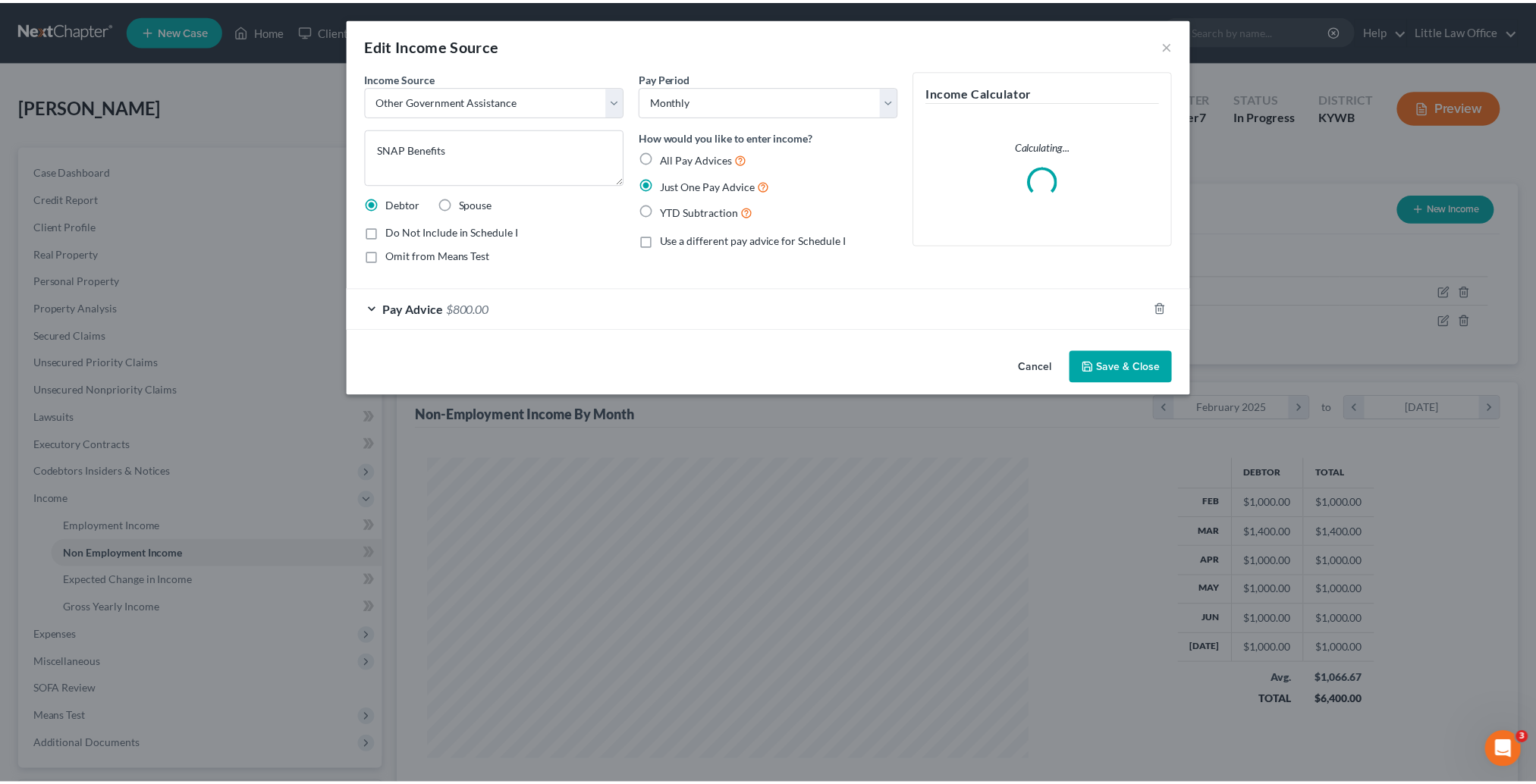
scroll to position [304, 640]
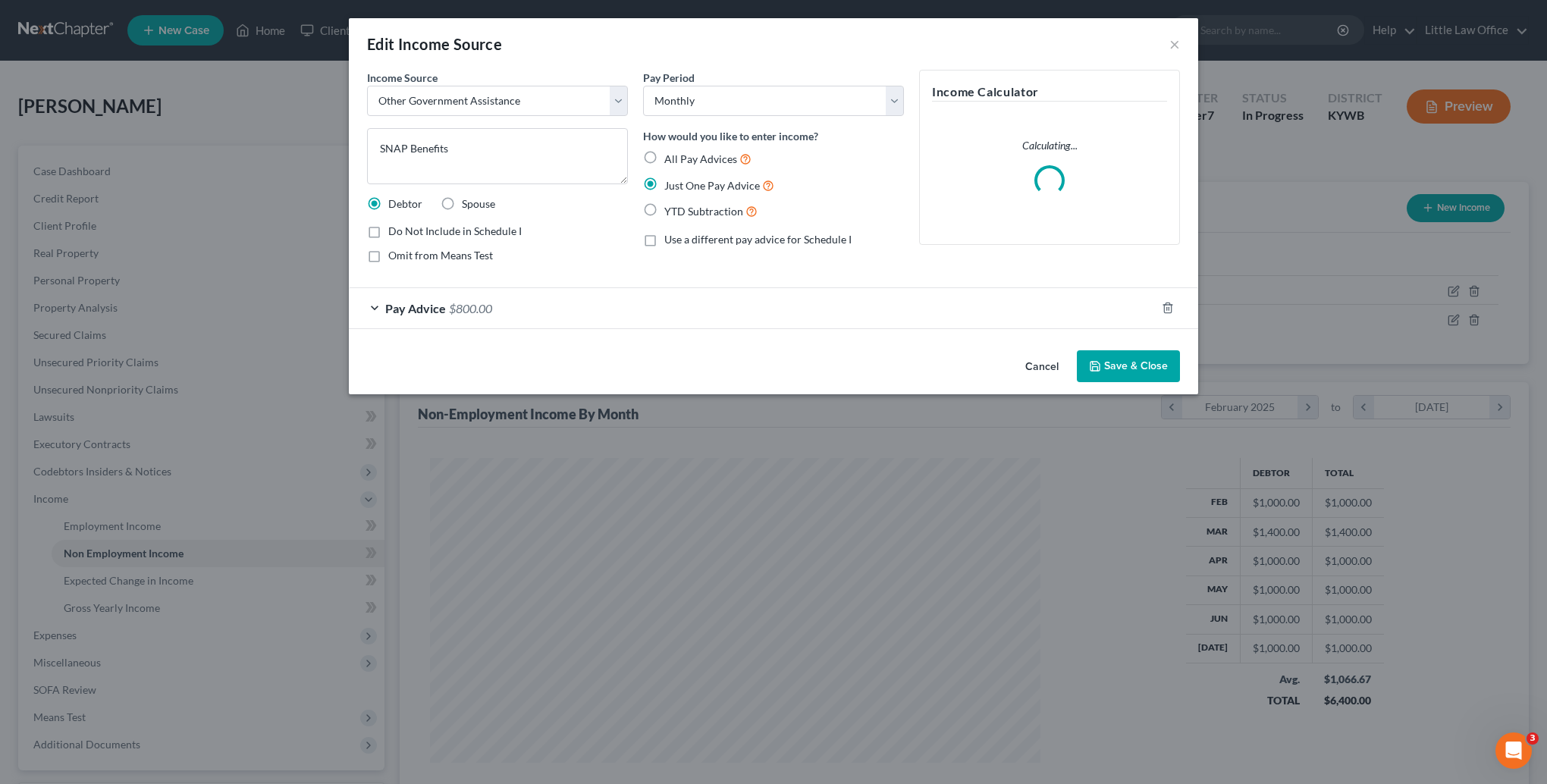
click at [679, 158] on span "All Pay Advices" at bounding box center [700, 158] width 73 height 13
click at [679, 158] on input "All Pay Advices" at bounding box center [675, 155] width 10 height 10
click at [484, 317] on div "Pay Advice $800.00" at bounding box center [752, 308] width 807 height 41
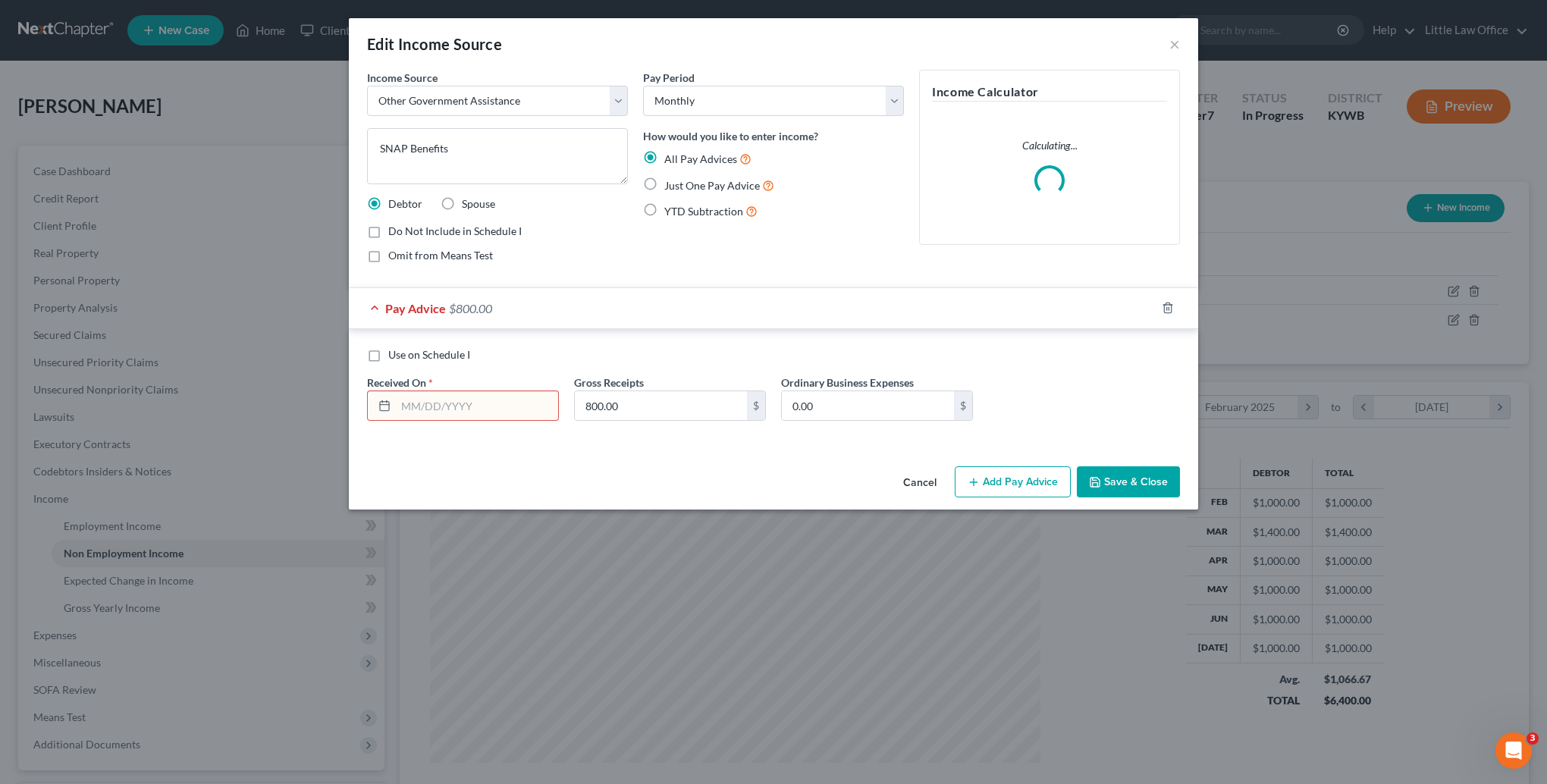
click at [492, 405] on input "text" at bounding box center [477, 406] width 162 height 29
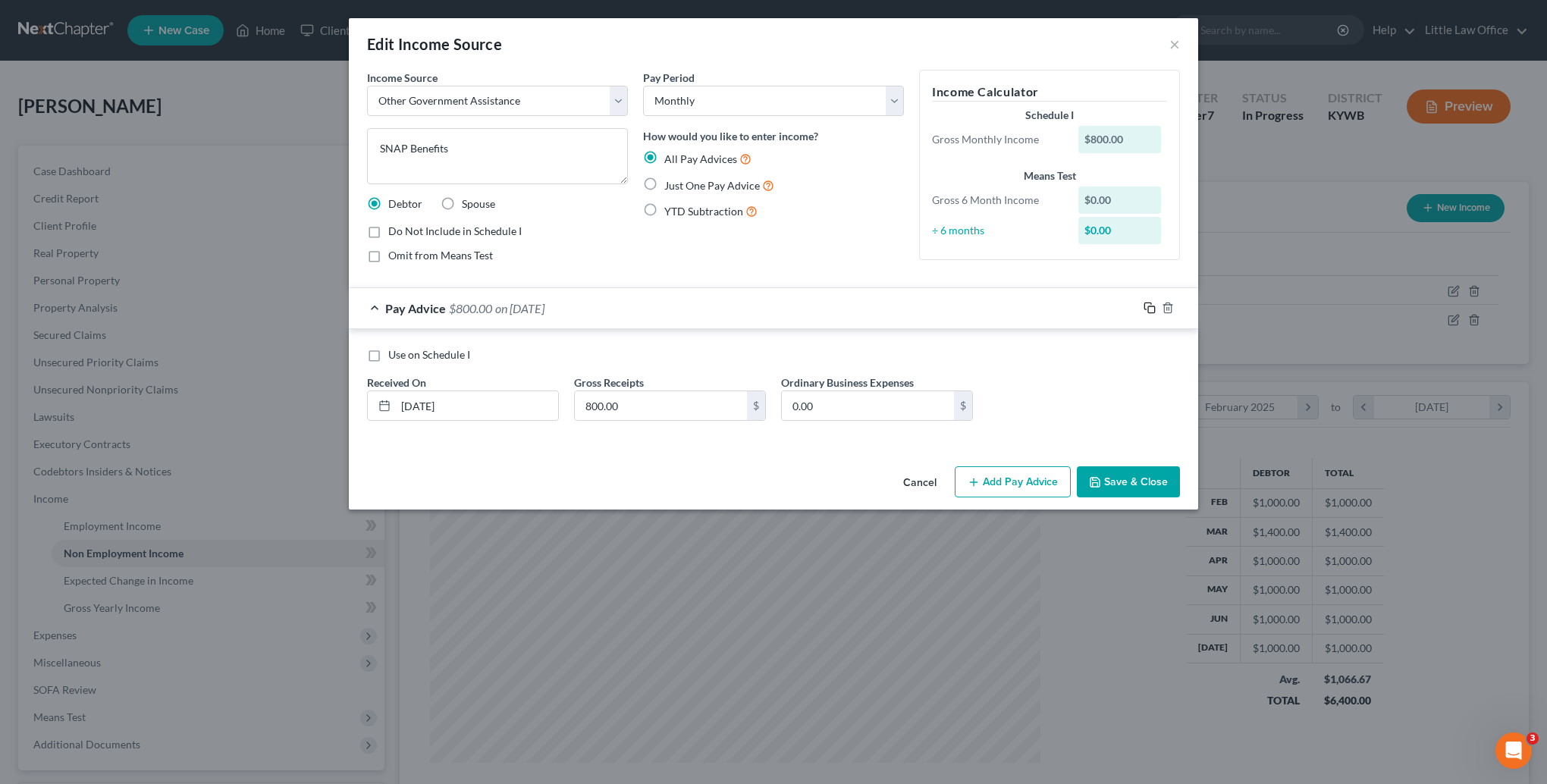
click at [1147, 312] on icon "button" at bounding box center [1149, 308] width 12 height 12
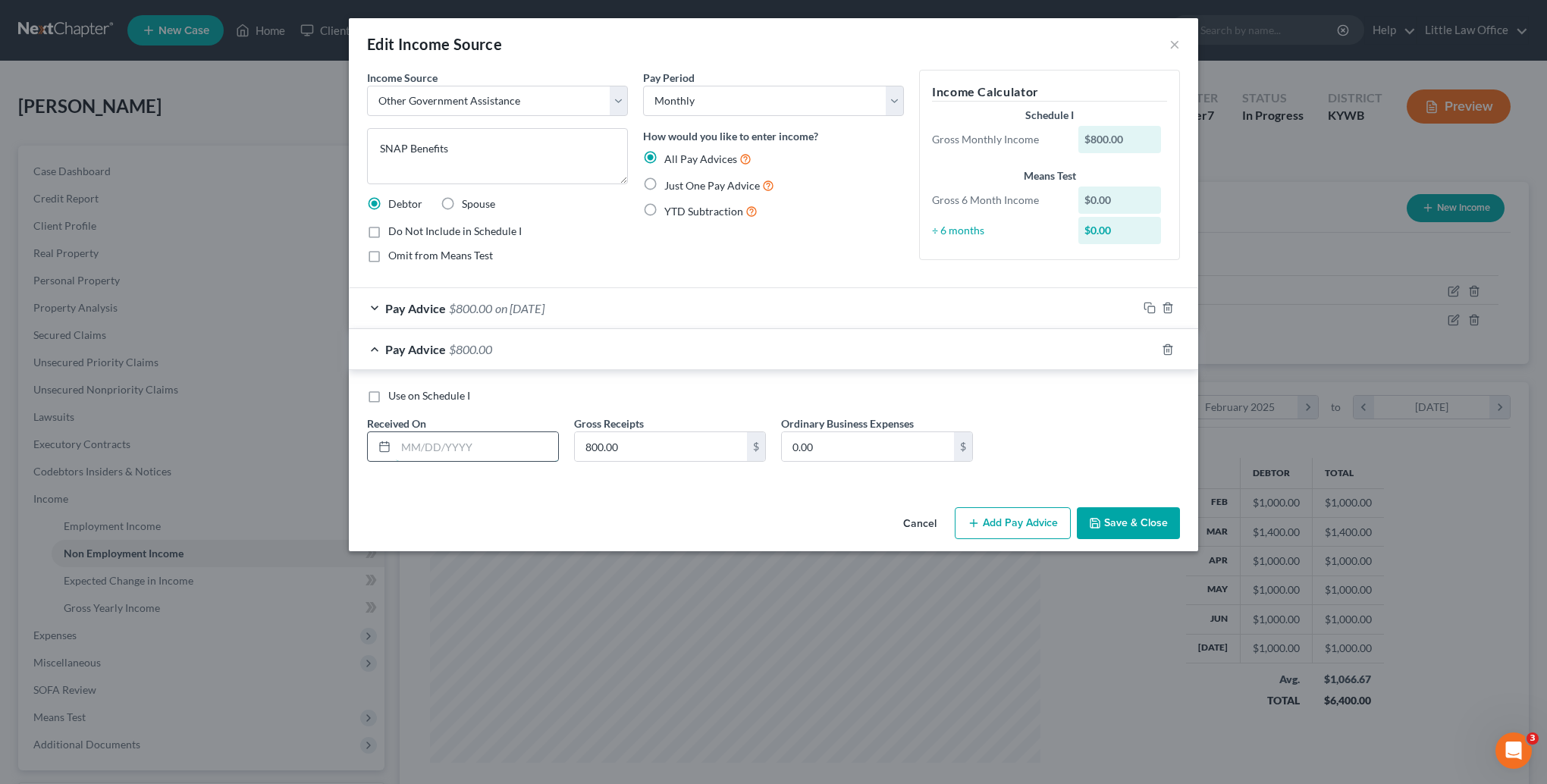
click at [490, 455] on input "text" at bounding box center [477, 447] width 162 height 29
click at [1150, 348] on rect "button" at bounding box center [1152, 351] width 7 height 7
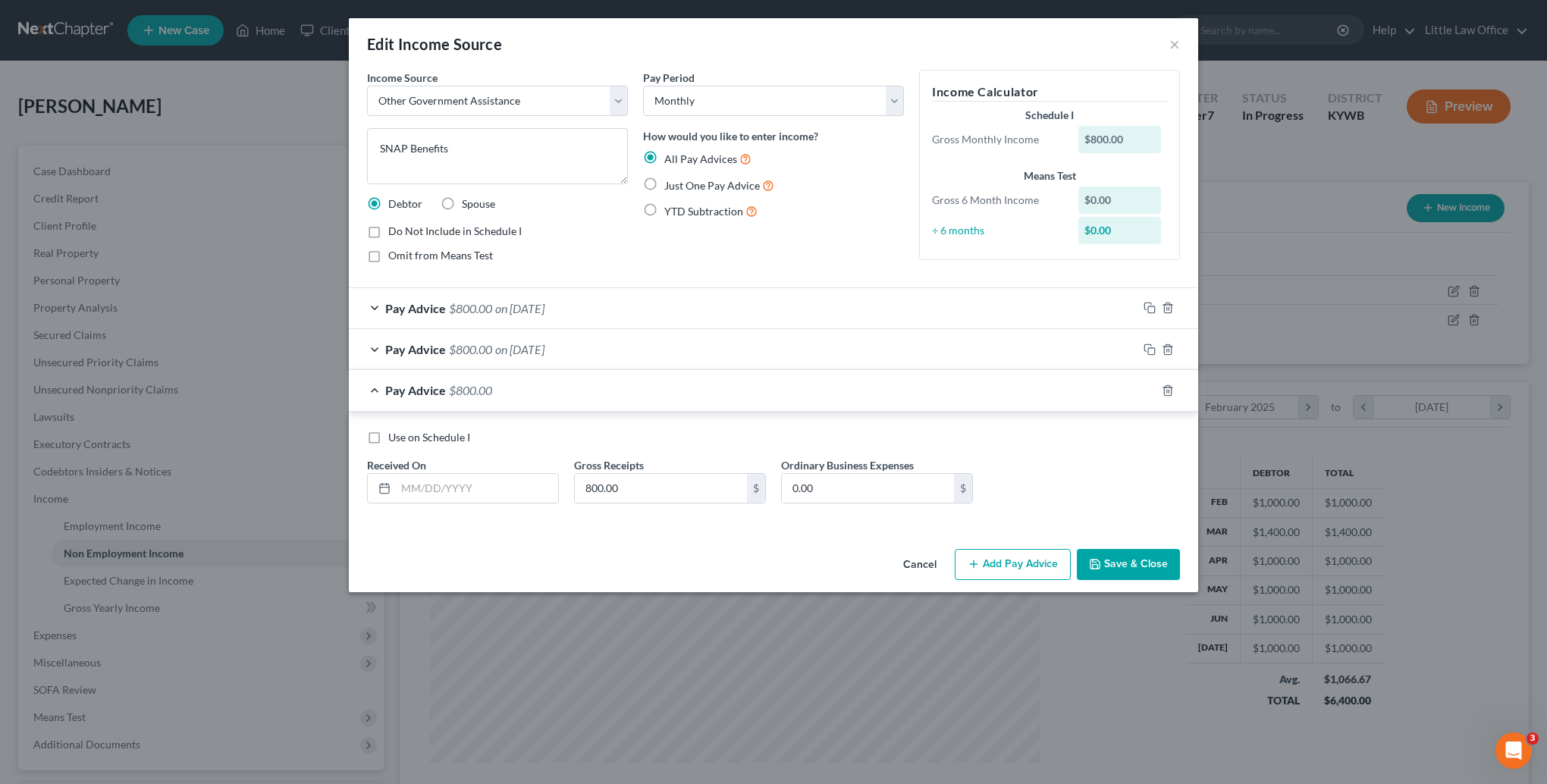
click at [562, 472] on div "Received On *" at bounding box center [462, 480] width 207 height 46
click at [515, 487] on input "text" at bounding box center [477, 488] width 162 height 29
click at [1143, 385] on div at bounding box center [1168, 390] width 61 height 24
click at [1141, 390] on div at bounding box center [1168, 390] width 61 height 24
click at [1146, 389] on icon "button" at bounding box center [1149, 390] width 12 height 12
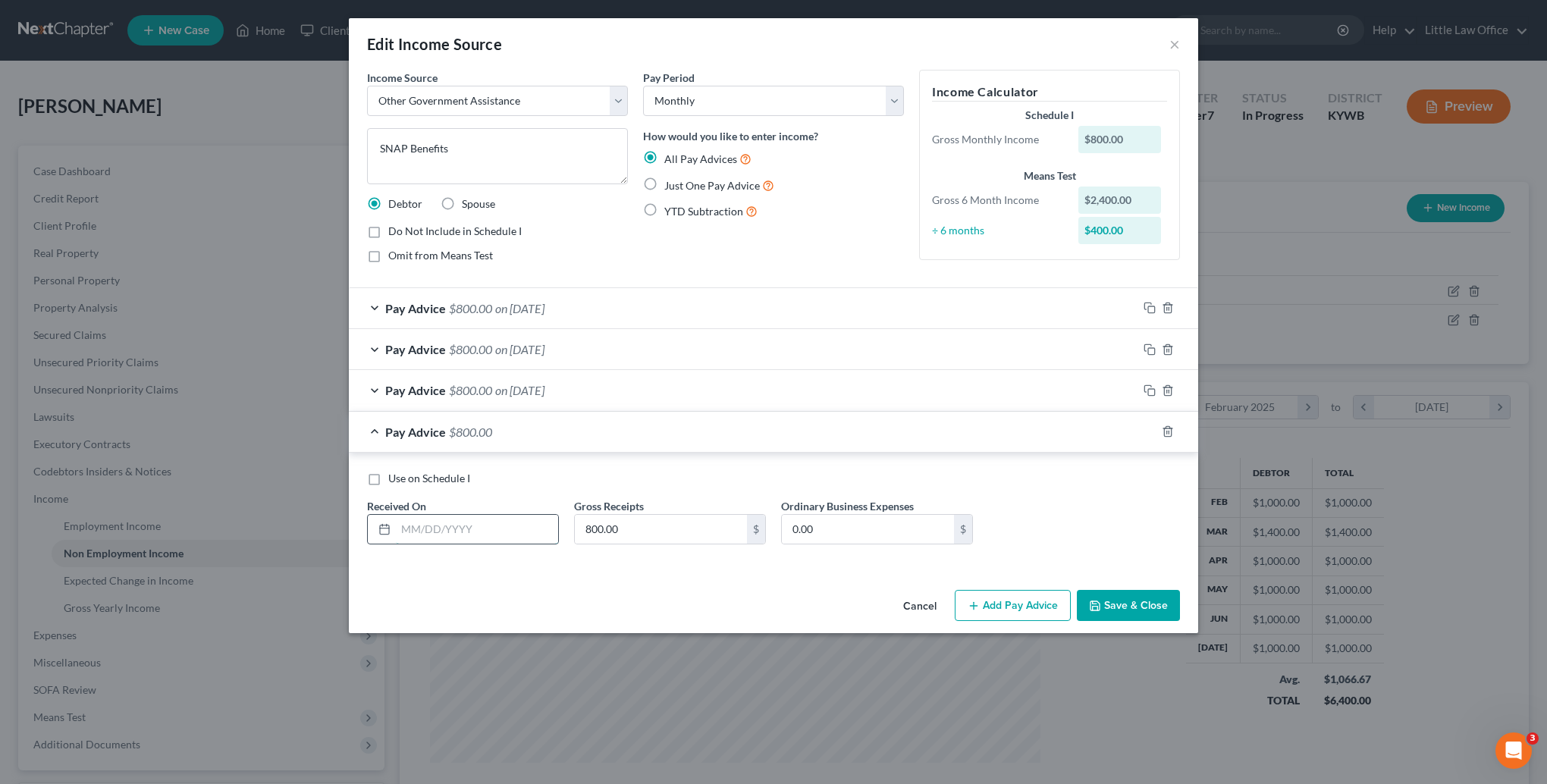
click at [494, 522] on input "text" at bounding box center [477, 529] width 162 height 29
click at [1150, 431] on icon "button" at bounding box center [1149, 431] width 12 height 12
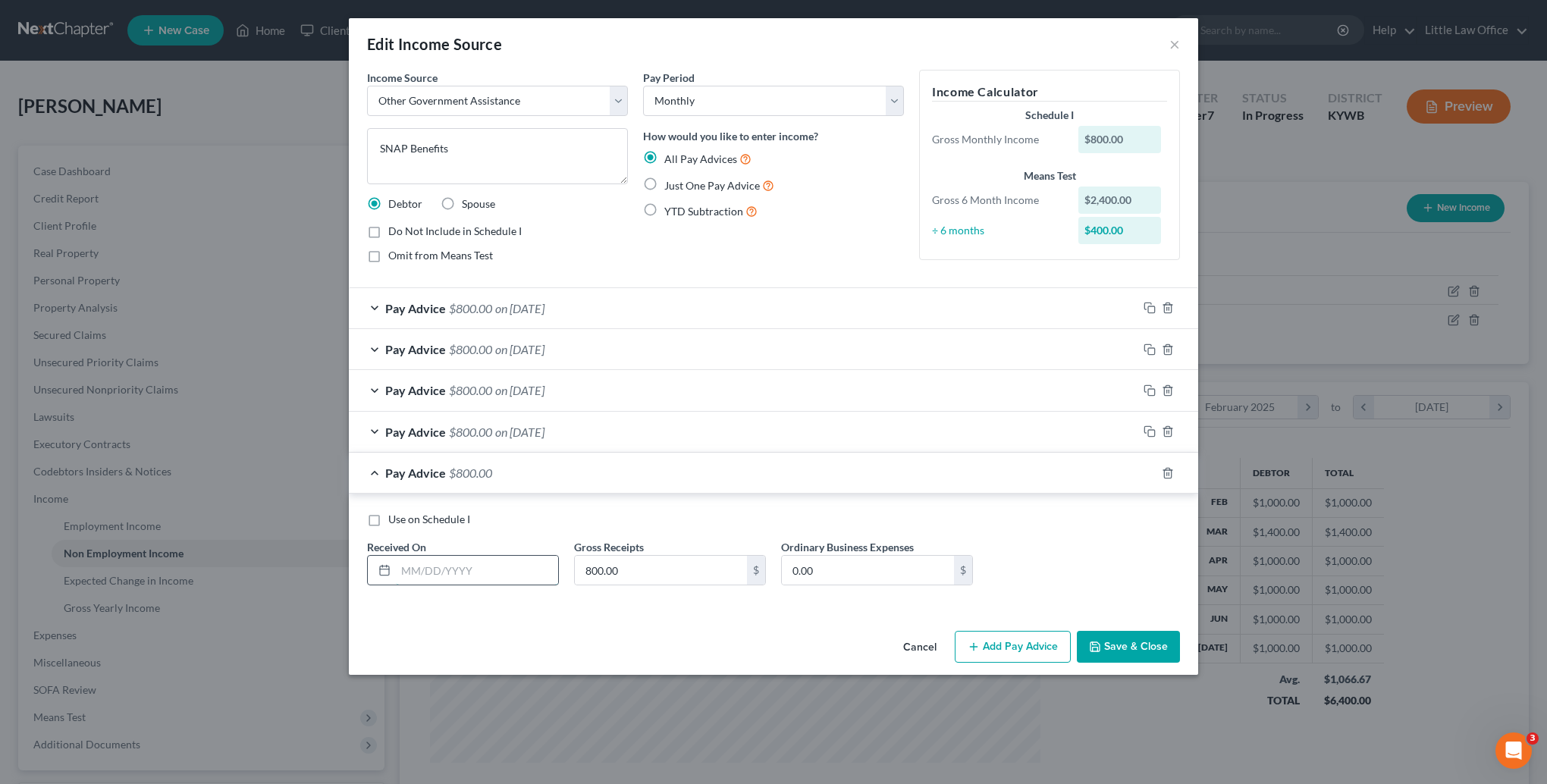
click at [546, 562] on input "text" at bounding box center [477, 570] width 162 height 29
click at [1149, 475] on icon "button" at bounding box center [1149, 473] width 12 height 12
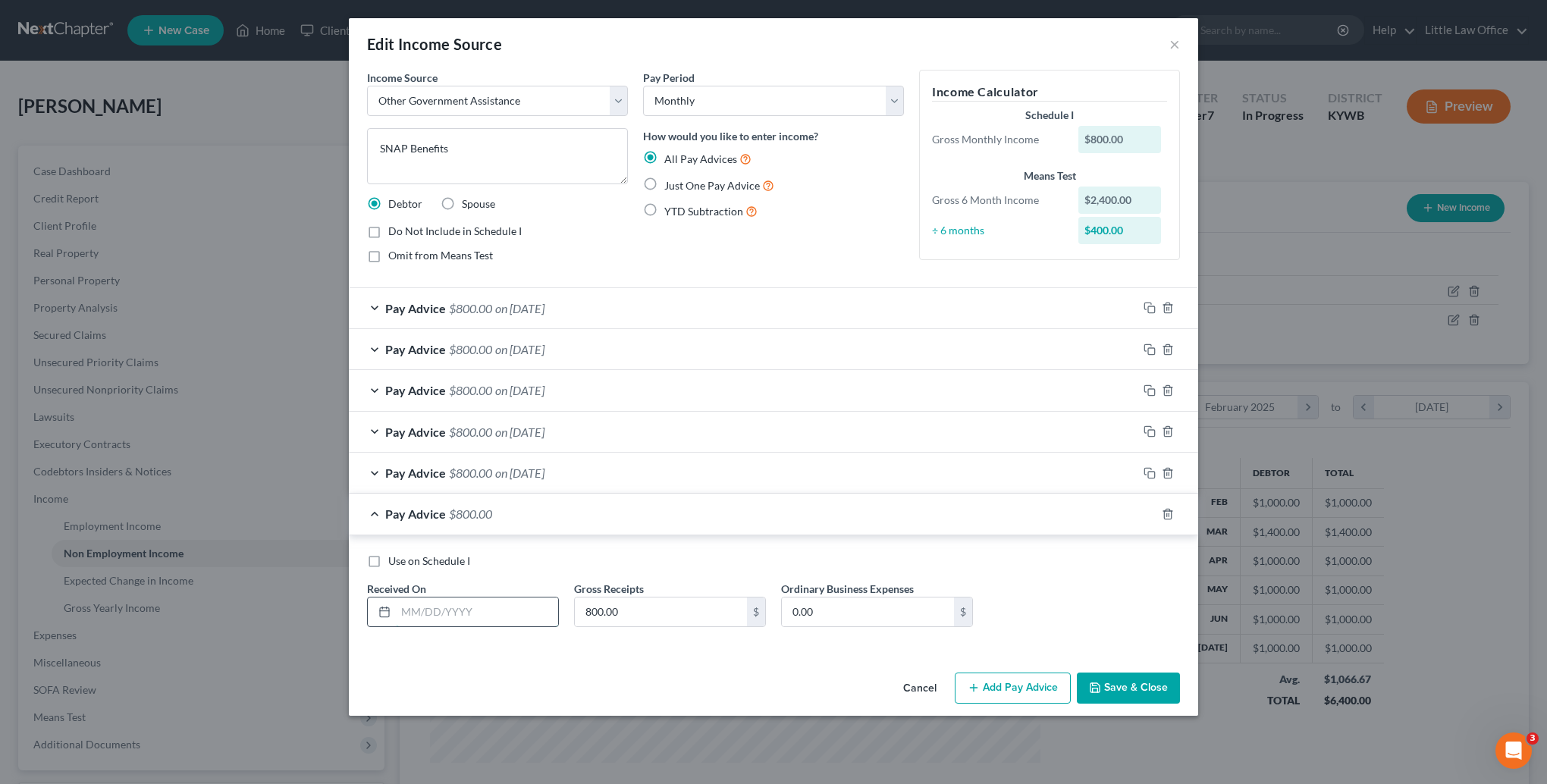
click at [514, 601] on input "text" at bounding box center [477, 612] width 162 height 29
click at [1152, 513] on rect "button" at bounding box center [1152, 516] width 7 height 7
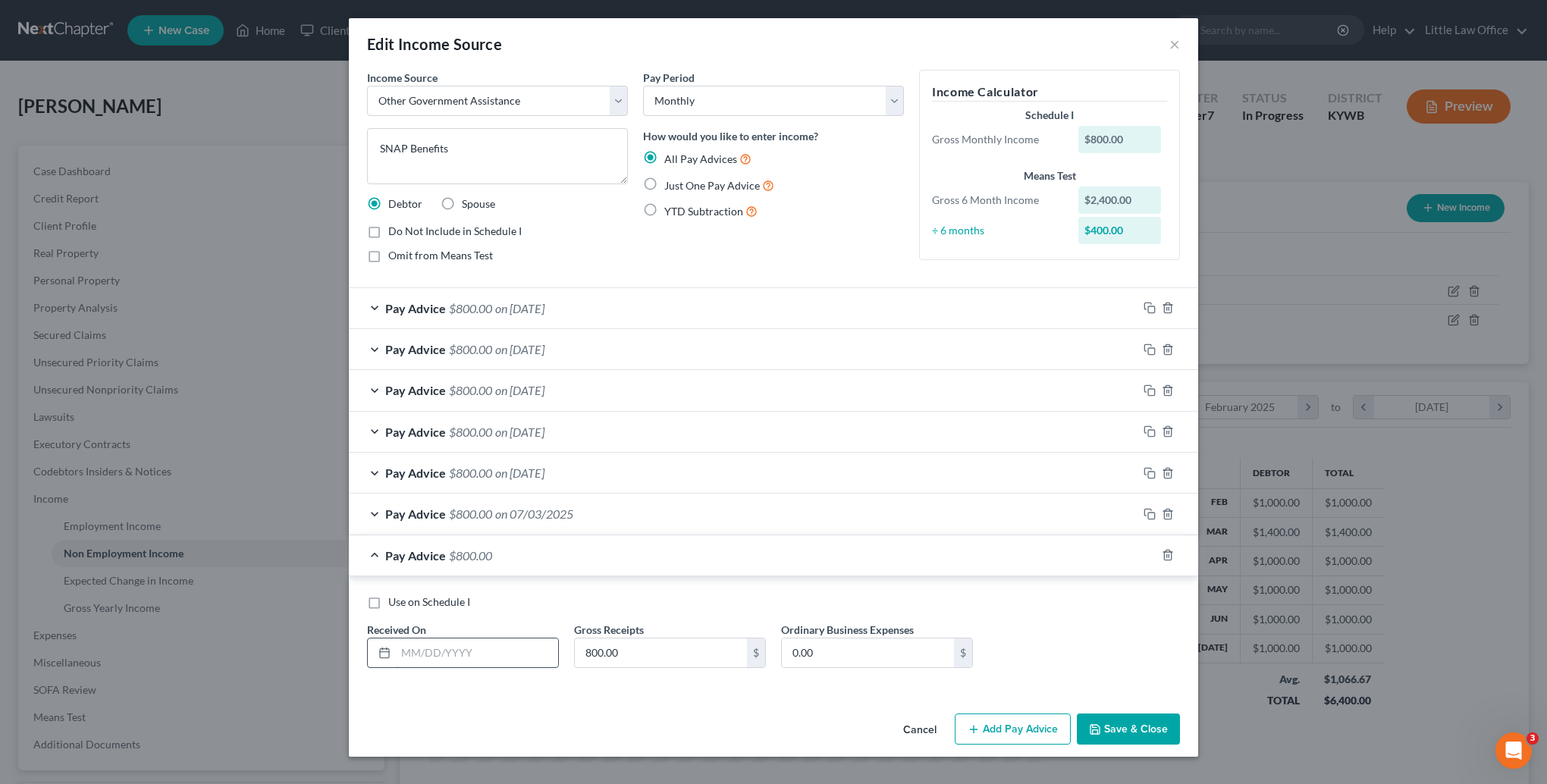
click at [462, 641] on input "text" at bounding box center [477, 653] width 162 height 29
click at [449, 602] on span "Use on Schedule I" at bounding box center [428, 601] width 82 height 13
click at [404, 602] on input "Use on Schedule I" at bounding box center [400, 600] width 10 height 10
click at [1136, 729] on button "Save & Close" at bounding box center [1128, 729] width 103 height 32
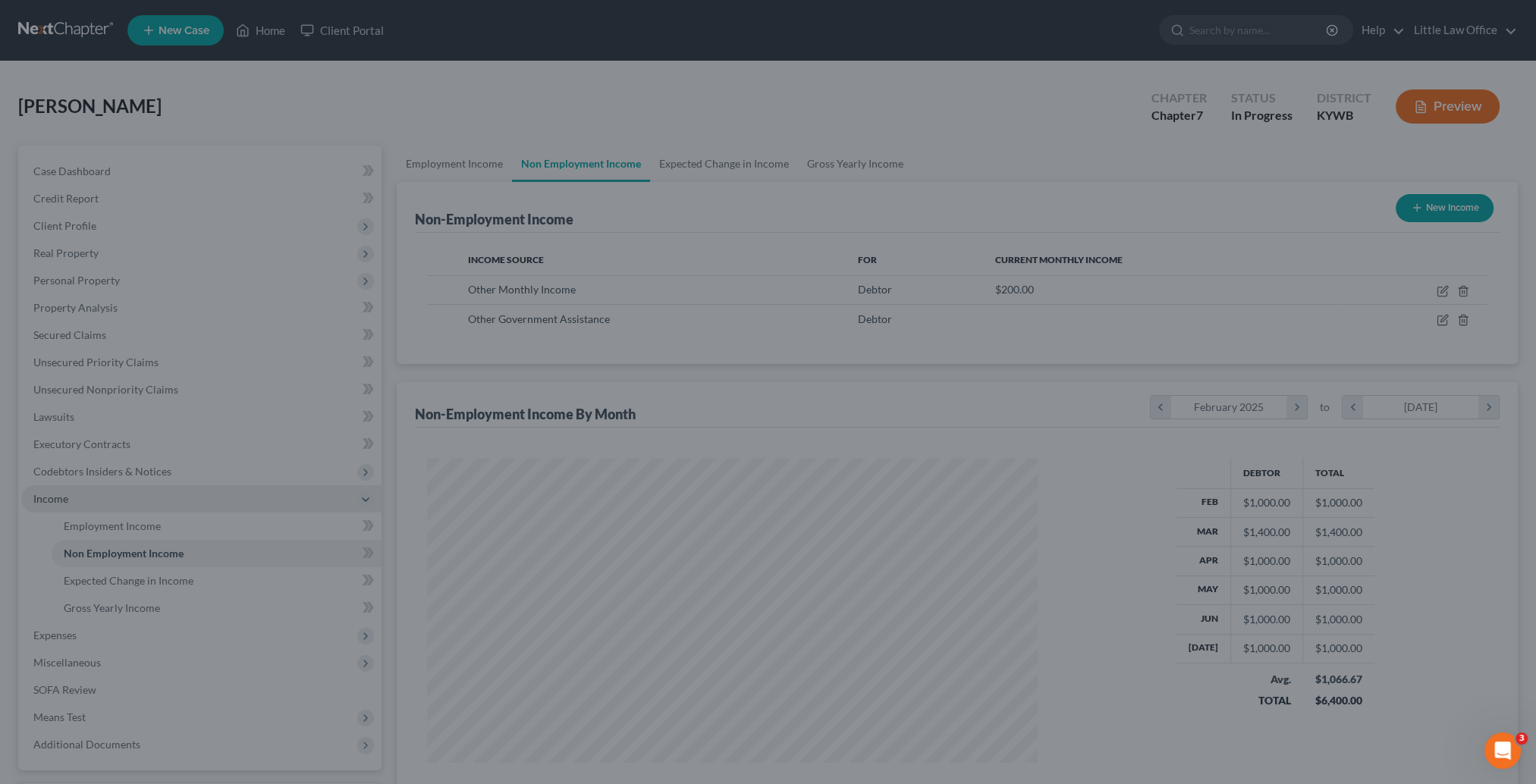
scroll to position [757880, 758015]
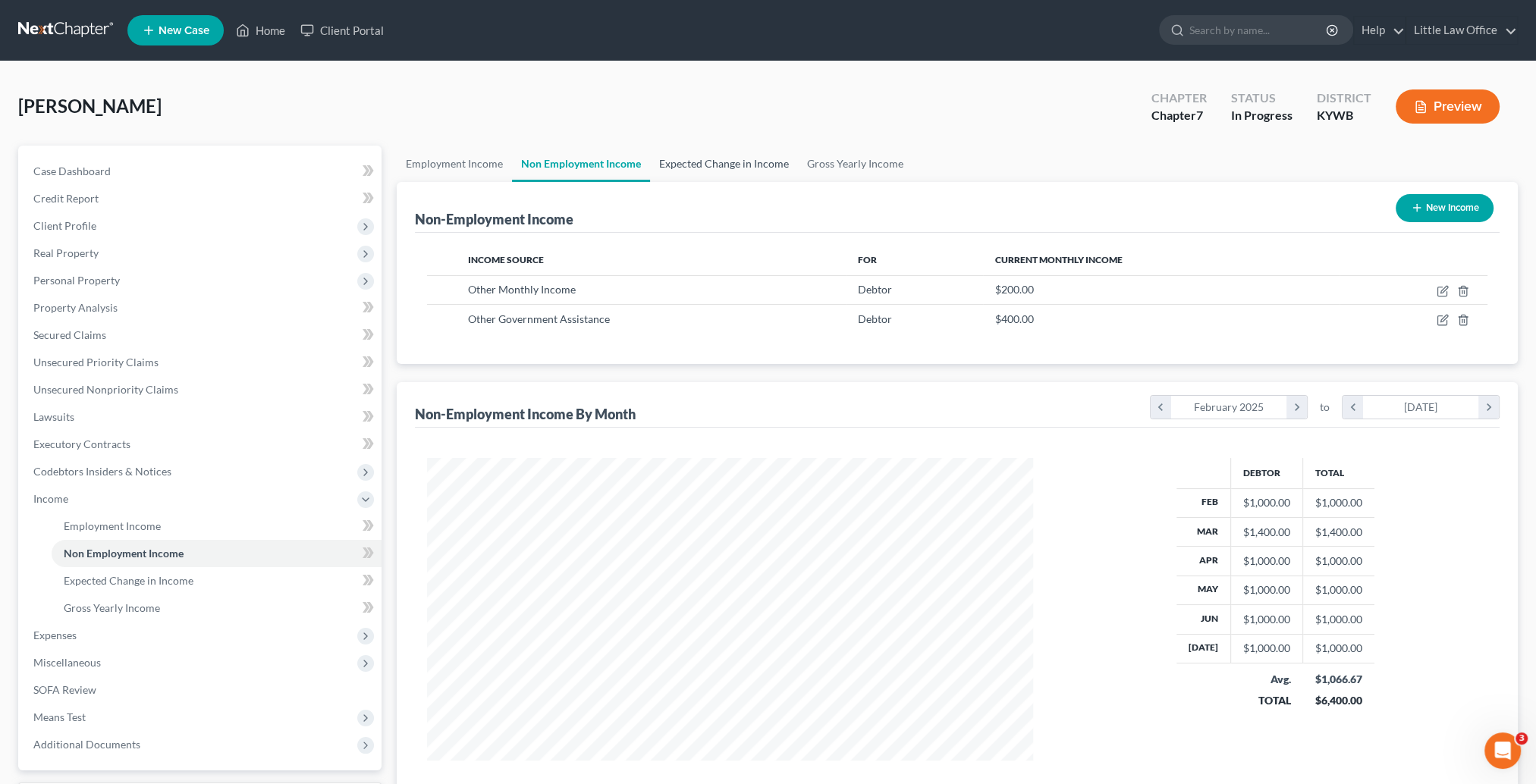
click at [708, 166] on link "Expected Change in Income" at bounding box center [724, 163] width 148 height 36
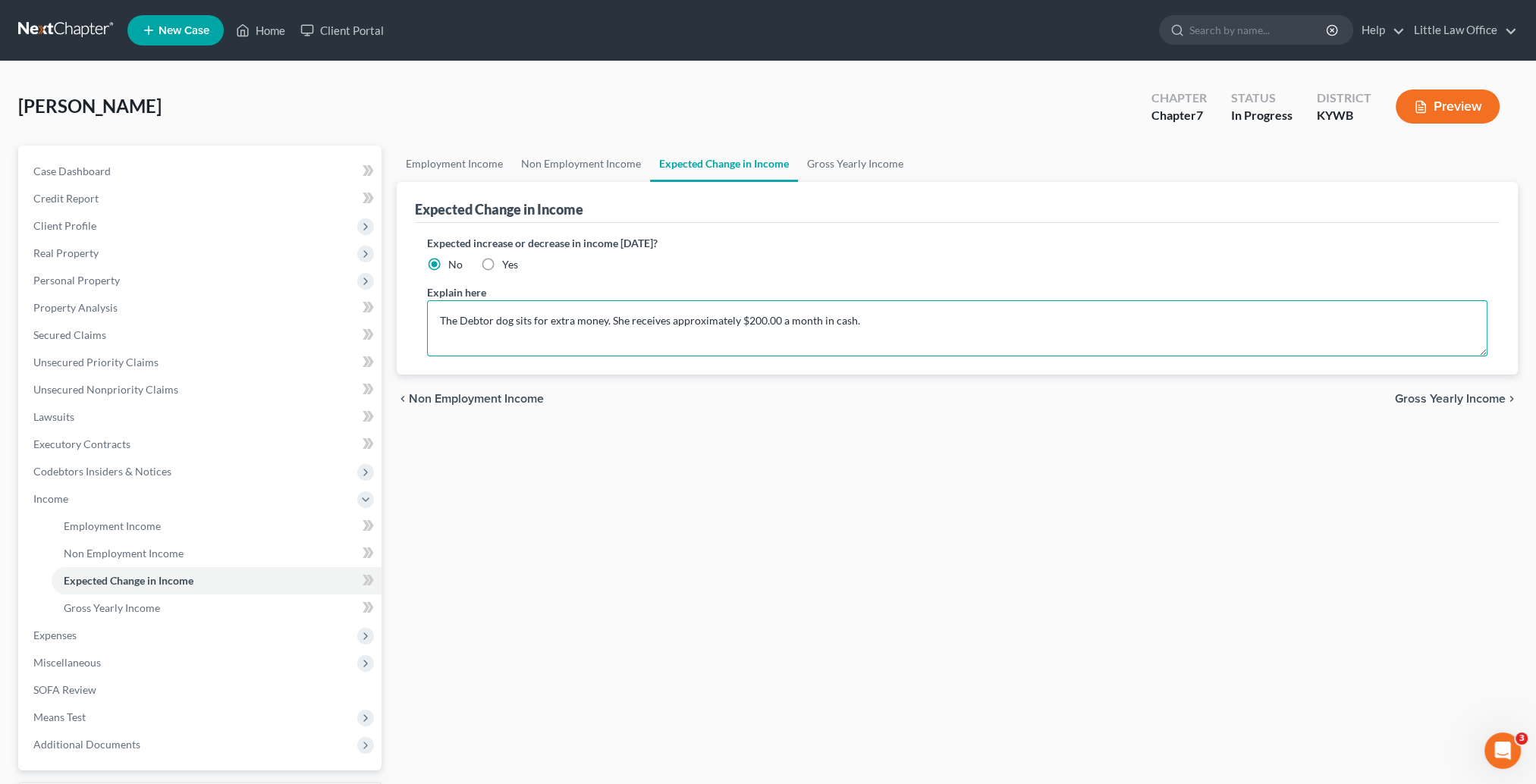
click at [917, 329] on textarea "The Debtor dog sits for extra money. She receives approximately $200.00 a month…" at bounding box center [957, 328] width 1061 height 56
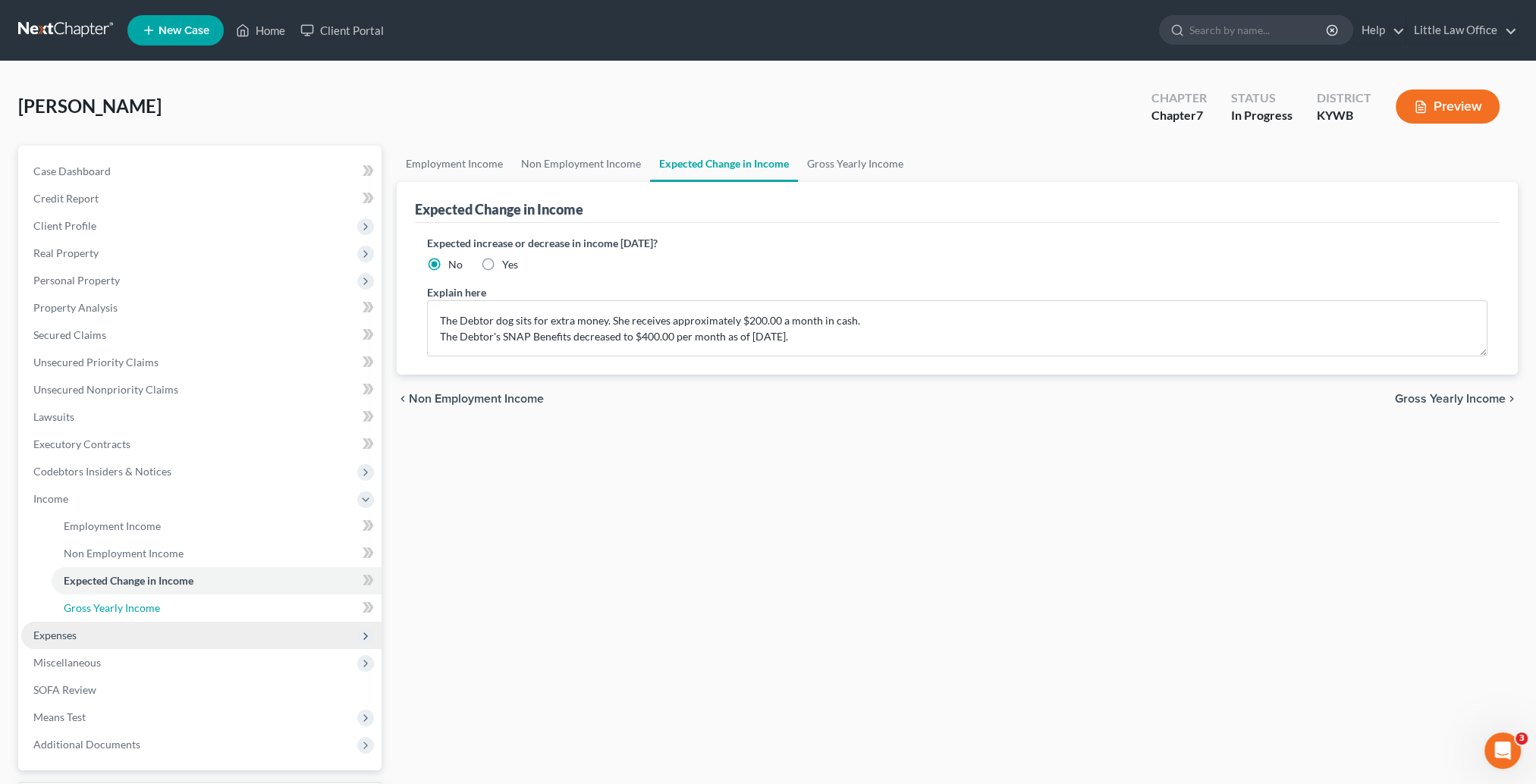
drag, startPoint x: 133, startPoint y: 608, endPoint x: 174, endPoint y: 646, distance: 55.9
click at [132, 608] on span "Gross Yearly Income" at bounding box center [112, 607] width 96 height 13
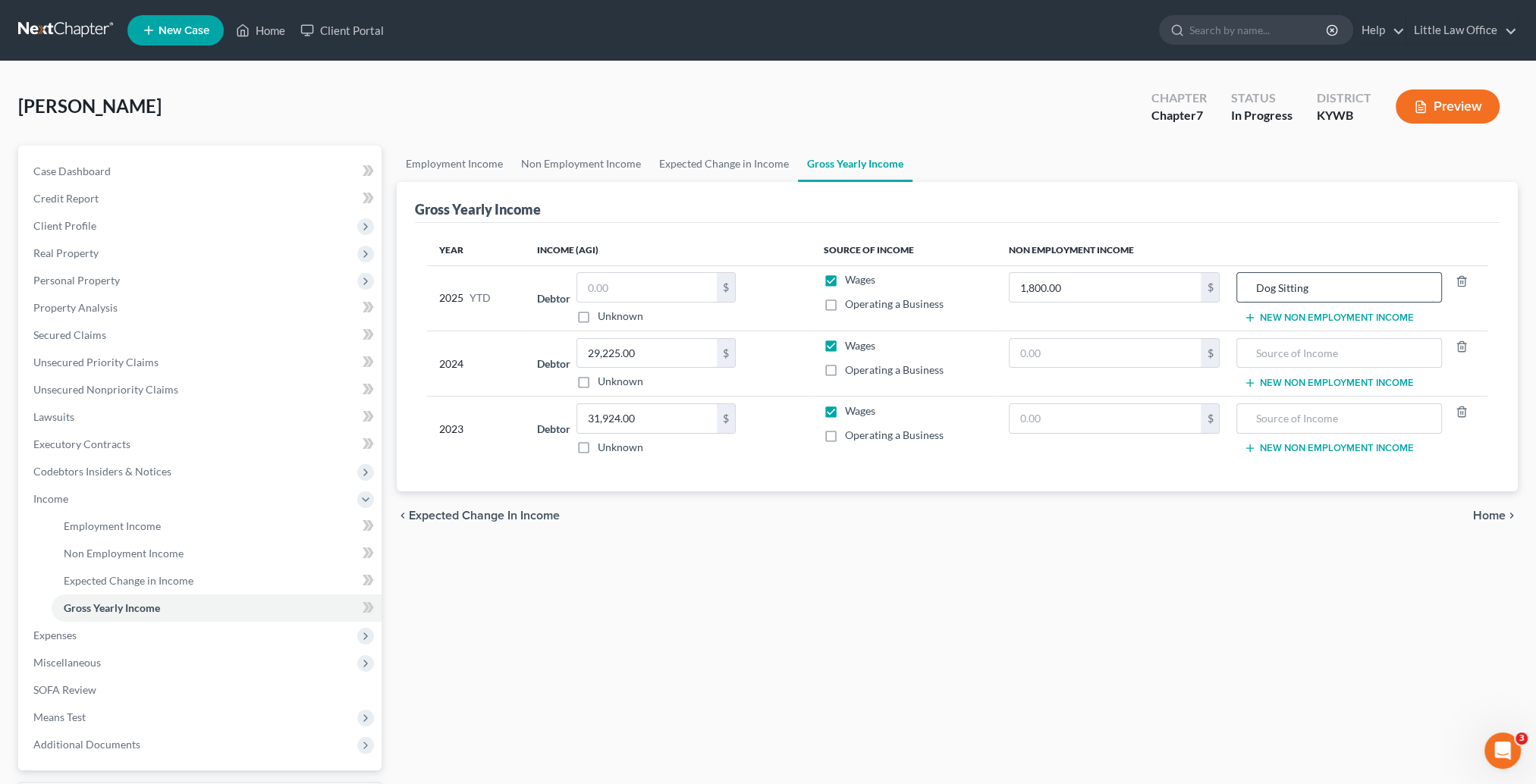
click at [1329, 294] on input "Dog Sitting" at bounding box center [1339, 287] width 189 height 29
click at [1123, 290] on input "1,800.00" at bounding box center [1105, 287] width 192 height 29
click at [1128, 352] on input "text" at bounding box center [1105, 353] width 192 height 29
click at [1047, 415] on input "text" at bounding box center [1105, 418] width 192 height 29
click at [106, 172] on span "Case Dashboard" at bounding box center [72, 171] width 78 height 13
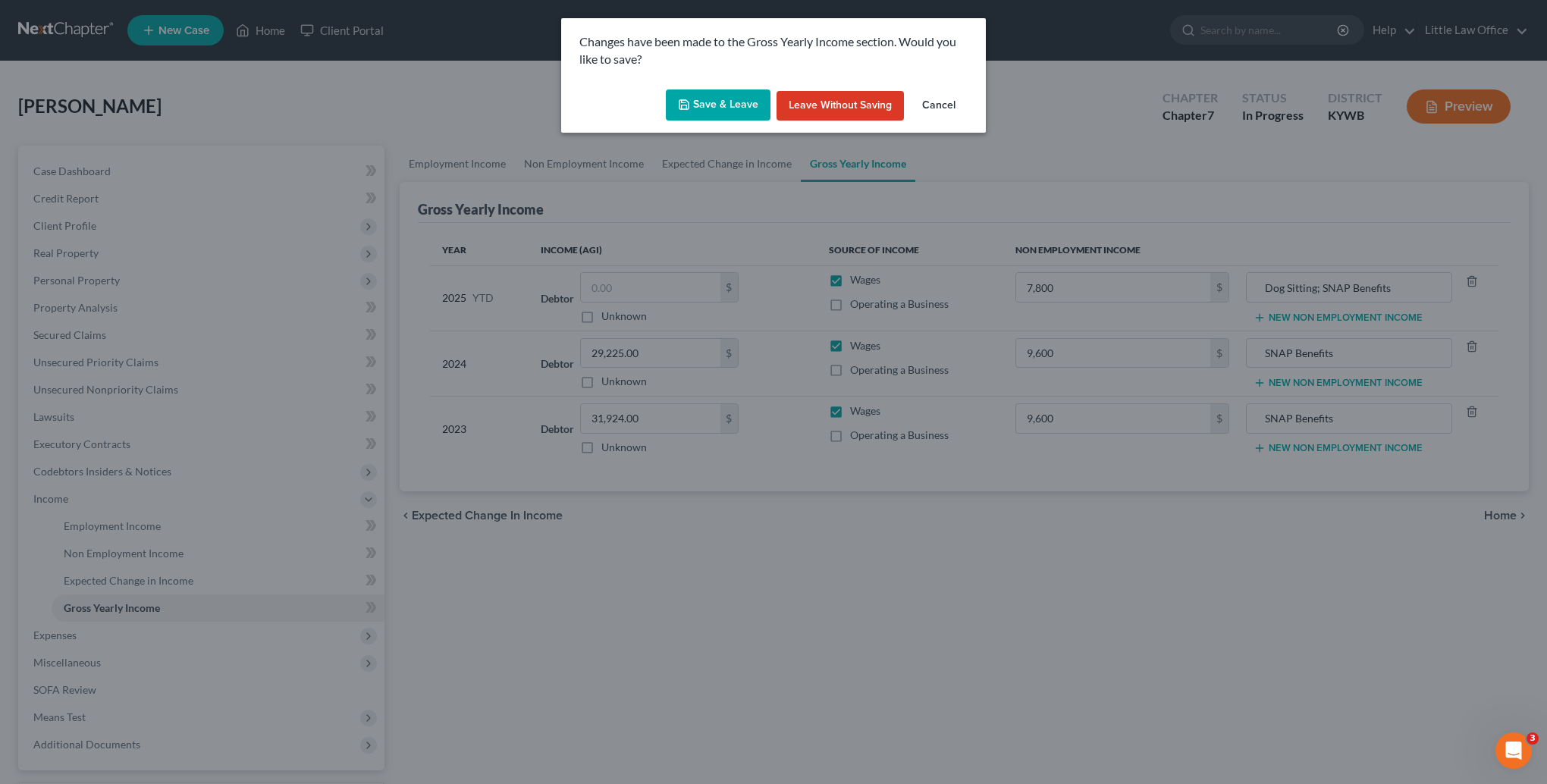
click at [748, 107] on button "Save & Leave" at bounding box center [718, 106] width 105 height 32
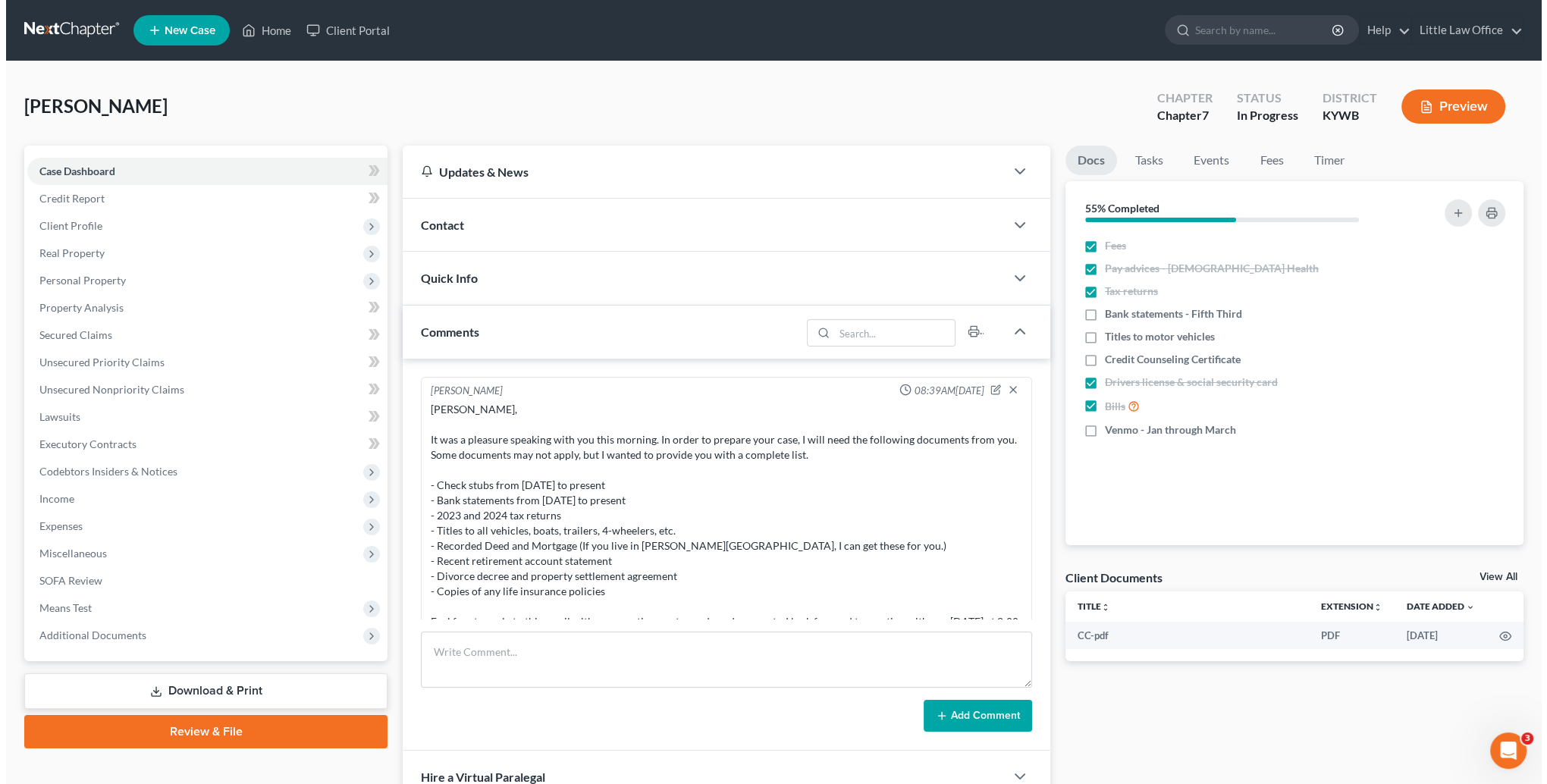
scroll to position [1314, 0]
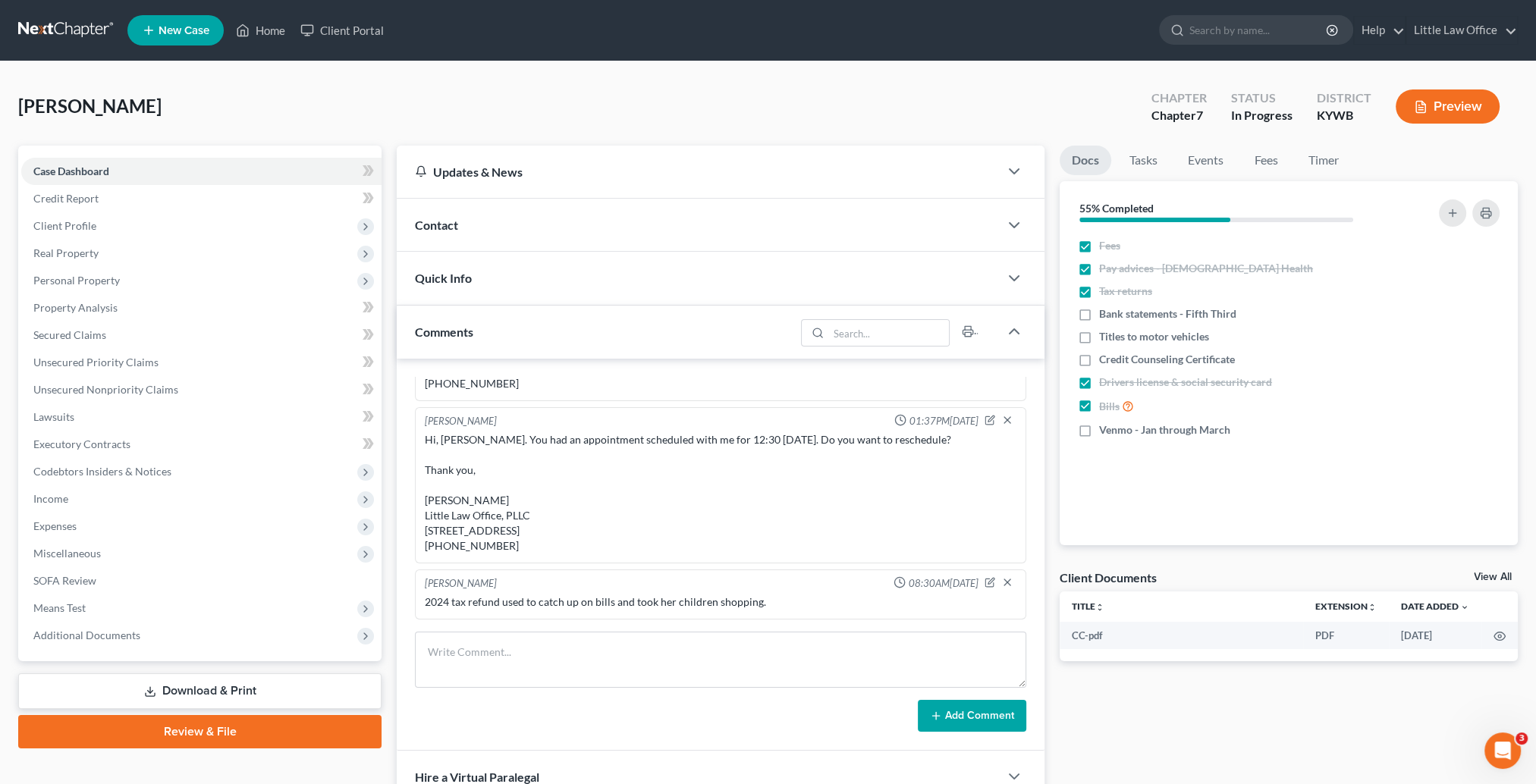
click at [504, 204] on div "Contact" at bounding box center [697, 225] width 603 height 52
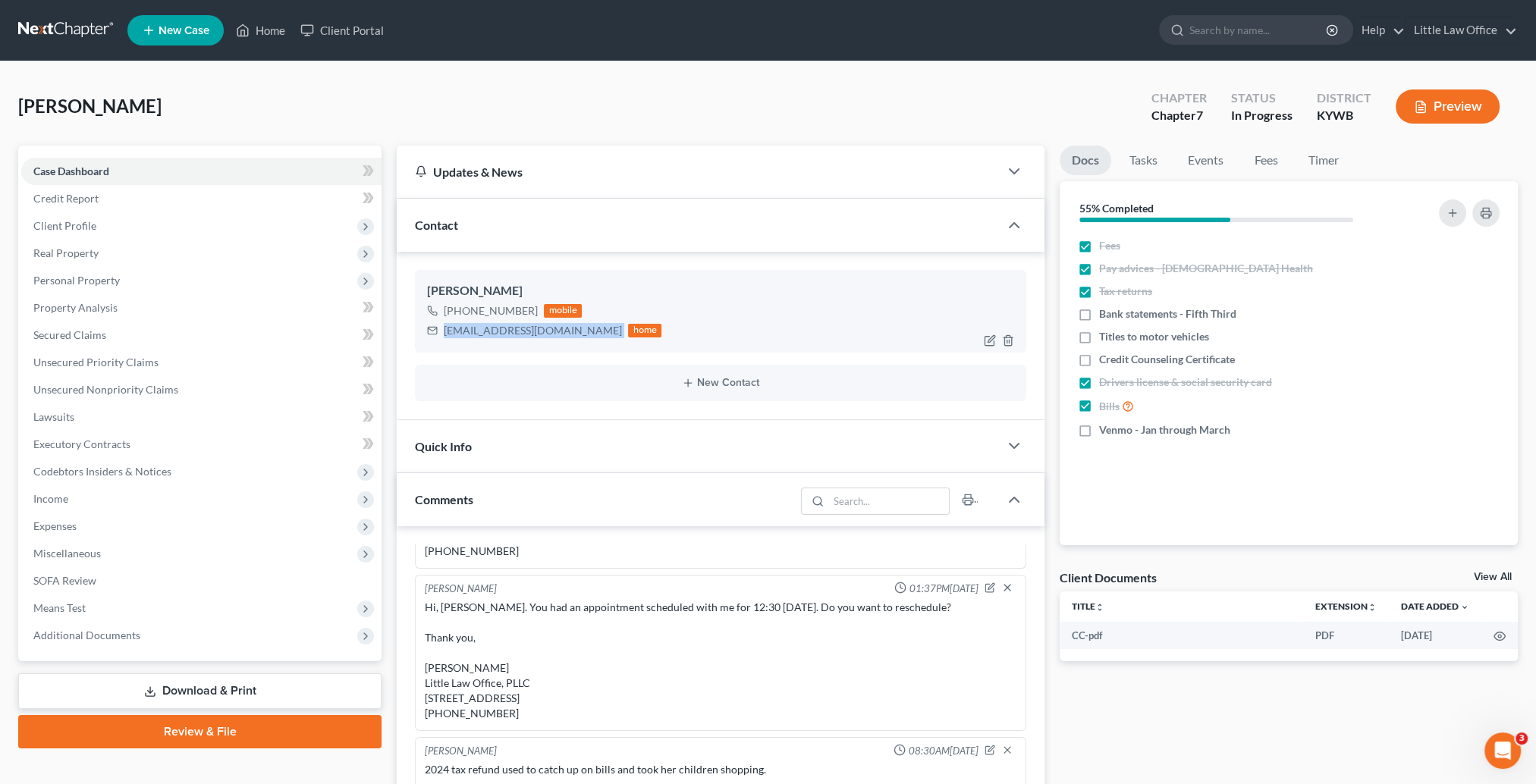
drag, startPoint x: 441, startPoint y: 329, endPoint x: 568, endPoint y: 341, distance: 127.6
click at [568, 341] on div "[PERSON_NAME] [PHONE_NUMBER] mobile [EMAIL_ADDRESS][DOMAIN_NAME] home" at bounding box center [720, 310] width 611 height 82
copy div "[EMAIL_ADDRESS][DOMAIN_NAME]"
click at [1458, 38] on link "Little Law Office" at bounding box center [1462, 30] width 111 height 27
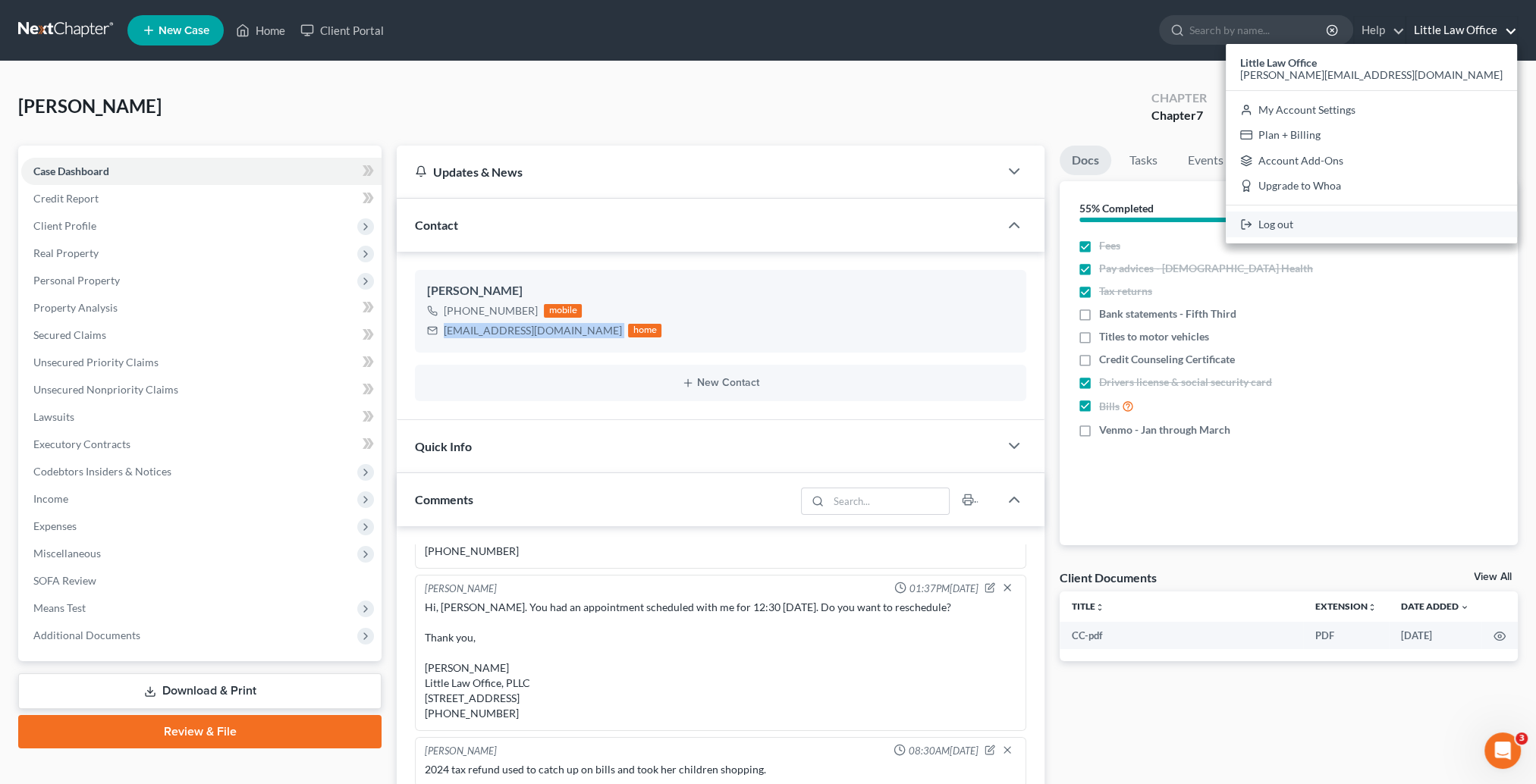
click at [1440, 221] on link "Log out" at bounding box center [1371, 224] width 292 height 26
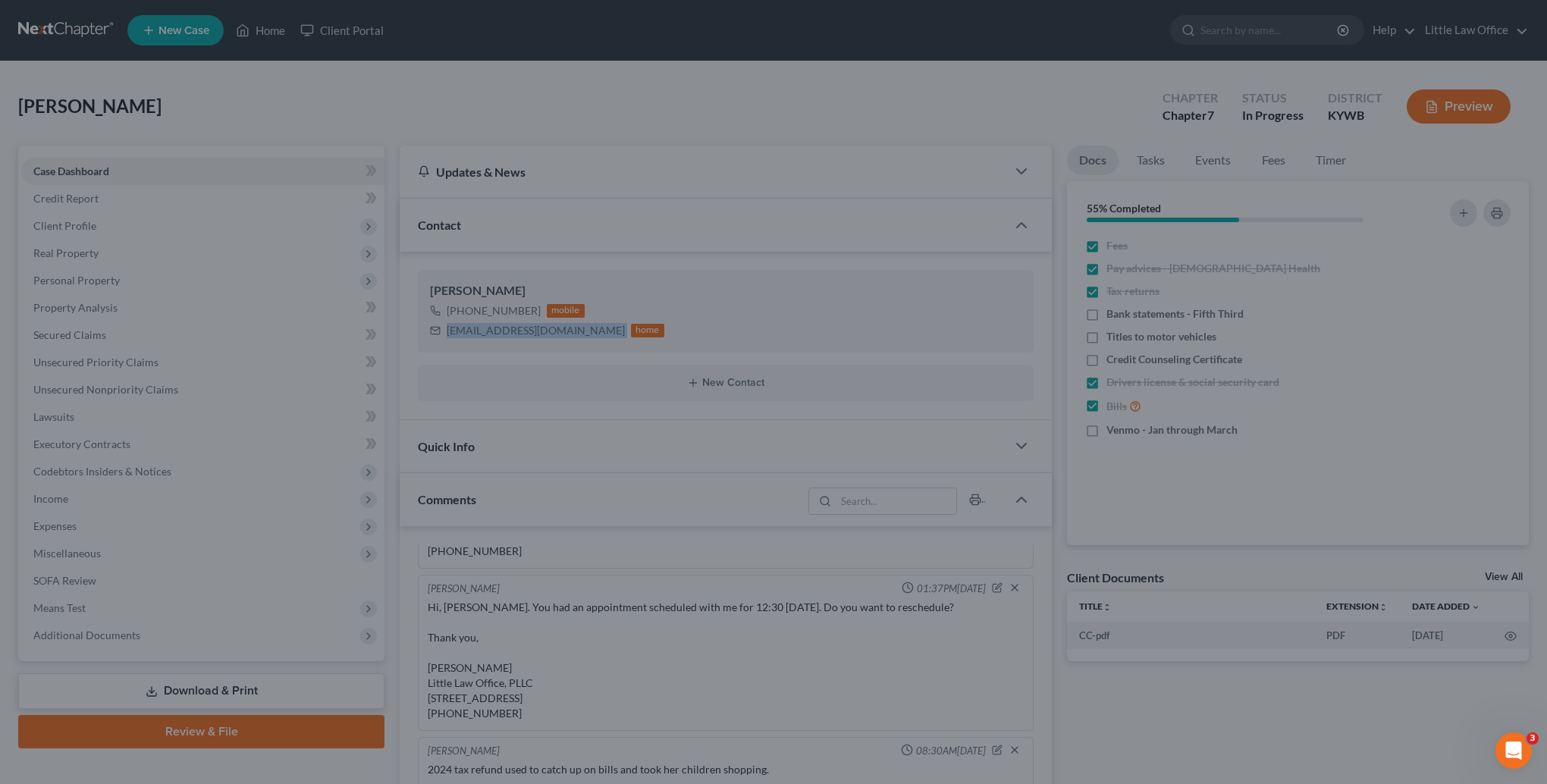
scroll to position [1298, 0]
